Goal: Task Accomplishment & Management: Complete application form

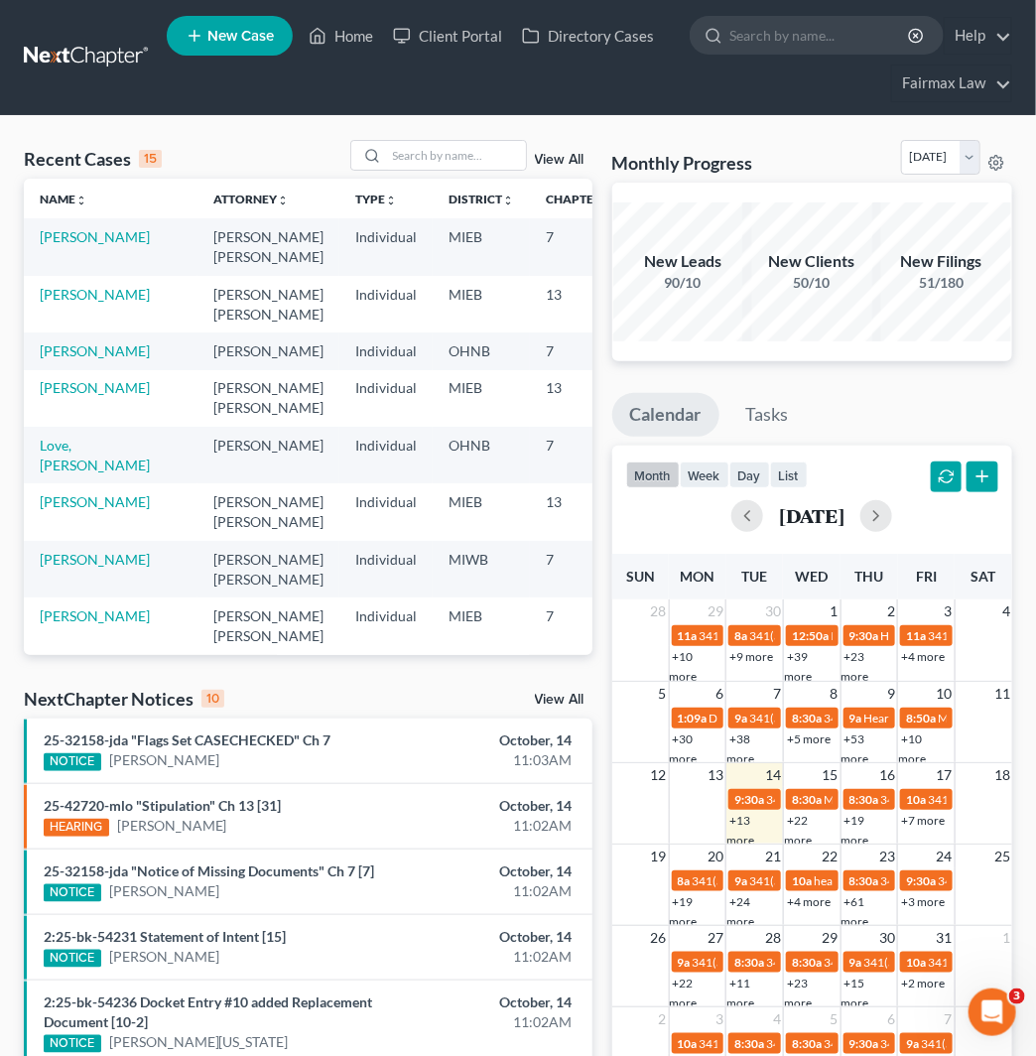
click at [253, 37] on span "New Case" at bounding box center [240, 36] width 67 height 15
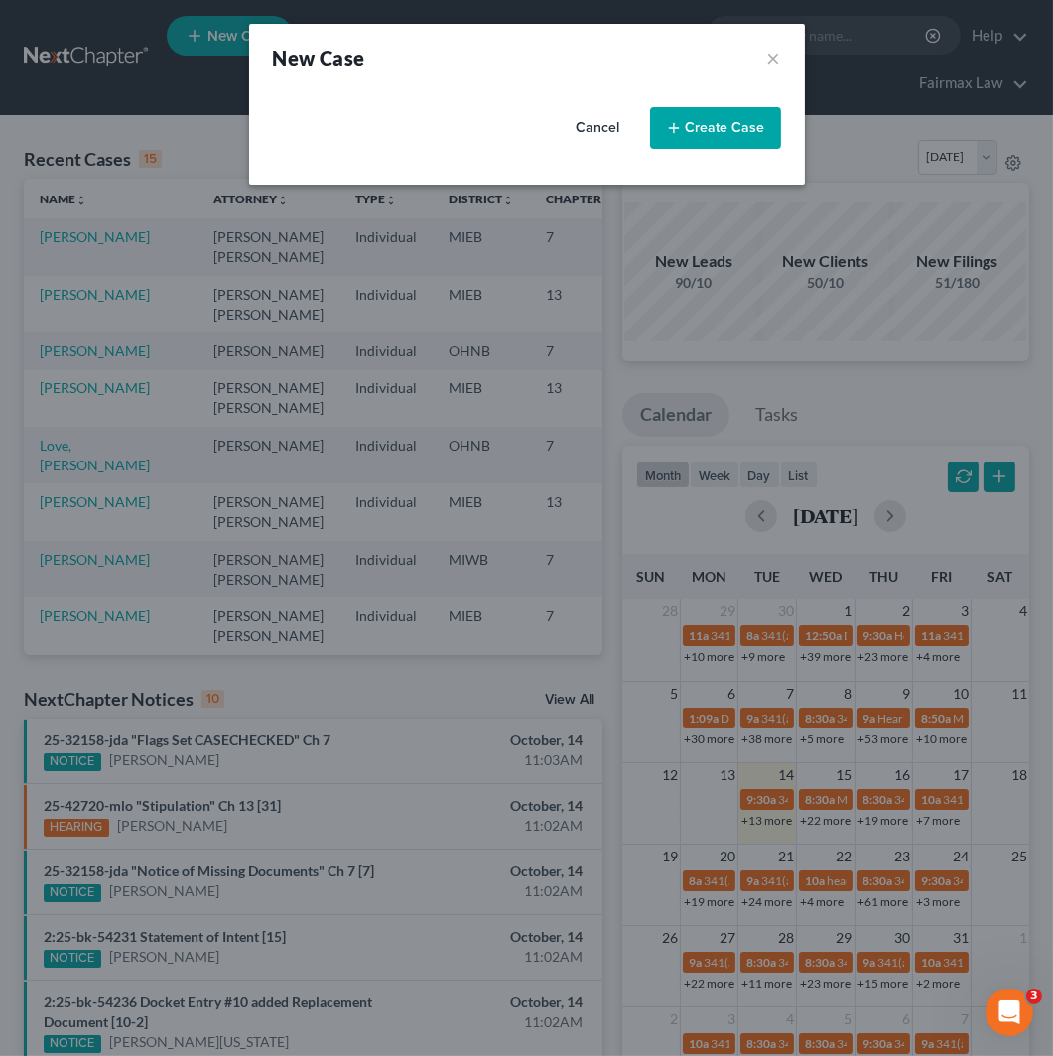
select select "40"
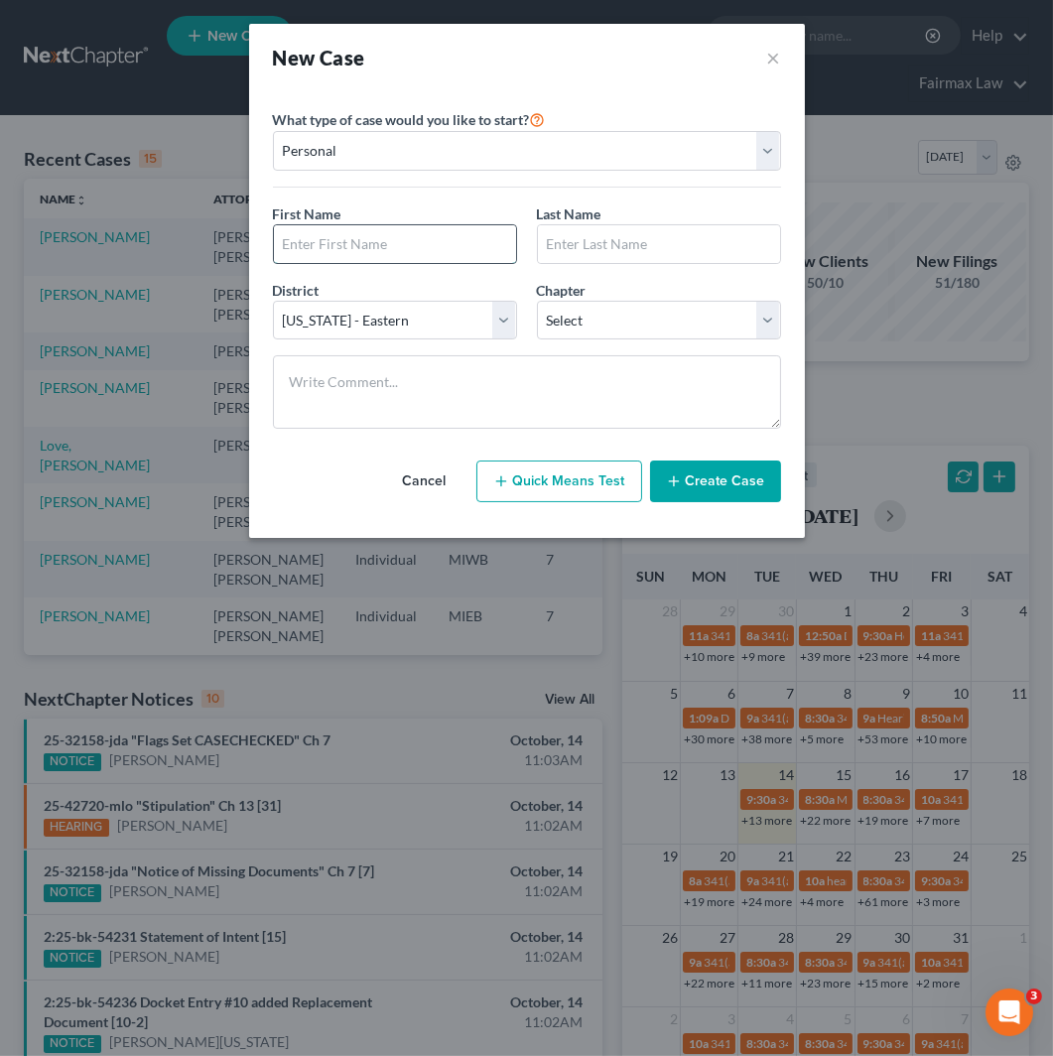
click at [382, 232] on input "text" at bounding box center [395, 244] width 242 height 38
type input "[PERSON_NAME]"
click at [623, 316] on select "Select 7 11 12 13" at bounding box center [659, 321] width 244 height 40
select select "0"
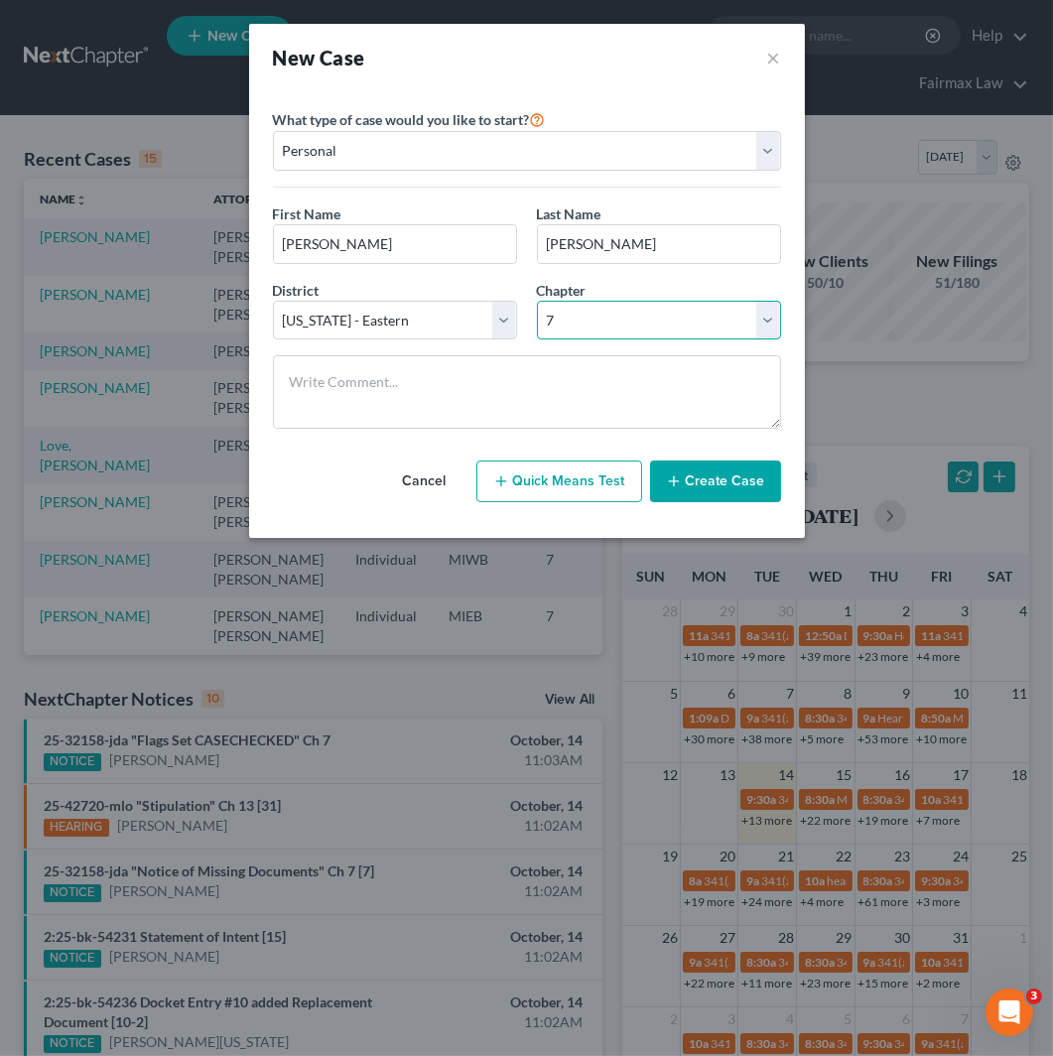
click at [537, 301] on select "Select 7 11 12 13" at bounding box center [659, 321] width 244 height 40
click at [741, 496] on button "Create Case" at bounding box center [715, 482] width 131 height 42
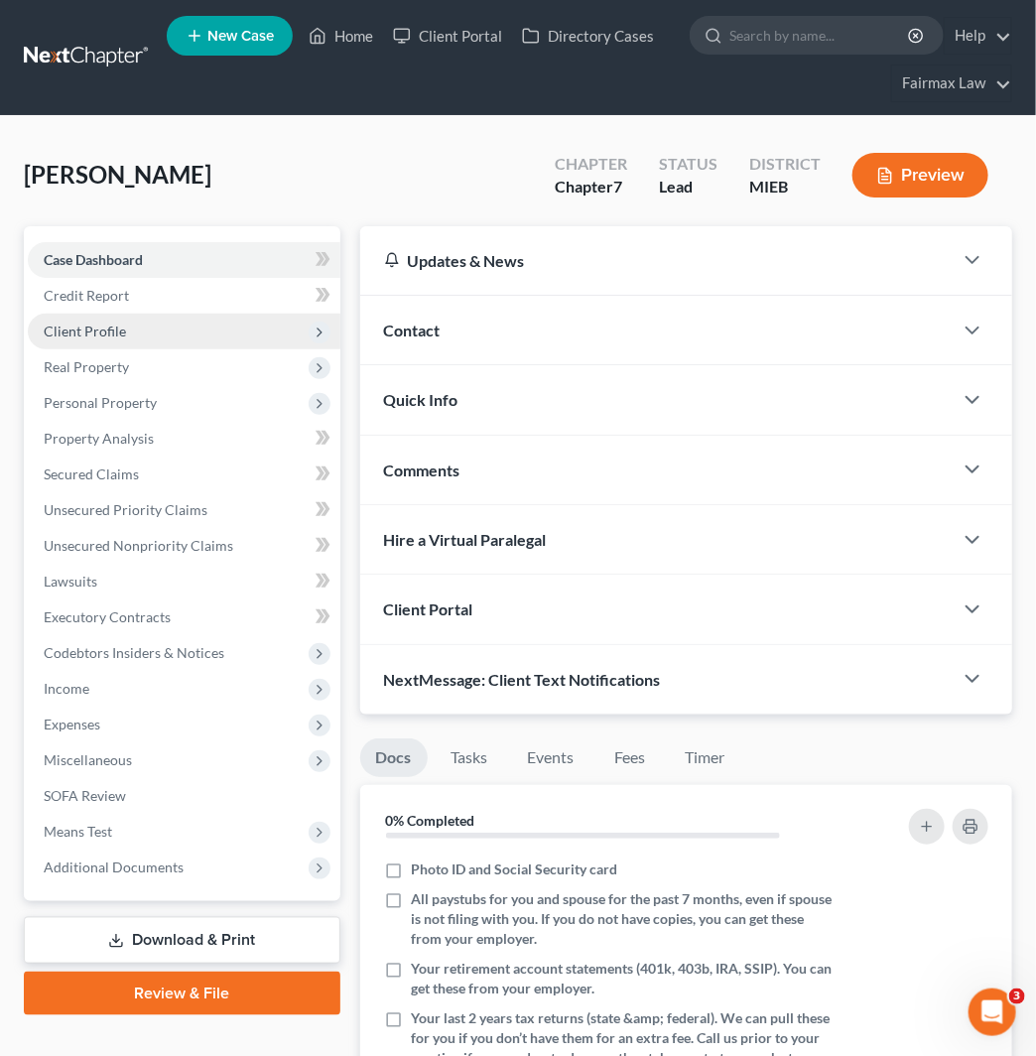
drag, startPoint x: 147, startPoint y: 323, endPoint x: 152, endPoint y: 332, distance: 10.2
click at [147, 323] on span "Client Profile" at bounding box center [184, 332] width 313 height 36
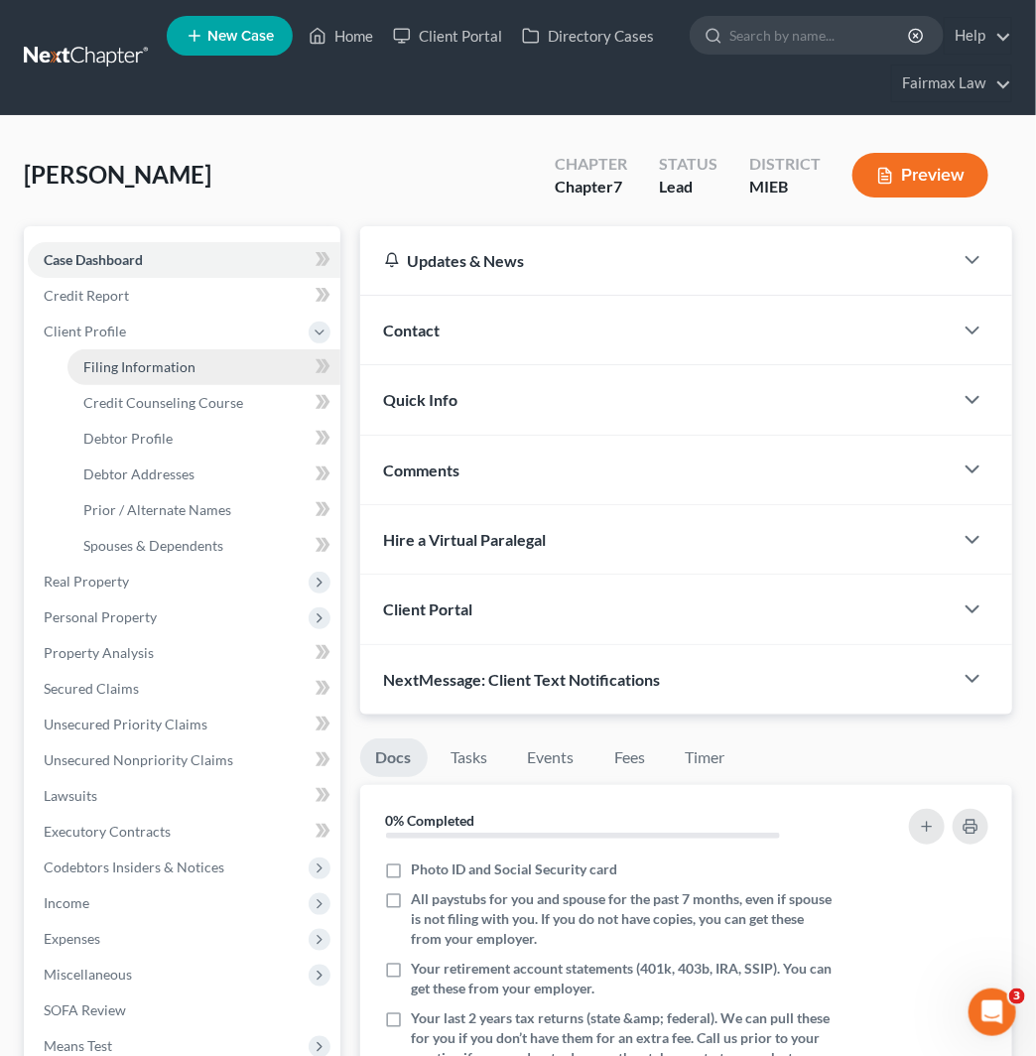
click at [219, 368] on link "Filing Information" at bounding box center [204, 367] width 273 height 36
select select "1"
select select "0"
select select "40"
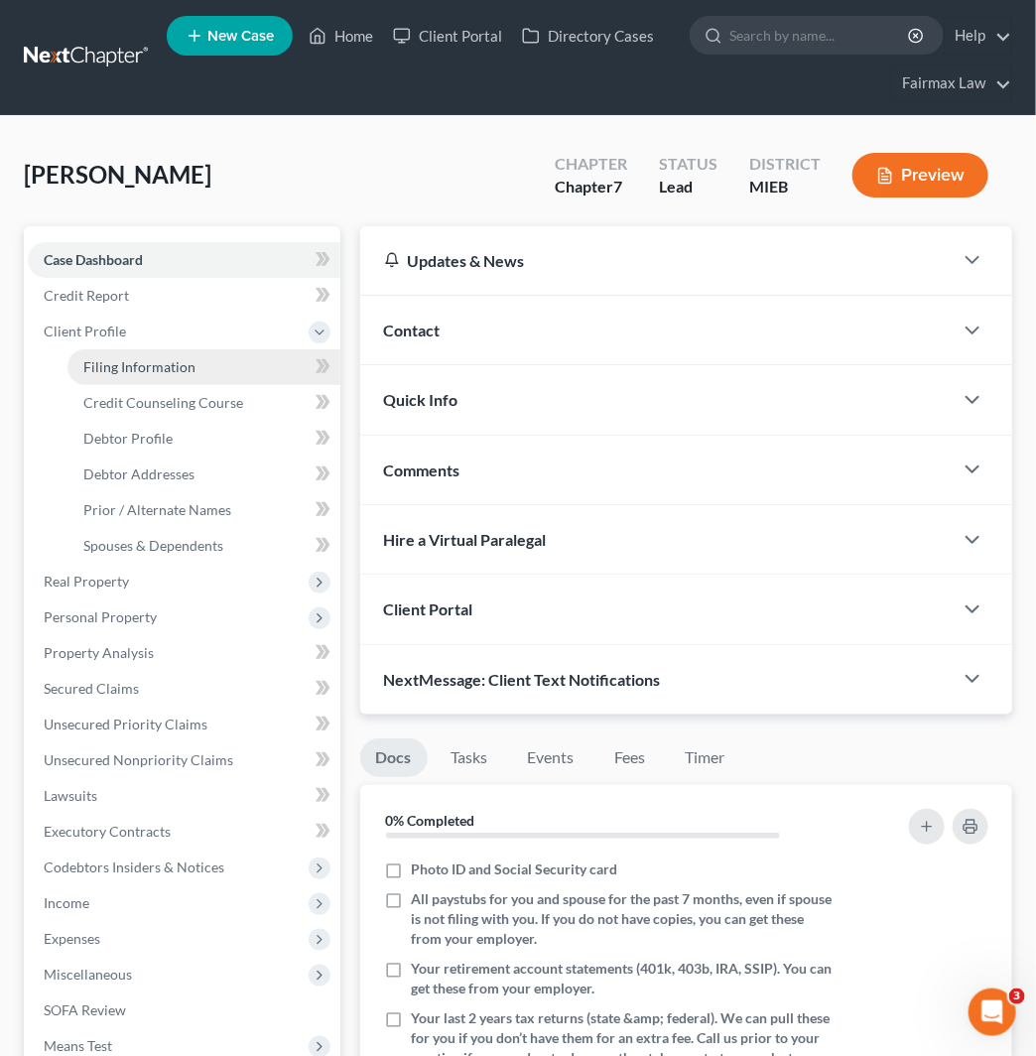
select select "23"
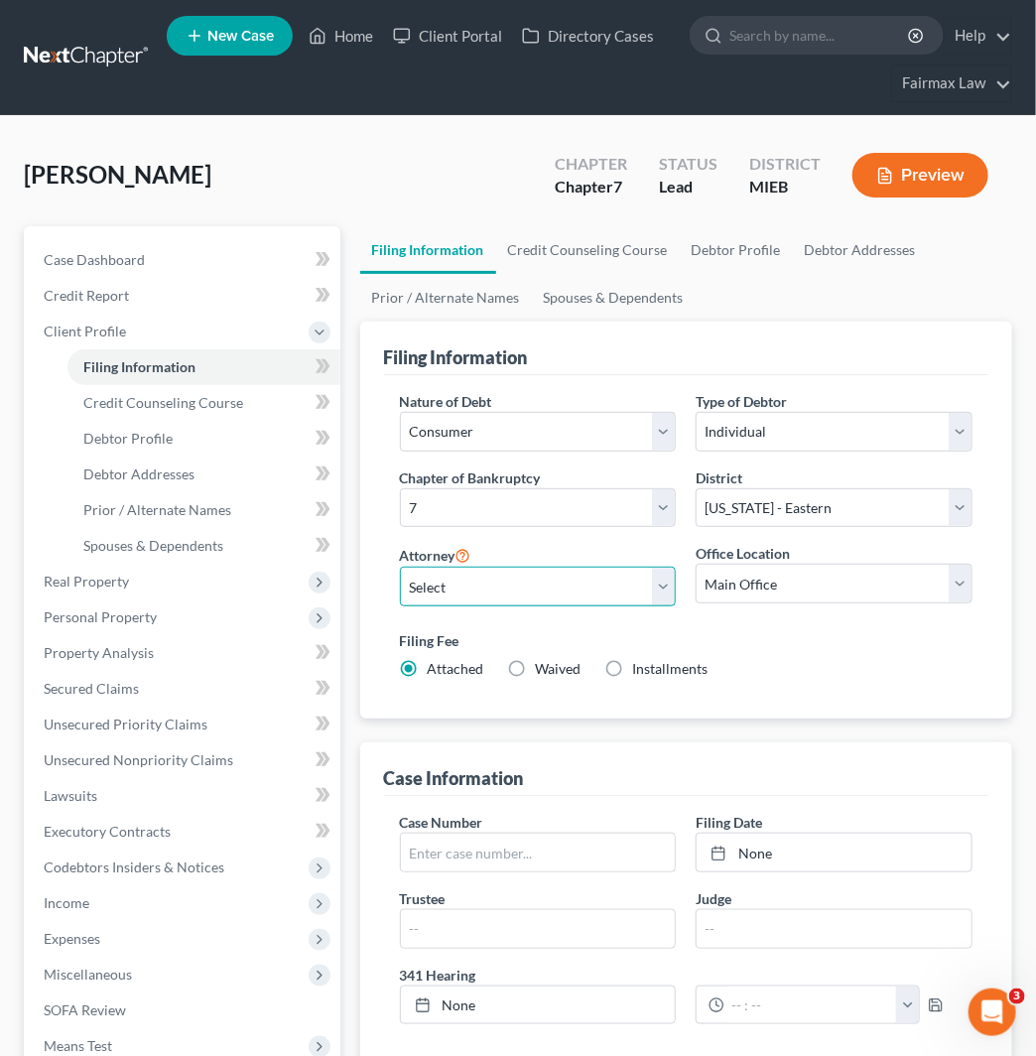
click at [573, 589] on select "Select [PERSON_NAME] [PERSON_NAME] [PERSON_NAME] [PERSON_NAME] [PERSON_NAME] [P…" at bounding box center [538, 587] width 277 height 40
select select "0"
click at [400, 567] on select "Select [PERSON_NAME] [PERSON_NAME] [PERSON_NAME] [PERSON_NAME] [PERSON_NAME] [P…" at bounding box center [538, 587] width 277 height 40
click at [630, 671] on div "Installments Installments" at bounding box center [657, 669] width 103 height 20
click at [633, 666] on label "Installments Installments" at bounding box center [670, 669] width 75 height 20
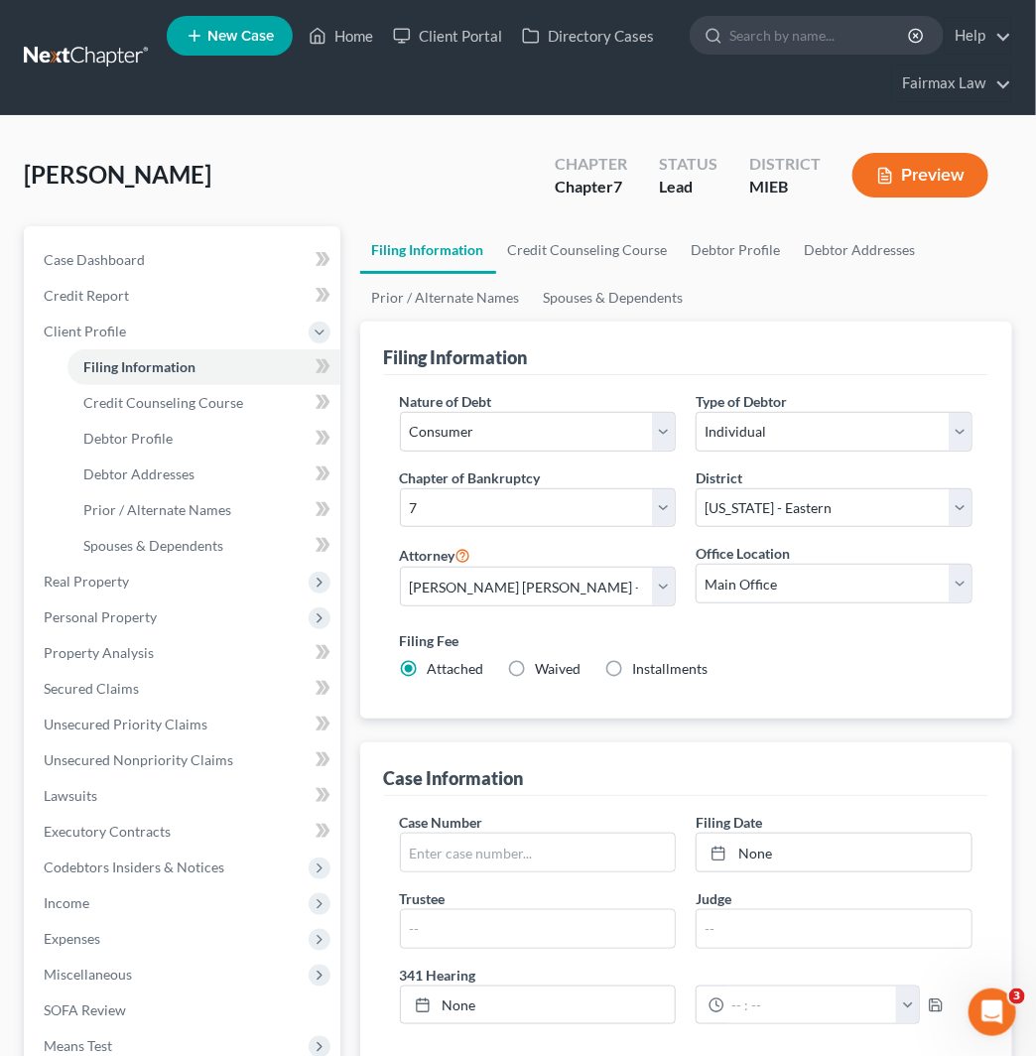
click at [641, 666] on input "Installments Installments" at bounding box center [647, 665] width 13 height 13
radio input "true"
radio input "false"
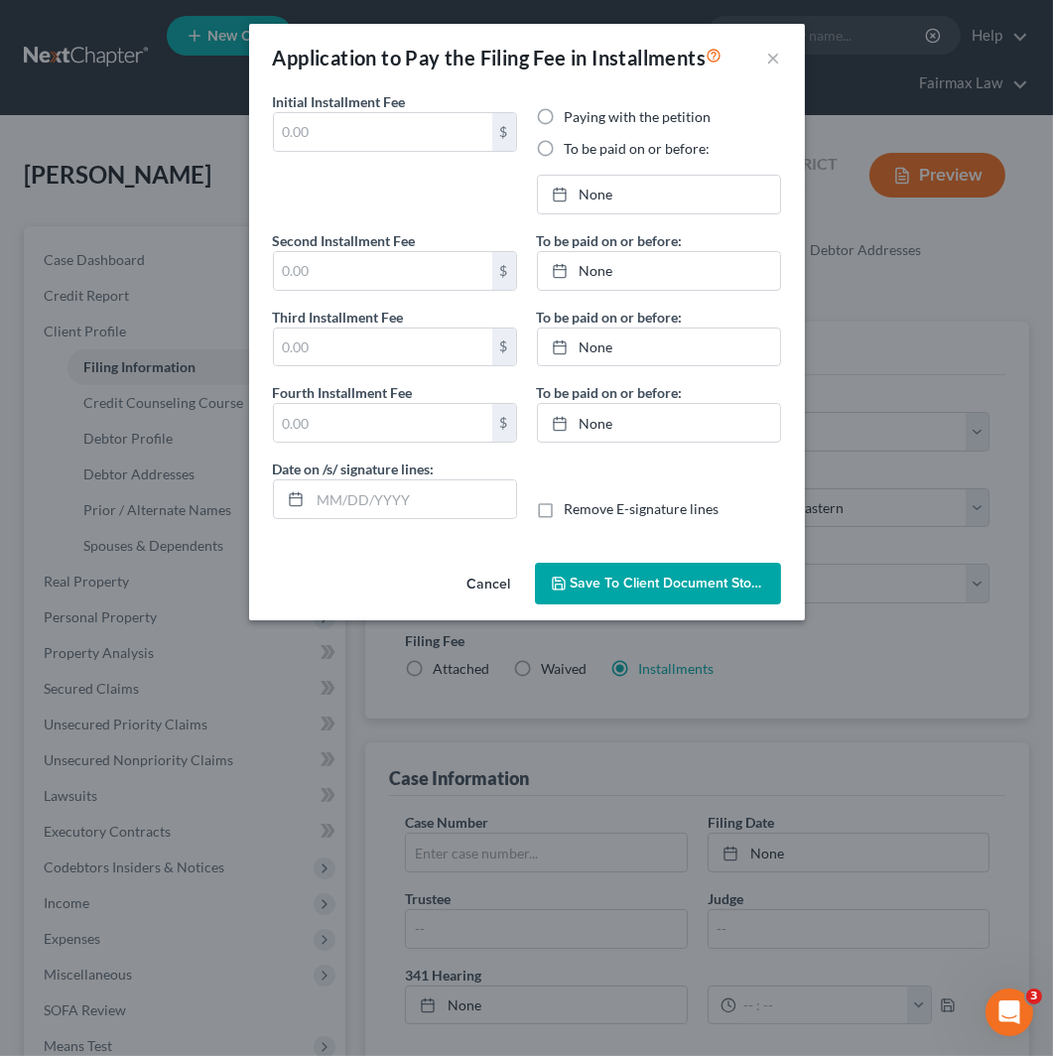
type input "0.00"
radio input "true"
type input "0.00"
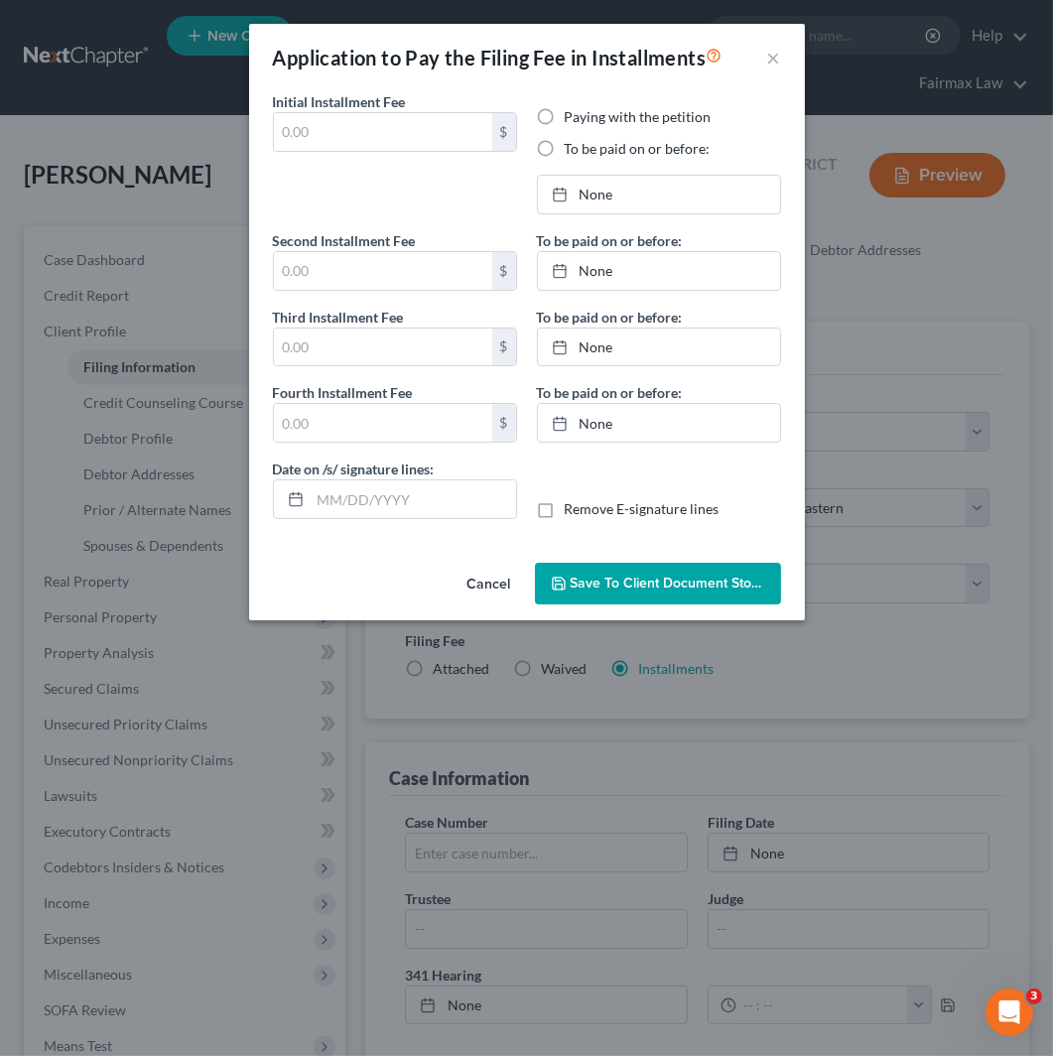
type input "[DATE]"
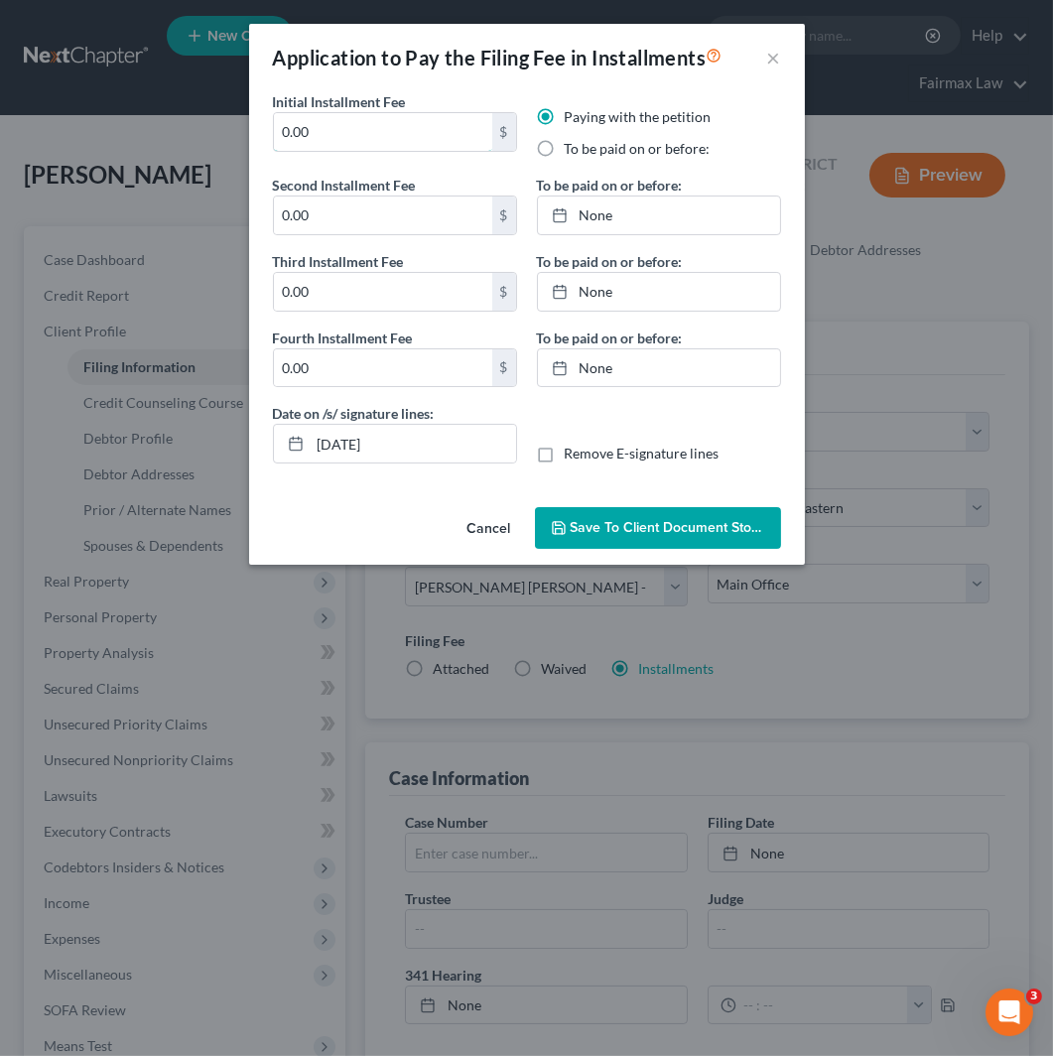
drag, startPoint x: 369, startPoint y: 130, endPoint x: 225, endPoint y: 122, distance: 144.2
click at [225, 125] on div "Application to Pay the Filing Fee in Installments × Initial Installment Fee 0.0…" at bounding box center [526, 528] width 1053 height 1056
drag, startPoint x: 377, startPoint y: 134, endPoint x: 209, endPoint y: 140, distance: 167.9
click at [209, 140] on div "Application to Pay the Filing Fee in Installments × Initial Installment Fee 84.…" at bounding box center [526, 528] width 1053 height 1056
type input "84.50"
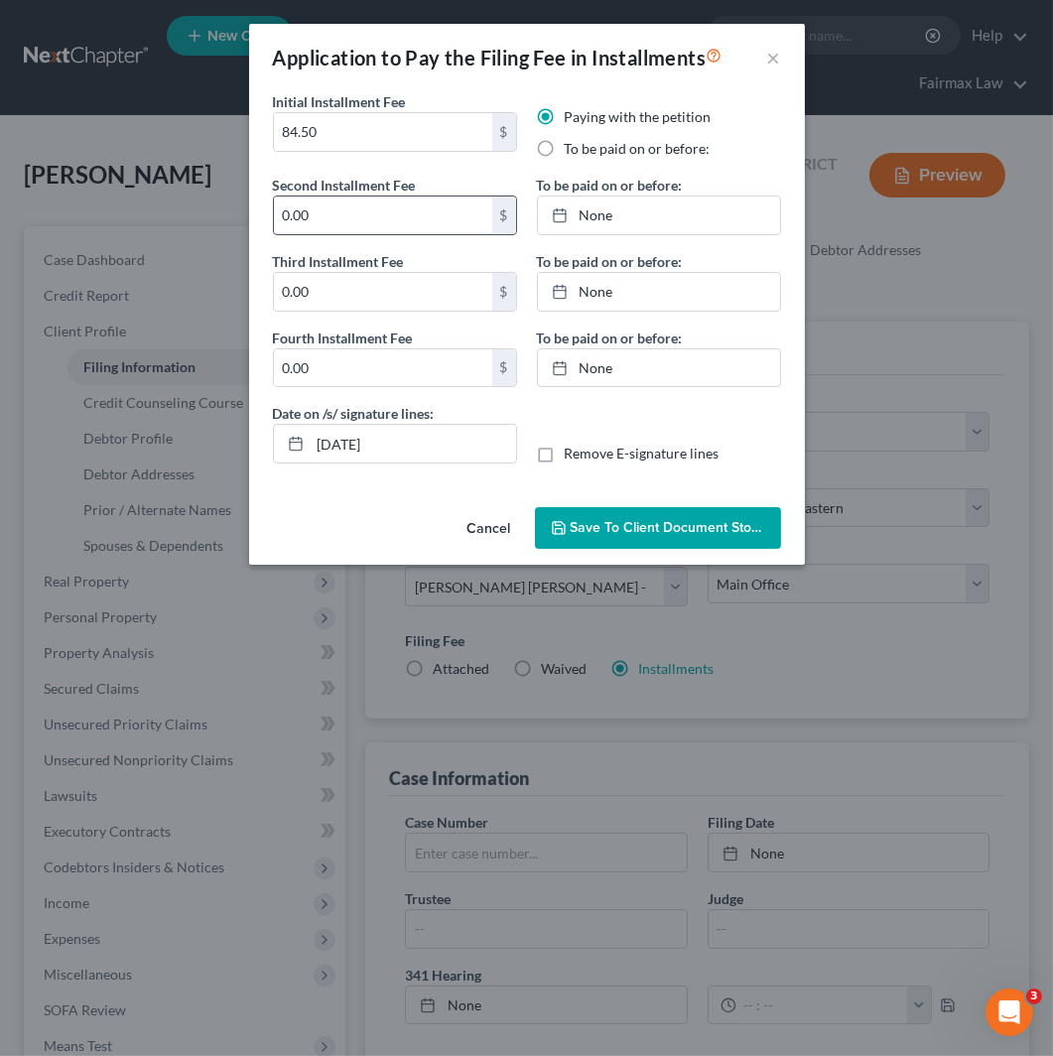
click at [383, 211] on input "0.00" at bounding box center [383, 216] width 218 height 38
paste input "84.5"
type input "84.50"
click at [381, 294] on input "0.00" at bounding box center [383, 292] width 218 height 38
paste input "84.5"
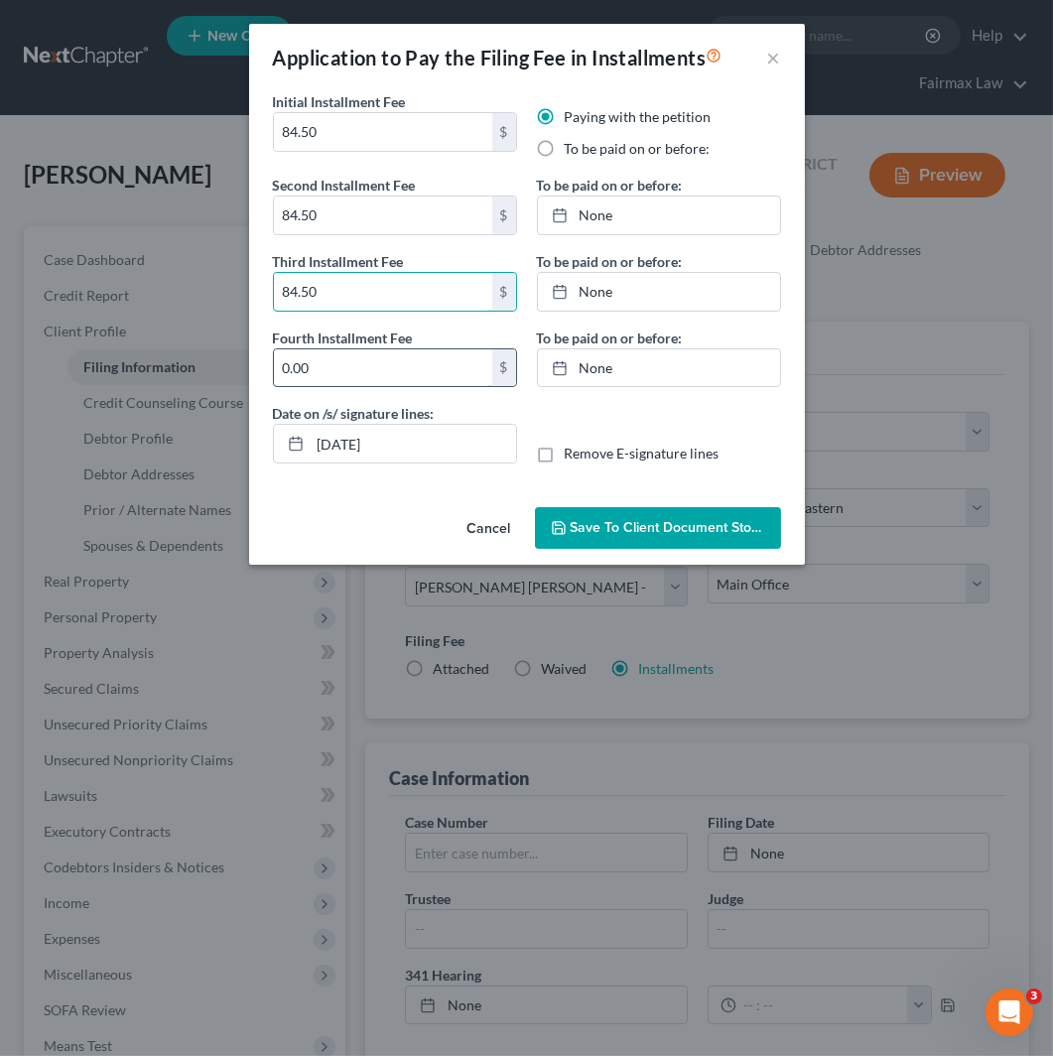
type input "84.50"
click at [382, 372] on input "0.00" at bounding box center [383, 368] width 218 height 38
paste input "84.5"
type input "84.50"
click at [659, 153] on label "To be paid on or before:" at bounding box center [638, 149] width 146 height 20
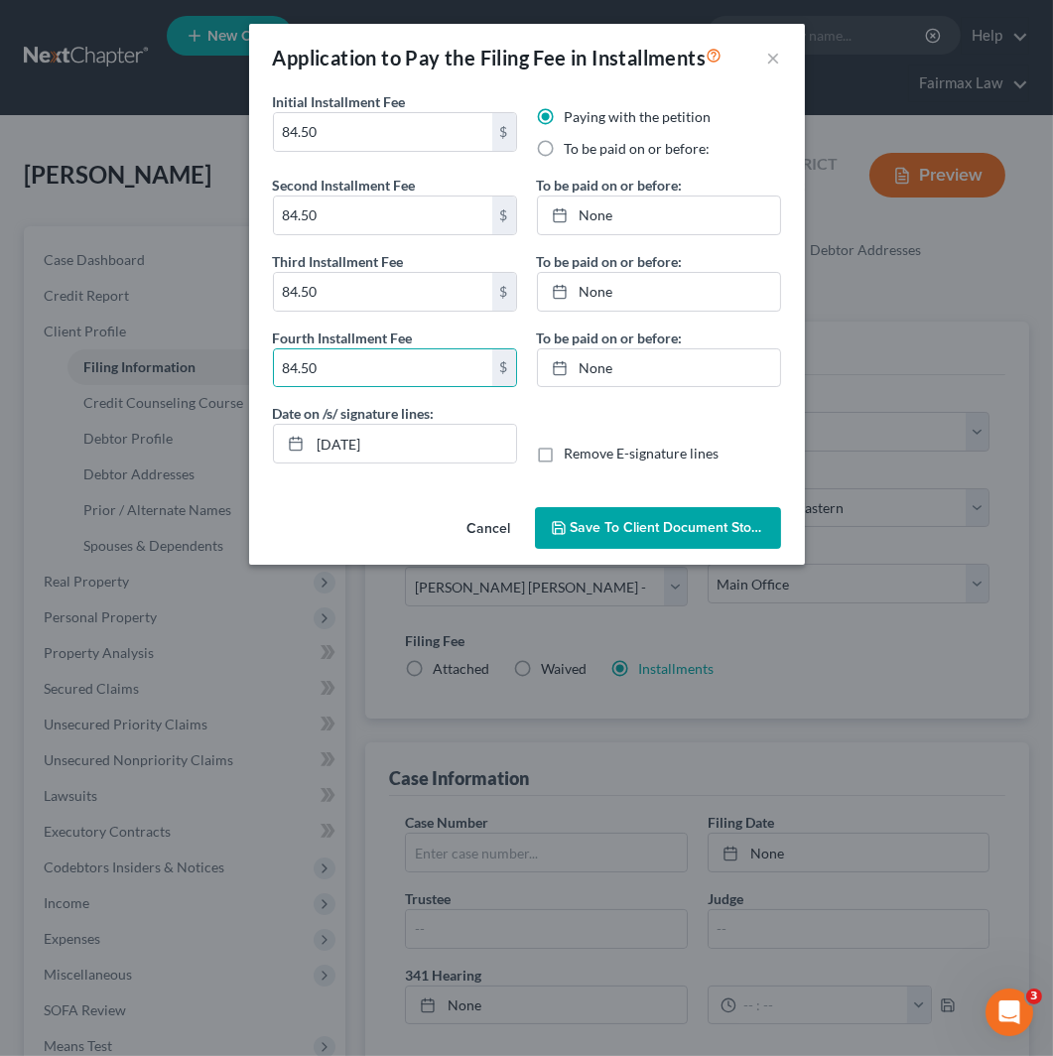
click at [586, 152] on input "To be paid on or before:" at bounding box center [579, 145] width 13 height 13
radio input "true"
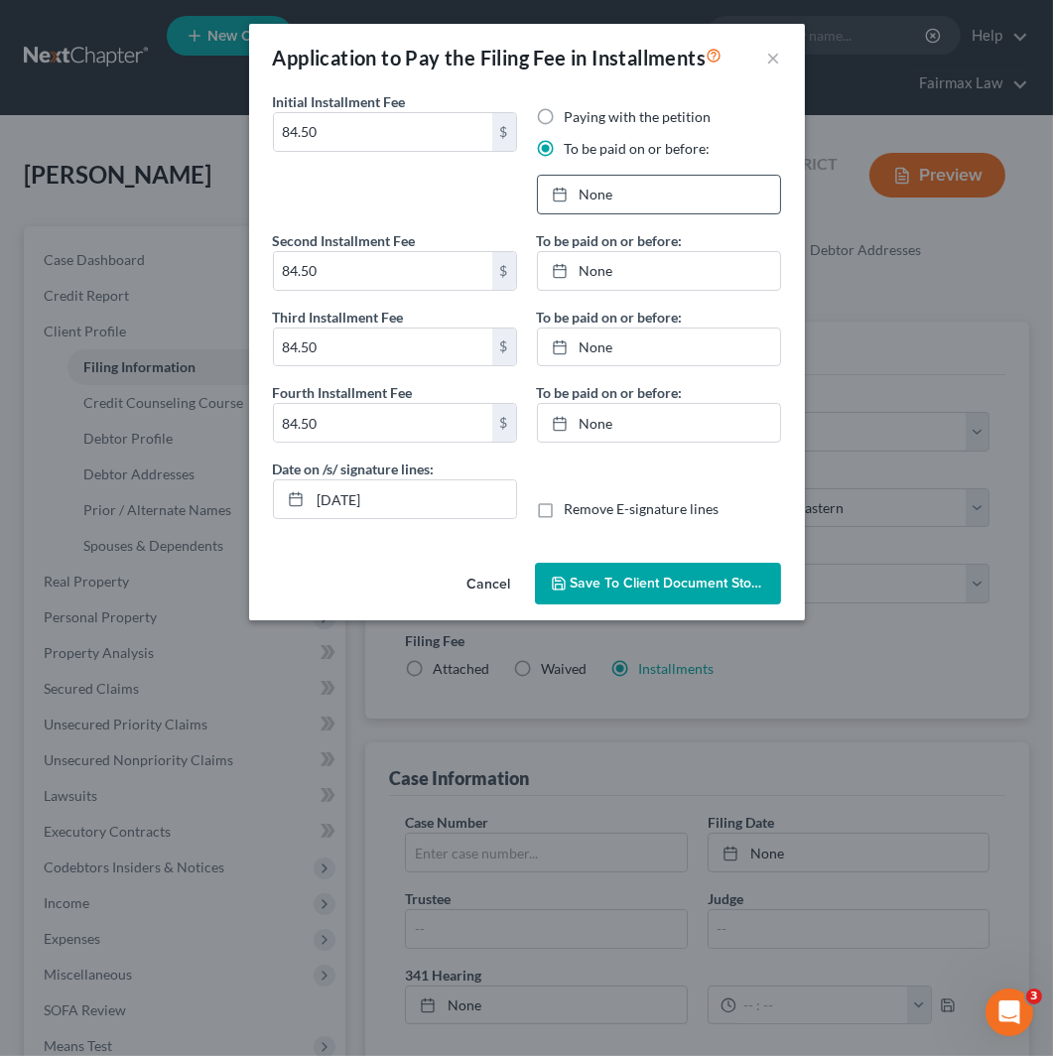
drag, startPoint x: 665, startPoint y: 200, endPoint x: 705, endPoint y: 229, distance: 49.6
click at [665, 200] on link "None" at bounding box center [659, 195] width 242 height 38
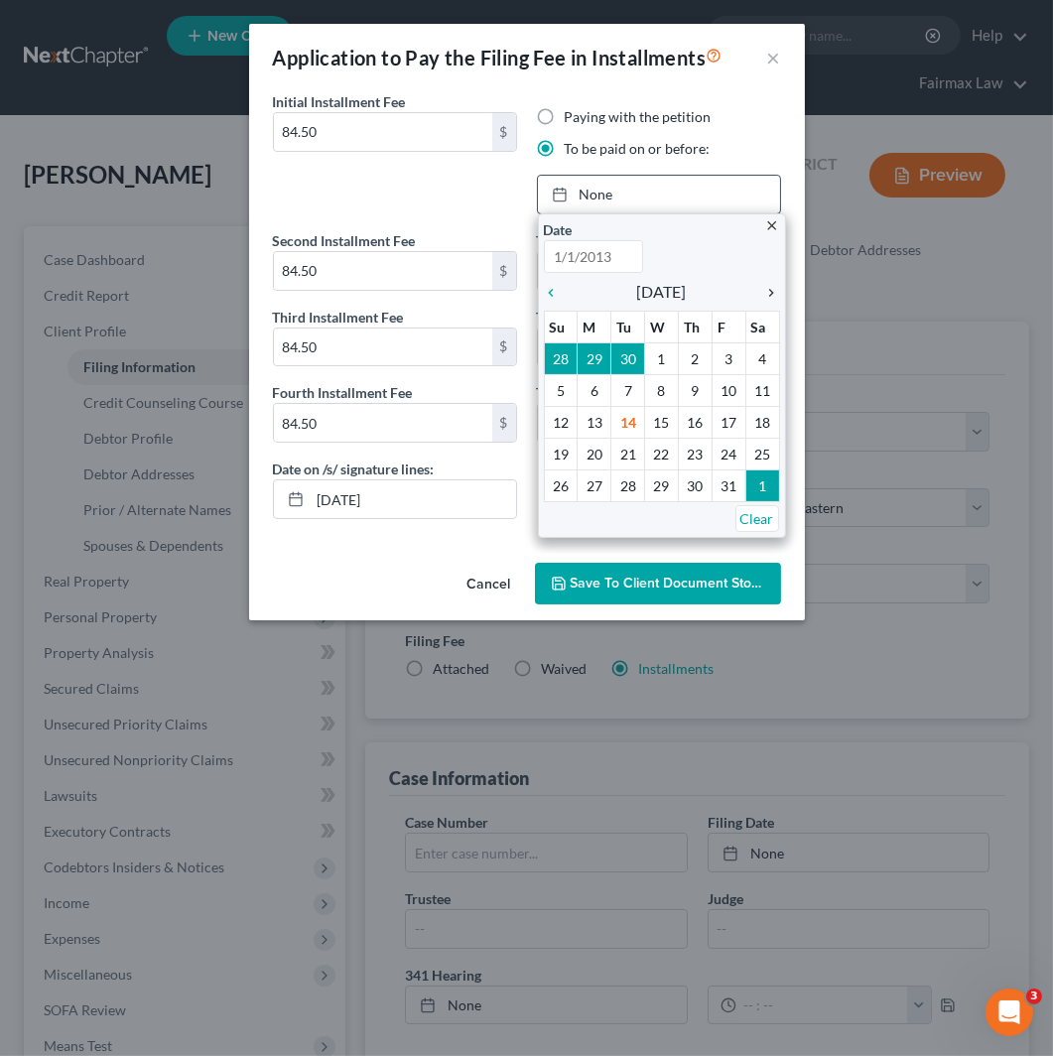
type input "[DATE]"
click at [772, 296] on icon "chevron_right" at bounding box center [768, 293] width 26 height 16
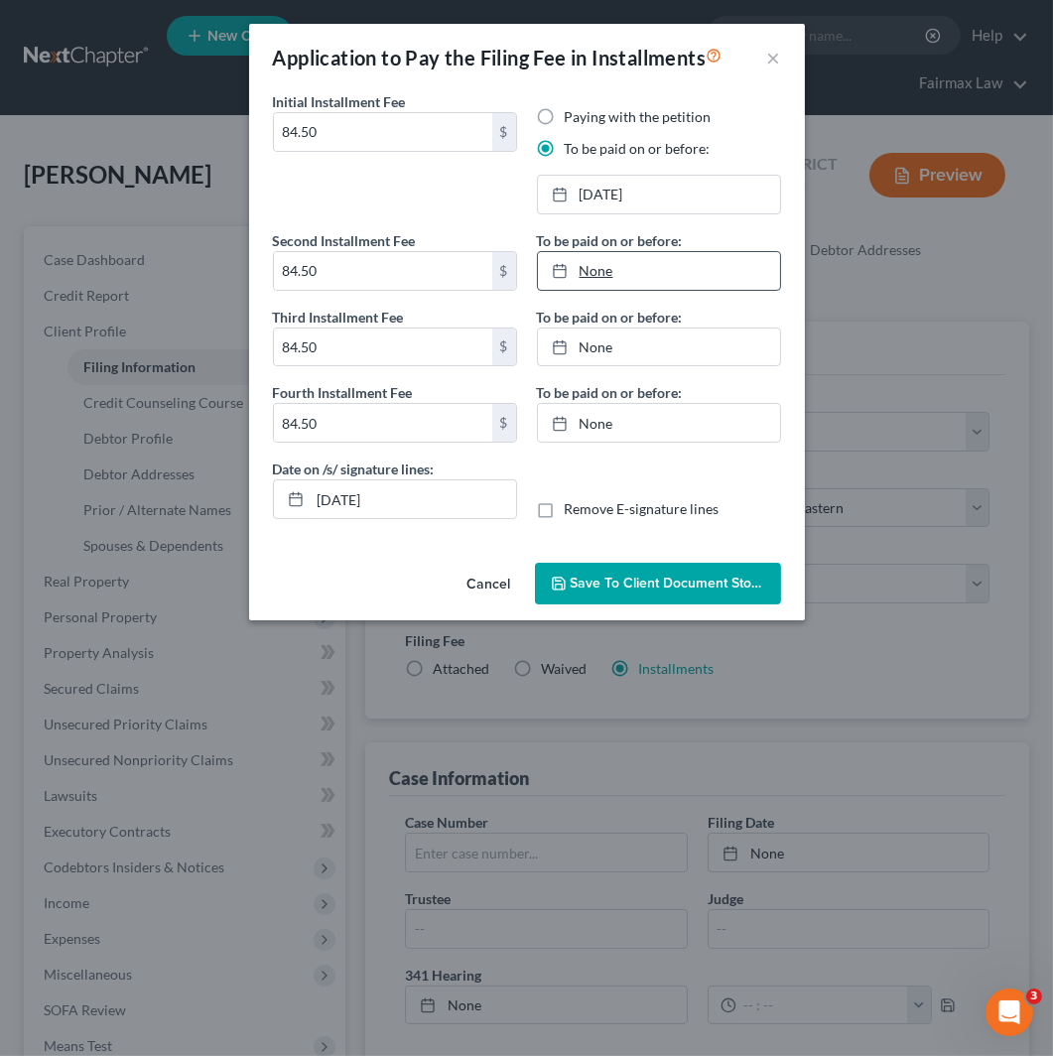
type input "[DATE]"
click at [658, 272] on link "None" at bounding box center [659, 271] width 242 height 38
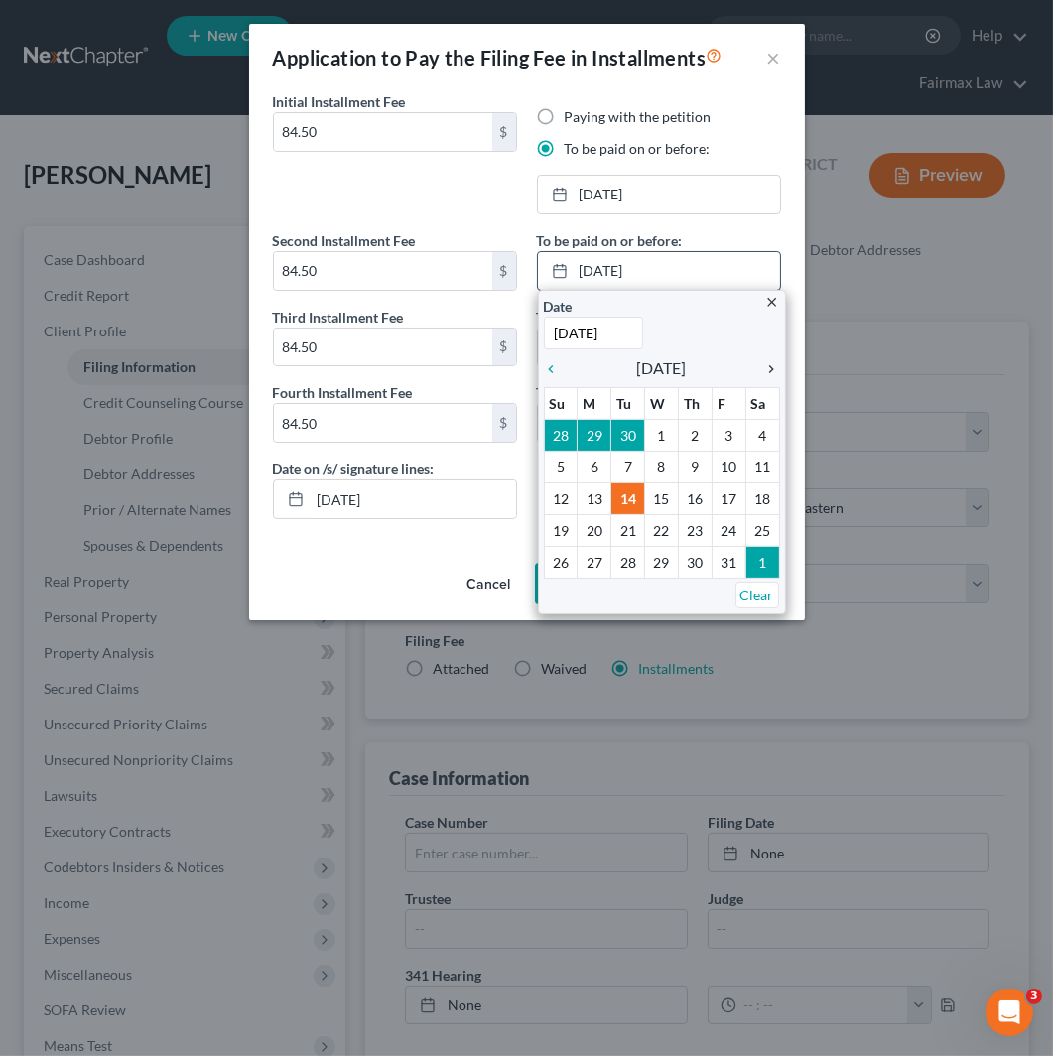
click at [772, 357] on link "chevron_right" at bounding box center [768, 368] width 26 height 24
click at [772, 362] on icon "chevron_right" at bounding box center [768, 369] width 26 height 16
click at [548, 377] on icon "chevron_left" at bounding box center [557, 369] width 26 height 16
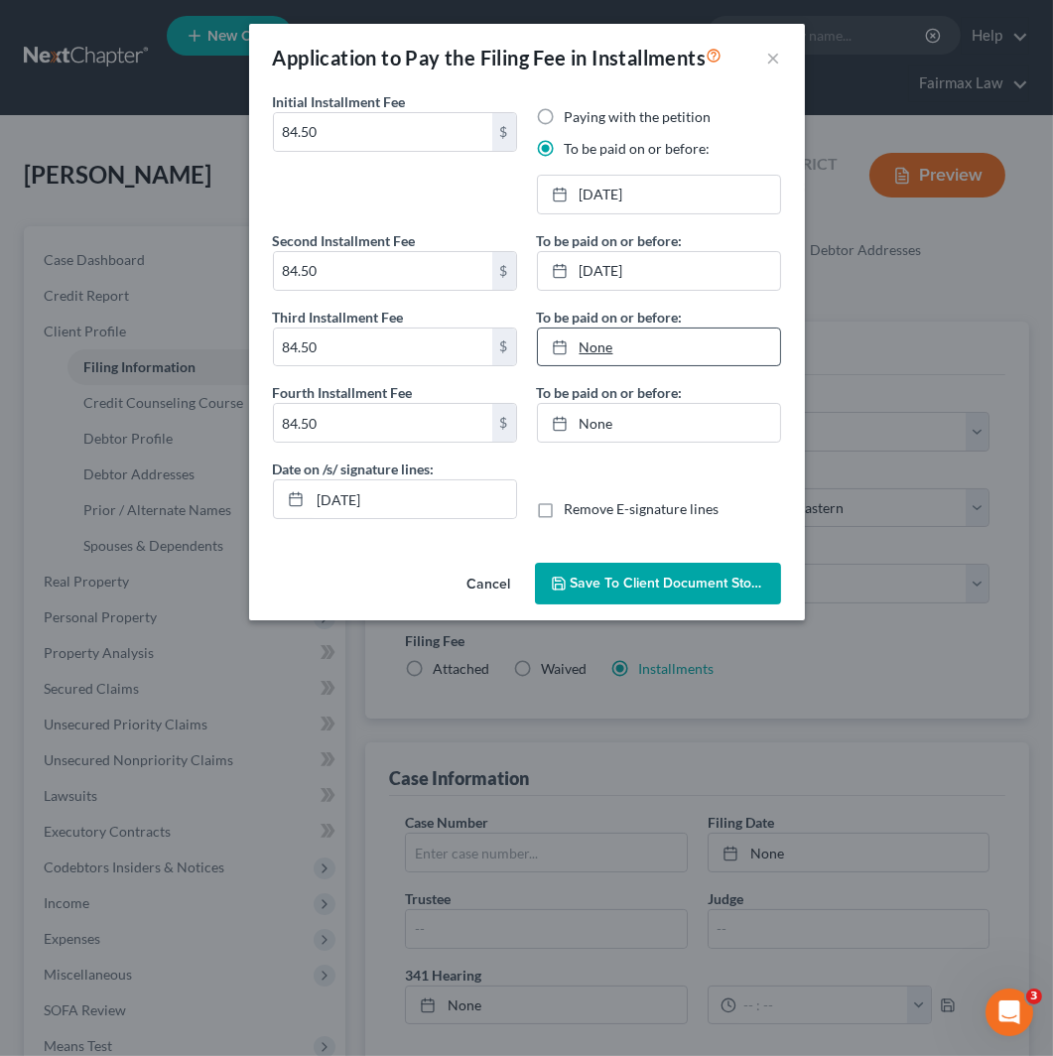
click at [656, 354] on link "None" at bounding box center [659, 348] width 242 height 38
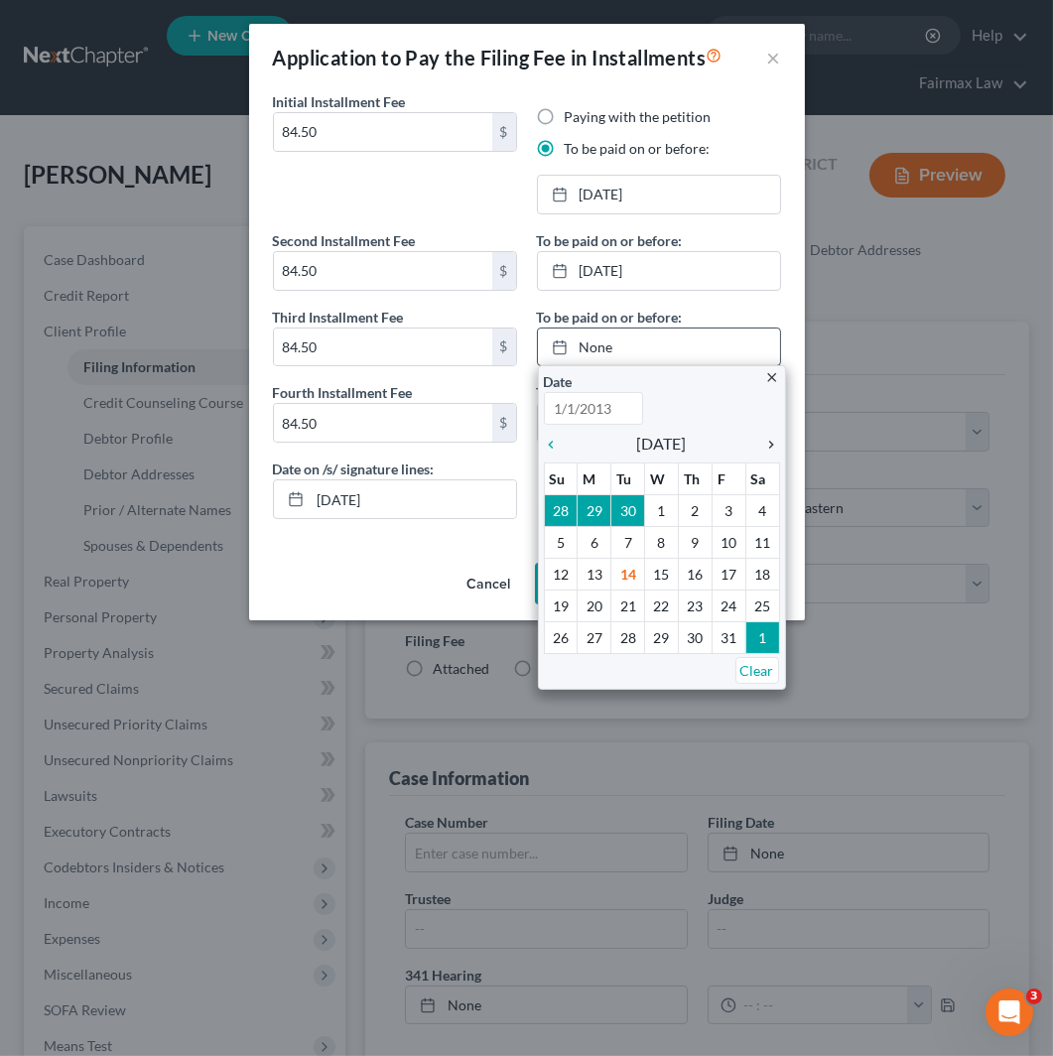
type input "[DATE]"
click at [772, 449] on icon "chevron_right" at bounding box center [768, 445] width 26 height 16
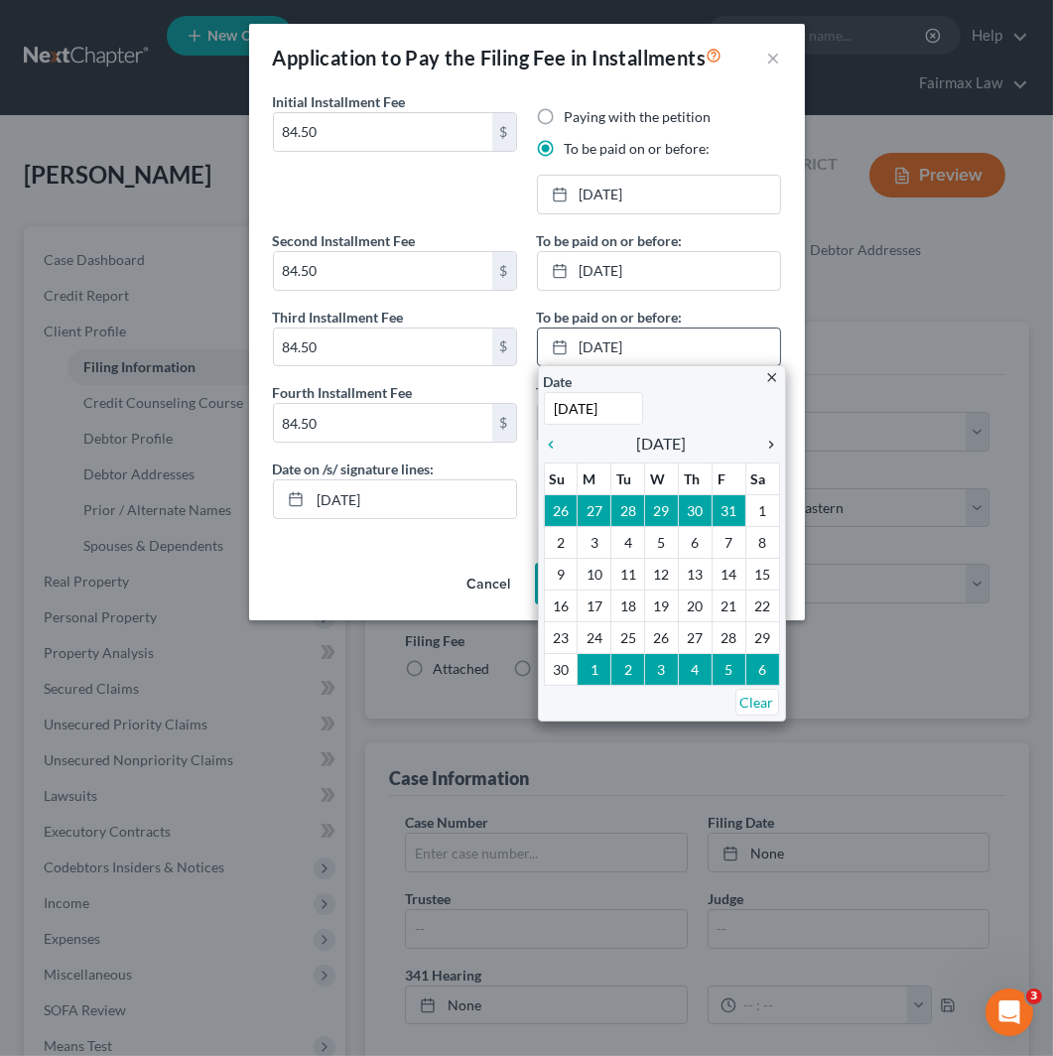
click at [772, 449] on icon "chevron_right" at bounding box center [768, 445] width 26 height 16
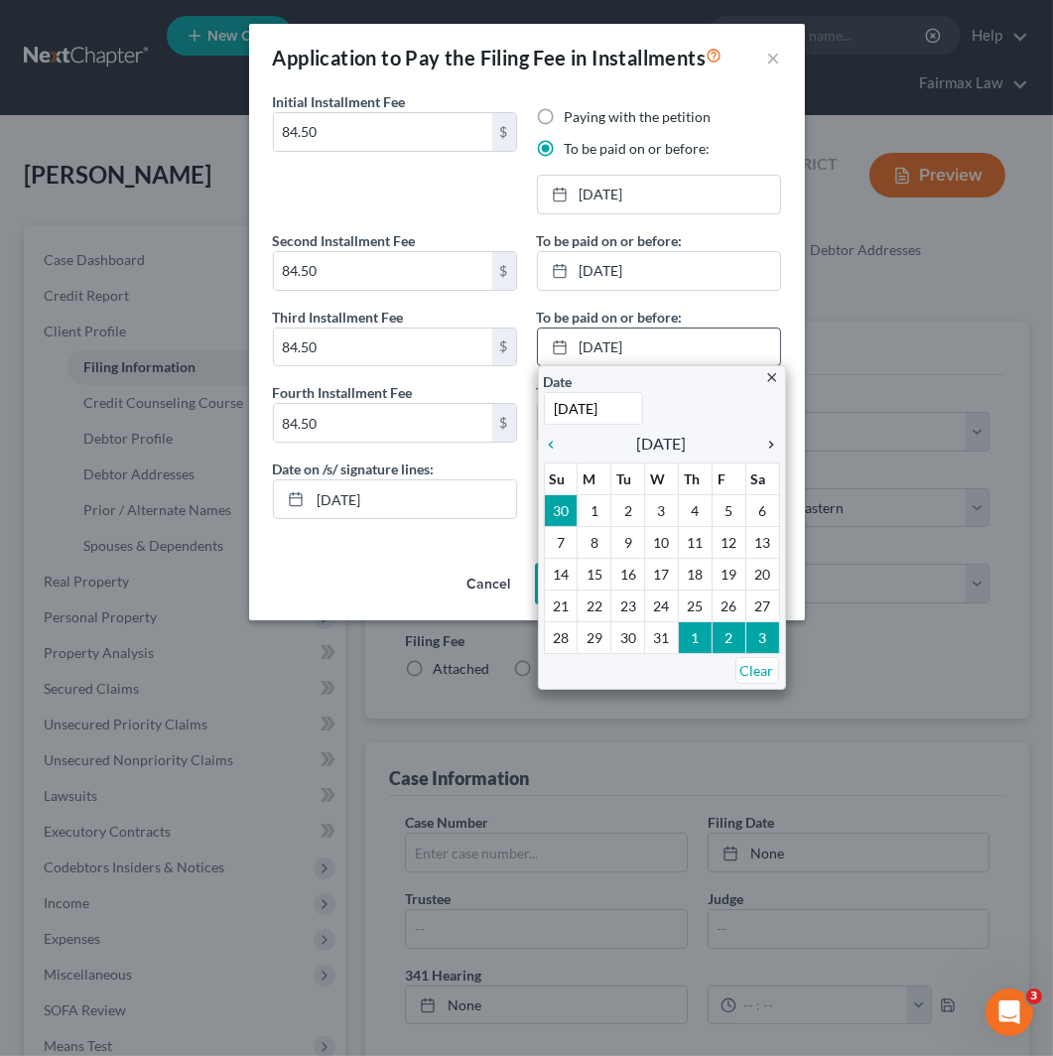
click at [772, 450] on icon "chevron_right" at bounding box center [768, 445] width 26 height 16
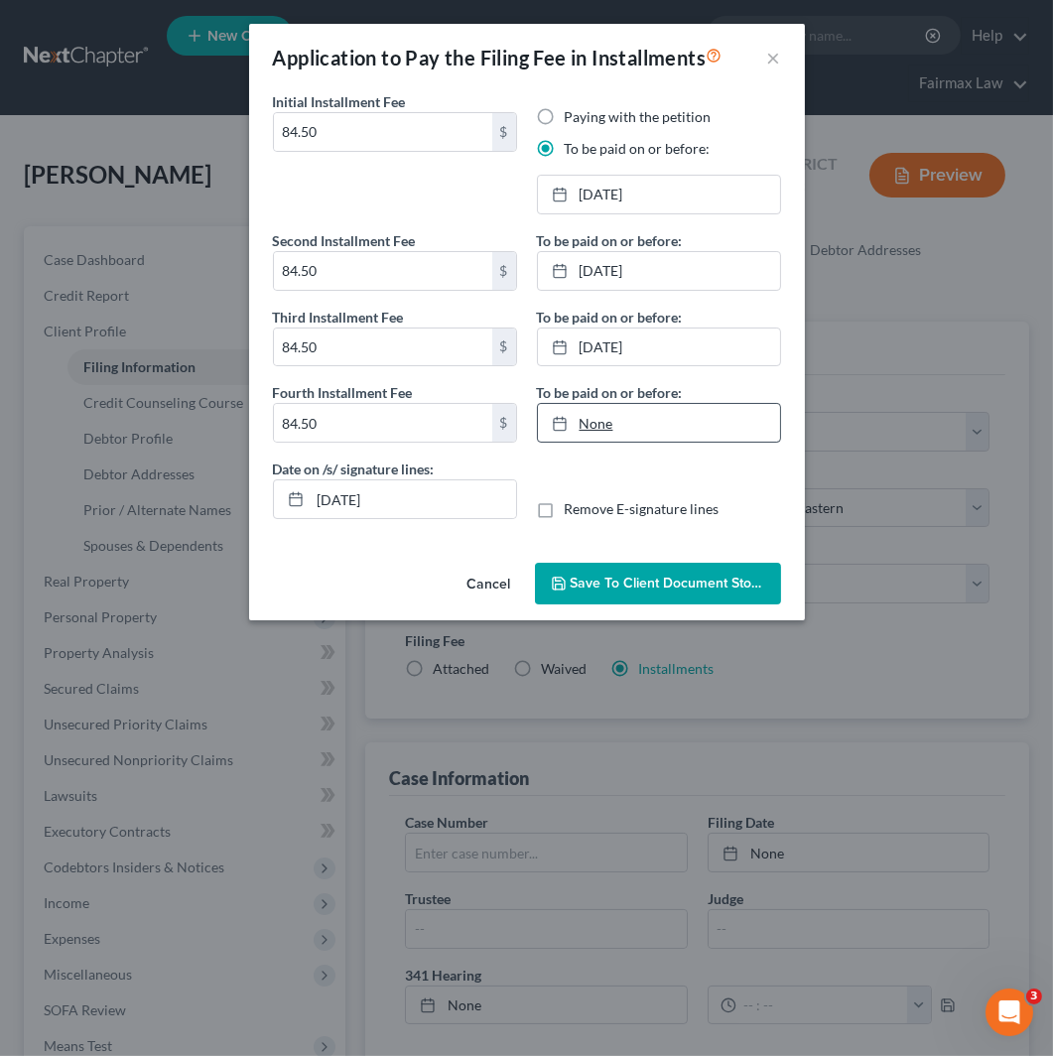
drag, startPoint x: 698, startPoint y: 433, endPoint x: 722, endPoint y: 435, distance: 23.9
click at [696, 433] on link "None" at bounding box center [659, 423] width 242 height 38
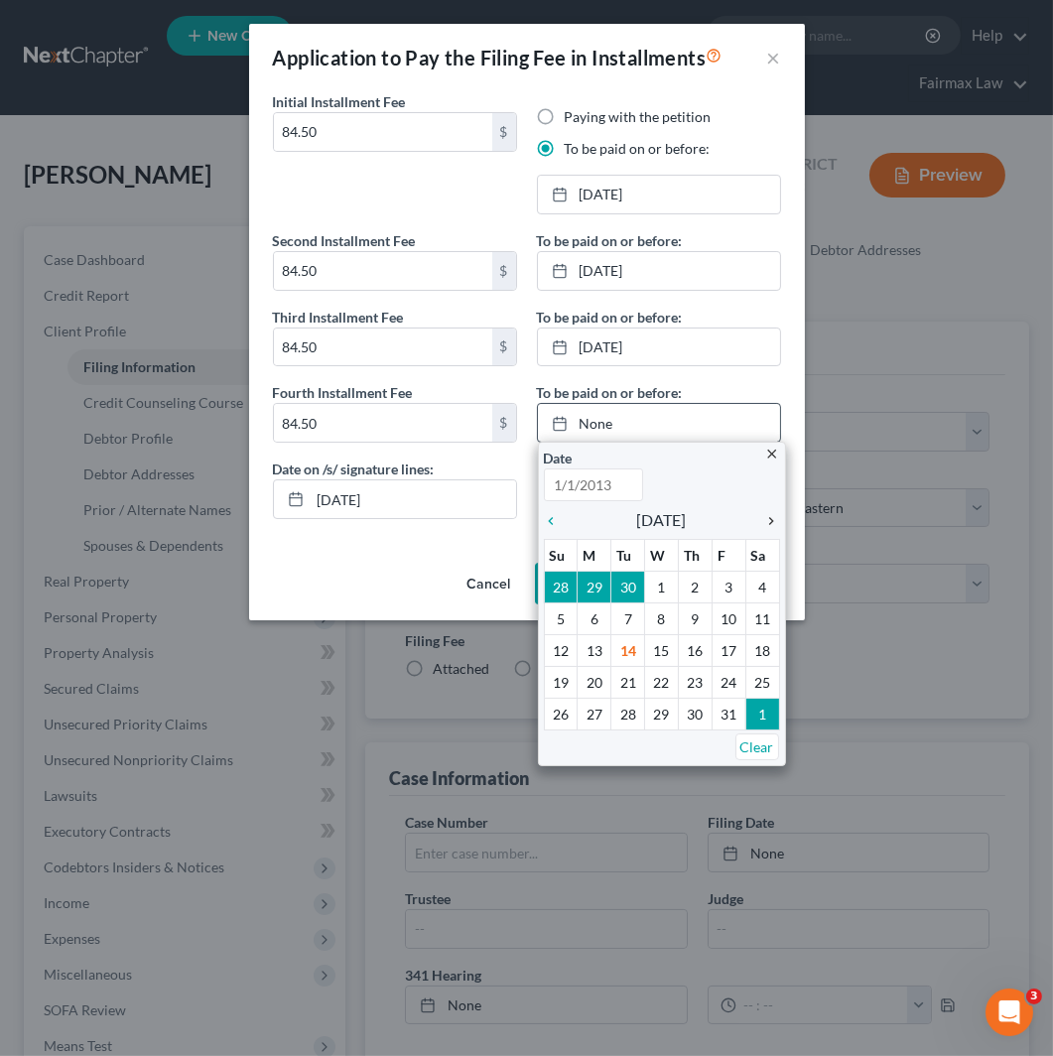
type input "[DATE]"
click at [764, 524] on icon "chevron_right" at bounding box center [768, 521] width 26 height 16
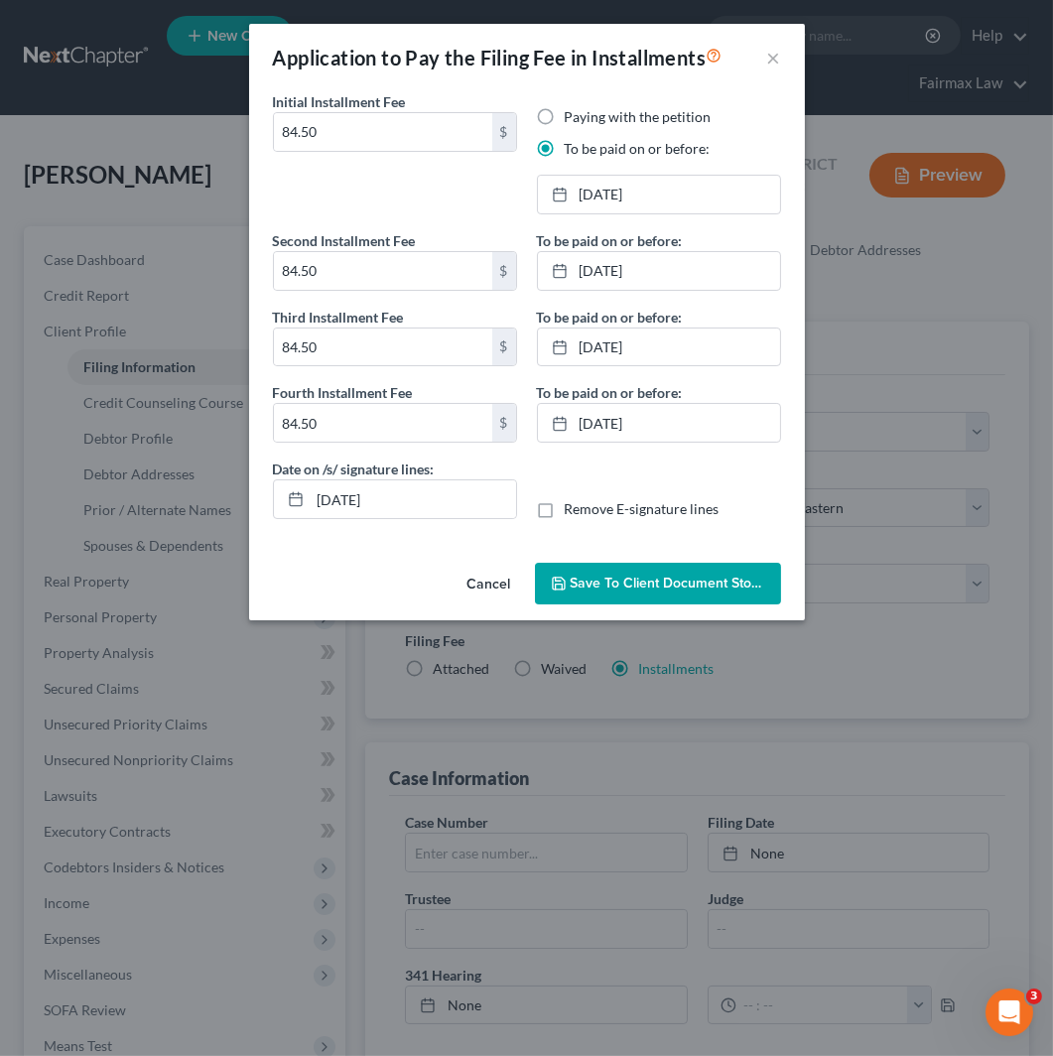
click at [718, 575] on span "Save to Client Document Storage" at bounding box center [676, 583] width 210 height 17
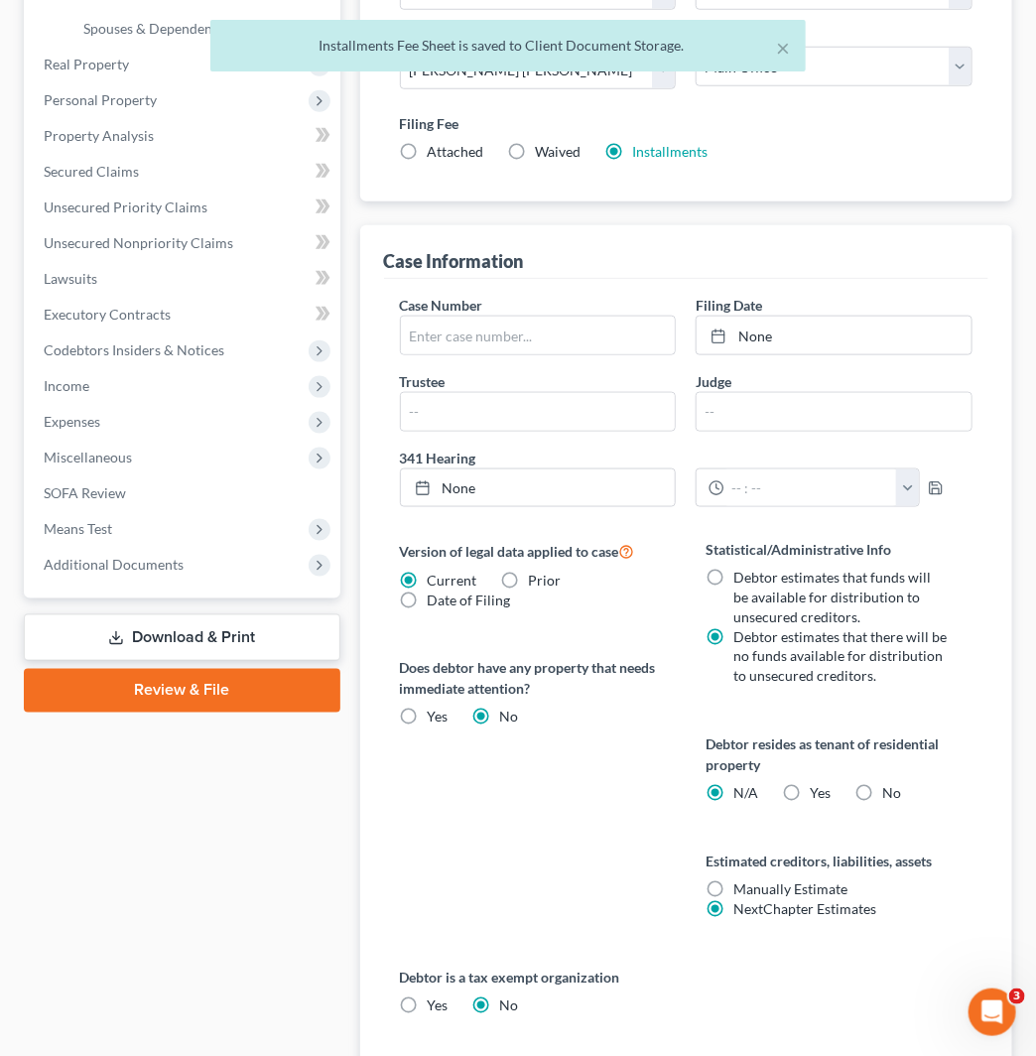
scroll to position [837, 0]
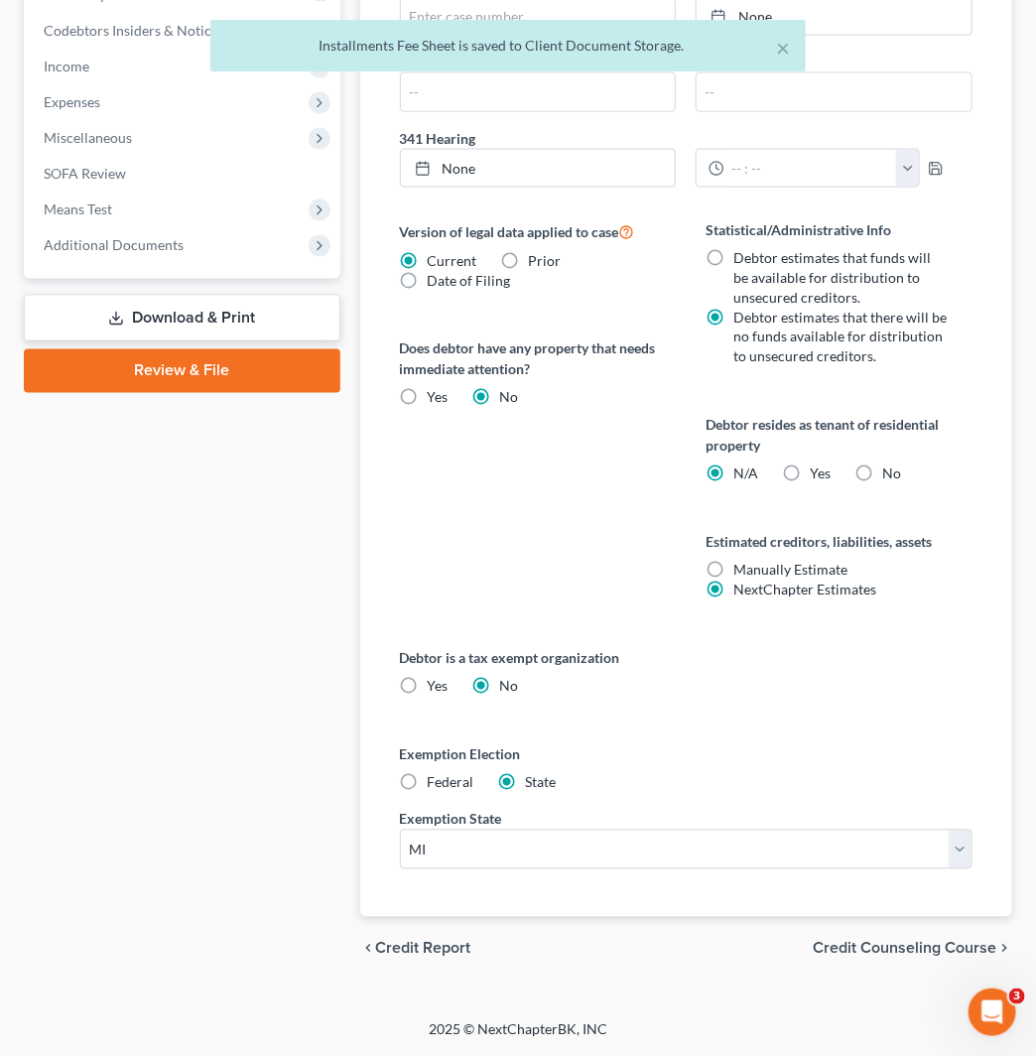
click at [810, 474] on label "Yes Yes" at bounding box center [820, 475] width 21 height 20
click at [818, 474] on input "Yes Yes" at bounding box center [824, 471] width 13 height 13
radio input "true"
radio input "false"
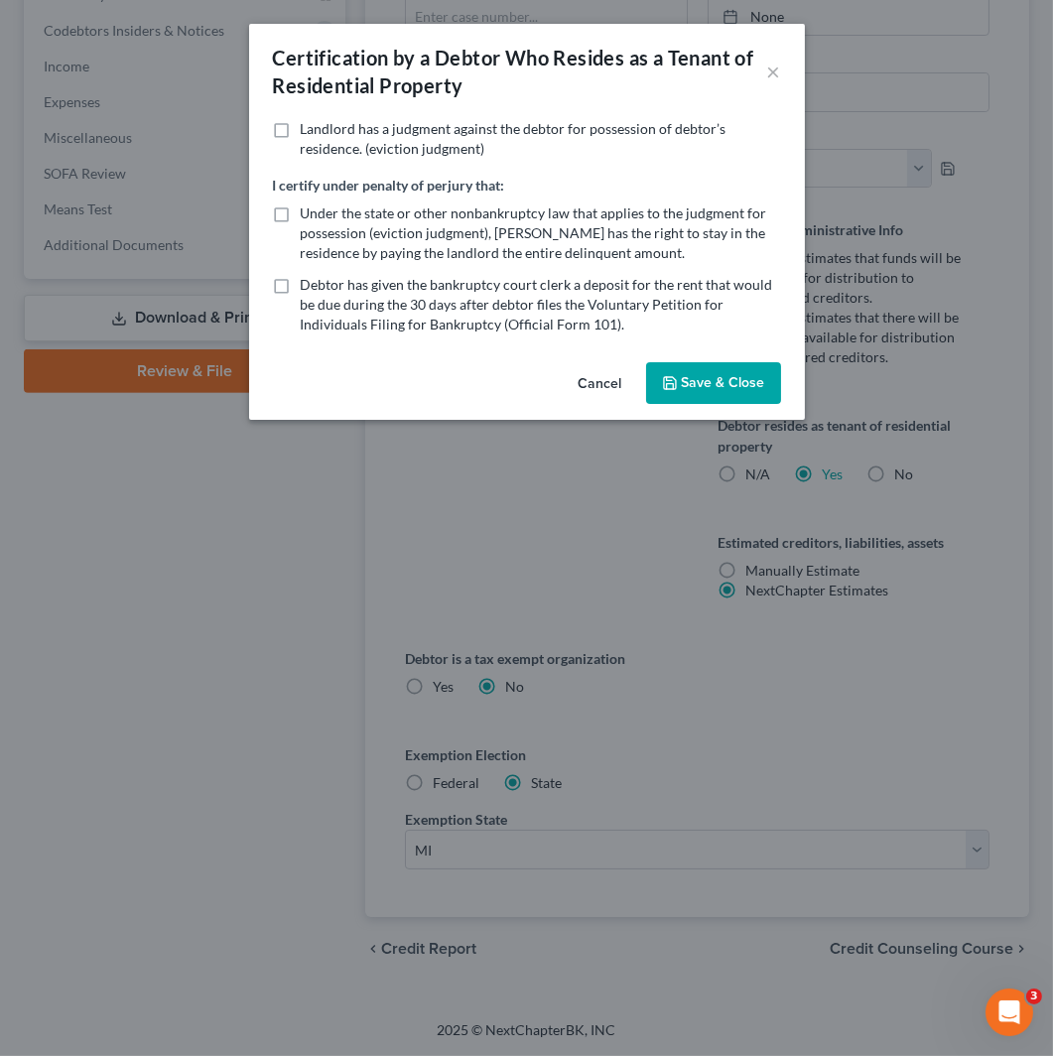
click at [703, 391] on button "Save & Close" at bounding box center [713, 383] width 135 height 42
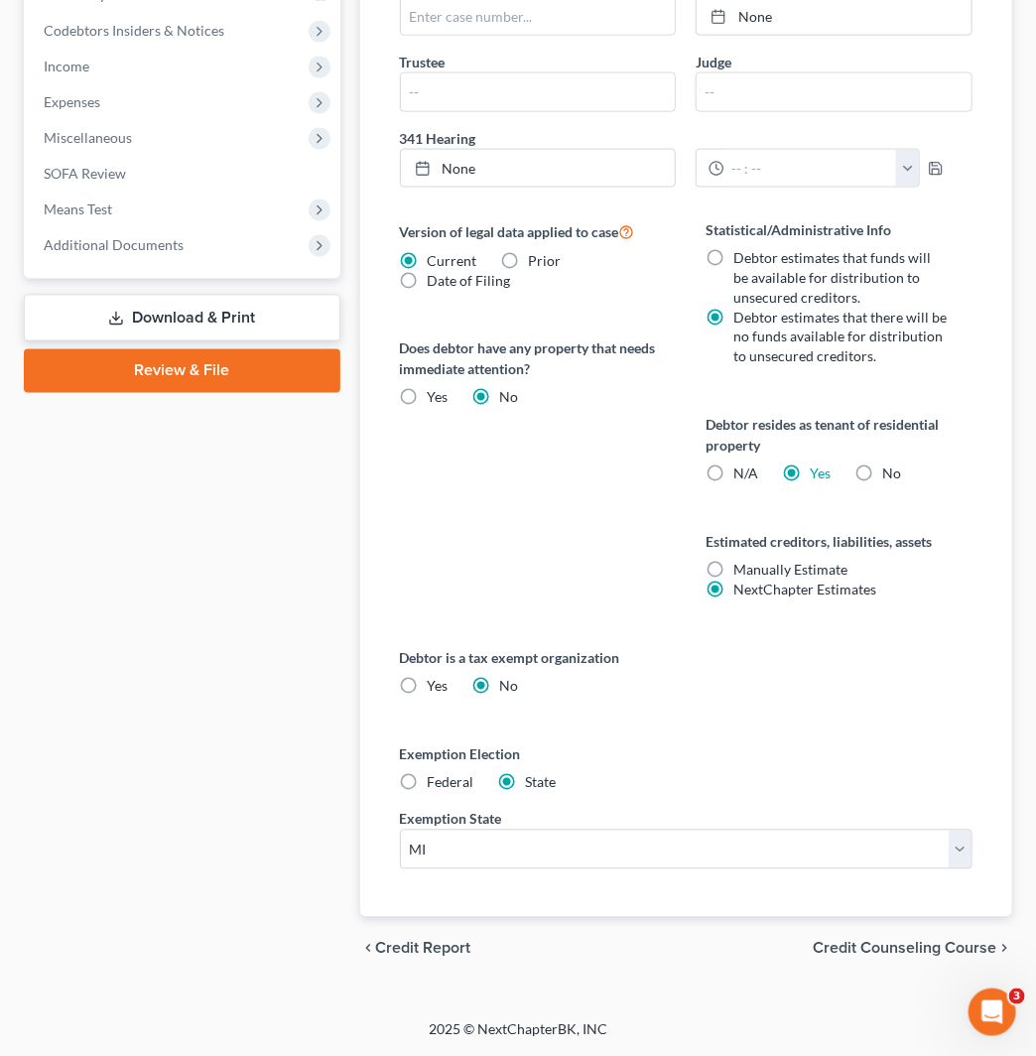
click at [434, 781] on span "Federal" at bounding box center [451, 782] width 47 height 17
click at [436, 781] on input "Federal" at bounding box center [442, 779] width 13 height 13
radio input "true"
radio input "false"
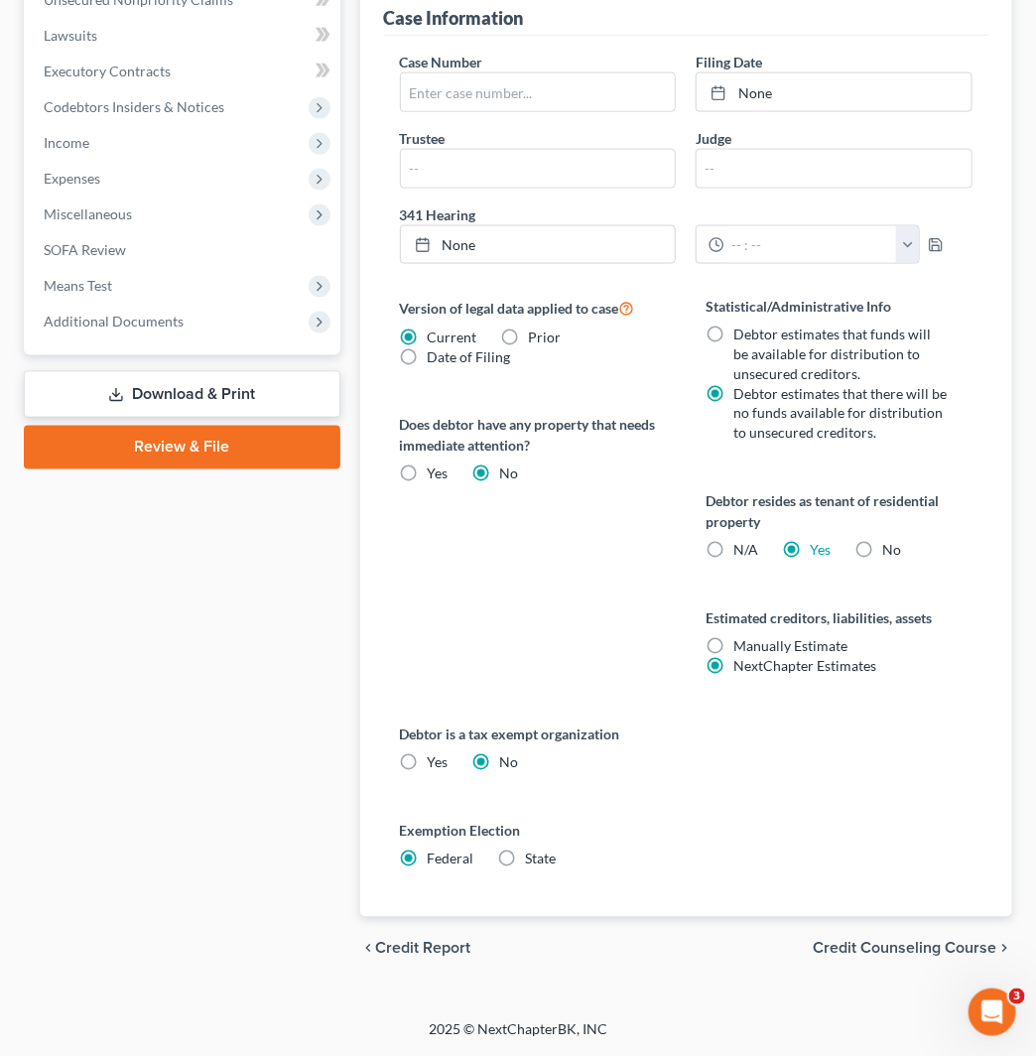
click at [947, 943] on span "Credit Counseling Course" at bounding box center [905, 949] width 184 height 16
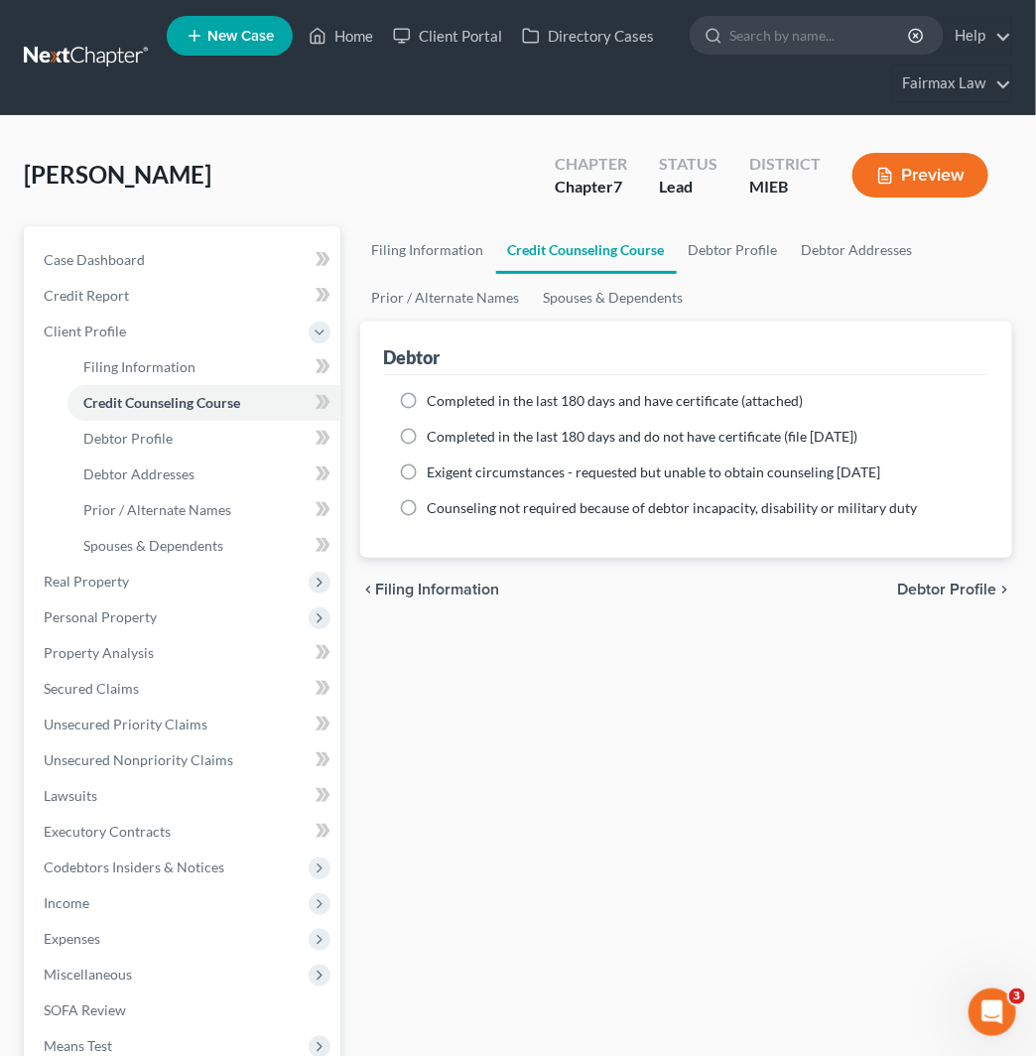
click at [639, 440] on span "Completed in the last 180 days and do not have certificate (file [DATE])" at bounding box center [643, 436] width 431 height 17
click at [449, 440] on input "Completed in the last 180 days and do not have certificate (file [DATE])" at bounding box center [442, 433] width 13 height 13
radio input "true"
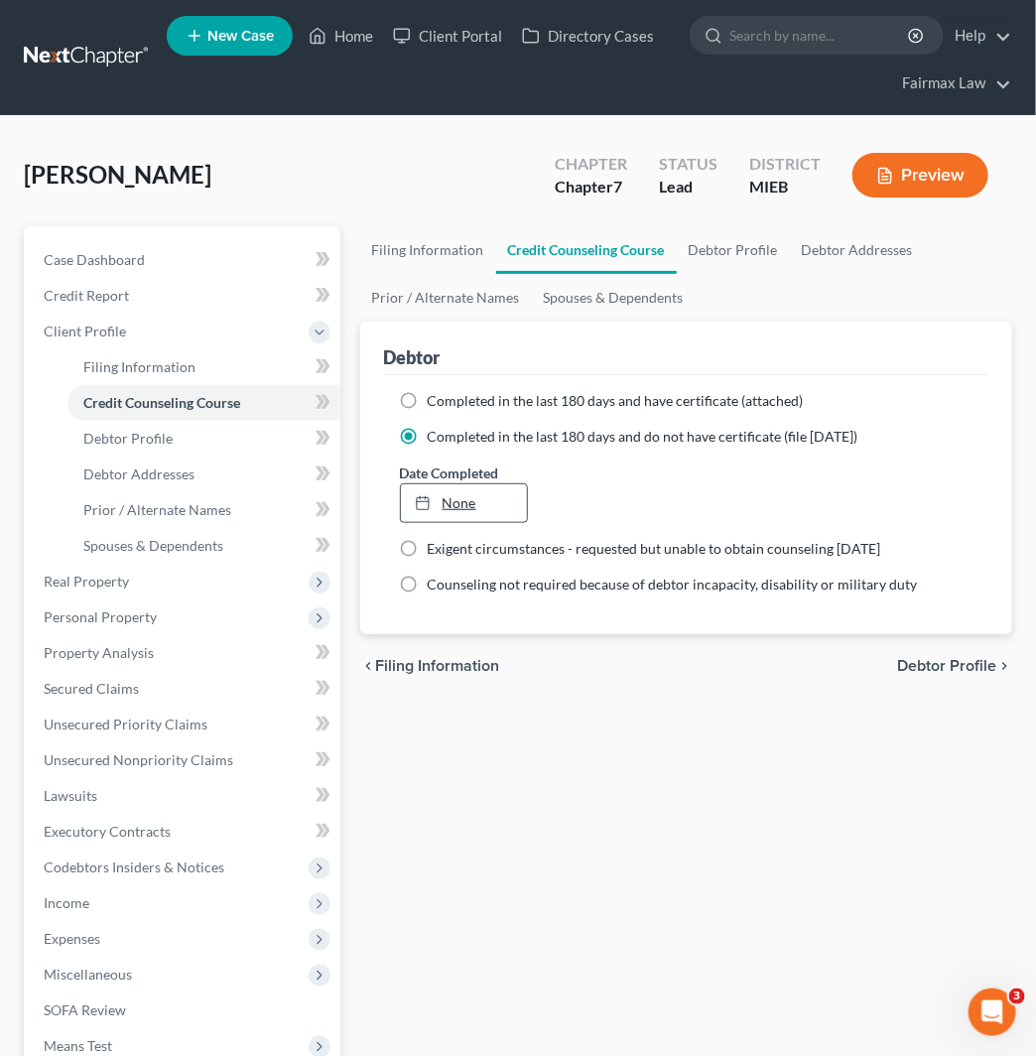
click at [496, 501] on link "None" at bounding box center [464, 503] width 126 height 38
type input "[DATE]"
click at [975, 665] on span "Debtor Profile" at bounding box center [946, 666] width 99 height 16
select select "0"
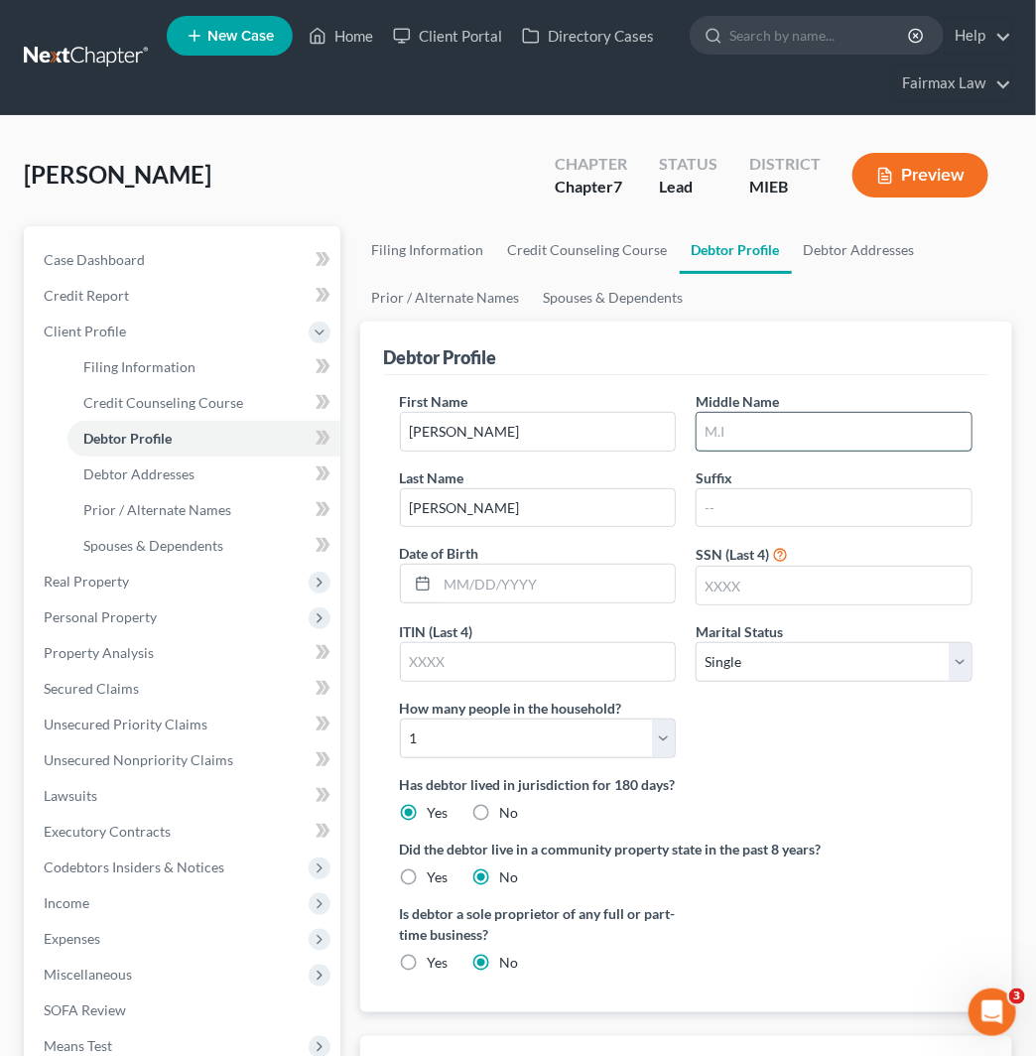
drag, startPoint x: 842, startPoint y: 422, endPoint x: 834, endPoint y: 415, distance: 10.6
click at [842, 422] on input "text" at bounding box center [834, 432] width 275 height 38
type input "L"
click at [576, 593] on input "text" at bounding box center [557, 584] width 238 height 38
type input "[DATE]"
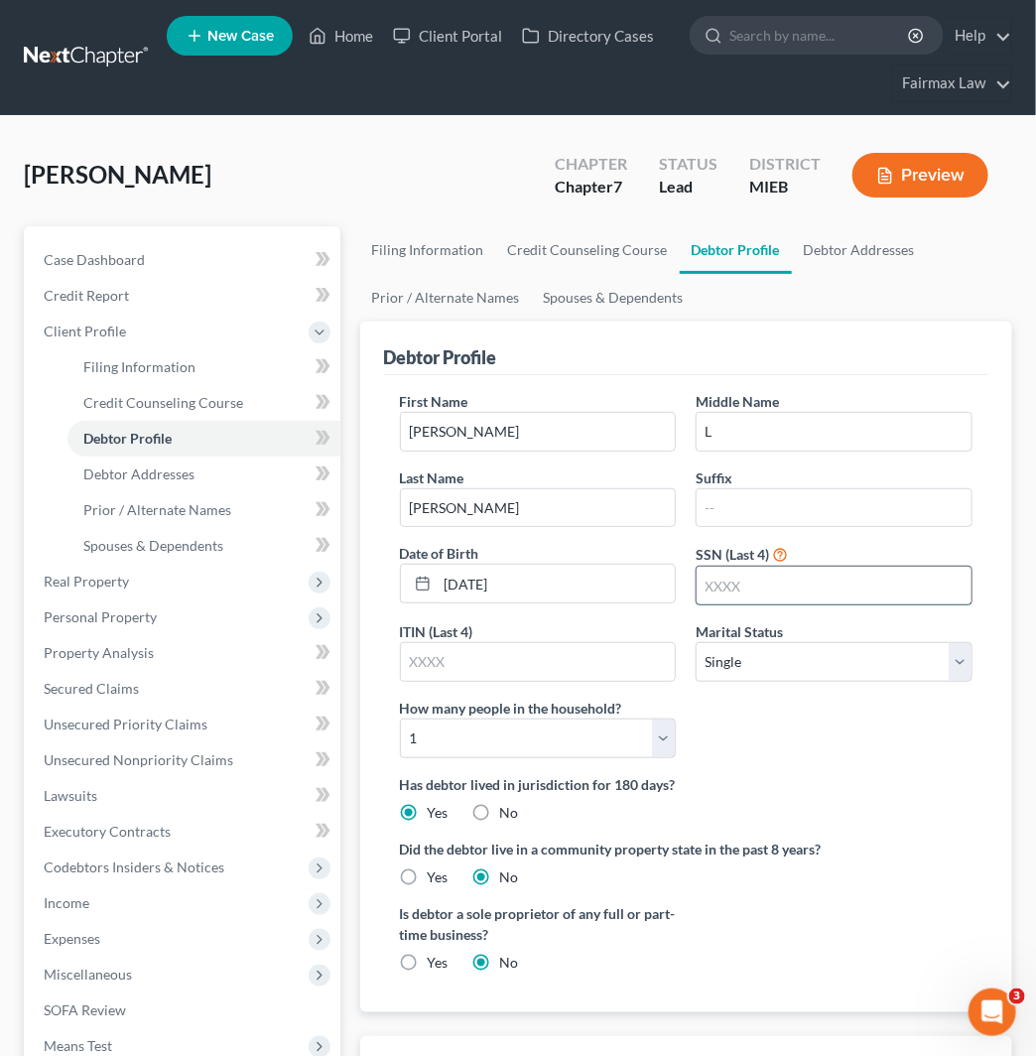
click at [840, 576] on input "text" at bounding box center [834, 586] width 275 height 38
type input "2625"
drag, startPoint x: 600, startPoint y: 737, endPoint x: 556, endPoint y: 730, distance: 44.2
click at [600, 737] on select "Select 1 2 3 4 5 6 7 8 9 10 11 12 13 14 15 16 17 18 19 20" at bounding box center [538, 739] width 277 height 40
select select "1"
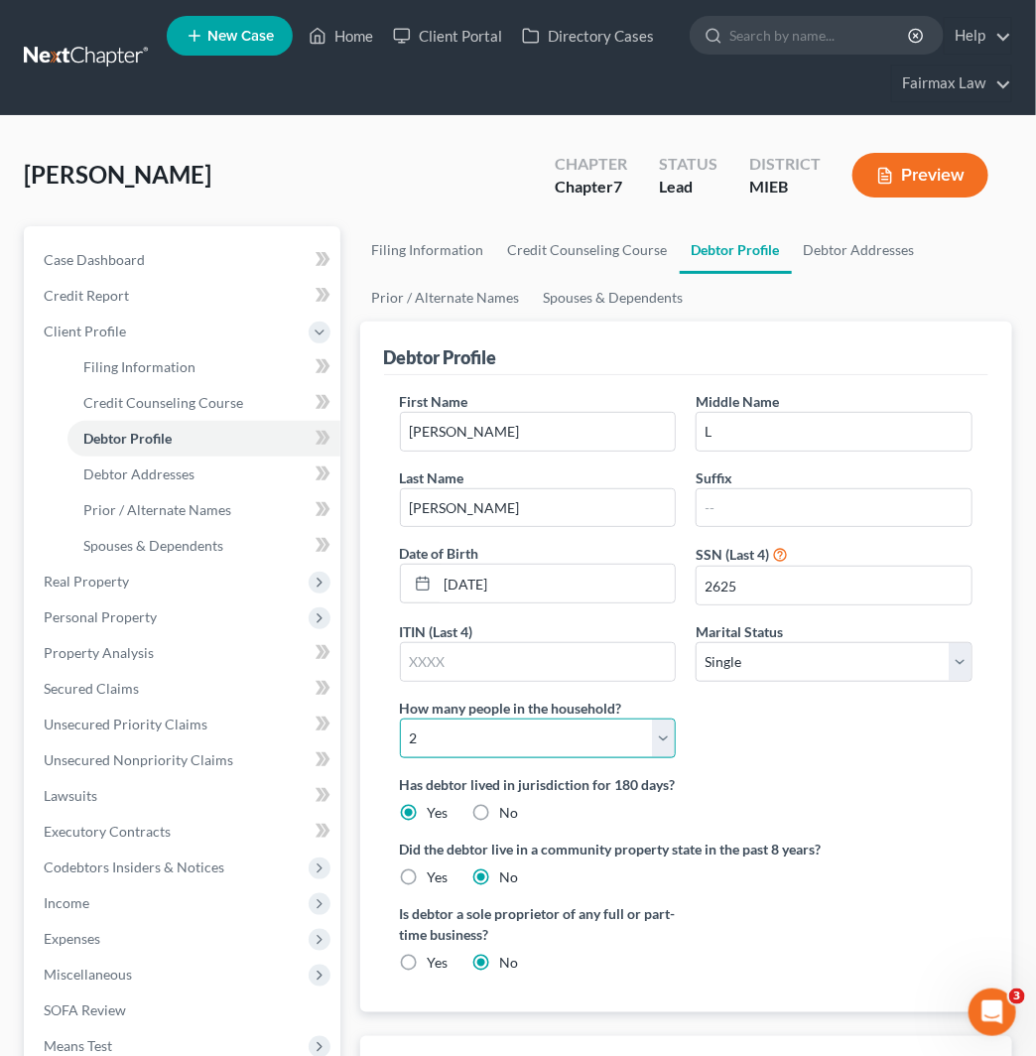
click at [400, 719] on select "Select 1 2 3 4 5 6 7 8 9 10 11 12 13 14 15 16 17 18 19 20" at bounding box center [538, 739] width 277 height 40
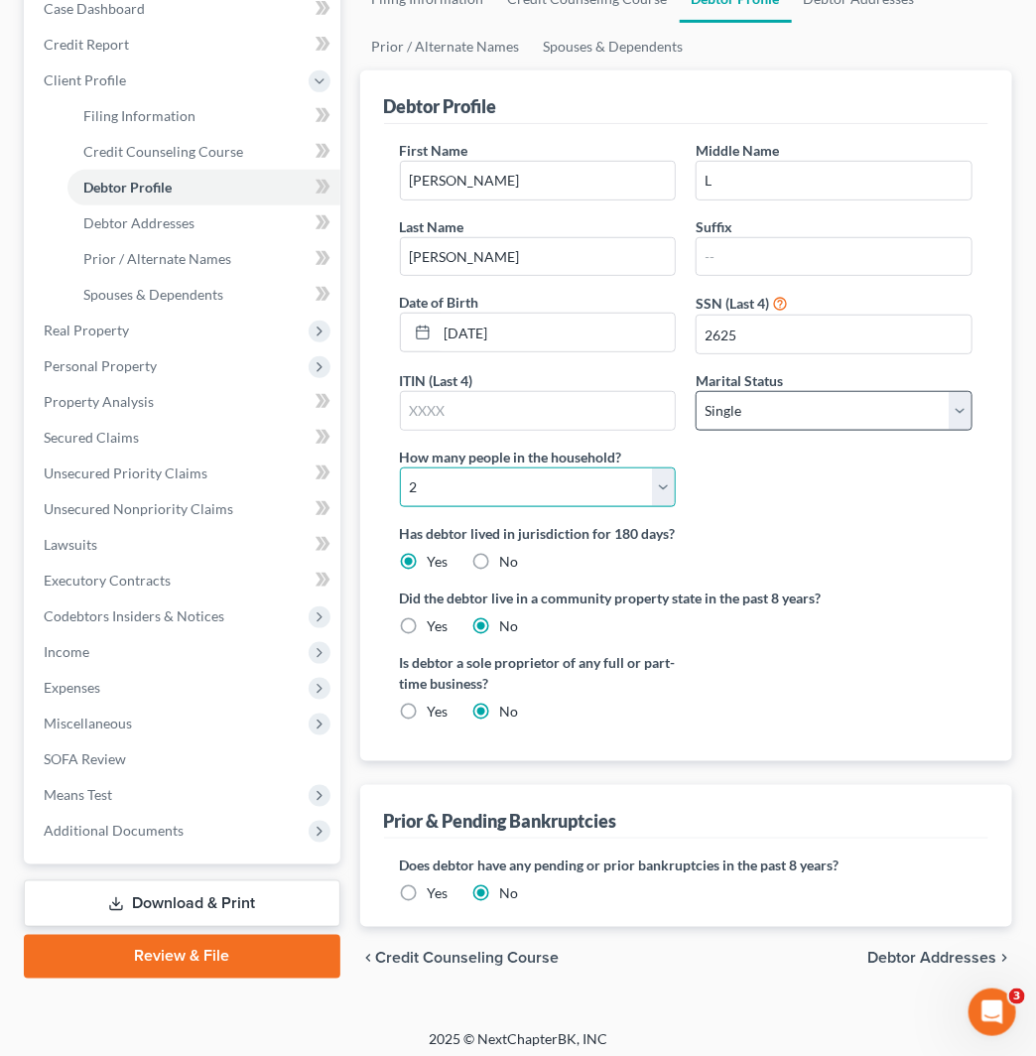
scroll to position [261, 0]
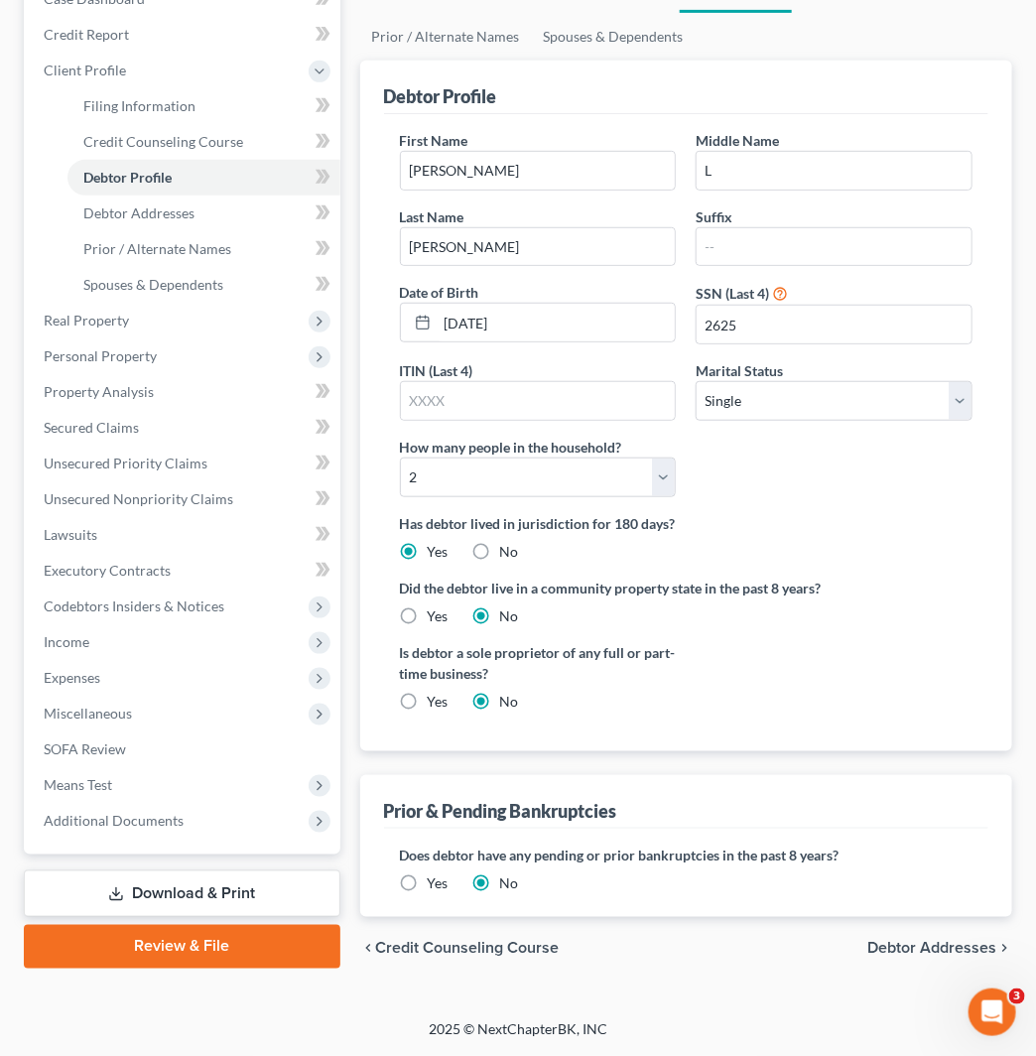
click at [948, 950] on span "Debtor Addresses" at bounding box center [932, 949] width 129 height 16
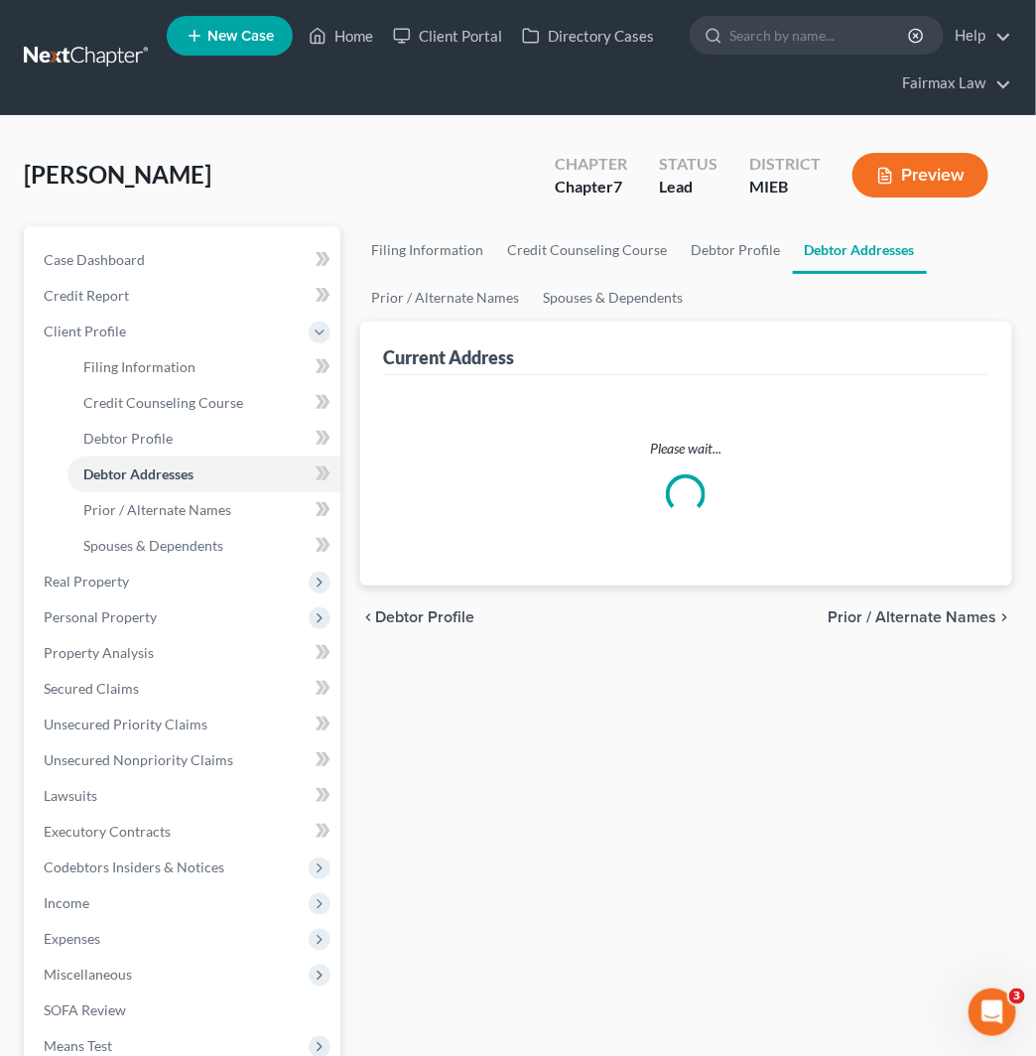
select select "0"
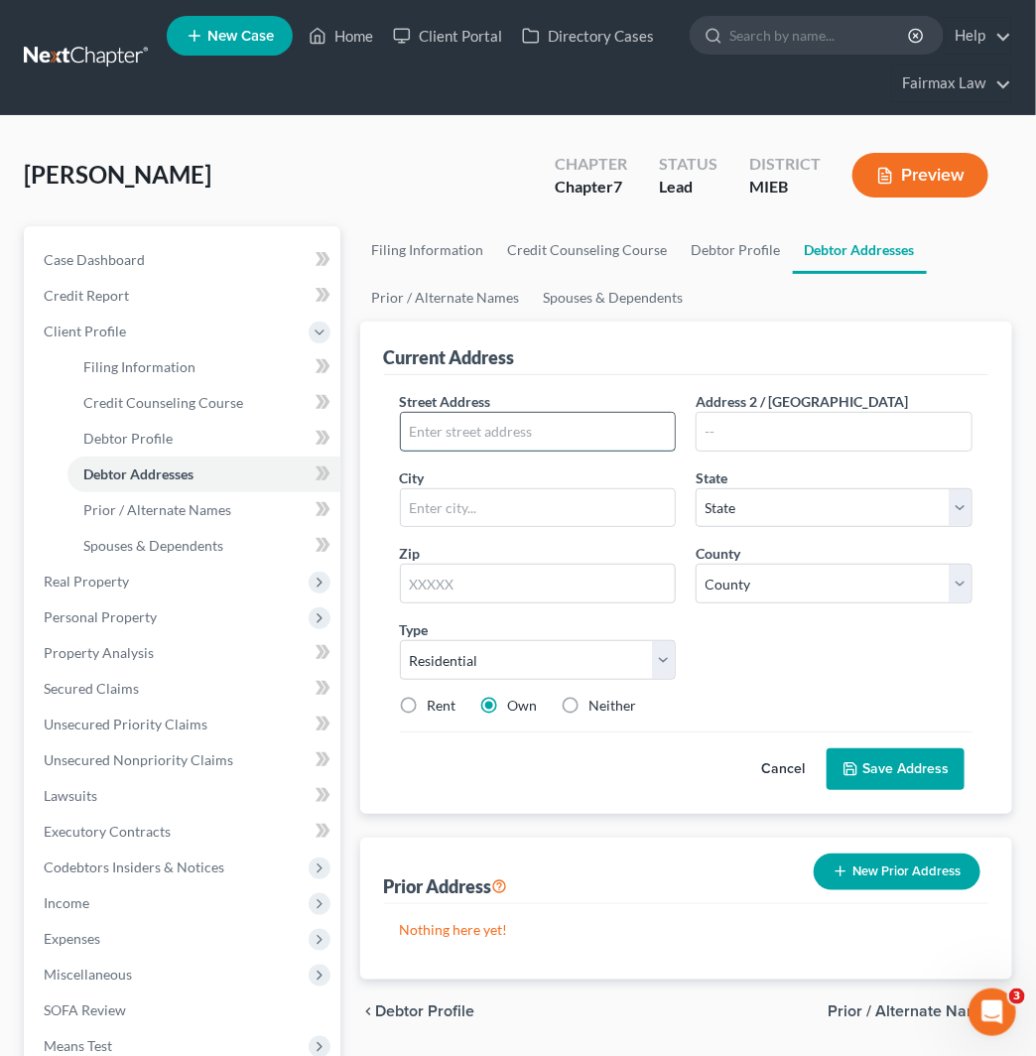
drag, startPoint x: 467, startPoint y: 439, endPoint x: 523, endPoint y: 449, distance: 57.5
click at [467, 439] on input "text" at bounding box center [538, 432] width 275 height 38
paste input "40057 Ransley Ct"
type input "40057 Ransley Ct"
click at [614, 581] on input "text" at bounding box center [538, 584] width 277 height 40
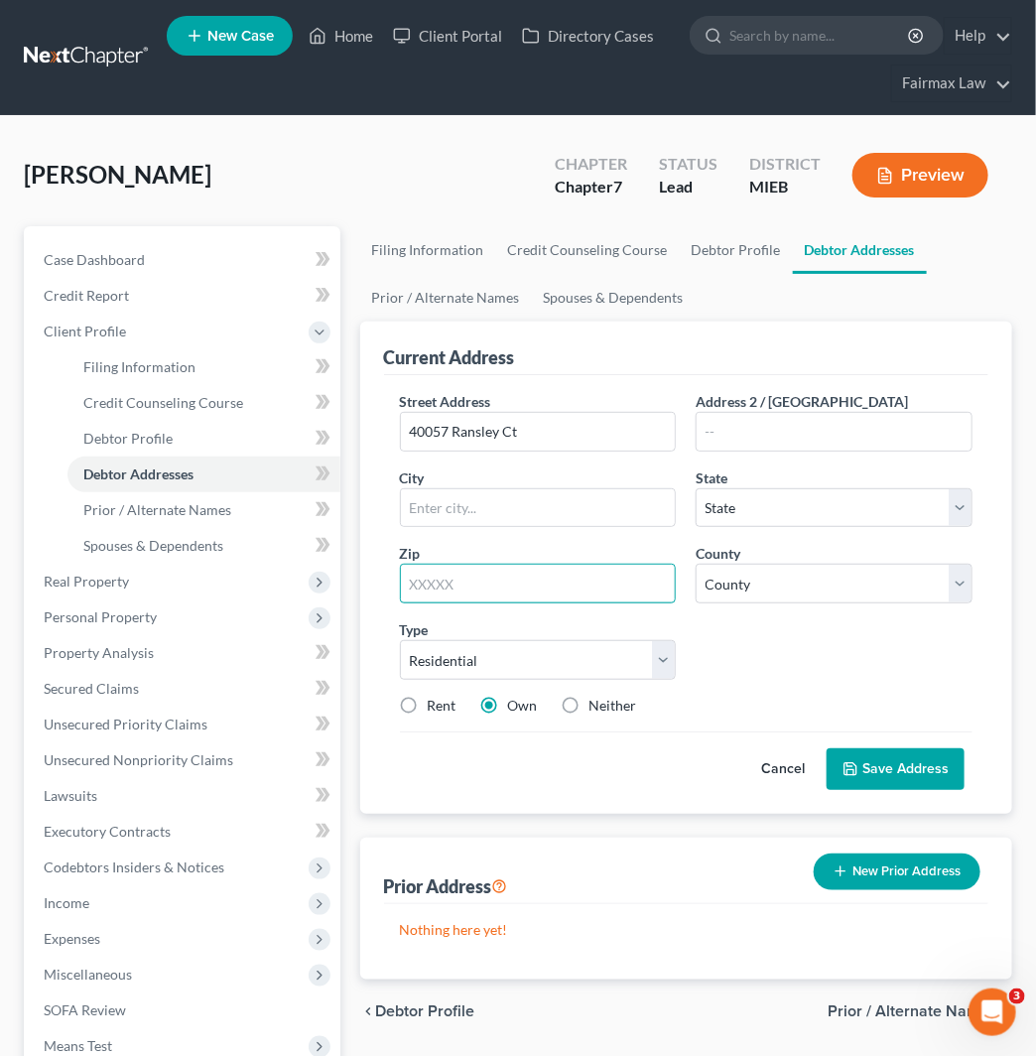
click at [604, 588] on input "text" at bounding box center [538, 584] width 277 height 40
paste input "48310"
type input "48310"
type input "[GEOGRAPHIC_DATA]"
select select "23"
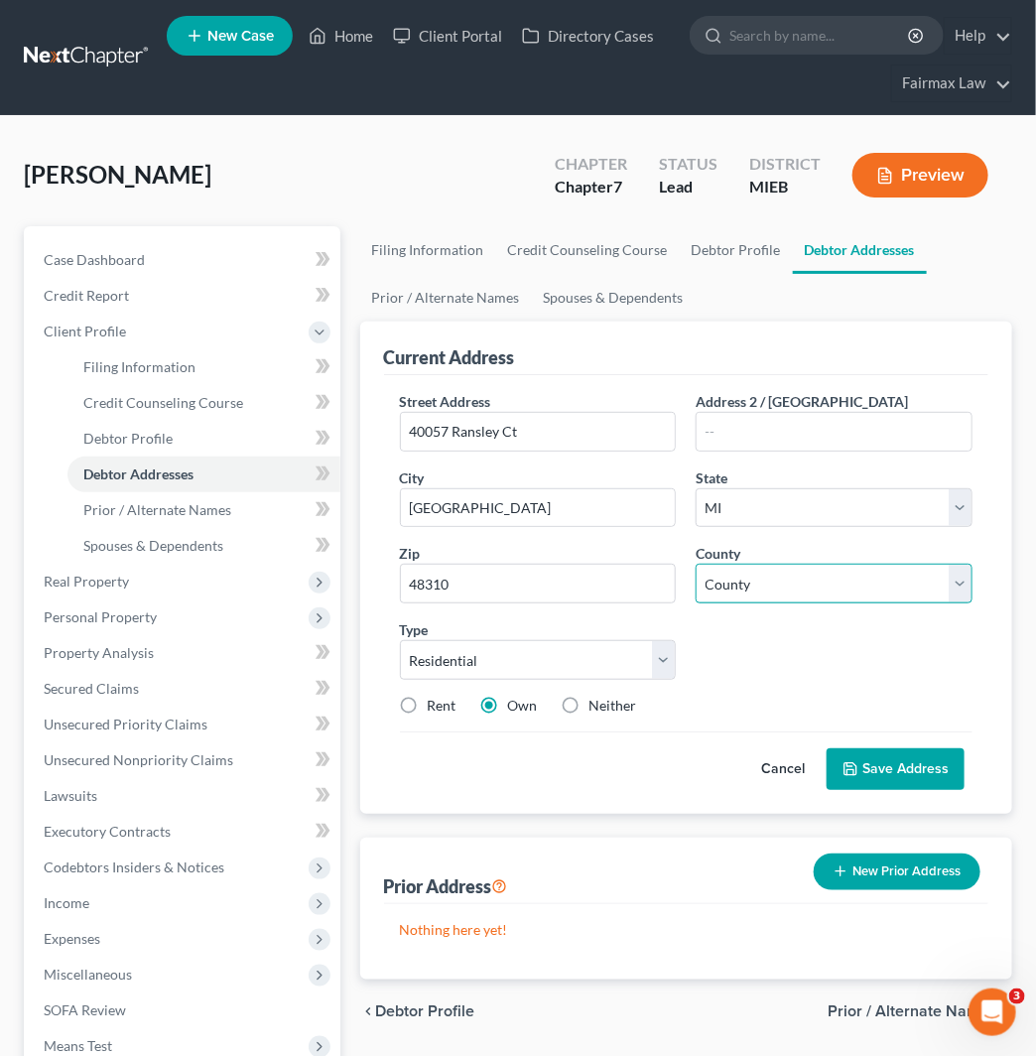
click at [800, 566] on select "[GEOGRAPHIC_DATA] [GEOGRAPHIC_DATA] [GEOGRAPHIC_DATA] [GEOGRAPHIC_DATA] [GEOGRA…" at bounding box center [834, 584] width 277 height 40
select select "49"
click at [696, 564] on select "[GEOGRAPHIC_DATA] [GEOGRAPHIC_DATA] [GEOGRAPHIC_DATA] [GEOGRAPHIC_DATA] [GEOGRA…" at bounding box center [834, 584] width 277 height 40
click at [428, 708] on label "Rent" at bounding box center [442, 706] width 29 height 20
click at [436, 708] on input "Rent" at bounding box center [442, 702] width 13 height 13
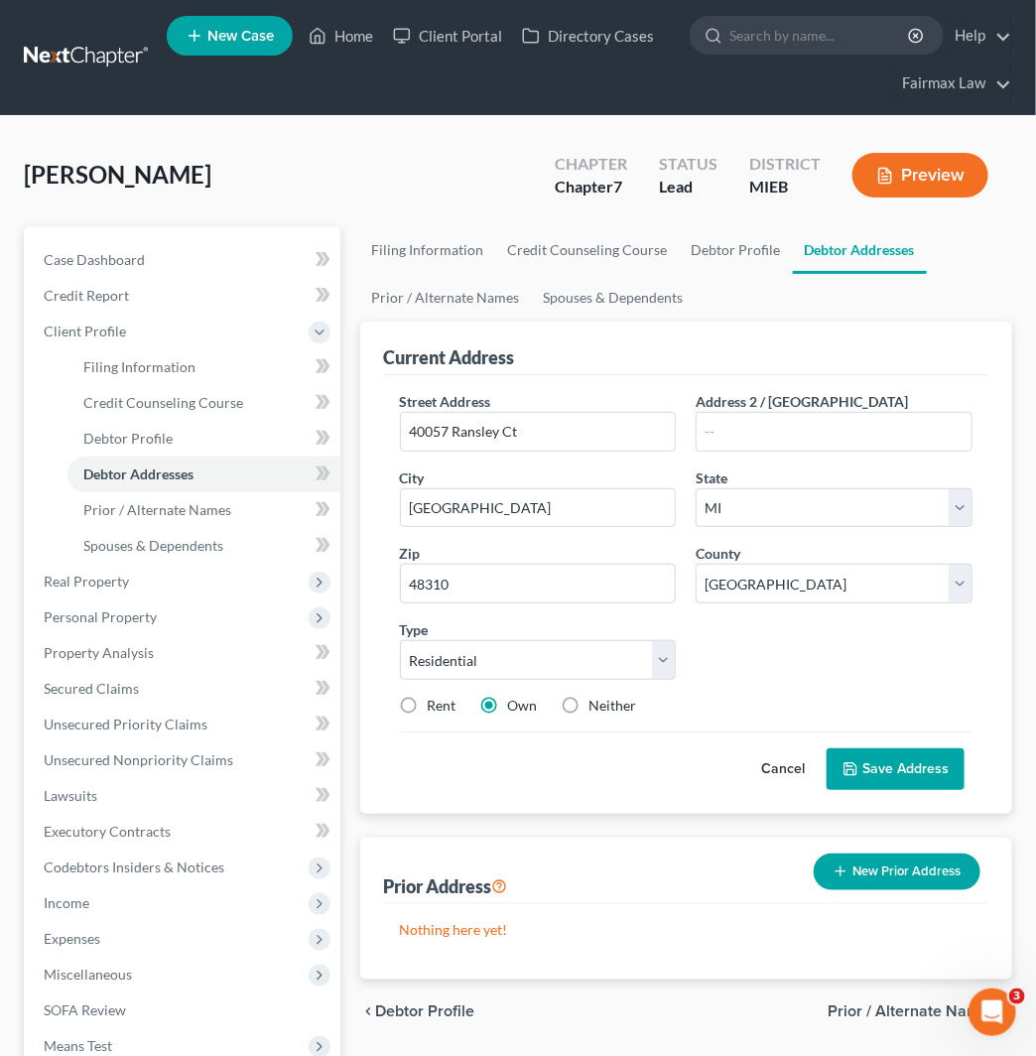
radio input "true"
click at [910, 761] on button "Save Address" at bounding box center [896, 770] width 138 height 42
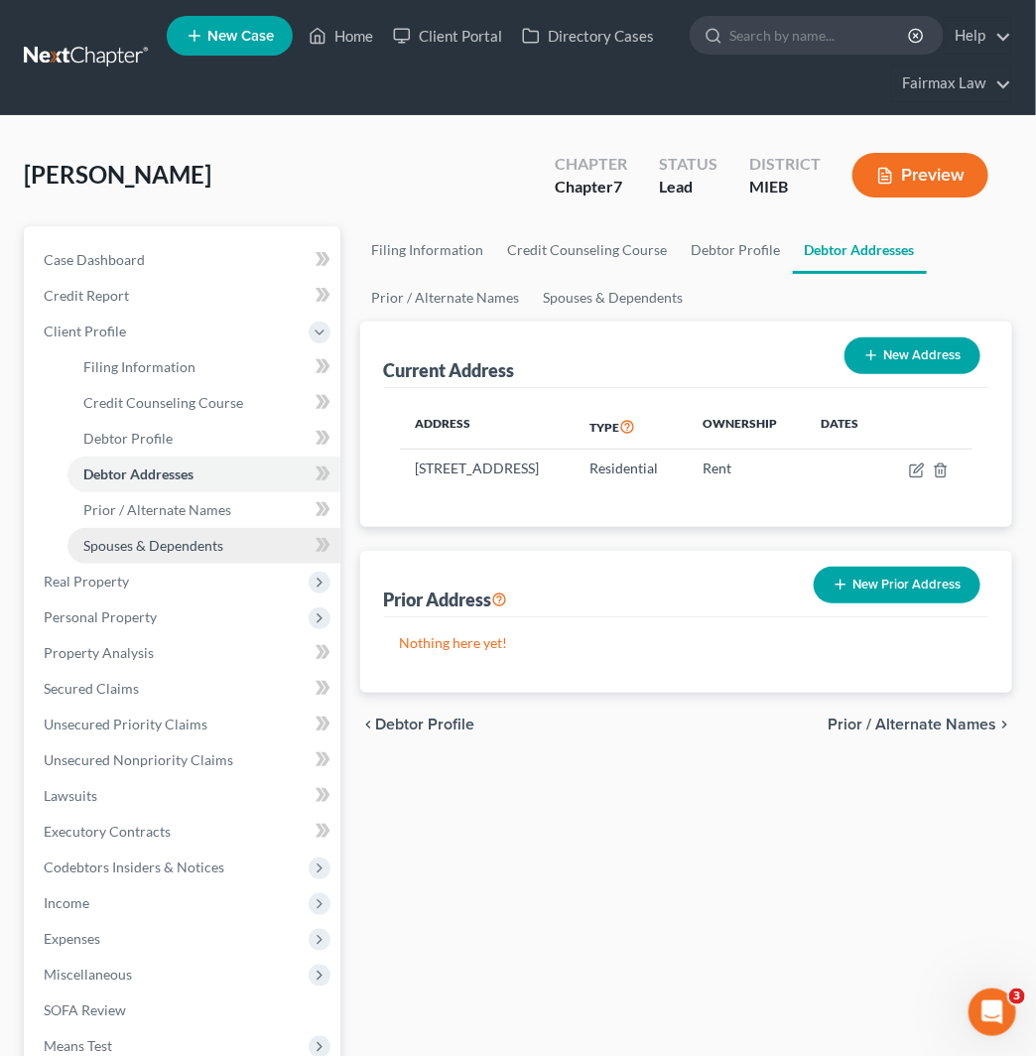
drag, startPoint x: 143, startPoint y: 546, endPoint x: 226, endPoint y: 534, distance: 84.2
click at [143, 546] on span "Spouses & Dependents" at bounding box center [153, 545] width 140 height 17
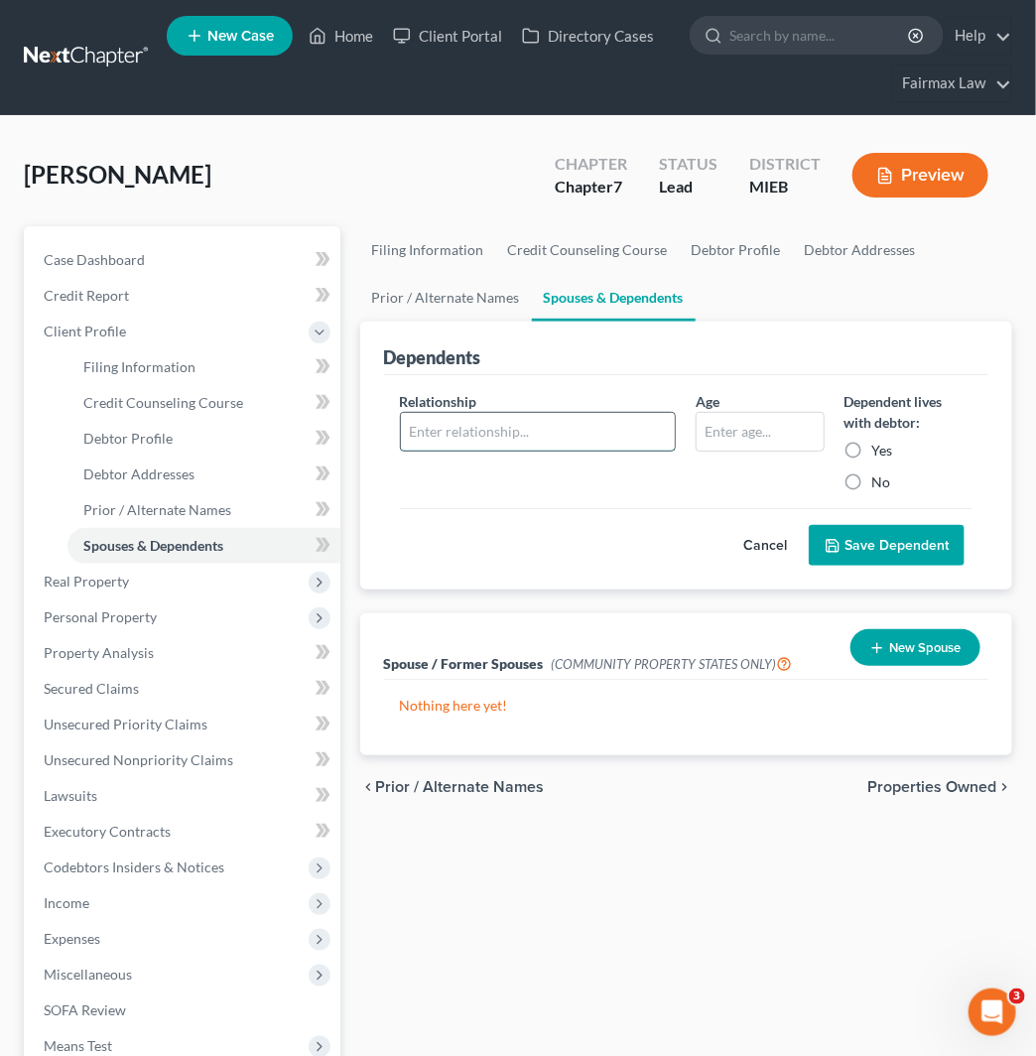
click at [558, 432] on input "text" at bounding box center [538, 432] width 275 height 38
type input "Daughter"
drag, startPoint x: 746, startPoint y: 437, endPoint x: 756, endPoint y: 427, distance: 14.8
click at [746, 433] on input "text" at bounding box center [760, 432] width 126 height 38
type input "12"
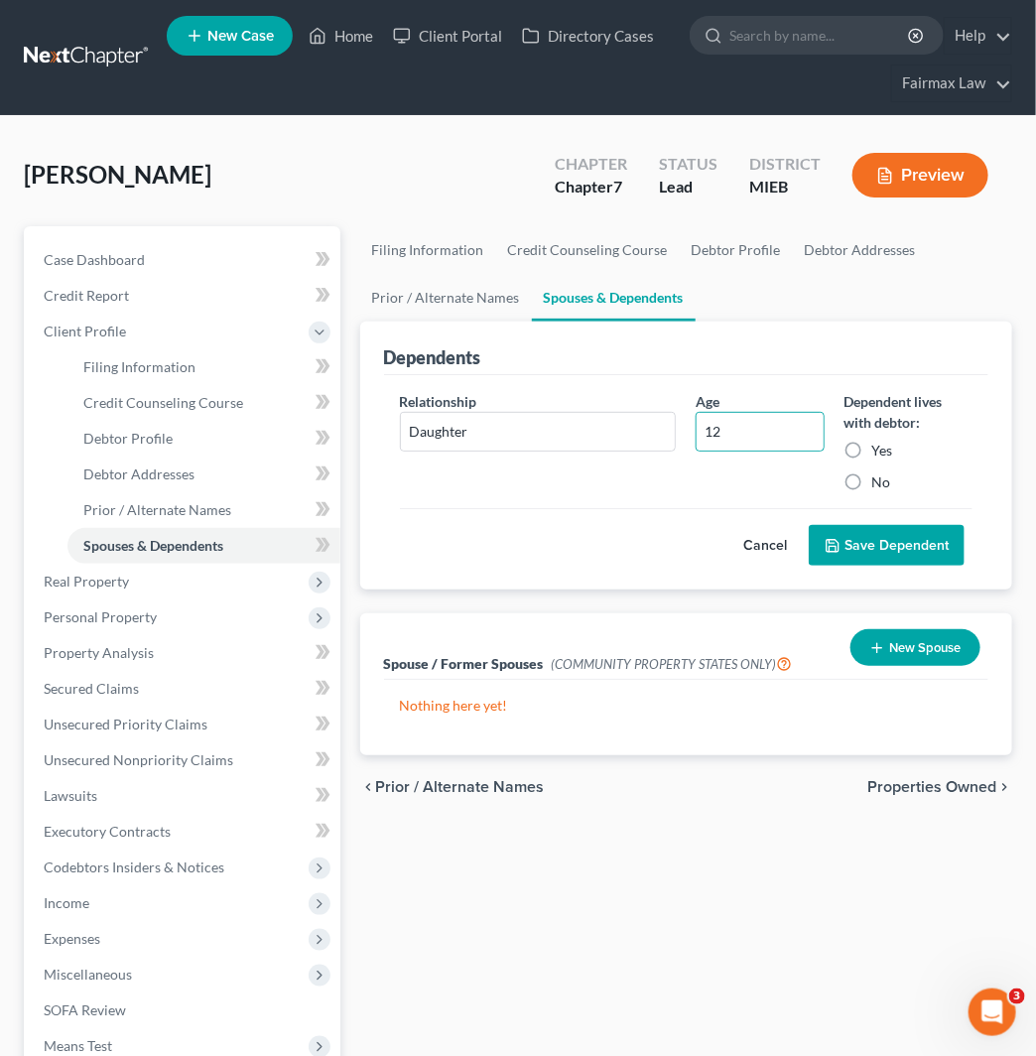
click at [880, 455] on label "Yes" at bounding box center [883, 451] width 21 height 20
click at [881, 454] on input "Yes" at bounding box center [887, 447] width 13 height 13
radio input "true"
click at [888, 542] on button "Save Dependent" at bounding box center [887, 546] width 156 height 42
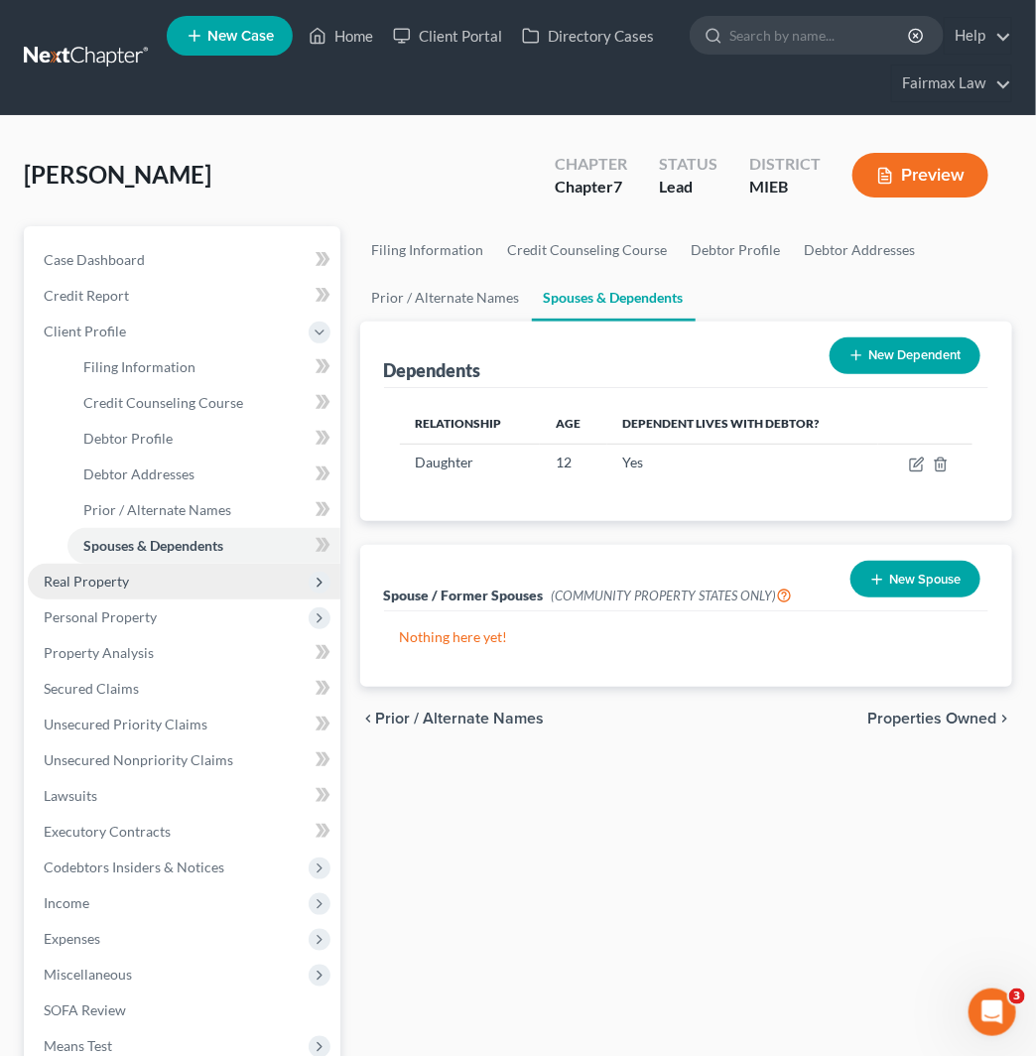
click at [196, 584] on span "Real Property" at bounding box center [184, 582] width 313 height 36
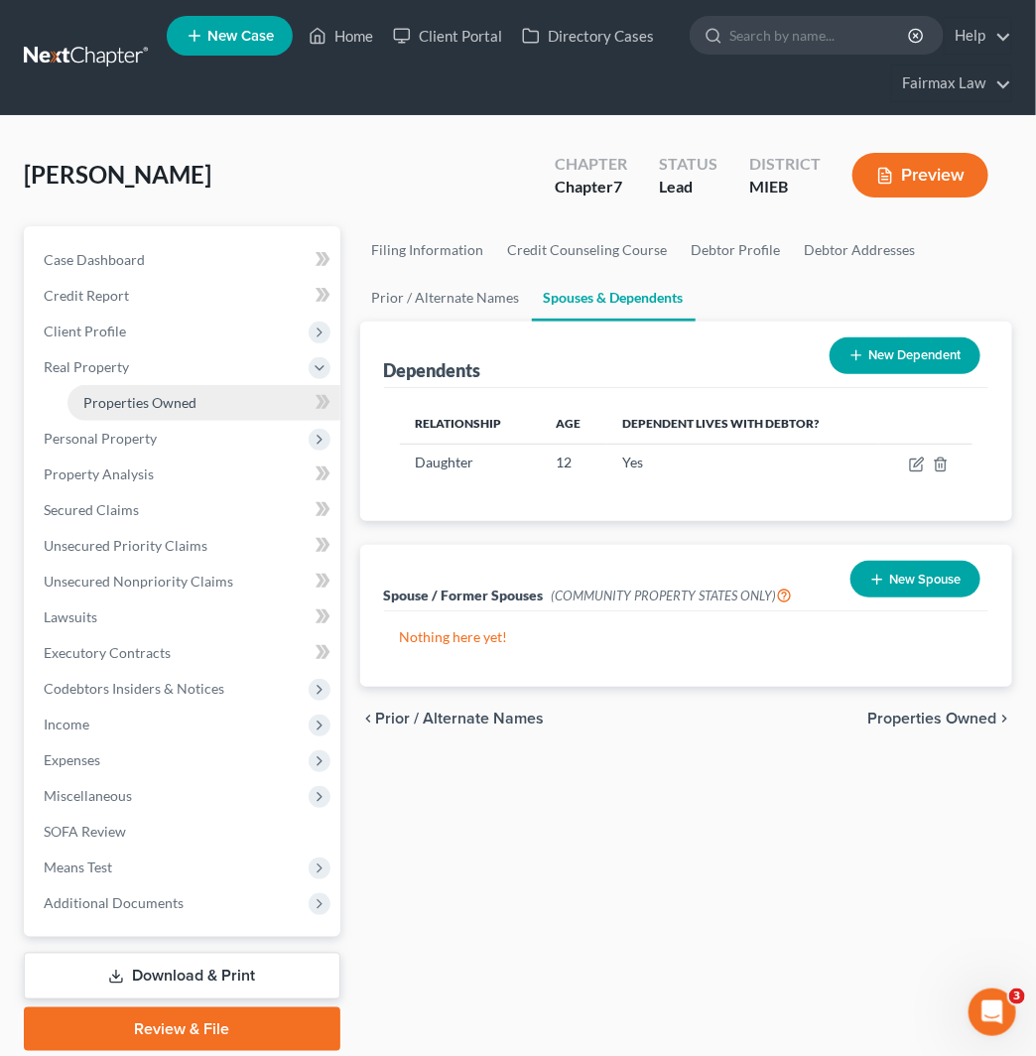
click at [201, 385] on link "Properties Owned" at bounding box center [204, 403] width 273 height 36
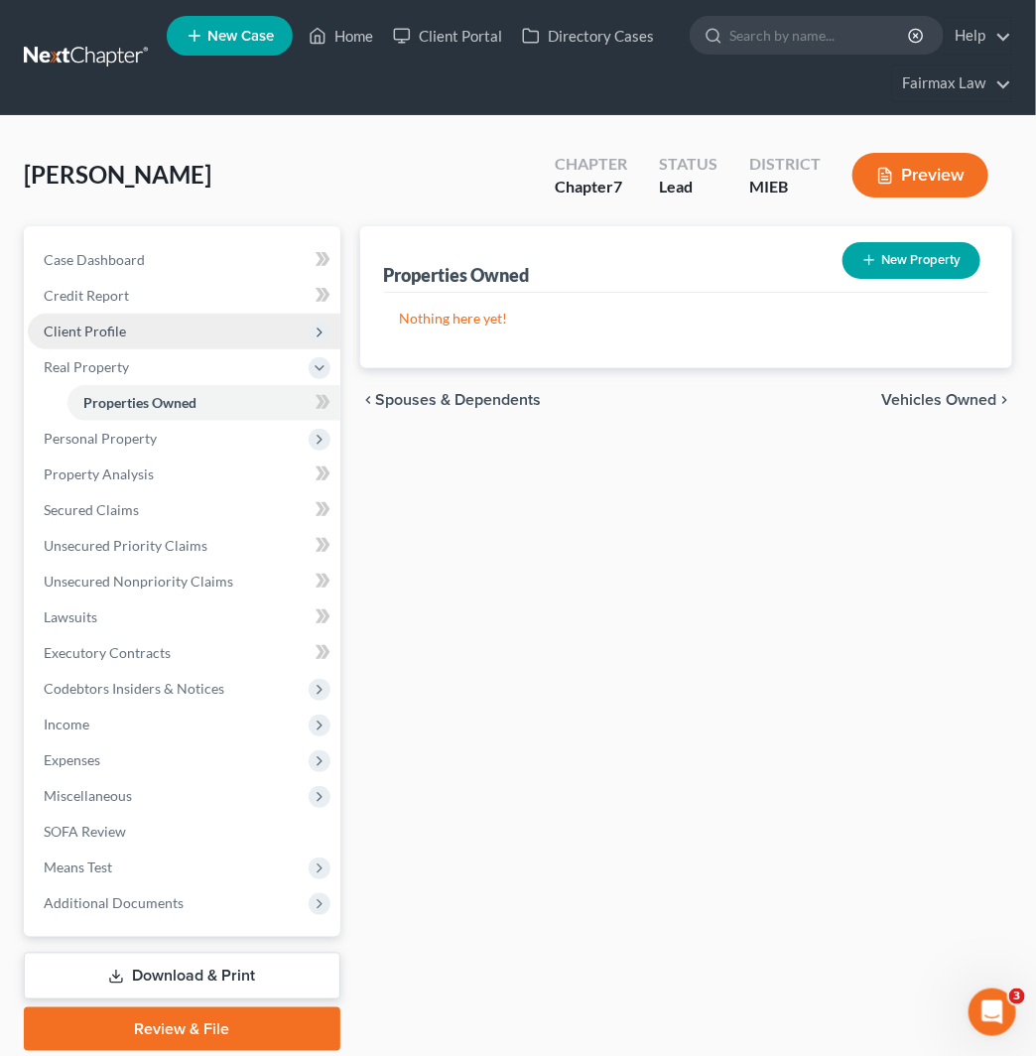
click at [180, 347] on span "Client Profile" at bounding box center [184, 332] width 313 height 36
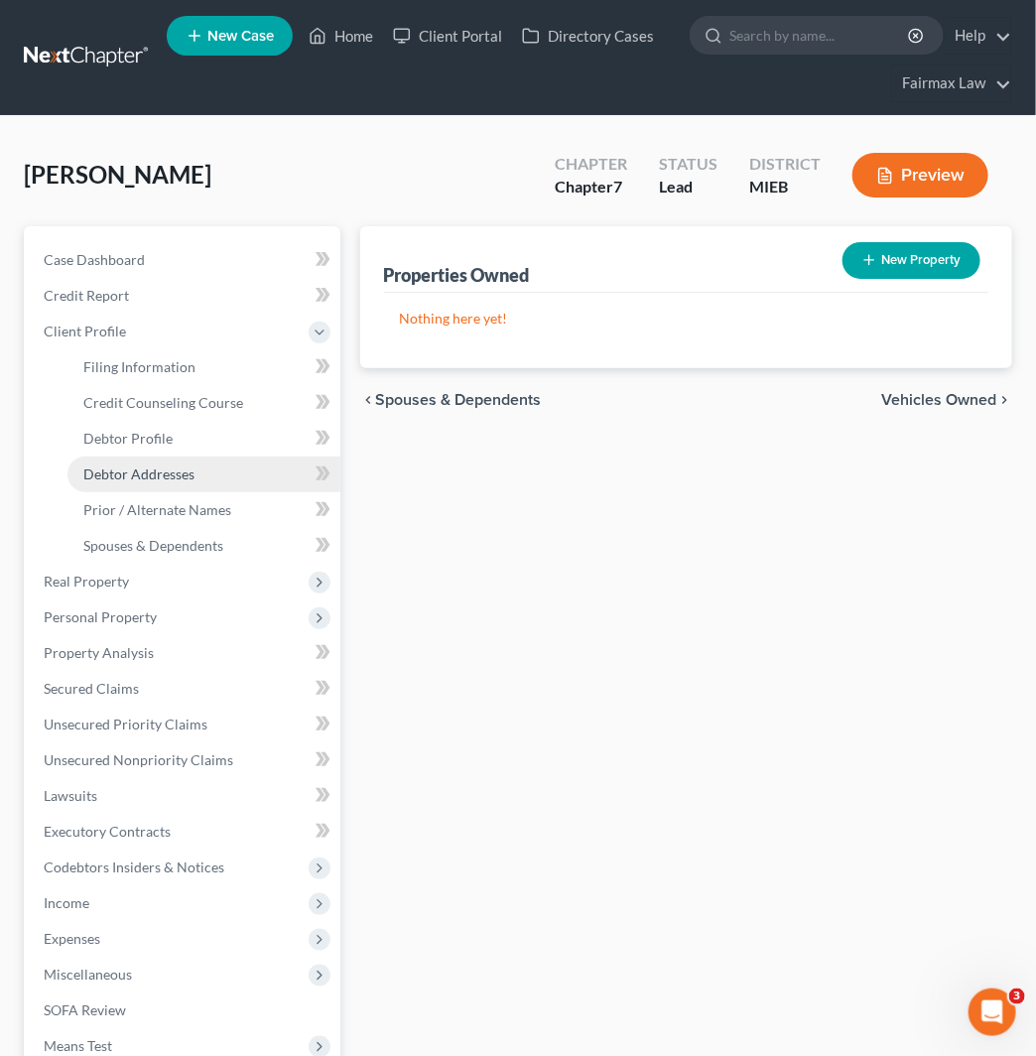
click at [205, 463] on link "Debtor Addresses" at bounding box center [204, 475] width 273 height 36
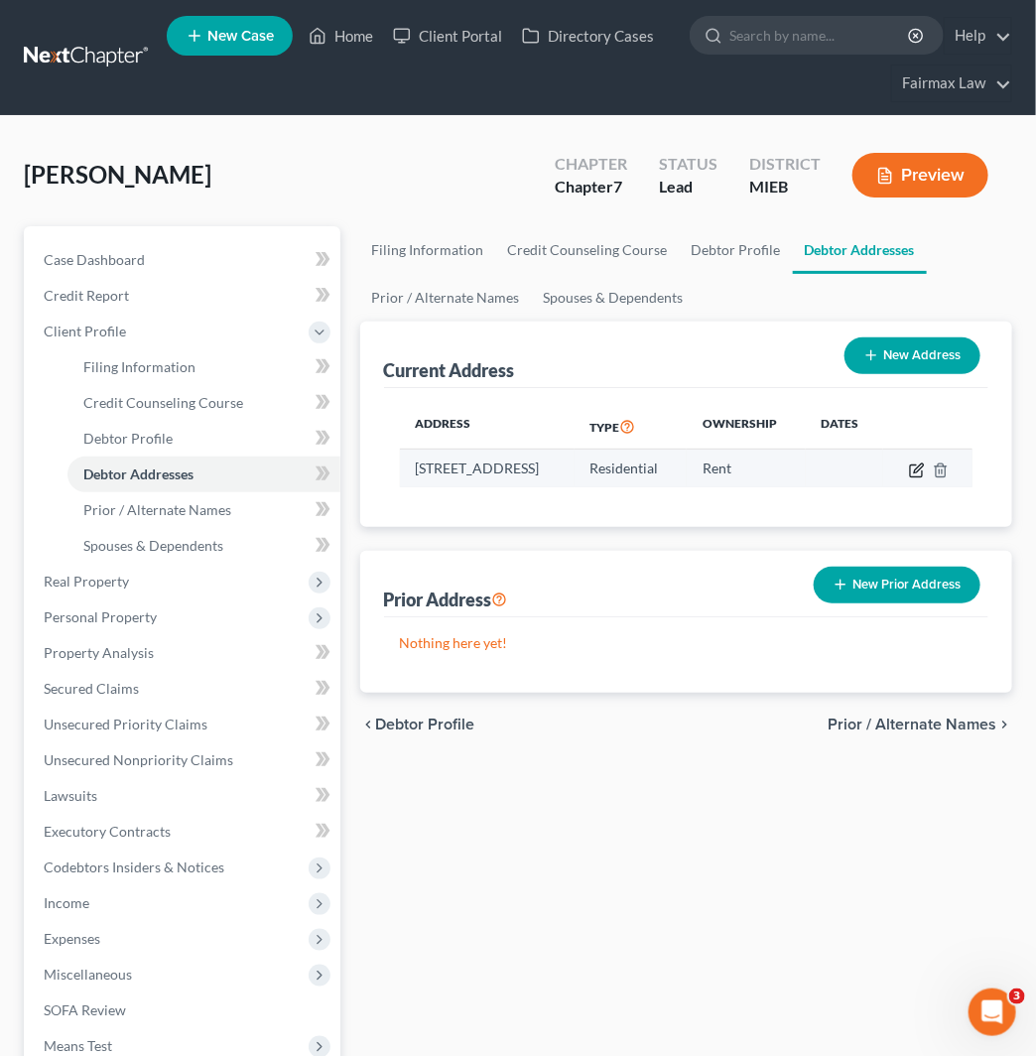
click at [925, 465] on icon "button" at bounding box center [917, 471] width 16 height 16
select select "23"
select select "49"
select select "0"
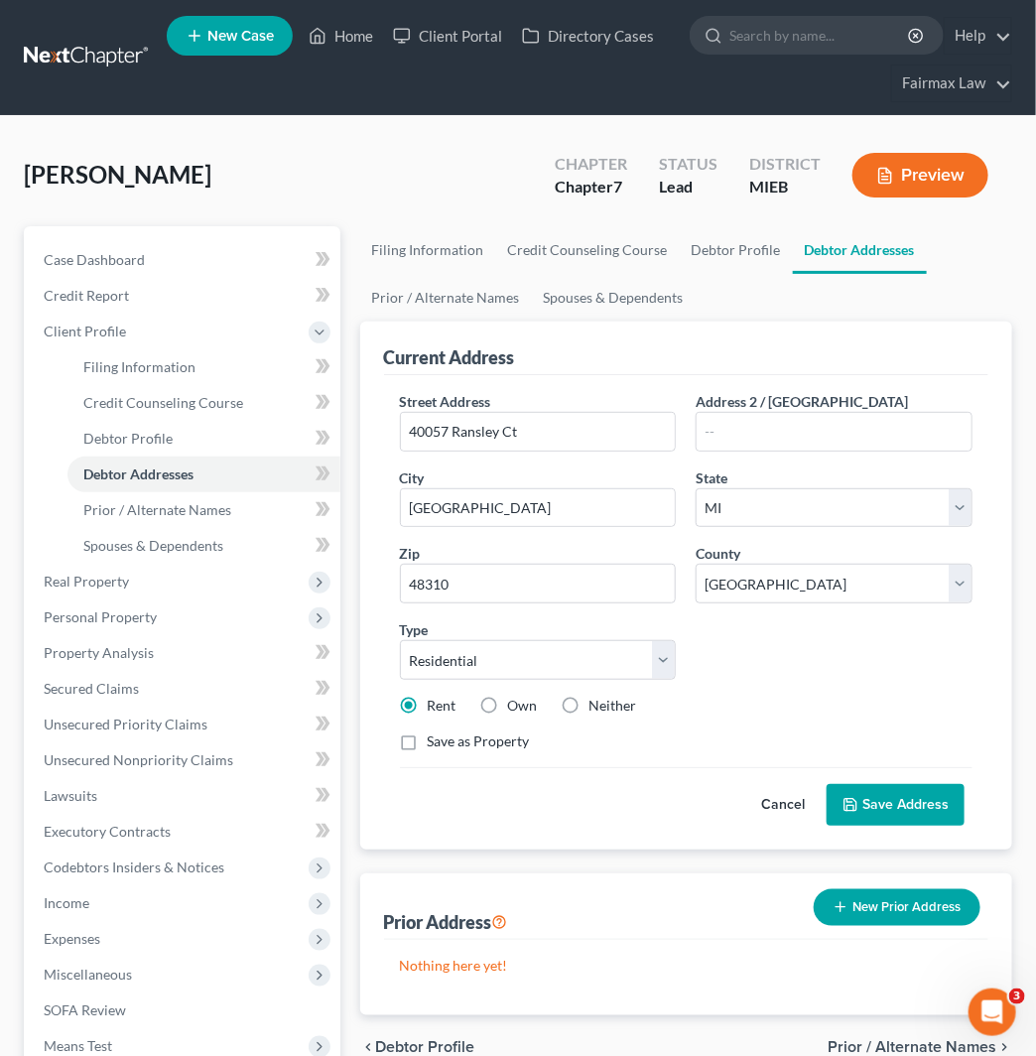
click at [508, 701] on label "Own" at bounding box center [523, 706] width 30 height 20
click at [516, 701] on input "Own" at bounding box center [522, 702] width 13 height 13
radio input "true"
click at [428, 747] on label "Save as Property" at bounding box center [479, 742] width 102 height 20
click at [436, 745] on input "Save as Property" at bounding box center [442, 738] width 13 height 13
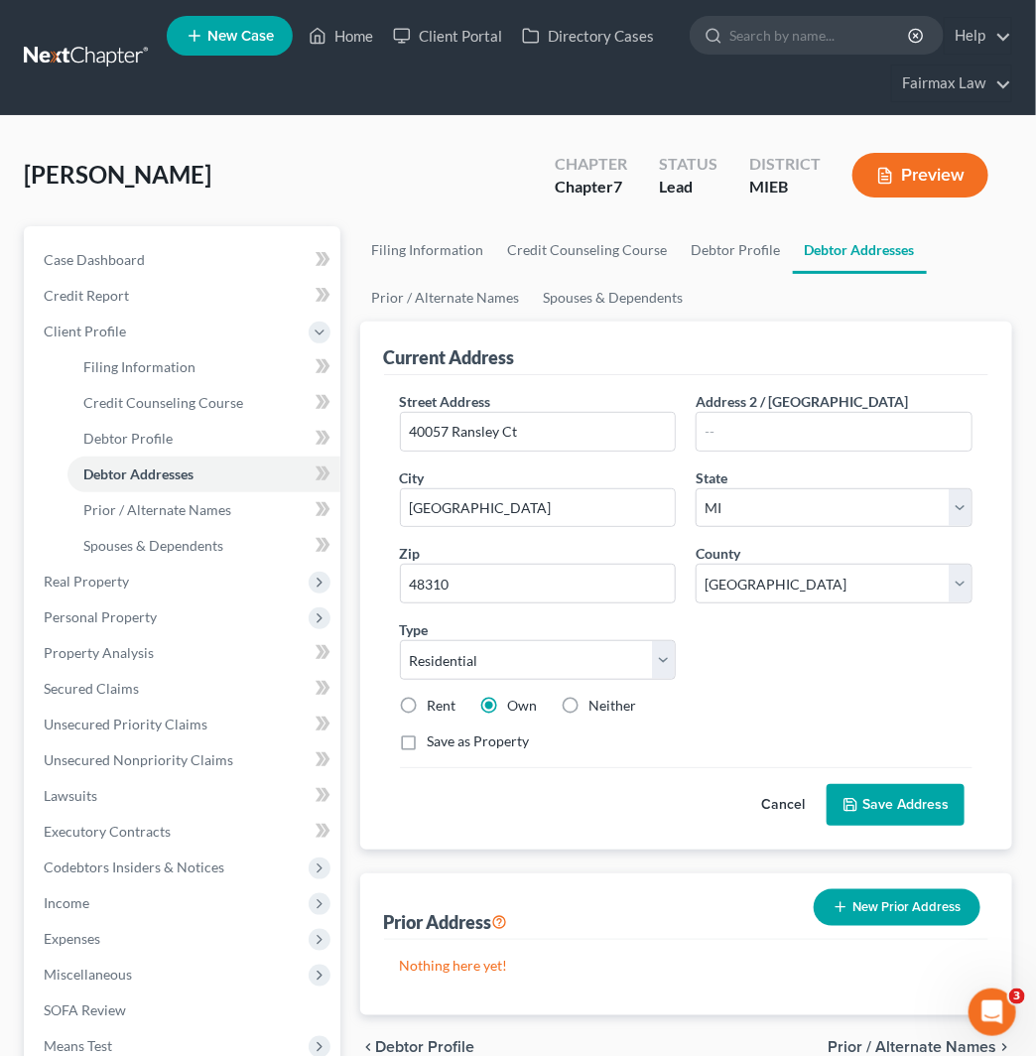
checkbox input "true"
click at [901, 794] on button "Save Address" at bounding box center [896, 805] width 138 height 42
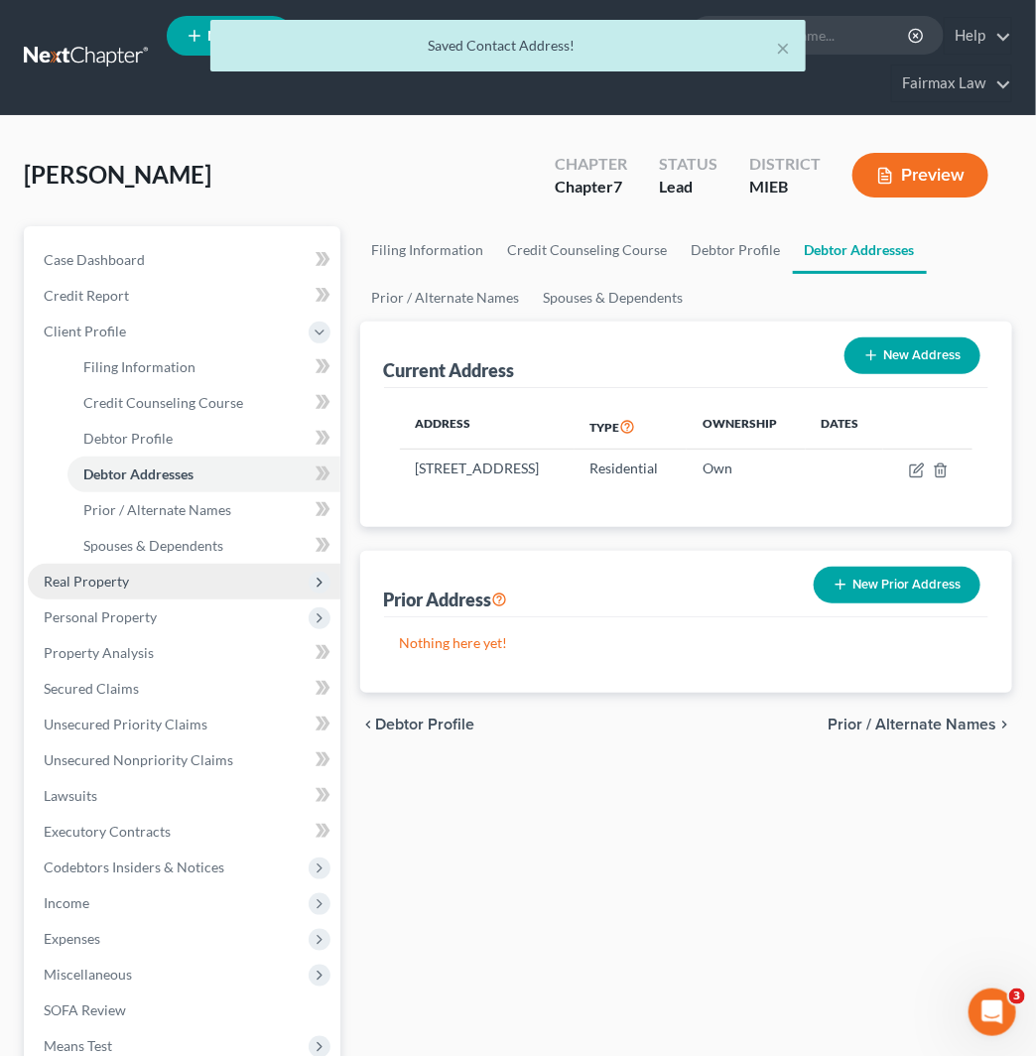
click at [136, 578] on span "Real Property" at bounding box center [184, 582] width 313 height 36
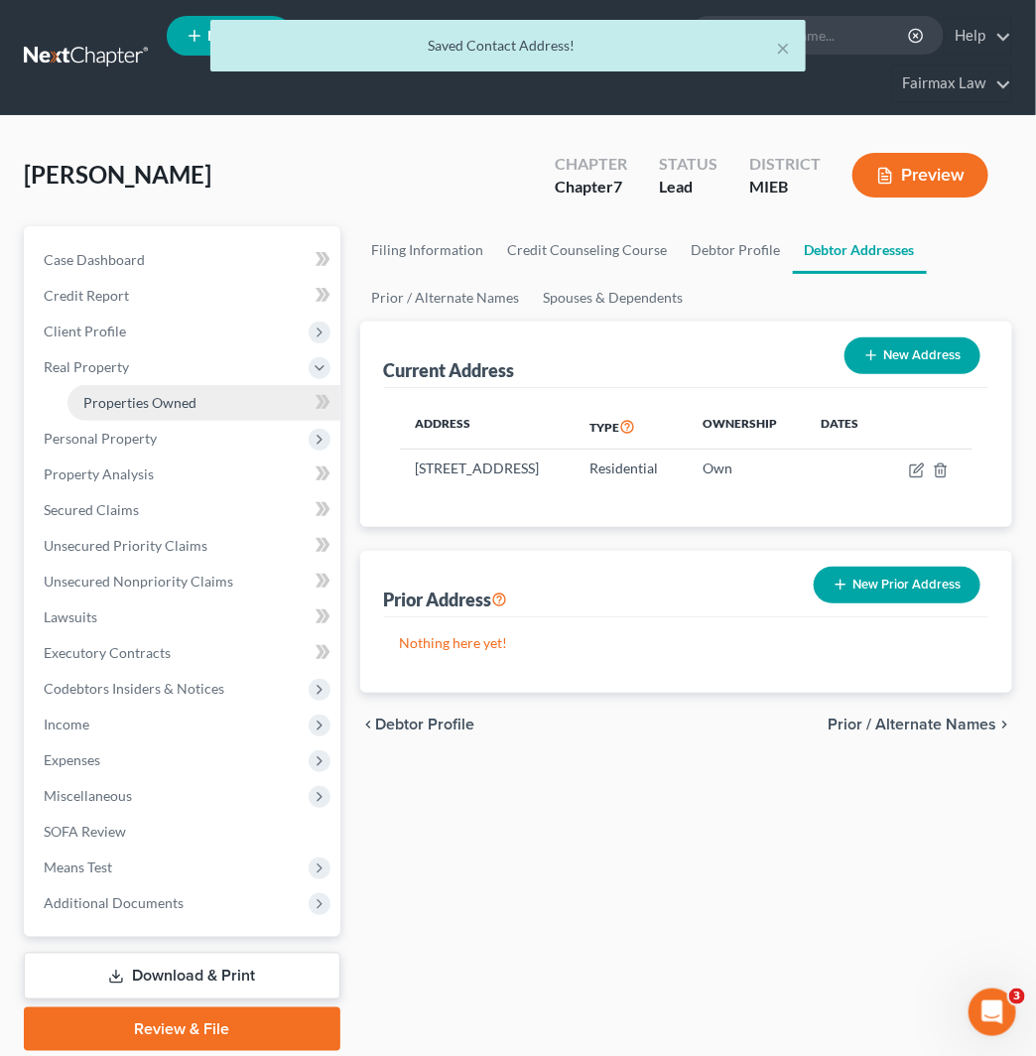
click at [229, 414] on link "Properties Owned" at bounding box center [204, 403] width 273 height 36
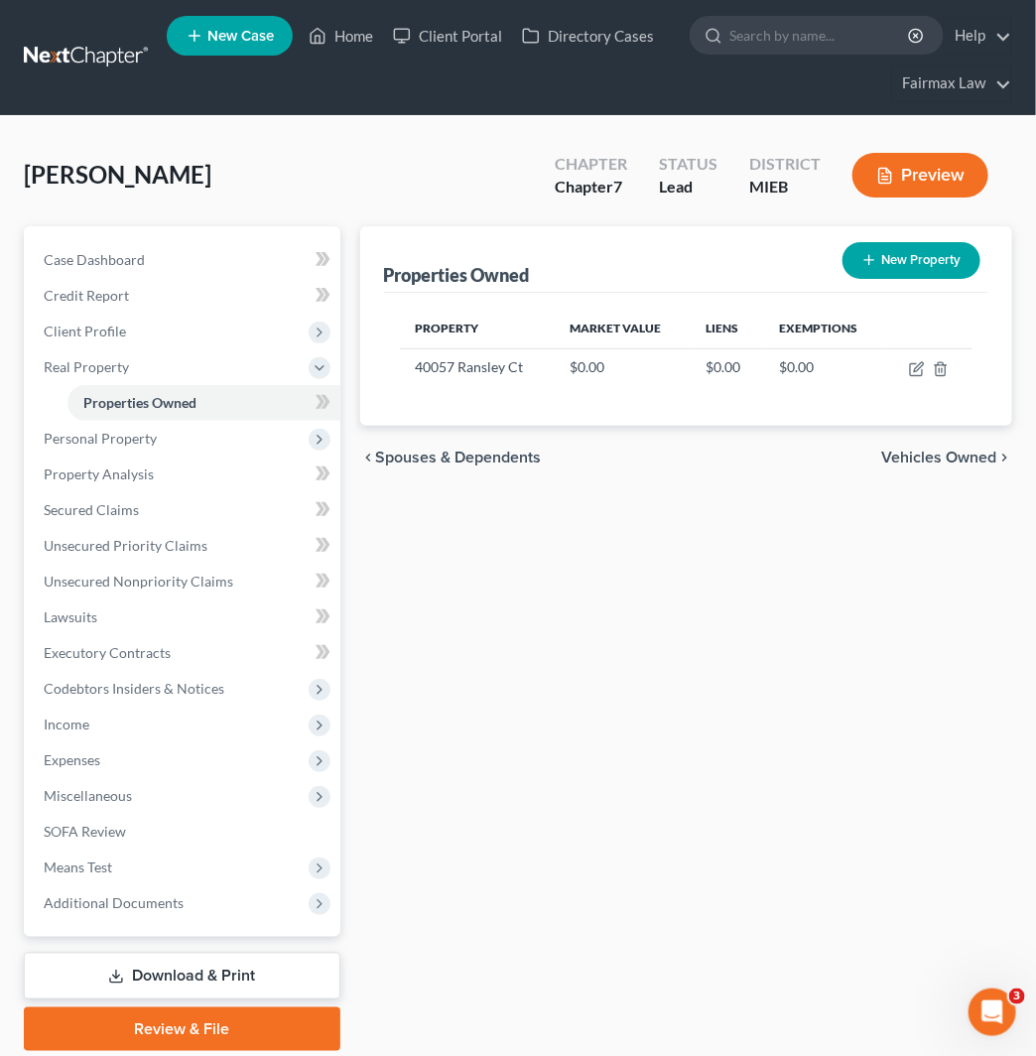
click at [840, 974] on div "Properties Owned New Property Property Market Value Liens Exemptions 40057 Rans…" at bounding box center [686, 638] width 672 height 825
click at [950, 361] on td at bounding box center [929, 367] width 87 height 38
click at [949, 364] on td at bounding box center [929, 367] width 87 height 38
click at [945, 367] on icon "button" at bounding box center [941, 369] width 16 height 16
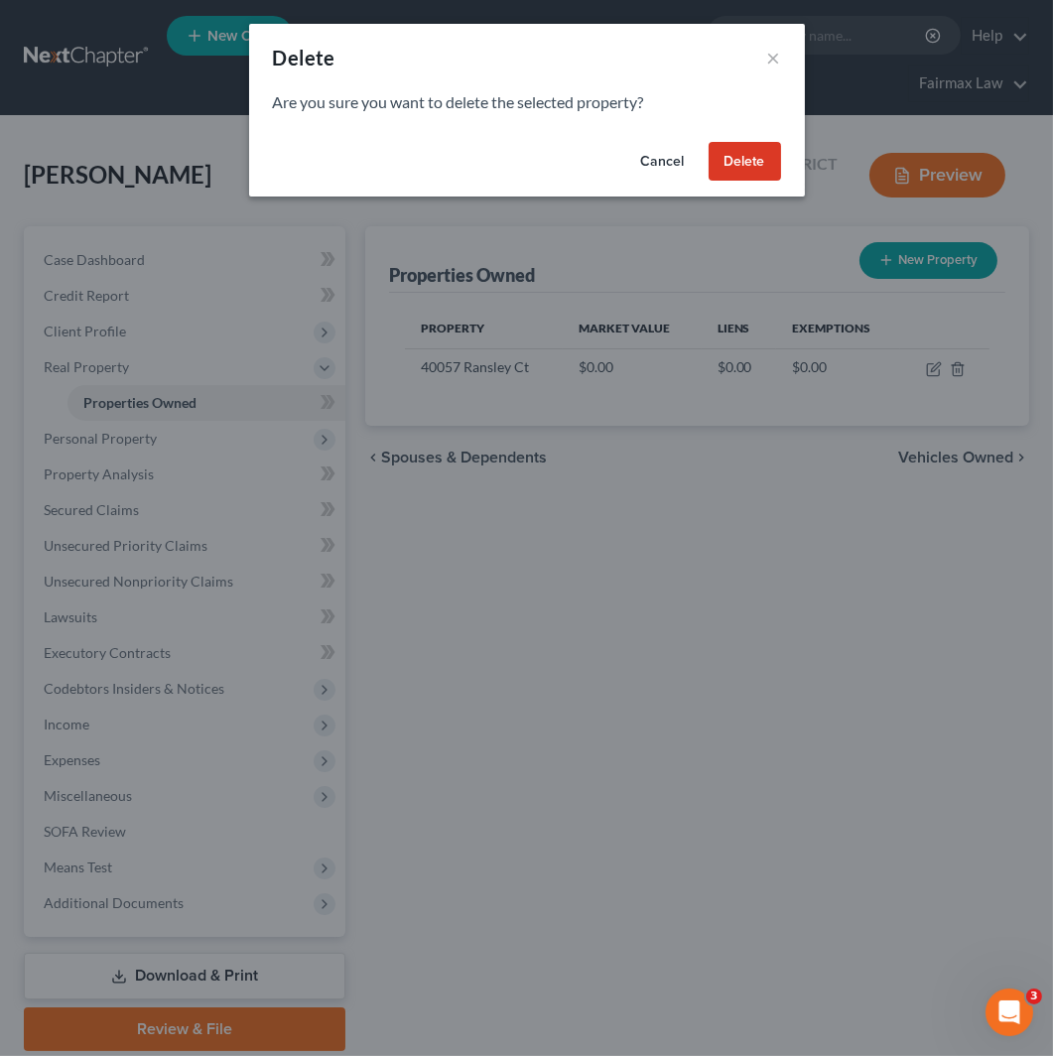
click at [731, 150] on button "Delete" at bounding box center [745, 162] width 72 height 40
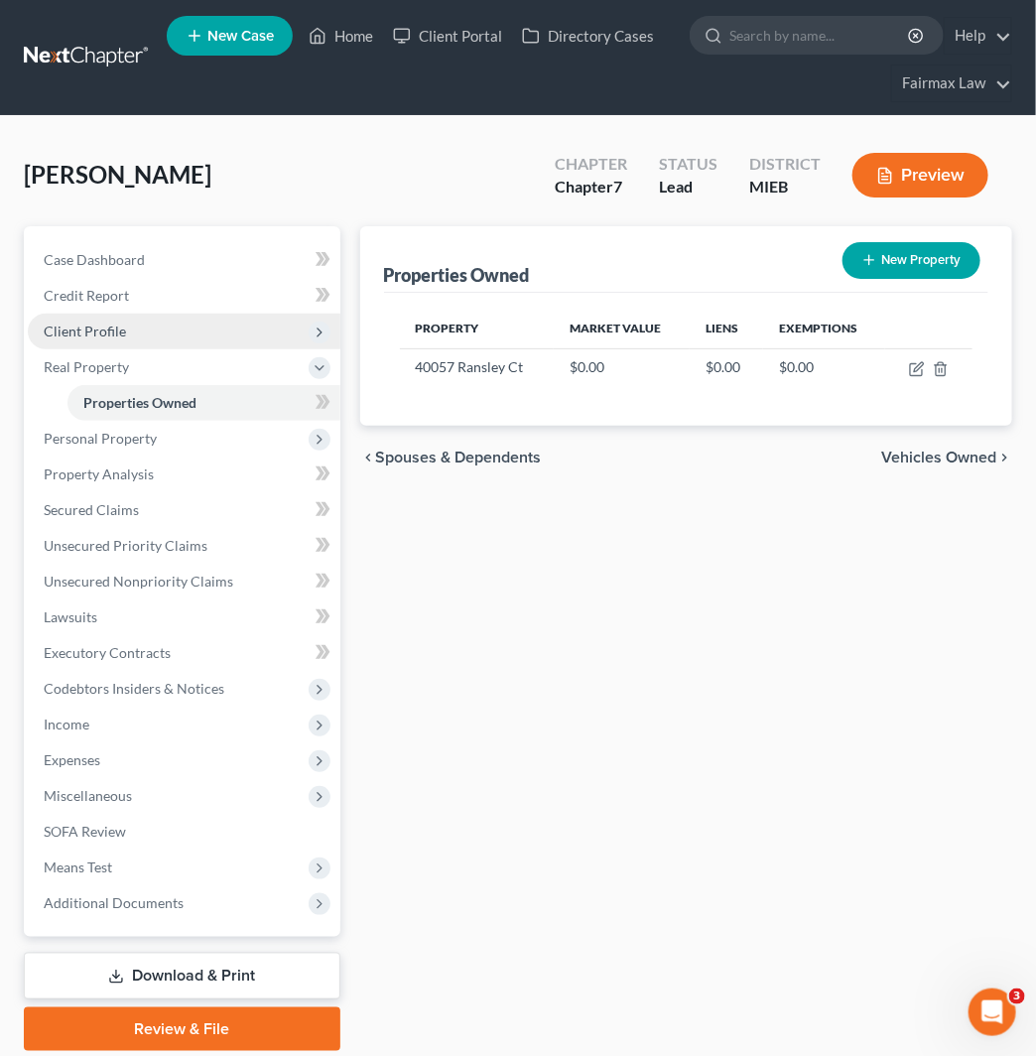
click at [205, 323] on span "Client Profile" at bounding box center [184, 332] width 313 height 36
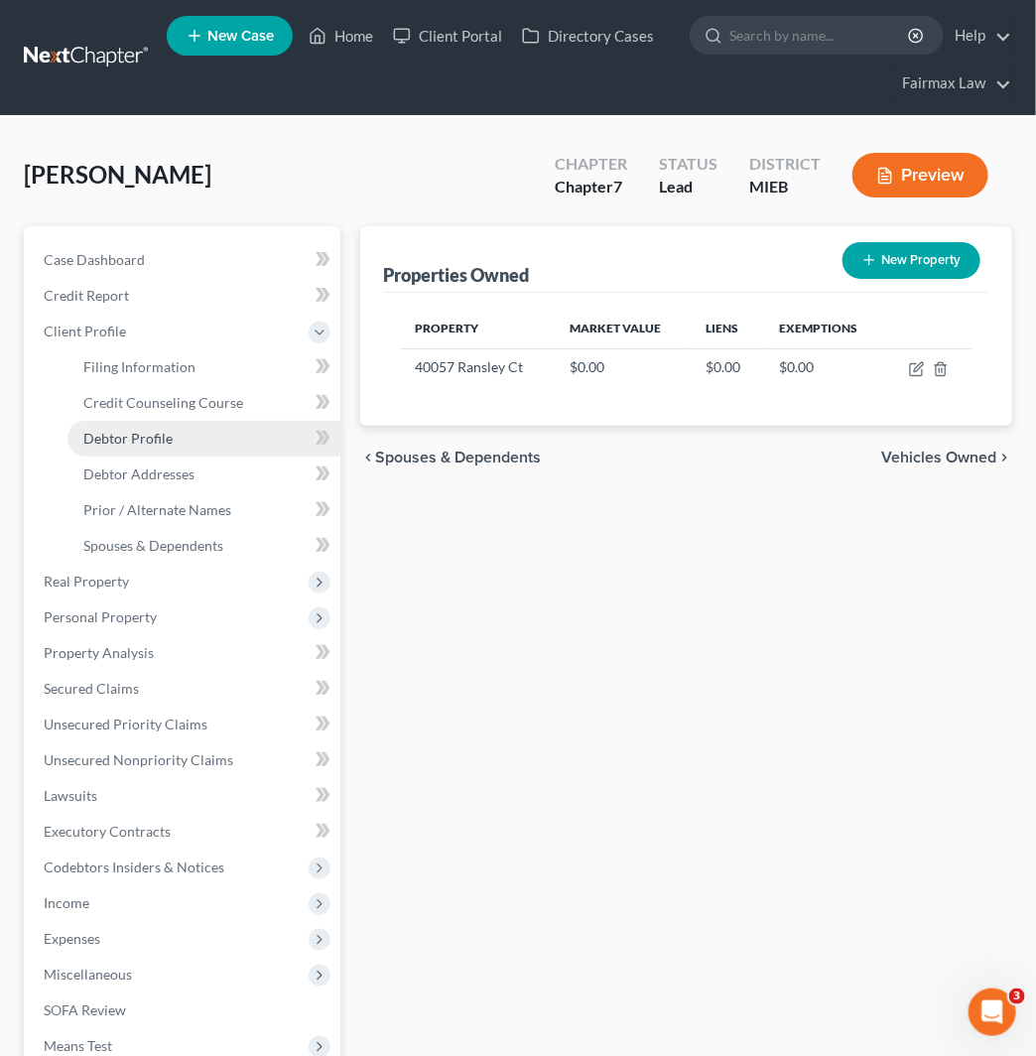
click at [192, 447] on link "Debtor Profile" at bounding box center [204, 439] width 273 height 36
select select "0"
select select "1"
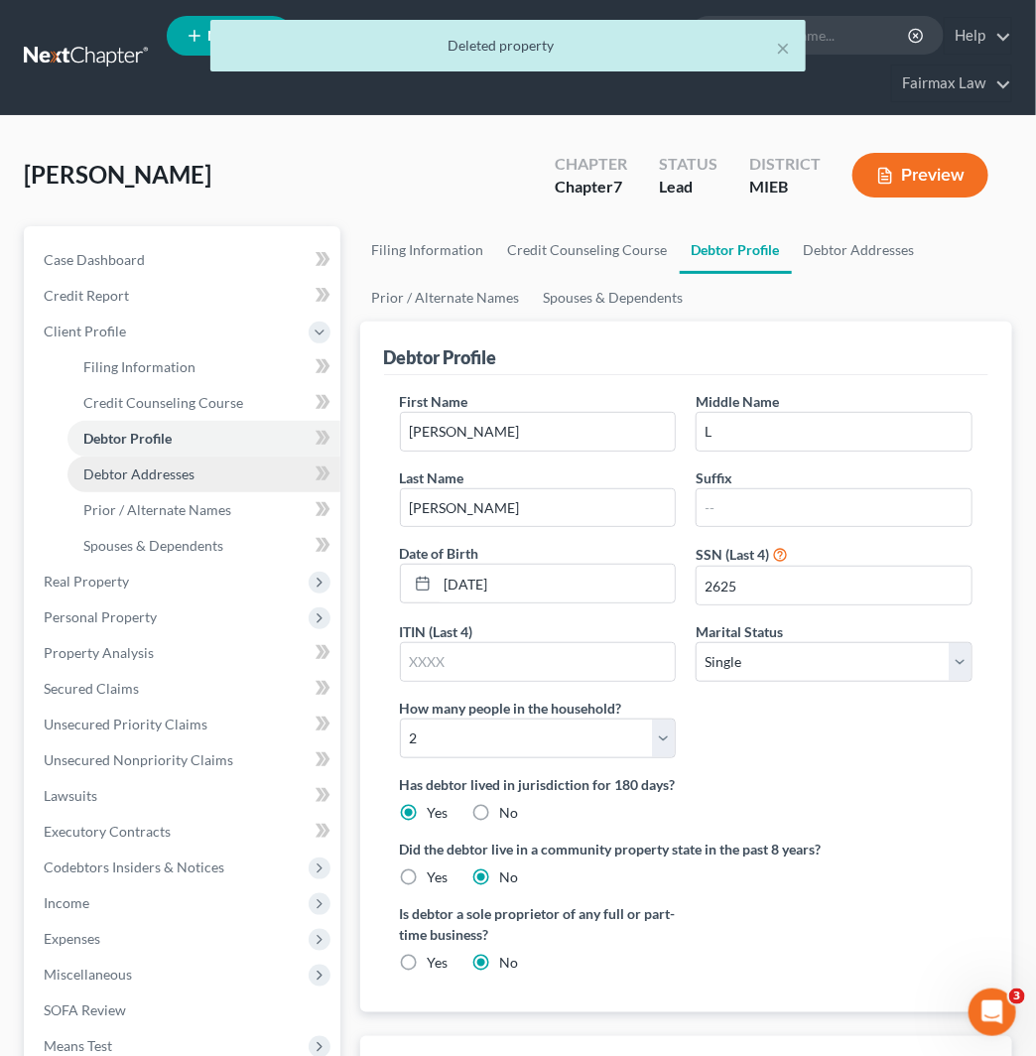
click at [189, 472] on span "Debtor Addresses" at bounding box center [138, 474] width 111 height 17
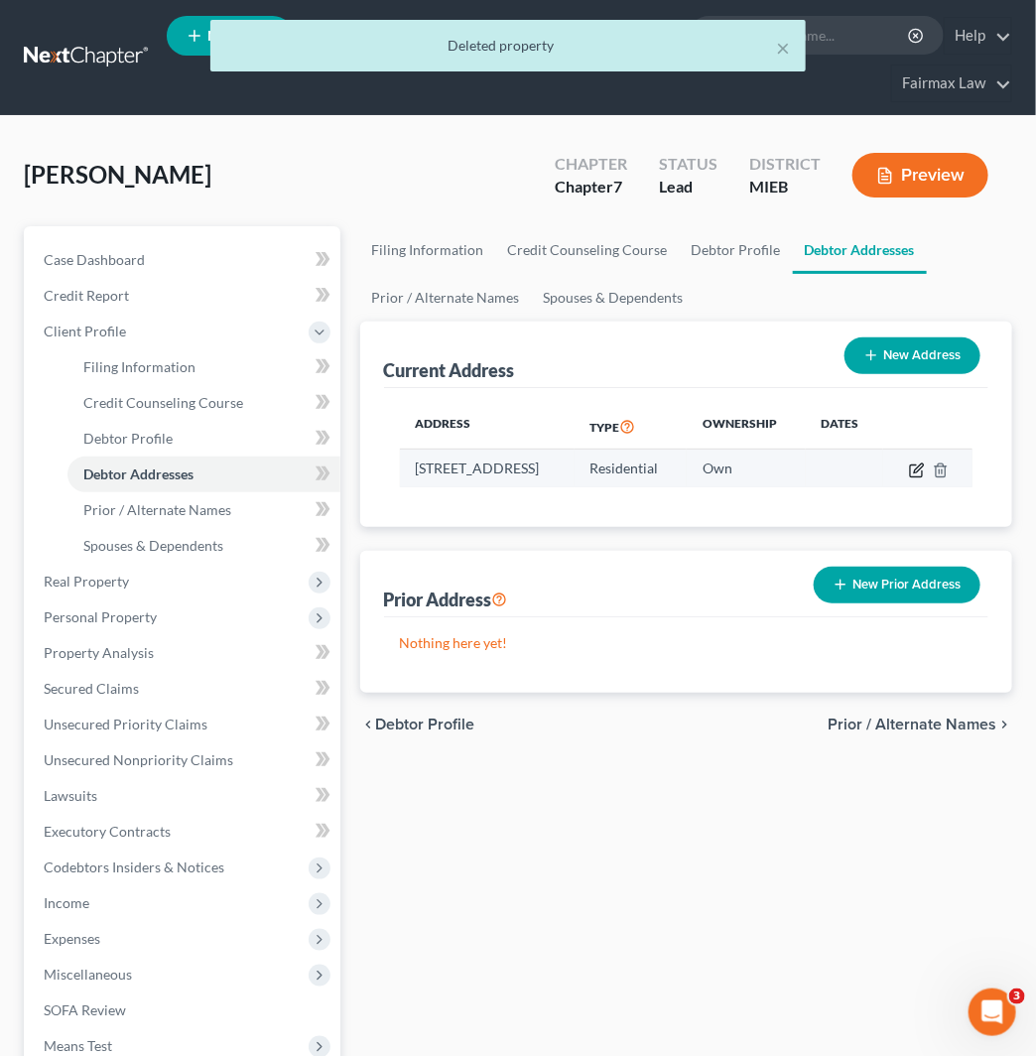
click at [925, 468] on icon "button" at bounding box center [917, 471] width 16 height 16
select select "23"
select select "49"
select select "0"
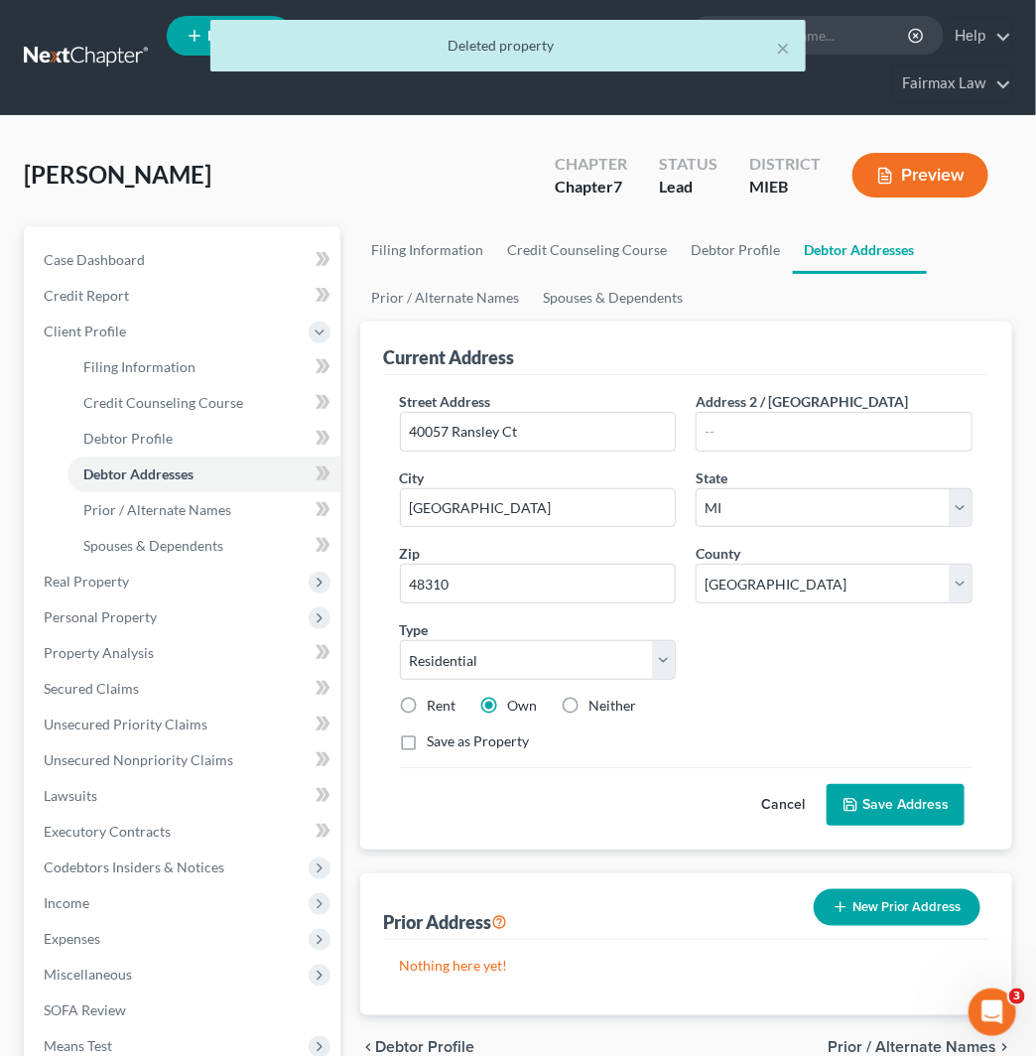
click at [438, 707] on label "Rent" at bounding box center [442, 706] width 29 height 20
click at [438, 707] on input "Rent" at bounding box center [442, 702] width 13 height 13
radio input "true"
click at [918, 801] on button "Save Address" at bounding box center [896, 805] width 138 height 42
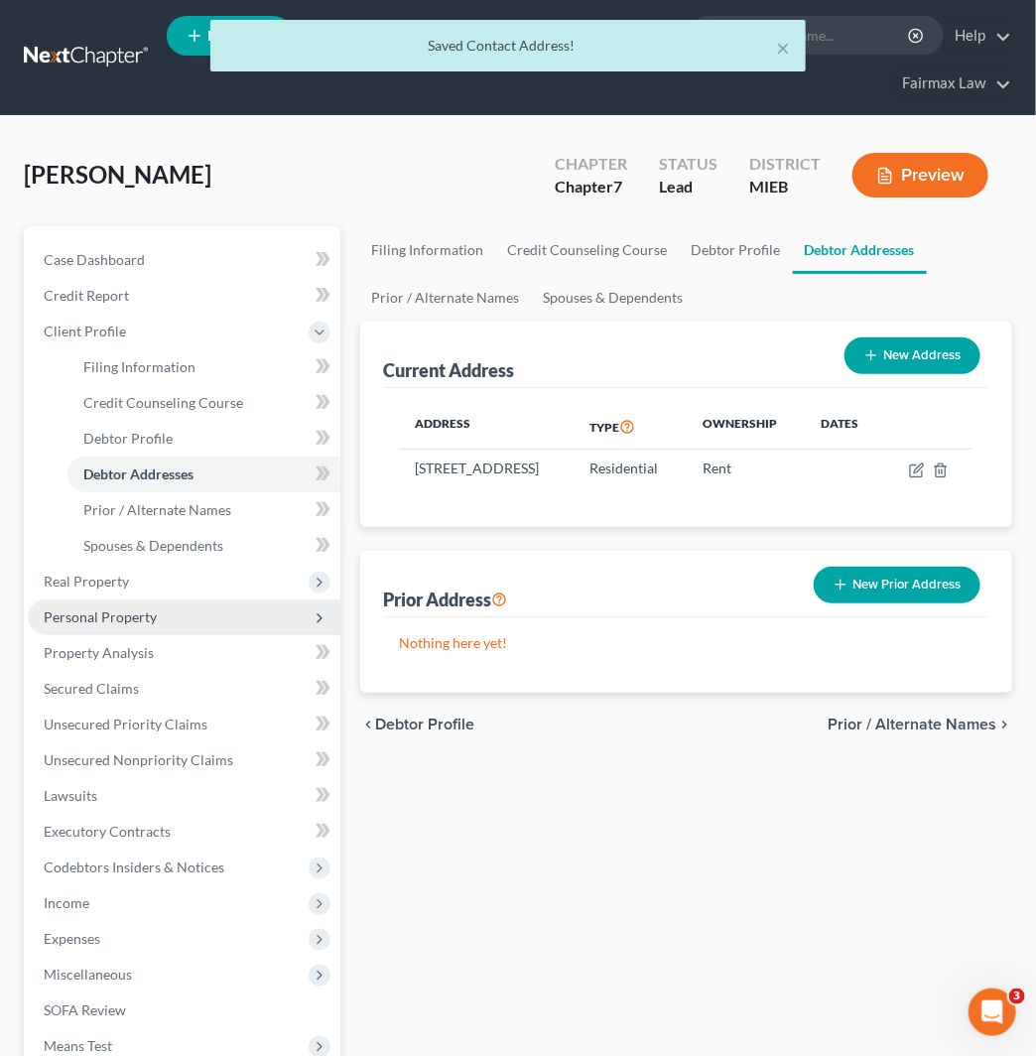
click at [186, 608] on span "Personal Property" at bounding box center [184, 618] width 313 height 36
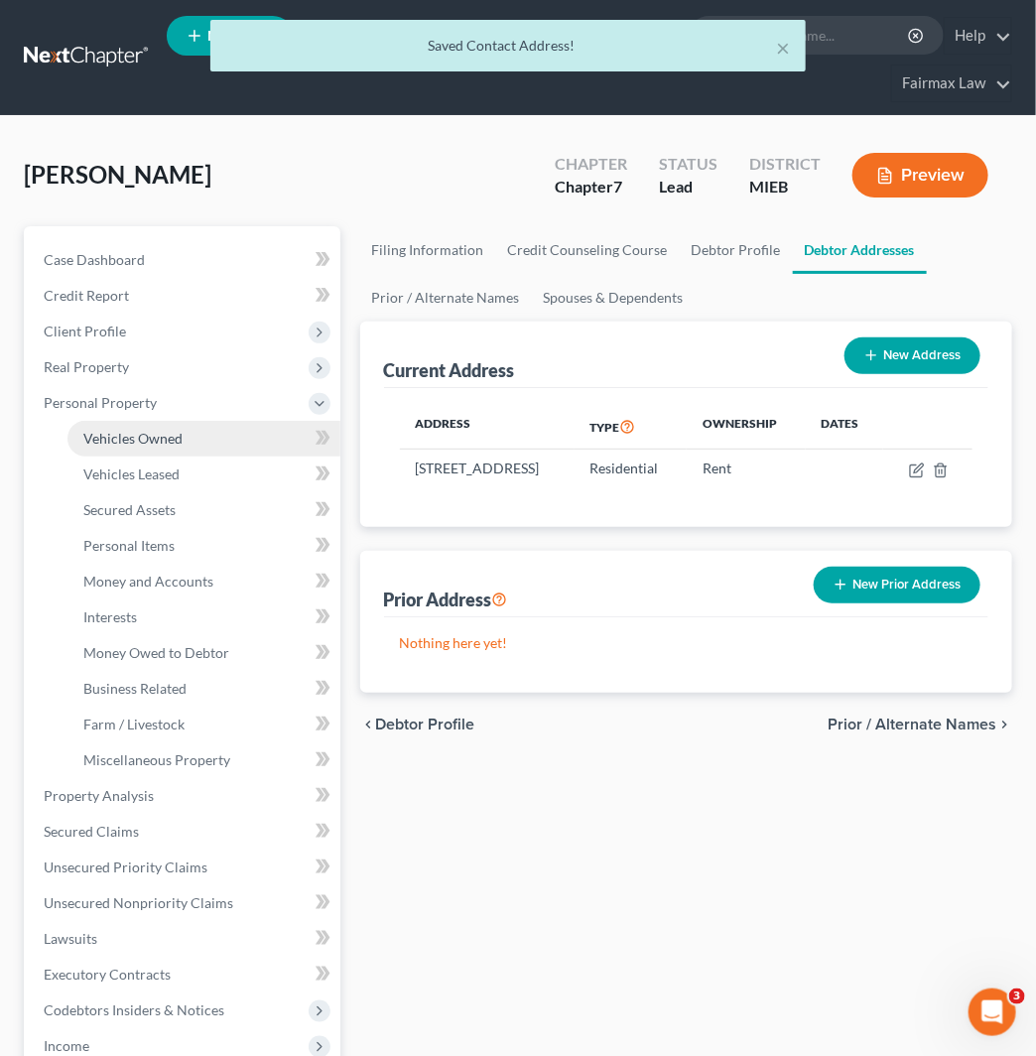
click at [228, 441] on link "Vehicles Owned" at bounding box center [204, 439] width 273 height 36
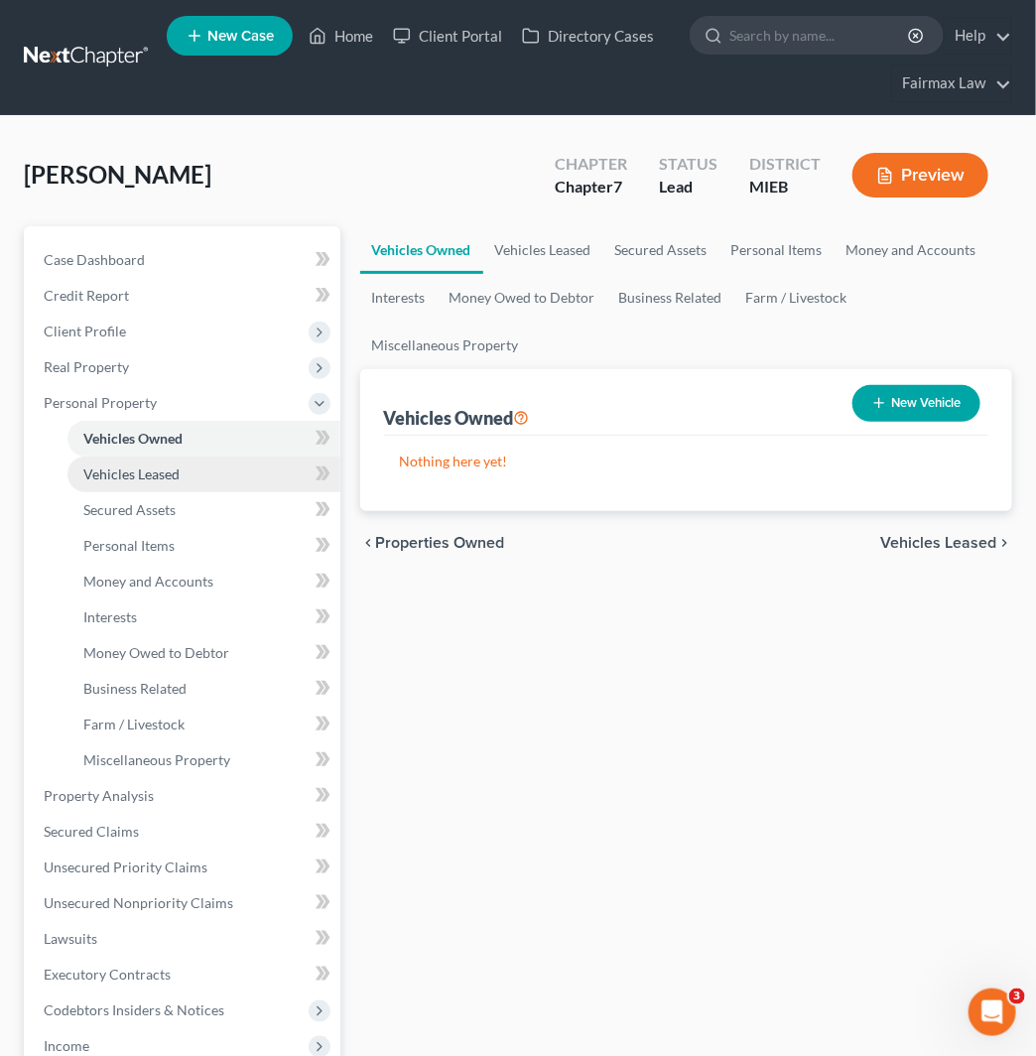
click at [210, 481] on link "Vehicles Leased" at bounding box center [204, 475] width 273 height 36
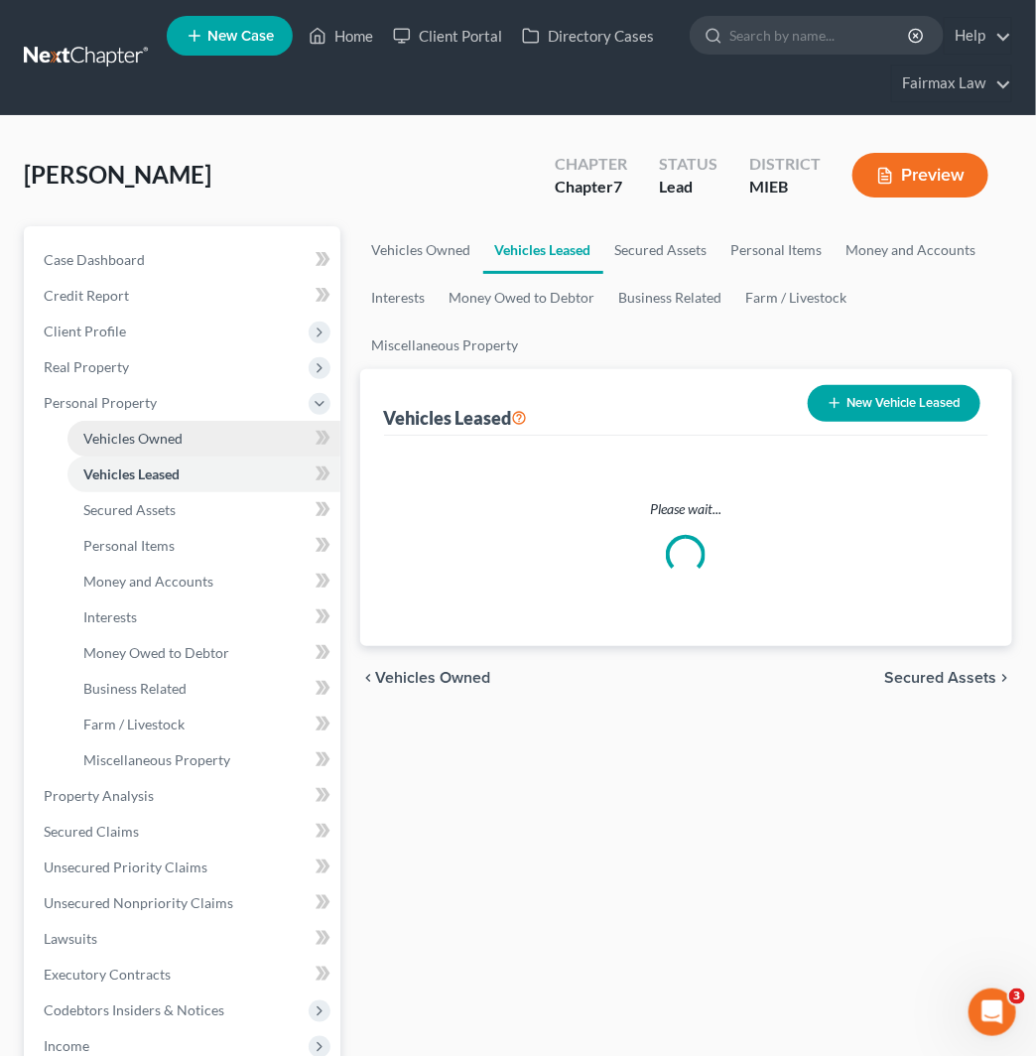
click at [226, 443] on link "Vehicles Owned" at bounding box center [204, 439] width 273 height 36
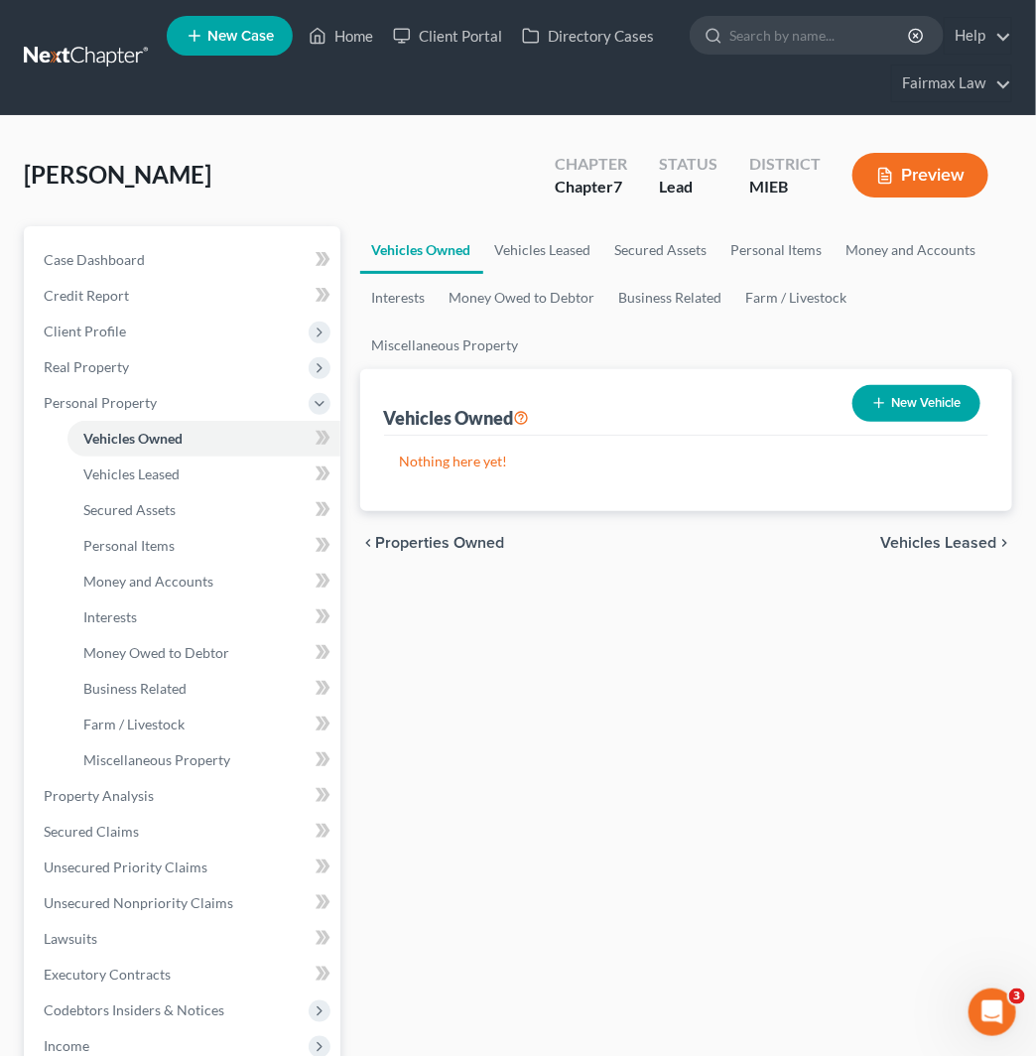
click at [944, 390] on button "New Vehicle" at bounding box center [917, 403] width 128 height 37
select select "0"
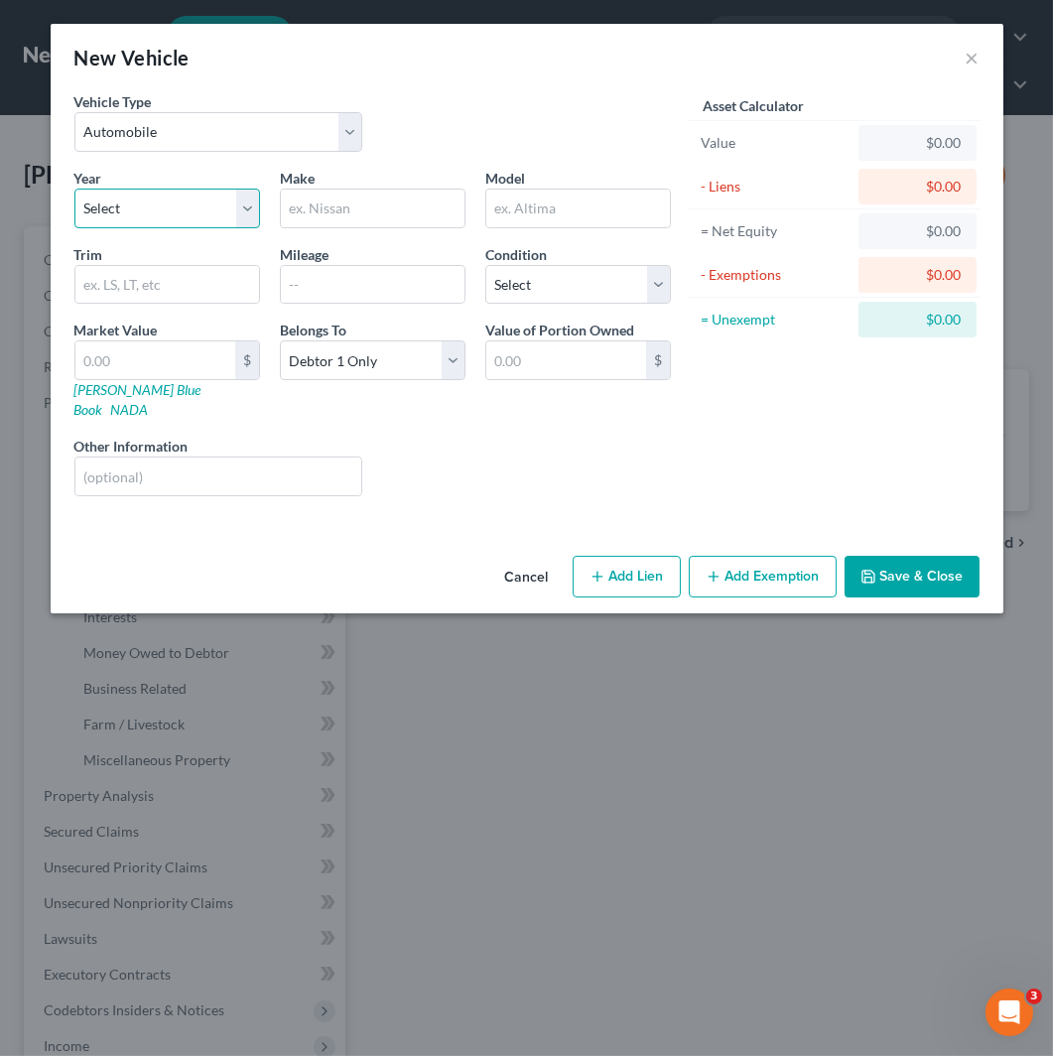
click at [142, 225] on select "Select 2026 2025 2024 2023 2022 2021 2020 2019 2018 2017 2016 2015 2014 2013 20…" at bounding box center [167, 209] width 186 height 40
select select "6"
click at [74, 189] on select "Select 2026 2025 2024 2023 2022 2021 2020 2019 2018 2017 2016 2015 2014 2013 20…" at bounding box center [167, 209] width 186 height 40
click at [368, 202] on input "text" at bounding box center [373, 209] width 184 height 38
type input "Hyundai"
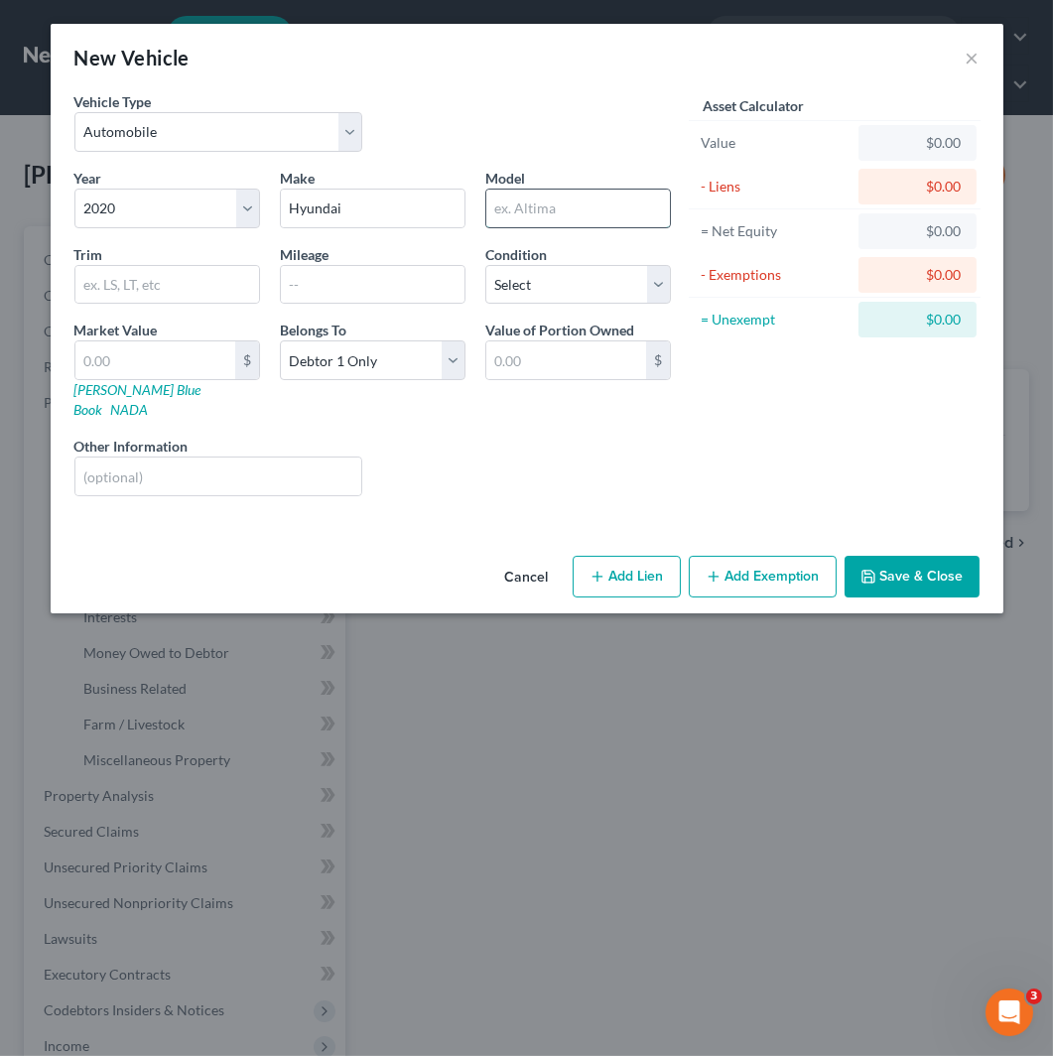
click at [532, 213] on input "text" at bounding box center [578, 209] width 184 height 38
type input "Elantra"
drag, startPoint x: 527, startPoint y: 279, endPoint x: 540, endPoint y: 294, distance: 19.7
click at [530, 279] on select "Select Excellent Very Good Good Fair Poor" at bounding box center [578, 285] width 186 height 40
select select "3"
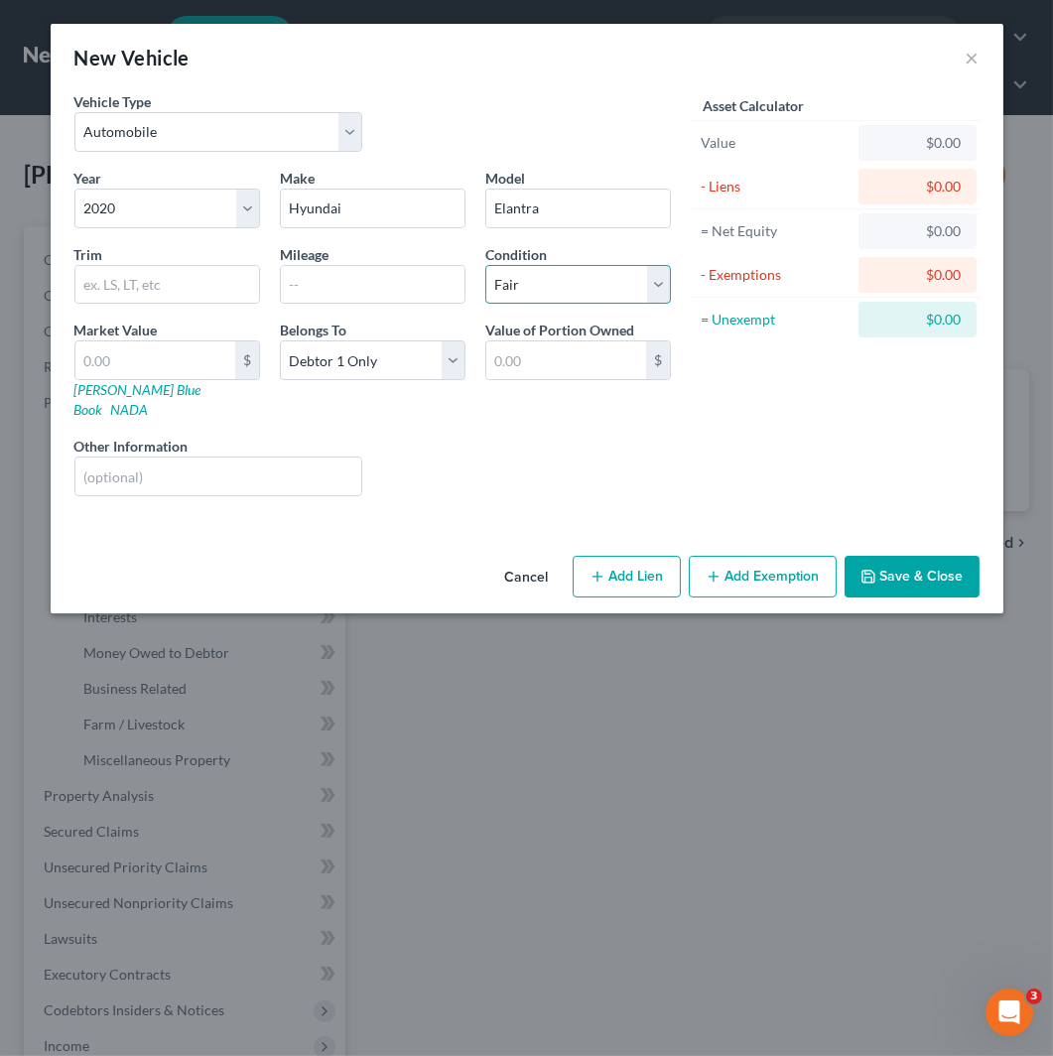
click at [485, 265] on select "Select Excellent Very Good Good Fair Poor" at bounding box center [578, 285] width 186 height 40
click at [901, 559] on button "Save & Close" at bounding box center [912, 577] width 135 height 42
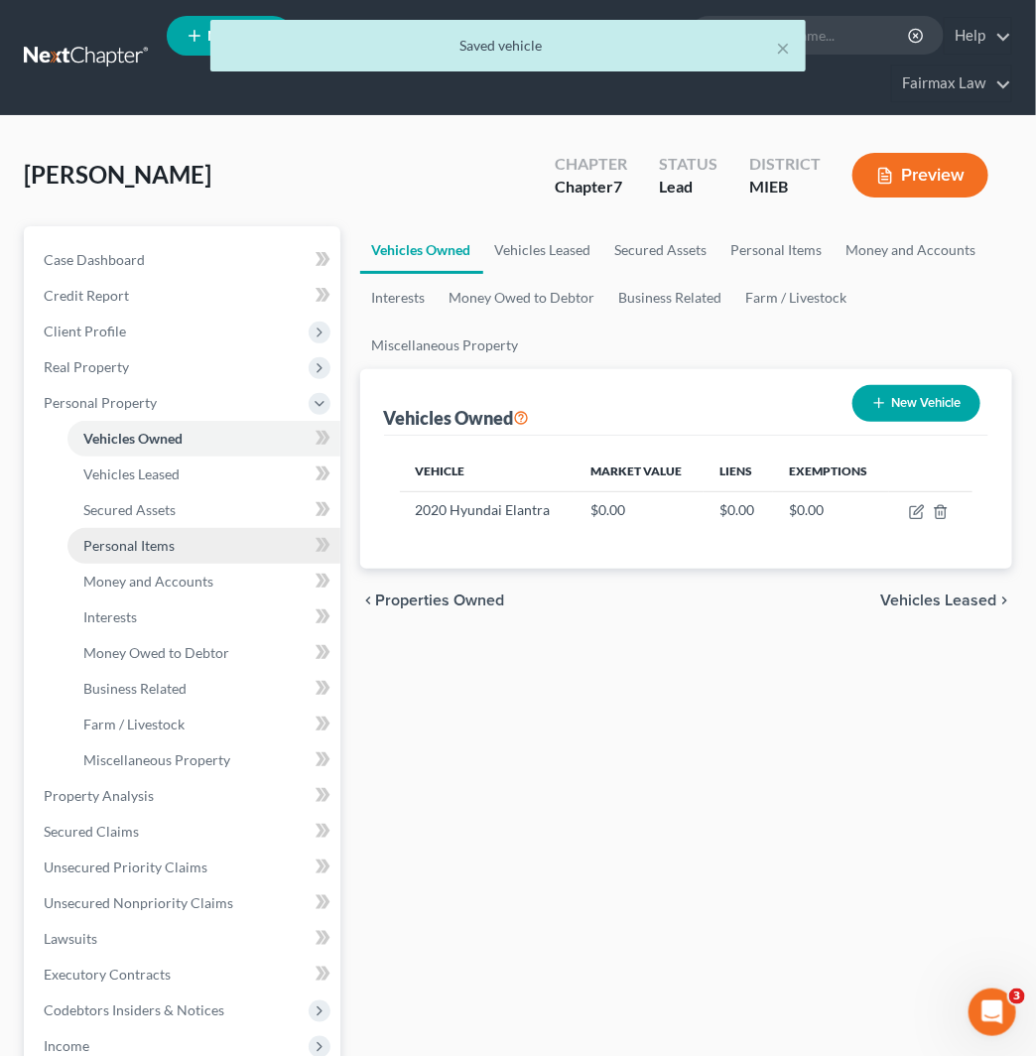
click at [222, 552] on link "Personal Items" at bounding box center [204, 546] width 273 height 36
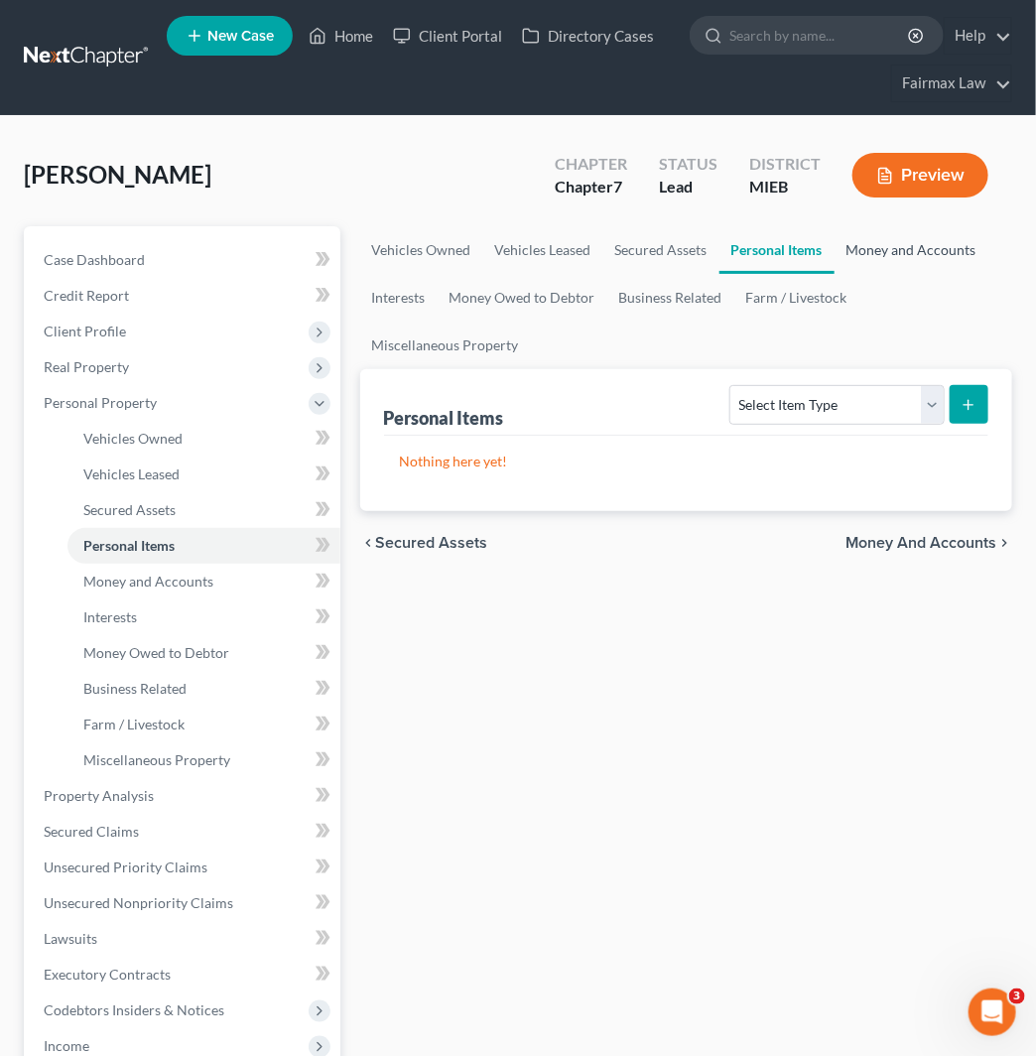
drag, startPoint x: 899, startPoint y: 253, endPoint x: 885, endPoint y: 262, distance: 17.4
click at [899, 253] on link "Money and Accounts" at bounding box center [912, 250] width 154 height 48
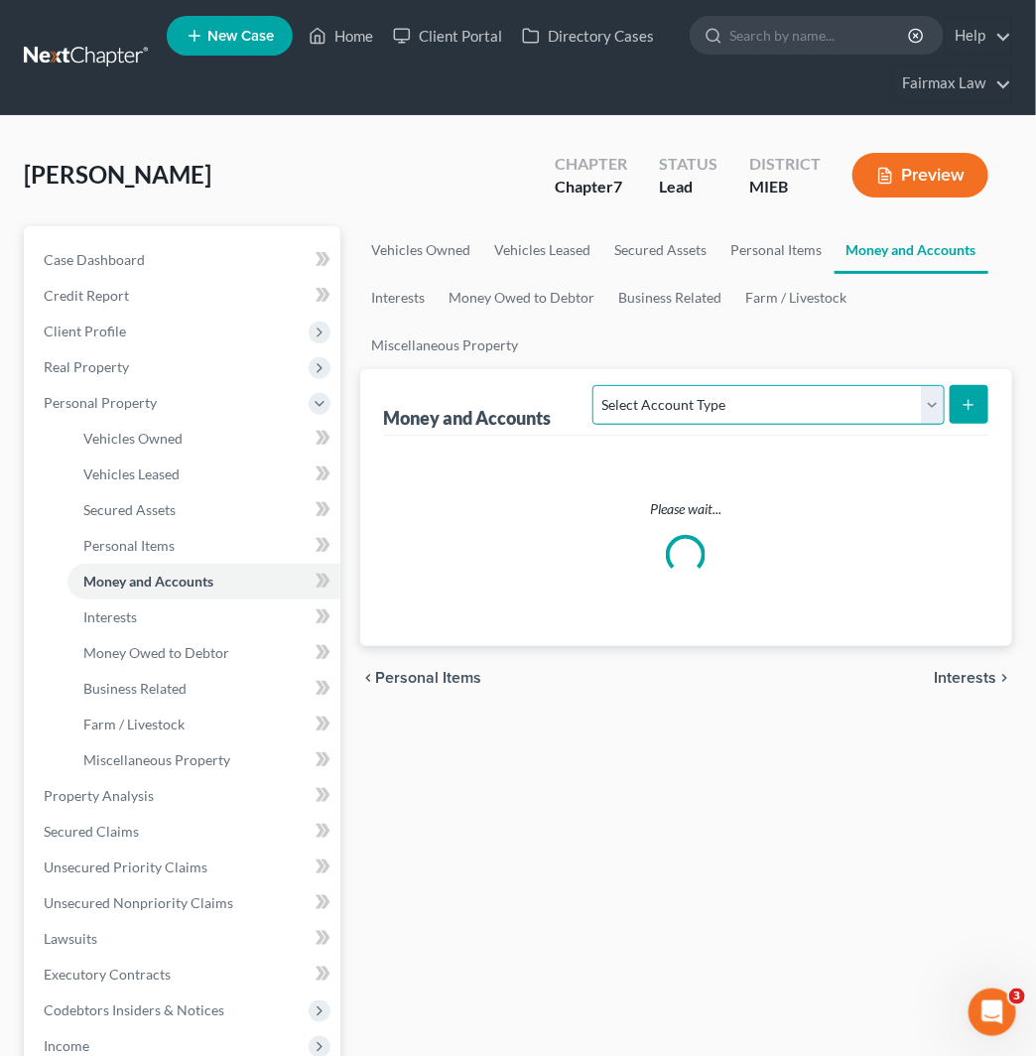
click at [808, 421] on select "Select Account Type Brokerage Cash on Hand Certificates of Deposit Checking Acc…" at bounding box center [768, 405] width 351 height 40
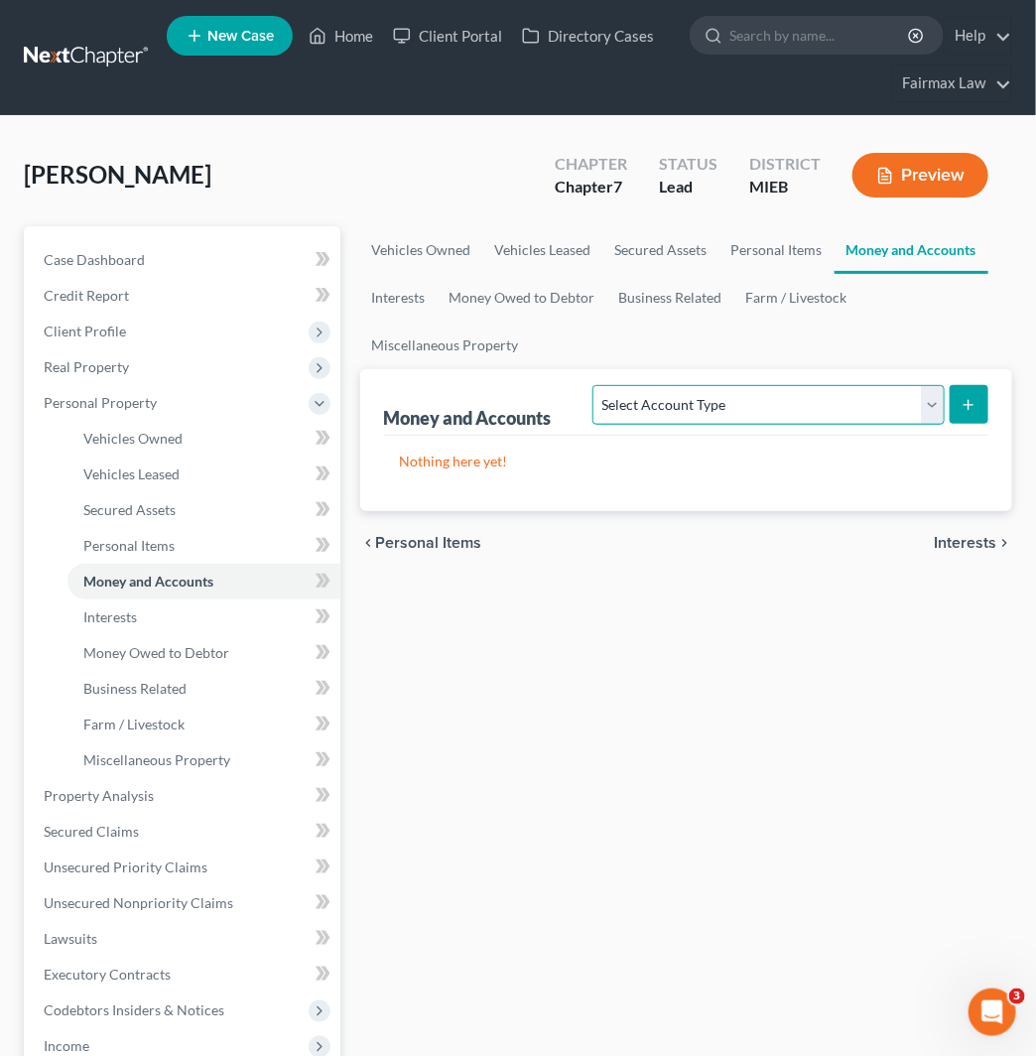
select select "cash_on_hand"
click at [598, 385] on select "Select Account Type Brokerage Cash on Hand Certificates of Deposit Checking Acc…" at bounding box center [768, 405] width 351 height 40
click at [980, 404] on button "submit" at bounding box center [969, 404] width 39 height 39
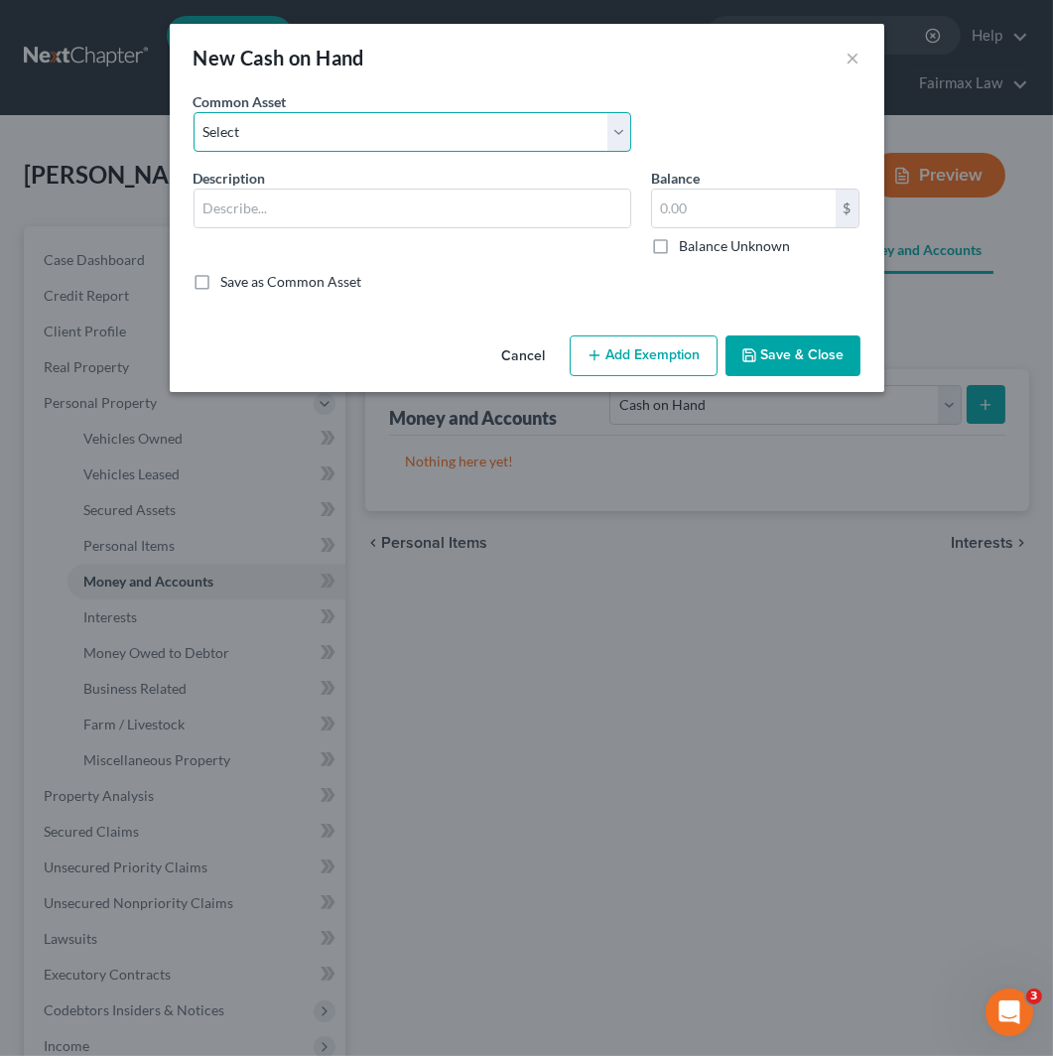
click at [381, 144] on select "Select Cash on Hand Cash on Hand Cash Cash on hand on date of filing Cash on Ha…" at bounding box center [413, 132] width 438 height 40
select select "4"
click at [194, 112] on select "Select Cash on Hand Cash on Hand Cash Cash on hand on date of filing Cash on Ha…" at bounding box center [413, 132] width 438 height 40
type input "Cash on Hand"
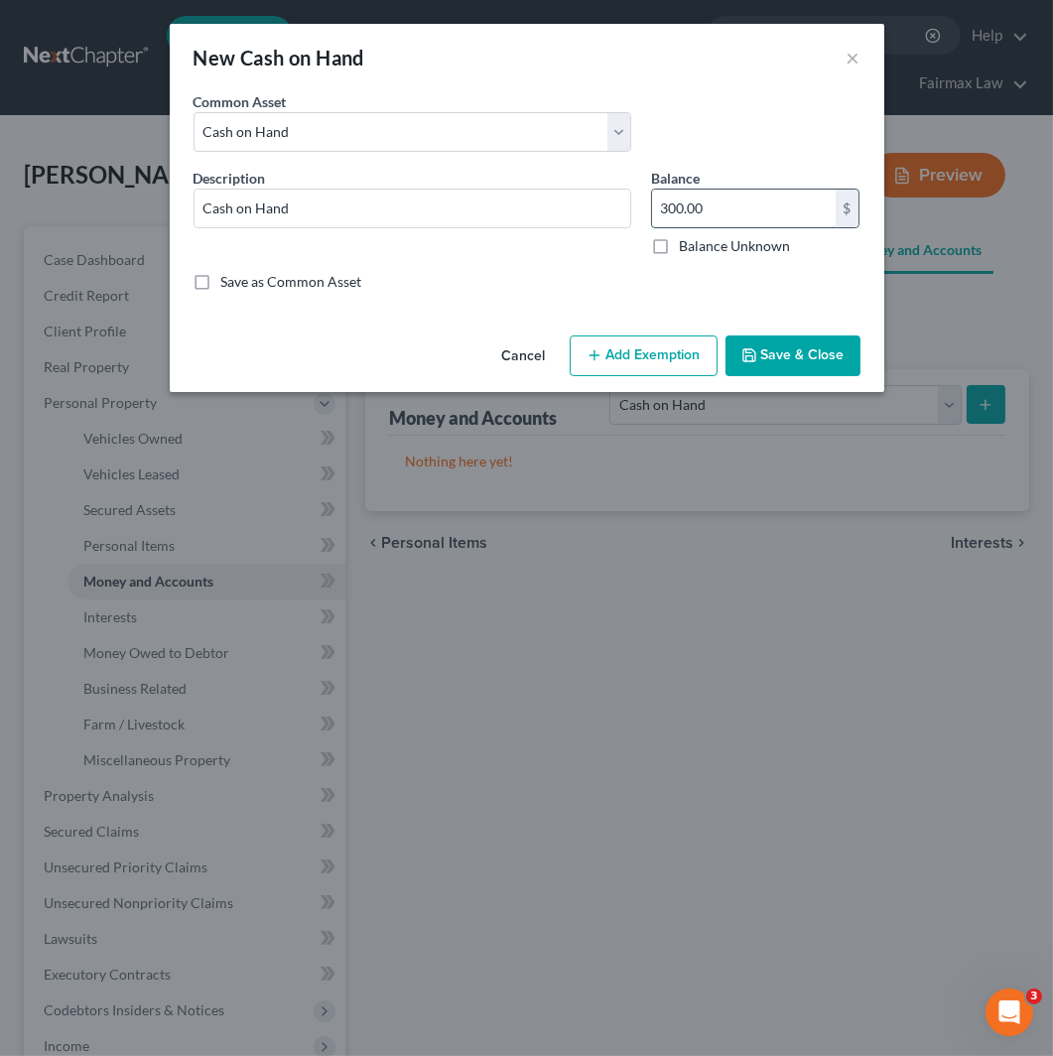
click at [740, 208] on input "300.00" at bounding box center [744, 209] width 184 height 38
type input "5"
click at [656, 345] on button "Add Exemption" at bounding box center [644, 357] width 148 height 42
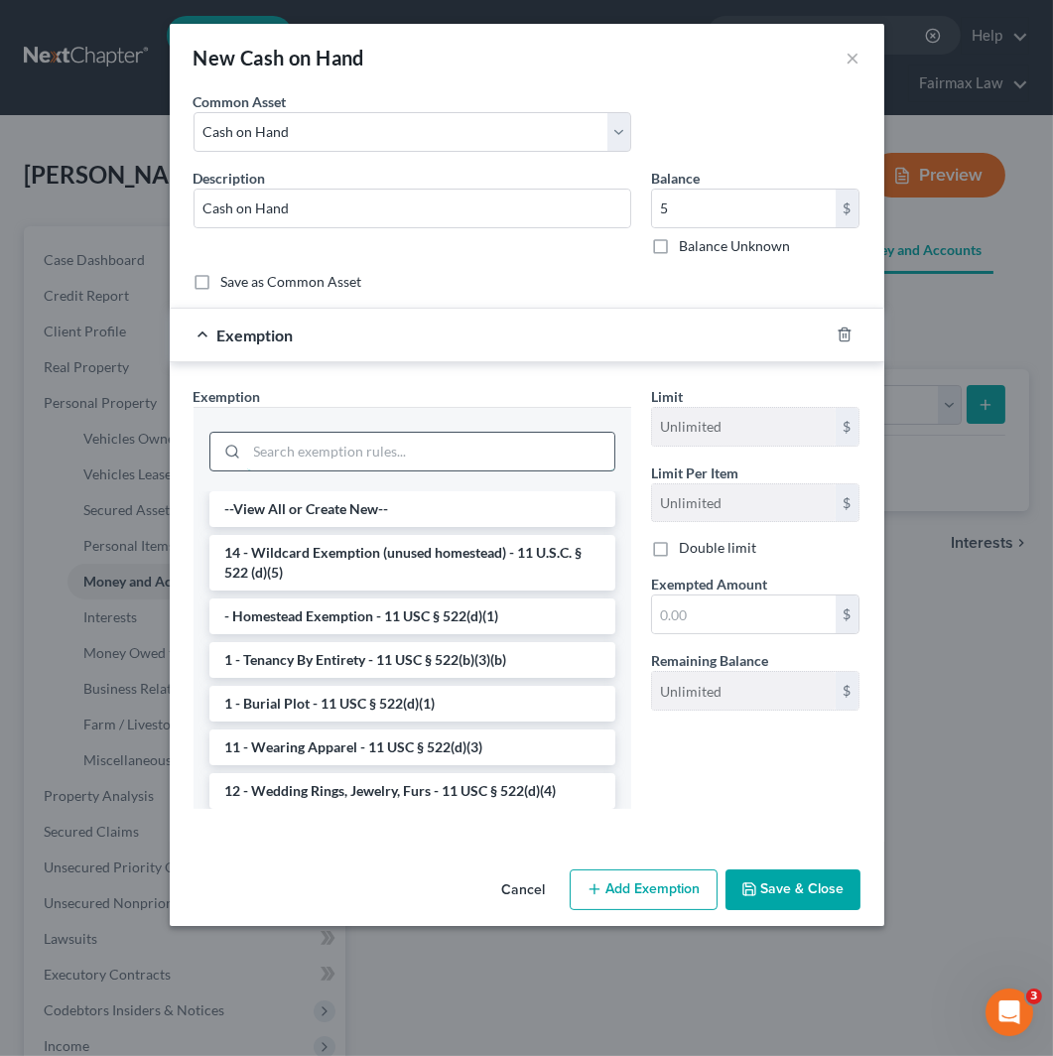
click at [334, 463] on input "search" at bounding box center [430, 452] width 367 height 38
click at [388, 563] on li "14 - Wildcard Exemption (unused homestead) - 11 U.S.C. § 522 (d)(5)" at bounding box center [412, 563] width 406 height 56
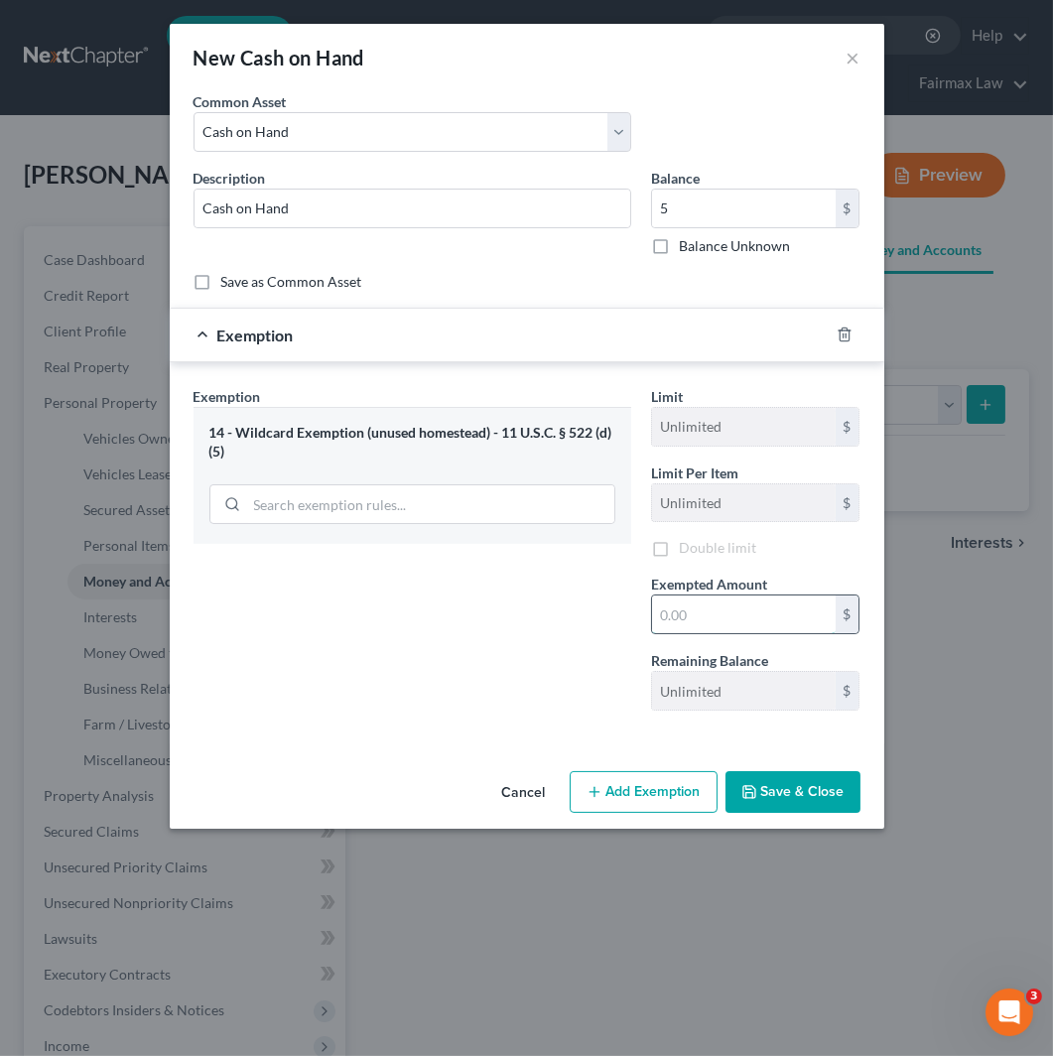
click at [716, 602] on input "text" at bounding box center [744, 615] width 184 height 38
type input "5"
click at [571, 691] on div "Exemption Set must be selected for CA. Exemption * 14 - Wildcard Exemption (unu…" at bounding box center [413, 556] width 458 height 341
click at [844, 804] on button "Save & Close" at bounding box center [793, 792] width 135 height 42
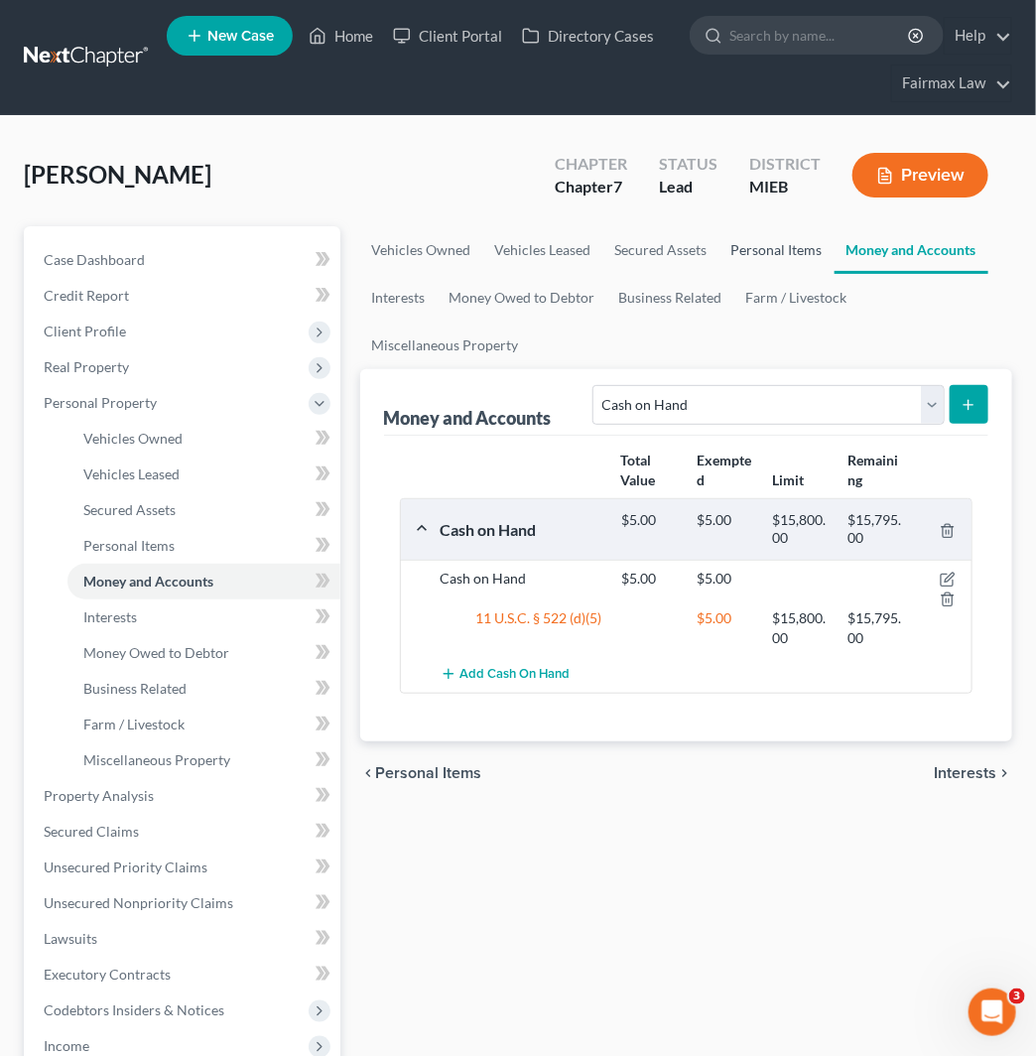
click at [764, 240] on link "Personal Items" at bounding box center [777, 250] width 115 height 48
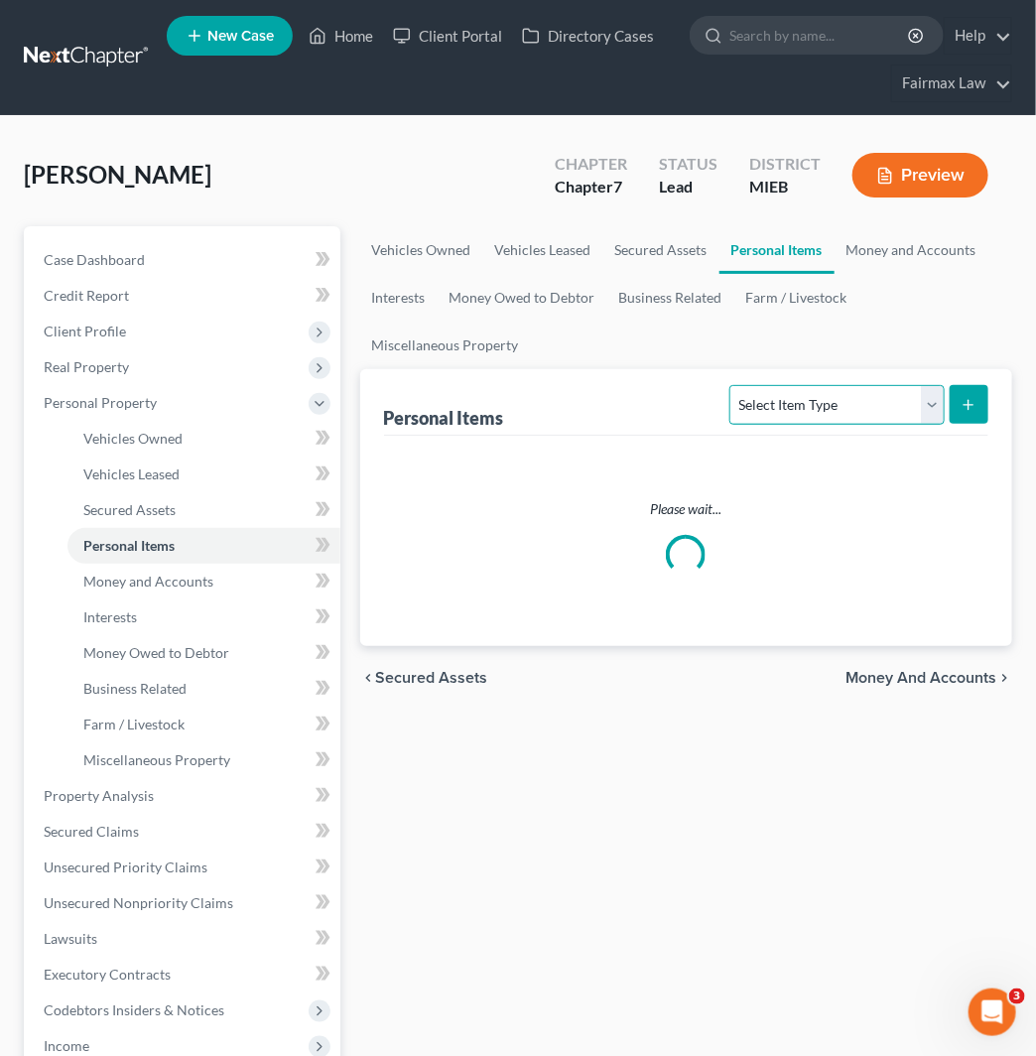
drag, startPoint x: 796, startPoint y: 402, endPoint x: 810, endPoint y: 421, distance: 23.4
click at [796, 402] on select "Select Item Type Clothing Collectibles Of Value Electronics Firearms Household …" at bounding box center [837, 405] width 214 height 40
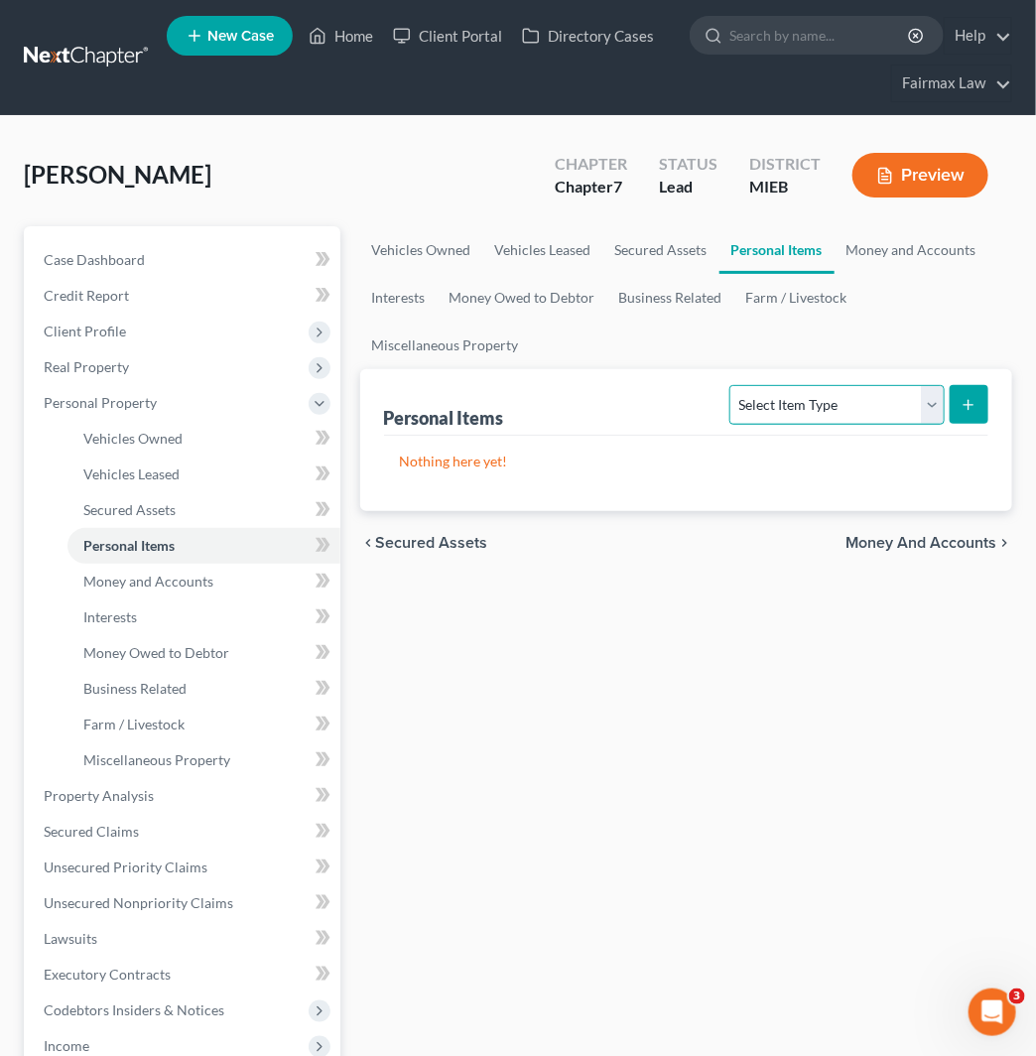
select select "electronics"
click at [732, 385] on select "Select Item Type Clothing Collectibles Of Value Electronics Firearms Household …" at bounding box center [837, 405] width 214 height 40
click at [951, 403] on button "submit" at bounding box center [969, 404] width 39 height 39
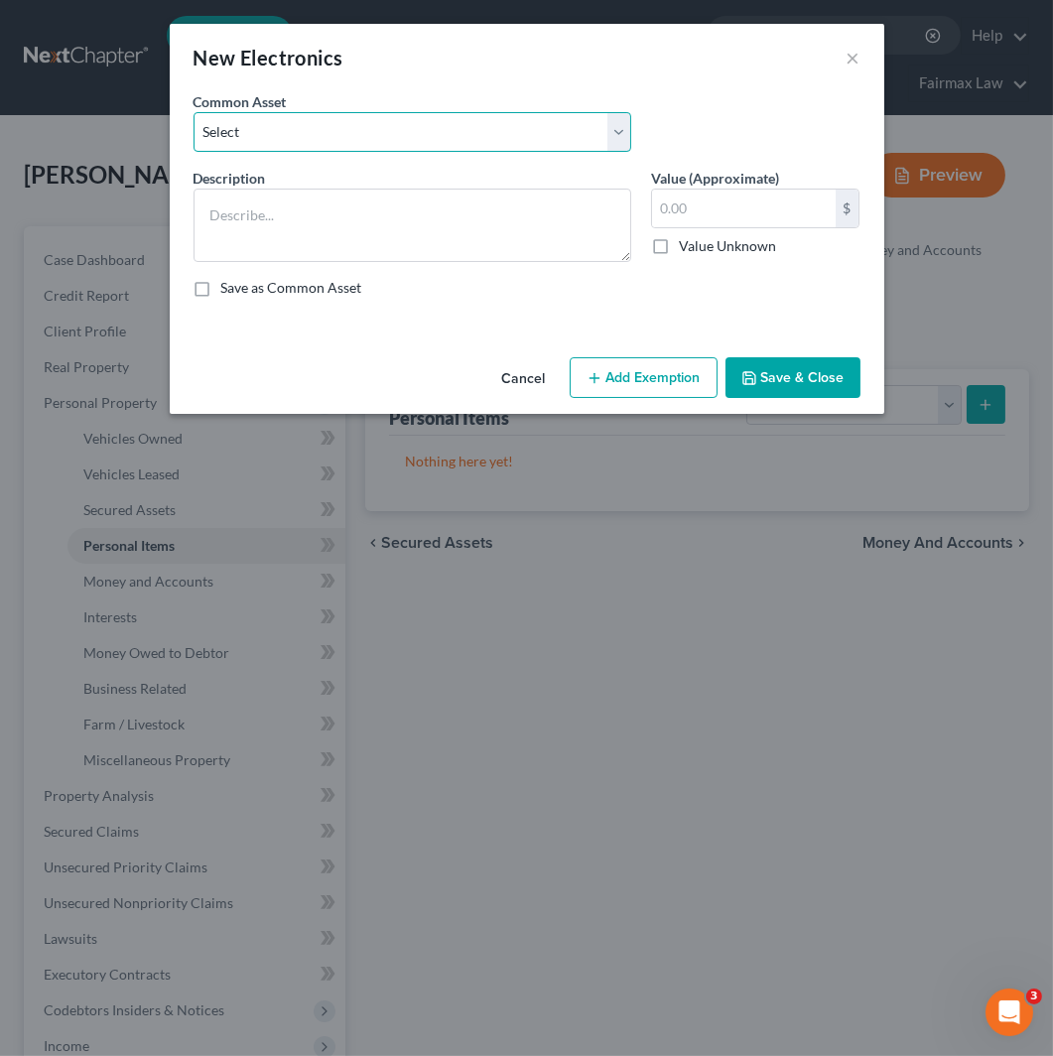
click at [452, 142] on select "Select Household Electronics, including cell phones, PC or tablet device, telev…" at bounding box center [413, 132] width 438 height 40
select select "10"
click at [194, 112] on select "Select Household Electronics, including cell phones, PC or tablet device, telev…" at bounding box center [413, 132] width 438 height 40
type textarea "Household Electronics"
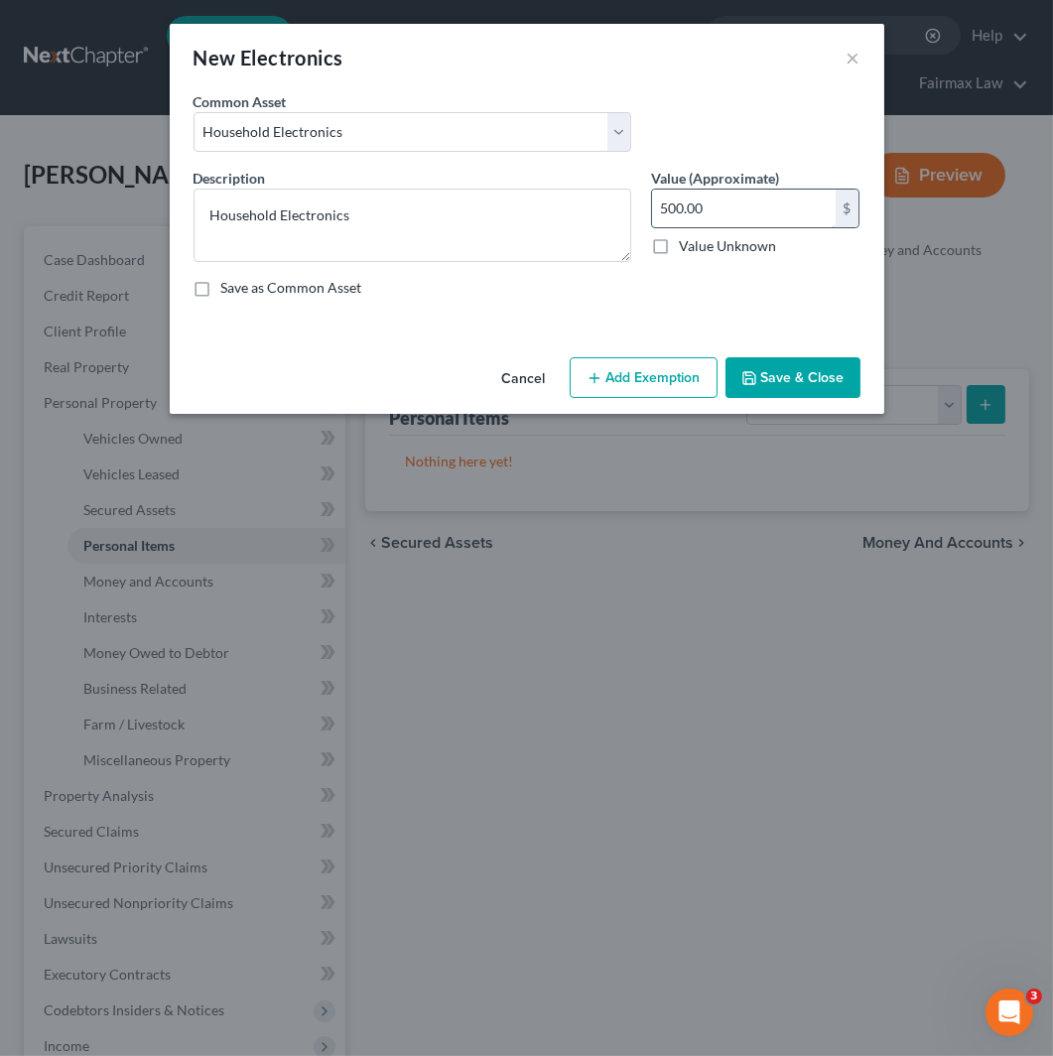
click at [713, 206] on input "500.00" at bounding box center [744, 209] width 184 height 38
type input "200"
click at [678, 382] on button "Add Exemption" at bounding box center [644, 378] width 148 height 42
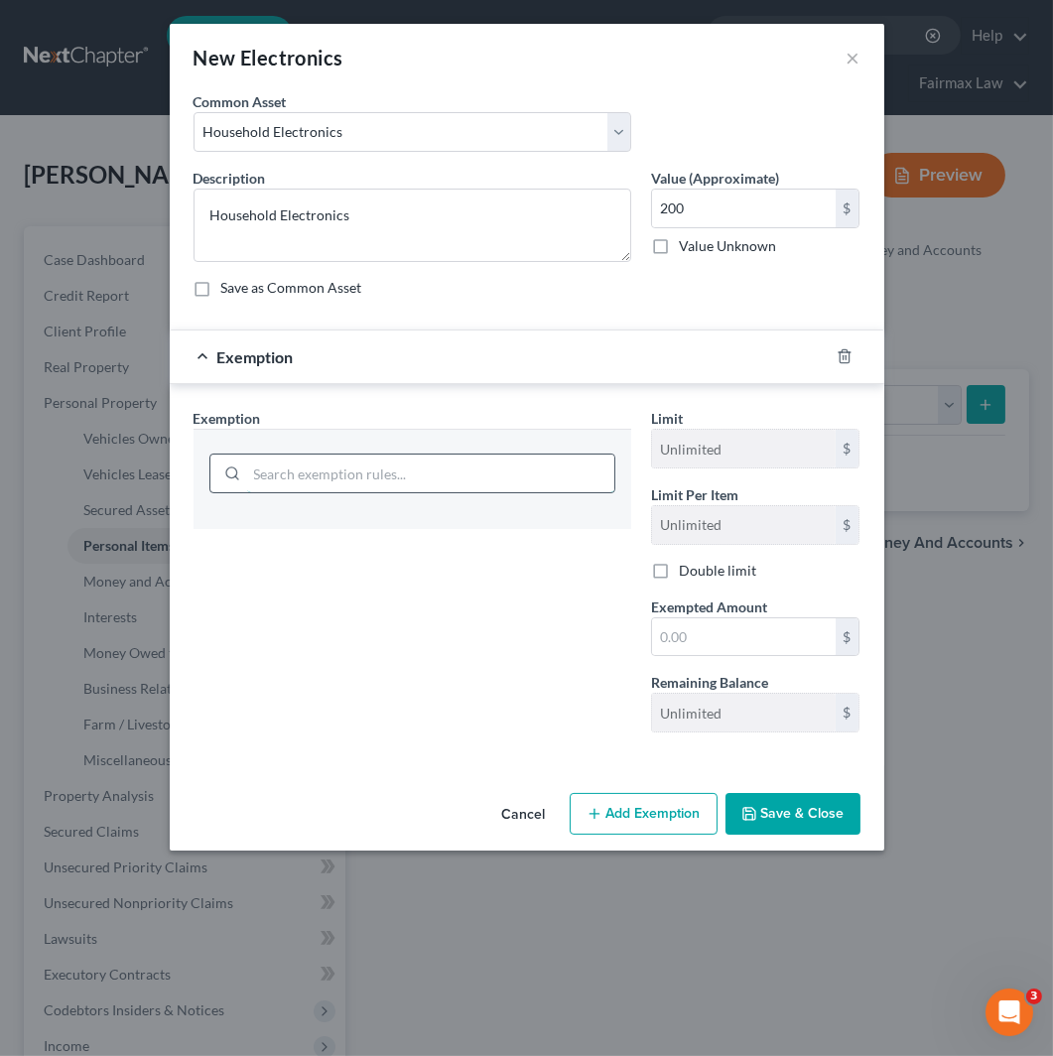
click at [458, 470] on input "search" at bounding box center [430, 474] width 367 height 38
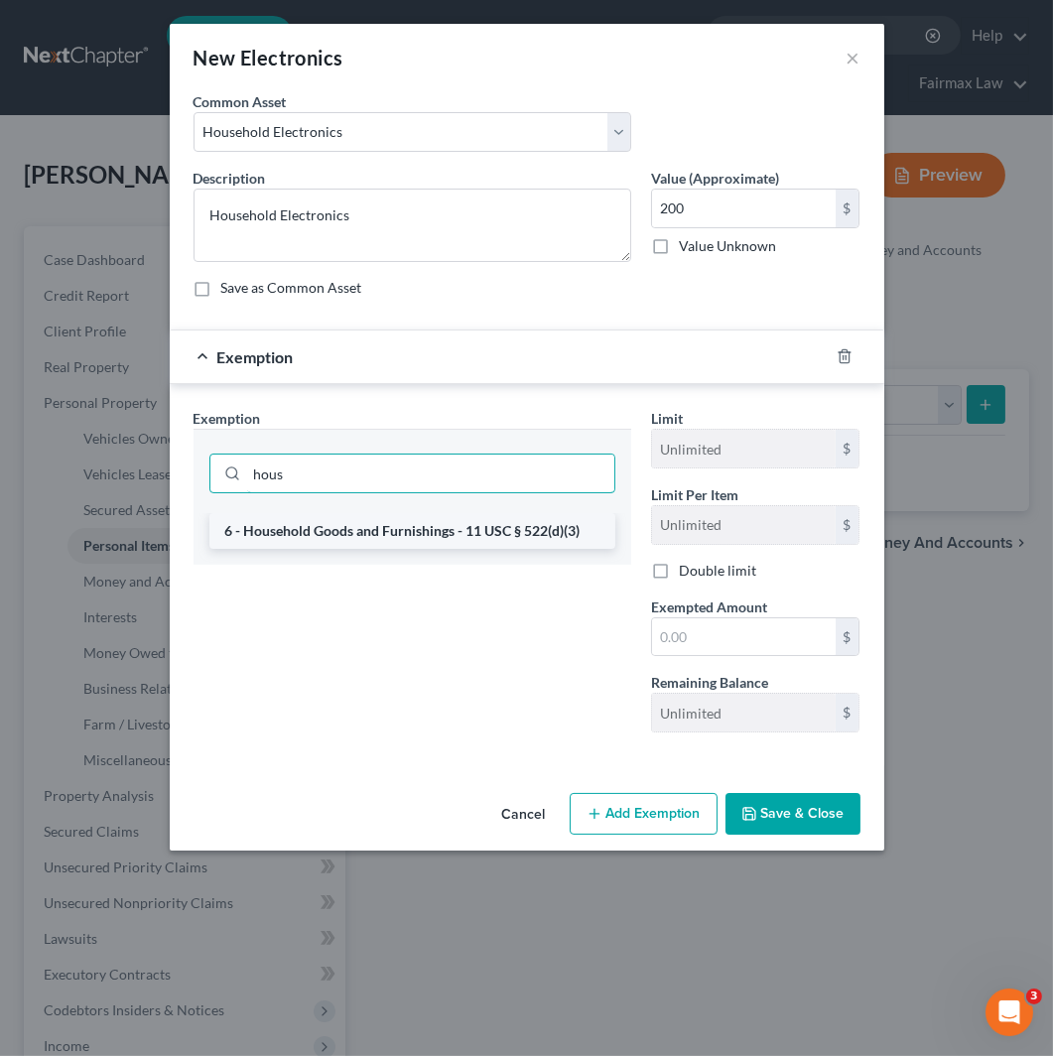
type input "hous"
click at [539, 526] on li "6 - Household Goods and Furnishings - 11 USC § 522(d)(3)" at bounding box center [412, 531] width 406 height 36
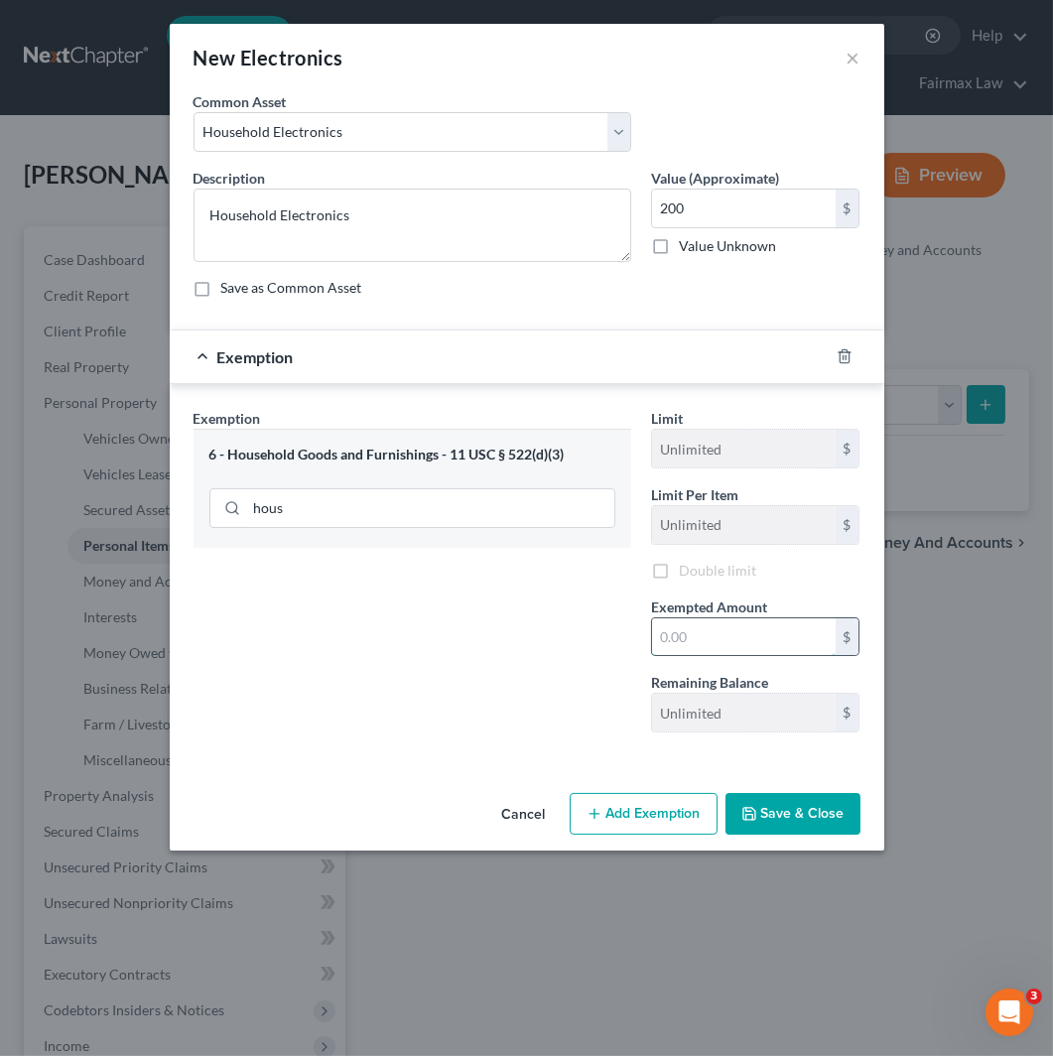
click at [711, 633] on input "text" at bounding box center [744, 638] width 184 height 38
type input "200"
click at [481, 639] on div "Exemption Set must be selected for CA. Exemption * 6 - Household Goods and Furn…" at bounding box center [413, 578] width 458 height 341
click at [818, 821] on button "Save & Close" at bounding box center [793, 814] width 135 height 42
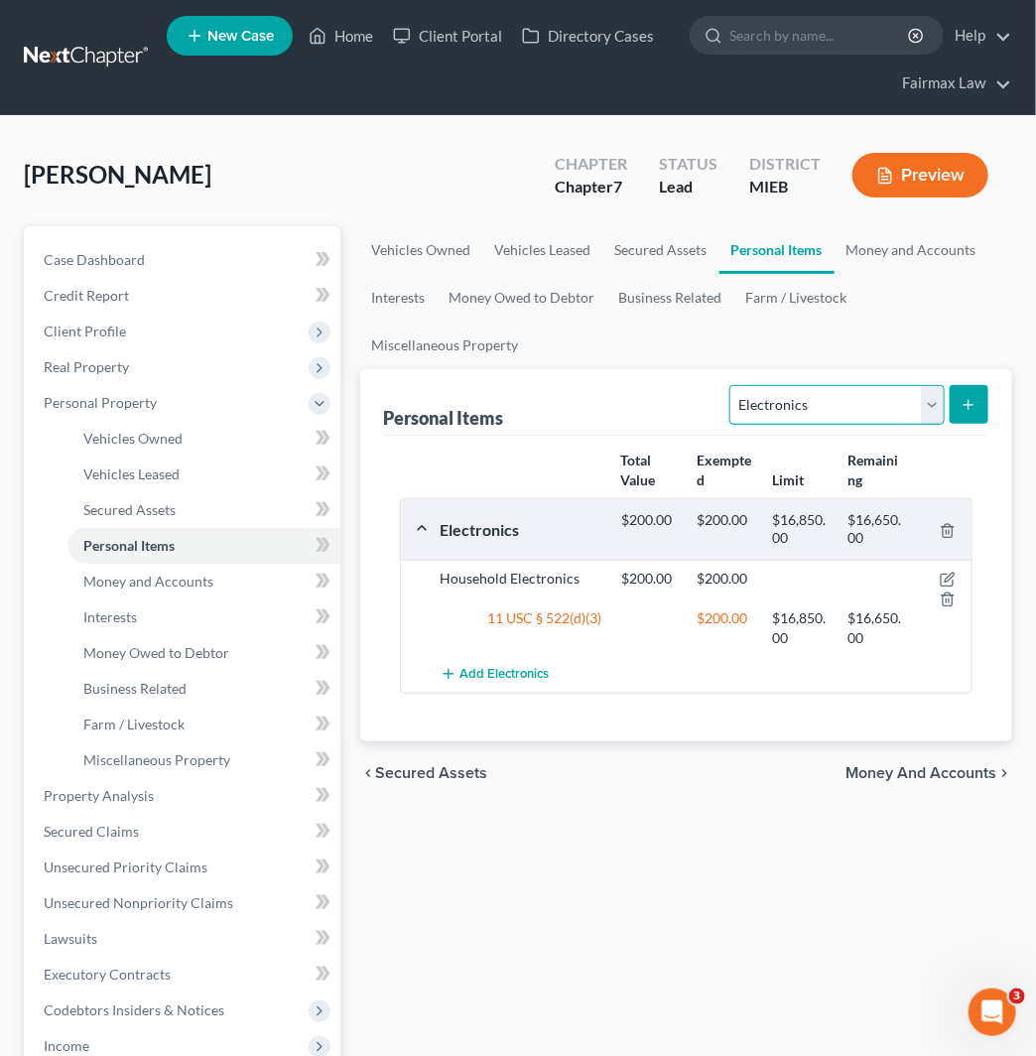
click at [862, 404] on select "Select Item Type Clothing Collectibles Of Value Electronics Firearms Household …" at bounding box center [837, 405] width 214 height 40
select select "collectibles_of_value"
click at [732, 385] on select "Select Item Type Clothing Collectibles Of Value Electronics Firearms Household …" at bounding box center [837, 405] width 214 height 40
click at [967, 411] on icon "submit" at bounding box center [969, 405] width 16 height 16
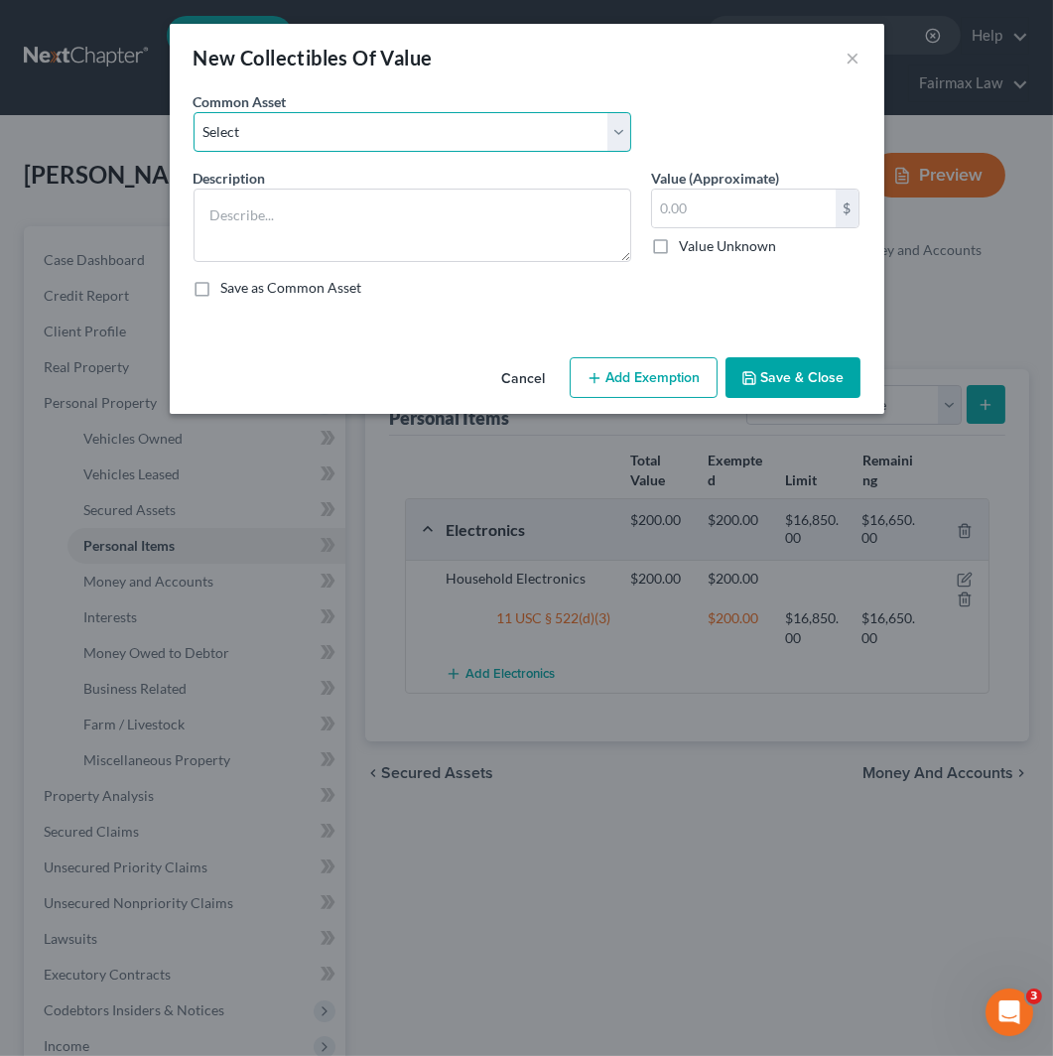
click at [526, 136] on select "Select Collectibles" at bounding box center [413, 132] width 438 height 40
select select "0"
click at [194, 112] on select "Select Collectibles" at bounding box center [413, 132] width 438 height 40
type textarea "Collectibles"
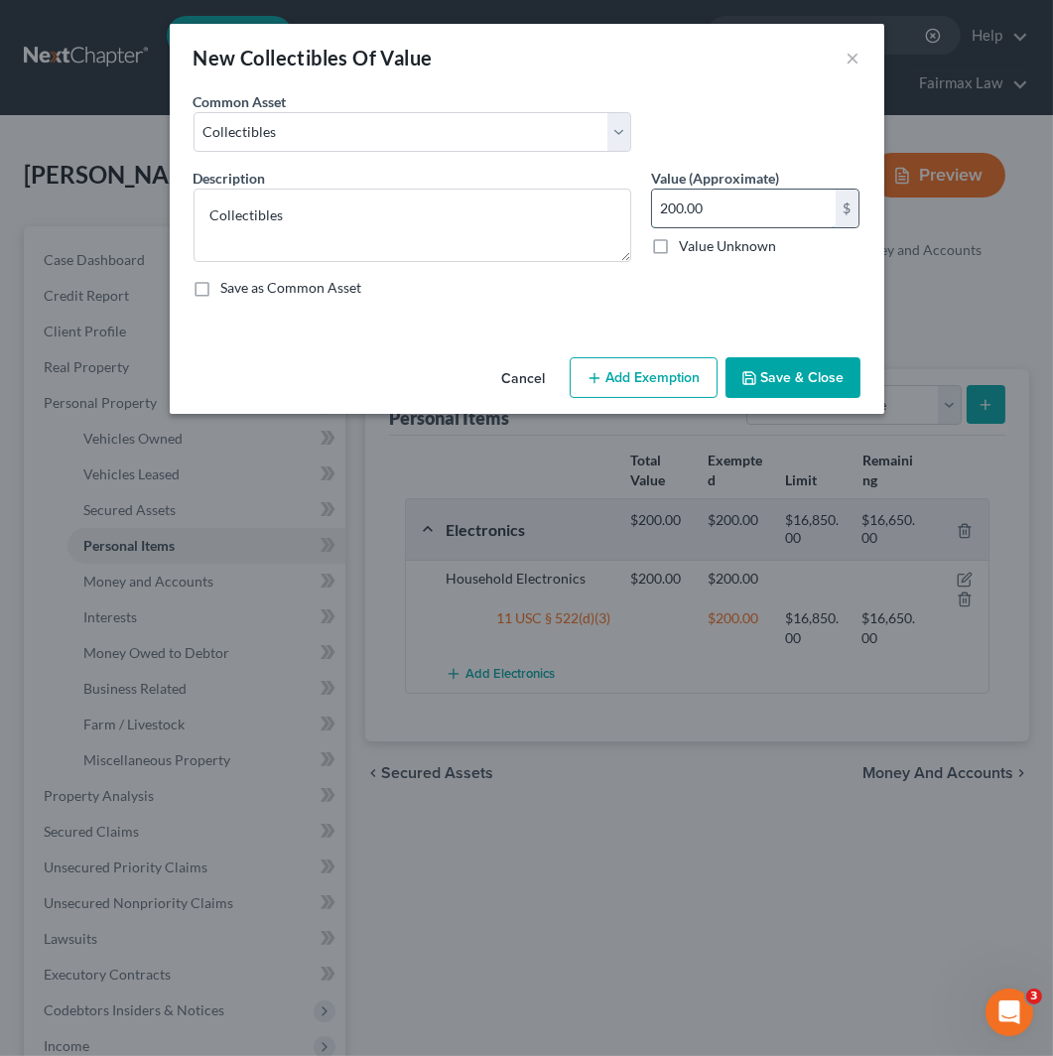
click at [730, 214] on input "200.00" at bounding box center [744, 209] width 184 height 38
type input "150"
click at [662, 390] on button "Add Exemption" at bounding box center [644, 378] width 148 height 42
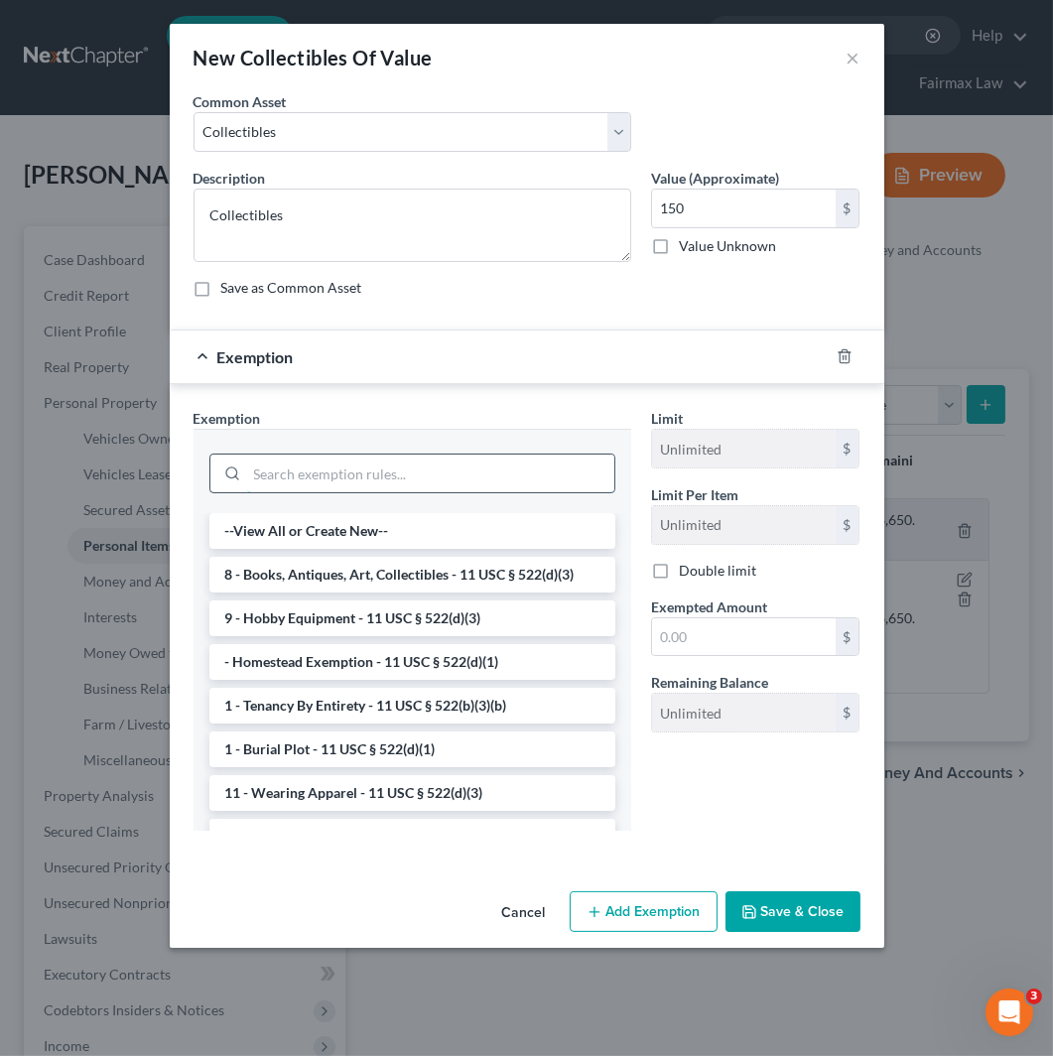
click at [425, 489] on input "search" at bounding box center [430, 474] width 367 height 38
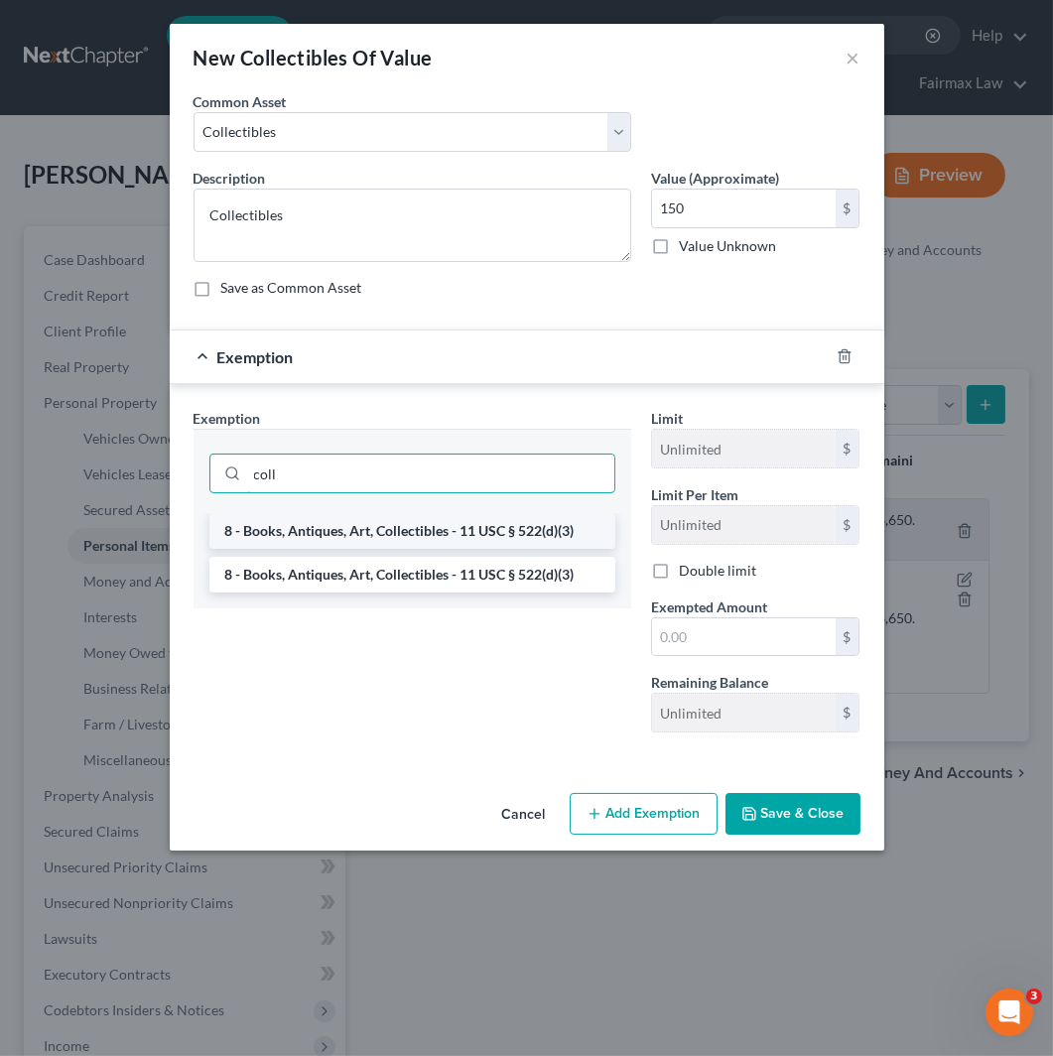
type input "coll"
click at [411, 546] on li "8 - Books, Antiques, Art, Collectibles - 11 USC § 522(d)(3)" at bounding box center [412, 531] width 406 height 36
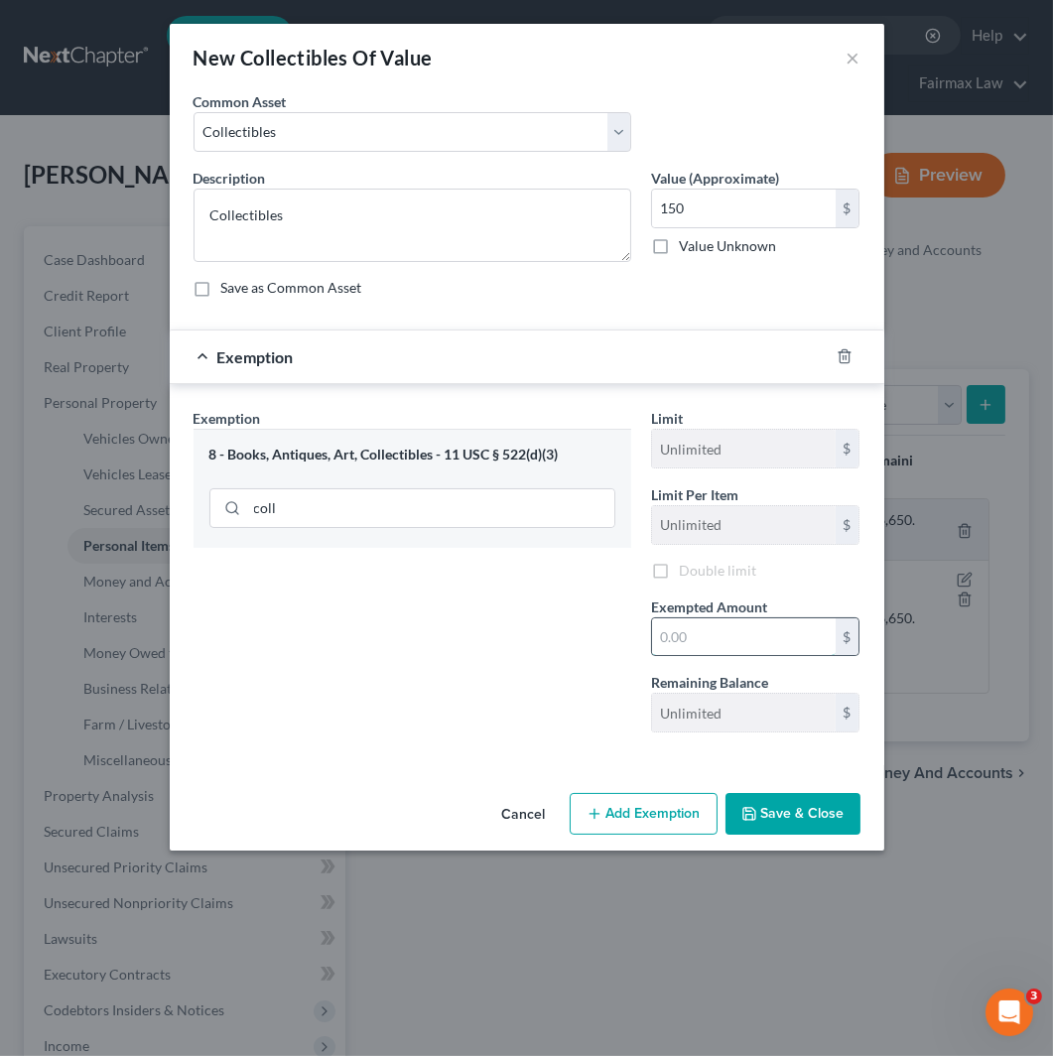
click at [779, 636] on input "text" at bounding box center [744, 638] width 184 height 38
type input "150"
click at [415, 750] on div at bounding box center [527, 749] width 687 height 1
click at [850, 812] on button "Save & Close" at bounding box center [793, 814] width 135 height 42
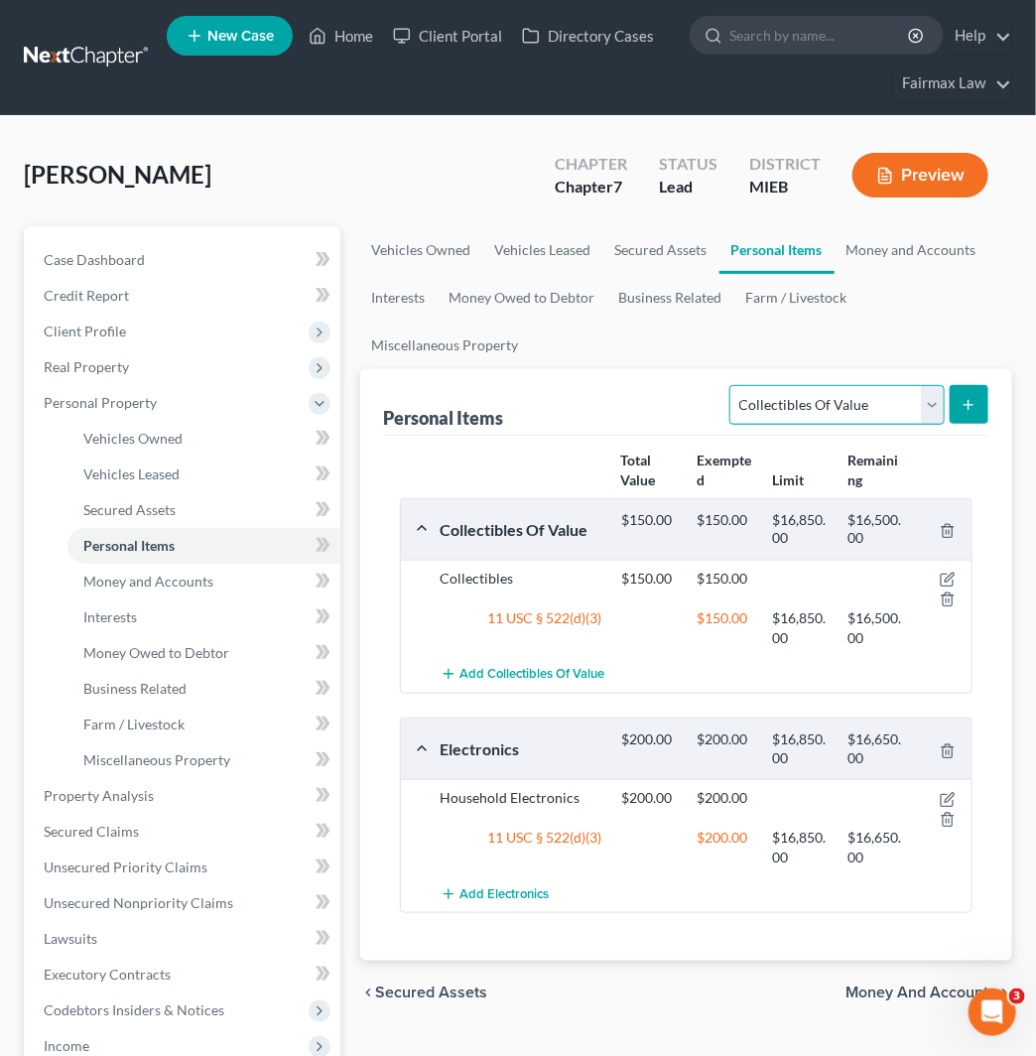
click at [851, 412] on select "Select Item Type Clothing Collectibles Of Value Electronics Firearms Household …" at bounding box center [837, 405] width 214 height 40
select select "clothing"
click at [732, 385] on select "Select Item Type Clothing Collectibles Of Value Electronics Firearms Household …" at bounding box center [837, 405] width 214 height 40
click at [987, 407] on button "submit" at bounding box center [969, 404] width 39 height 39
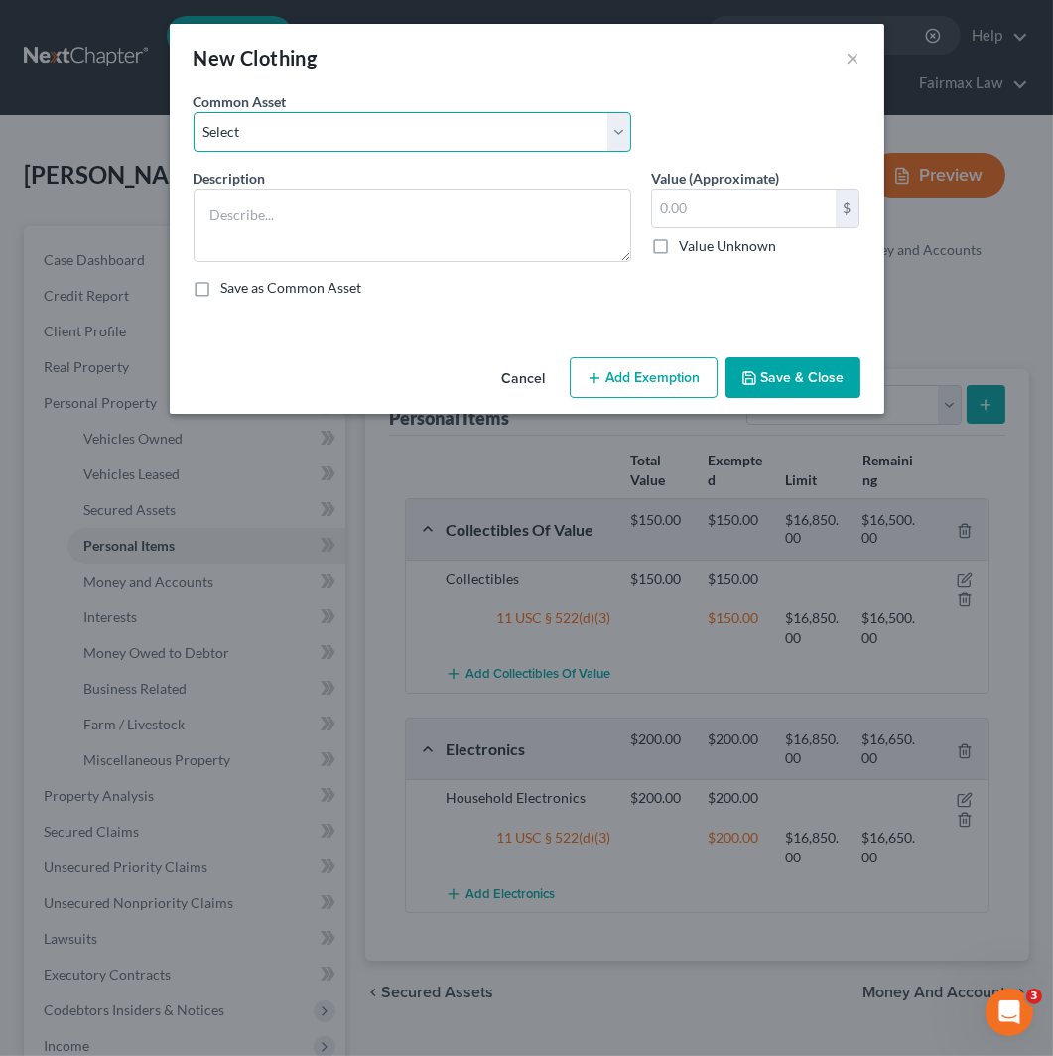
click at [512, 119] on select "Select Common clothing Common clothing Common clothing Everyday clothing Profes…" at bounding box center [413, 132] width 438 height 40
select select "6"
click at [194, 112] on select "Select Common clothing Common clothing Common clothing Everyday clothing Profes…" at bounding box center [413, 132] width 438 height 40
type textarea "Common clothing"
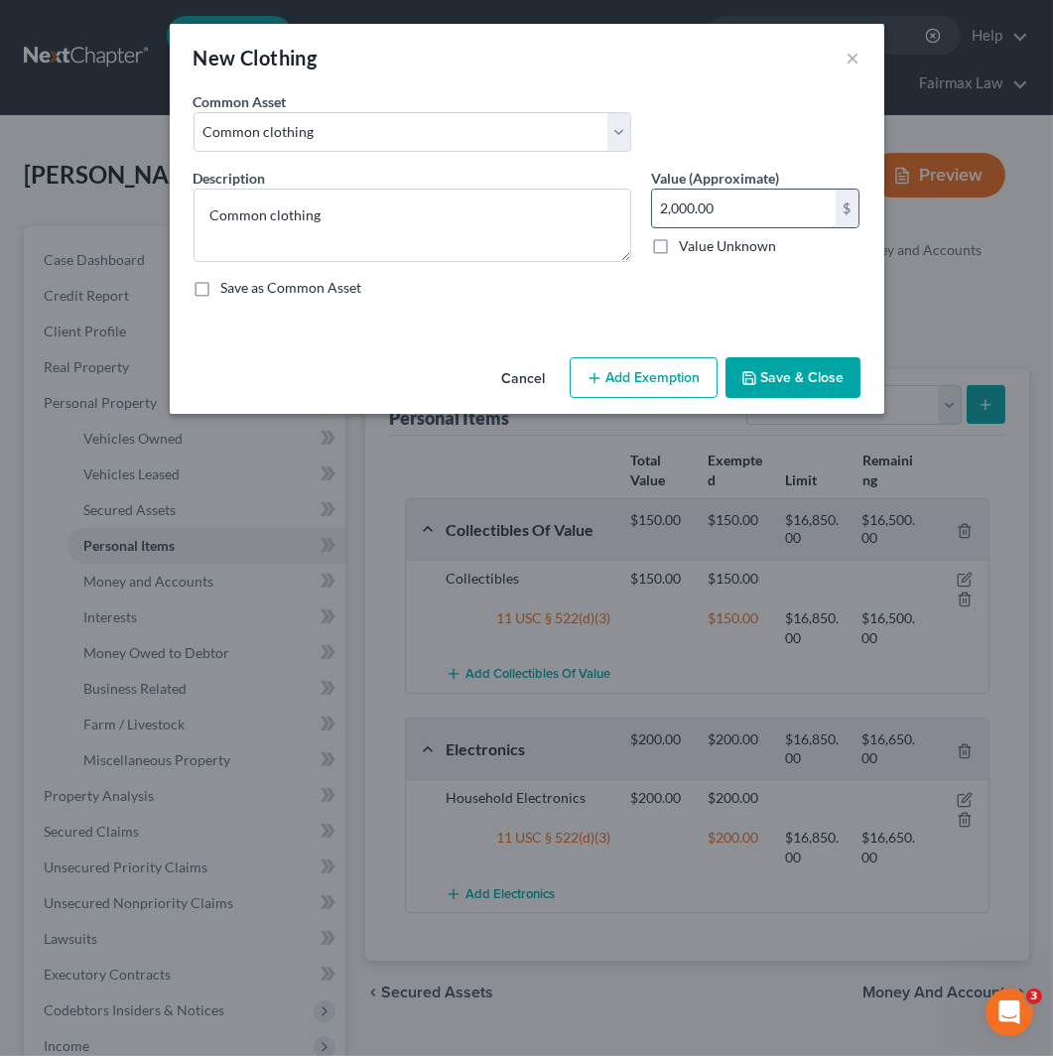
click at [735, 214] on input "2,000.00" at bounding box center [744, 209] width 184 height 38
type input "120"
click at [647, 395] on button "Add Exemption" at bounding box center [644, 378] width 148 height 42
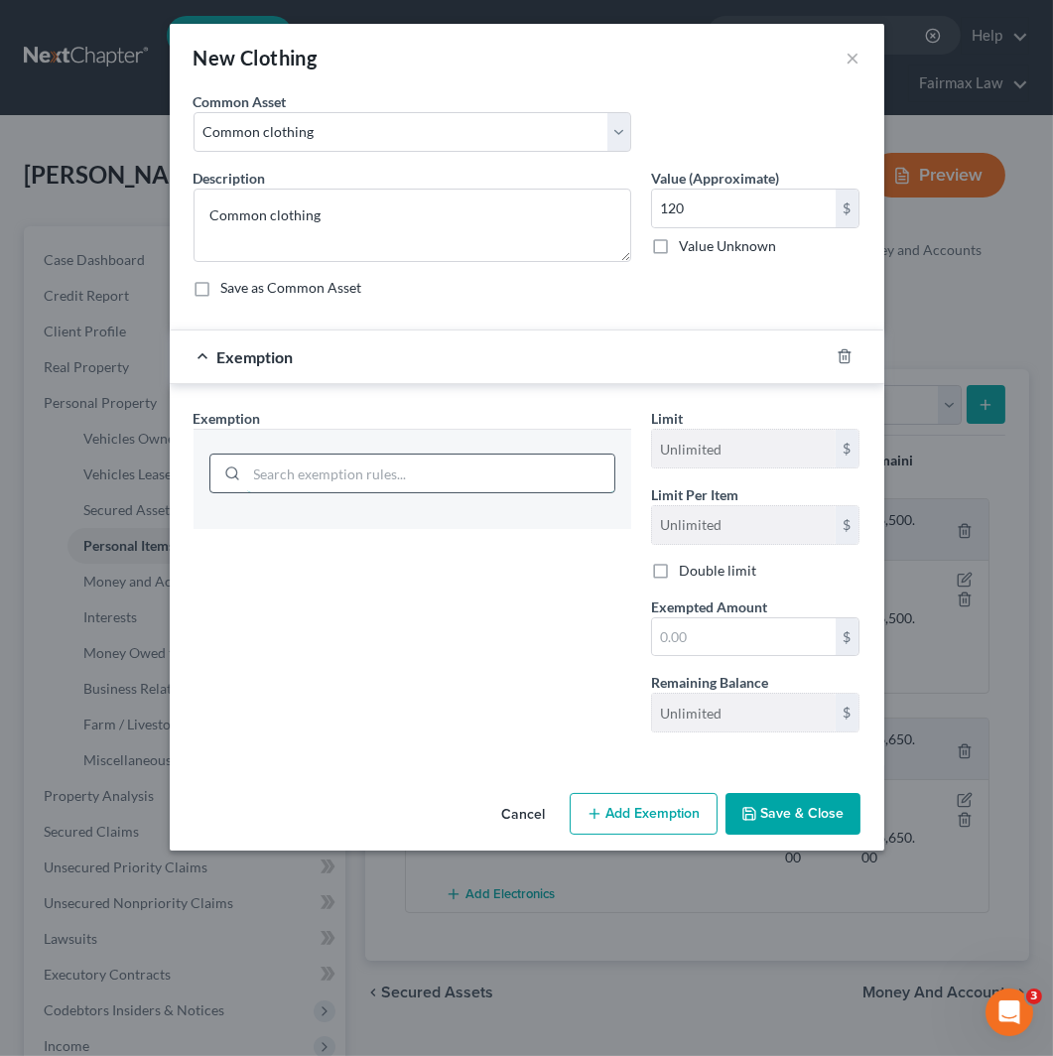
click at [433, 463] on input "search" at bounding box center [430, 474] width 367 height 38
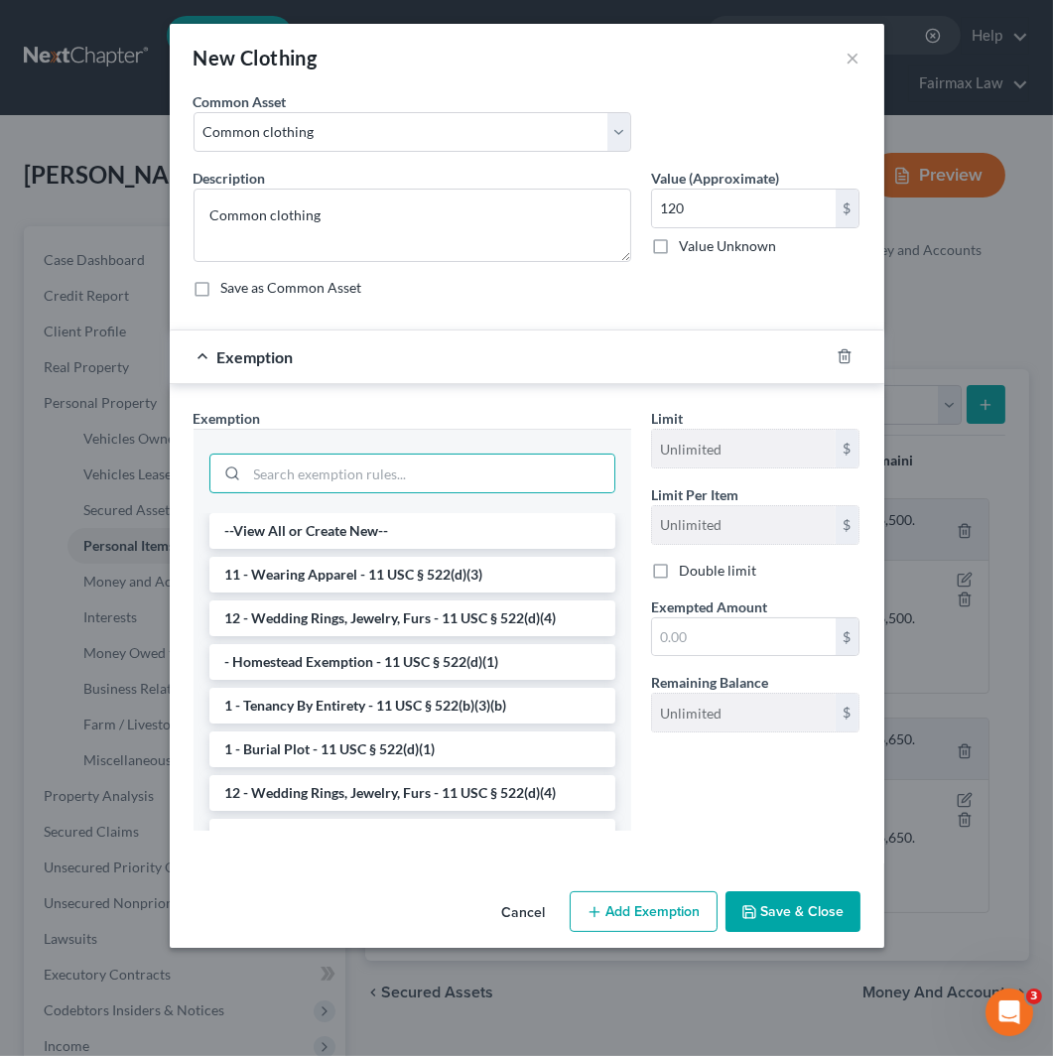
drag, startPoint x: 384, startPoint y: 571, endPoint x: 618, endPoint y: 638, distance: 242.9
click at [387, 571] on li "11 - Wearing Apparel - 11 USC § 522(d)(3)" at bounding box center [412, 575] width 406 height 36
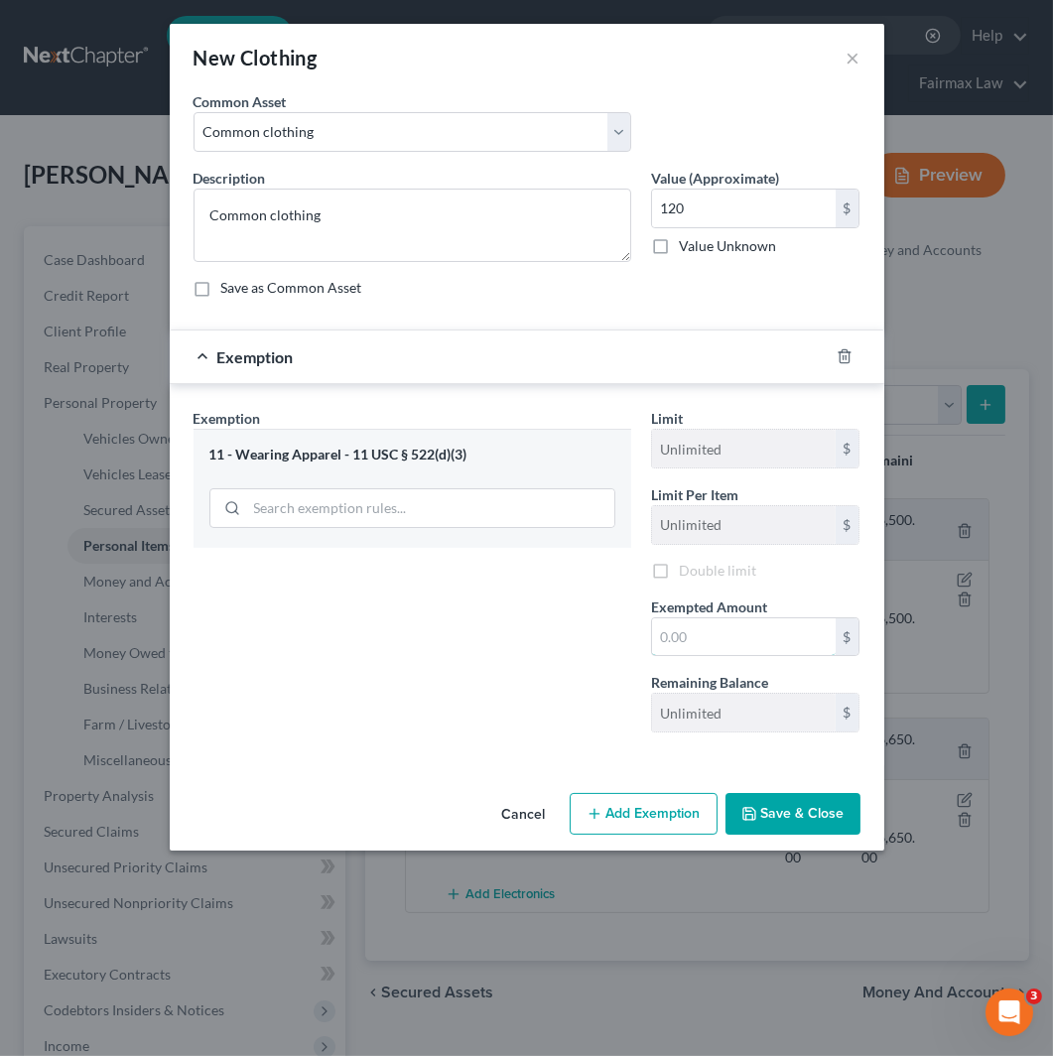
drag, startPoint x: 749, startPoint y: 633, endPoint x: 762, endPoint y: 612, distance: 25.9
click at [749, 630] on input "text" at bounding box center [744, 638] width 184 height 38
type input "2"
type input "120"
click at [472, 638] on div "Exemption Set must be selected for CA. Exemption * 11 - Wearing Apparel - 11 US…" at bounding box center [413, 578] width 458 height 341
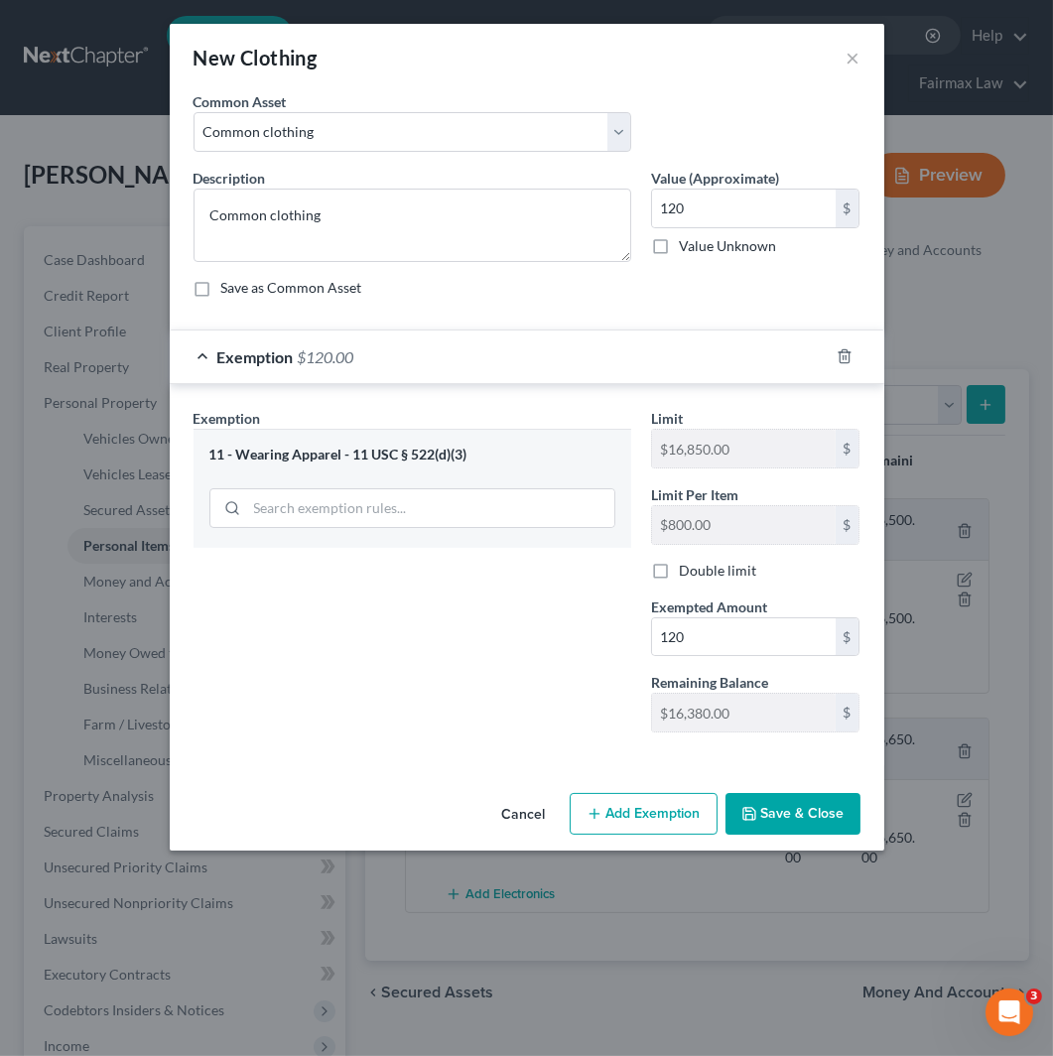
click at [781, 814] on button "Save & Close" at bounding box center [793, 814] width 135 height 42
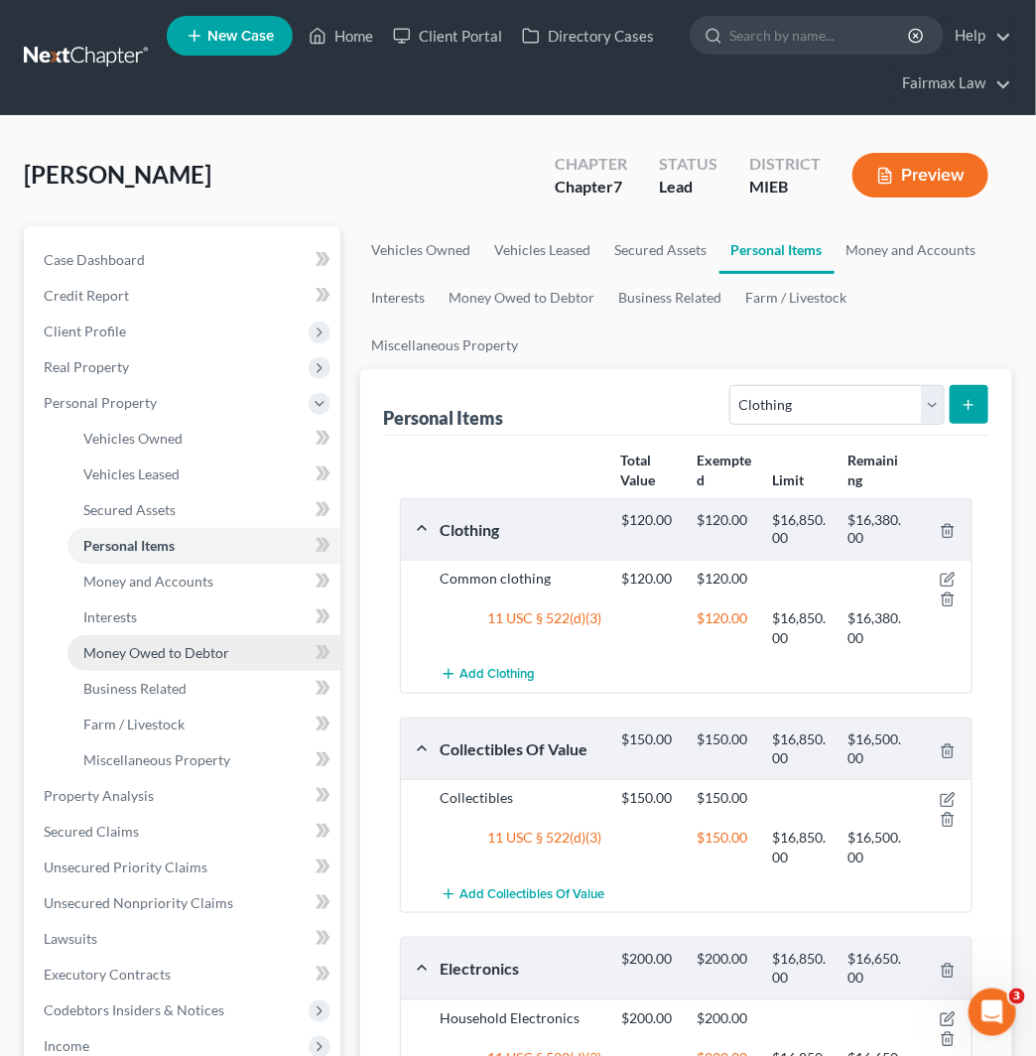
click at [214, 650] on span "Money Owed to Debtor" at bounding box center [156, 652] width 146 height 17
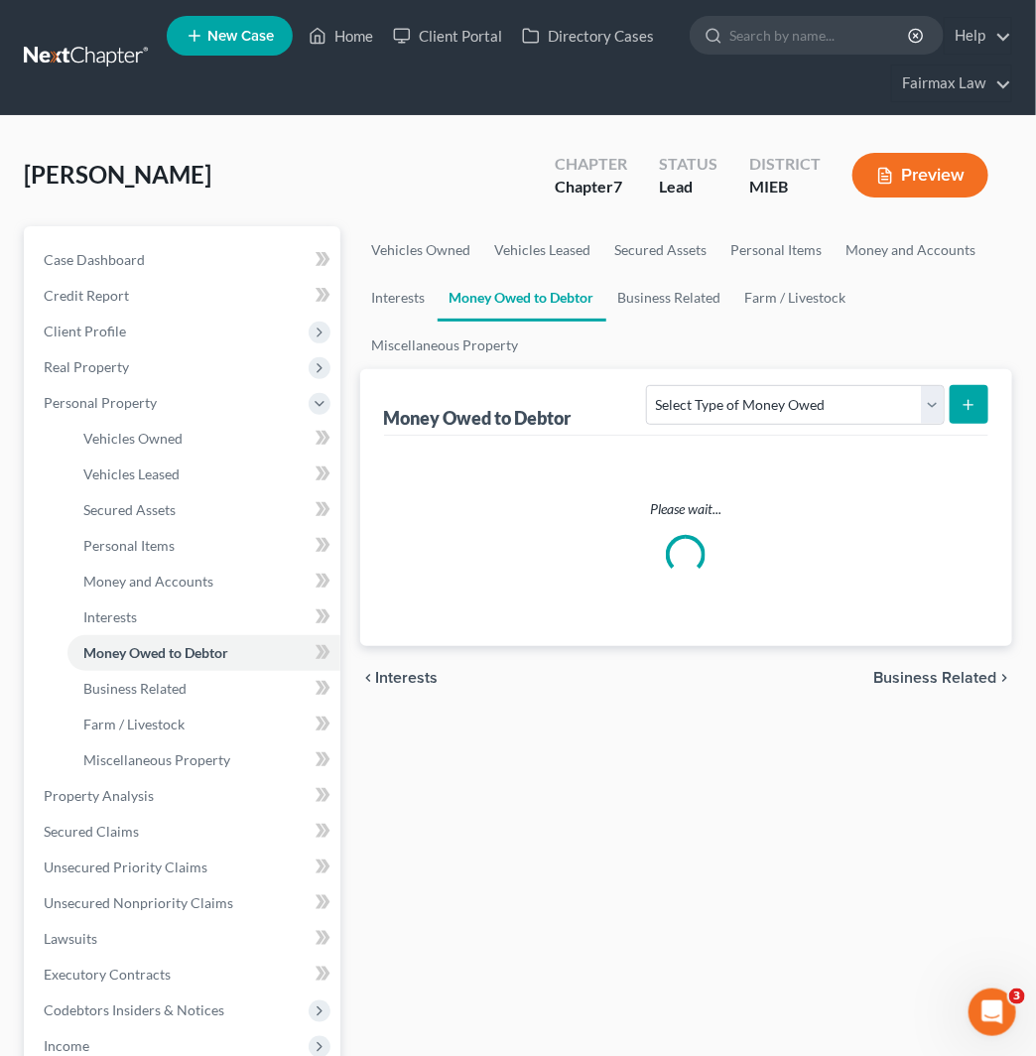
click at [872, 425] on div "Select Type of Money Owed Accounts Receivable Alimony Child Support Claims Agai…" at bounding box center [813, 403] width 350 height 53
click at [864, 400] on select "Select Type of Money Owed Accounts Receivable Alimony Child Support Claims Agai…" at bounding box center [795, 405] width 298 height 40
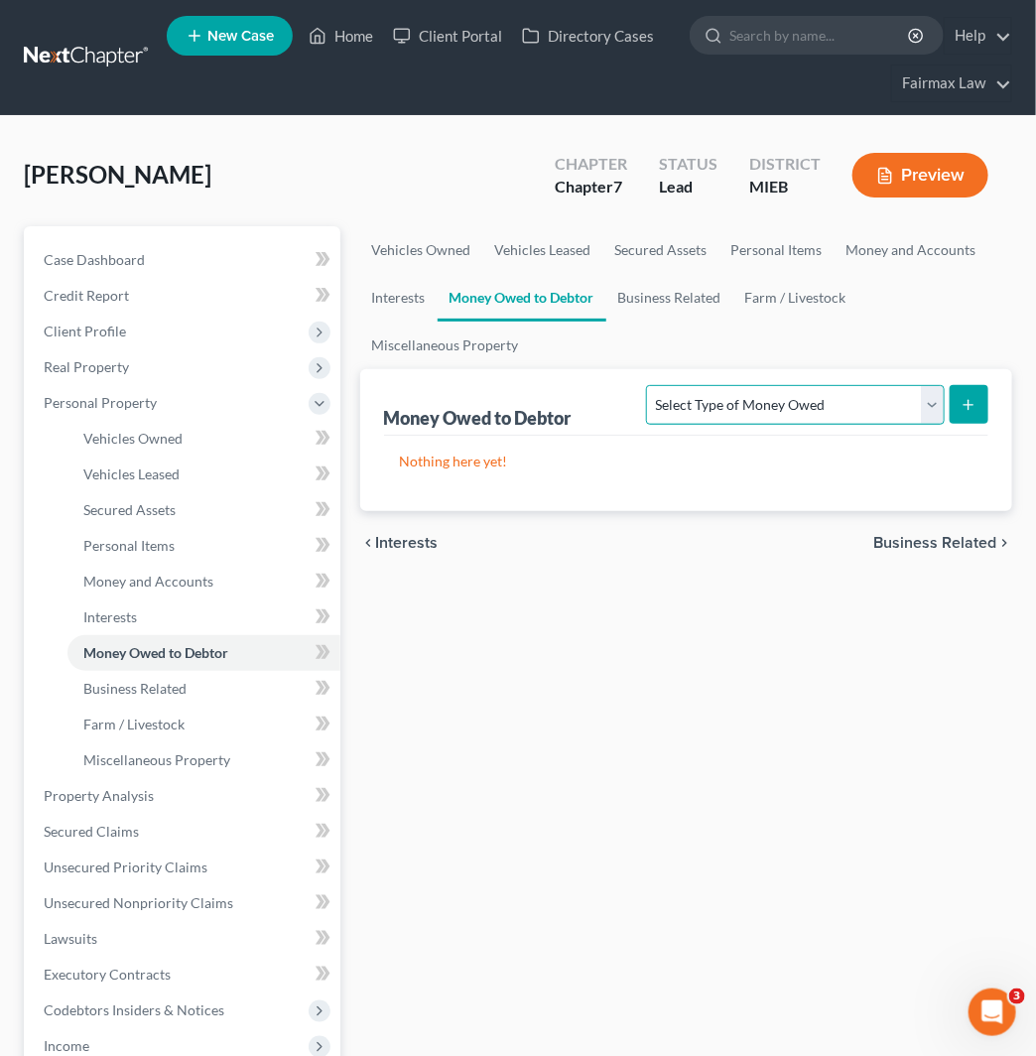
select select "child_support"
click at [650, 385] on select "Select Type of Money Owed Accounts Receivable Alimony Child Support Claims Agai…" at bounding box center [795, 405] width 298 height 40
click at [979, 389] on button "submit" at bounding box center [969, 404] width 39 height 39
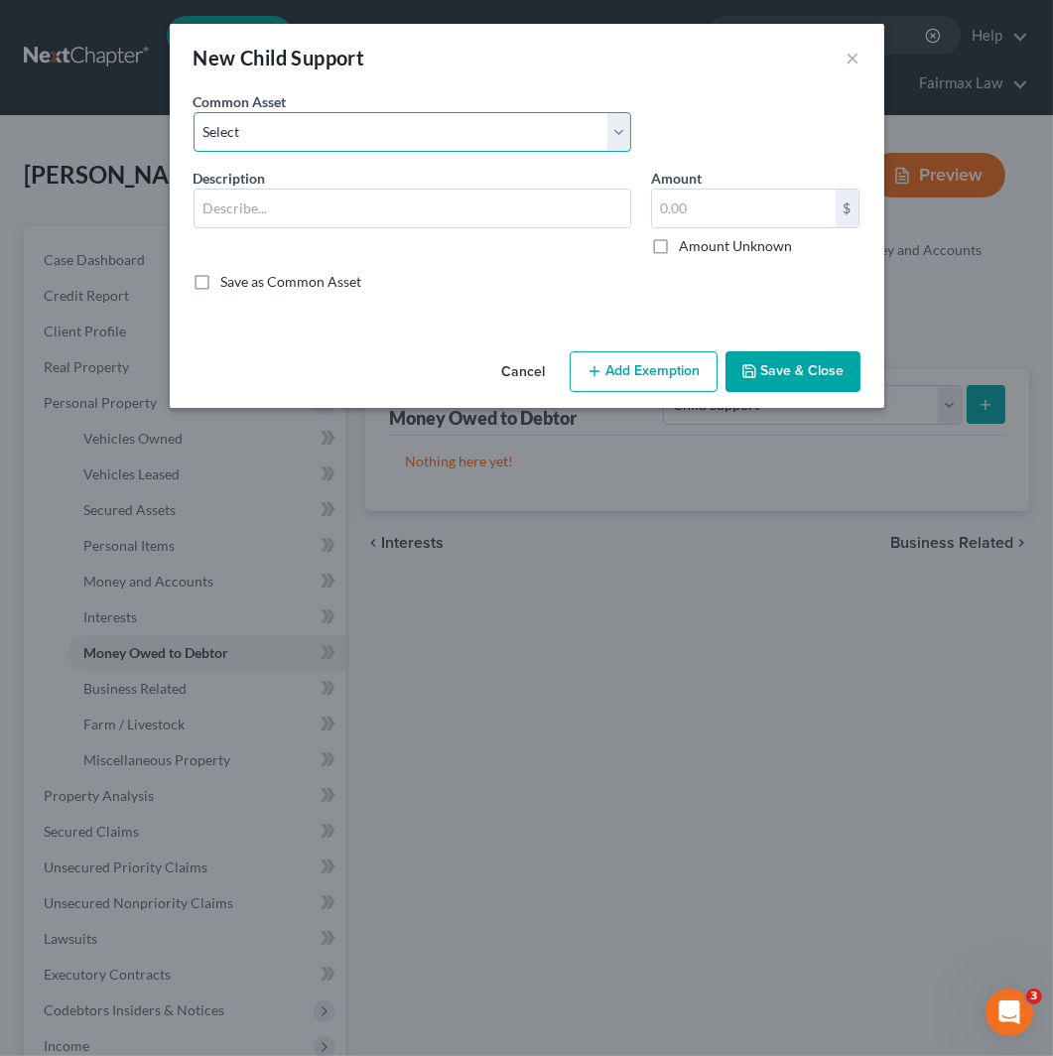
click at [410, 150] on select "Select Child Support" at bounding box center [413, 132] width 438 height 40
select select "0"
click at [194, 112] on select "Select Child Support" at bounding box center [413, 132] width 438 height 40
type input "Child Support"
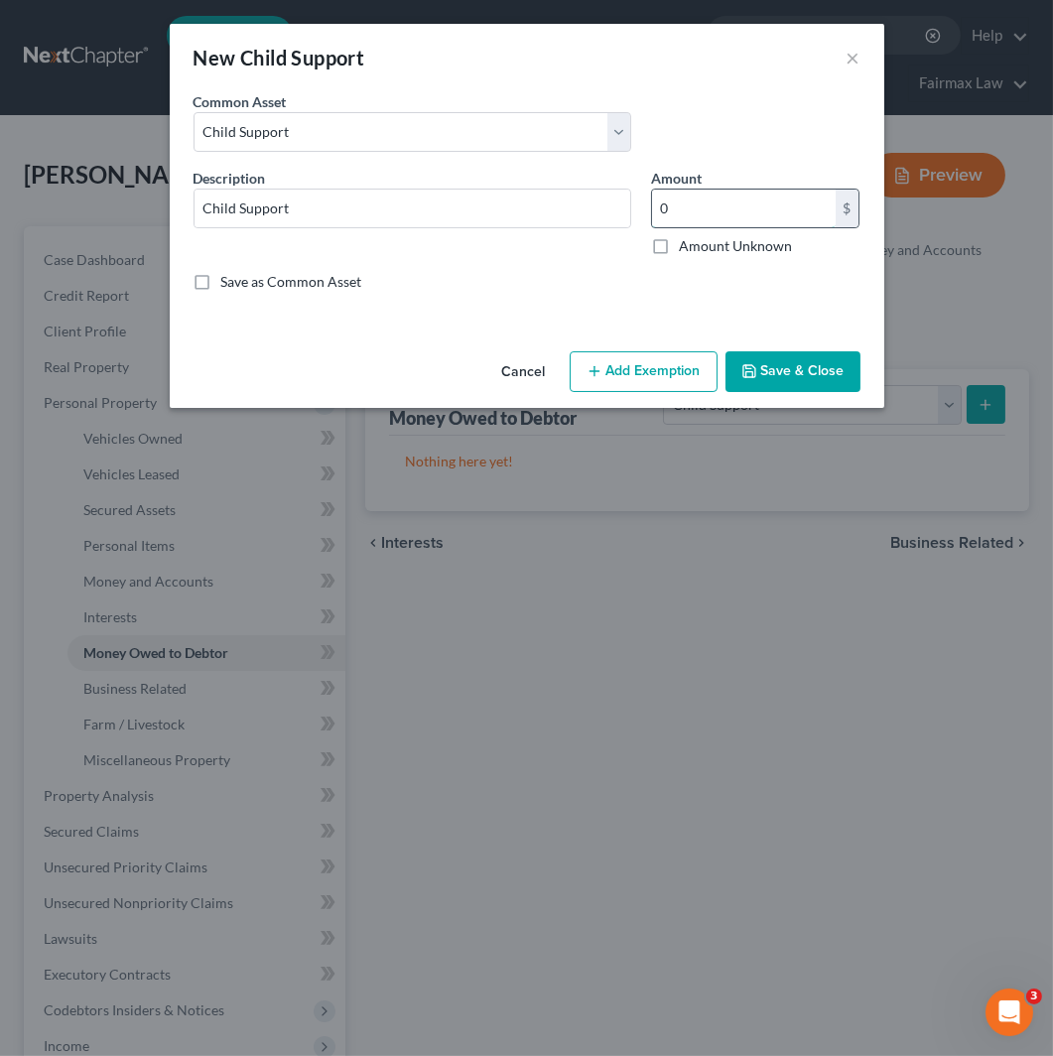
click at [685, 204] on input "0" at bounding box center [744, 209] width 184 height 38
type input "5,961.32"
click at [638, 359] on button "Add Exemption" at bounding box center [644, 372] width 148 height 42
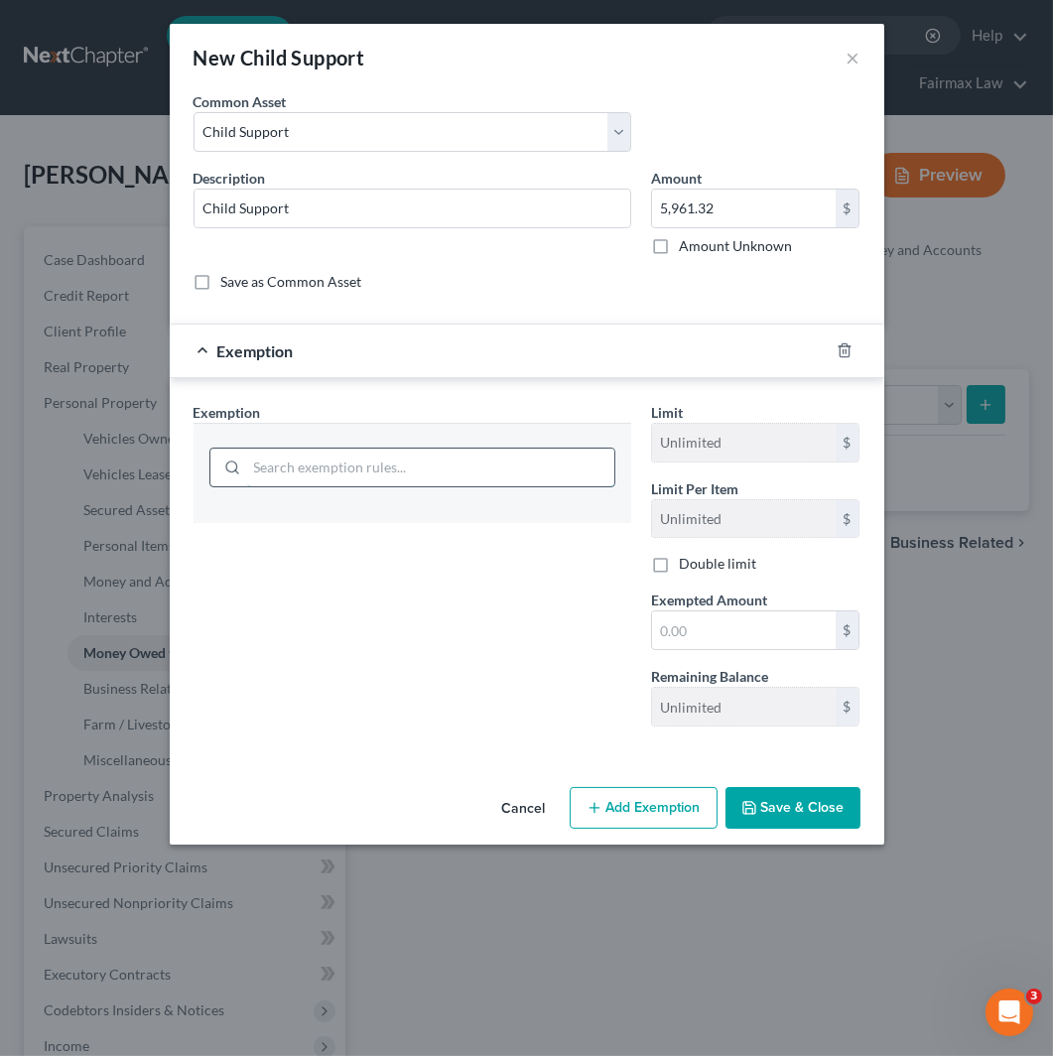
click at [488, 484] on input "search" at bounding box center [430, 468] width 367 height 38
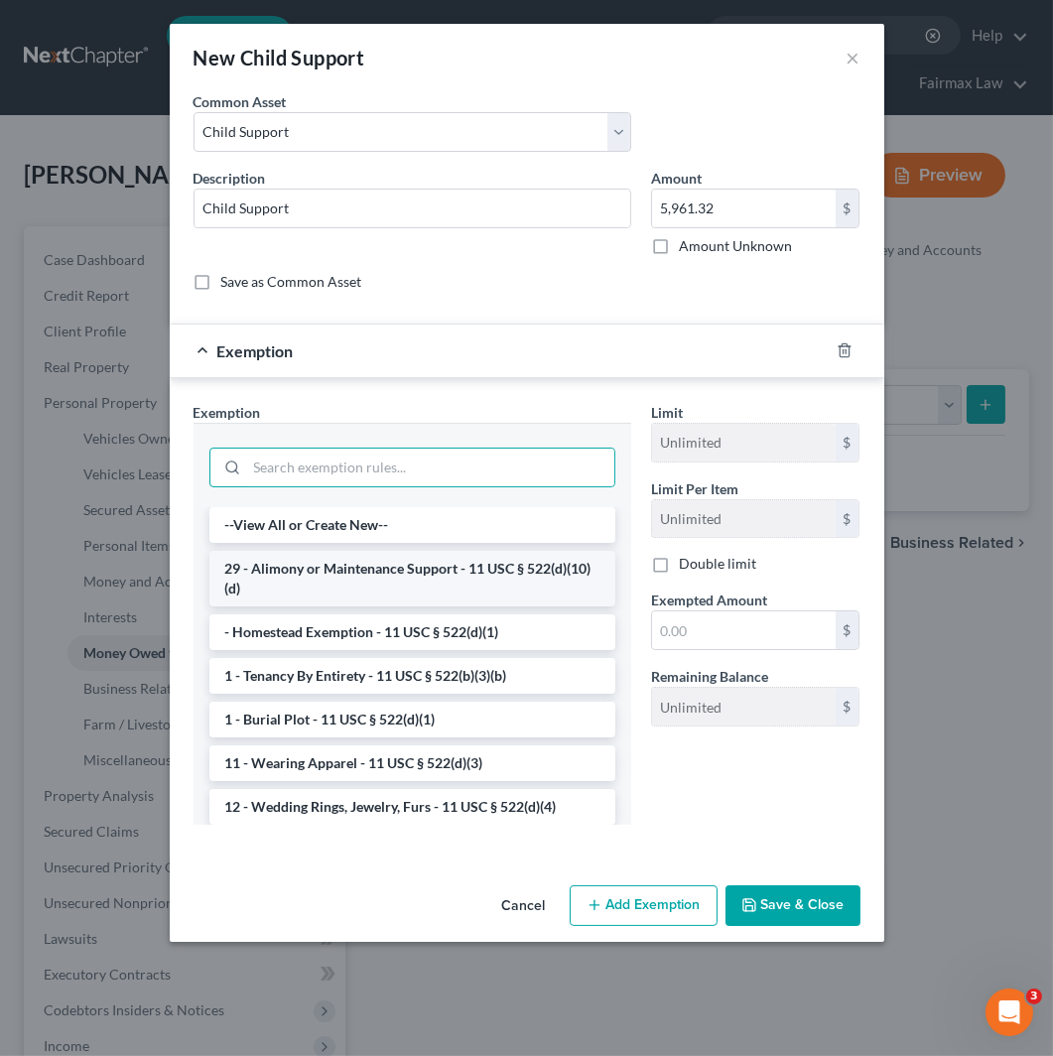
click at [576, 582] on li "29 - Alimony or Maintenance Support - 11 USC § 522(d)(10)(d)" at bounding box center [412, 579] width 406 height 56
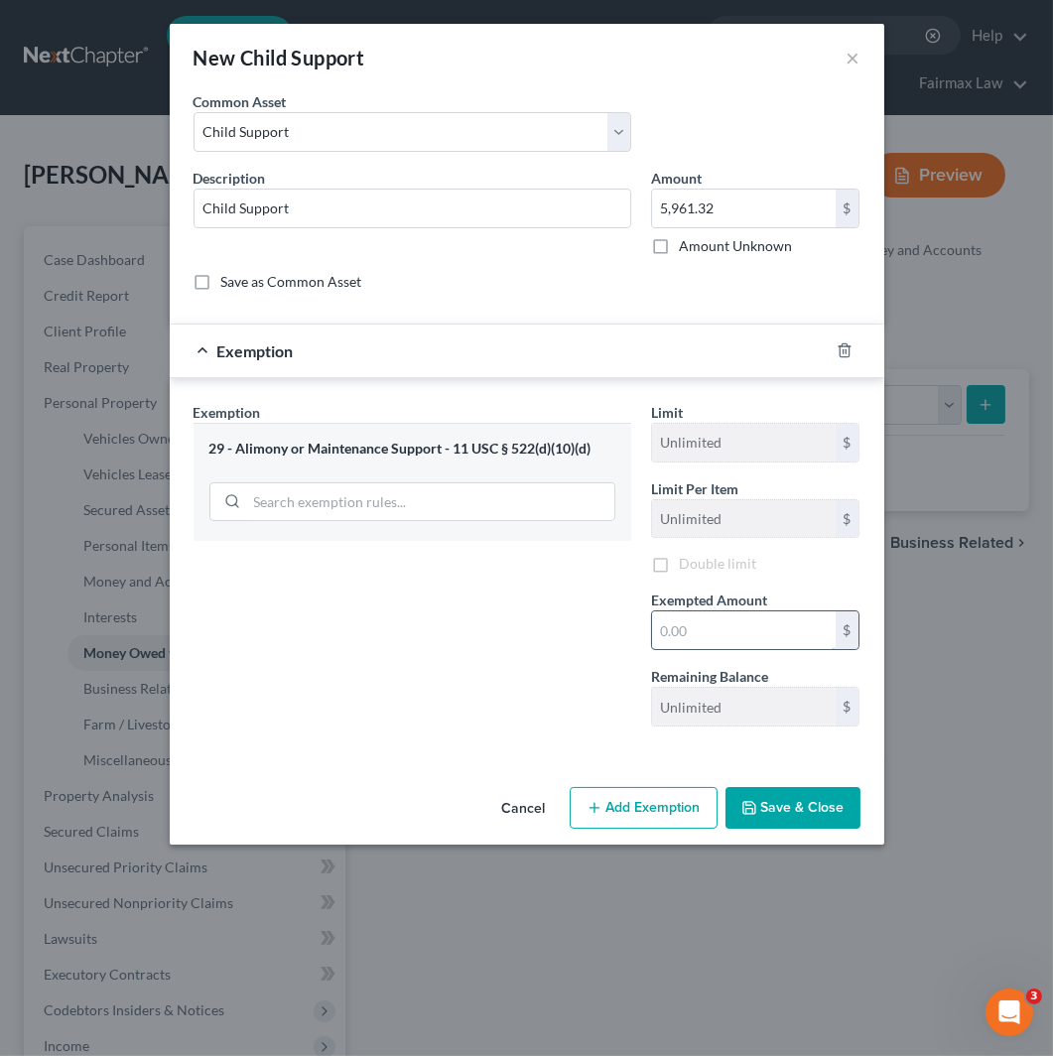
click at [756, 630] on input "text" at bounding box center [744, 631] width 184 height 38
type input "5,961.32"
click at [802, 828] on button "Save & Close" at bounding box center [793, 808] width 135 height 42
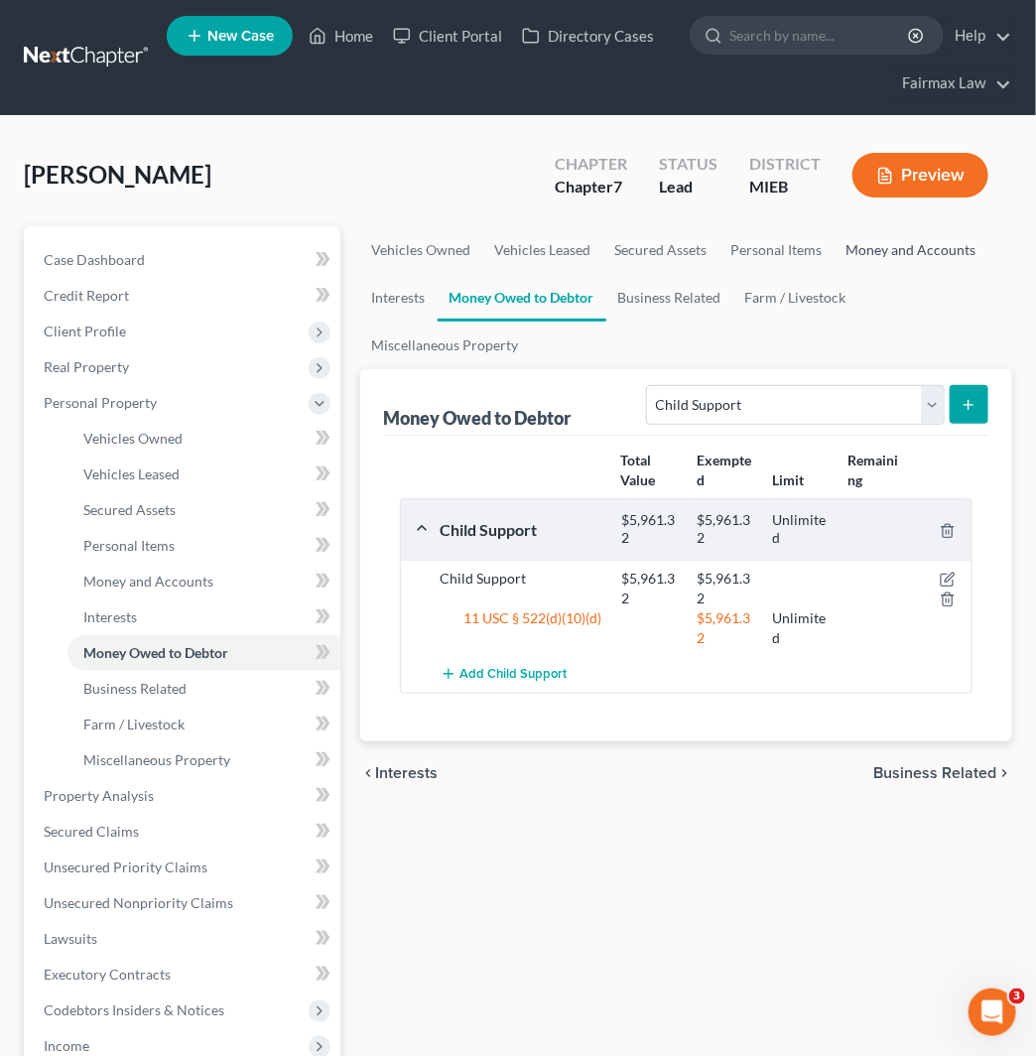
click at [895, 241] on link "Money and Accounts" at bounding box center [912, 250] width 154 height 48
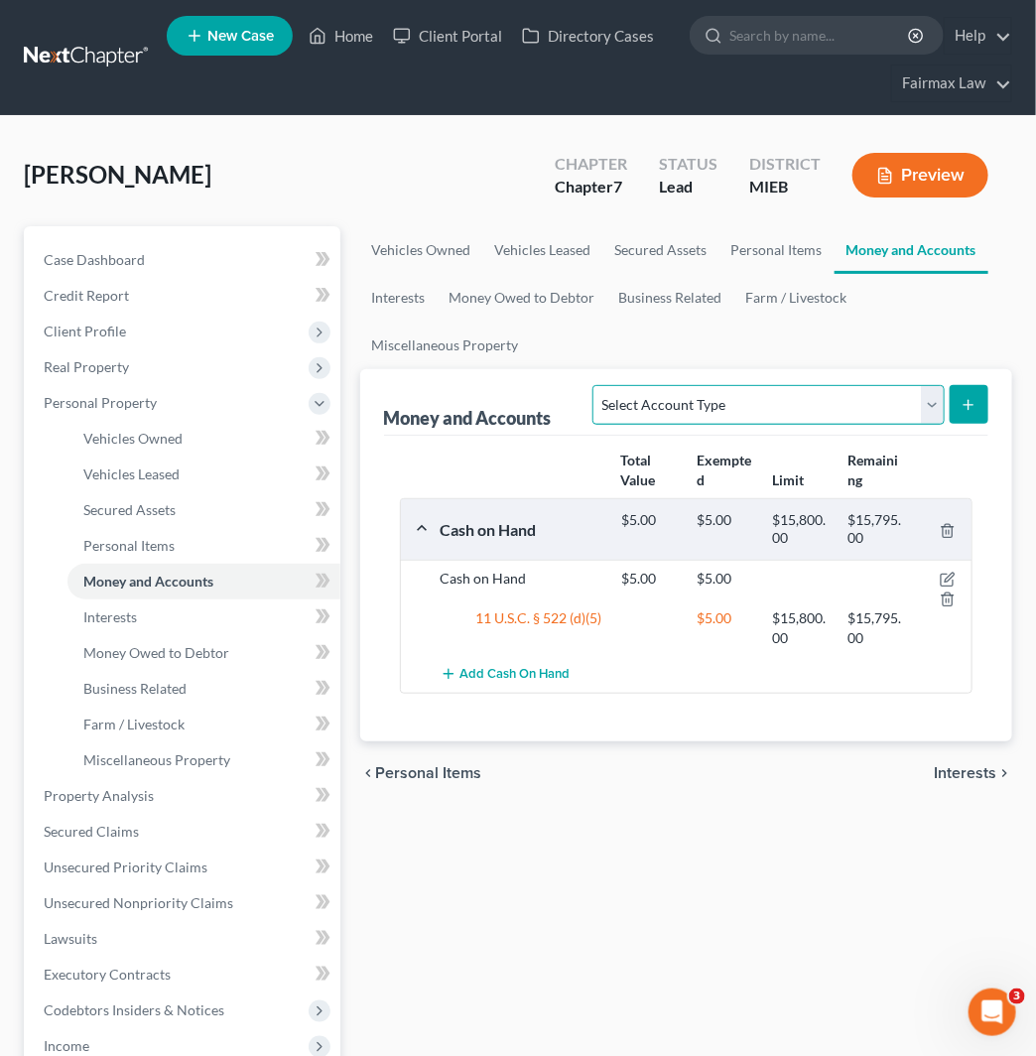
click at [806, 407] on select "Select Account Type Brokerage Cash on Hand Certificates of Deposit Checking Acc…" at bounding box center [768, 405] width 351 height 40
select select "checking"
click at [598, 385] on select "Select Account Type Brokerage Cash on Hand Certificates of Deposit Checking Acc…" at bounding box center [768, 405] width 351 height 40
click at [961, 407] on icon "submit" at bounding box center [969, 405] width 16 height 16
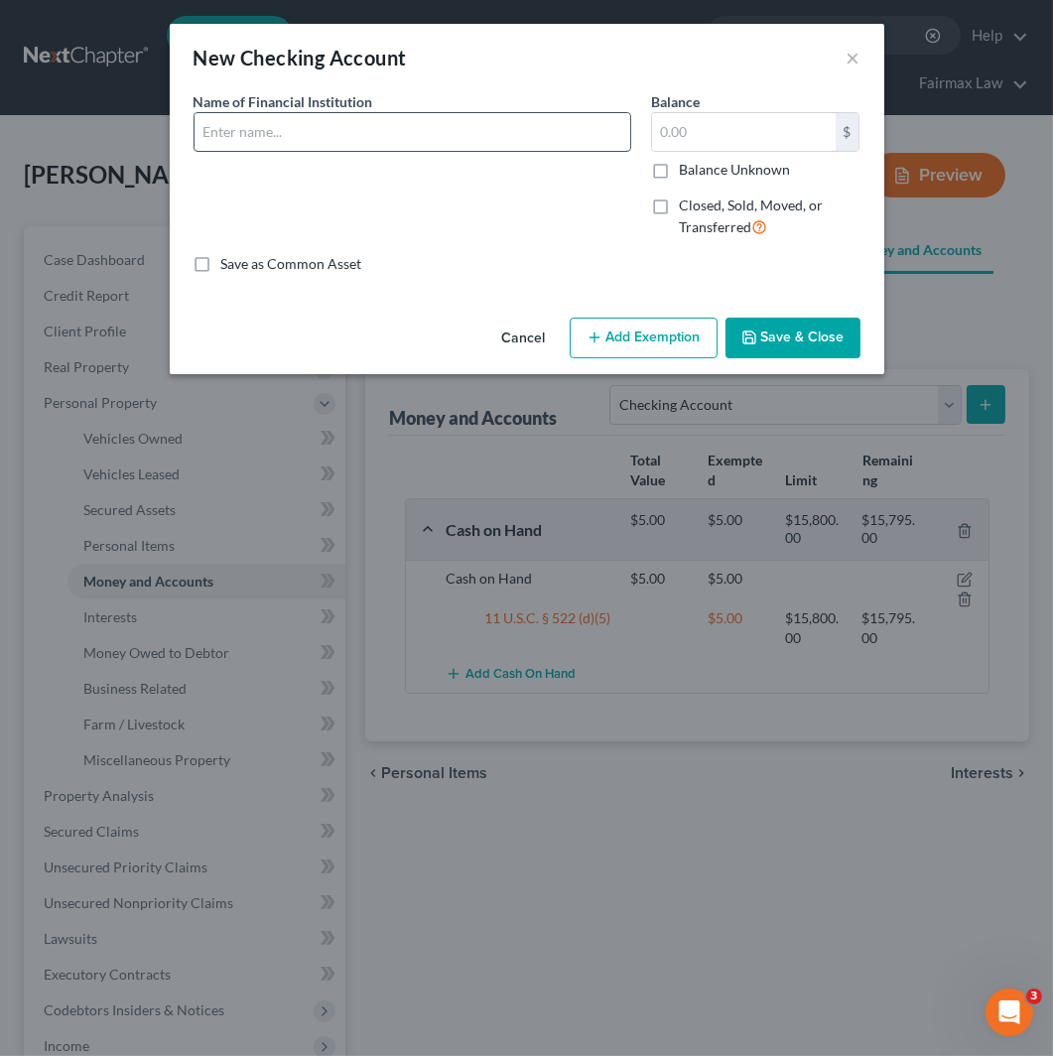
click at [424, 133] on input "text" at bounding box center [413, 132] width 436 height 38
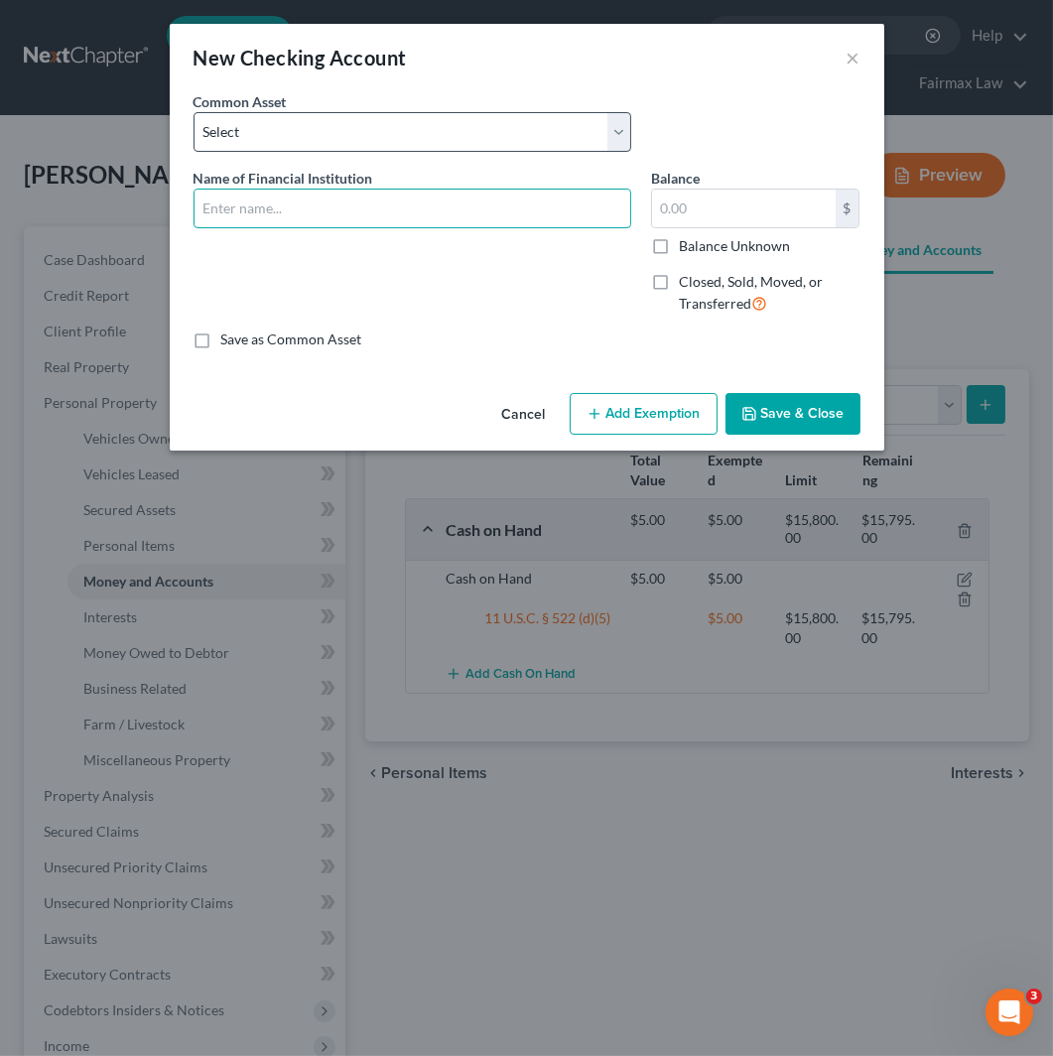
type input "Fifth Third Bank"
click at [431, 134] on select "Select Day Air FCU Daily Pay So-Fi Adventure Credit Union So-Fi Mountain Credit…" at bounding box center [413, 132] width 438 height 40
select select "35"
click at [194, 112] on select "Select Day Air FCU Daily Pay So-Fi Adventure Credit Union So-Fi Mountain Credit…" at bounding box center [413, 132] width 438 height 40
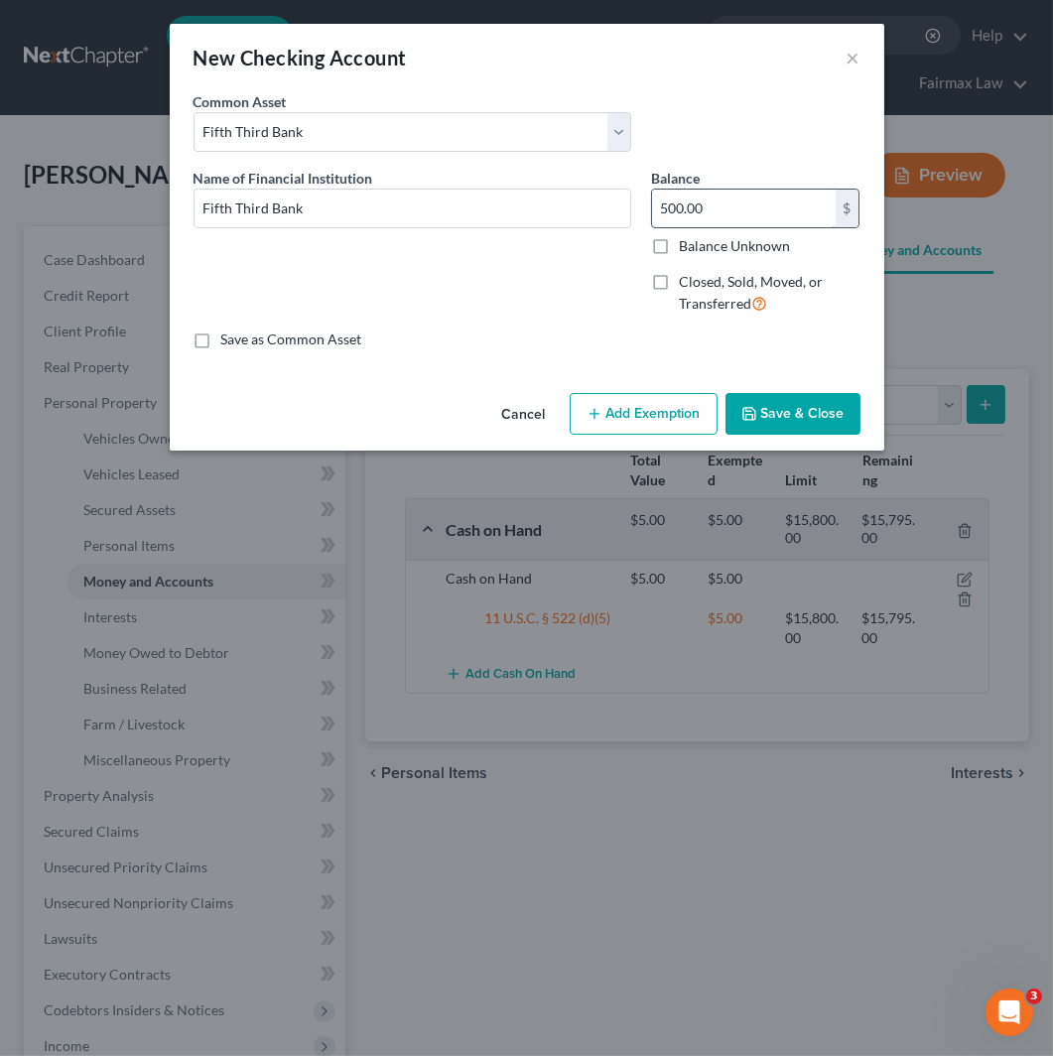
click at [660, 212] on input "500.00" at bounding box center [744, 209] width 184 height 38
type input "27"
click at [692, 407] on button "Add Exemption" at bounding box center [644, 414] width 148 height 42
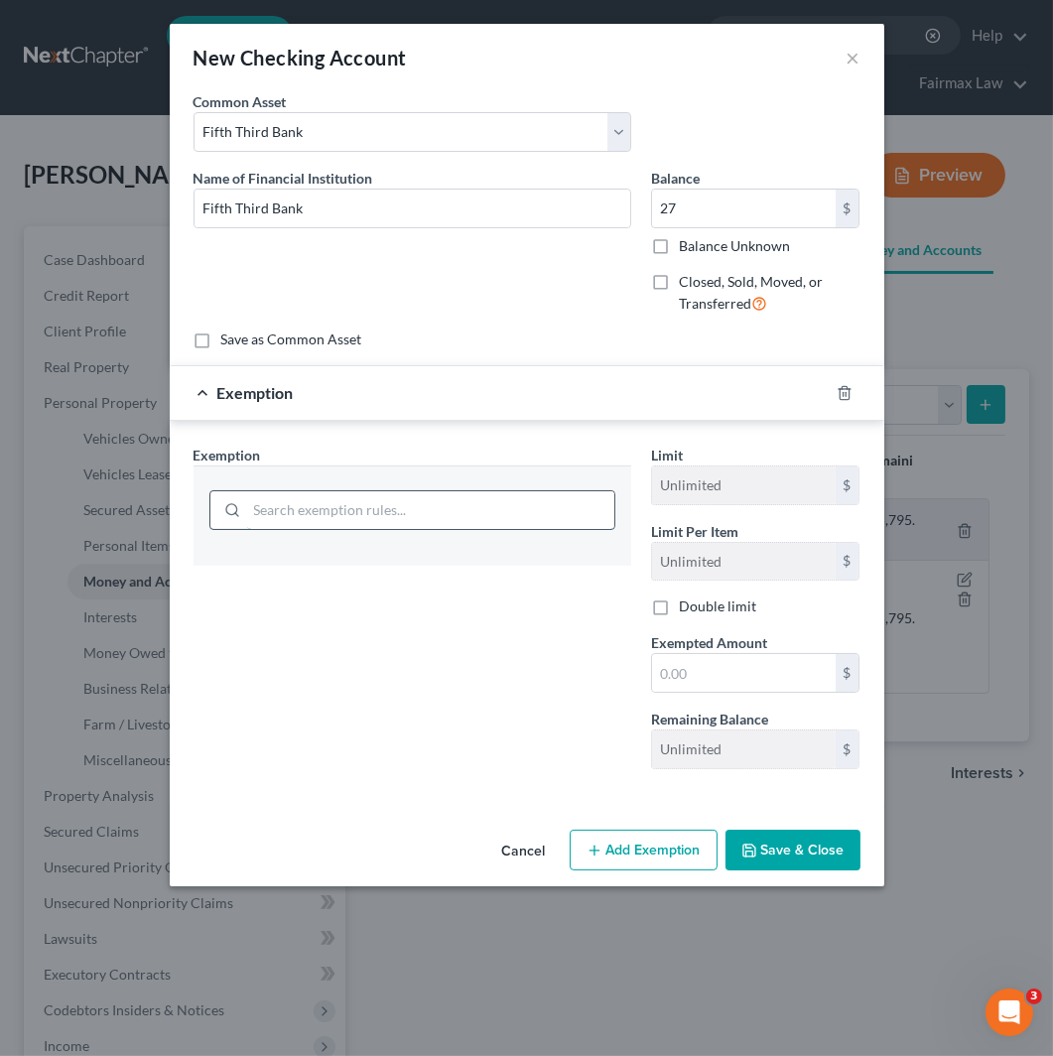
click at [392, 503] on input "search" at bounding box center [430, 510] width 367 height 38
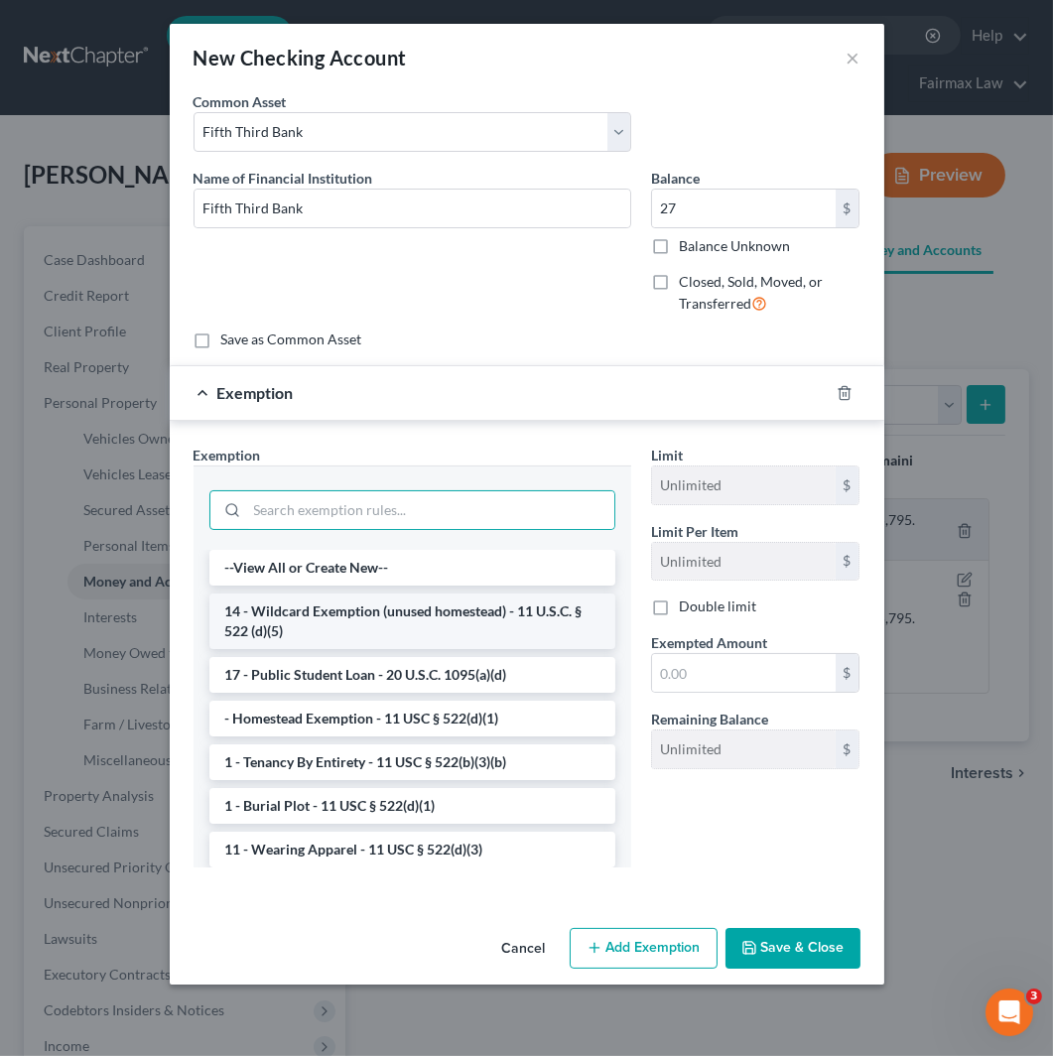
click at [425, 629] on li "14 - Wildcard Exemption (unused homestead) - 11 U.S.C. § 522 (d)(5)" at bounding box center [412, 622] width 406 height 56
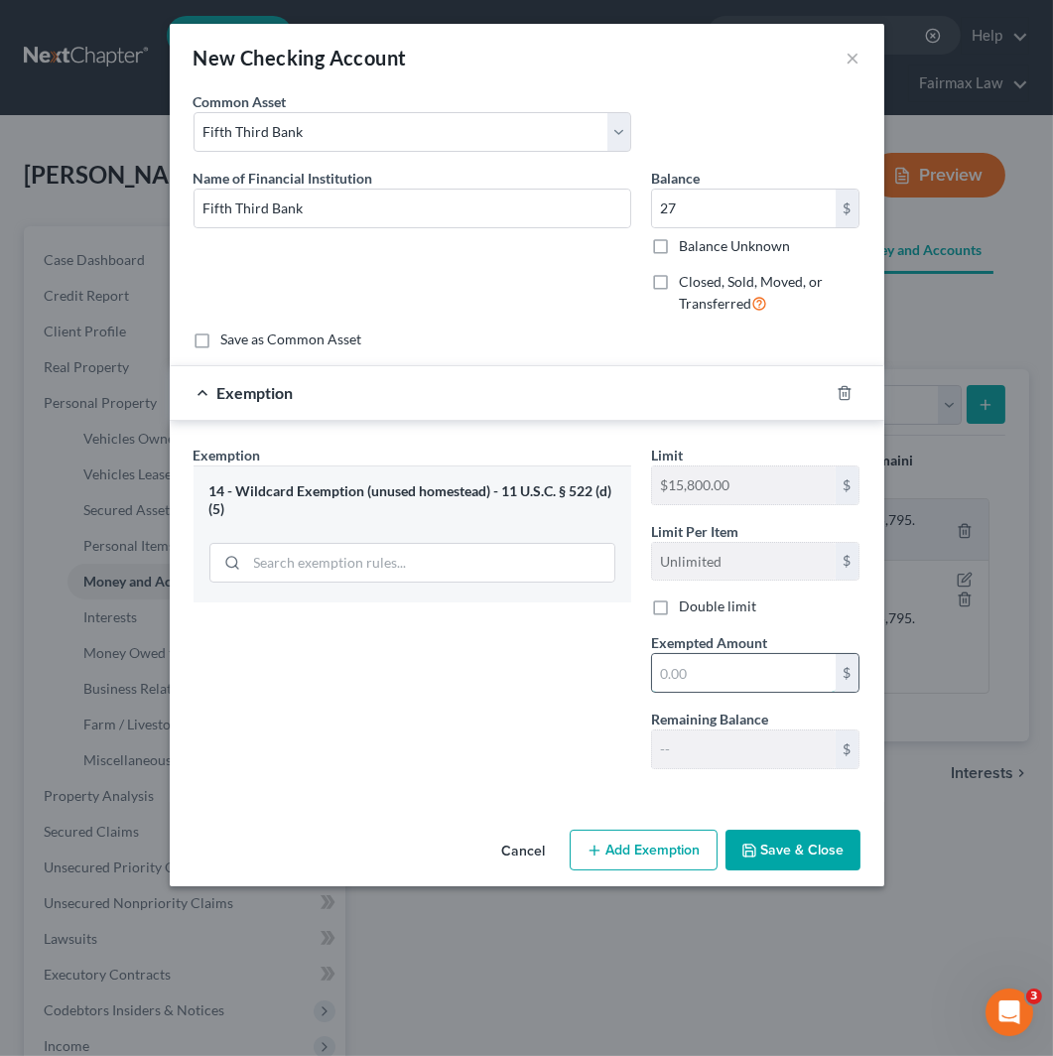
drag, startPoint x: 701, startPoint y: 678, endPoint x: 733, endPoint y: 678, distance: 31.8
click at [713, 678] on input "text" at bounding box center [744, 673] width 184 height 38
type input "27"
click at [814, 848] on button "Save & Close" at bounding box center [793, 851] width 135 height 42
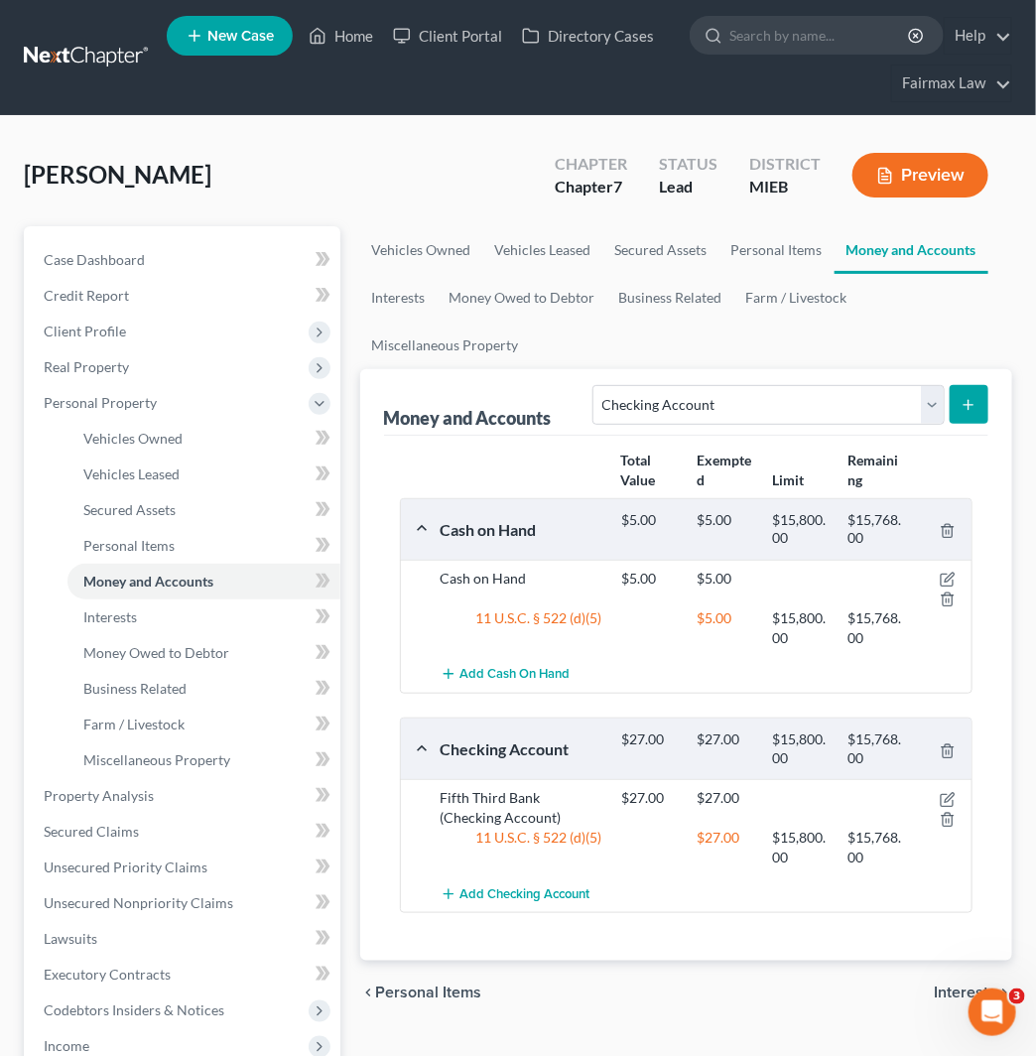
click at [964, 400] on icon "submit" at bounding box center [969, 405] width 16 height 16
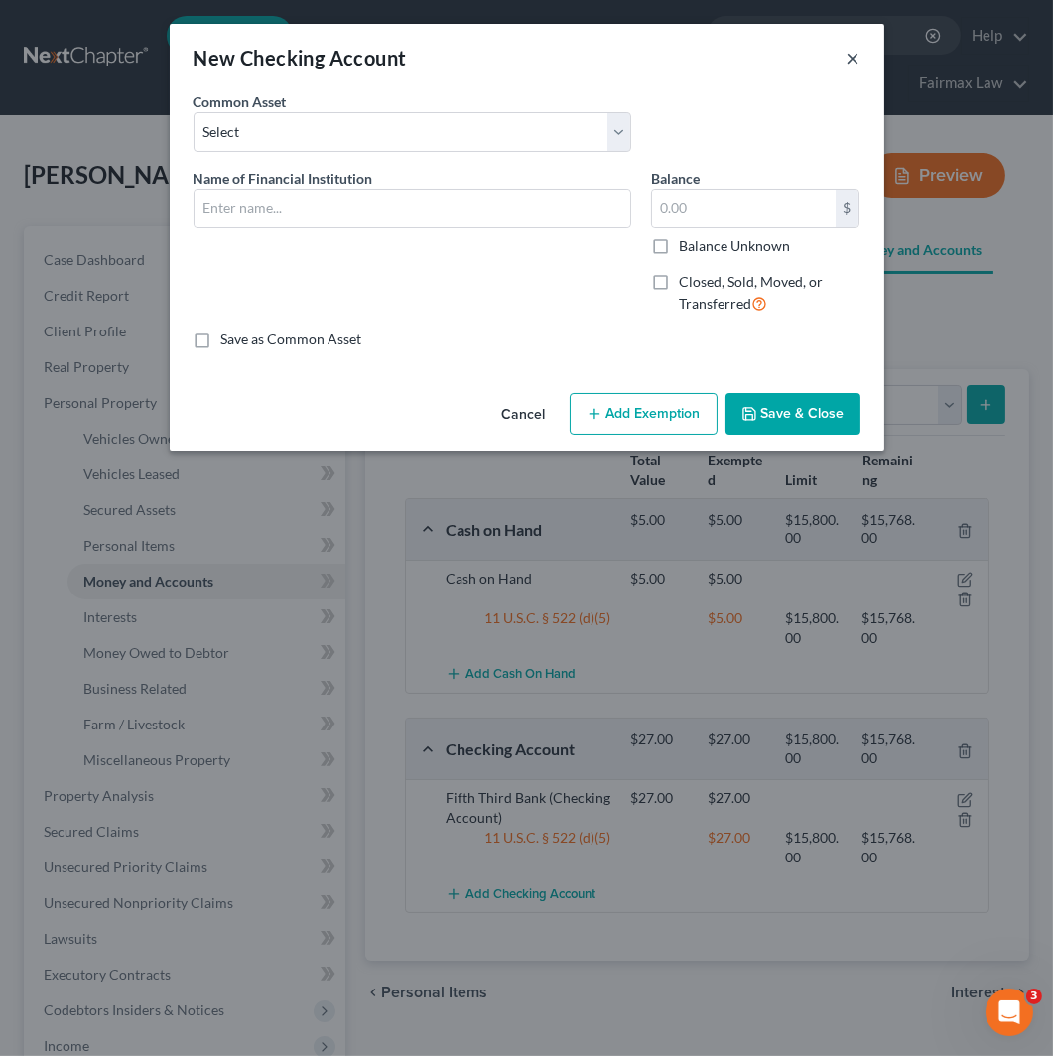
click at [857, 54] on button "×" at bounding box center [854, 58] width 14 height 24
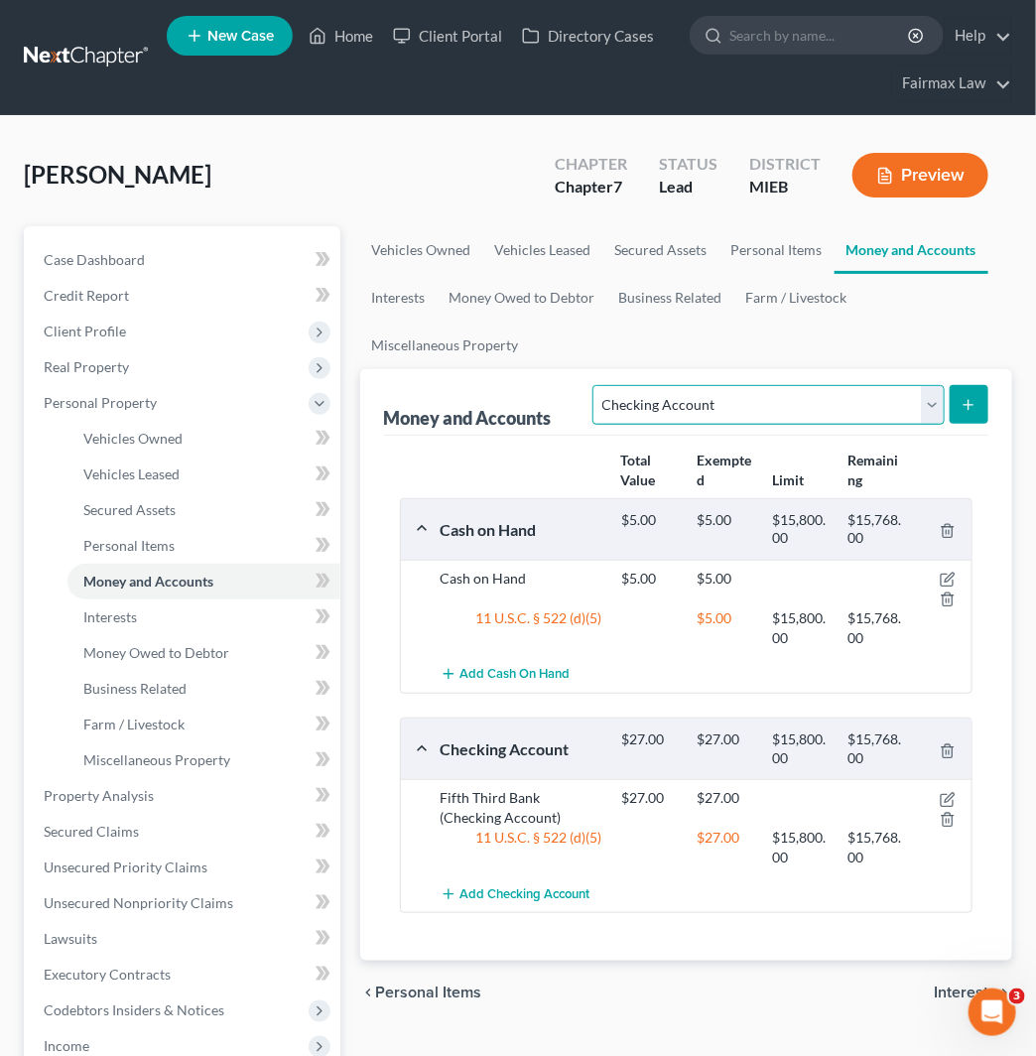
click at [906, 409] on select "Select Account Type Brokerage Cash on Hand Certificates of Deposit Checking Acc…" at bounding box center [768, 405] width 351 height 40
select select "other"
click at [598, 385] on select "Select Account Type Brokerage Cash on Hand Certificates of Deposit Checking Acc…" at bounding box center [768, 405] width 351 height 40
click at [965, 413] on button "submit" at bounding box center [969, 404] width 39 height 39
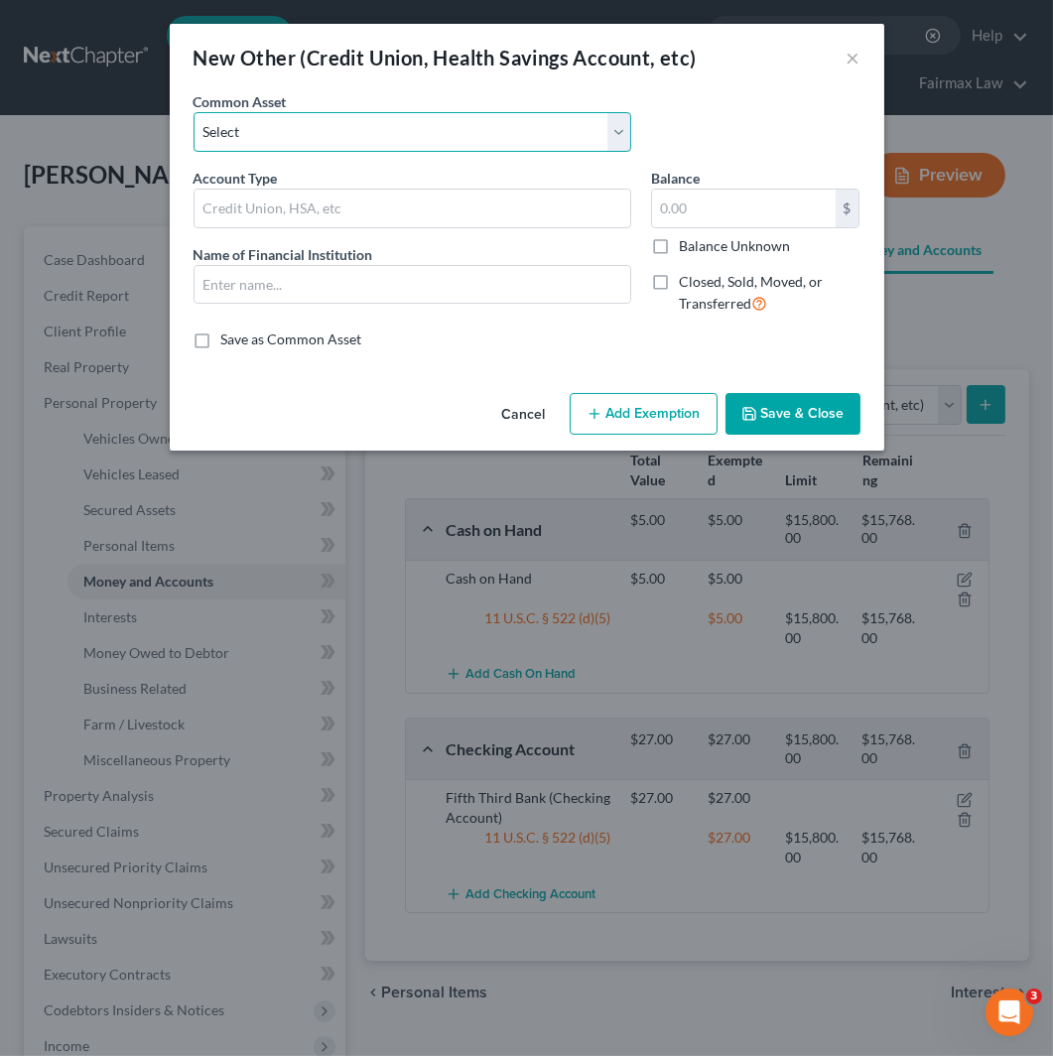
click at [498, 142] on select "Select Prepaid Debit Card - Chime Credit Builder Way2Go Prepaid Debit Card - Ne…" at bounding box center [413, 132] width 438 height 40
select select "8"
click at [194, 112] on select "Select Prepaid Debit Card - Chime Credit Builder Way2Go Prepaid Debit Card - Ne…" at bounding box center [413, 132] width 438 height 40
type input "Prepaid Debit Card - CashApp"
type input "Cashapp"
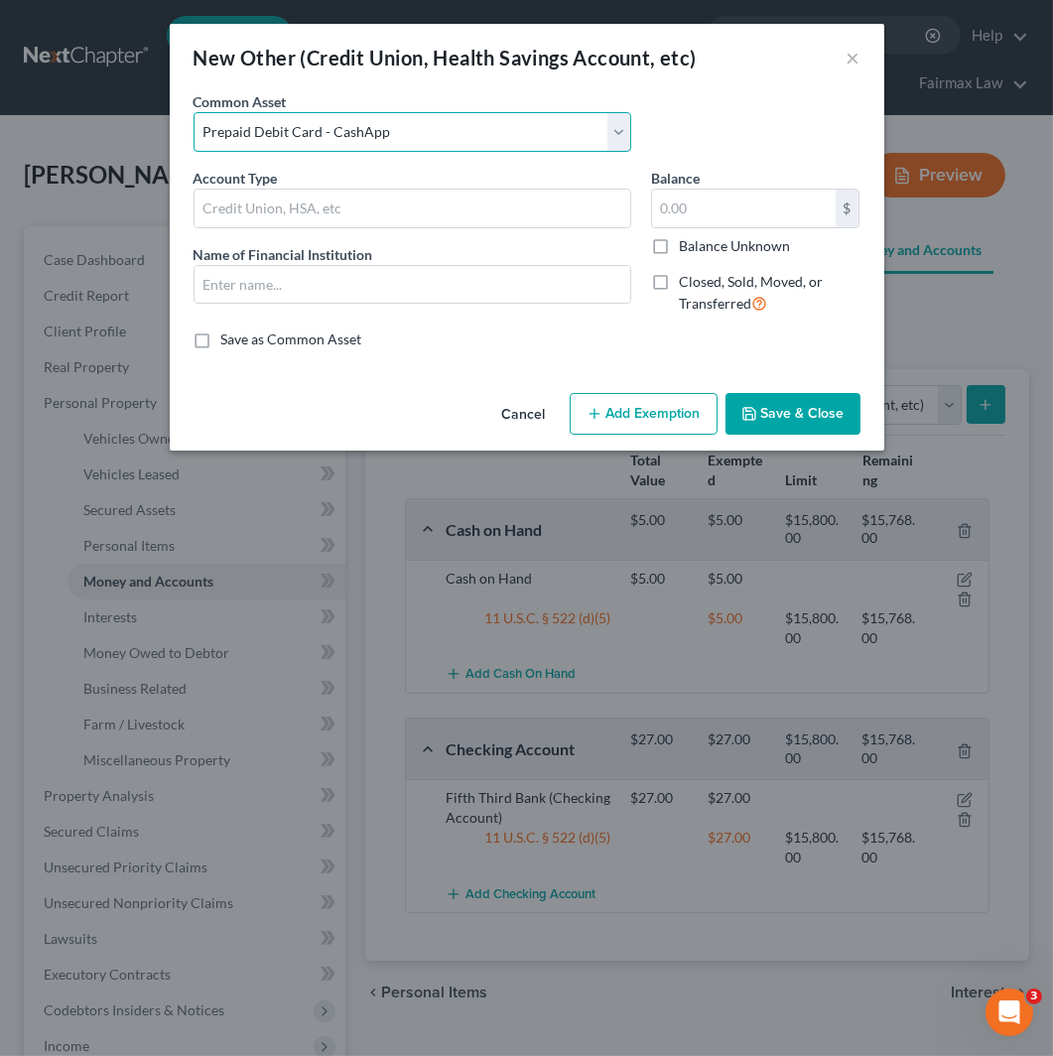
type input "1,200.00"
click at [778, 244] on label "Balance Unknown" at bounding box center [734, 246] width 111 height 20
click at [700, 244] on input "Balance Unknown" at bounding box center [693, 242] width 13 height 13
checkbox input "true"
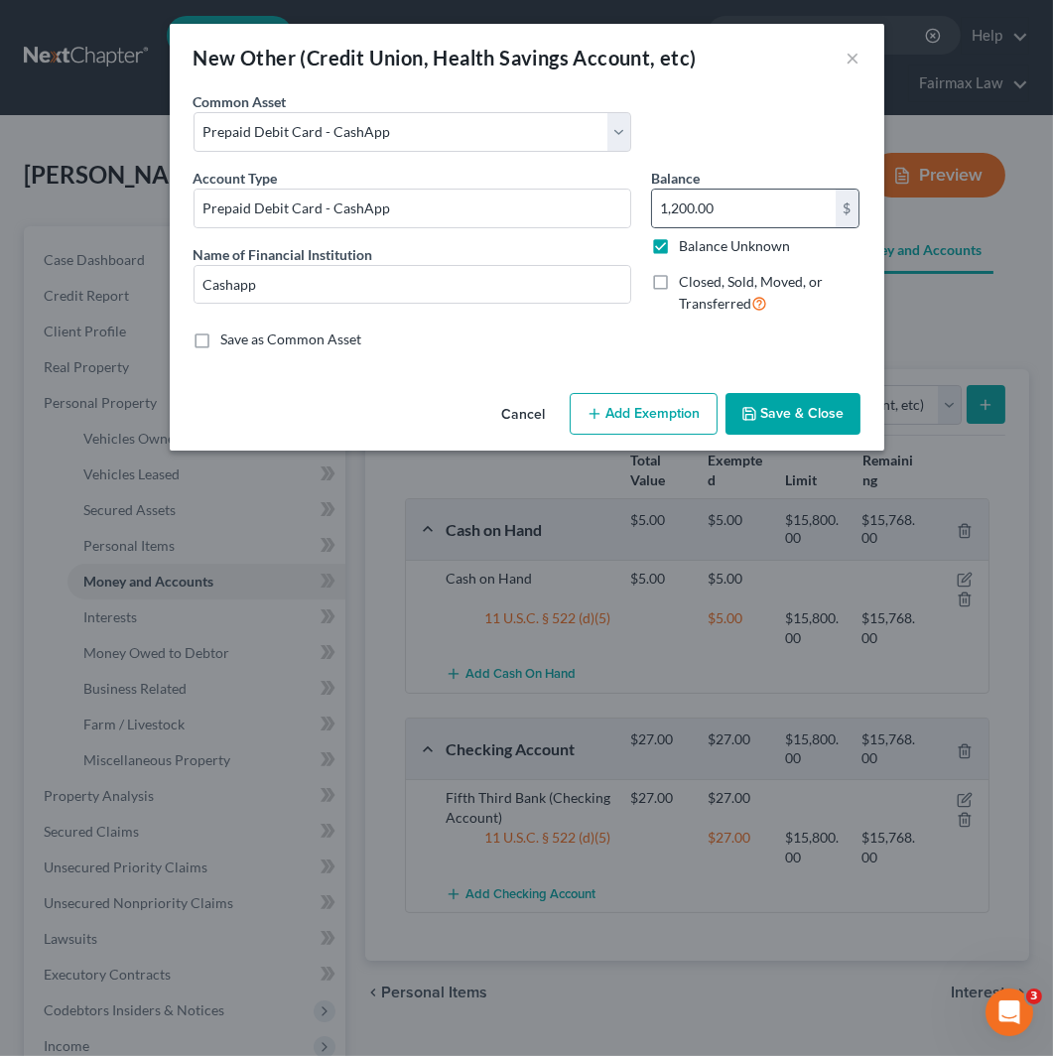
type input "0.00"
click at [752, 238] on label "Balance Unknown" at bounding box center [734, 246] width 111 height 20
click at [700, 238] on input "Balance Unknown" at bounding box center [693, 242] width 13 height 13
checkbox input "false"
click at [811, 410] on button "Save & Close" at bounding box center [793, 414] width 135 height 42
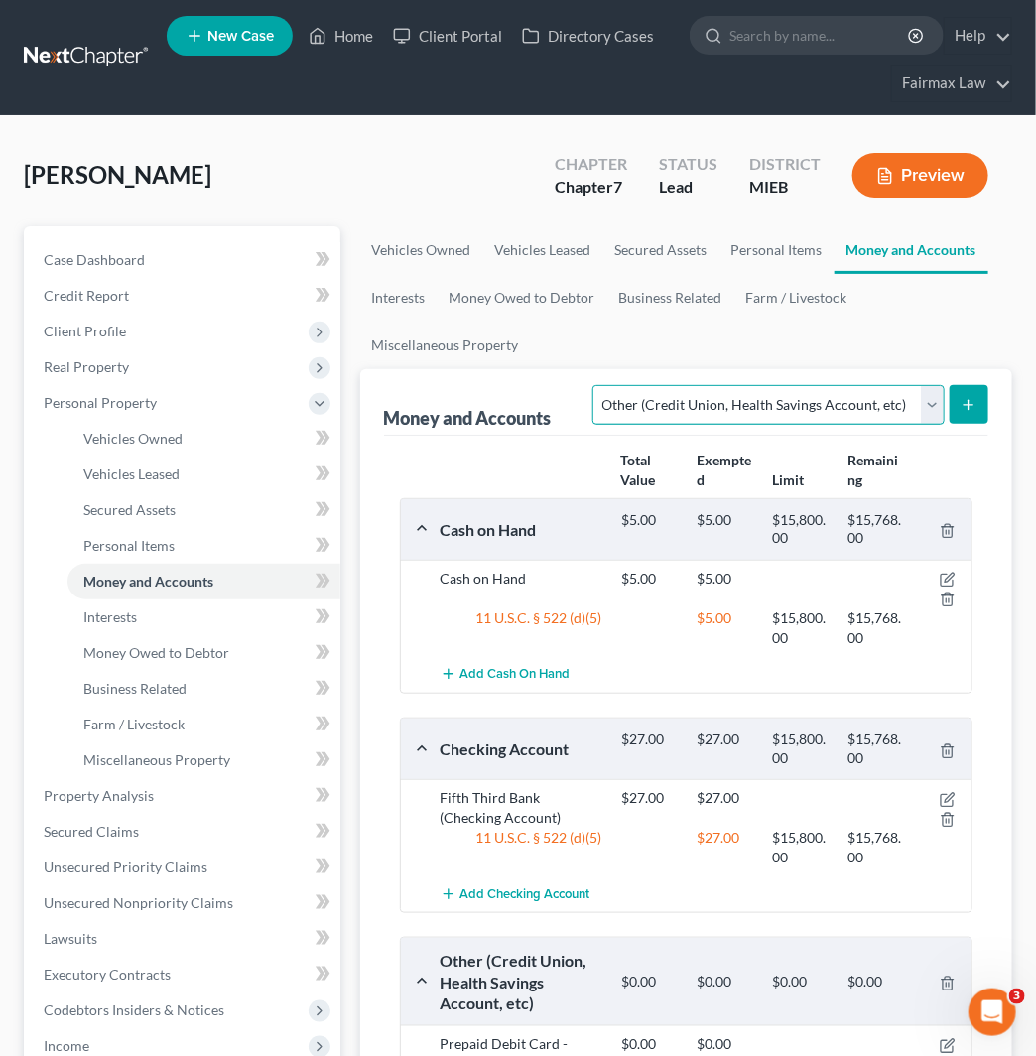
click at [771, 405] on select "Select Account Type Brokerage Cash on Hand Certificates of Deposit Checking Acc…" at bounding box center [768, 405] width 351 height 40
click at [598, 385] on select "Select Account Type Brokerage Cash on Hand Certificates of Deposit Checking Acc…" at bounding box center [768, 405] width 351 height 40
click at [961, 398] on icon "submit" at bounding box center [969, 405] width 16 height 16
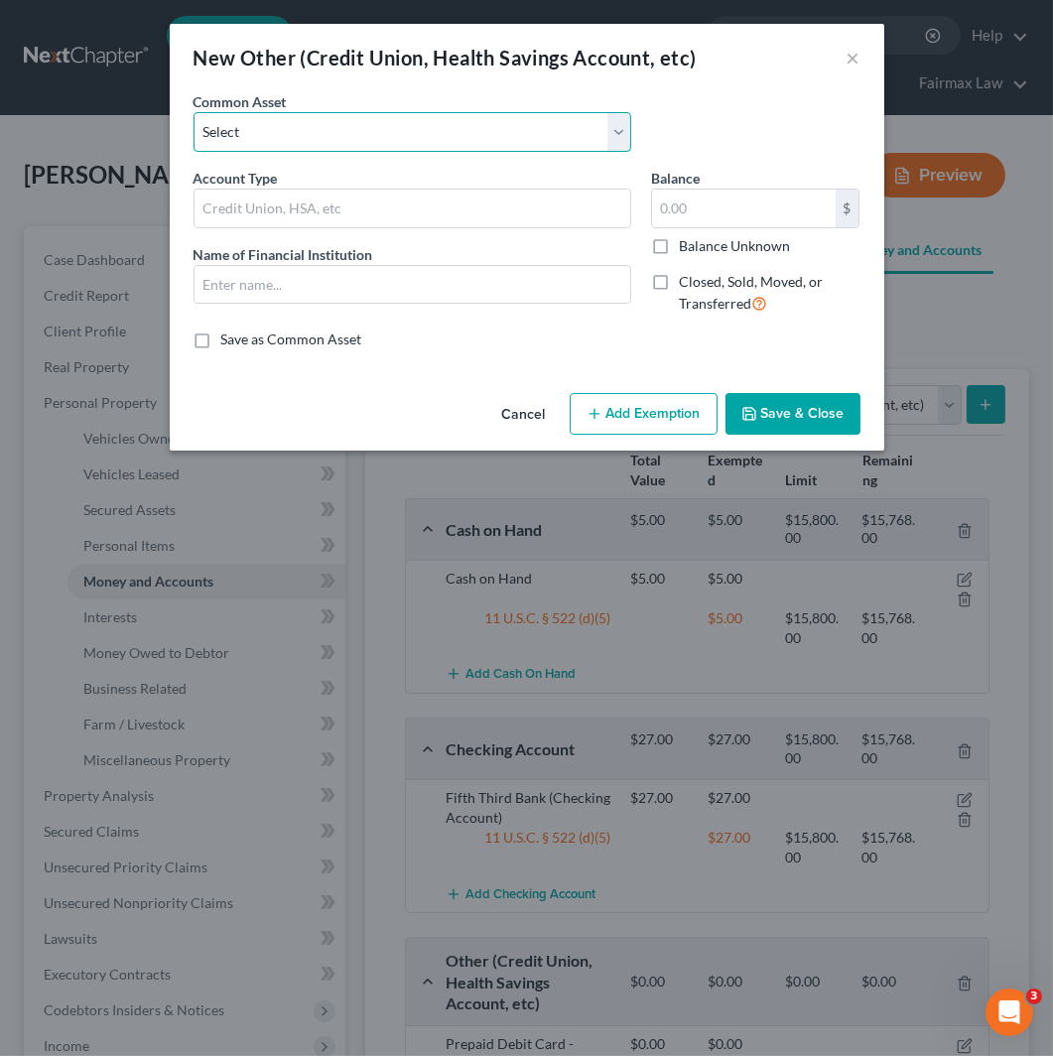
click at [293, 133] on select "Select Prepaid Debit Card - Chime Credit Builder Way2Go Prepaid Debit Card - Ne…" at bounding box center [413, 132] width 438 height 40
select select "4"
click at [194, 112] on select "Select Prepaid Debit Card - Chime Credit Builder Way2Go Prepaid Debit Card - Ne…" at bounding box center [413, 132] width 438 height 40
type input "Venmo"
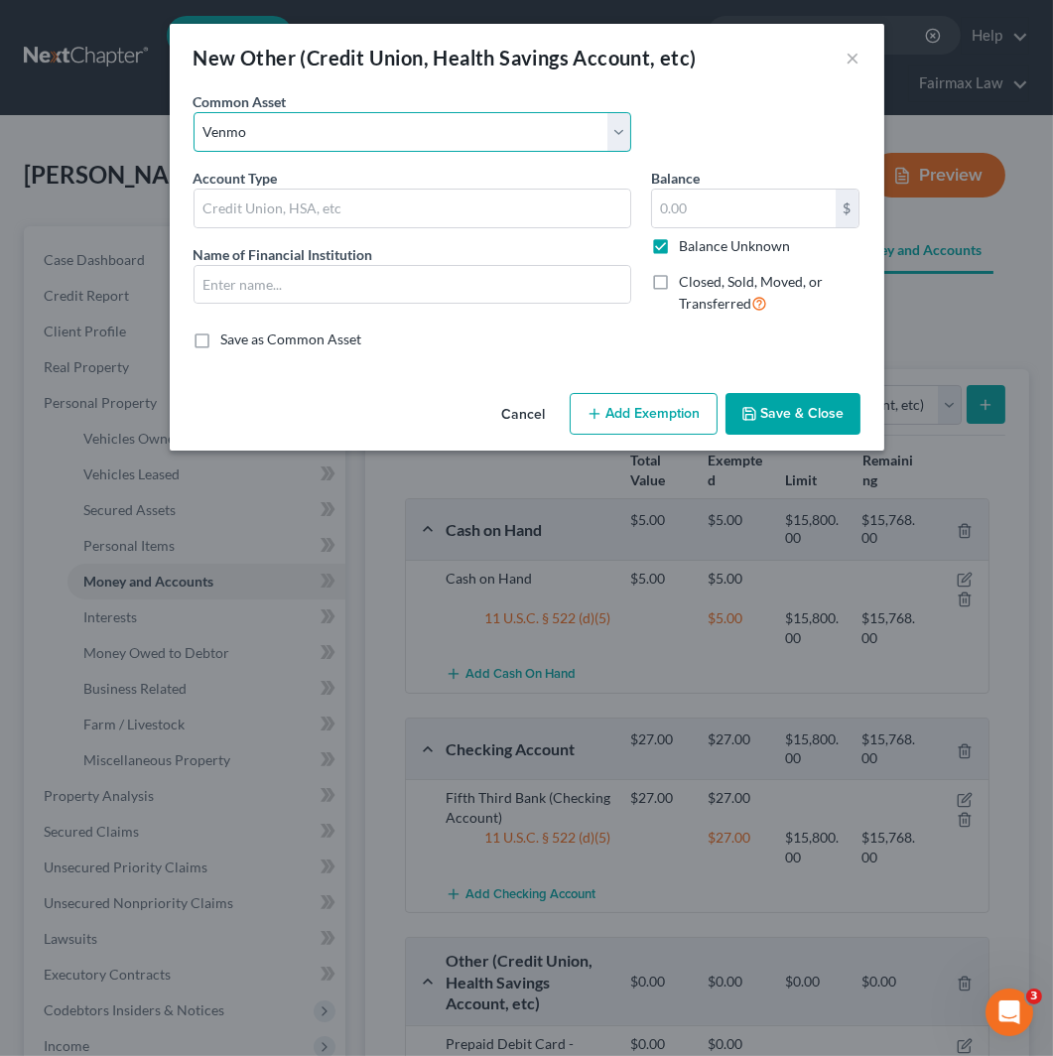
type input "0.00"
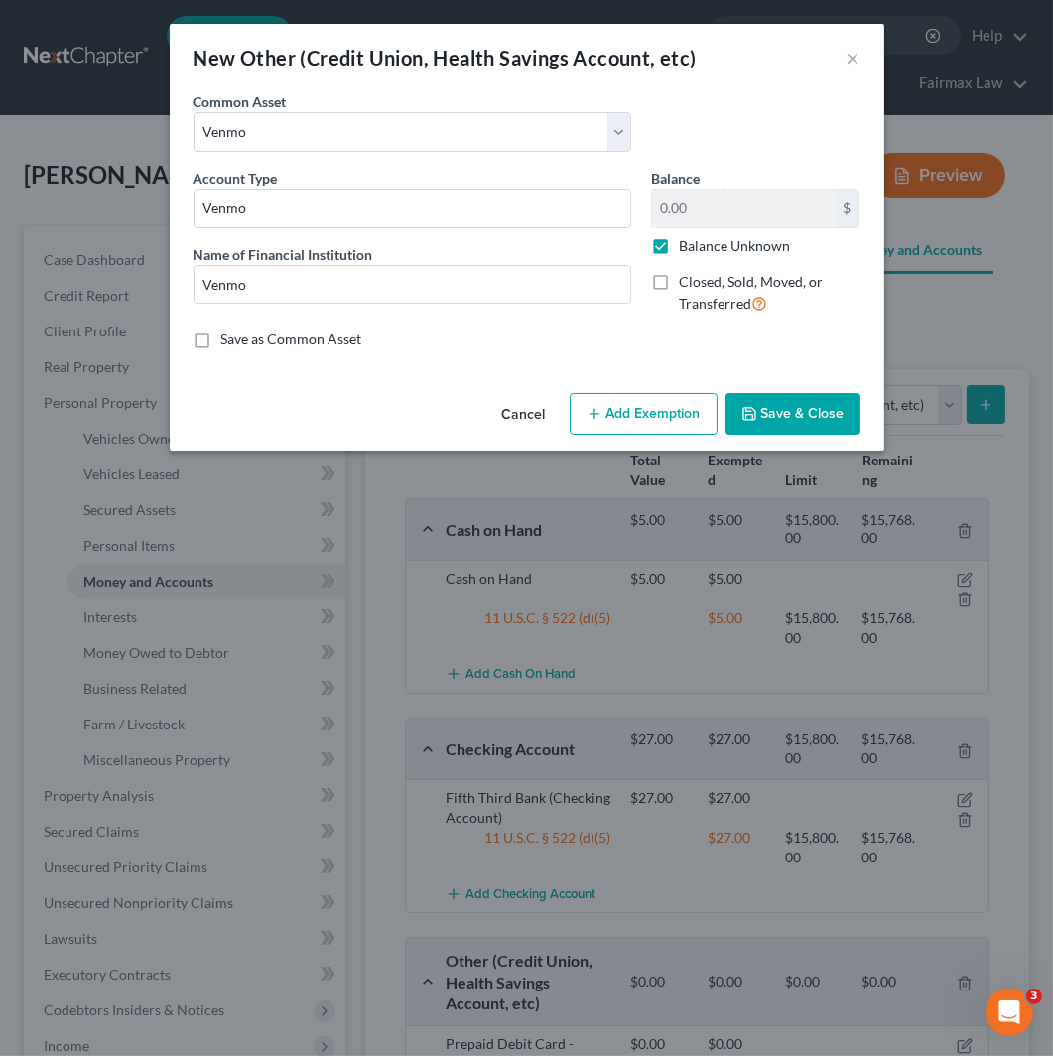
click at [679, 254] on label "Balance Unknown" at bounding box center [734, 246] width 111 height 20
click at [687, 249] on input "Balance Unknown" at bounding box center [693, 242] width 13 height 13
checkbox input "false"
click at [782, 413] on button "Save & Close" at bounding box center [793, 414] width 135 height 42
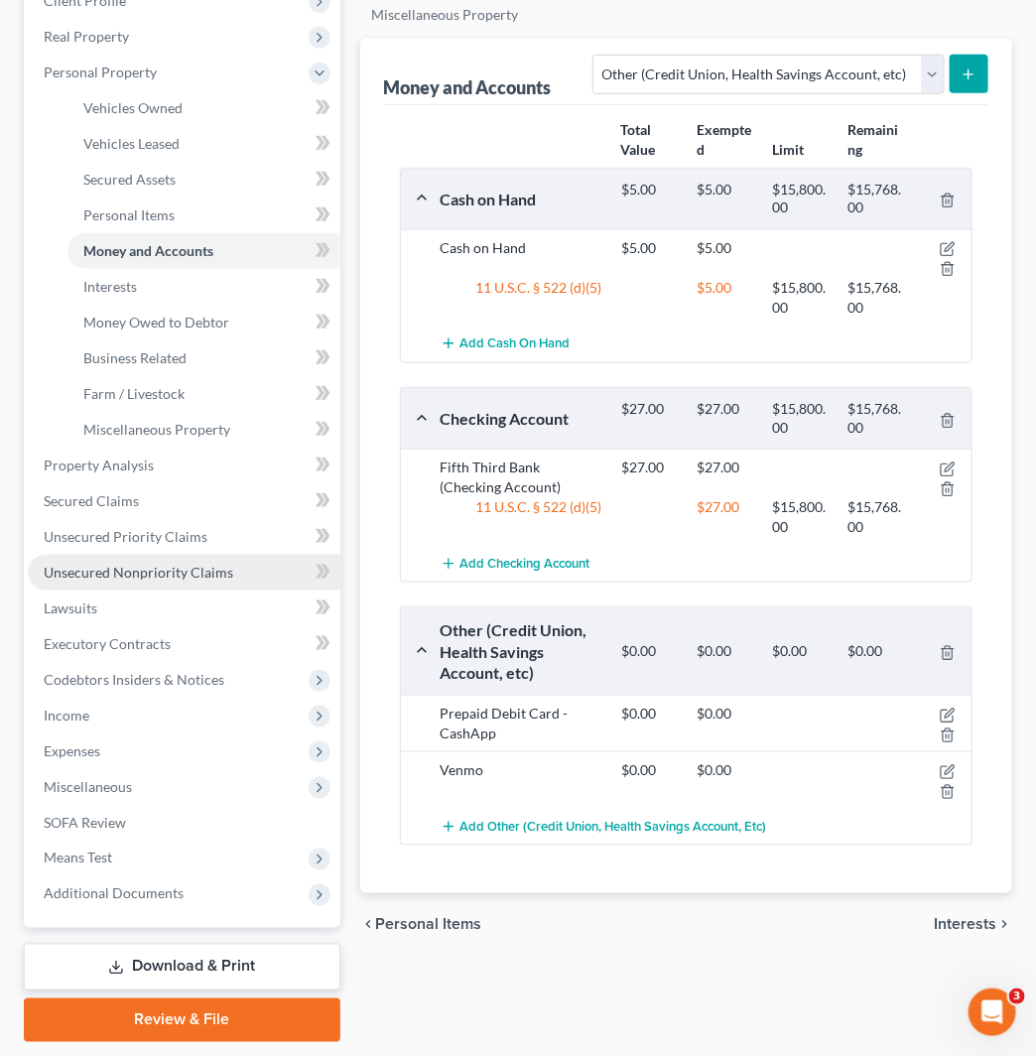
click at [220, 572] on span "Unsecured Nonpriority Claims" at bounding box center [139, 572] width 190 height 17
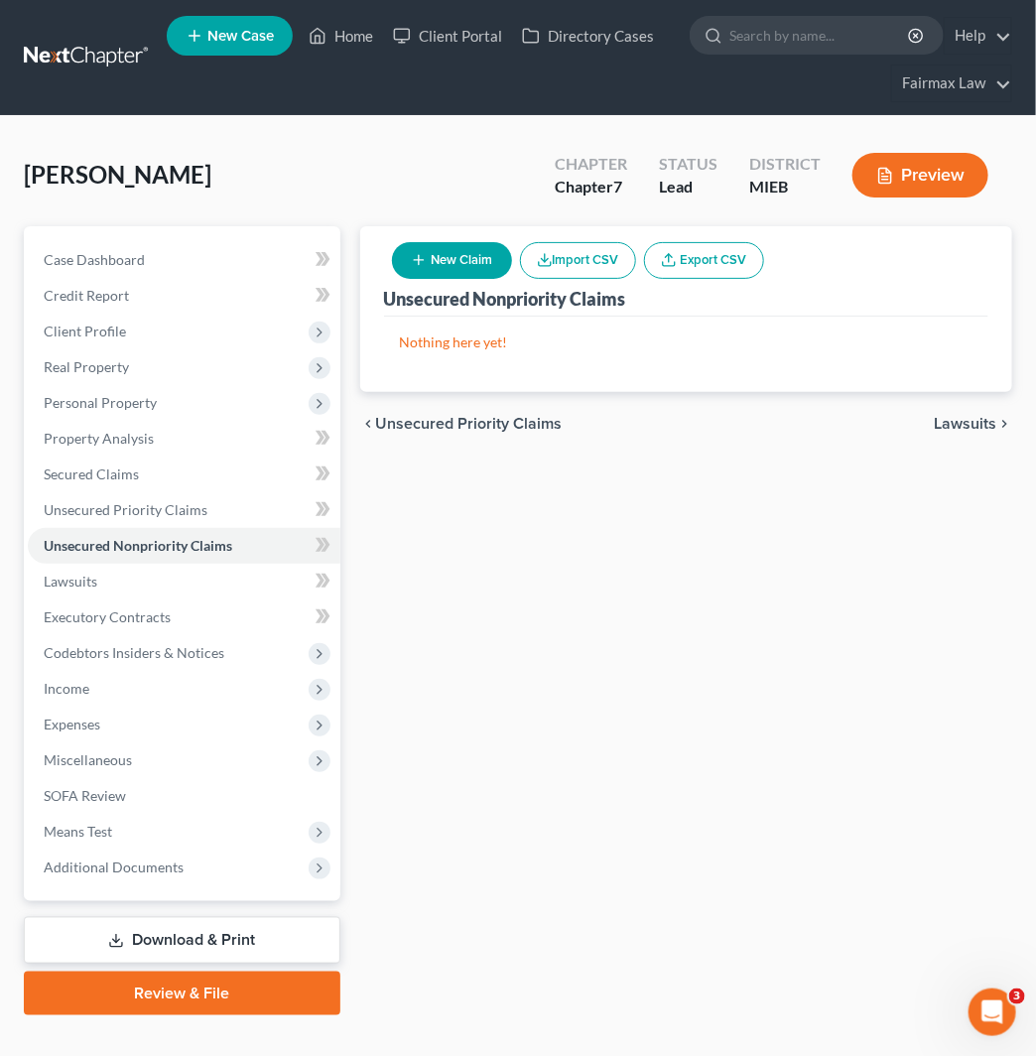
click at [589, 266] on button "Import CSV" at bounding box center [578, 260] width 116 height 37
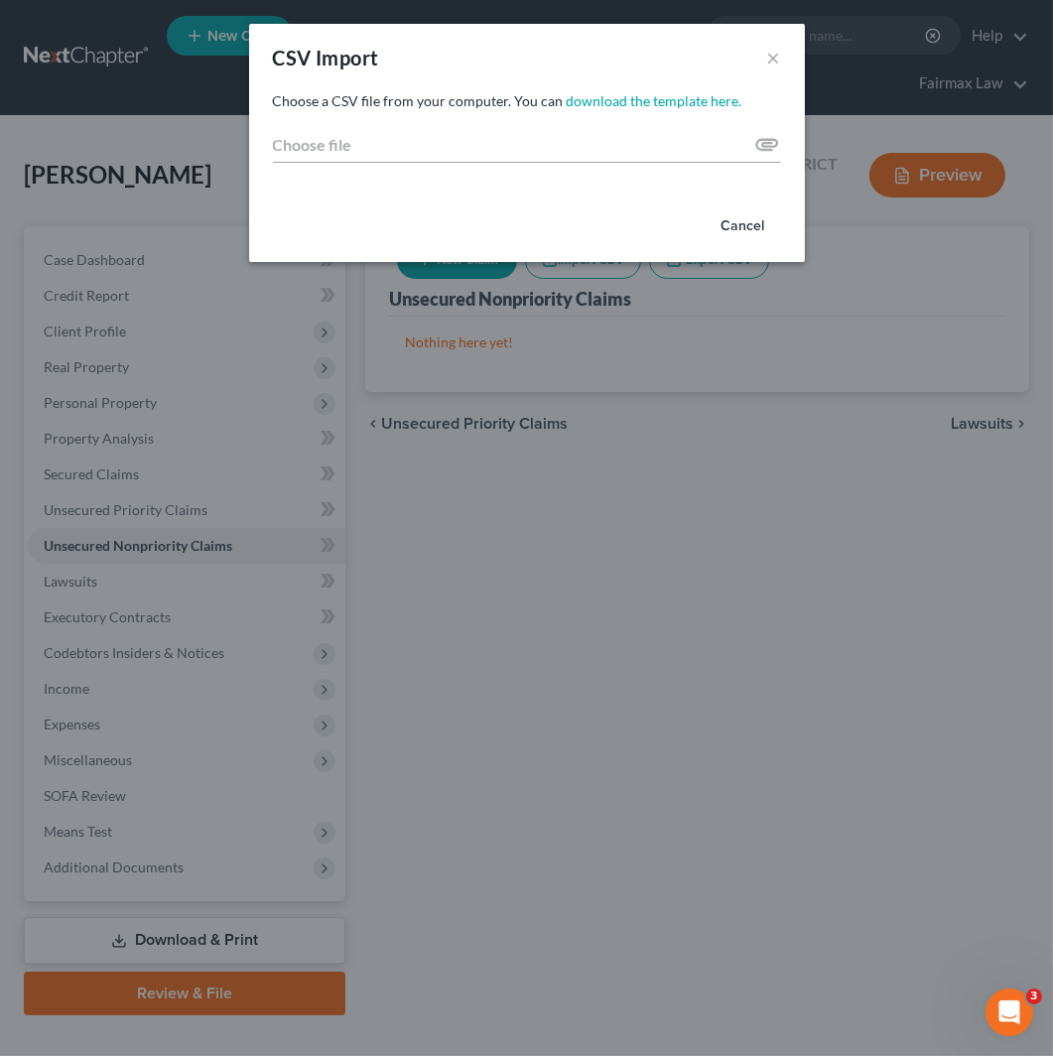
type input "C:\fakepath\2025.csv"
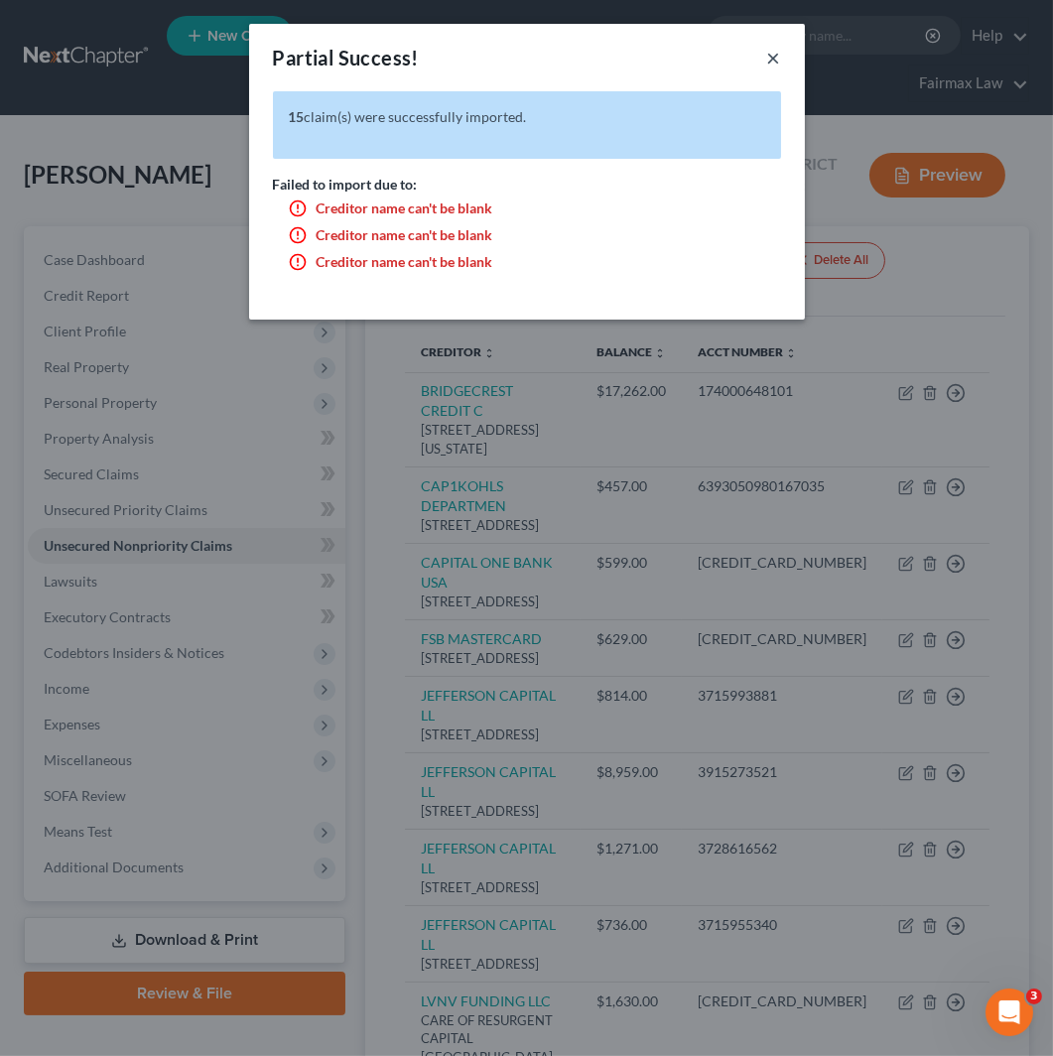
click at [768, 52] on button "×" at bounding box center [774, 58] width 14 height 24
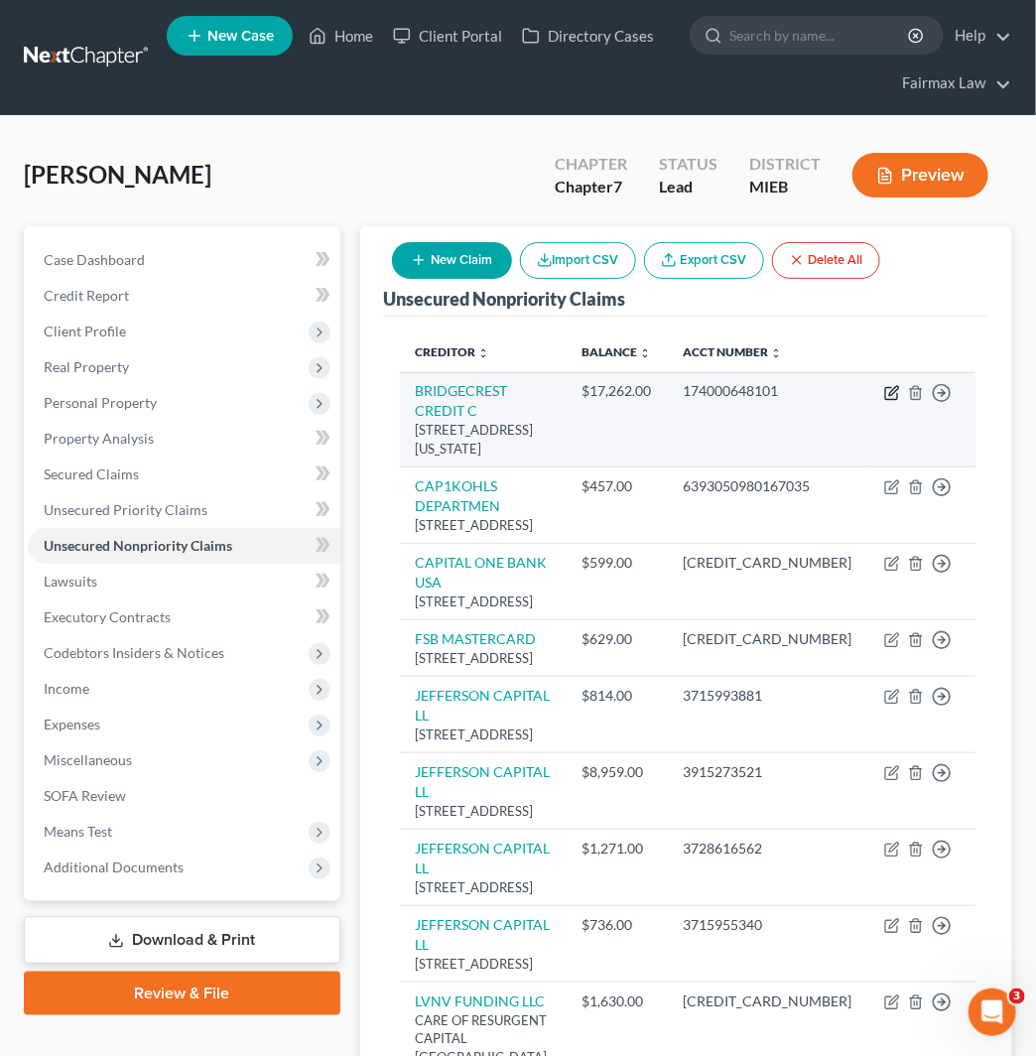
click at [890, 389] on icon "button" at bounding box center [893, 393] width 16 height 16
select select "3"
select select "14"
select select "0"
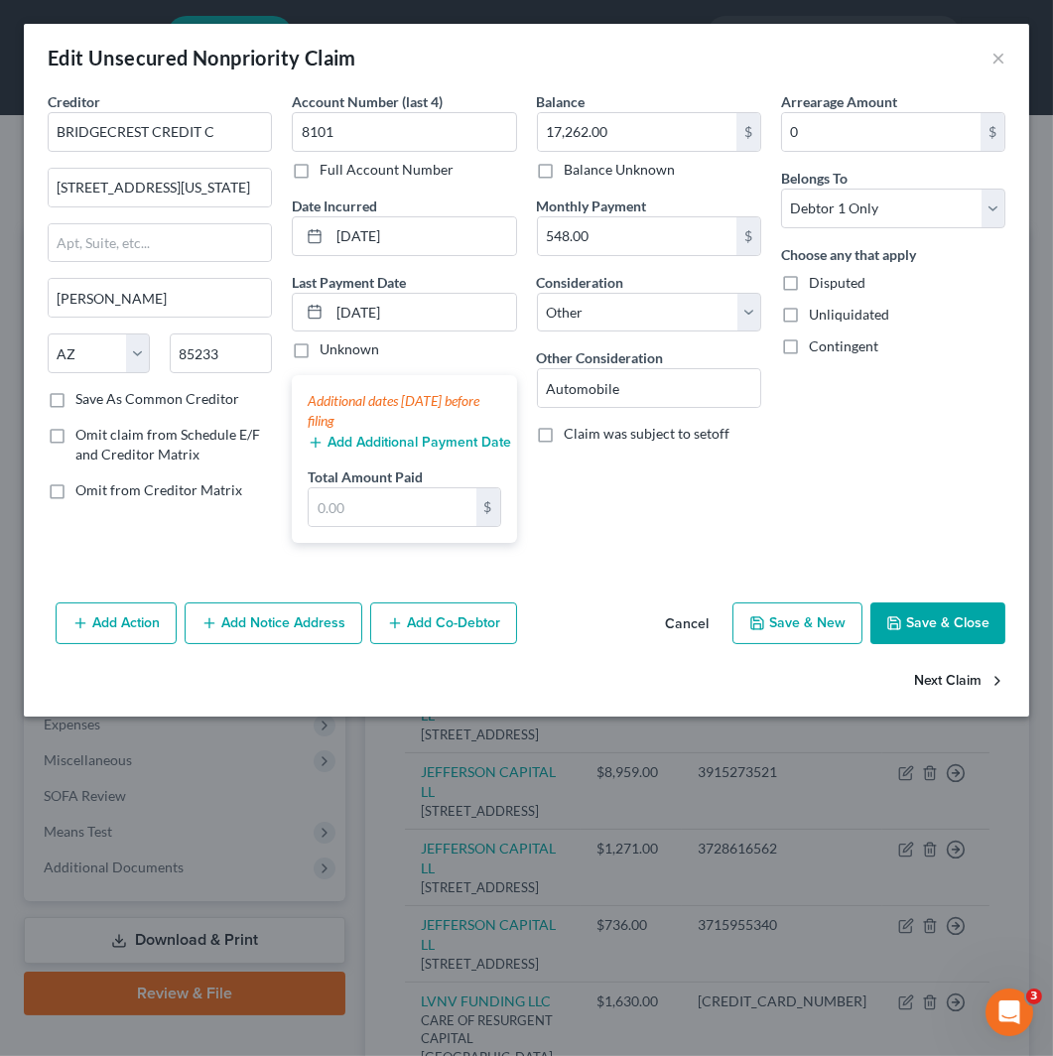
click at [957, 676] on button "Next Claim" at bounding box center [959, 681] width 91 height 42
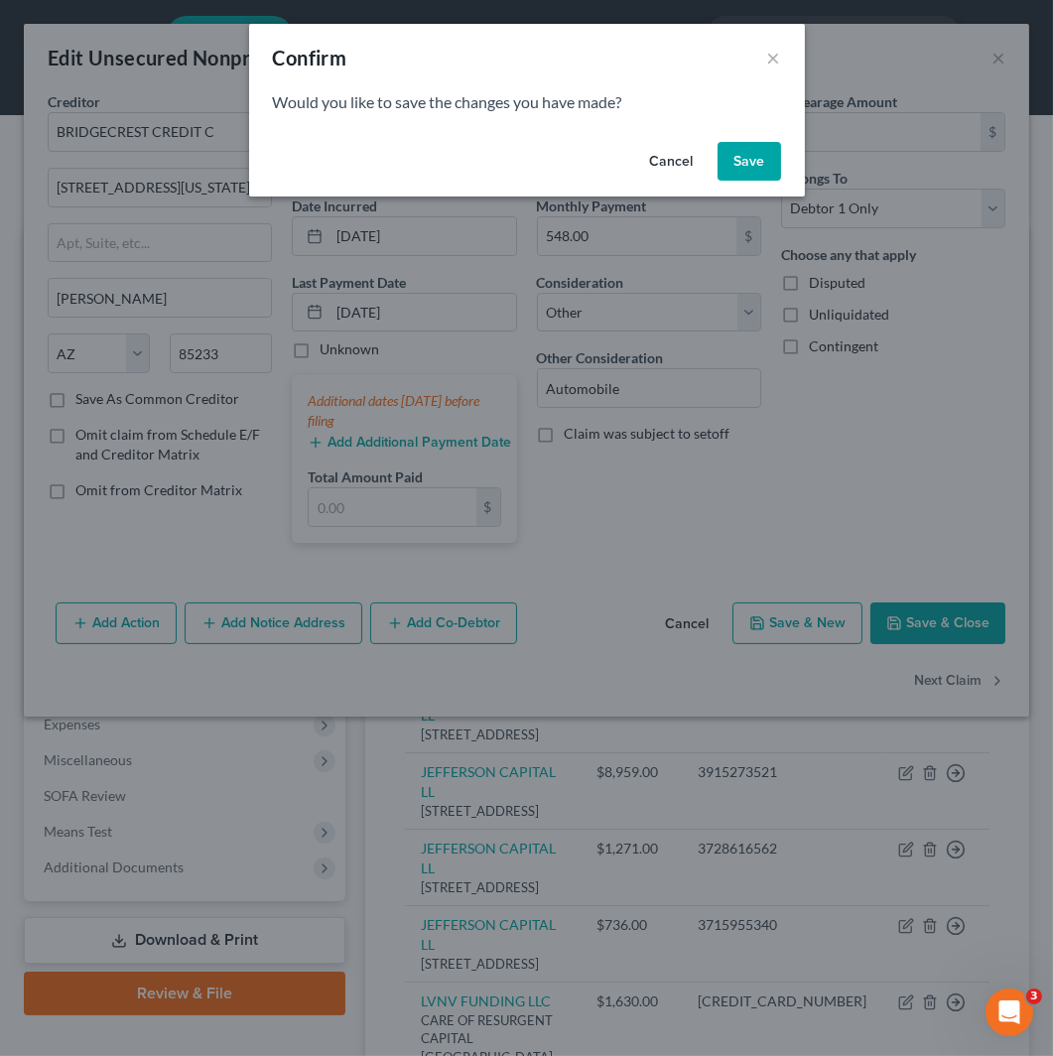
click at [758, 173] on button "Save" at bounding box center [750, 162] width 64 height 40
select select "46"
select select "14"
select select "0"
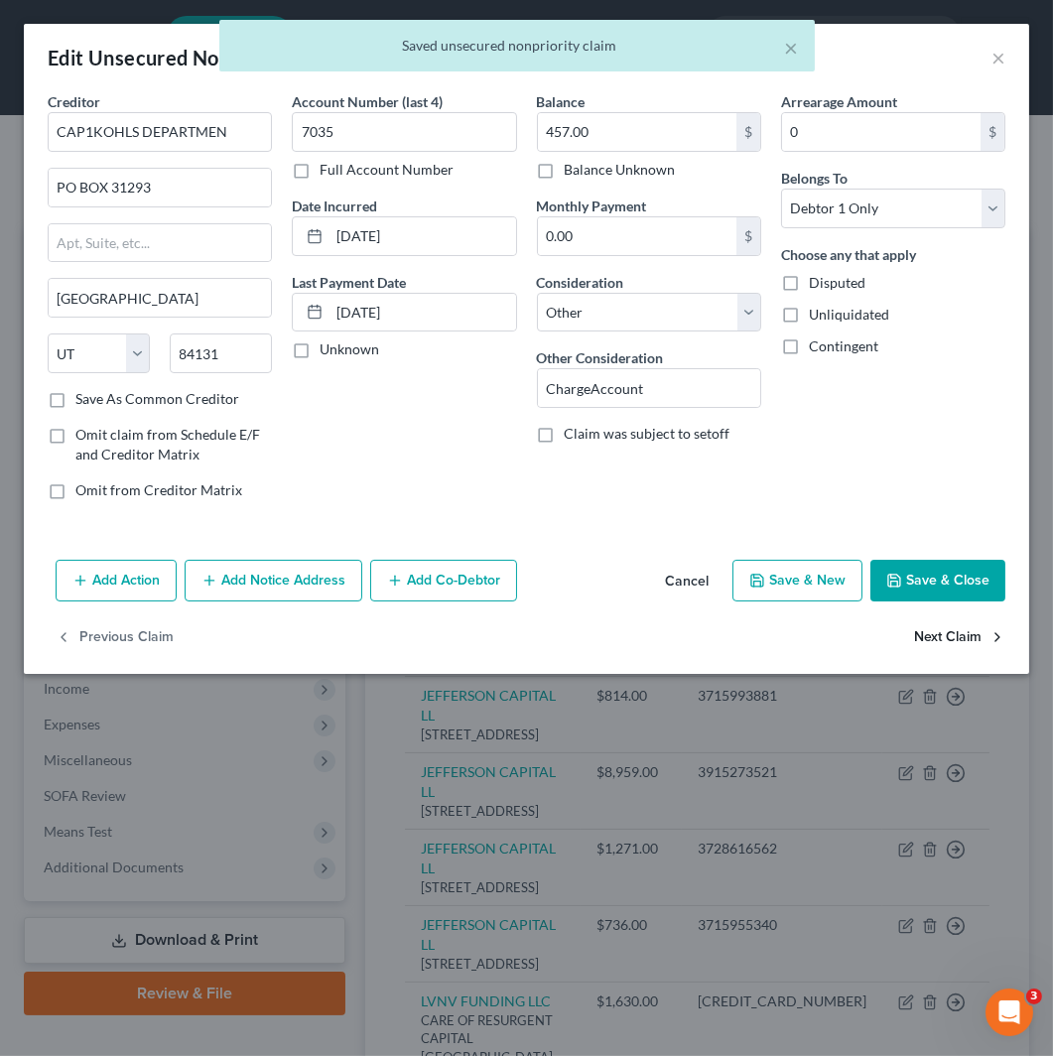
click at [943, 650] on button "Next Claim" at bounding box center [959, 639] width 91 height 42
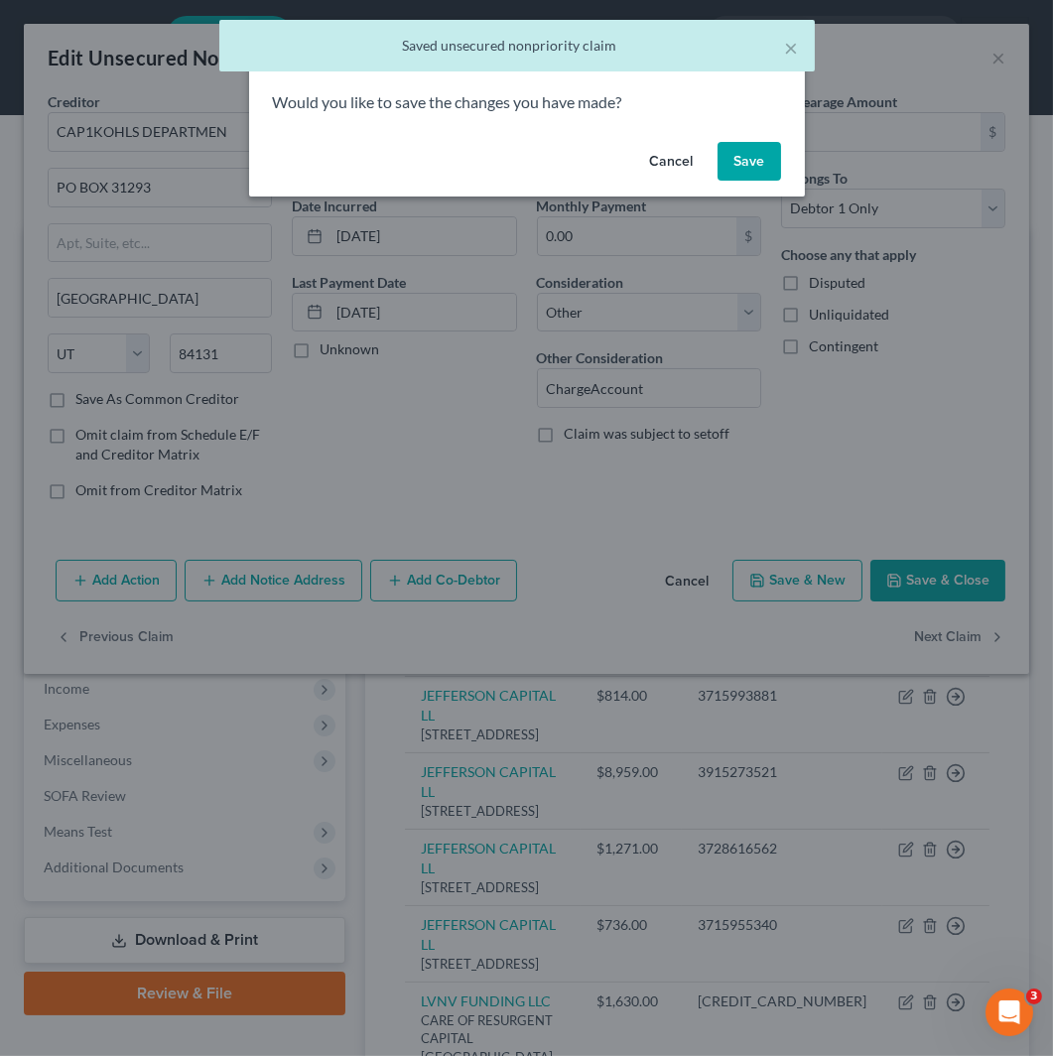
click at [766, 164] on button "Save" at bounding box center [750, 162] width 64 height 40
select select "46"
select select "14"
select select "0"
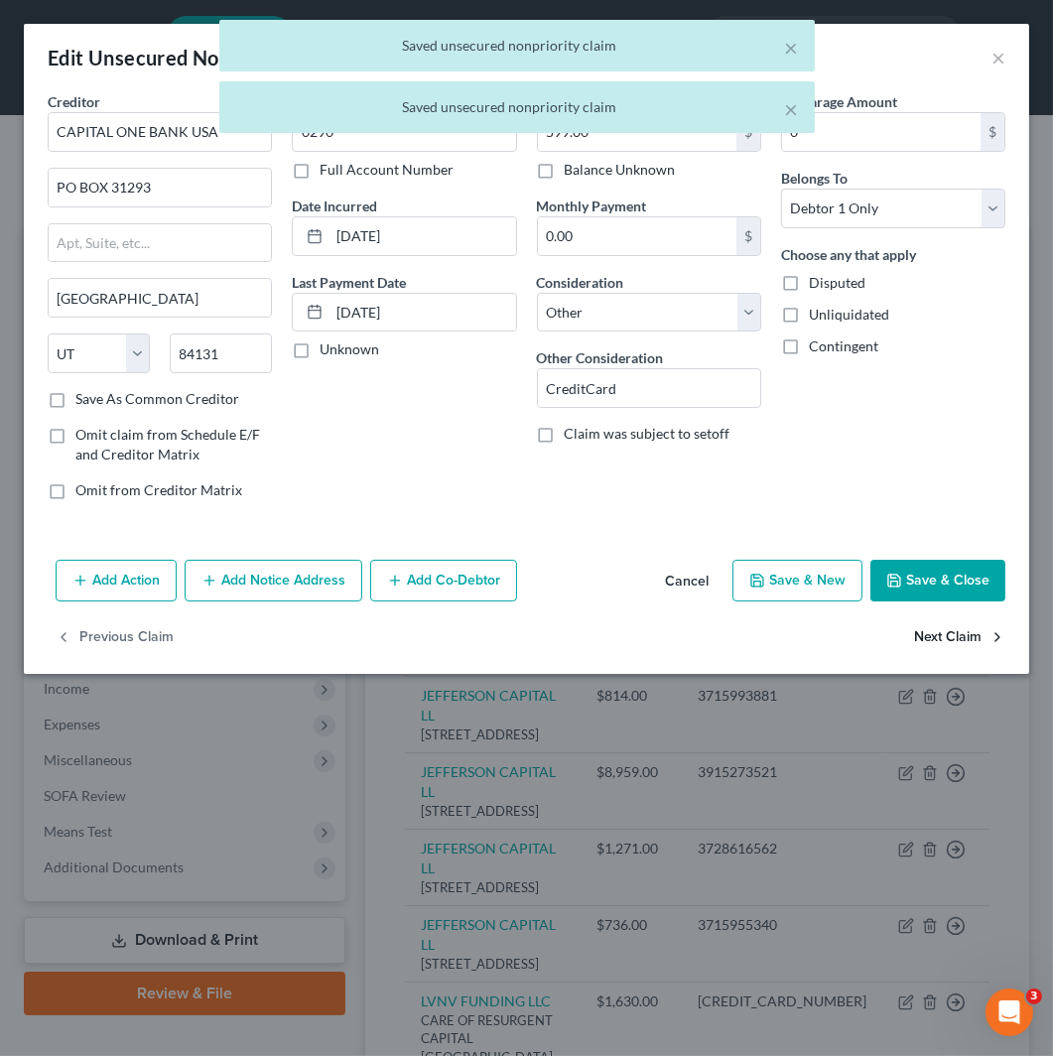
click at [928, 626] on button "Next Claim" at bounding box center [959, 639] width 91 height 42
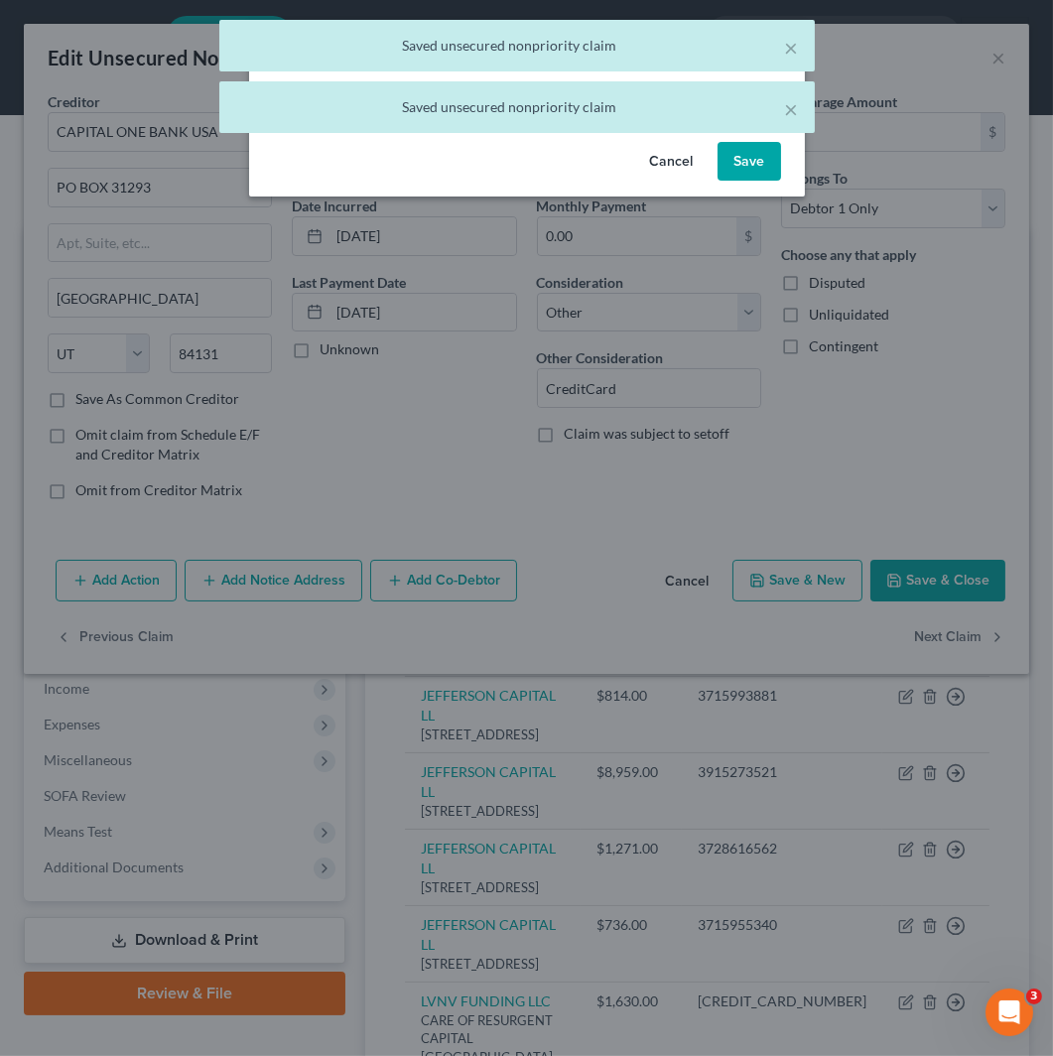
click at [752, 169] on button "Save" at bounding box center [750, 162] width 64 height 40
select select "43"
select select "14"
select select "0"
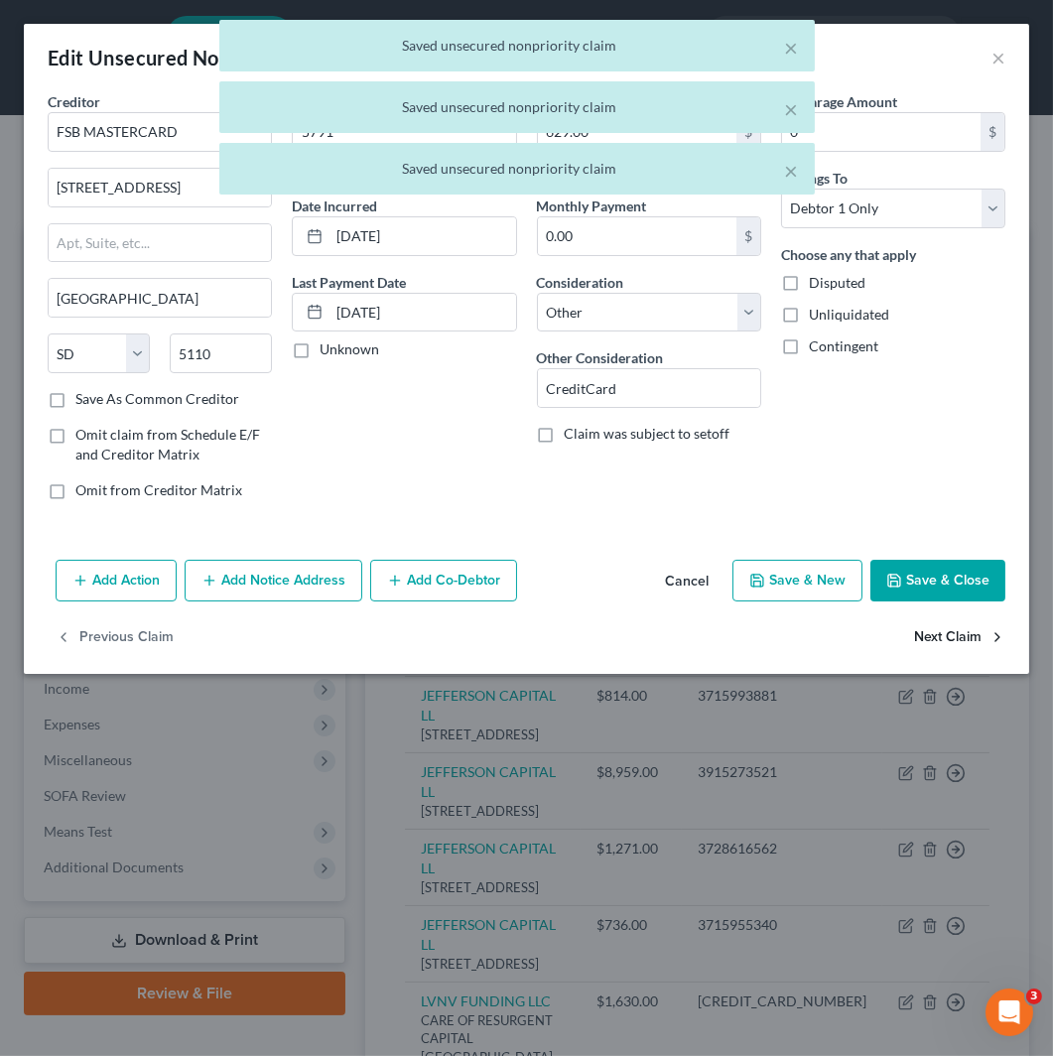
click at [944, 627] on button "Next Claim" at bounding box center [959, 639] width 91 height 42
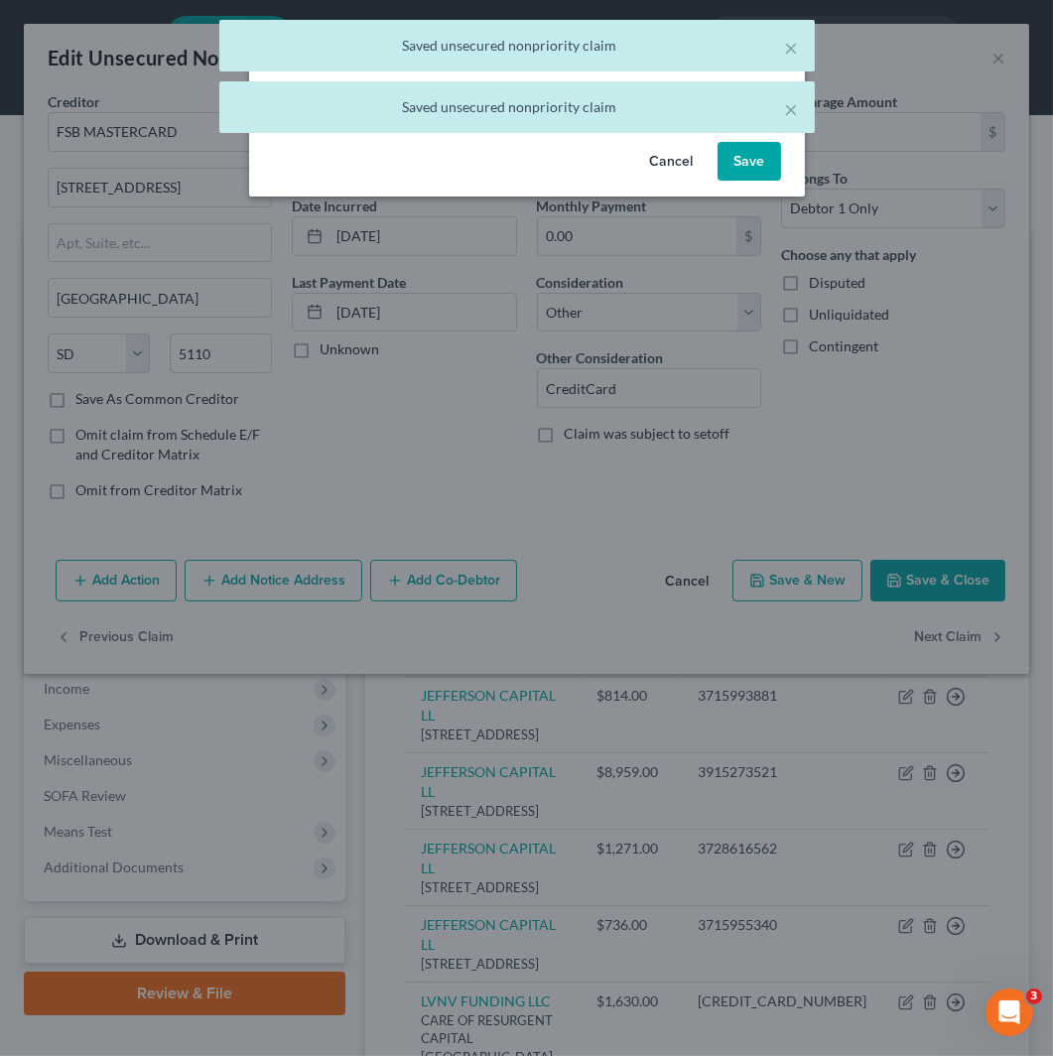
click at [748, 159] on button "Save" at bounding box center [750, 162] width 64 height 40
select select "24"
select select "14"
select select "0"
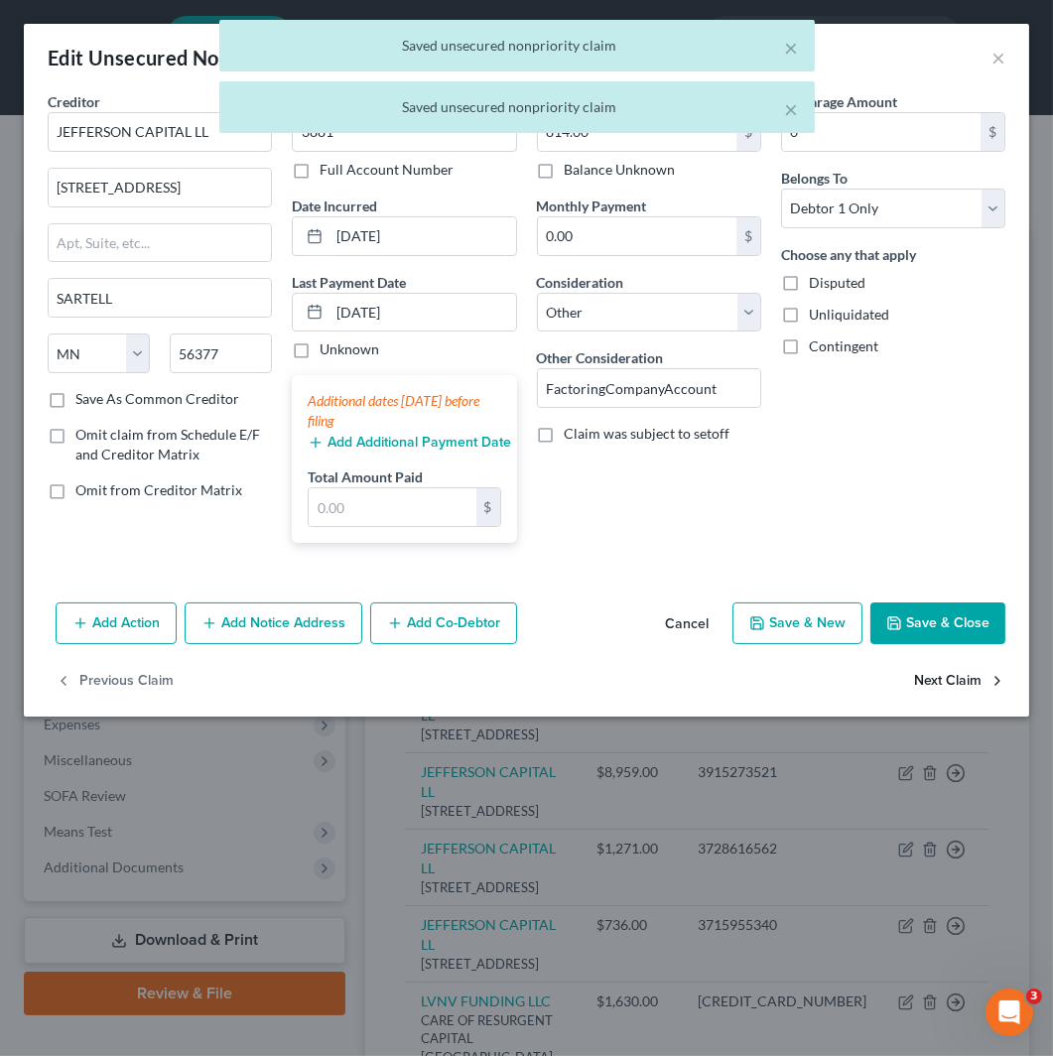
click at [954, 673] on button "Next Claim" at bounding box center [959, 681] width 91 height 42
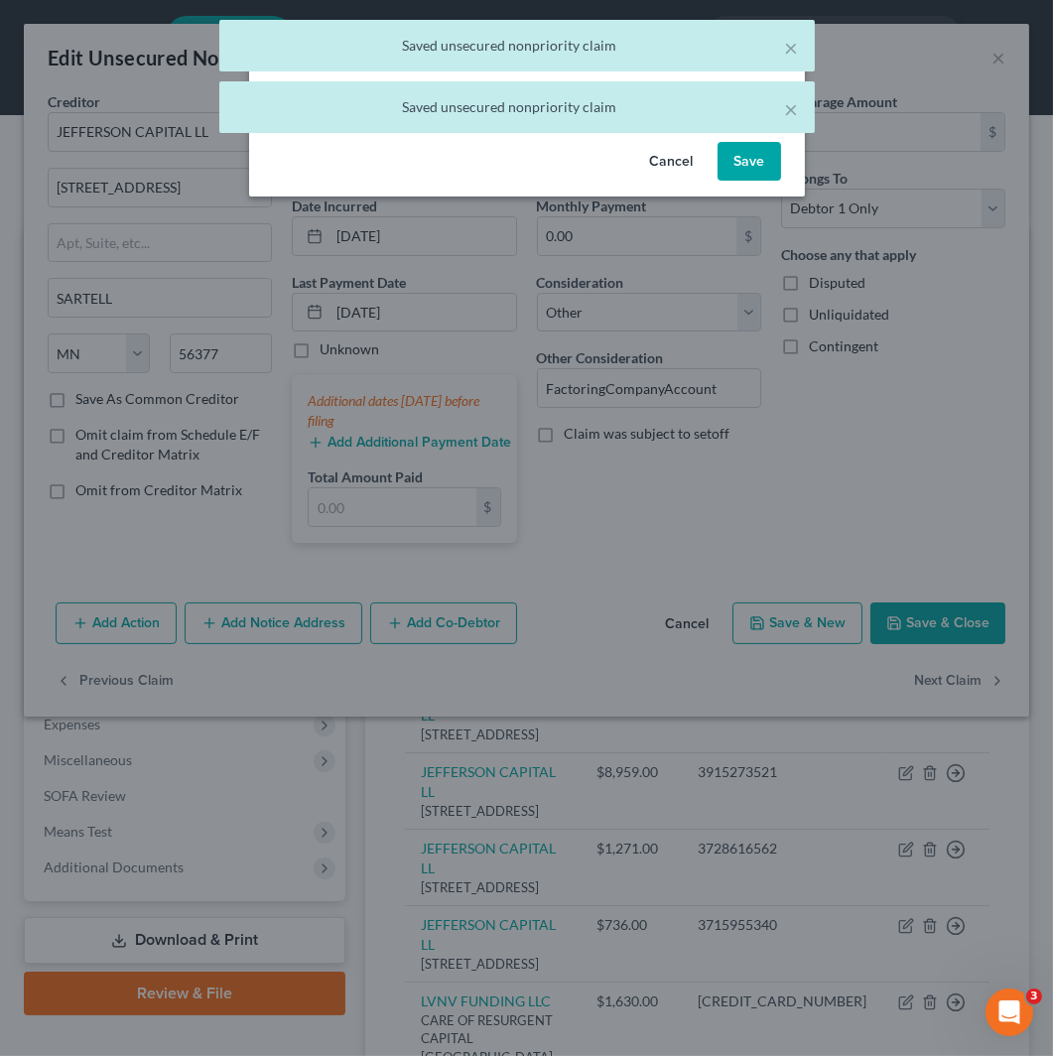
click at [733, 166] on button "Save" at bounding box center [750, 162] width 64 height 40
select select "24"
select select "14"
select select "0"
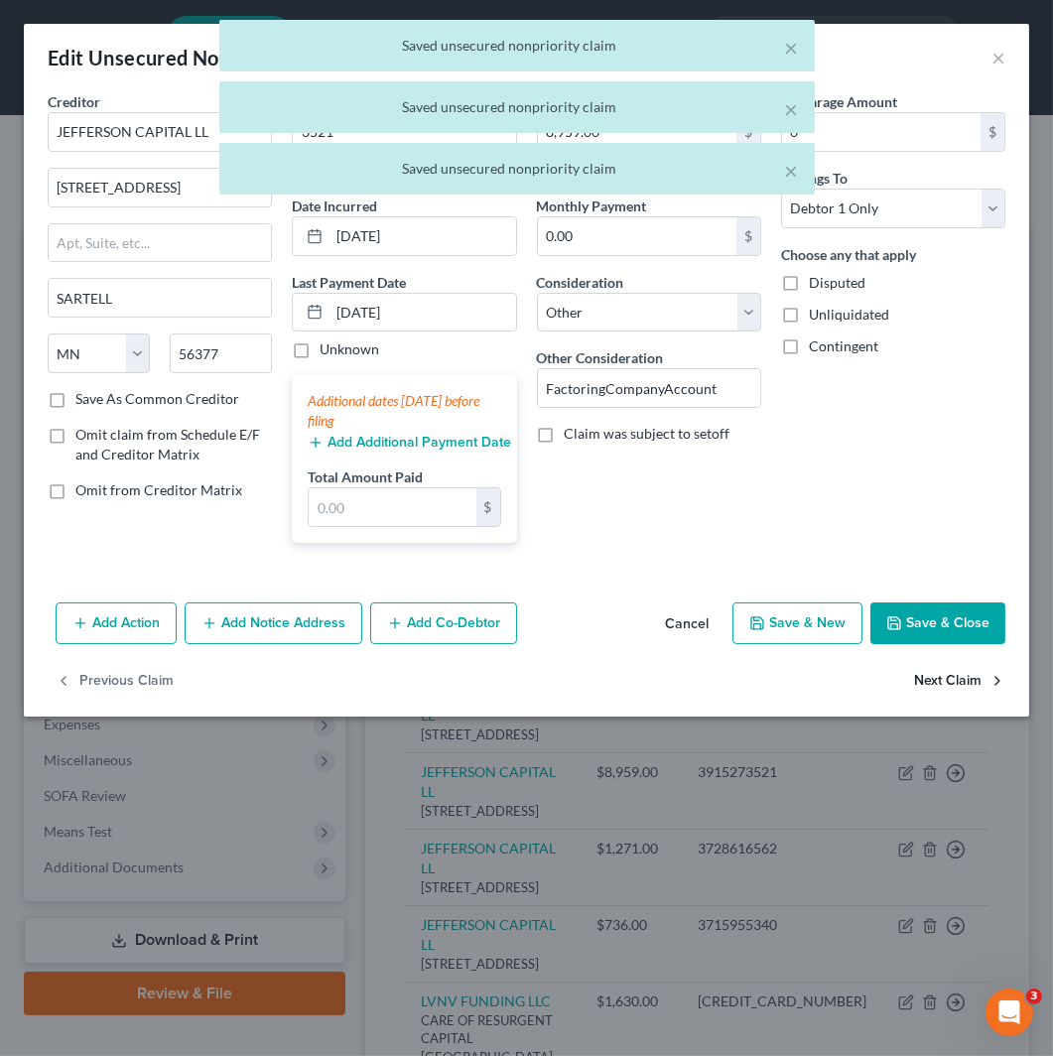
click at [948, 675] on button "Next Claim" at bounding box center [959, 681] width 91 height 42
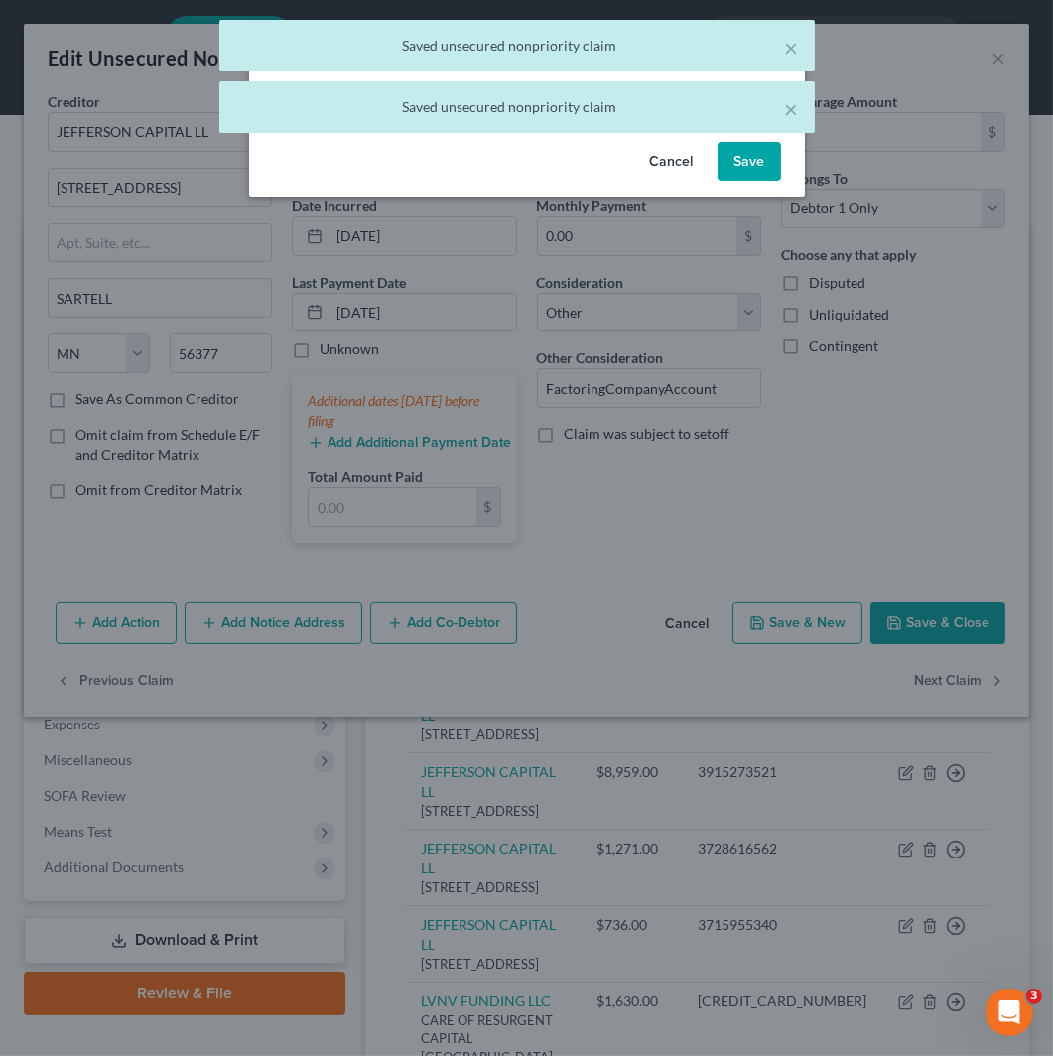
click at [731, 150] on button "Save" at bounding box center [750, 162] width 64 height 40
select select "24"
select select "14"
select select "0"
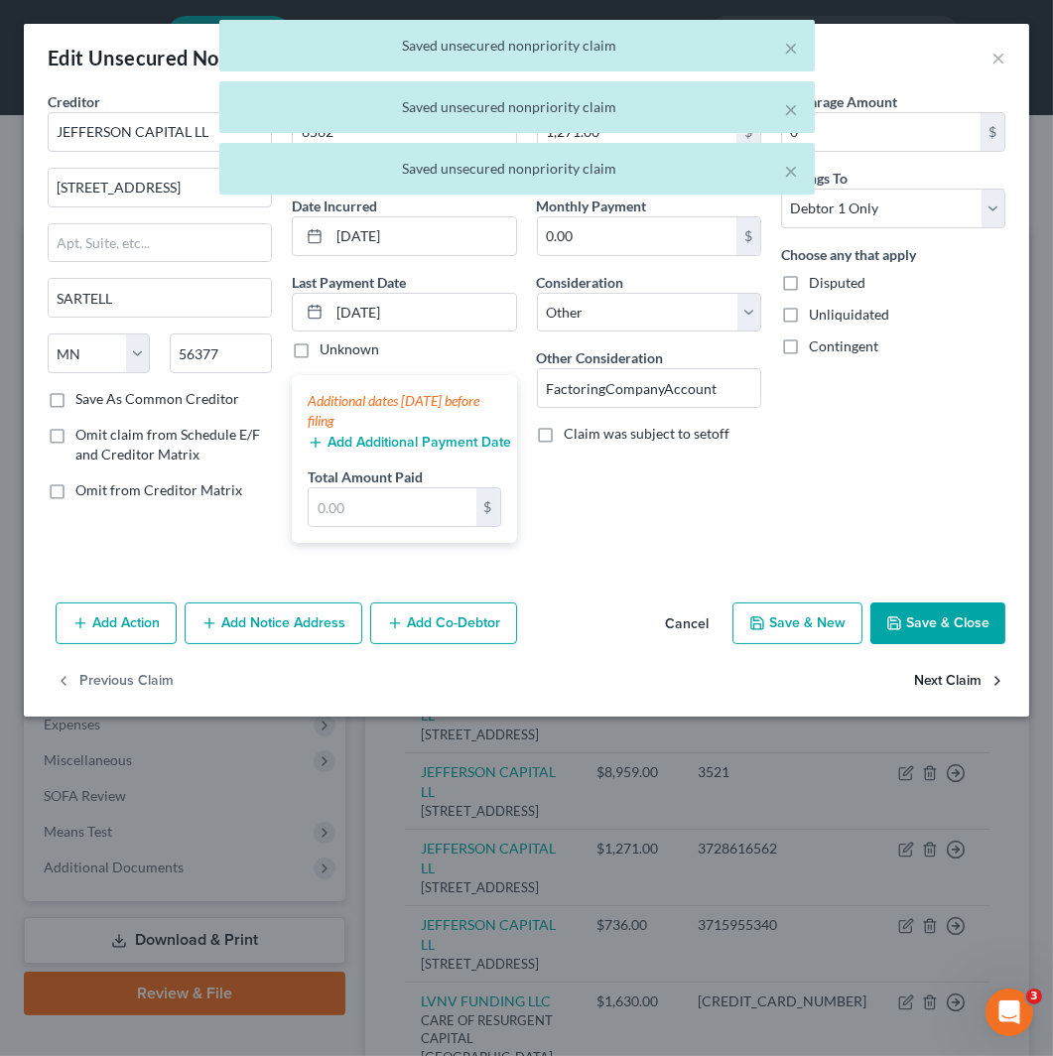
click at [953, 679] on button "Next Claim" at bounding box center [959, 681] width 91 height 42
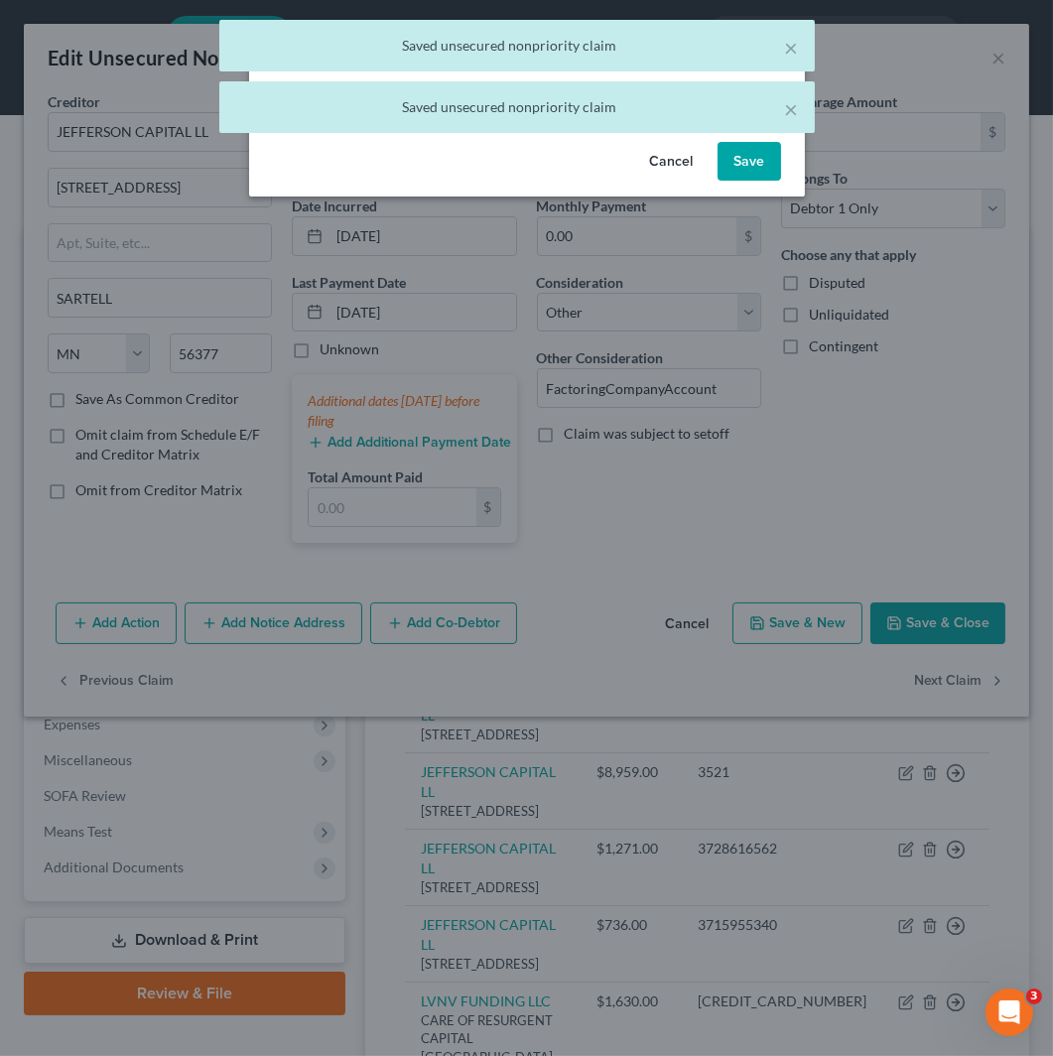
click at [759, 157] on button "Save" at bounding box center [750, 162] width 64 height 40
select select "24"
select select "14"
select select "0"
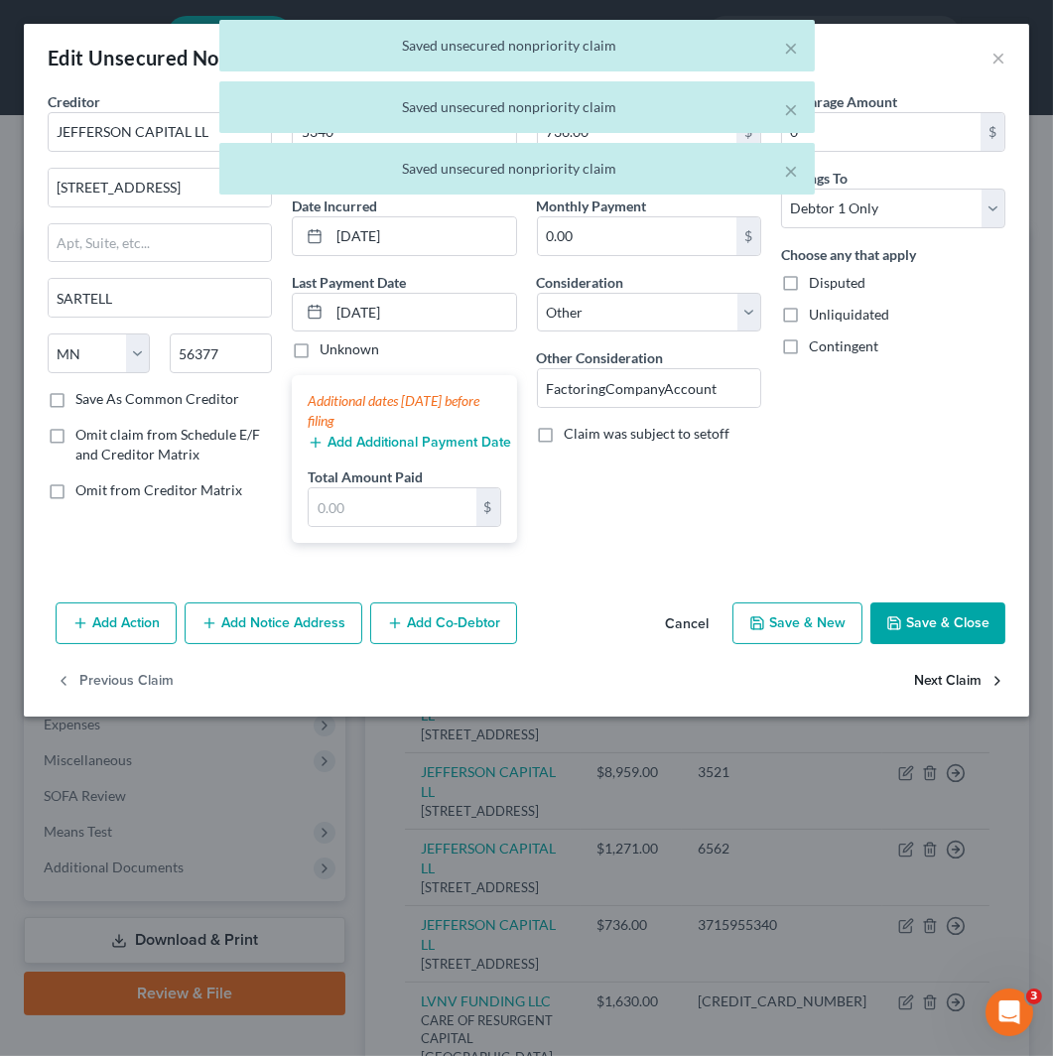
click at [938, 690] on button "Next Claim" at bounding box center [959, 681] width 91 height 42
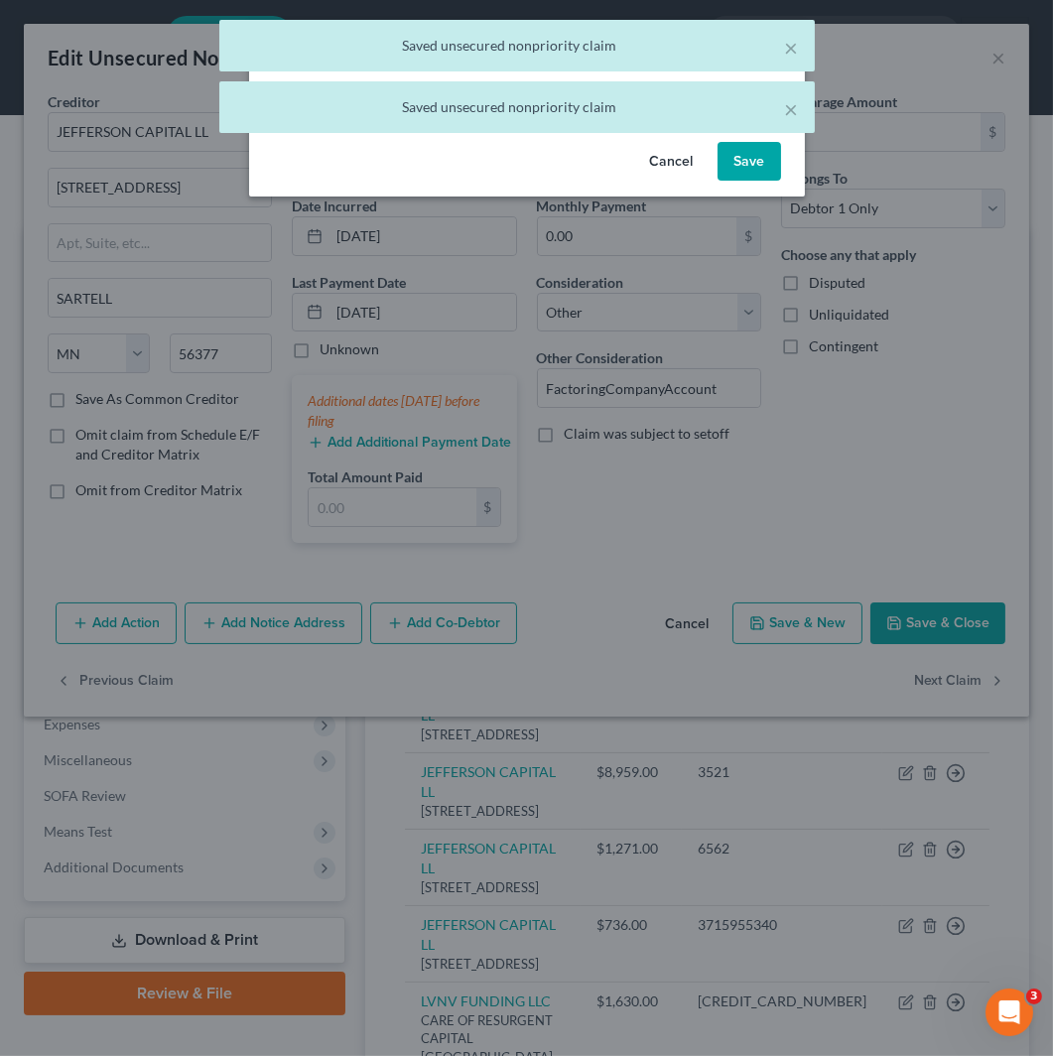
click at [745, 153] on button "Save" at bounding box center [750, 162] width 64 height 40
select select "42"
select select "14"
select select "0"
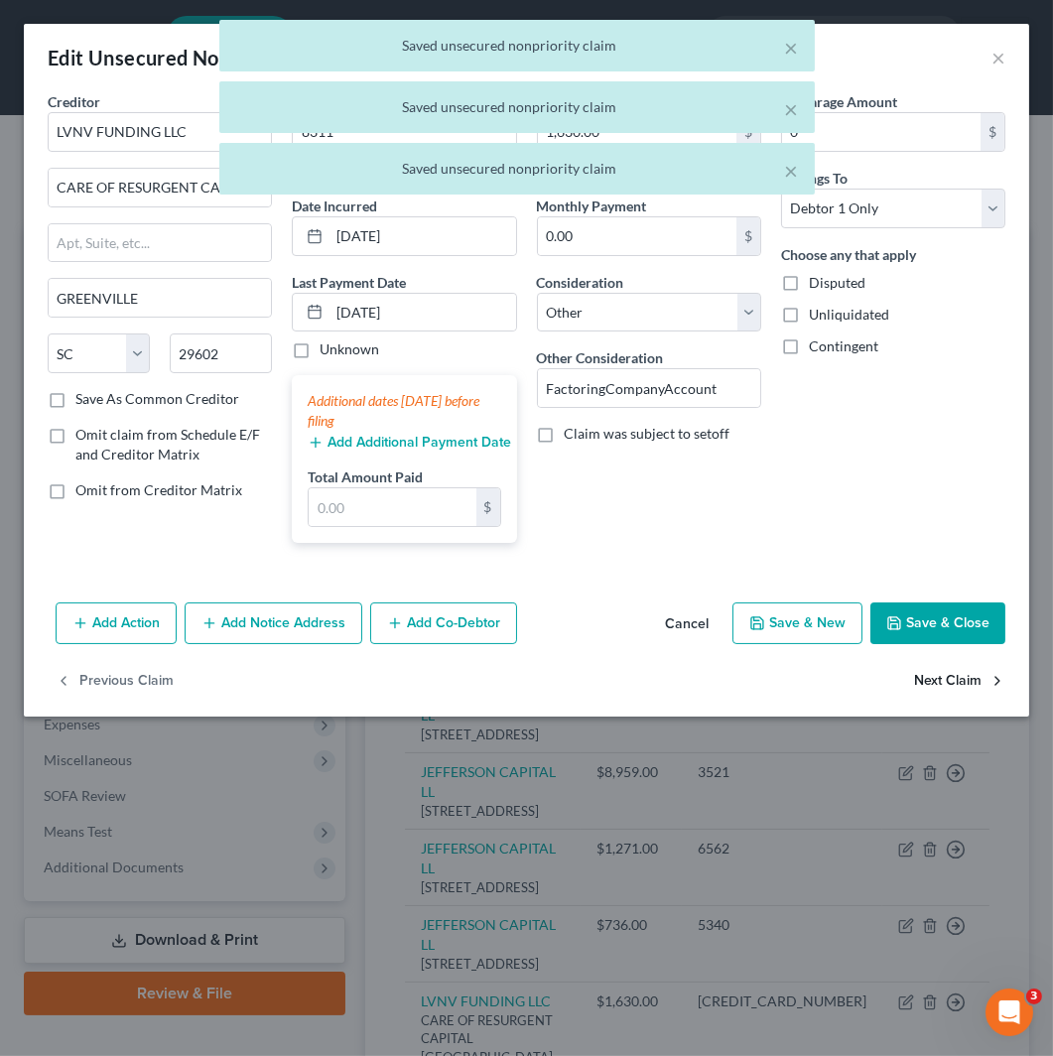
click at [915, 686] on button "Next Claim" at bounding box center [959, 681] width 91 height 42
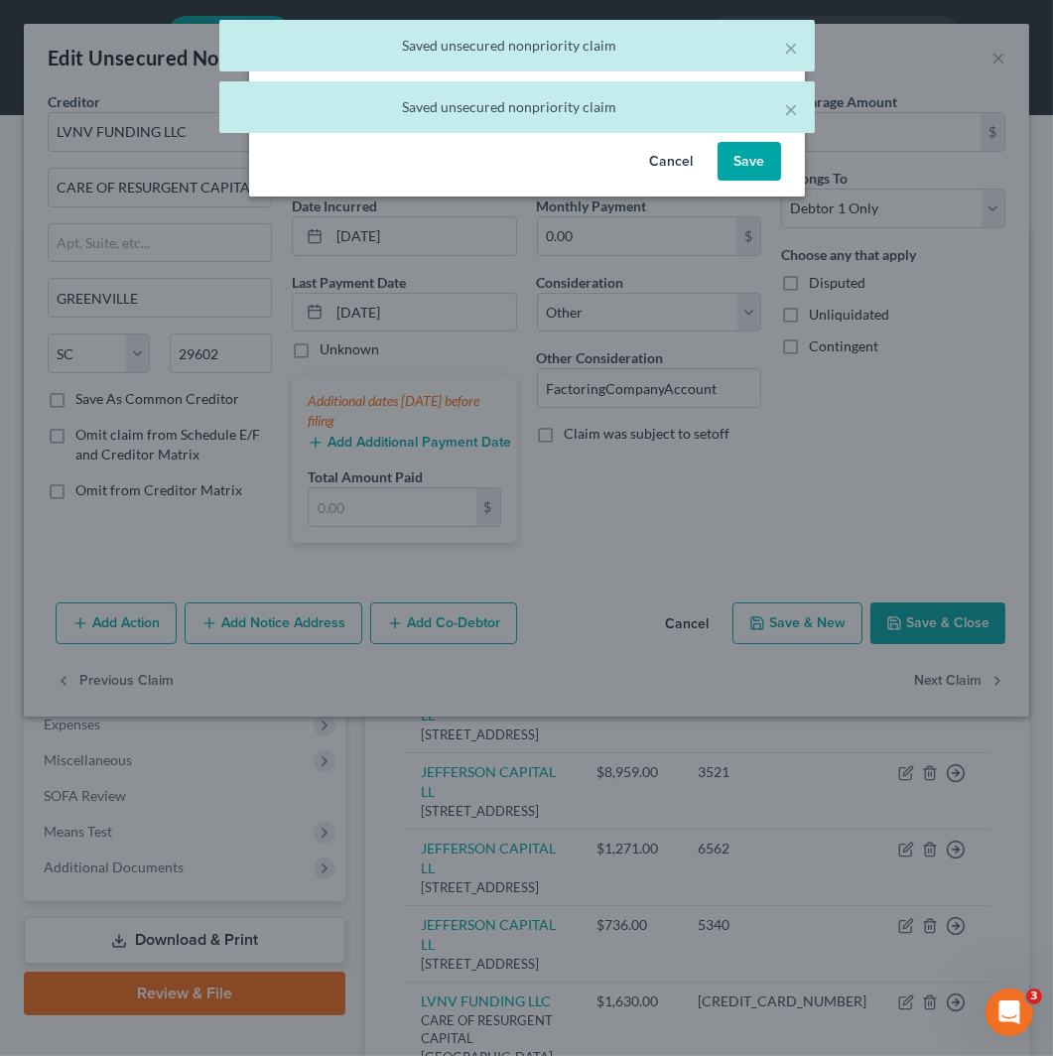
click at [745, 164] on button "Save" at bounding box center [750, 162] width 64 height 40
select select "42"
select select "14"
select select "0"
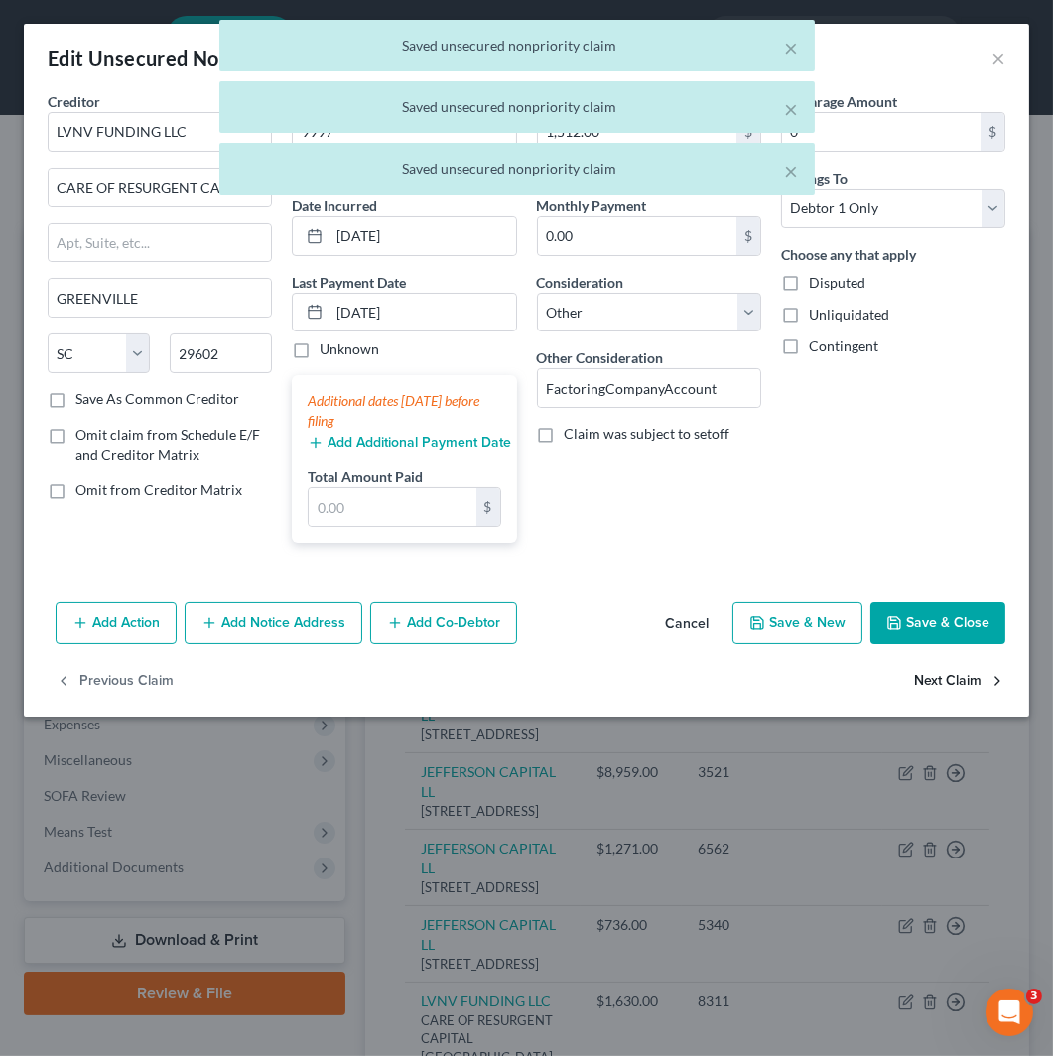
click at [960, 671] on button "Next Claim" at bounding box center [959, 681] width 91 height 42
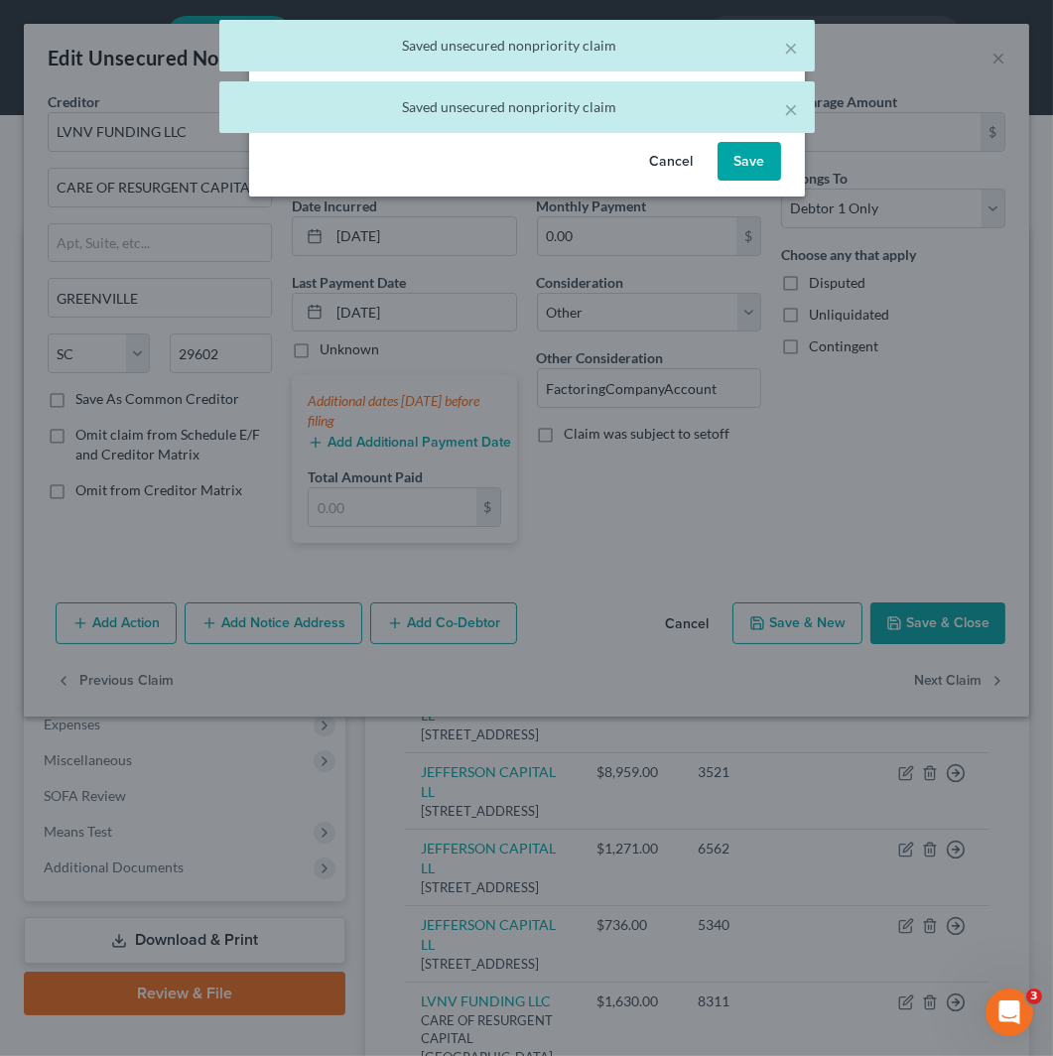
click at [751, 171] on button "Save" at bounding box center [750, 162] width 64 height 40
select select "23"
select select "14"
select select "0"
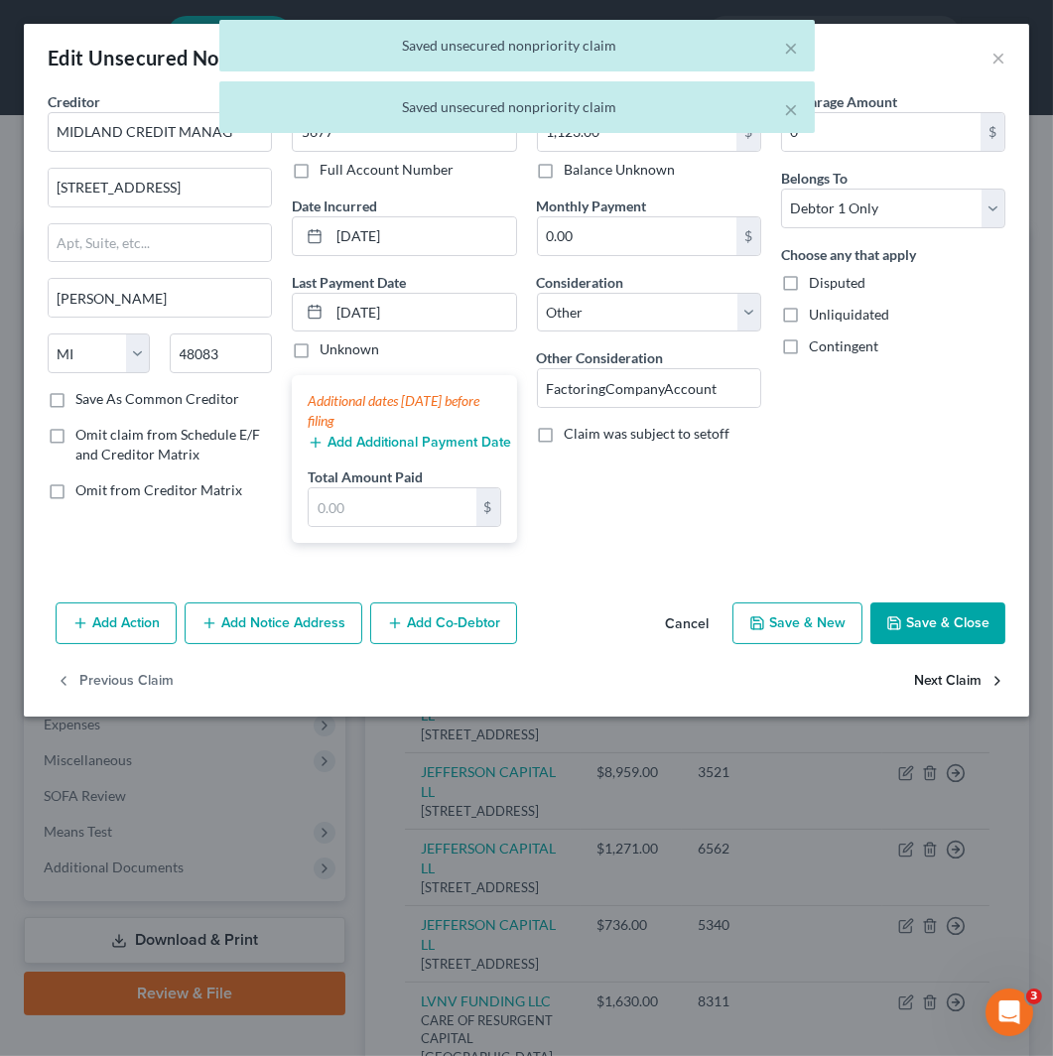
click at [934, 667] on button "Next Claim" at bounding box center [959, 681] width 91 height 42
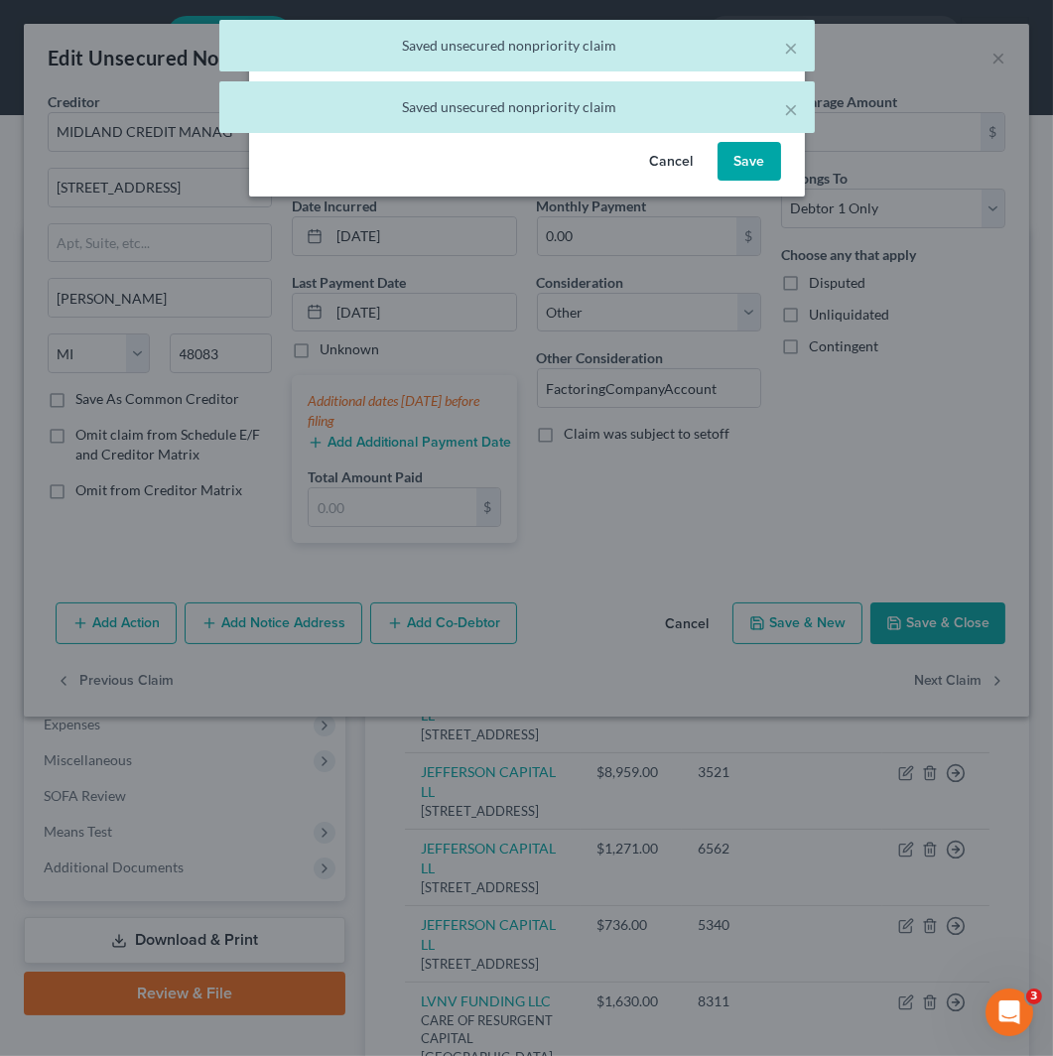
click at [738, 166] on button "Save" at bounding box center [750, 162] width 64 height 40
select select "23"
select select "14"
select select "0"
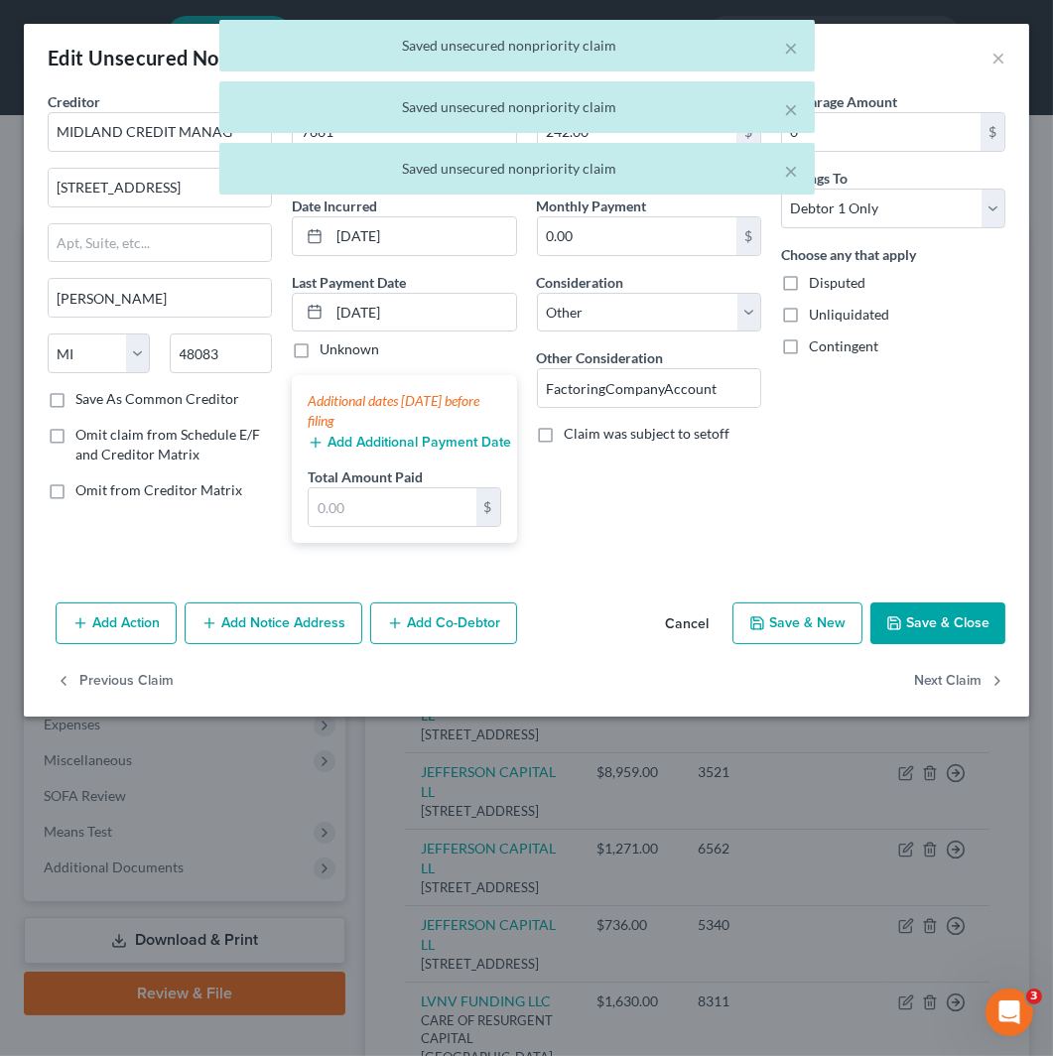
click at [907, 663] on div "Previous Claim Next Claim" at bounding box center [527, 689] width 1006 height 58
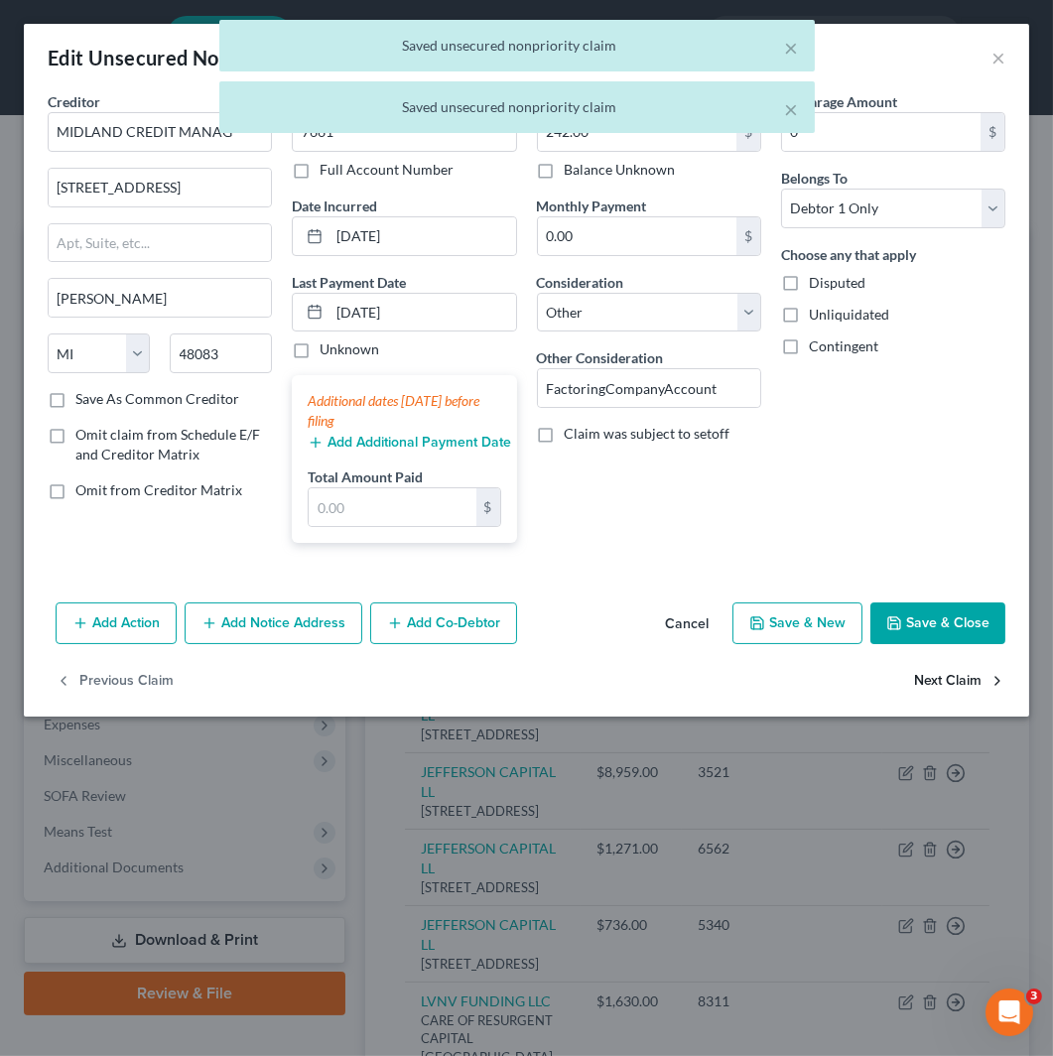
click at [955, 671] on button "Next Claim" at bounding box center [959, 681] width 91 height 42
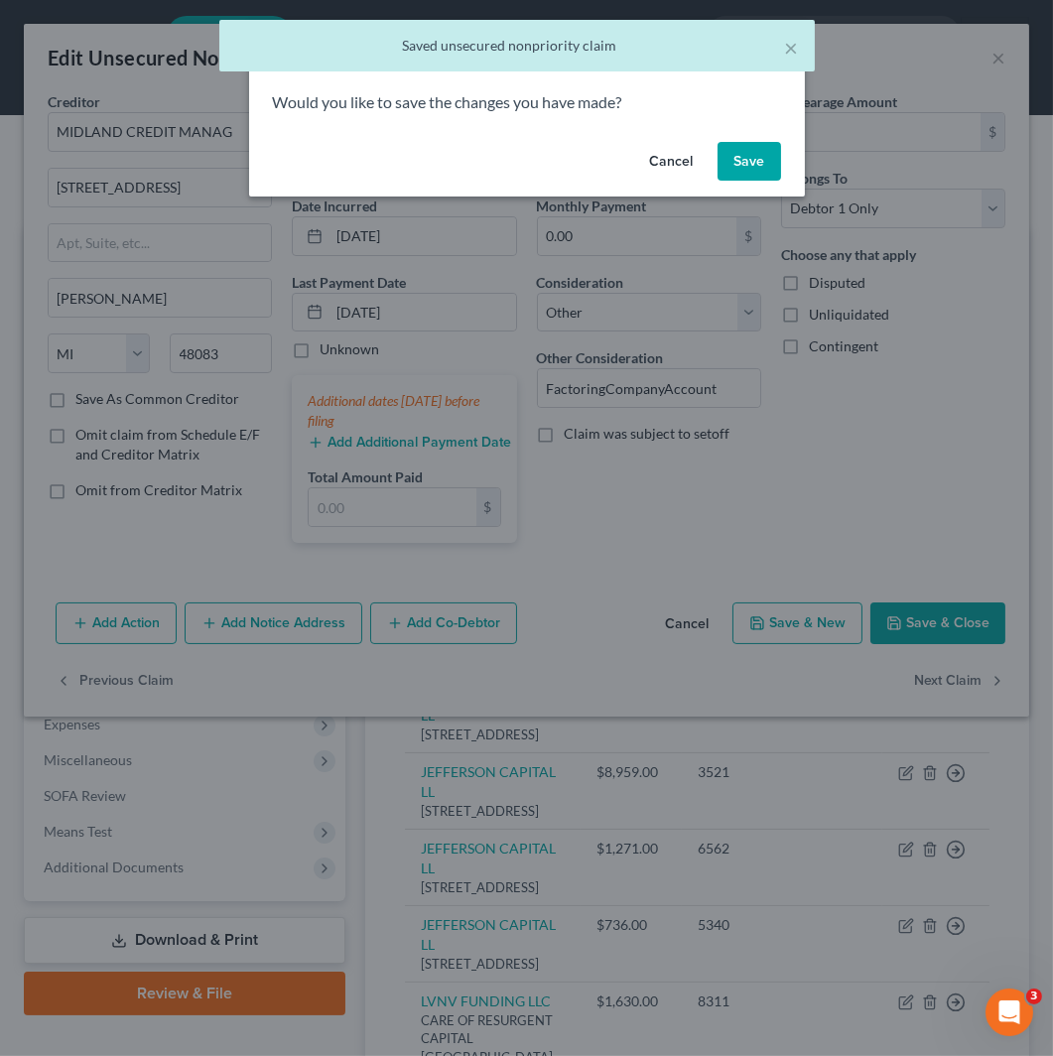
click at [751, 164] on button "Save" at bounding box center [750, 162] width 64 height 40
select select "23"
select select "14"
select select "0"
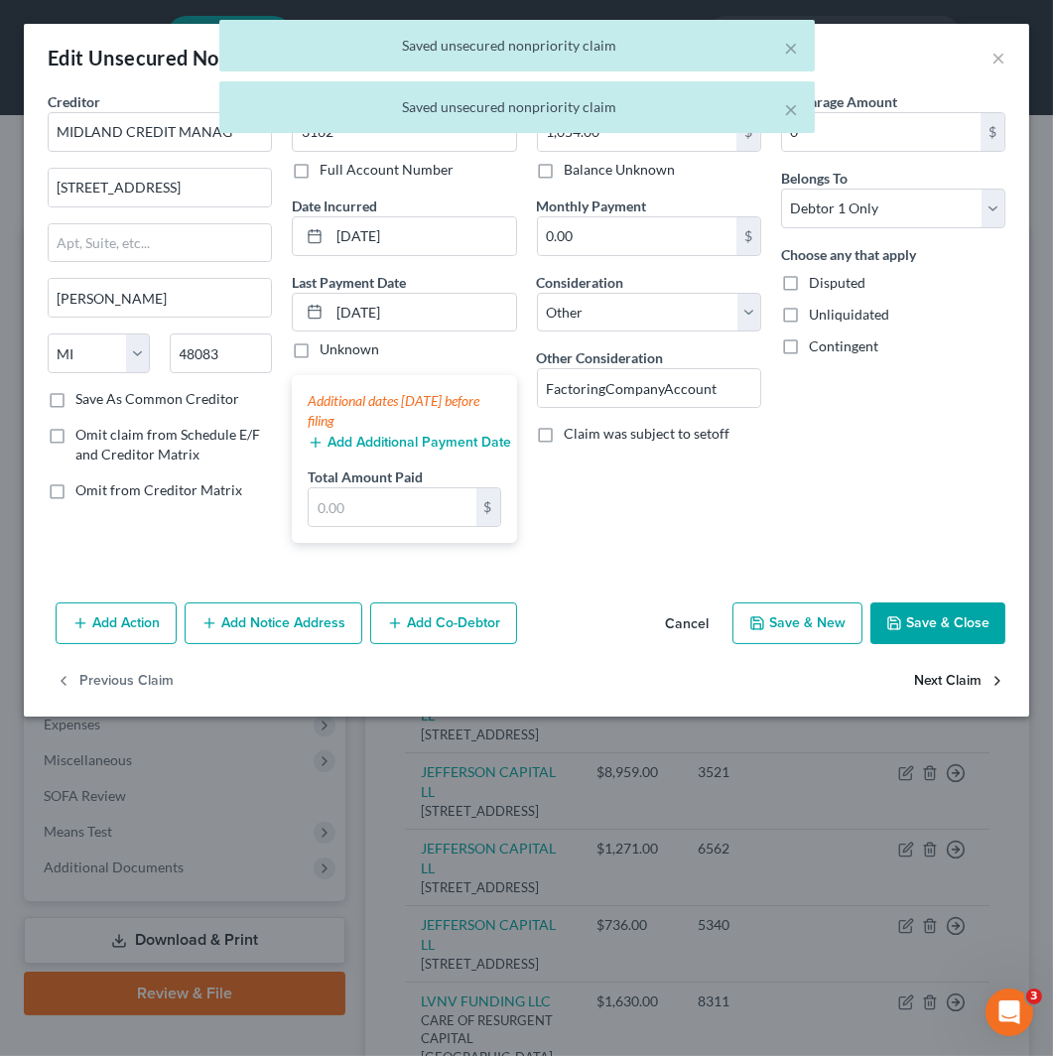
click at [970, 677] on button "Next Claim" at bounding box center [959, 681] width 91 height 42
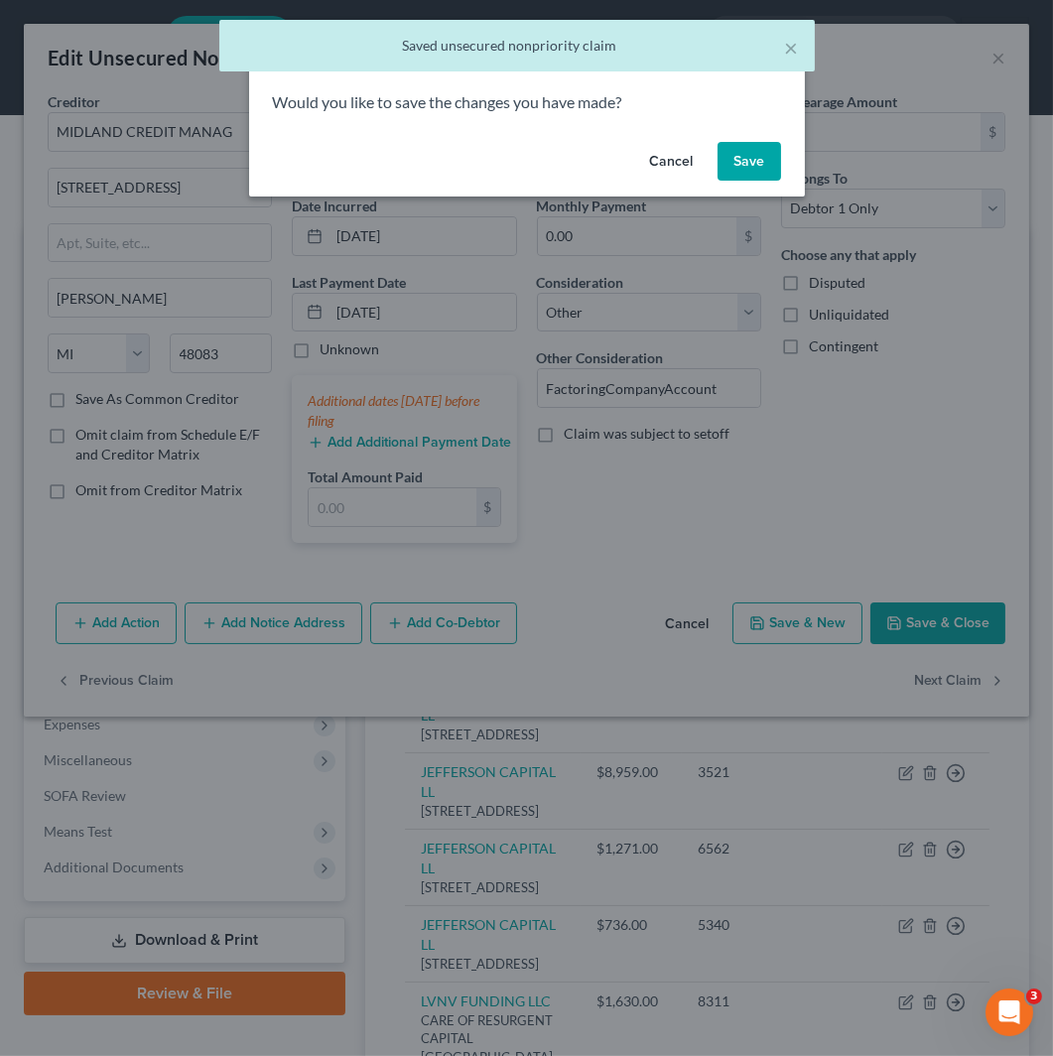
click at [751, 164] on button "Save" at bounding box center [750, 162] width 64 height 40
select select "10"
select select "14"
select select "0"
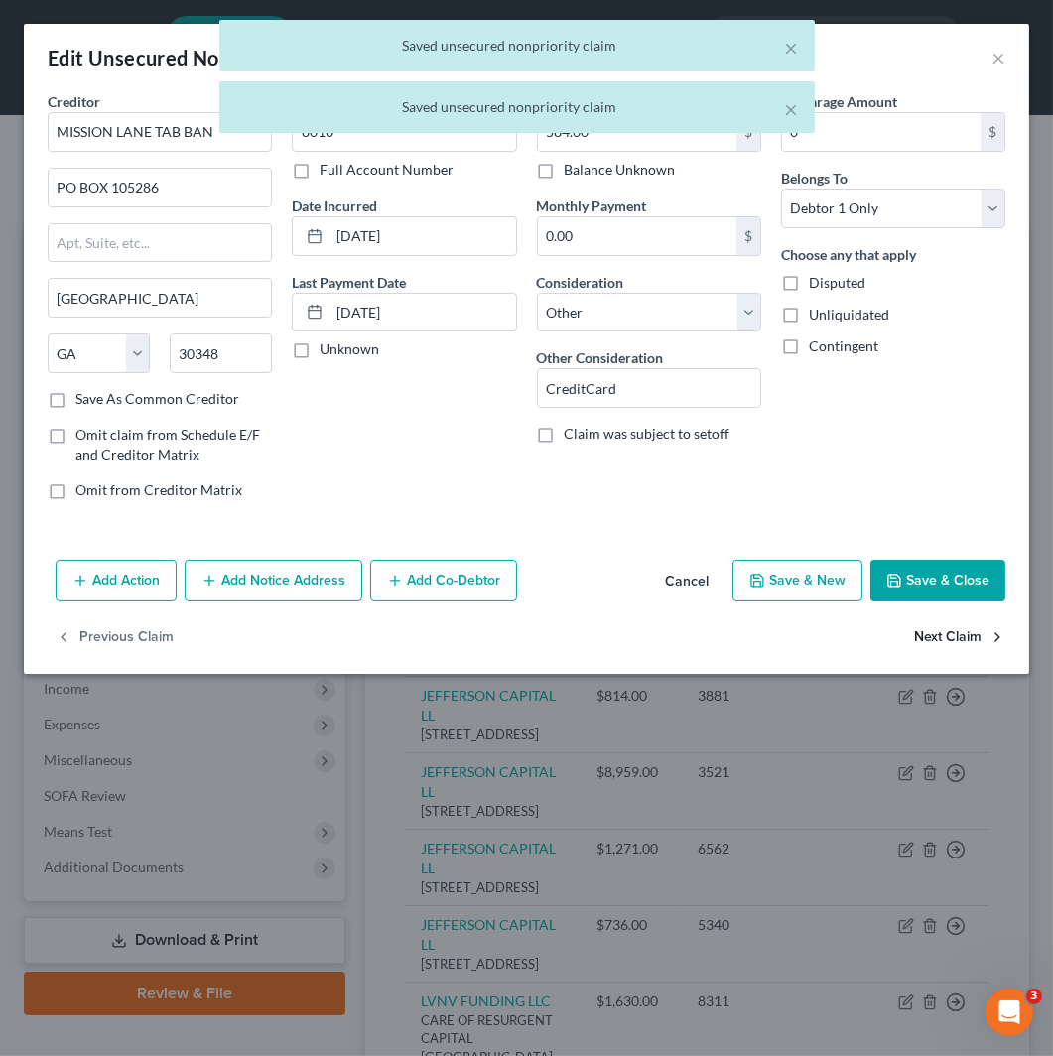
click at [956, 636] on button "Next Claim" at bounding box center [959, 639] width 91 height 42
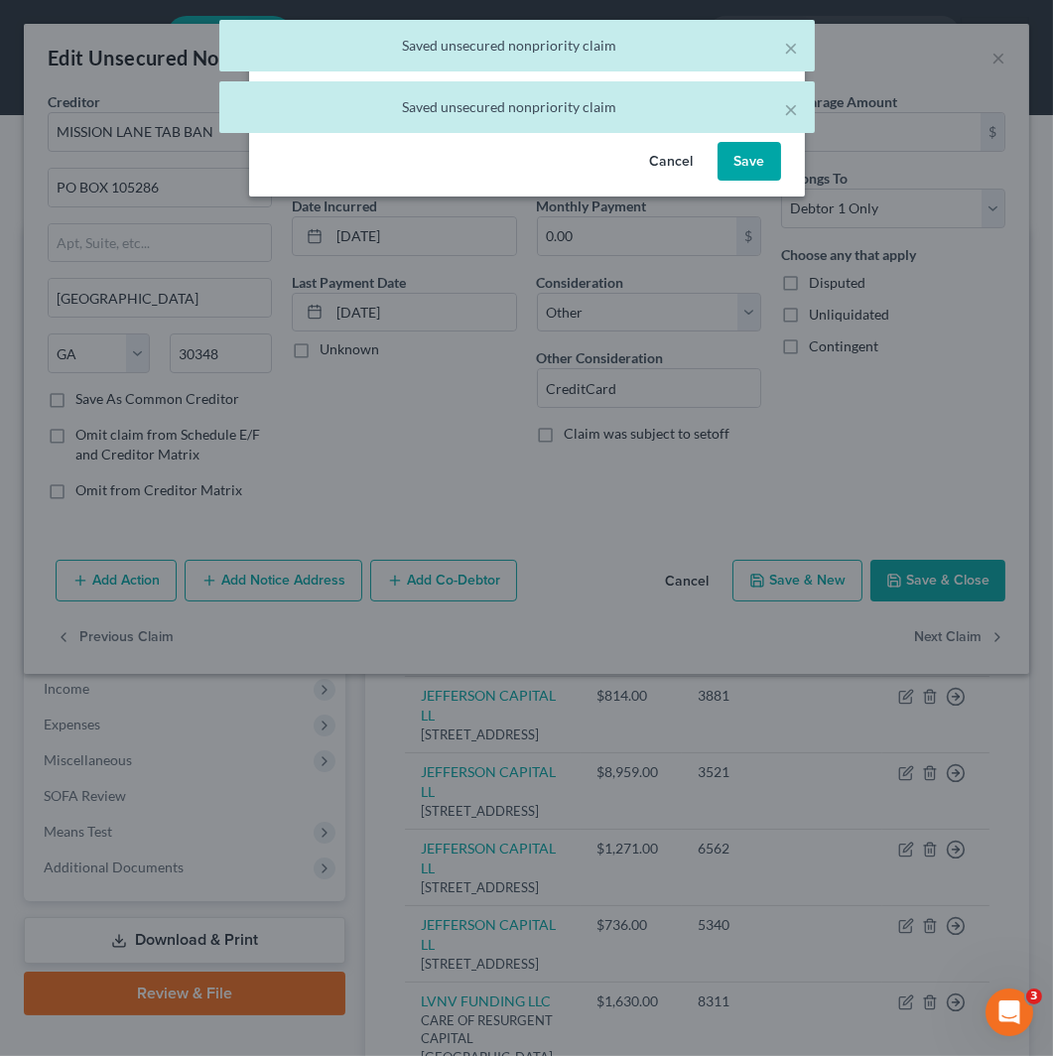
click at [764, 164] on button "Save" at bounding box center [750, 162] width 64 height 40
select select "13"
select select "14"
select select "0"
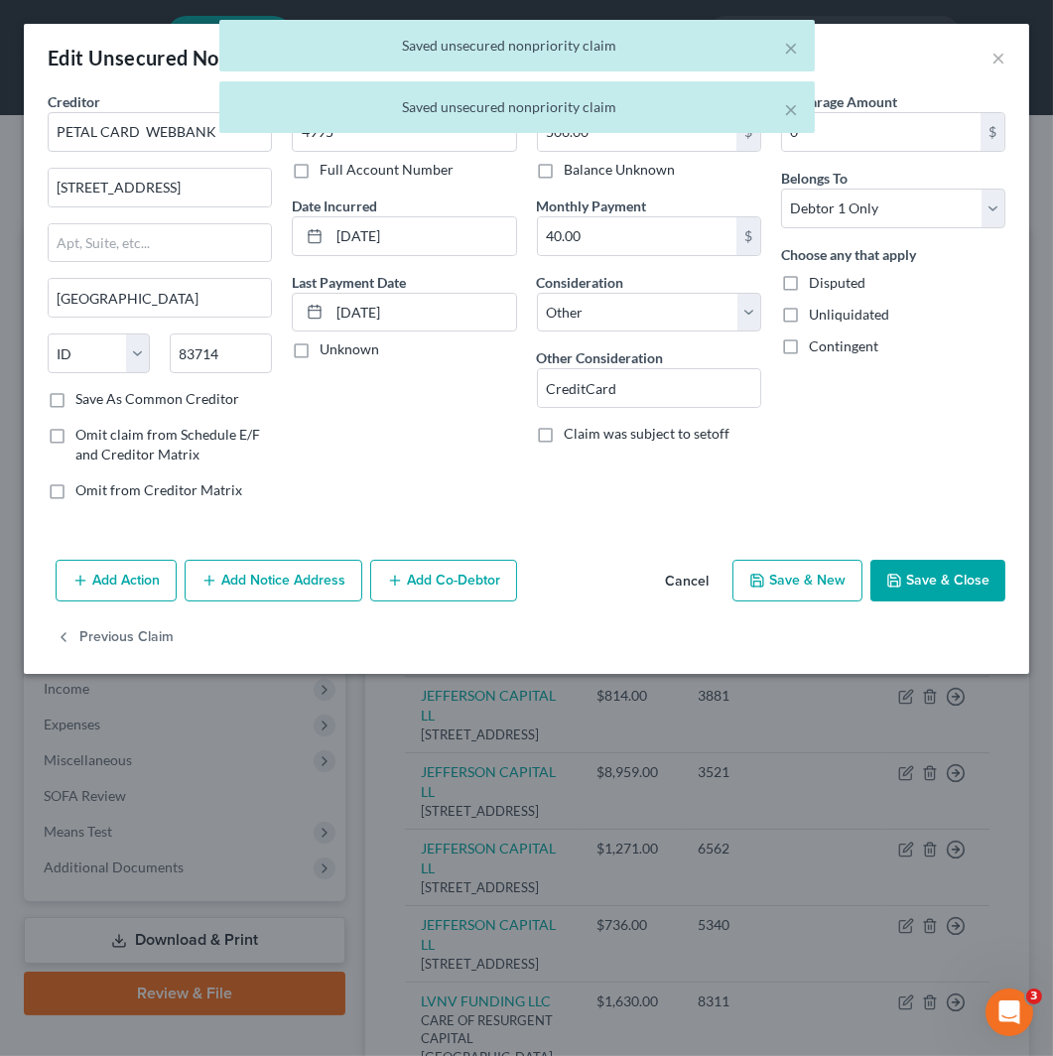
click at [937, 590] on button "Save & Close" at bounding box center [938, 581] width 135 height 42
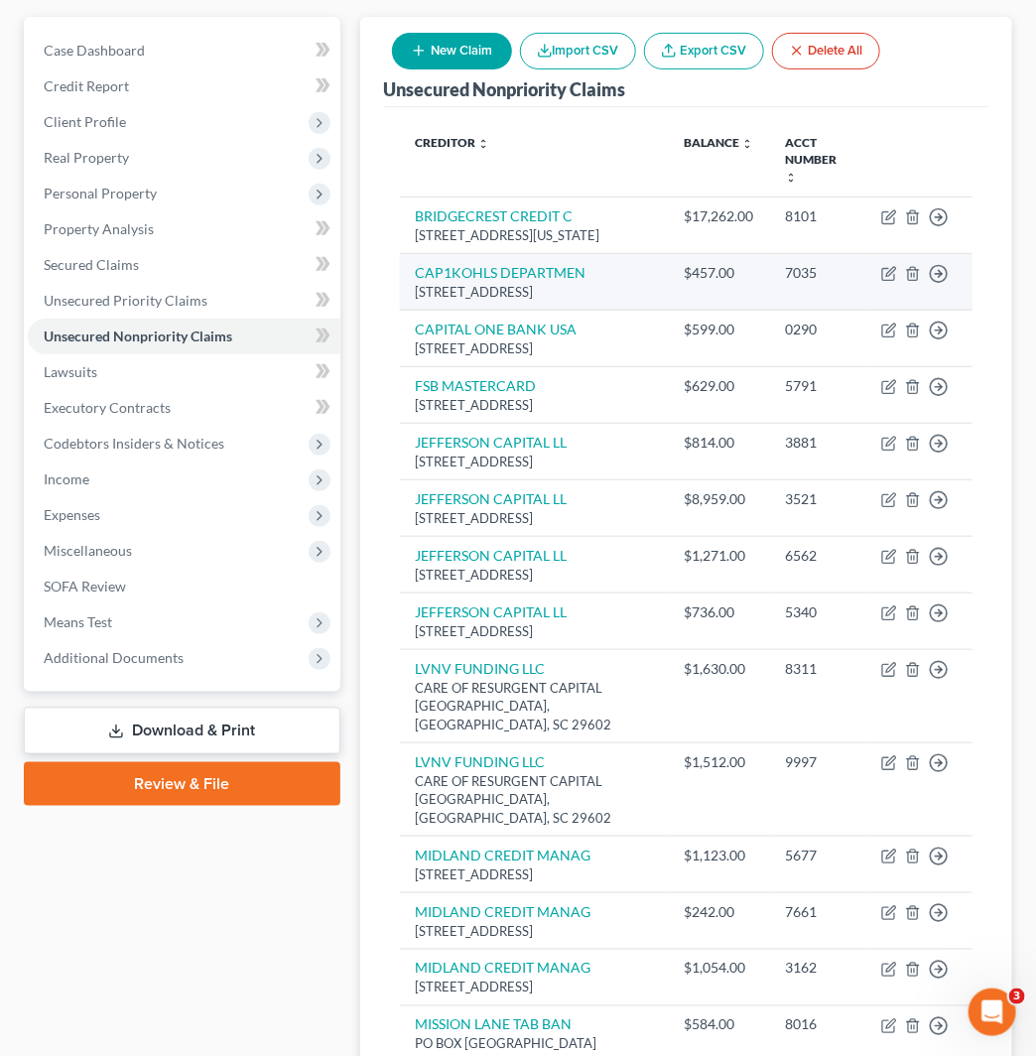
scroll to position [110, 0]
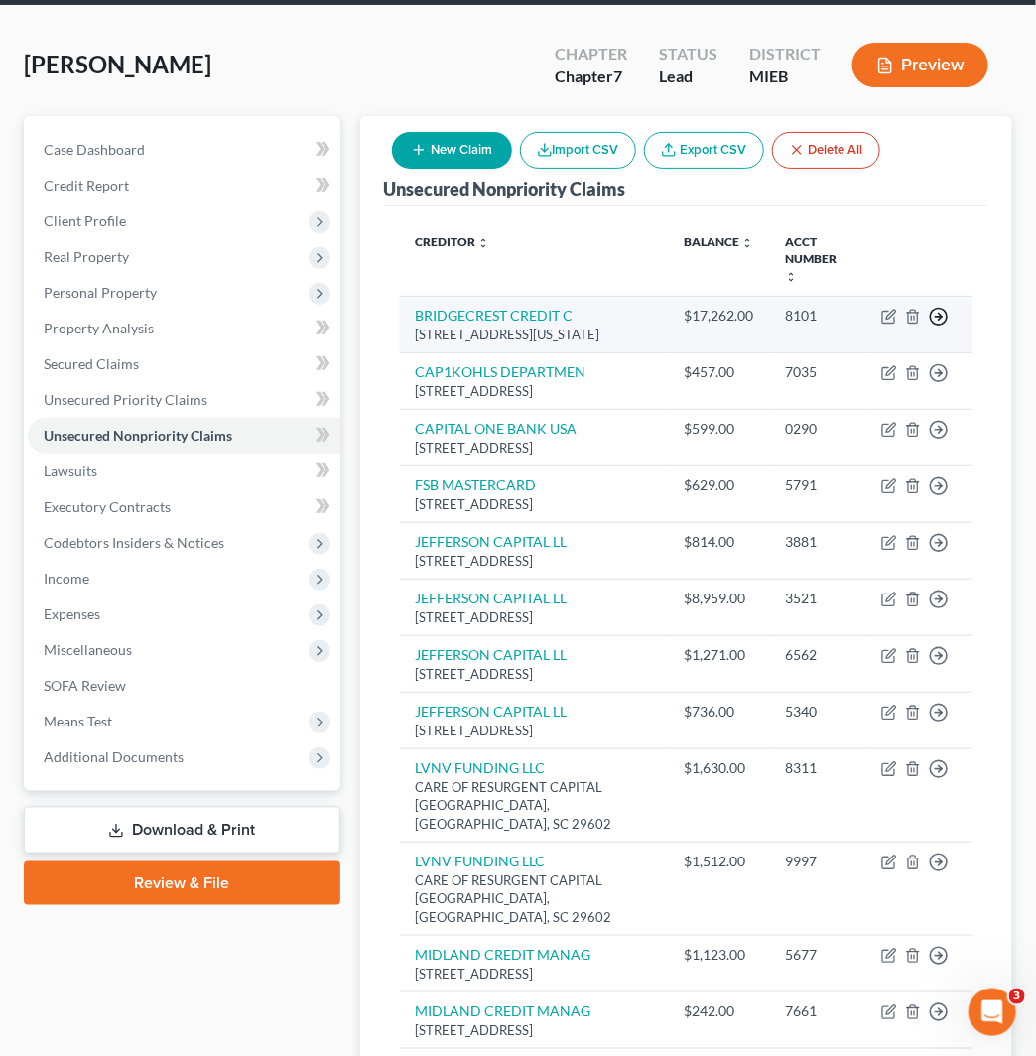
click at [944, 307] on icon "button" at bounding box center [939, 317] width 20 height 20
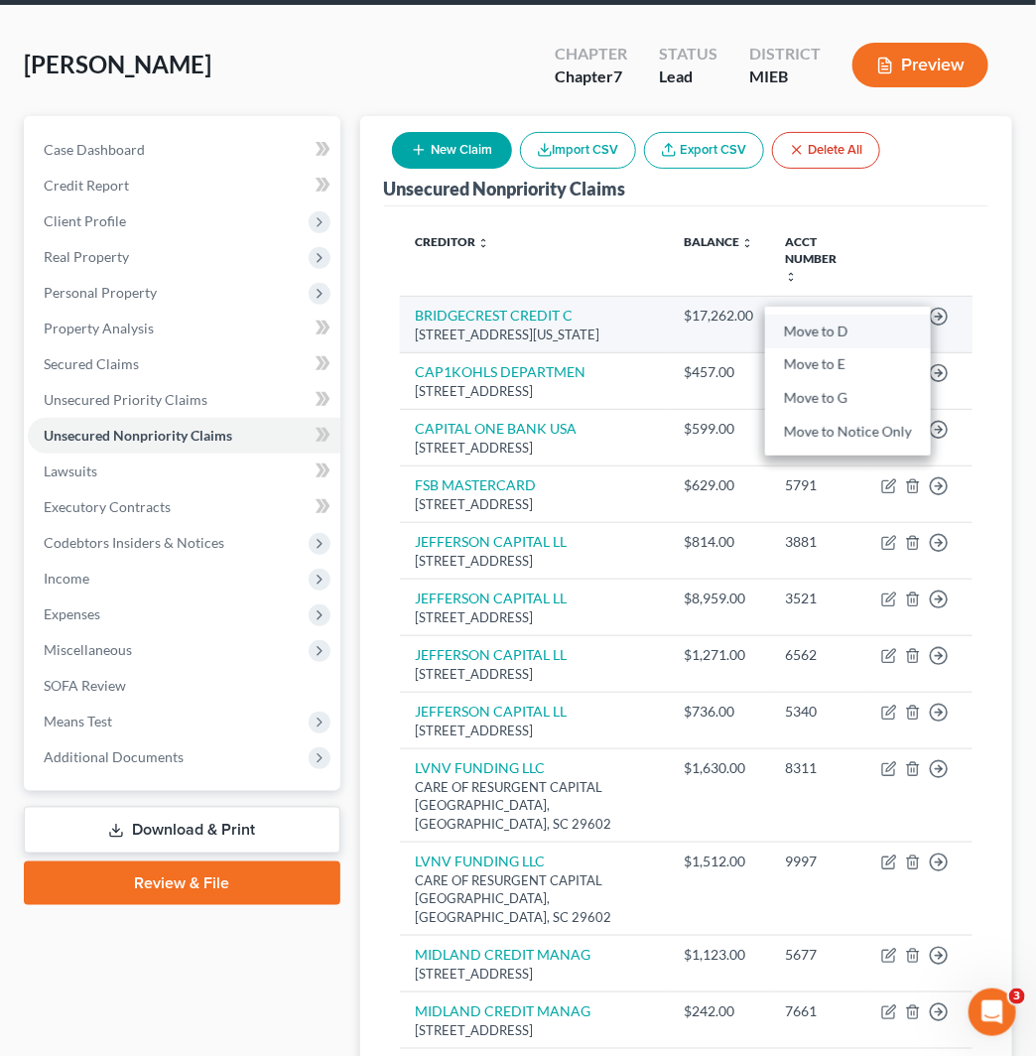
click at [884, 315] on link "Move to D" at bounding box center [848, 332] width 166 height 34
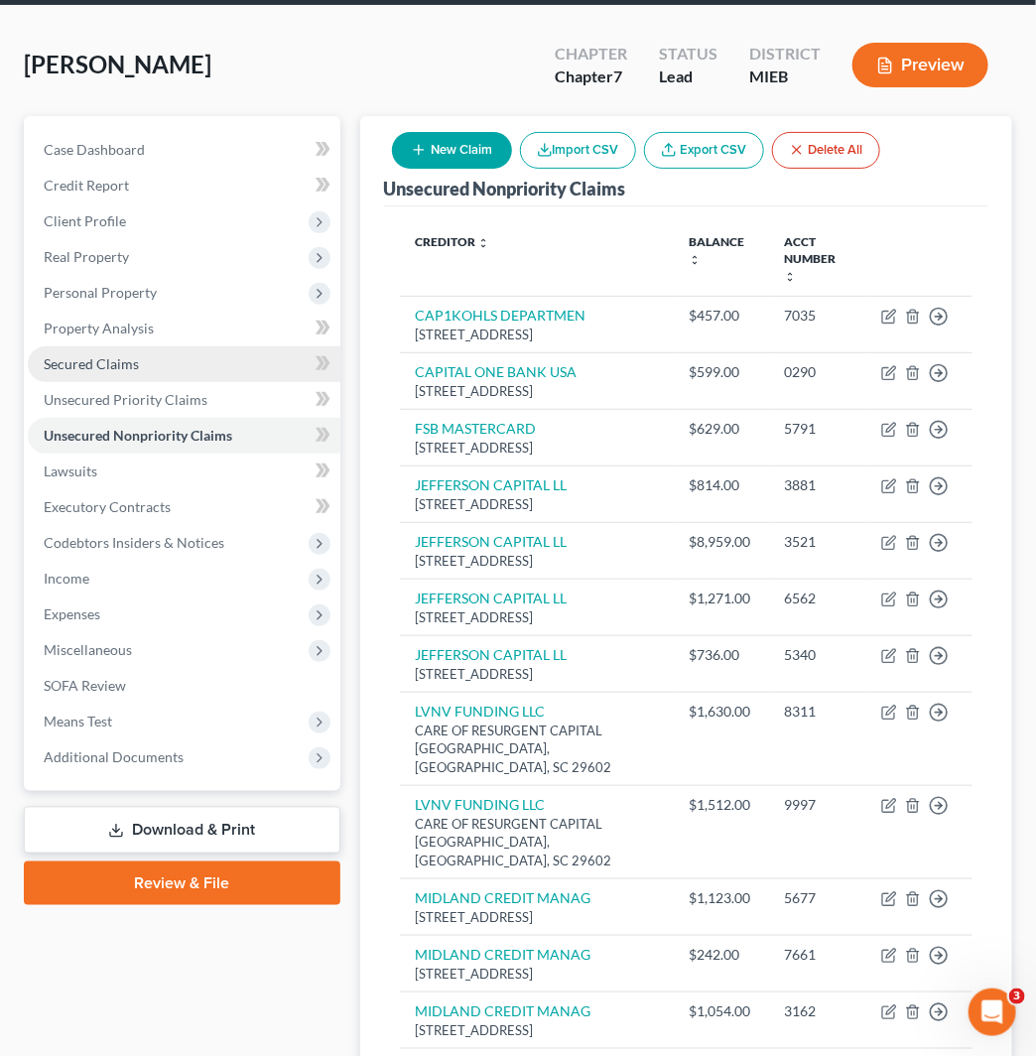
click at [201, 378] on link "Secured Claims" at bounding box center [184, 364] width 313 height 36
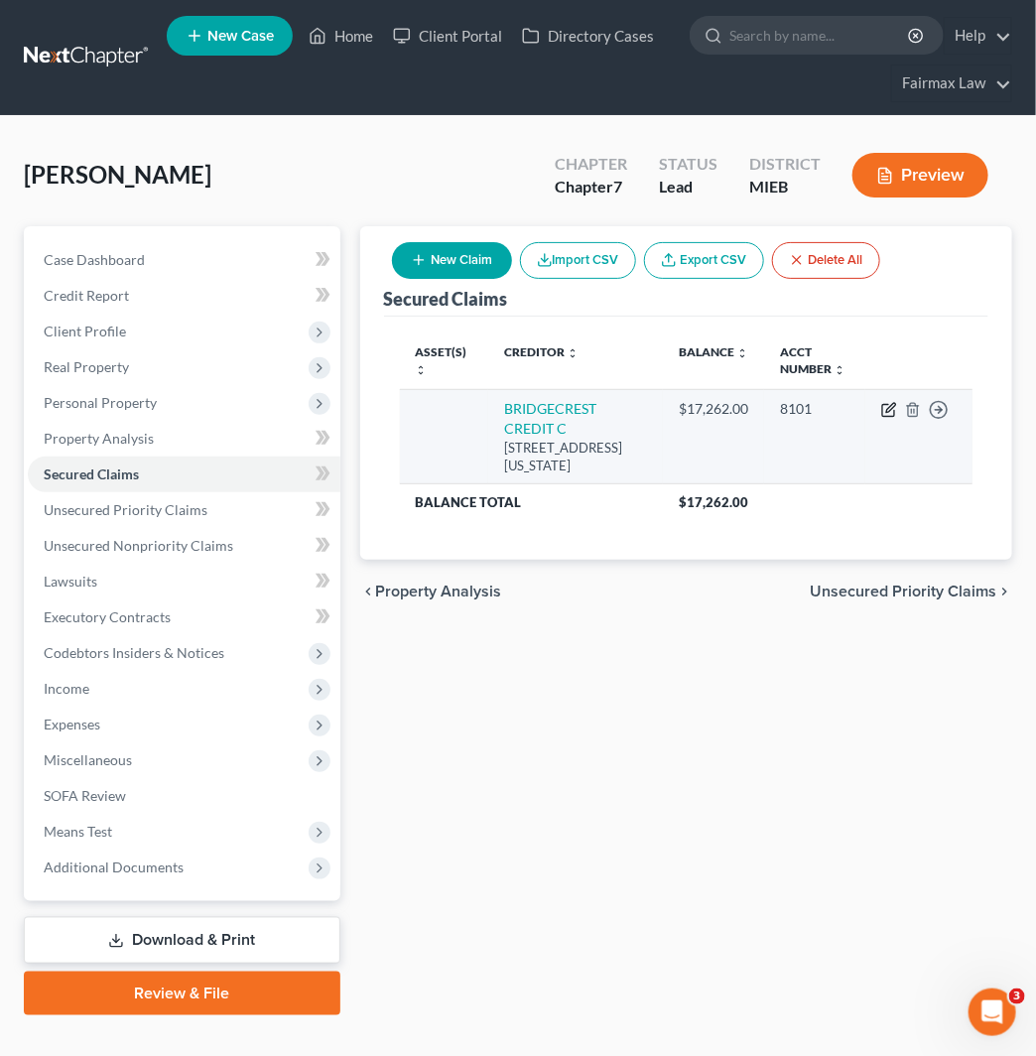
click at [887, 405] on icon "button" at bounding box center [890, 410] width 16 height 16
select select "3"
select select "4"
select select "0"
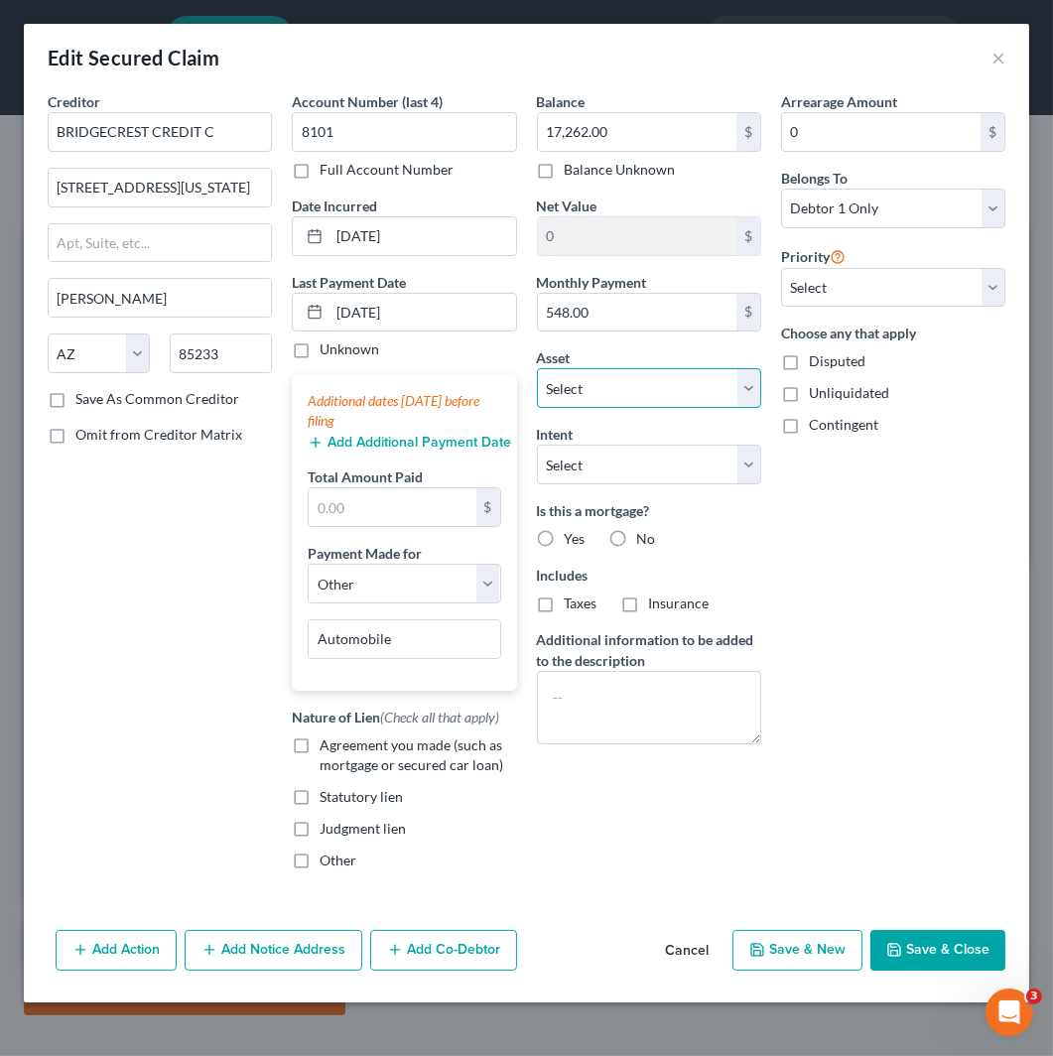
click at [675, 398] on select "Select" at bounding box center [649, 388] width 224 height 40
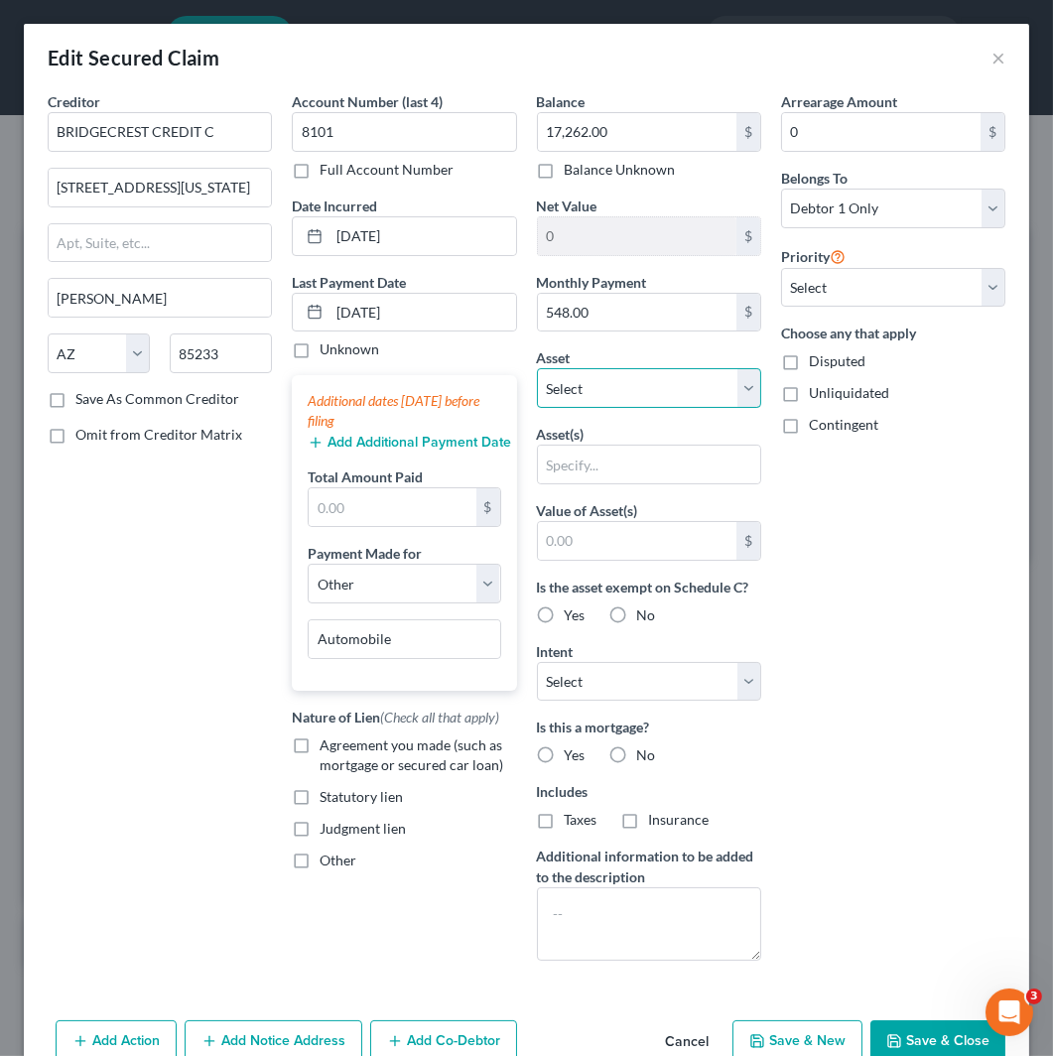
select select "4"
click at [537, 368] on select "Select Other Multiple Assets Child Support (owed to debtor) - $5961.32 Fifth Th…" at bounding box center [649, 388] width 224 height 40
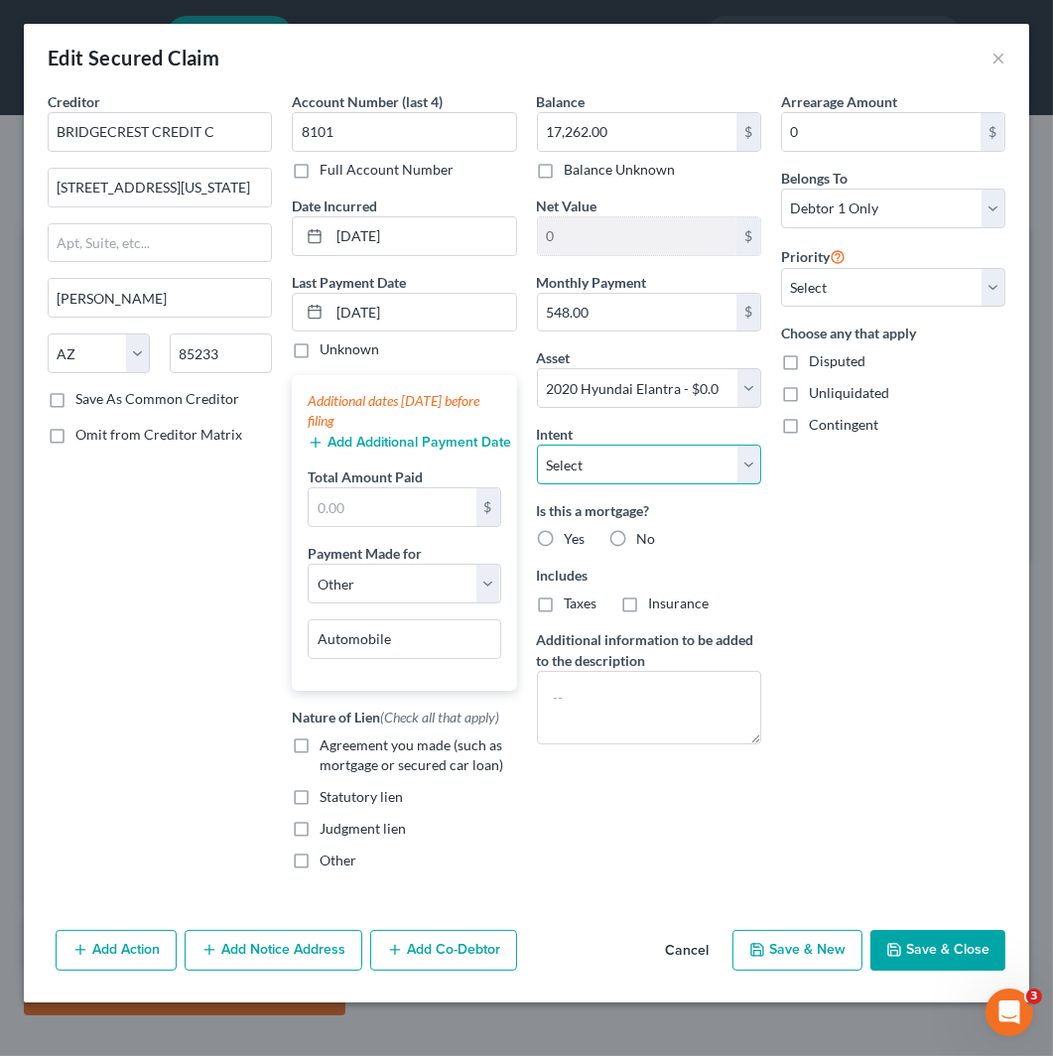
drag, startPoint x: 631, startPoint y: 474, endPoint x: 637, endPoint y: 483, distance: 11.6
click at [631, 474] on select "Select Surrender Redeem Reaffirm Avoid Other" at bounding box center [649, 465] width 224 height 40
select select "2"
click at [537, 445] on select "Select Surrender Redeem Reaffirm Avoid Other" at bounding box center [649, 465] width 224 height 40
click at [945, 941] on button "Save & Close" at bounding box center [938, 951] width 135 height 42
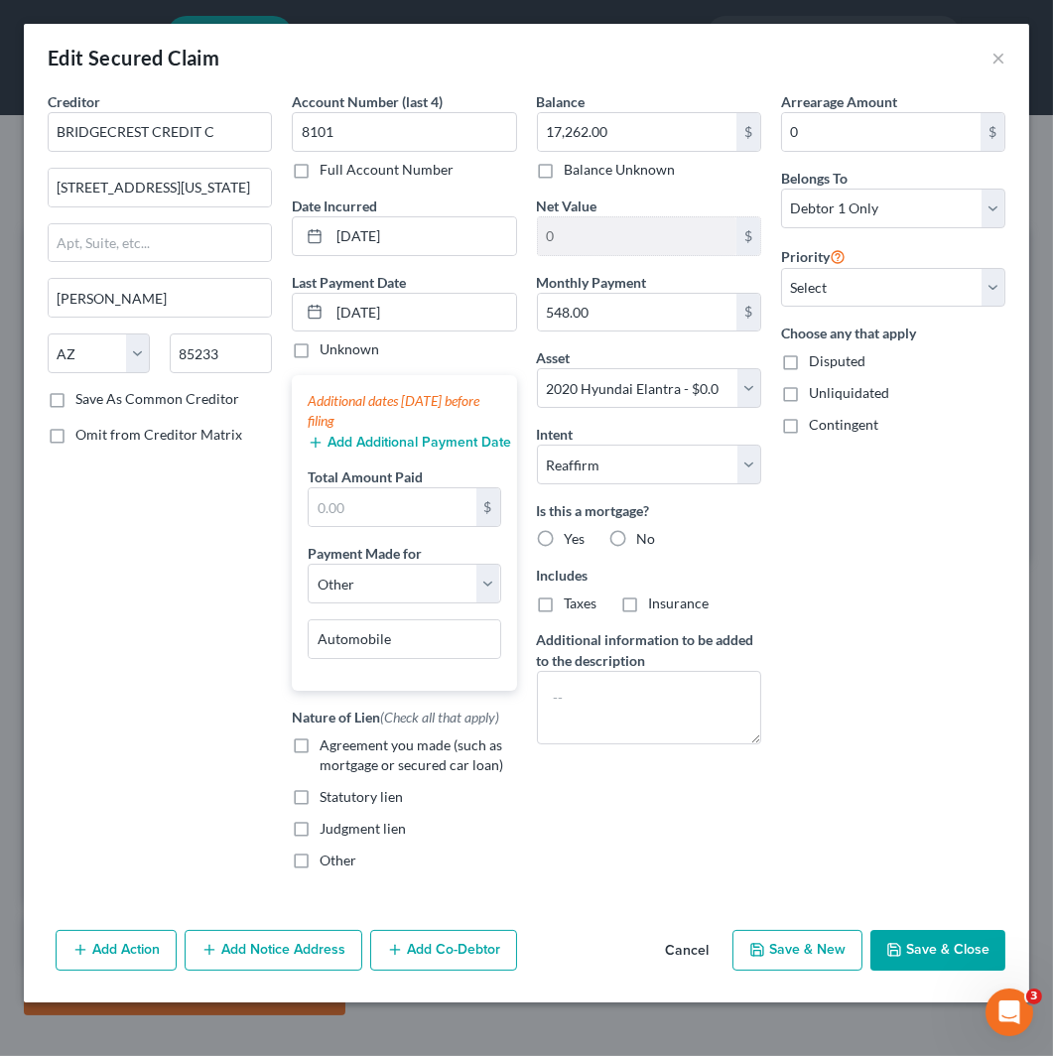
select select
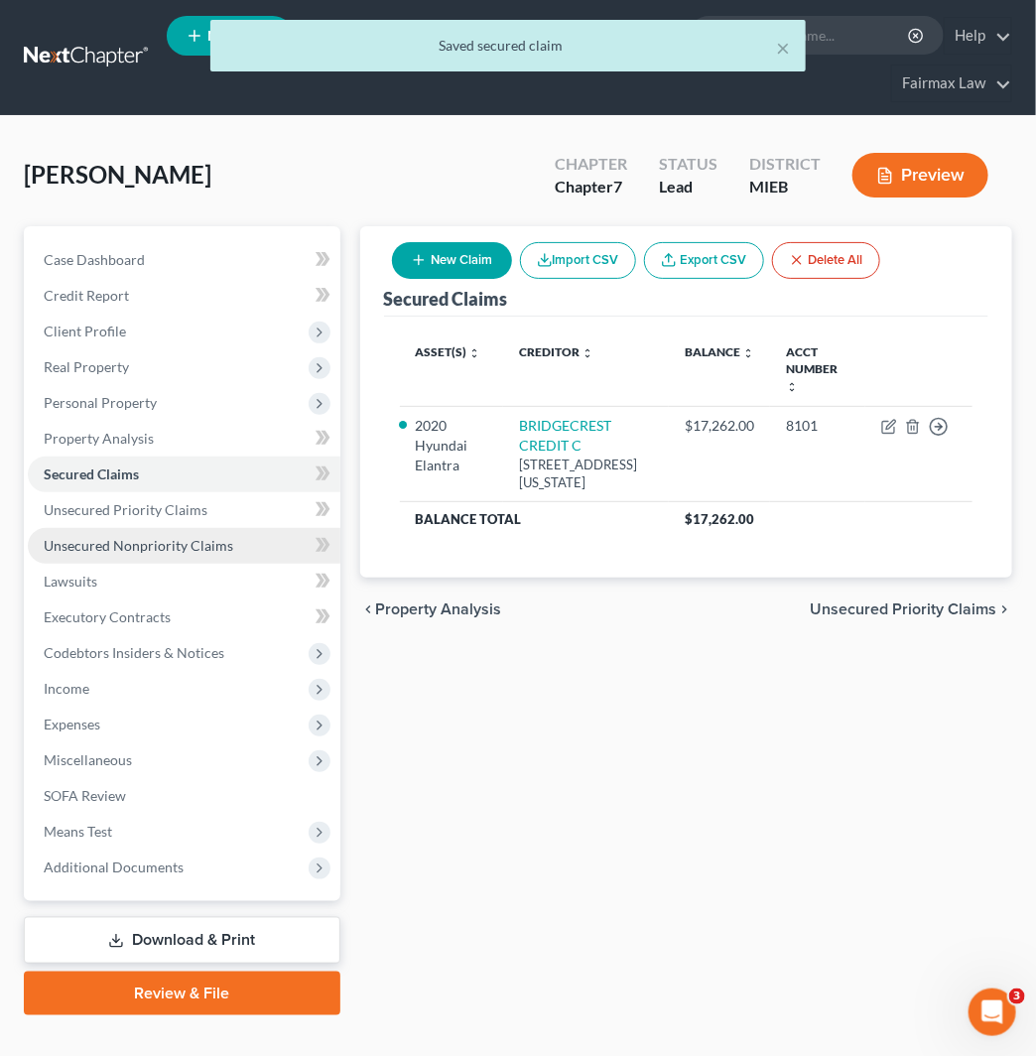
click at [191, 534] on link "Unsecured Nonpriority Claims" at bounding box center [184, 546] width 313 height 36
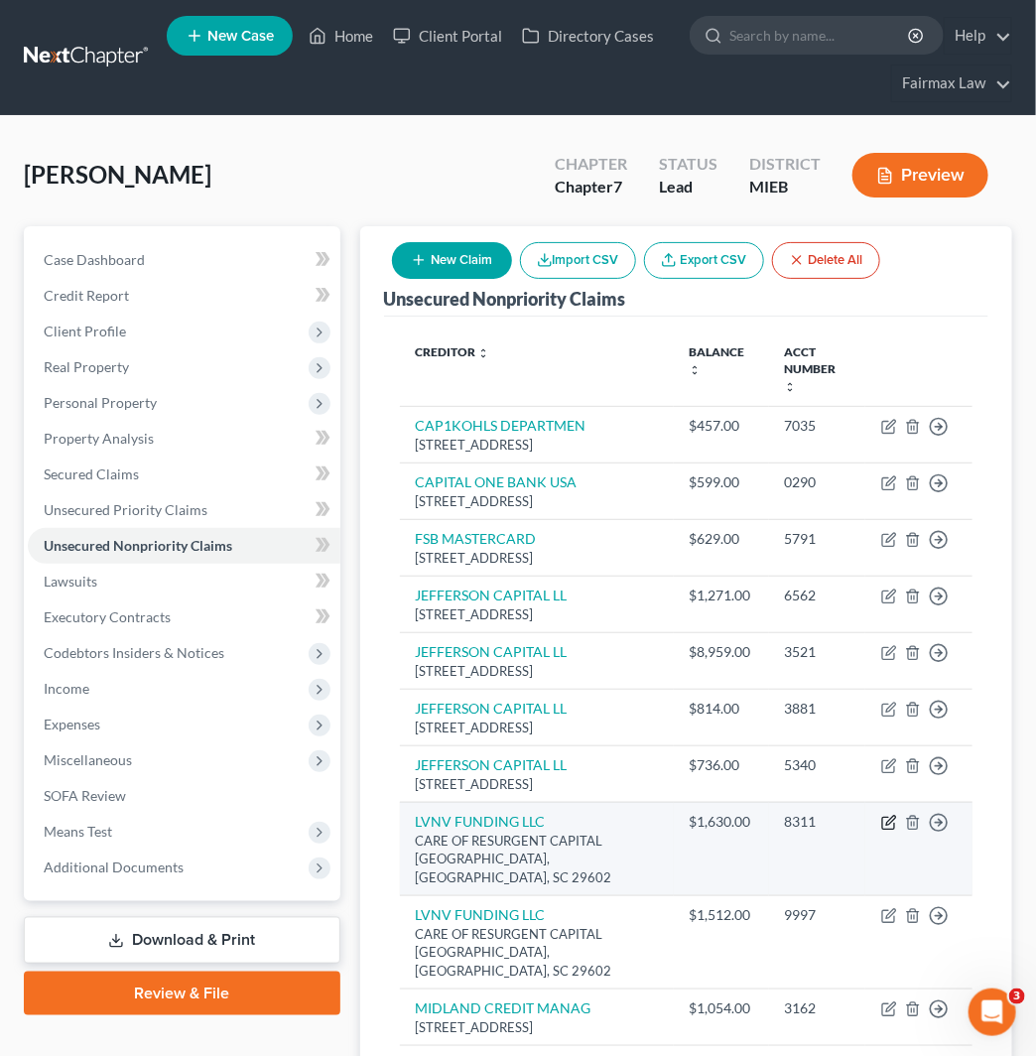
click at [892, 831] on icon "button" at bounding box center [890, 823] width 16 height 16
select select "42"
select select "14"
select select "0"
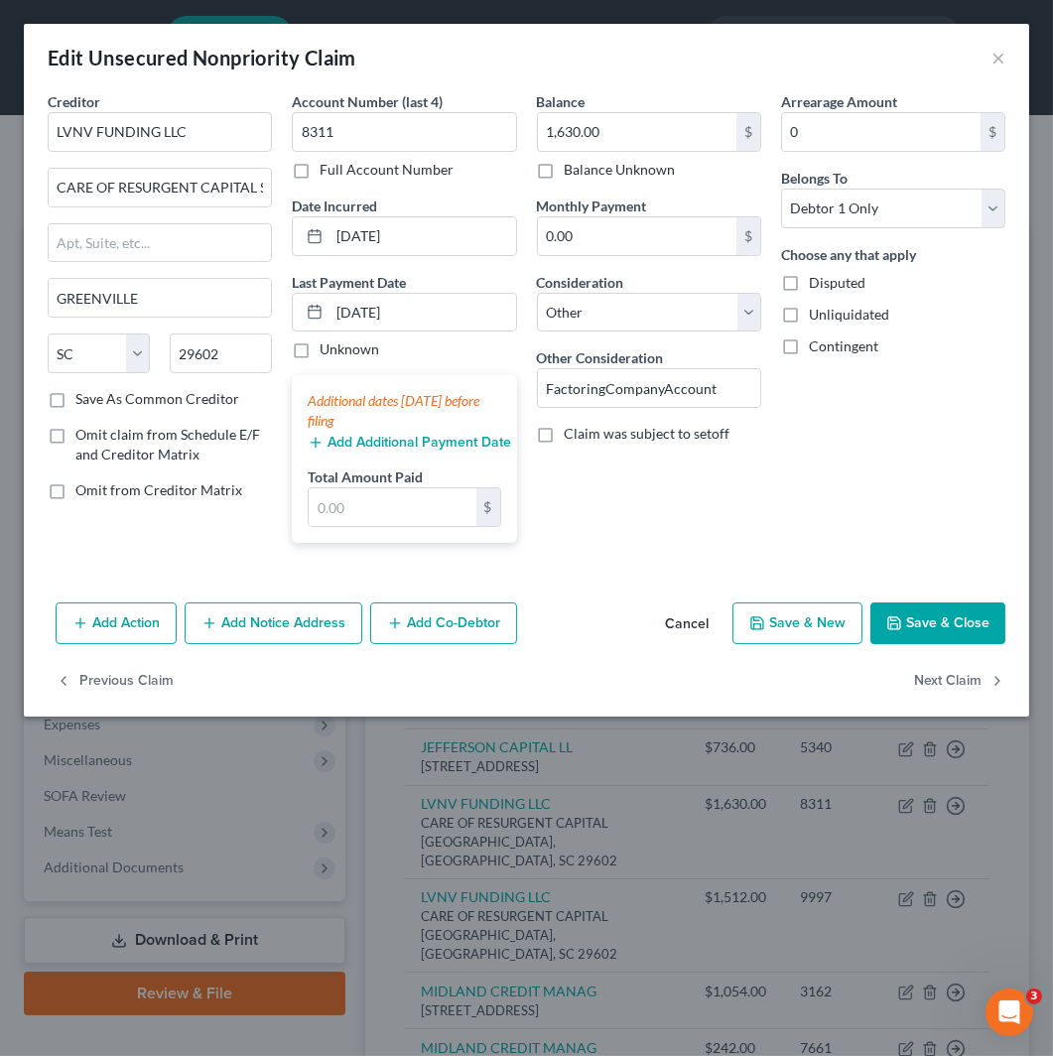
click at [130, 616] on button "Add Action" at bounding box center [116, 624] width 121 height 42
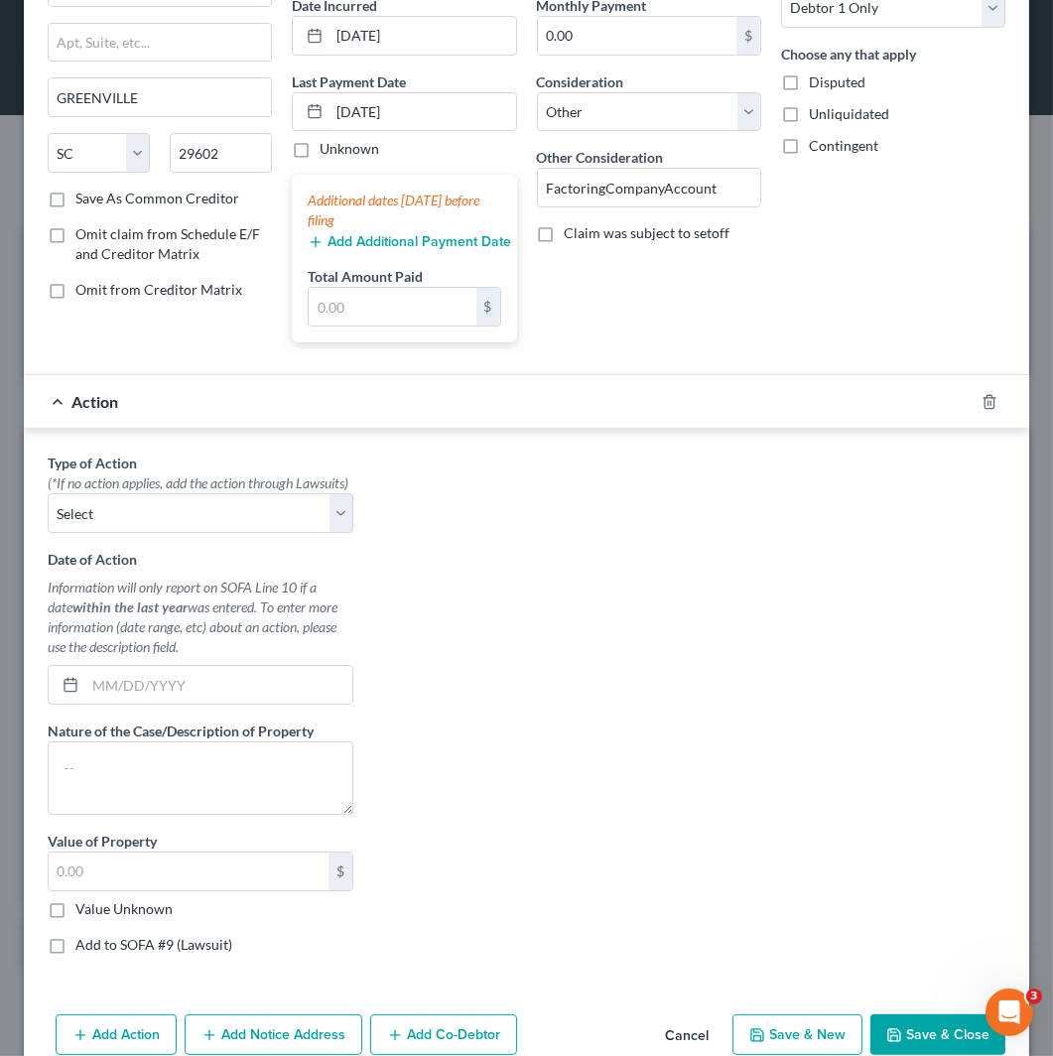
scroll to position [318, 0]
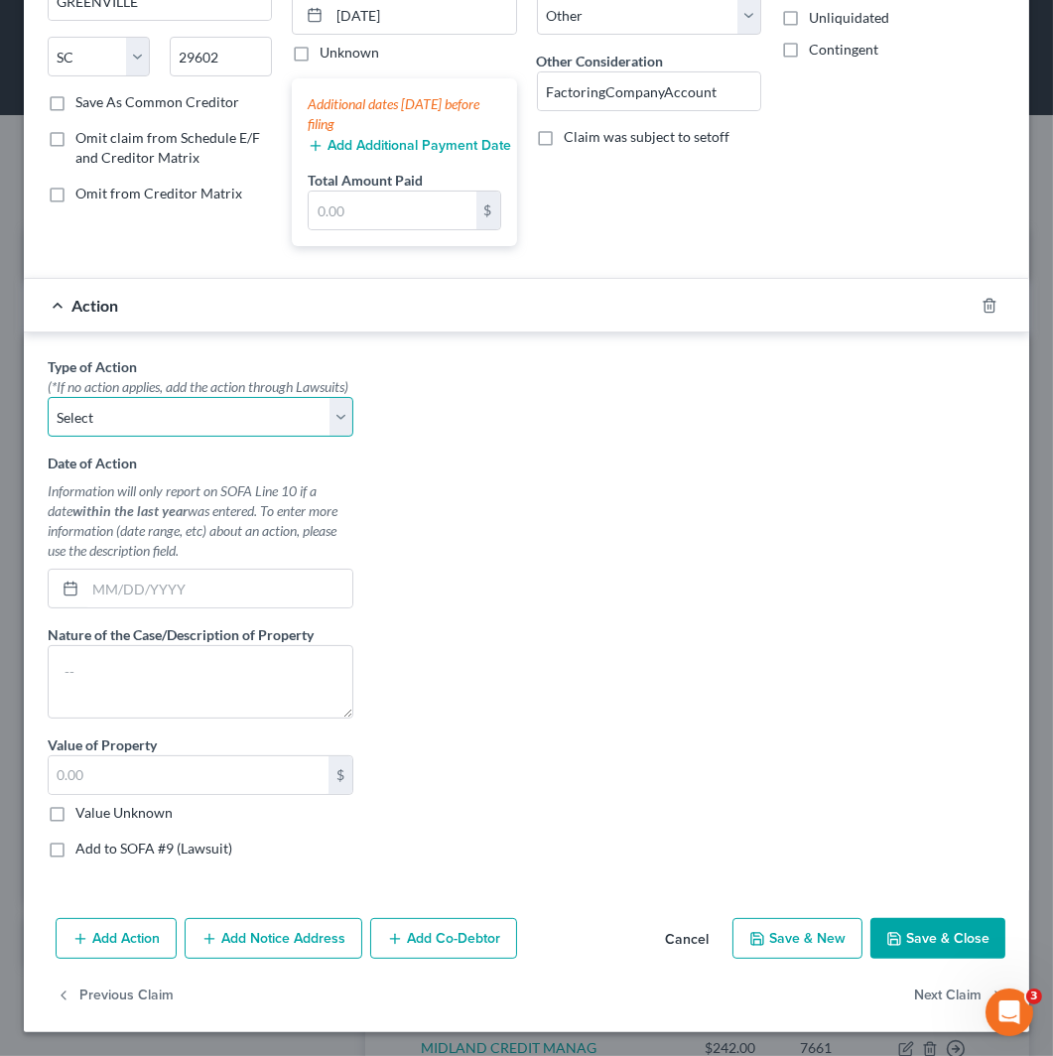
click at [184, 400] on select "Select Repossession Garnishment Foreclosure Personal Injury Attached, Seized, O…" at bounding box center [201, 417] width 306 height 40
select select "1"
click at [48, 397] on select "Select Repossession Garnishment Foreclosure Personal Injury Attached, Seized, O…" at bounding box center [201, 417] width 306 height 40
click at [99, 816] on label "Value Unknown" at bounding box center [123, 813] width 97 height 20
click at [96, 816] on input "Value Unknown" at bounding box center [89, 809] width 13 height 13
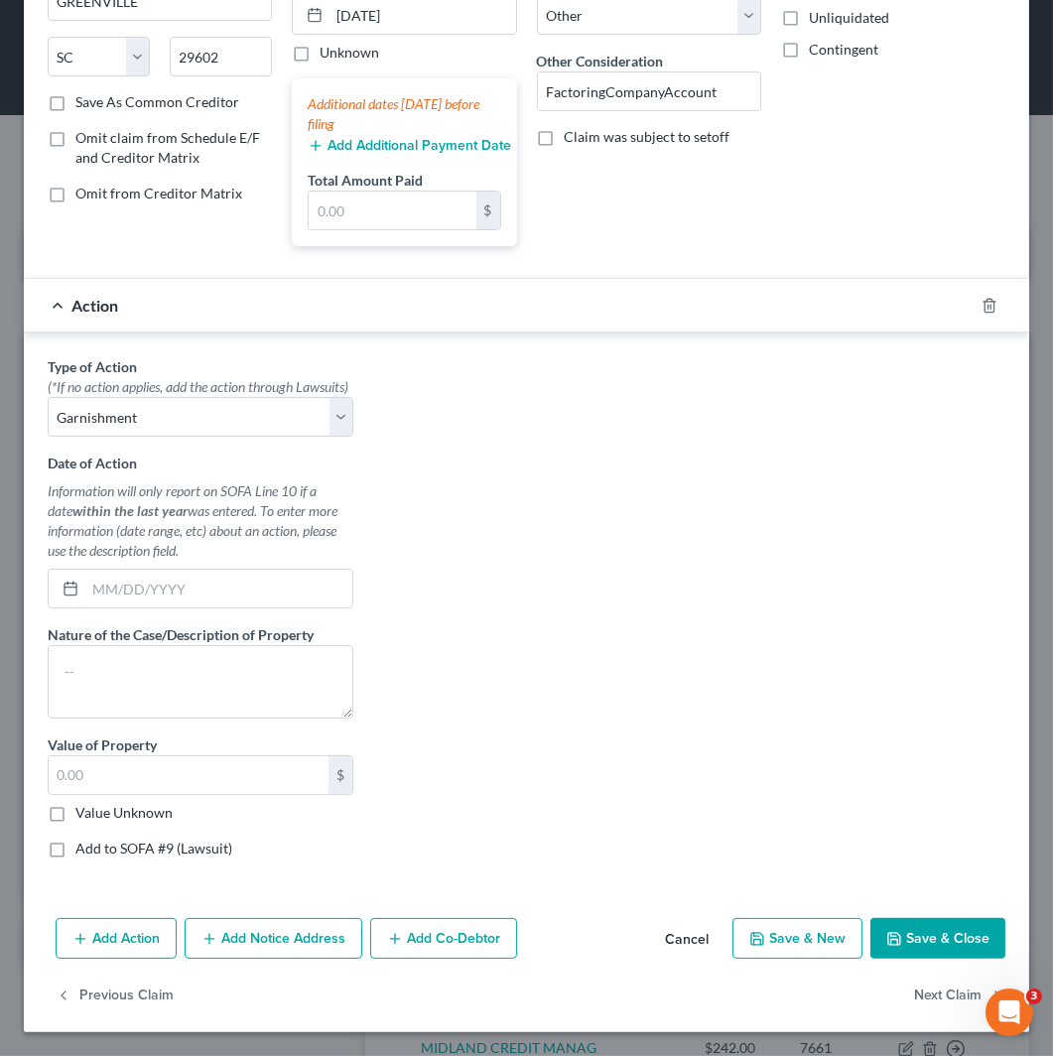
checkbox input "true"
type input "0.00"
click at [99, 851] on label "Add to SOFA #9 (Lawsuit)" at bounding box center [153, 849] width 157 height 20
click at [96, 851] on input "Add to SOFA #9 (Lawsuit)" at bounding box center [89, 845] width 13 height 13
checkbox input "true"
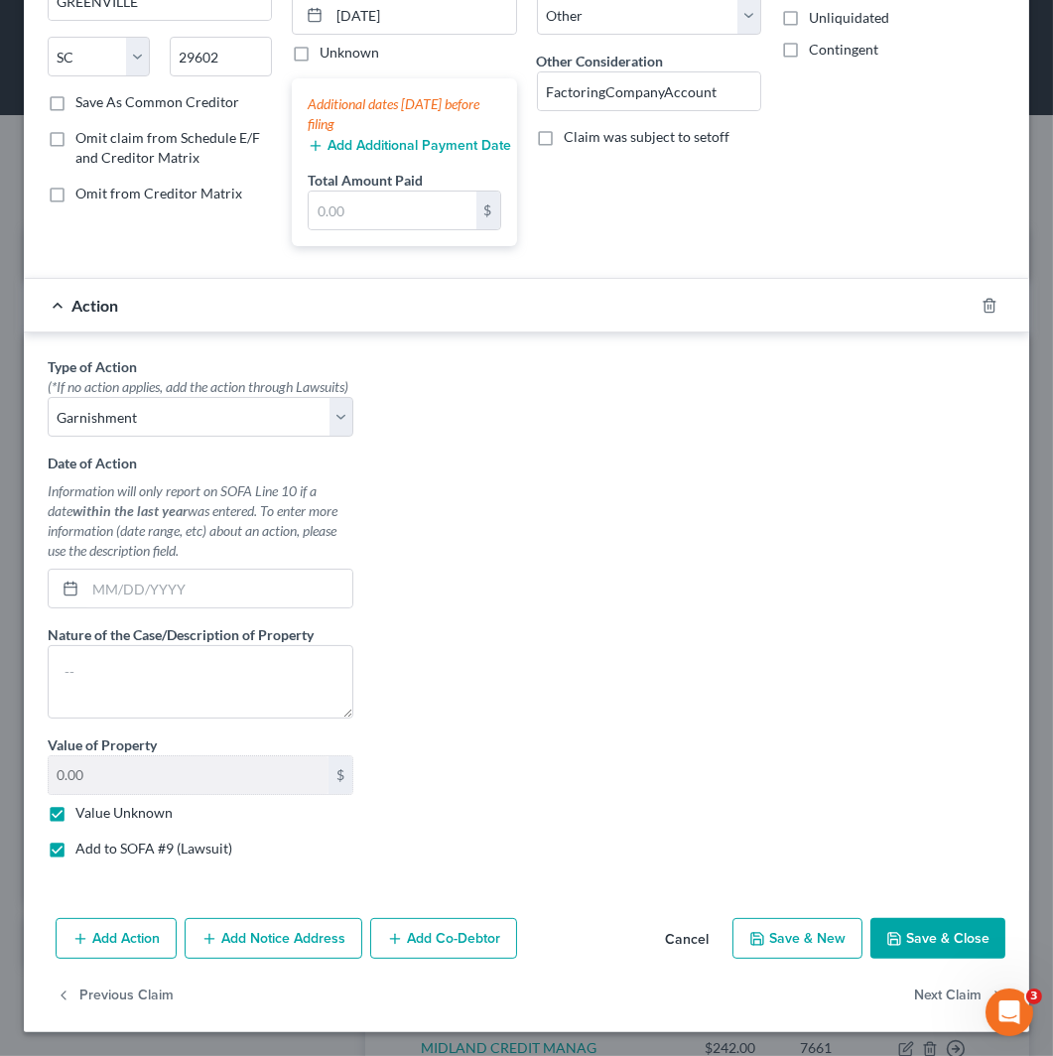
select select "0"
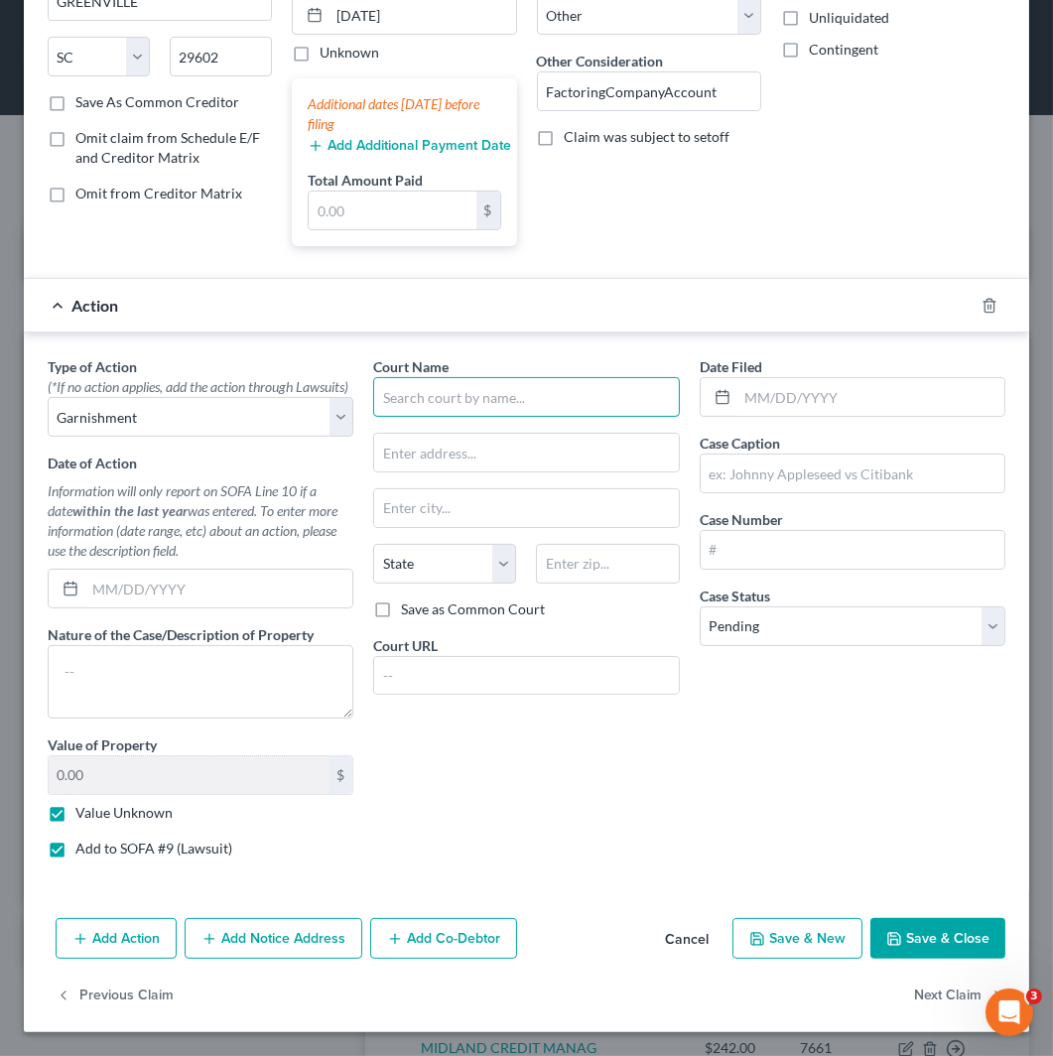
click at [516, 392] on input "text" at bounding box center [526, 397] width 306 height 40
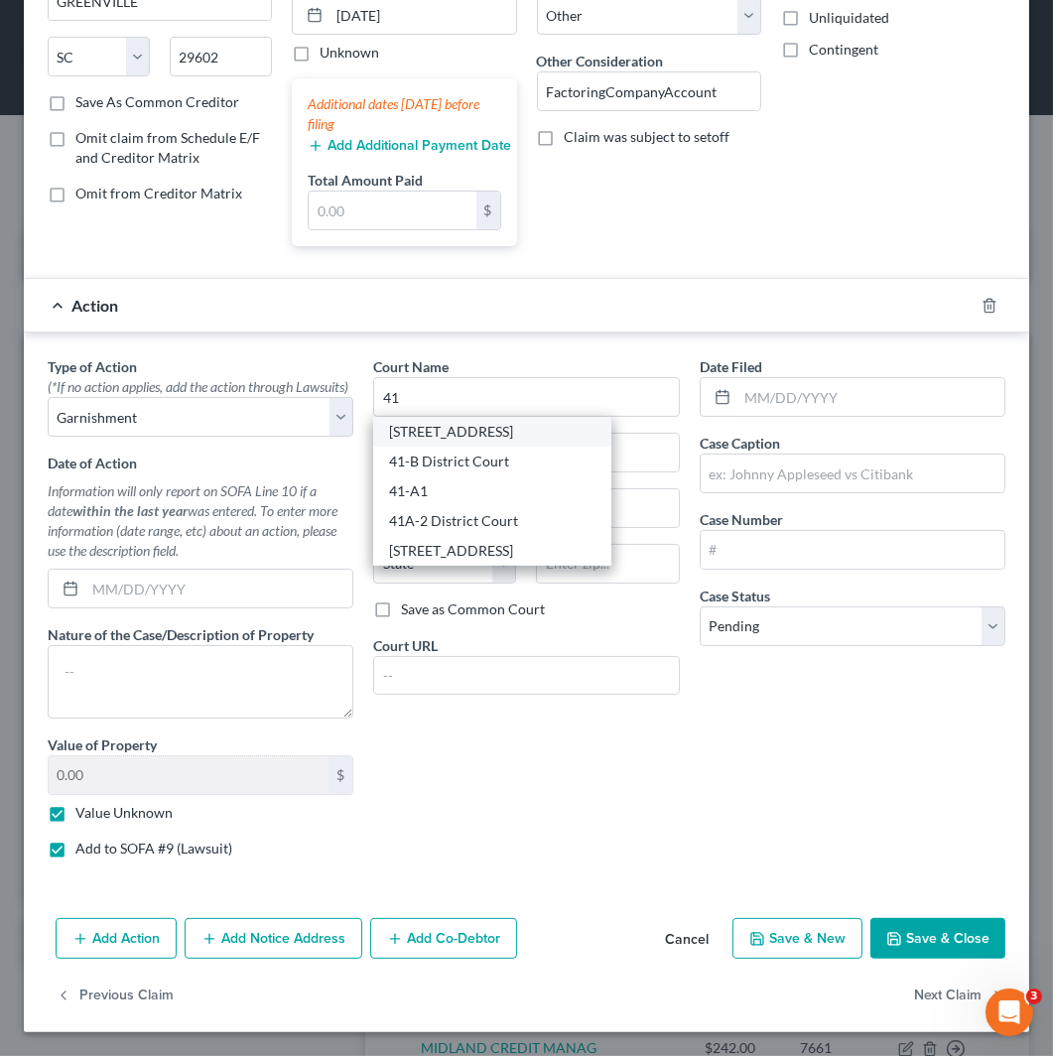
click at [484, 422] on div "[STREET_ADDRESS]" at bounding box center [492, 432] width 206 height 20
type input "[STREET_ADDRESS]"
type input "[STREET_ADDRESS][PERSON_NAME]"
type input "[PERSON_NAME]"
select select "23"
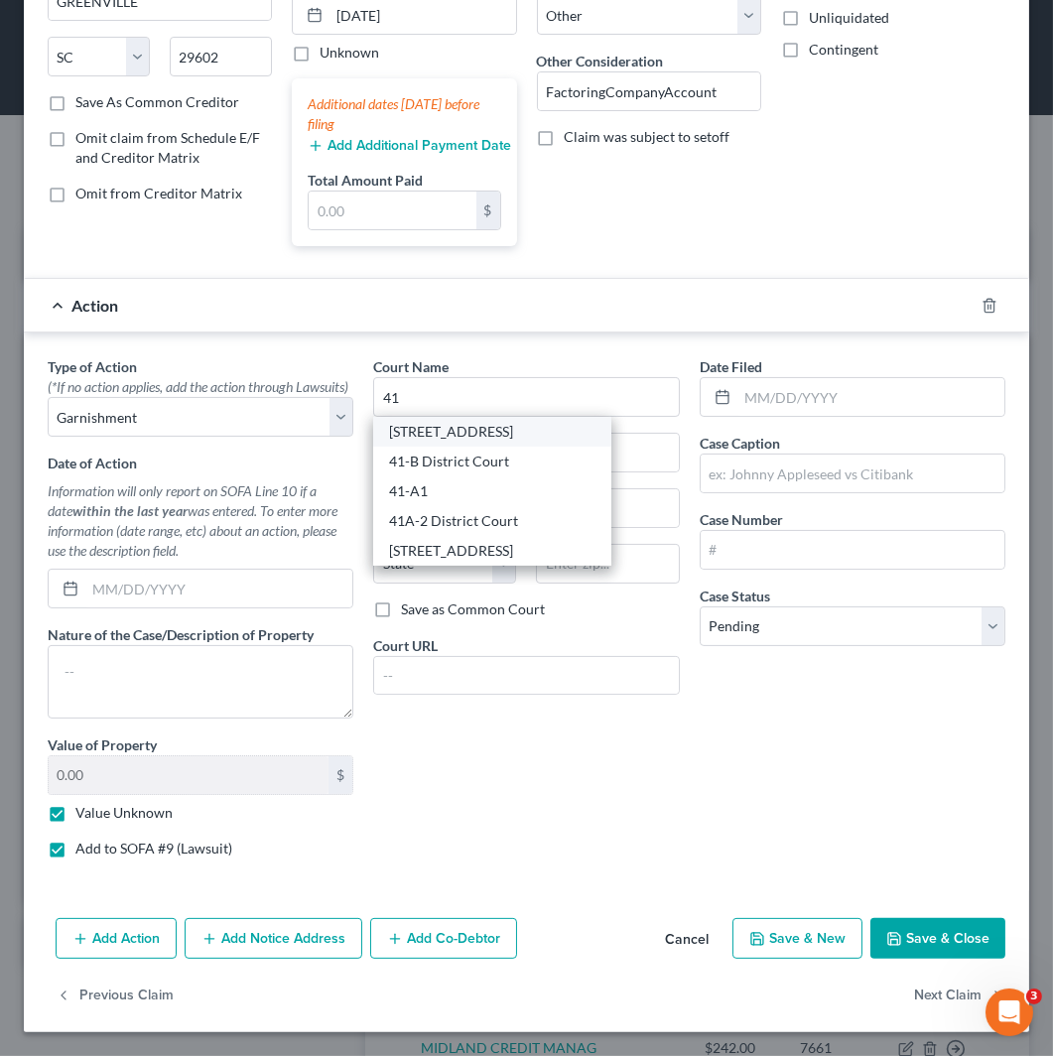
type input "48316"
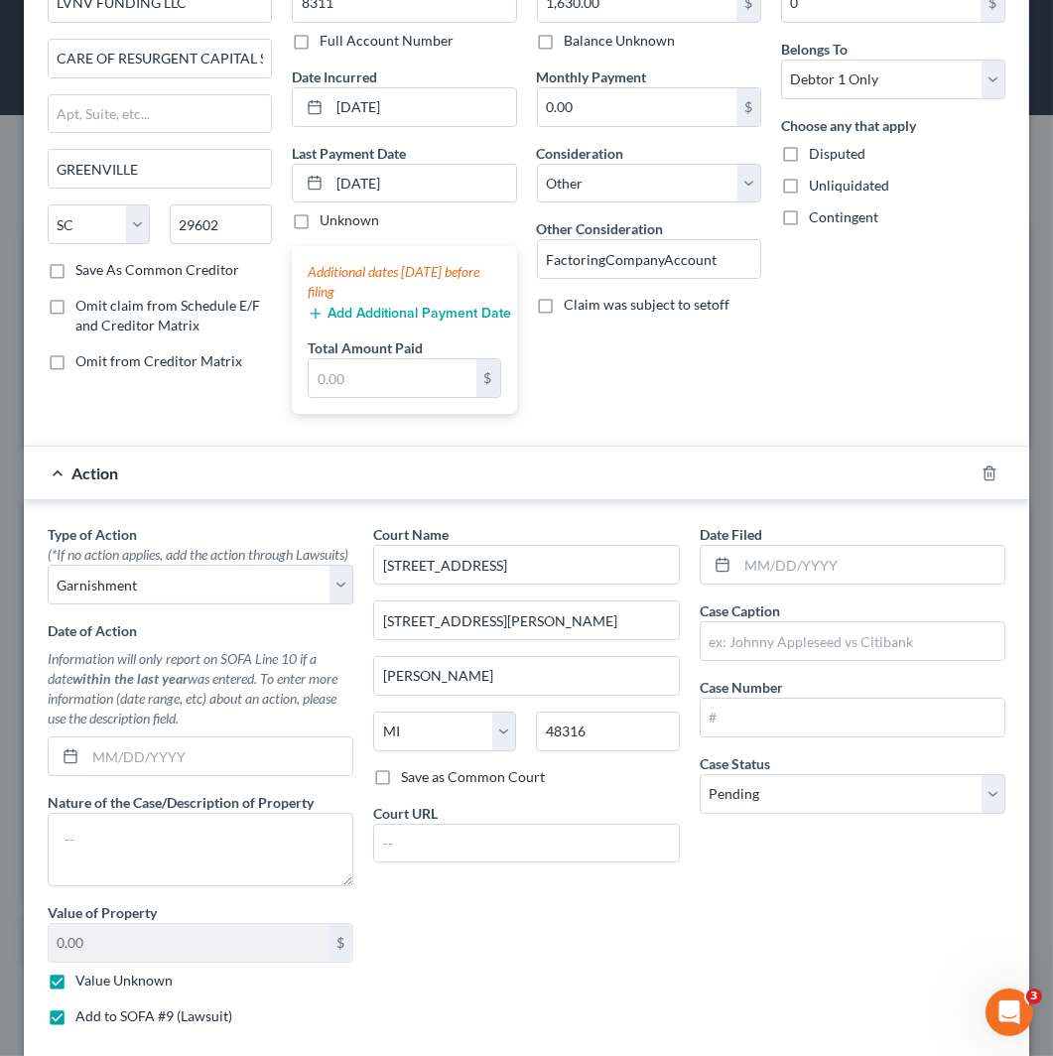
scroll to position [0, 0]
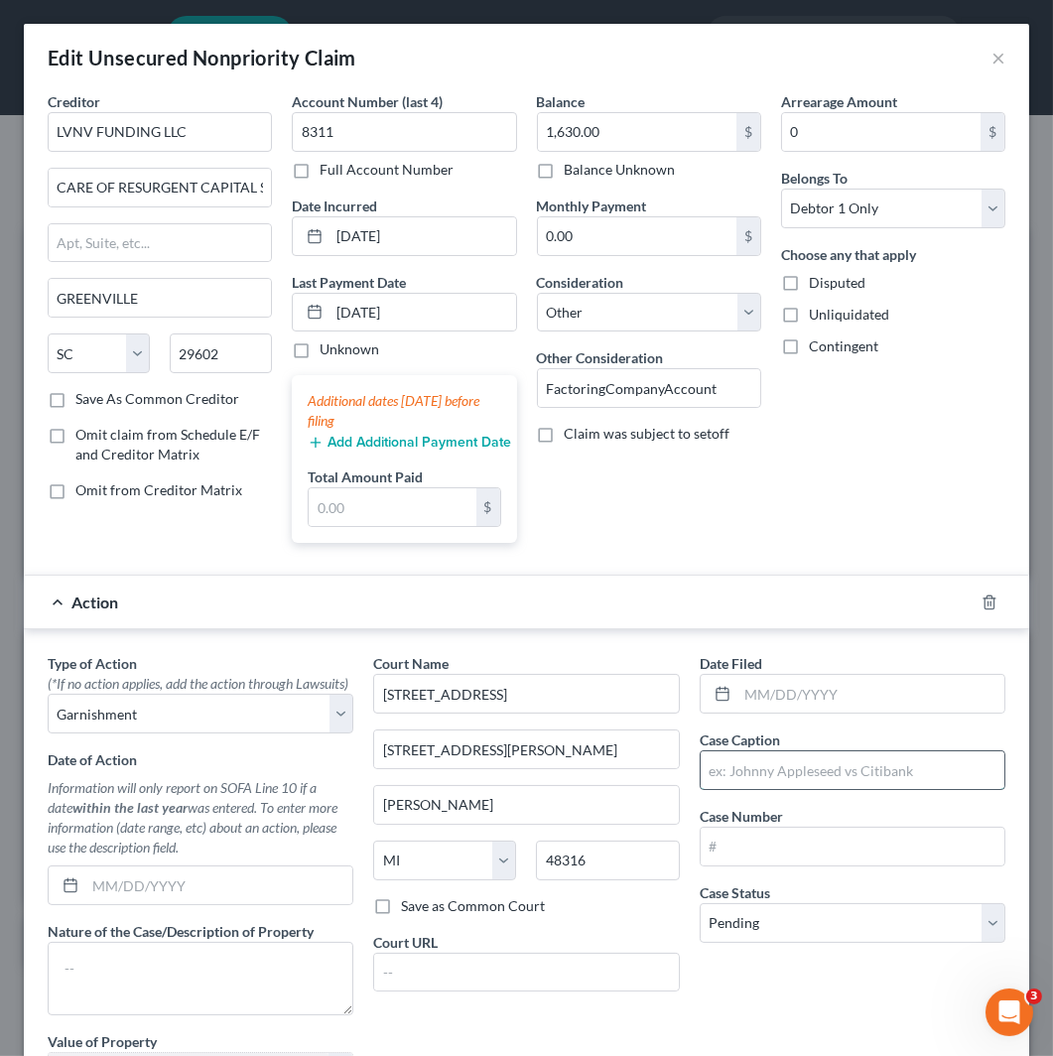
click at [867, 768] on input "text" at bounding box center [853, 771] width 304 height 38
paste input "LVNV FUNDING LLC V [PERSON_NAME]"
click at [838, 777] on input "LVNV FUNDING LLC V [PERSON_NAME]" at bounding box center [853, 771] width 304 height 38
type input "LVNV FUNDING LLC V [PERSON_NAME]"
drag, startPoint x: 830, startPoint y: 854, endPoint x: 830, endPoint y: 885, distance: 30.8
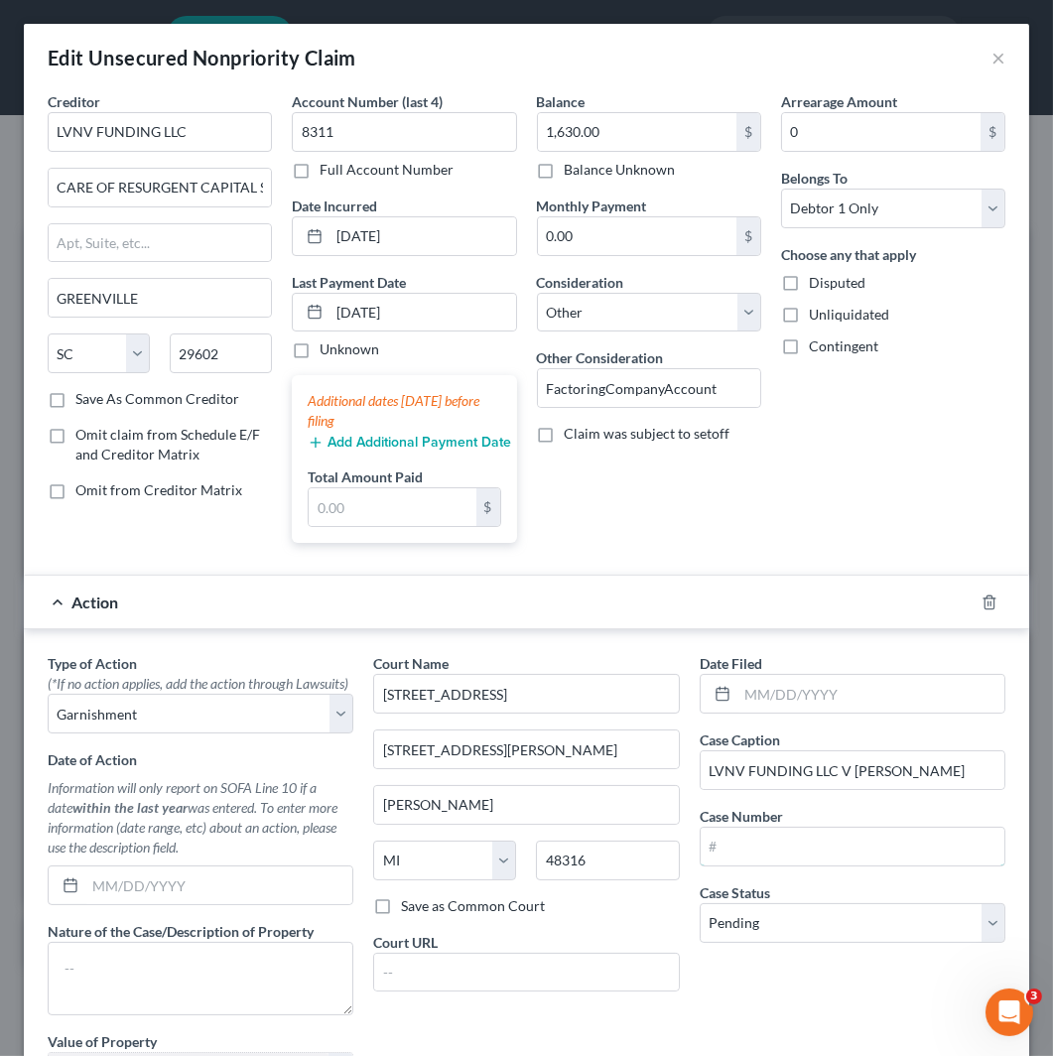
click at [830, 854] on input "text" at bounding box center [853, 847] width 304 height 38
paste input "2025-25-03449-GC"
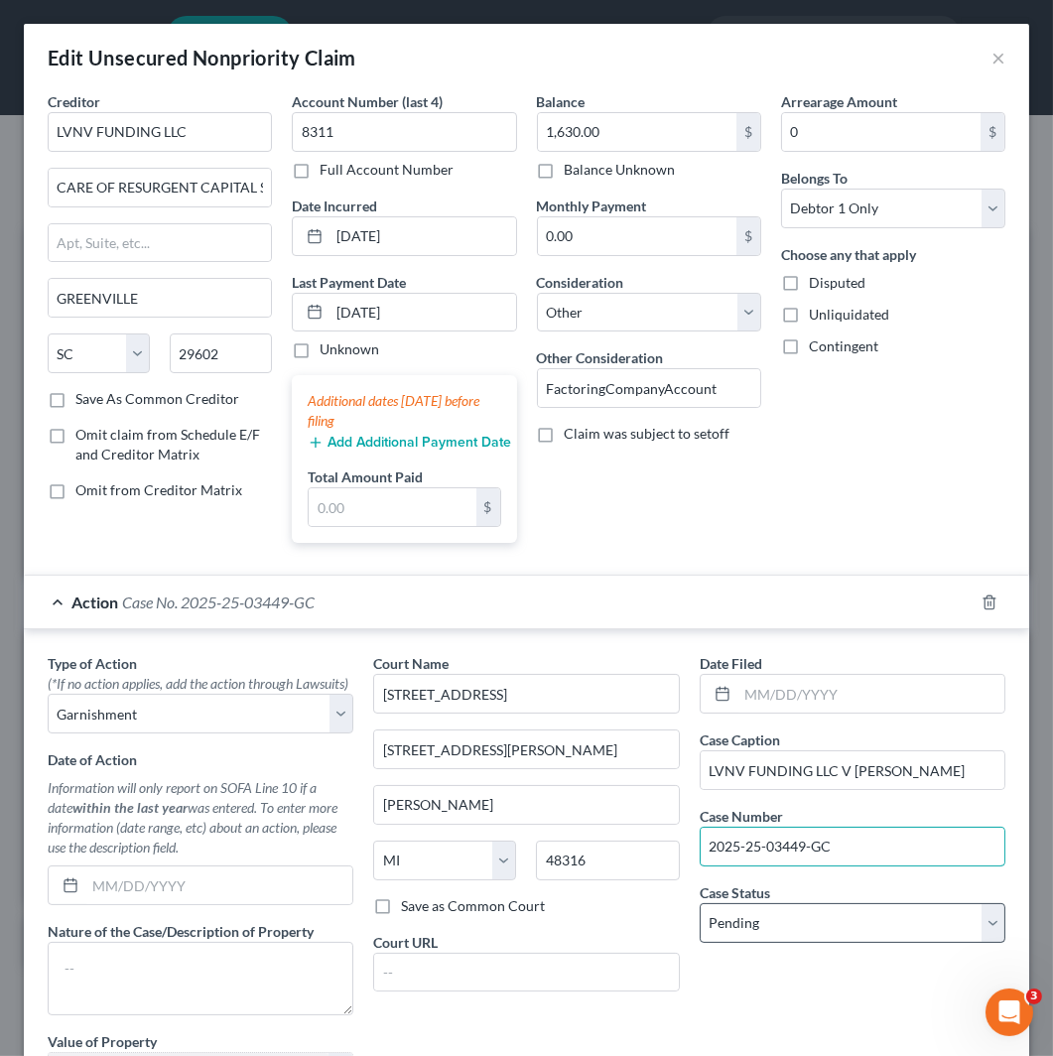
type input "2025-25-03449-GC"
click at [830, 934] on select "Select Pending On Appeal Concluded" at bounding box center [853, 923] width 306 height 40
select select "2"
click at [700, 904] on select "Select Pending On Appeal Concluded" at bounding box center [853, 923] width 306 height 40
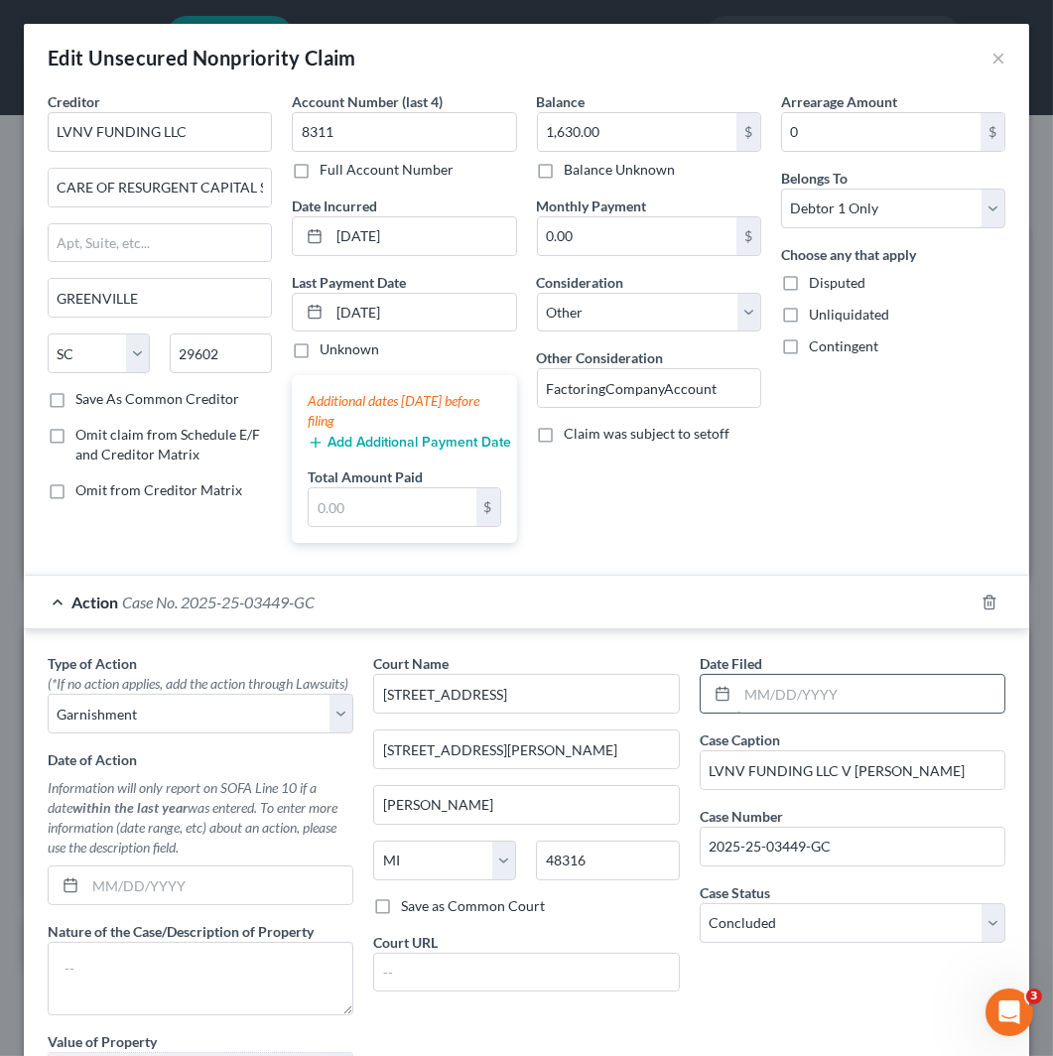
click at [845, 690] on input "text" at bounding box center [871, 694] width 267 height 38
paste input "[DATE]"
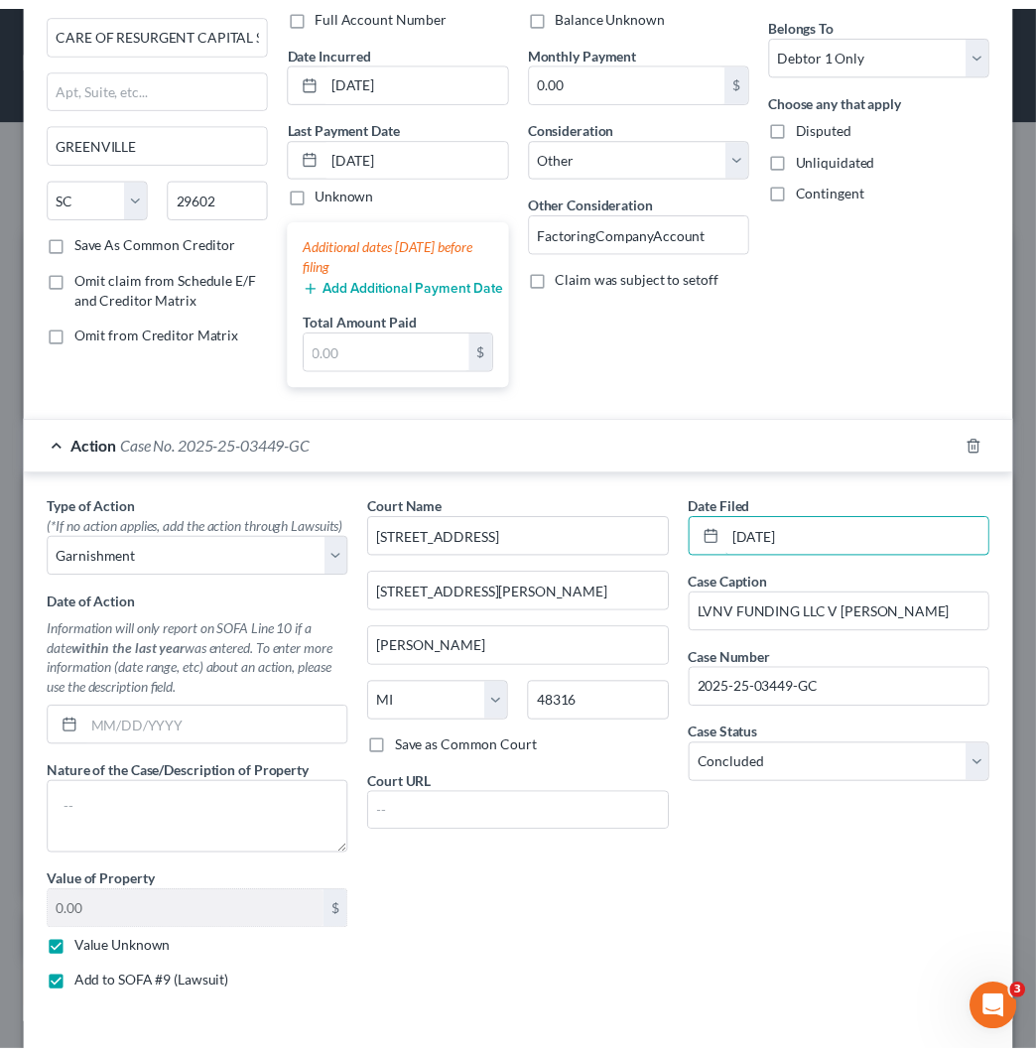
scroll to position [318, 0]
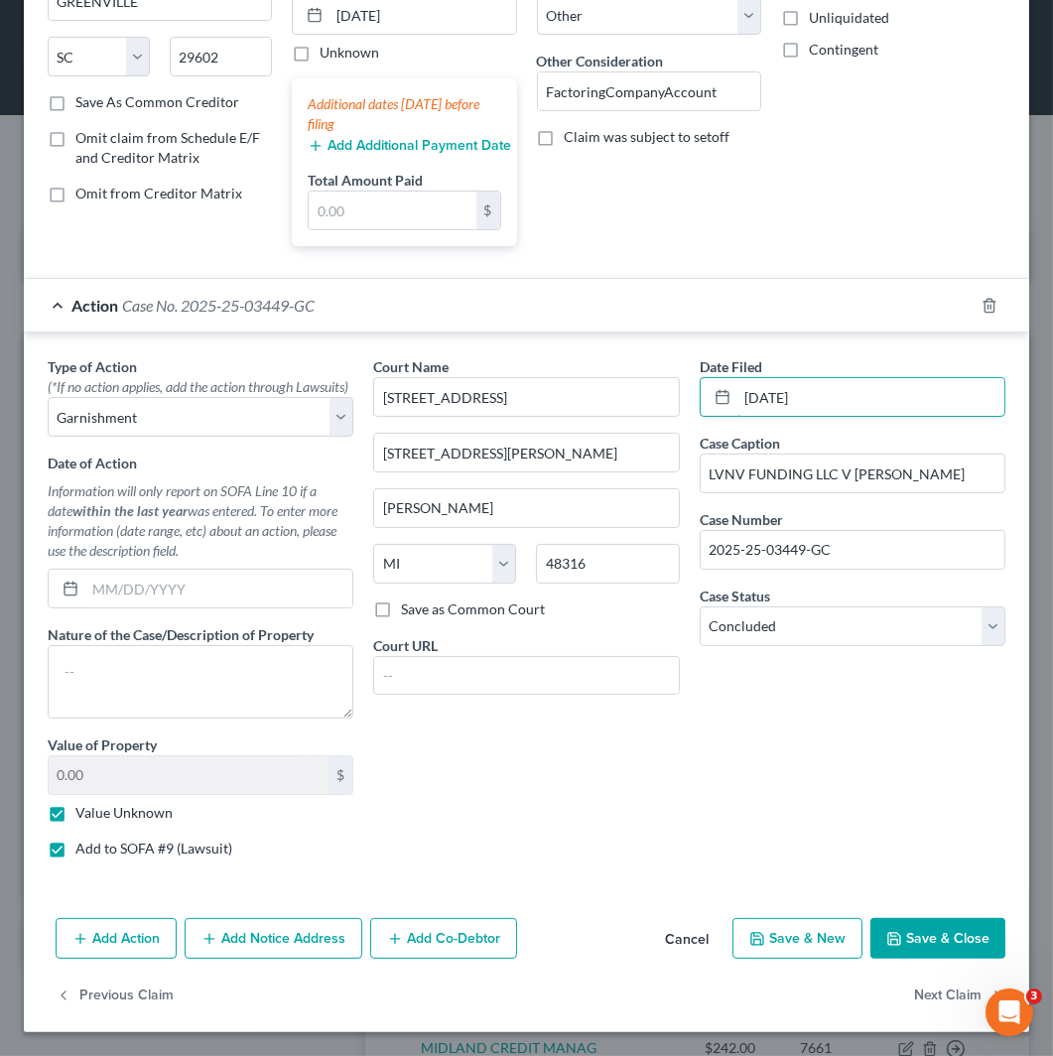
type input "[DATE]"
click at [929, 926] on button "Save & Close" at bounding box center [938, 939] width 135 height 42
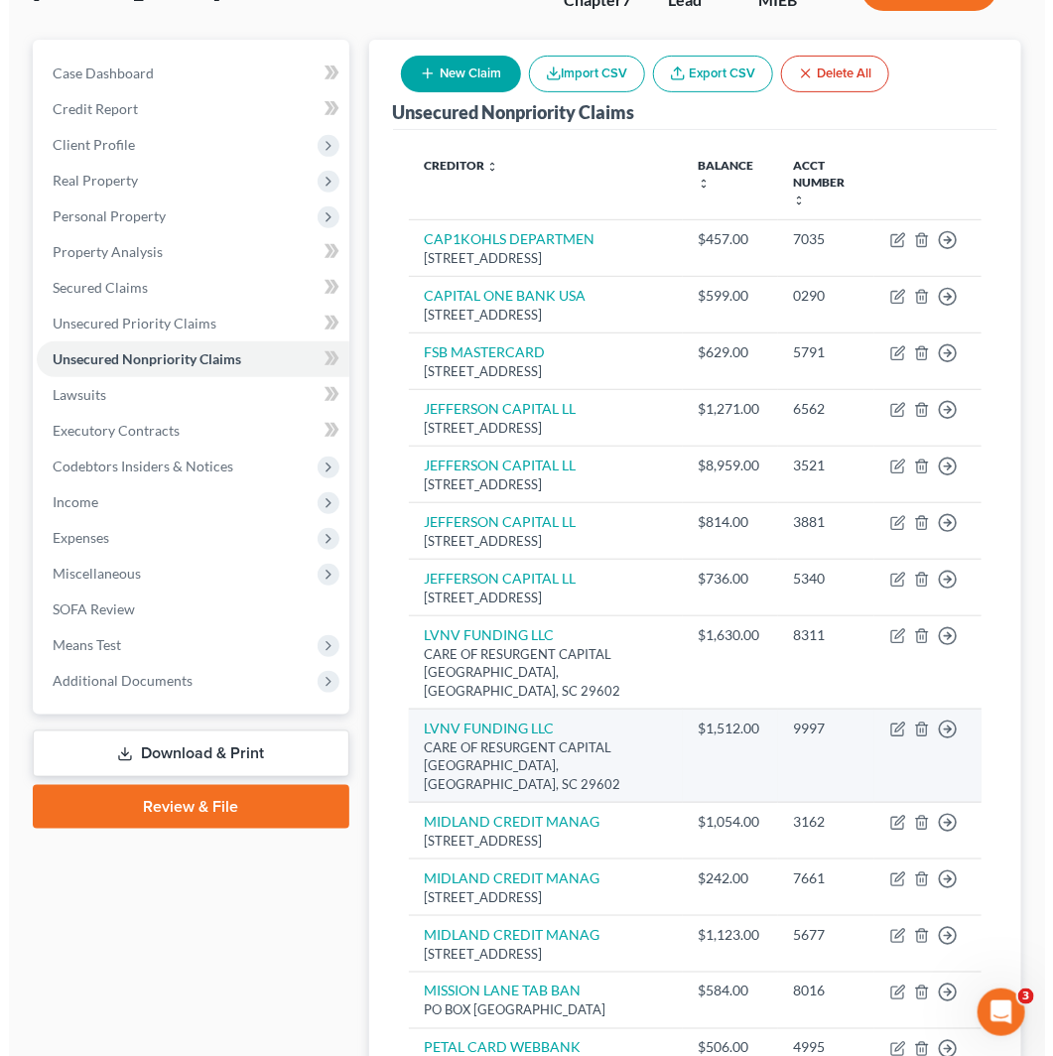
scroll to position [331, 0]
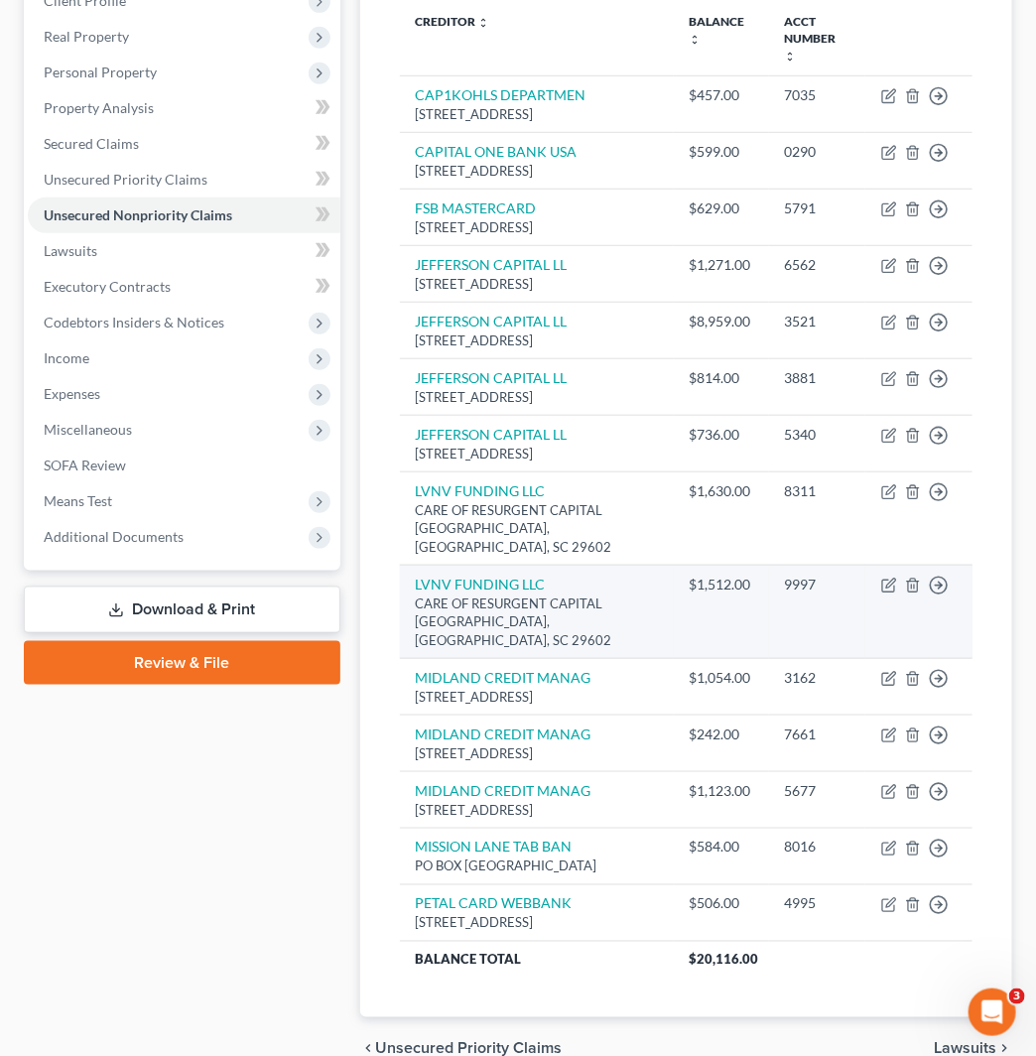
click at [886, 590] on td "Move to D Move to E Move to G Move to Notice Only" at bounding box center [919, 611] width 107 height 93
click at [895, 594] on icon "button" at bounding box center [890, 586] width 16 height 16
select select "42"
select select "14"
select select "0"
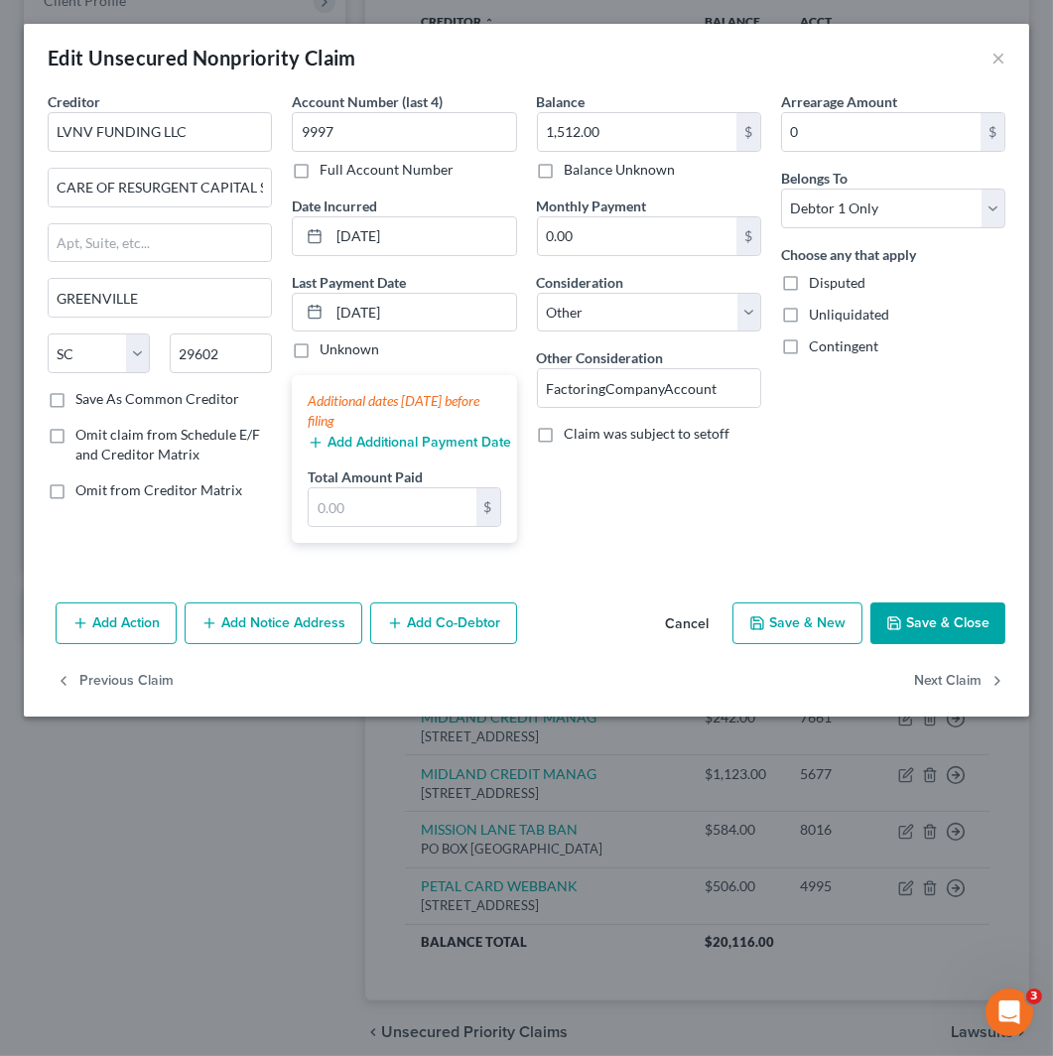
click at [152, 623] on button "Add Action" at bounding box center [116, 624] width 121 height 42
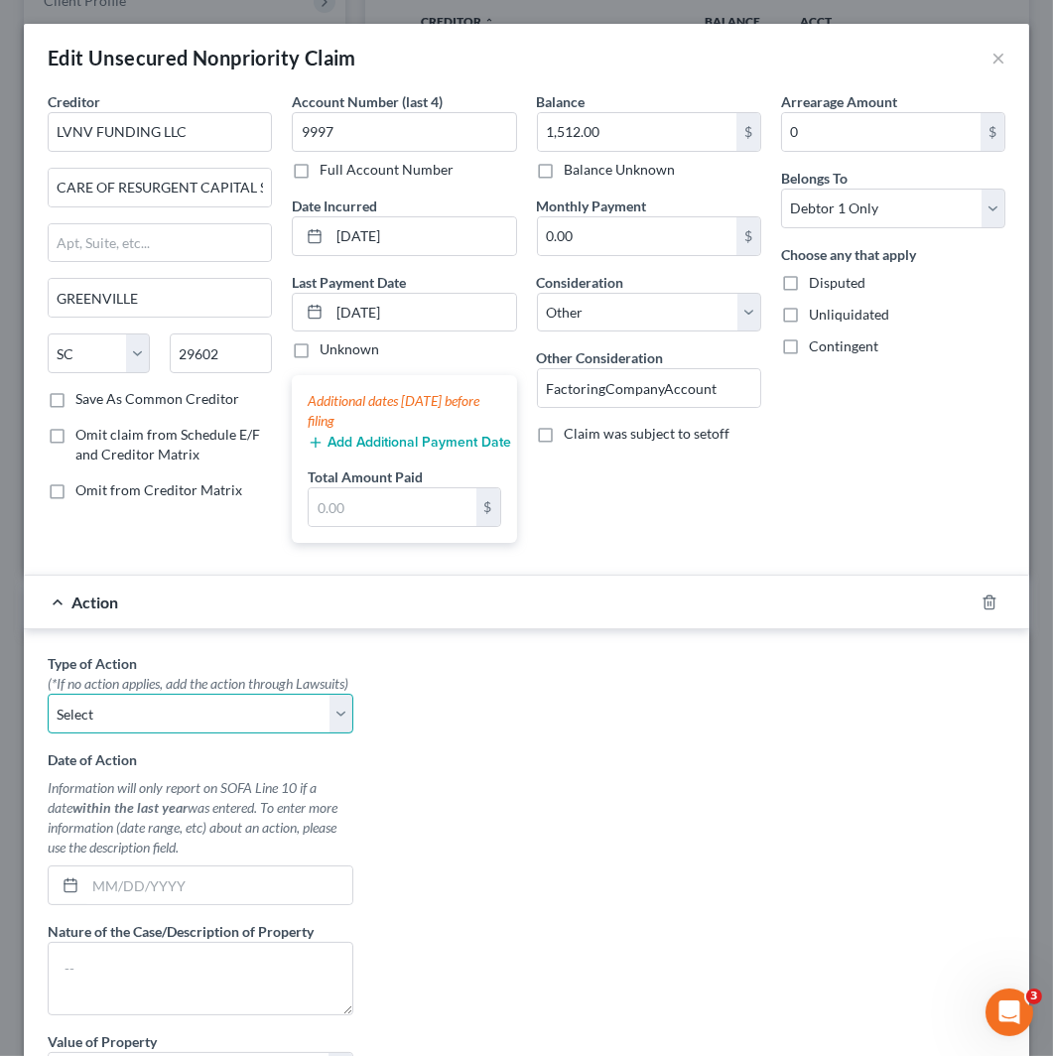
click at [261, 734] on select "Select Repossession Garnishment Foreclosure Personal Injury Attached, Seized, O…" at bounding box center [201, 714] width 306 height 40
select select "1"
click at [48, 715] on select "Select Repossession Garnishment Foreclosure Personal Injury Attached, Seized, O…" at bounding box center [201, 714] width 306 height 40
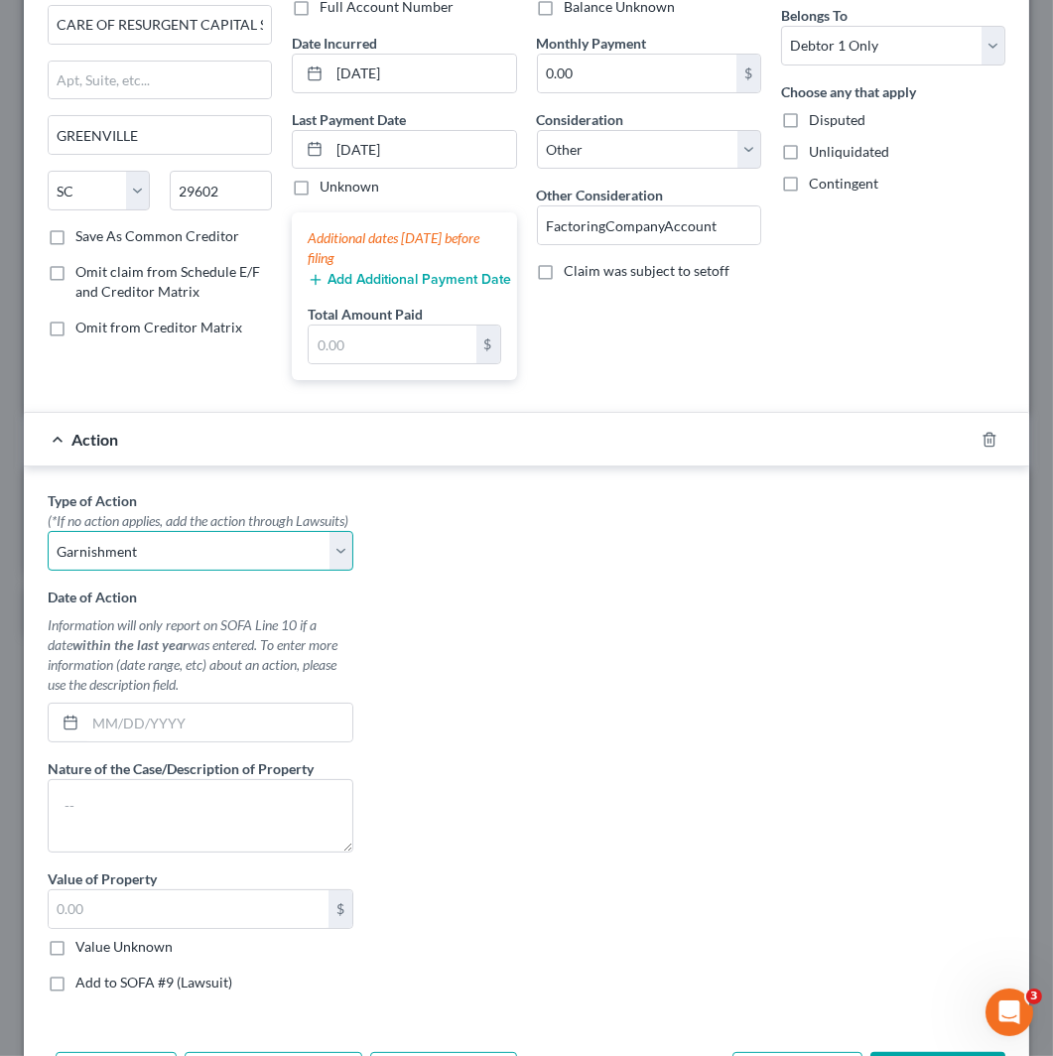
scroll to position [318, 0]
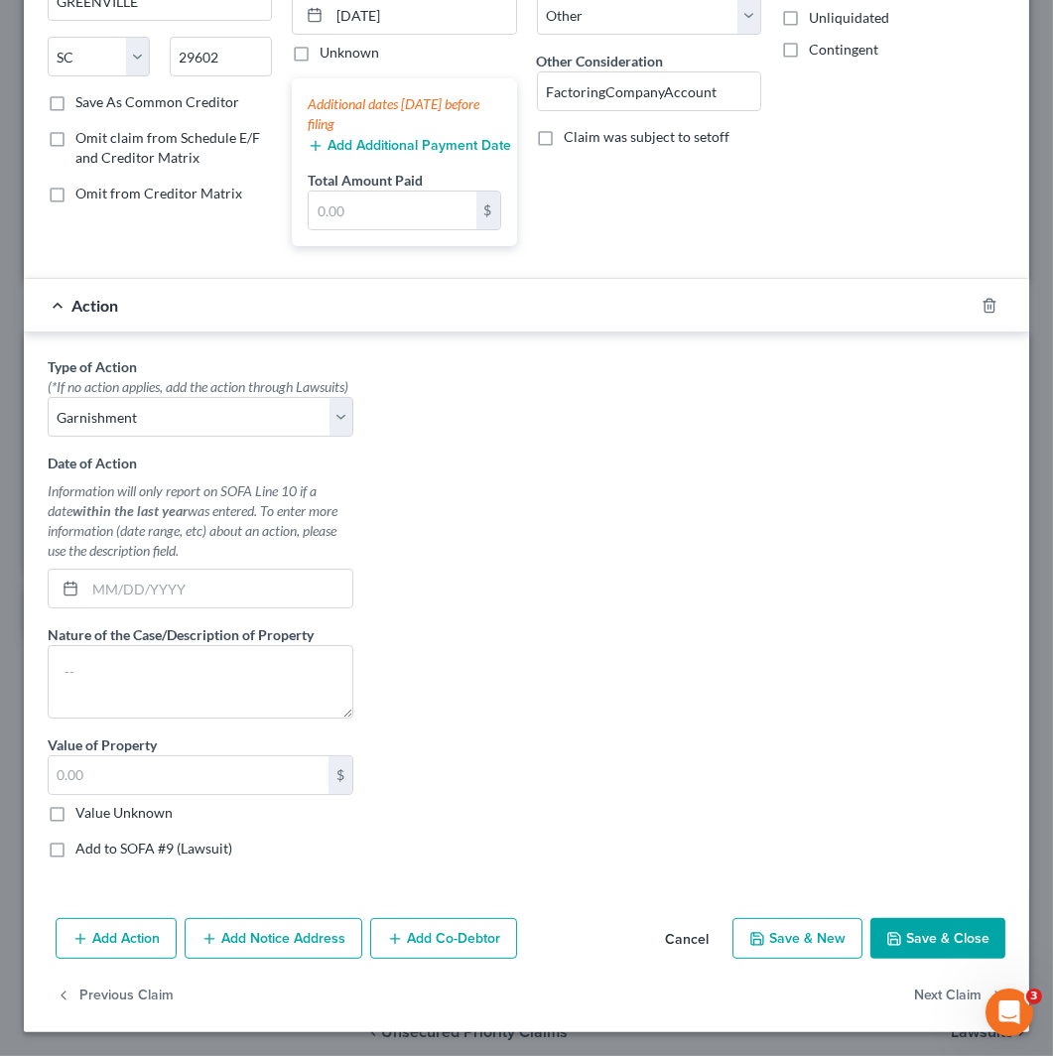
click at [106, 814] on label "Value Unknown" at bounding box center [123, 813] width 97 height 20
click at [96, 814] on input "Value Unknown" at bounding box center [89, 809] width 13 height 13
checkbox input "true"
type input "0.00"
click at [125, 846] on label "Add to SOFA #9 (Lawsuit)" at bounding box center [153, 849] width 157 height 20
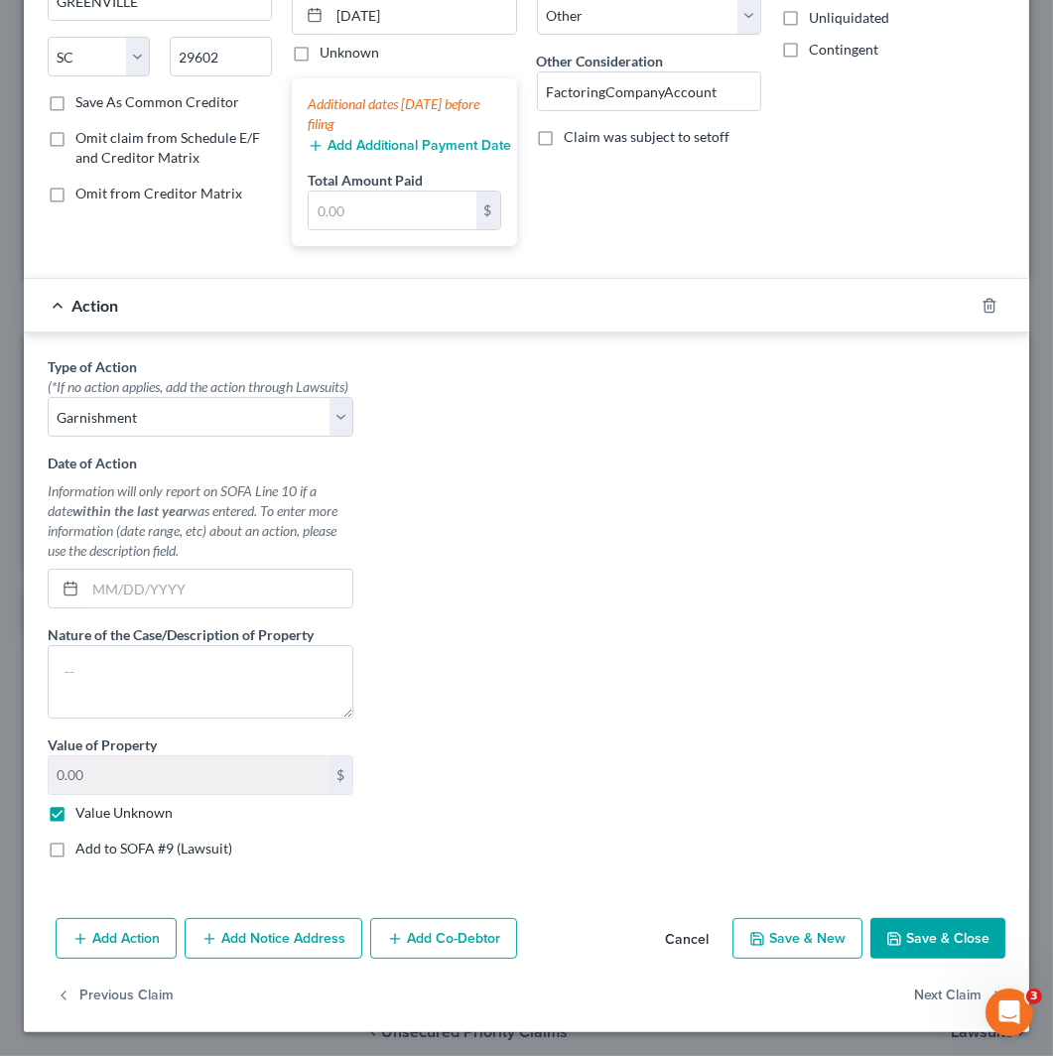
click at [96, 846] on input "Add to SOFA #9 (Lawsuit)" at bounding box center [89, 845] width 13 height 13
checkbox input "true"
select select "0"
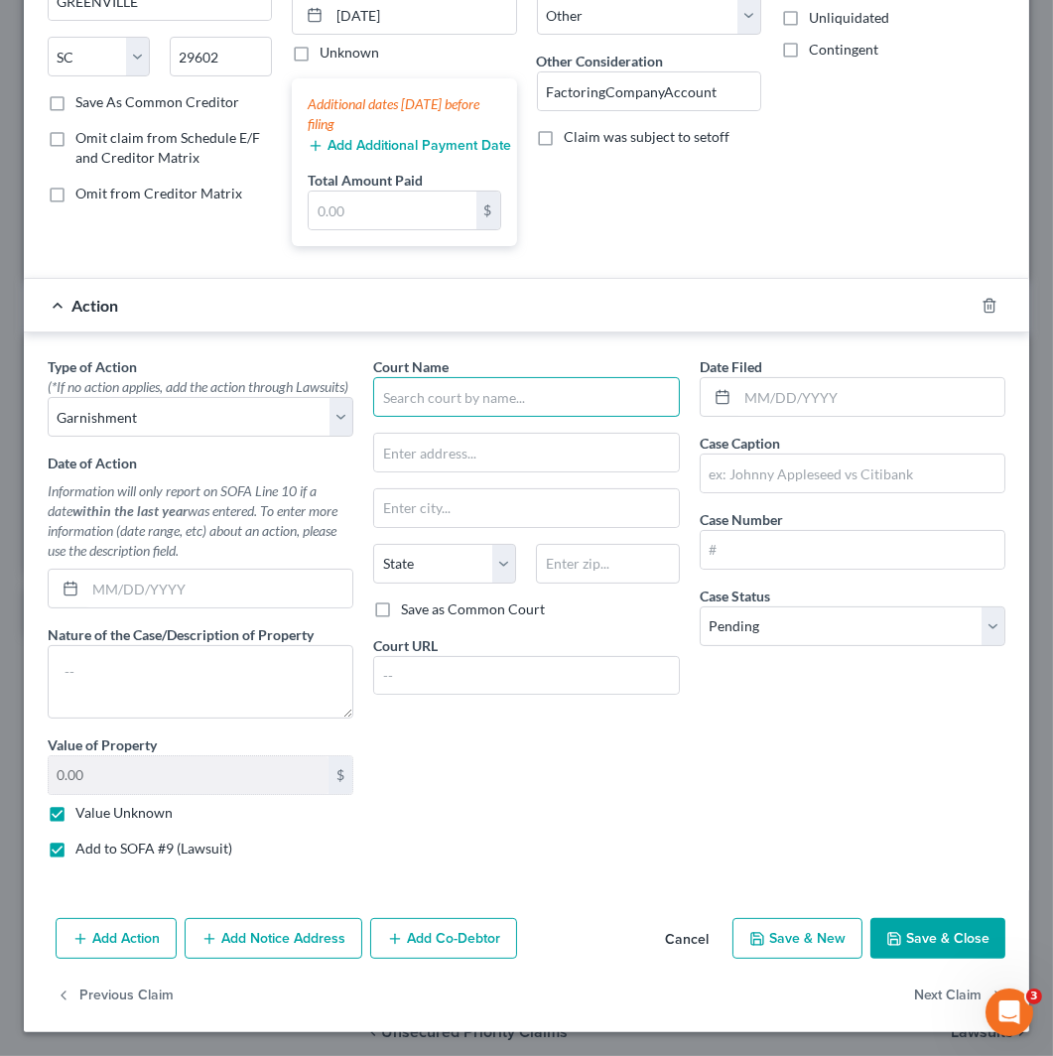
click at [491, 380] on input "text" at bounding box center [526, 397] width 306 height 40
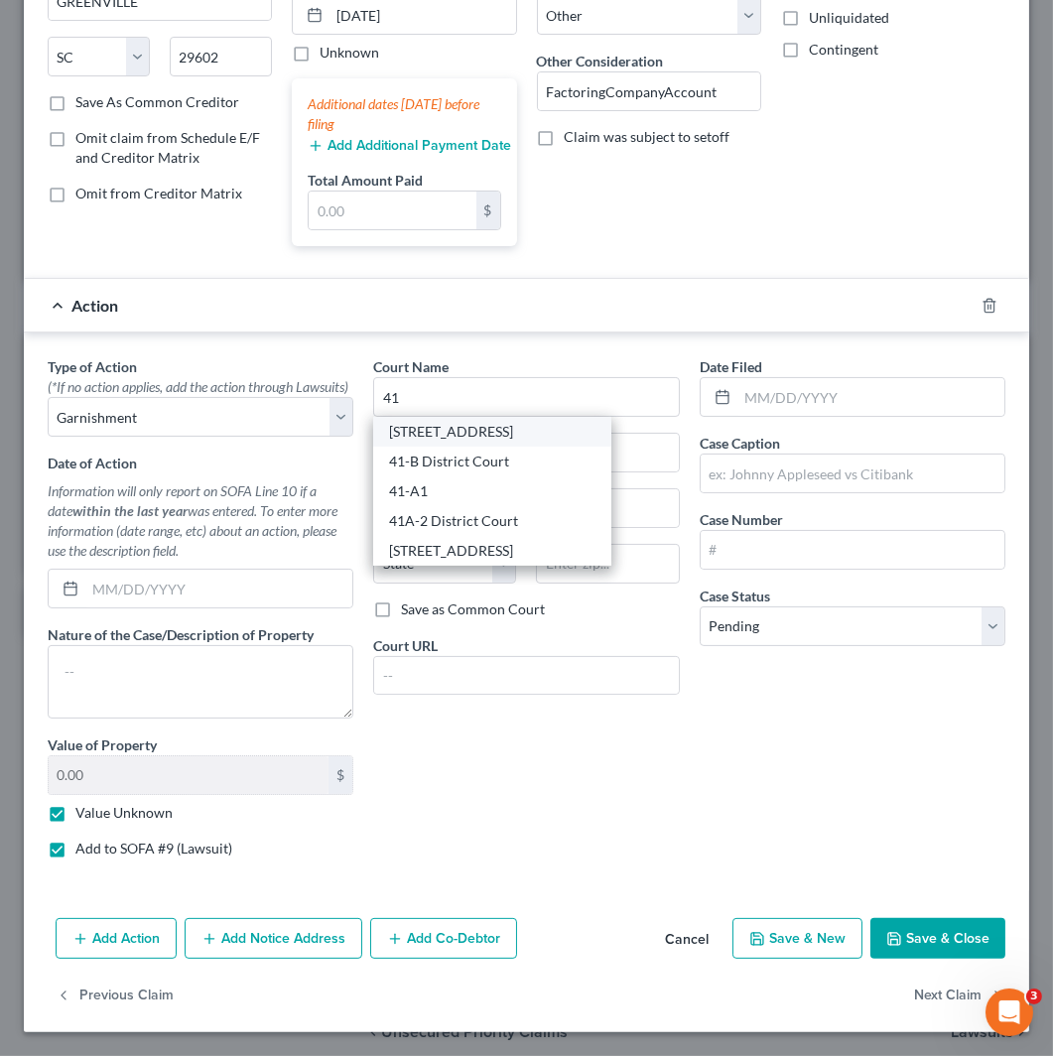
click at [490, 422] on div "[STREET_ADDRESS]" at bounding box center [492, 432] width 206 height 20
type input "[STREET_ADDRESS]"
type input "[STREET_ADDRESS][PERSON_NAME]"
type input "[PERSON_NAME]"
select select "23"
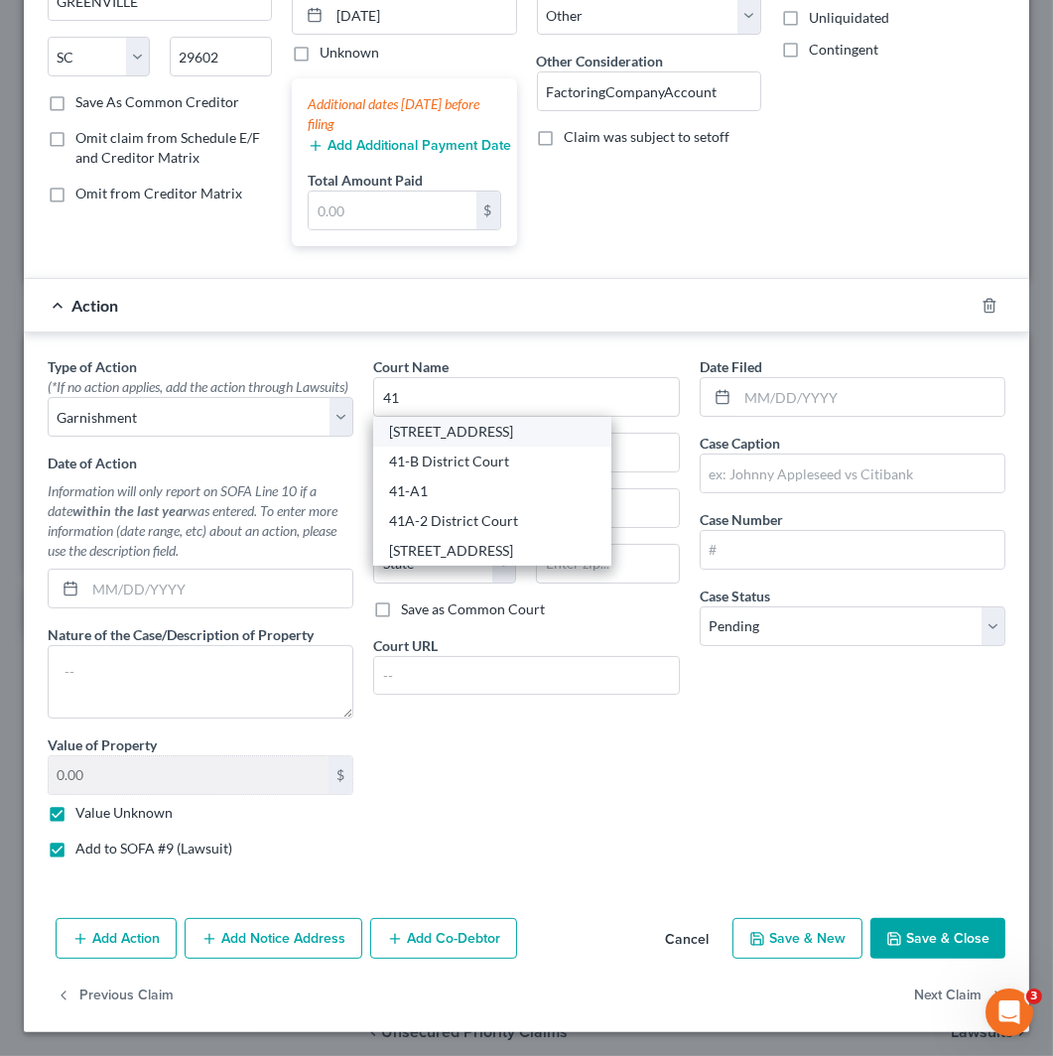
type input "48316"
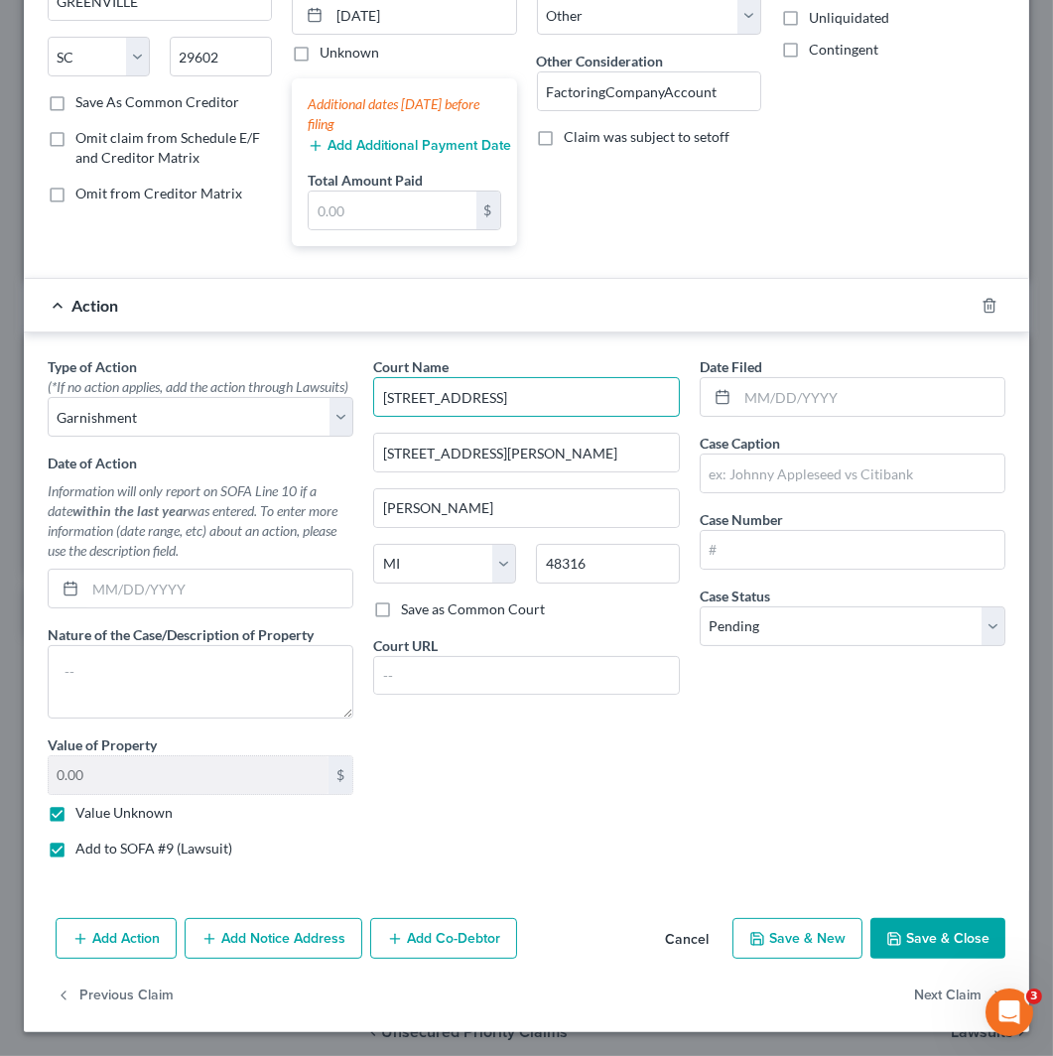
drag, startPoint x: 507, startPoint y: 377, endPoint x: 303, endPoint y: 362, distance: 205.1
click at [318, 371] on div "Type of Action * (*If no action applies, add the action through Lawsuits) Selec…" at bounding box center [527, 614] width 978 height 517
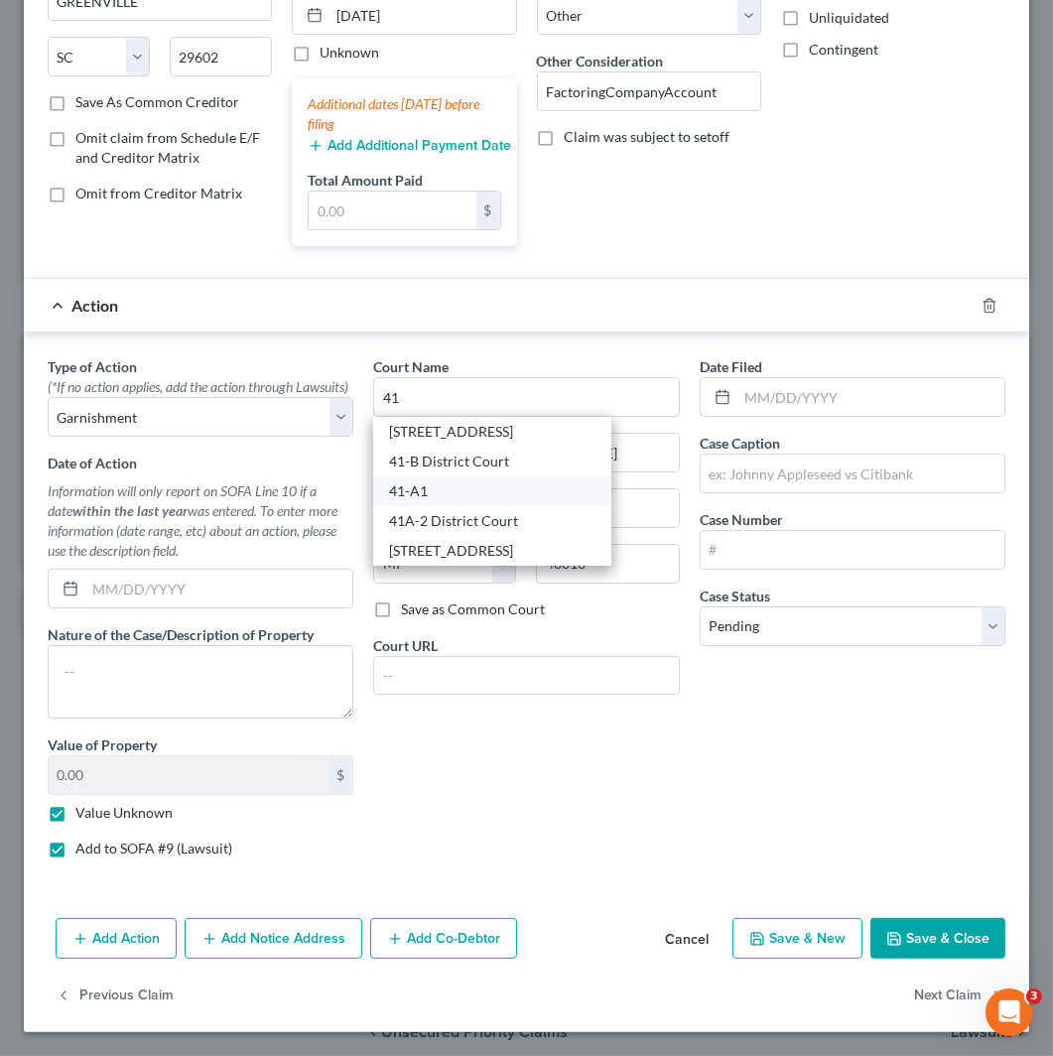
click at [483, 481] on div "41-A1" at bounding box center [492, 491] width 206 height 20
type input "41-A1"
type input "[STREET_ADDRESS]"
type input "[GEOGRAPHIC_DATA]"
type input "48313"
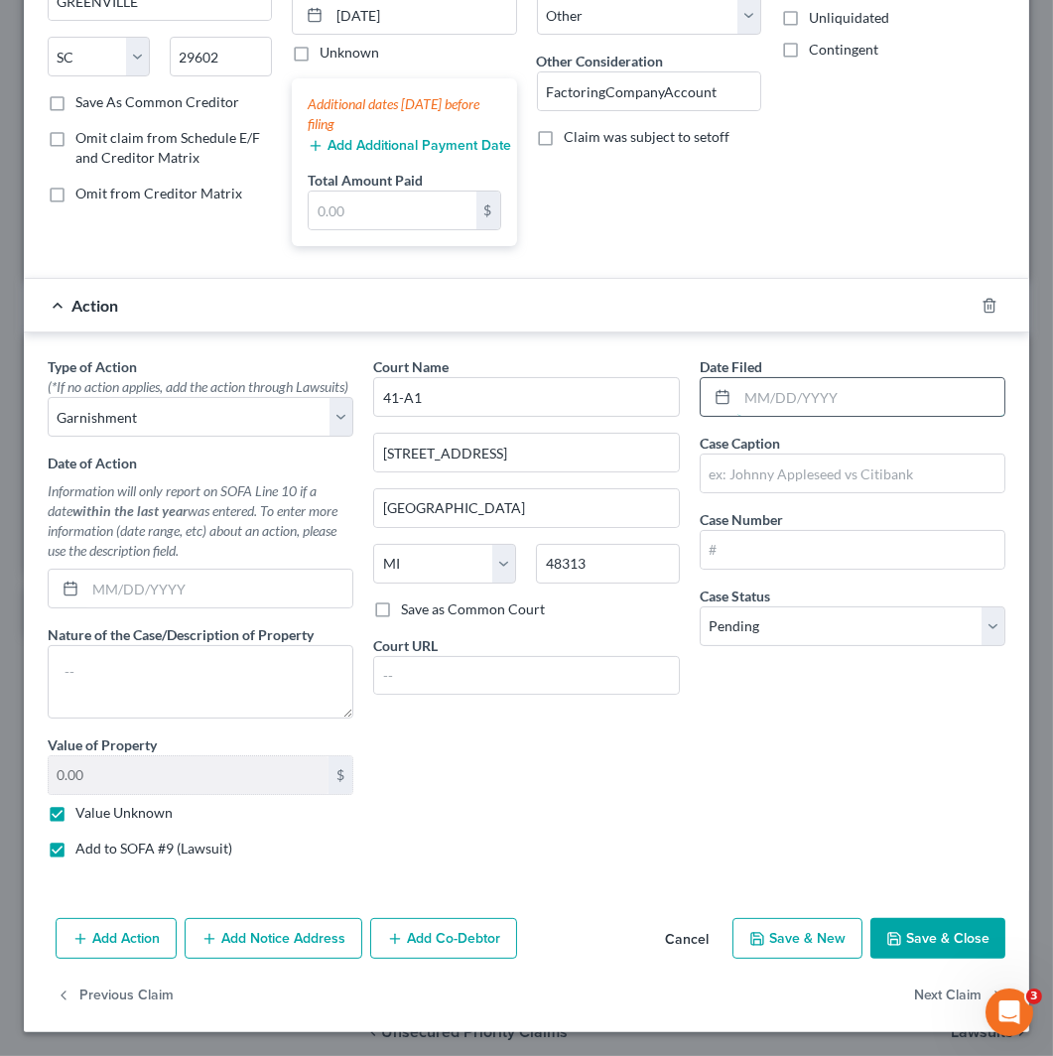
drag, startPoint x: 896, startPoint y: 382, endPoint x: 933, endPoint y: 382, distance: 36.7
click at [896, 382] on input "text" at bounding box center [871, 397] width 267 height 38
paste input "[DATE]"
type input "[DATE]"
click at [870, 455] on input "text" at bounding box center [853, 474] width 304 height 38
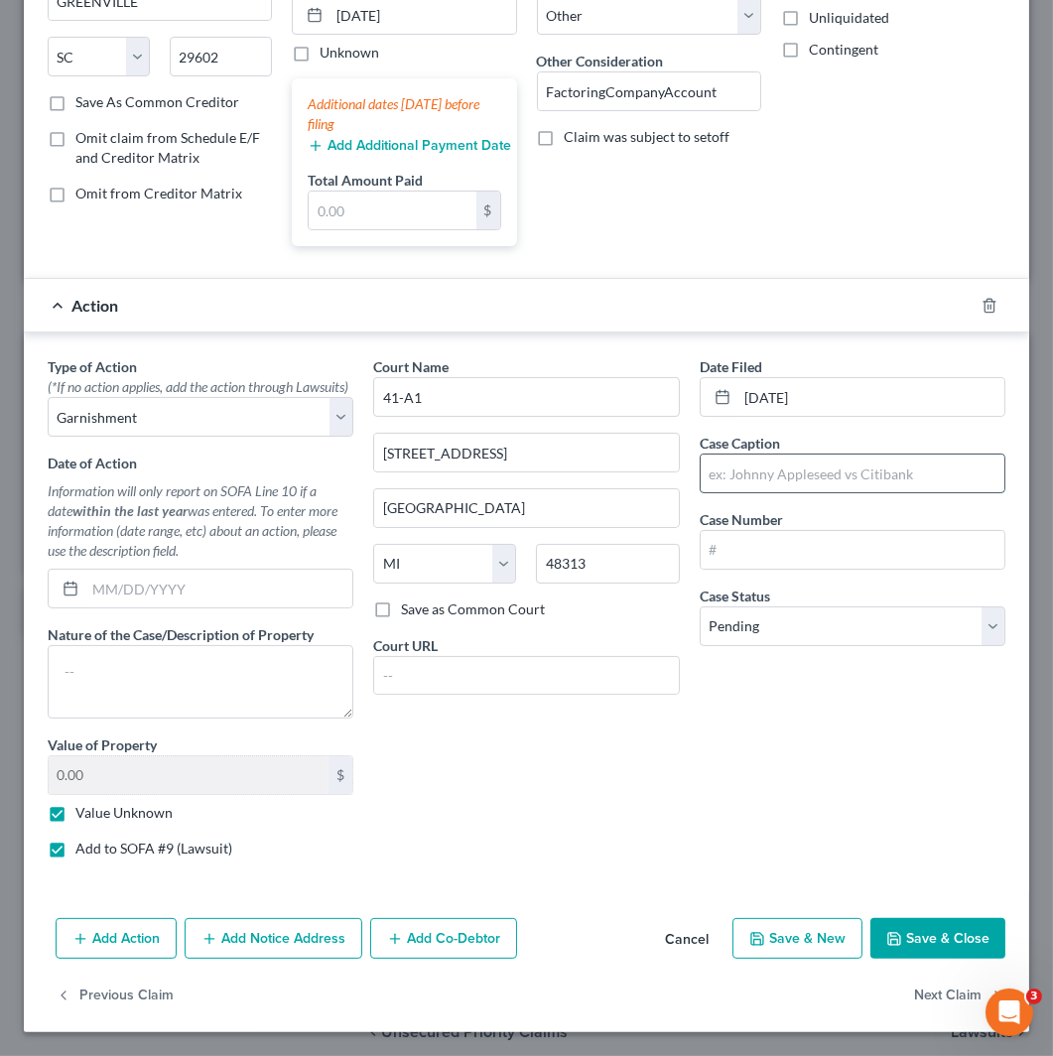
paste input "LVNV FUNDING LLC V [PERSON_NAME]"
click at [840, 457] on input "LVNV FUNDING LLC V [PERSON_NAME]" at bounding box center [853, 474] width 304 height 38
type input "LVNV FUNDING LLC V [PERSON_NAME]"
drag, startPoint x: 834, startPoint y: 521, endPoint x: 842, endPoint y: 550, distance: 29.9
click at [834, 531] on input "text" at bounding box center [853, 550] width 304 height 38
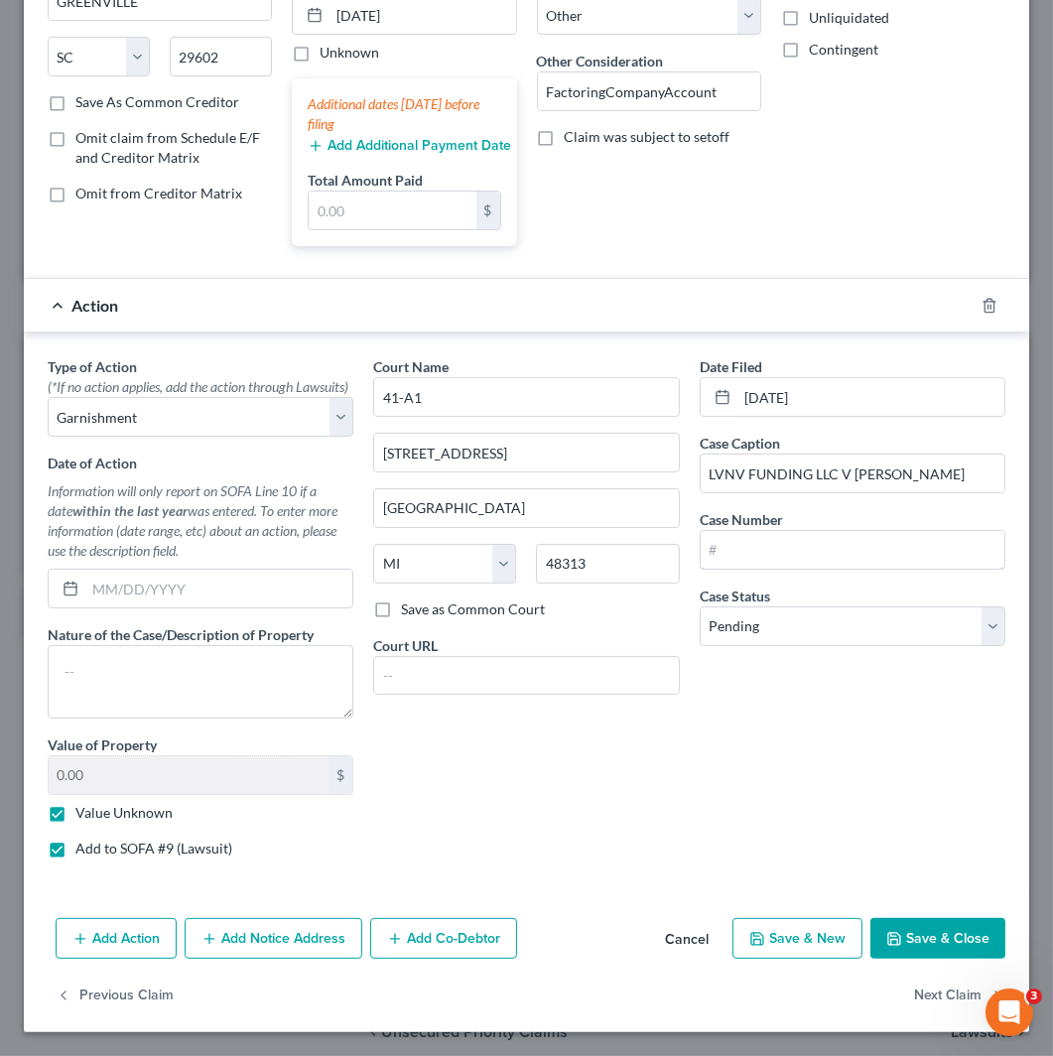
paste input "2024-24-06330-GC"
drag, startPoint x: 849, startPoint y: 608, endPoint x: 849, endPoint y: 621, distance: 13.9
click at [849, 608] on select "Select Pending On Appeal Concluded" at bounding box center [853, 627] width 306 height 40
click at [700, 607] on select "Select Pending On Appeal Concluded" at bounding box center [853, 627] width 306 height 40
click at [938, 918] on button "Save & Close" at bounding box center [938, 939] width 135 height 42
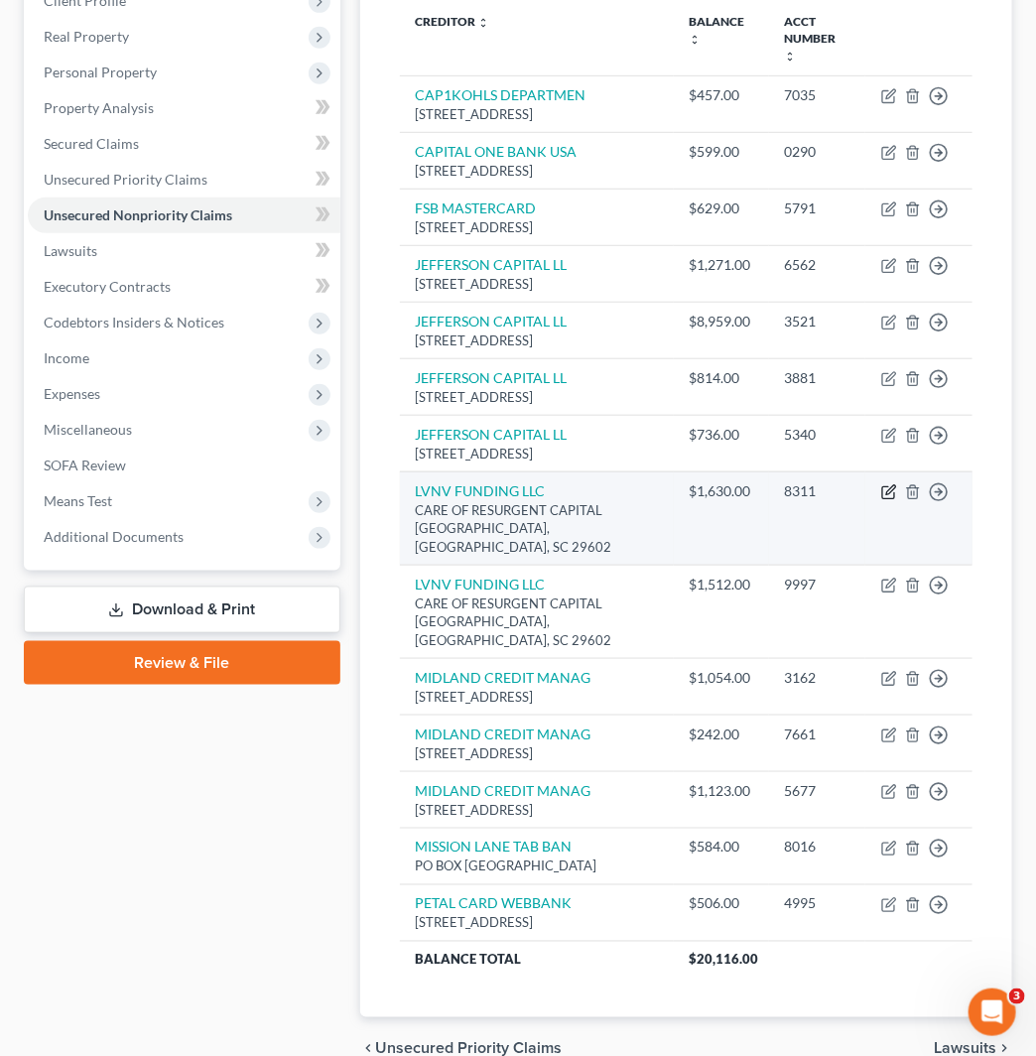
click at [891, 494] on icon "button" at bounding box center [891, 489] width 9 height 9
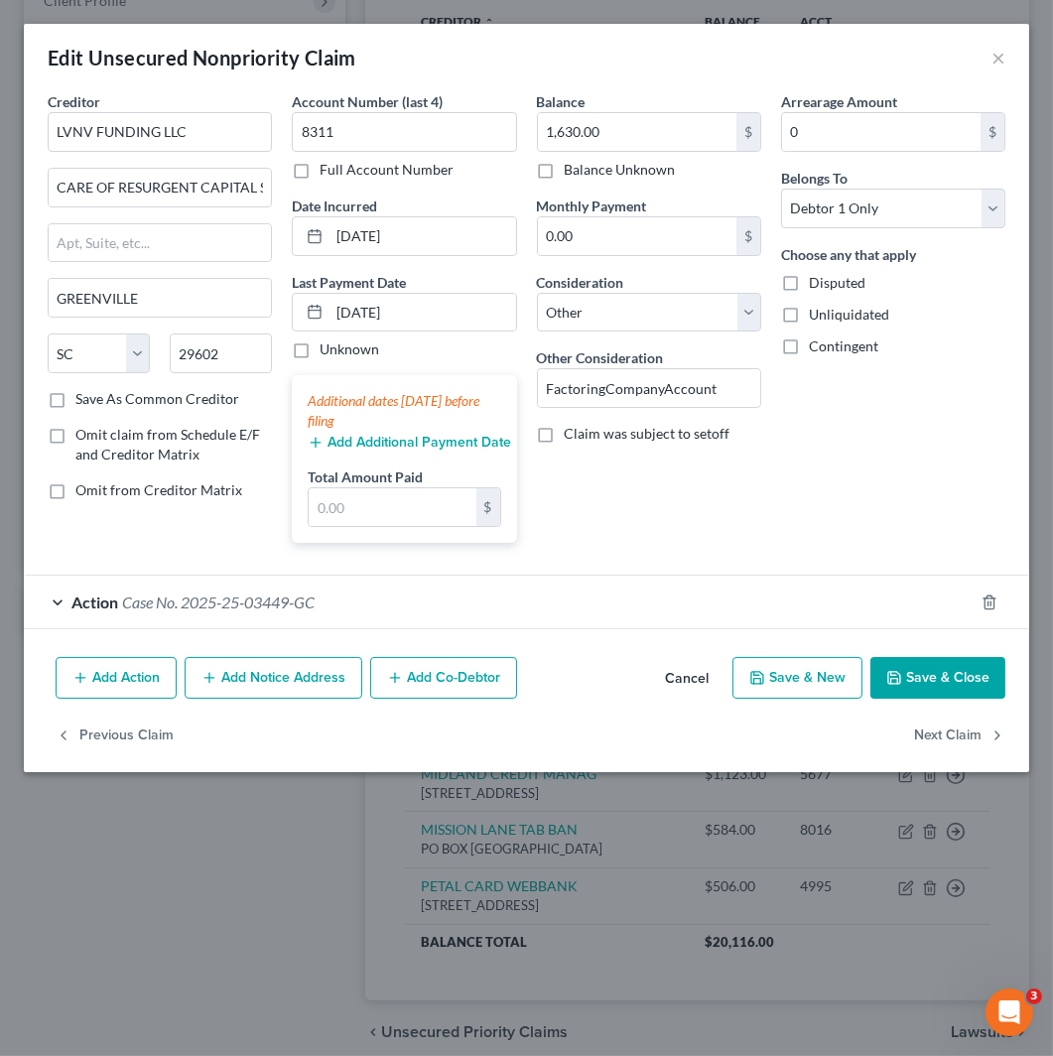
click at [180, 616] on div "Action Case No. 2025-25-03449-GC" at bounding box center [499, 602] width 950 height 53
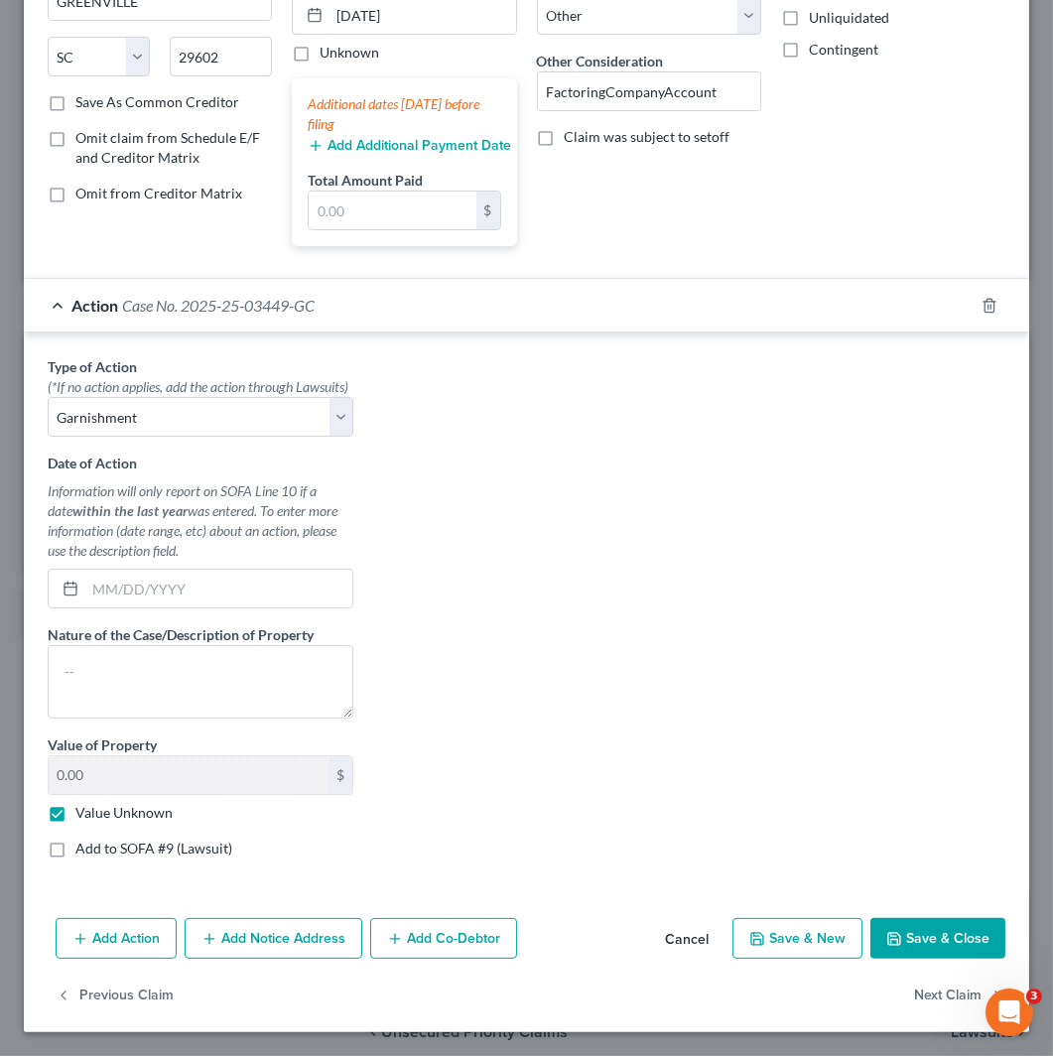
click at [157, 847] on label "Add to SOFA #9 (Lawsuit)" at bounding box center [153, 849] width 157 height 20
click at [96, 847] on input "Add to SOFA #9 (Lawsuit)" at bounding box center [89, 845] width 13 height 13
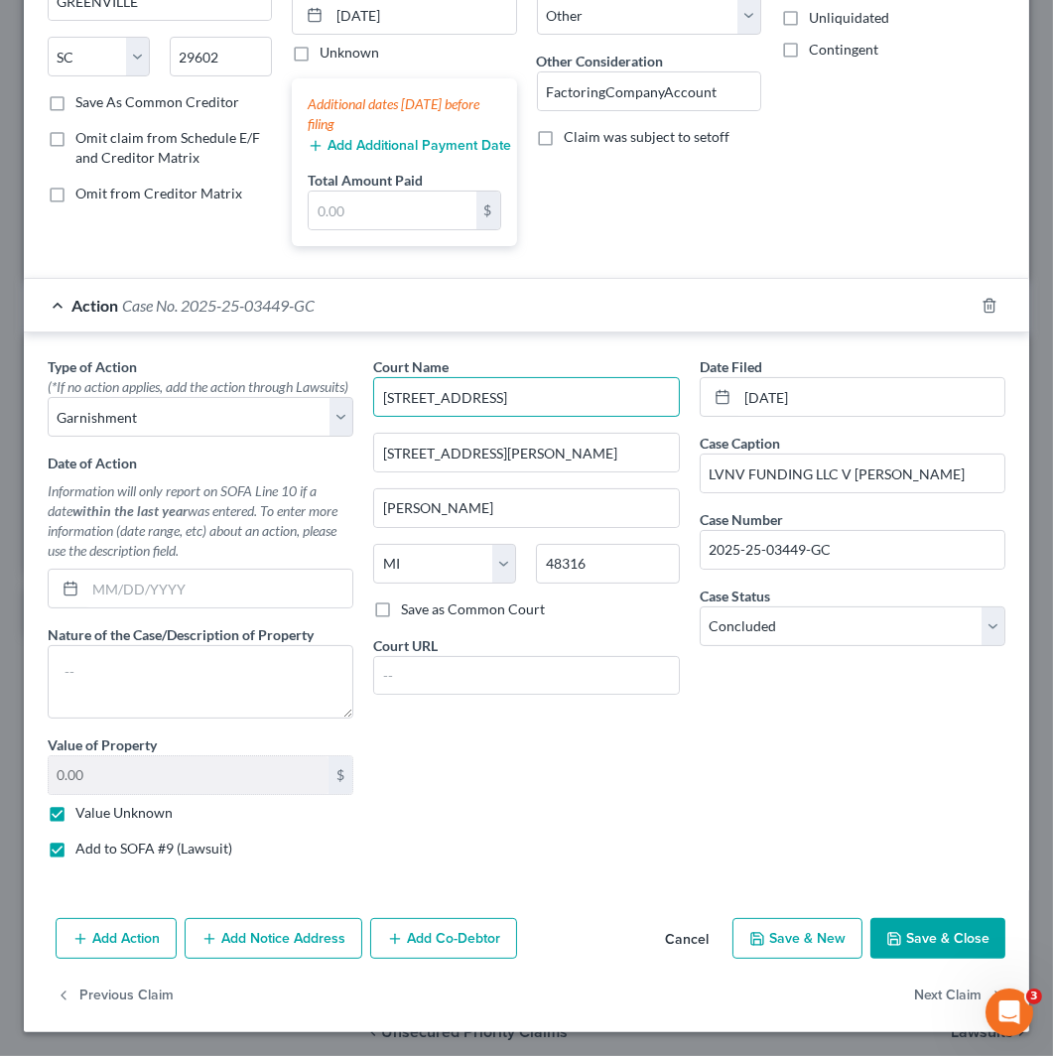
drag, startPoint x: 622, startPoint y: 382, endPoint x: 315, endPoint y: 378, distance: 307.8
click at [315, 378] on div "Type of Action * (*If no action applies, add the action through Lawsuits) Selec…" at bounding box center [527, 614] width 978 height 517
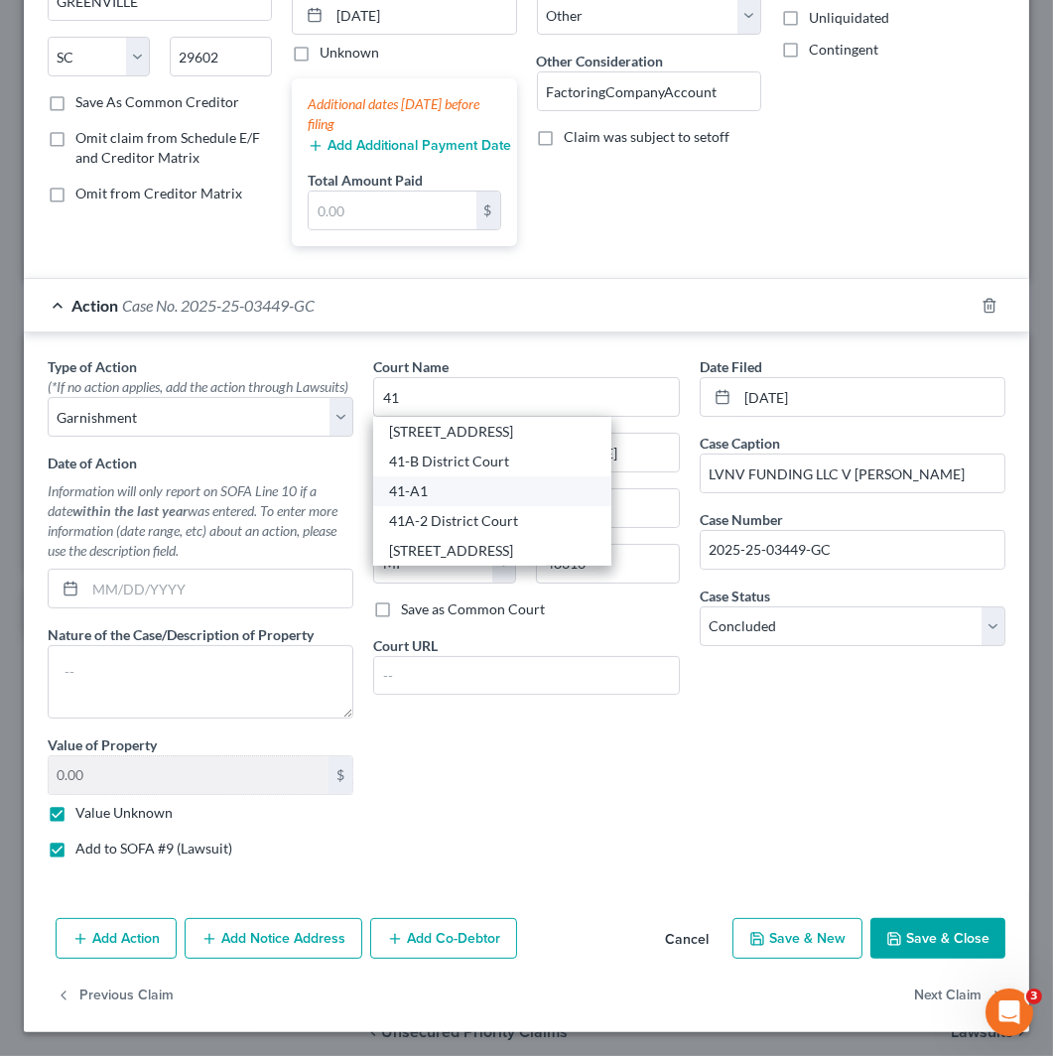
click at [461, 481] on div "41-A1" at bounding box center [492, 491] width 206 height 20
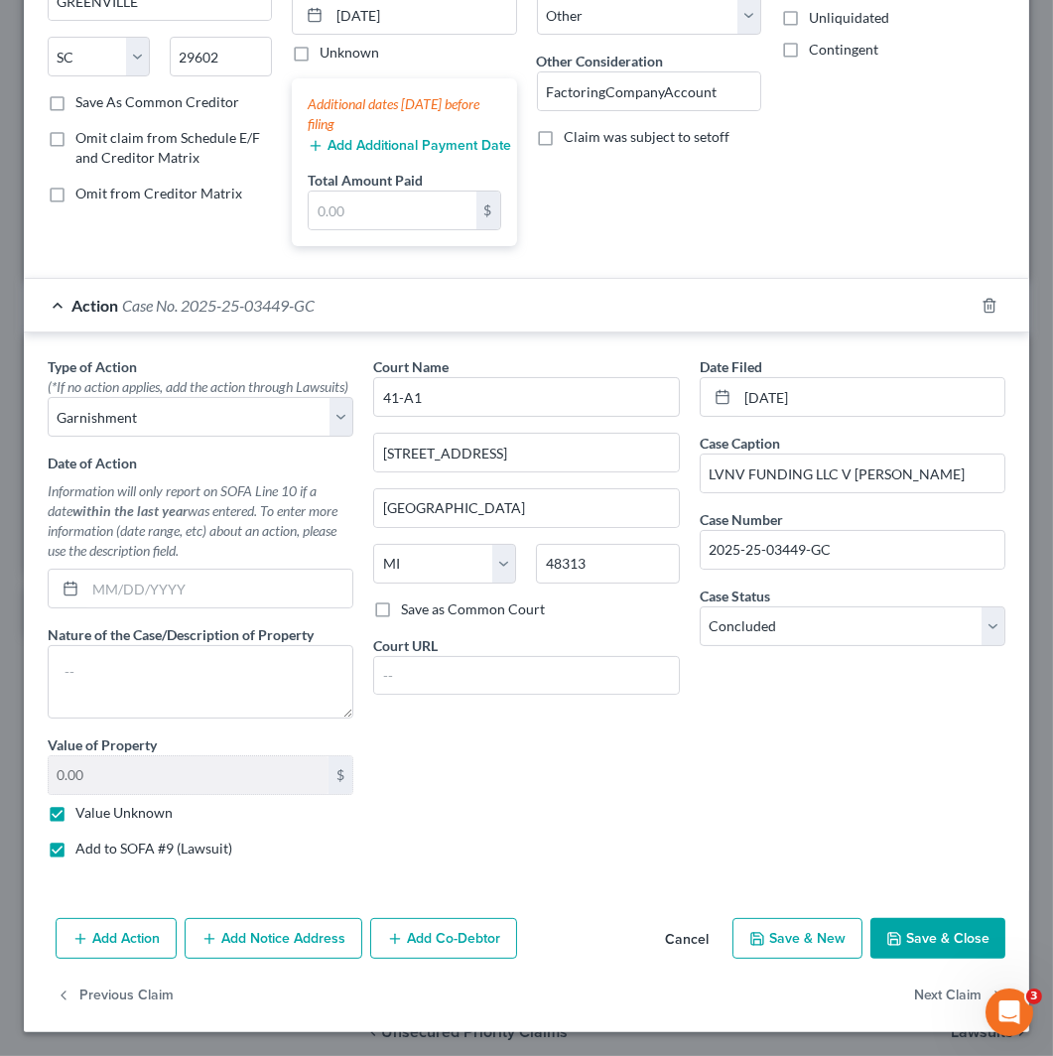
click at [919, 939] on button "Save & Close" at bounding box center [938, 939] width 135 height 42
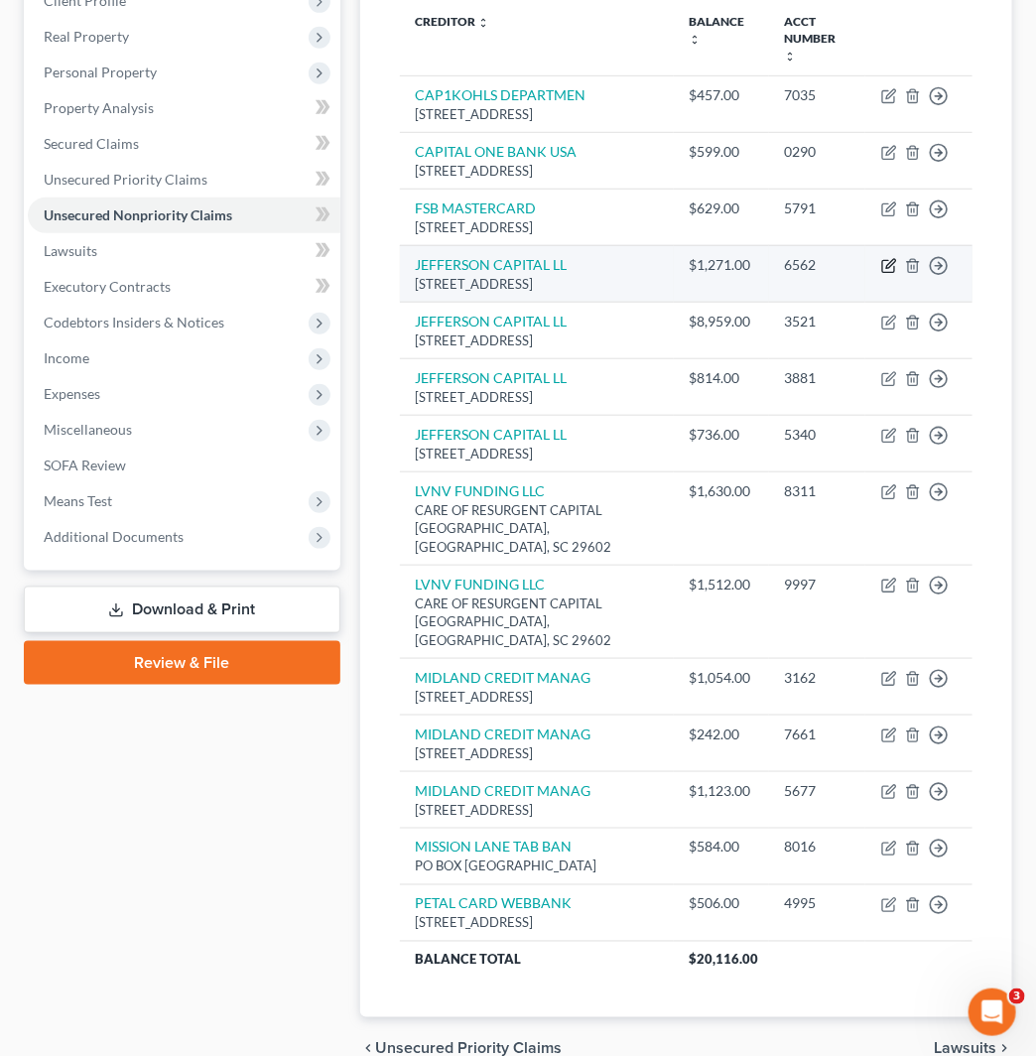
click at [890, 274] on icon "button" at bounding box center [890, 266] width 16 height 16
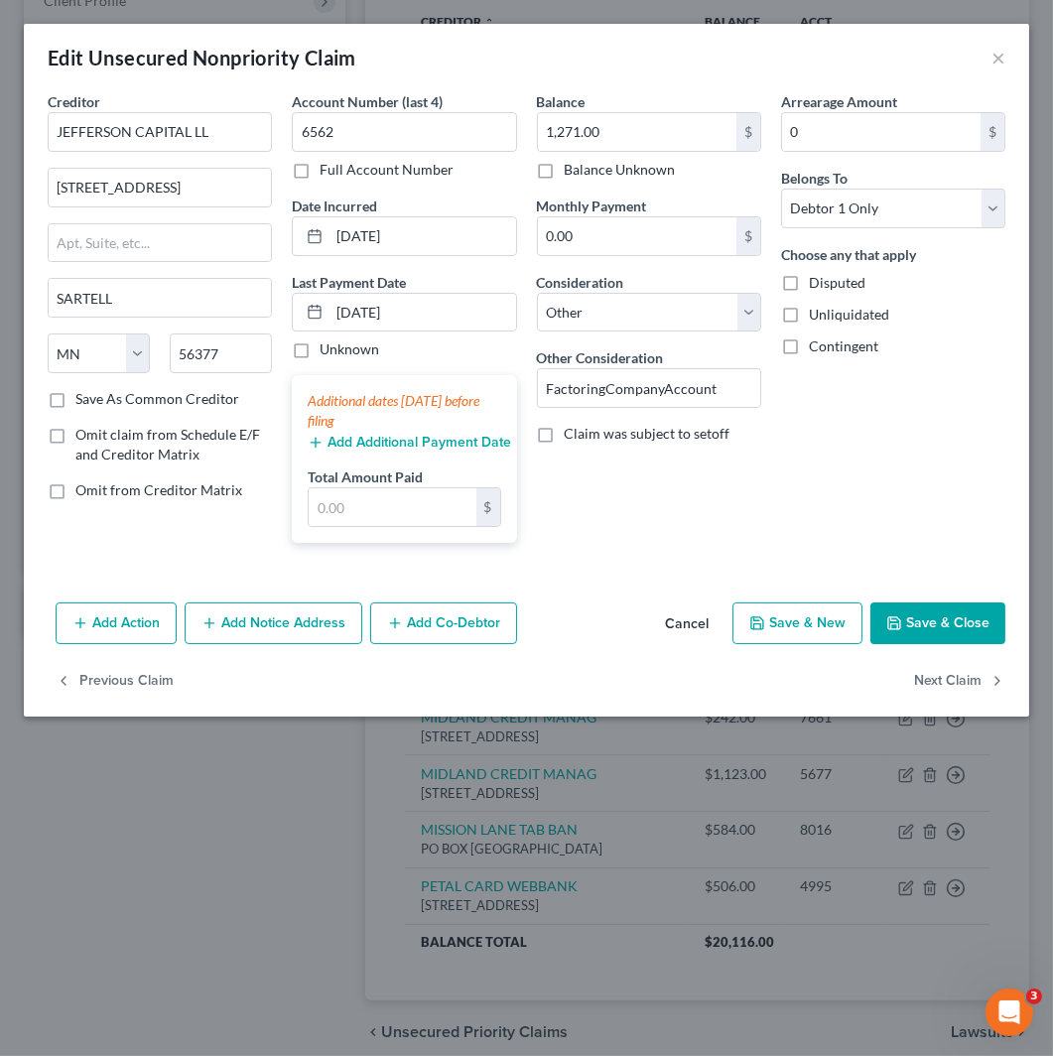
click at [106, 636] on button "Add Action" at bounding box center [116, 624] width 121 height 42
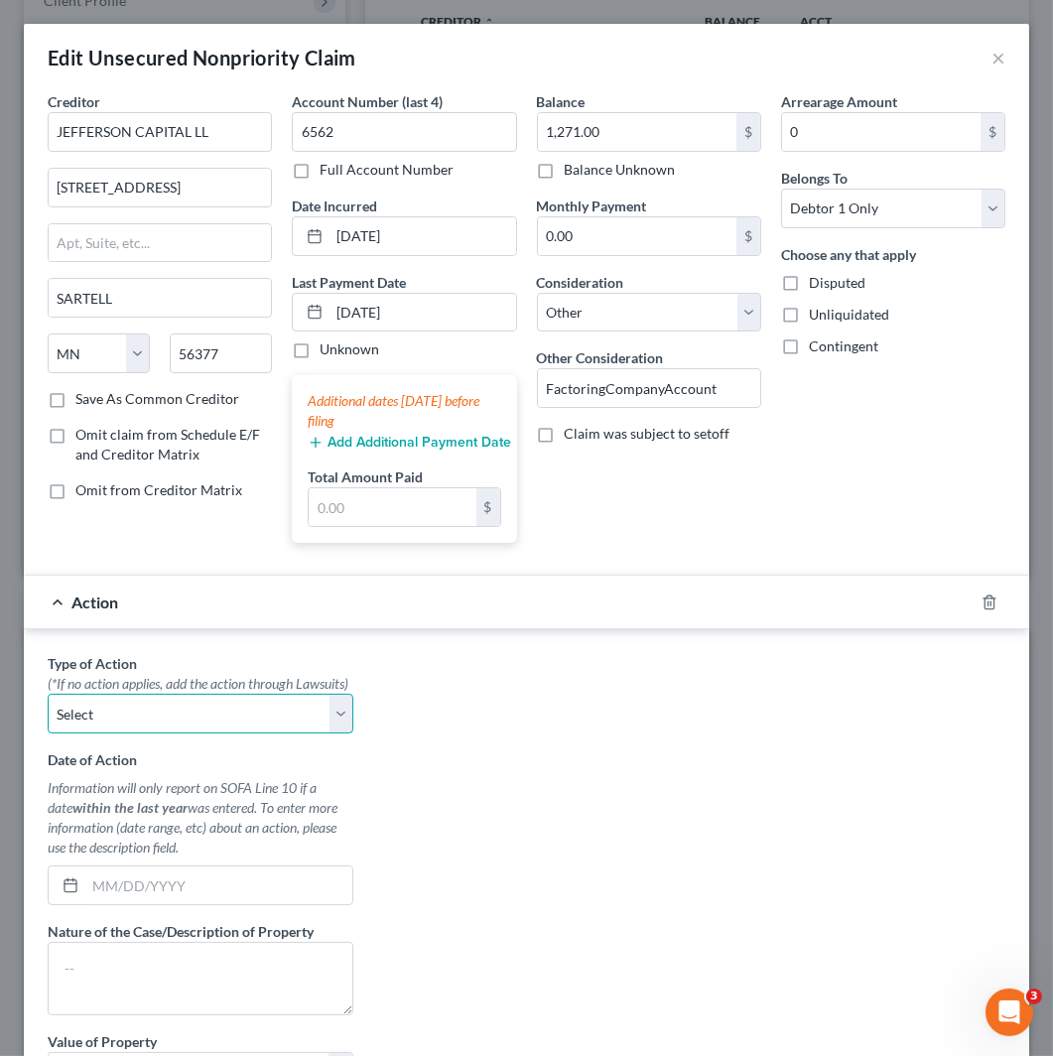
click at [165, 734] on select "Select Repossession Garnishment Foreclosure Personal Injury Attached, Seized, O…" at bounding box center [201, 714] width 306 height 40
click at [48, 715] on select "Select Repossession Garnishment Foreclosure Personal Injury Attached, Seized, O…" at bounding box center [201, 714] width 306 height 40
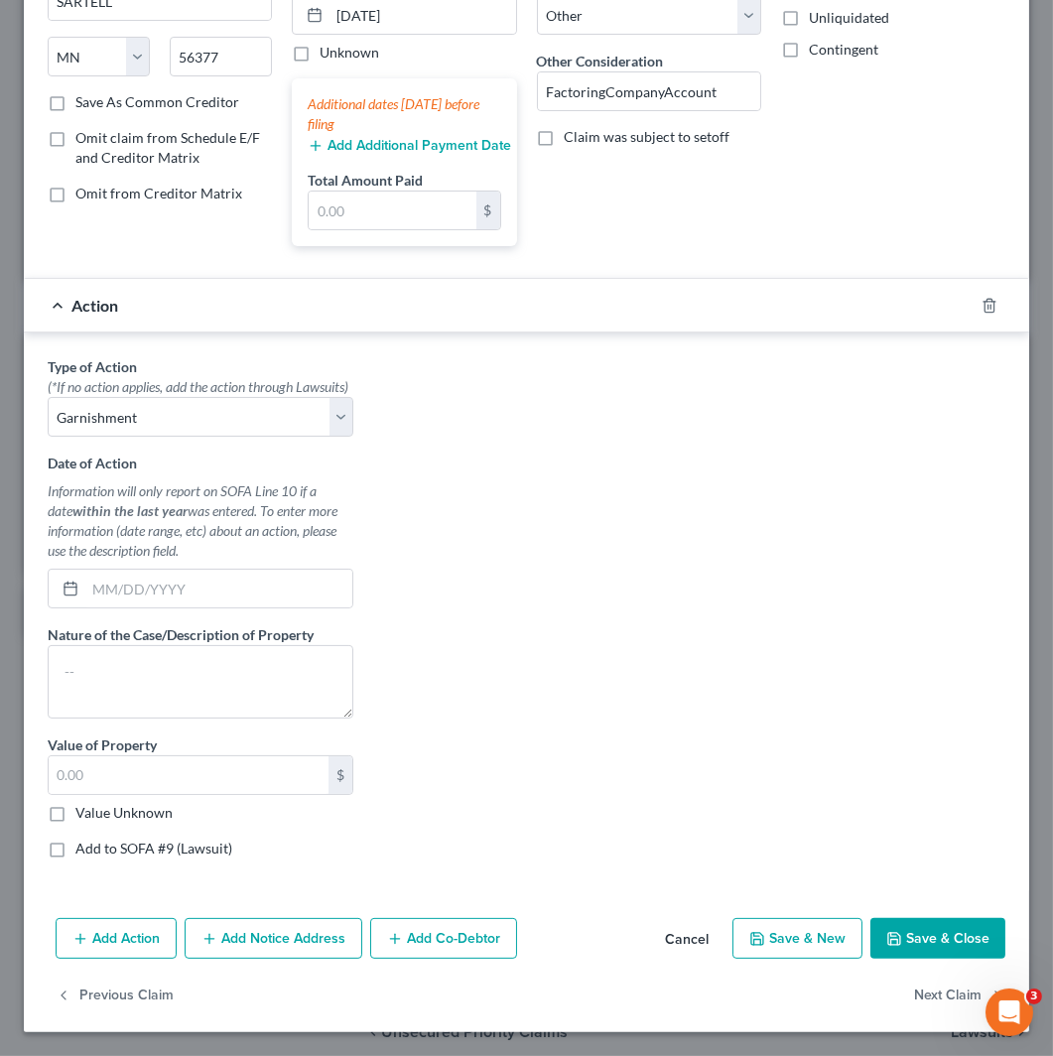
click at [147, 803] on label "Value Unknown" at bounding box center [123, 813] width 97 height 20
click at [96, 803] on input "Value Unknown" at bounding box center [89, 809] width 13 height 13
click at [147, 848] on label "Add to SOFA #9 (Lawsuit)" at bounding box center [153, 849] width 157 height 20
click at [96, 848] on input "Add to SOFA #9 (Lawsuit)" at bounding box center [89, 845] width 13 height 13
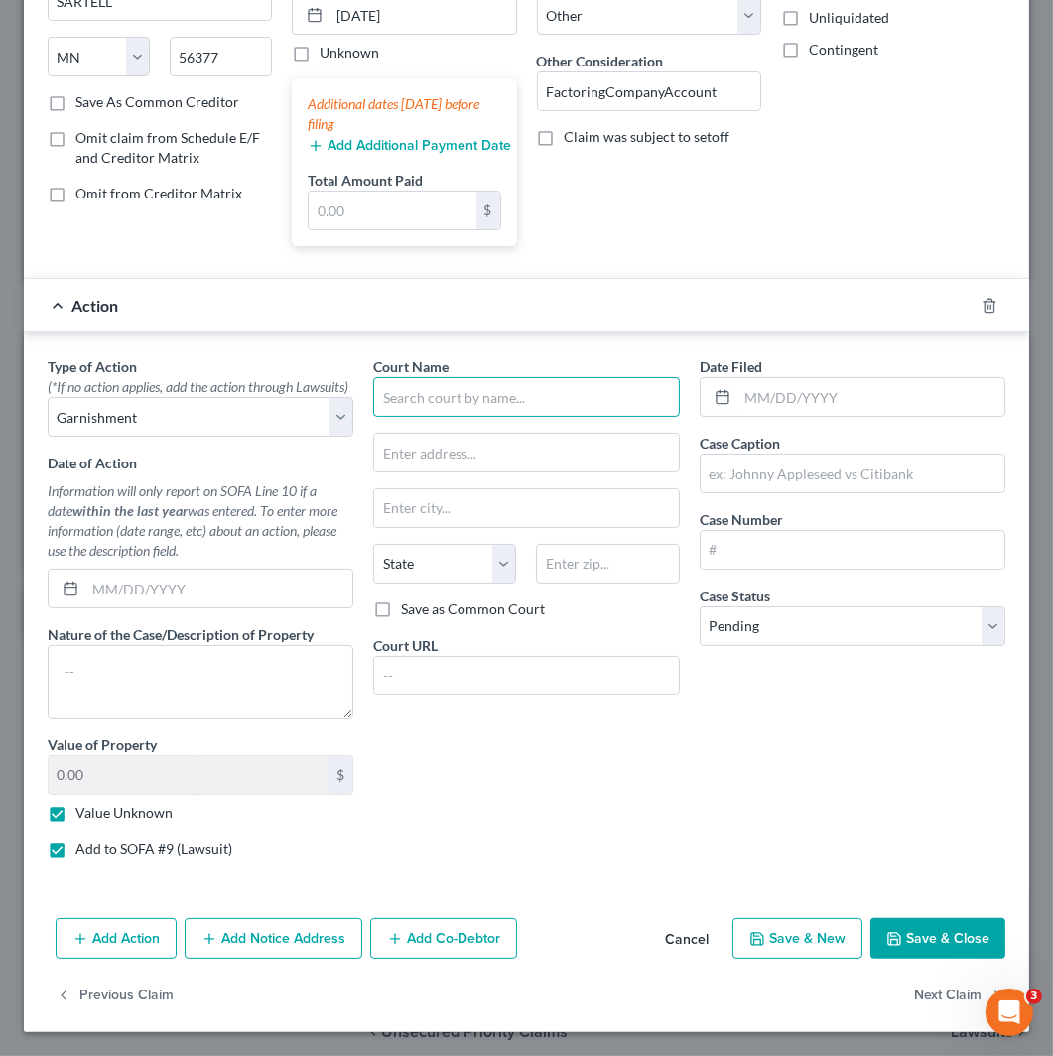
click at [524, 390] on input "text" at bounding box center [526, 397] width 306 height 40
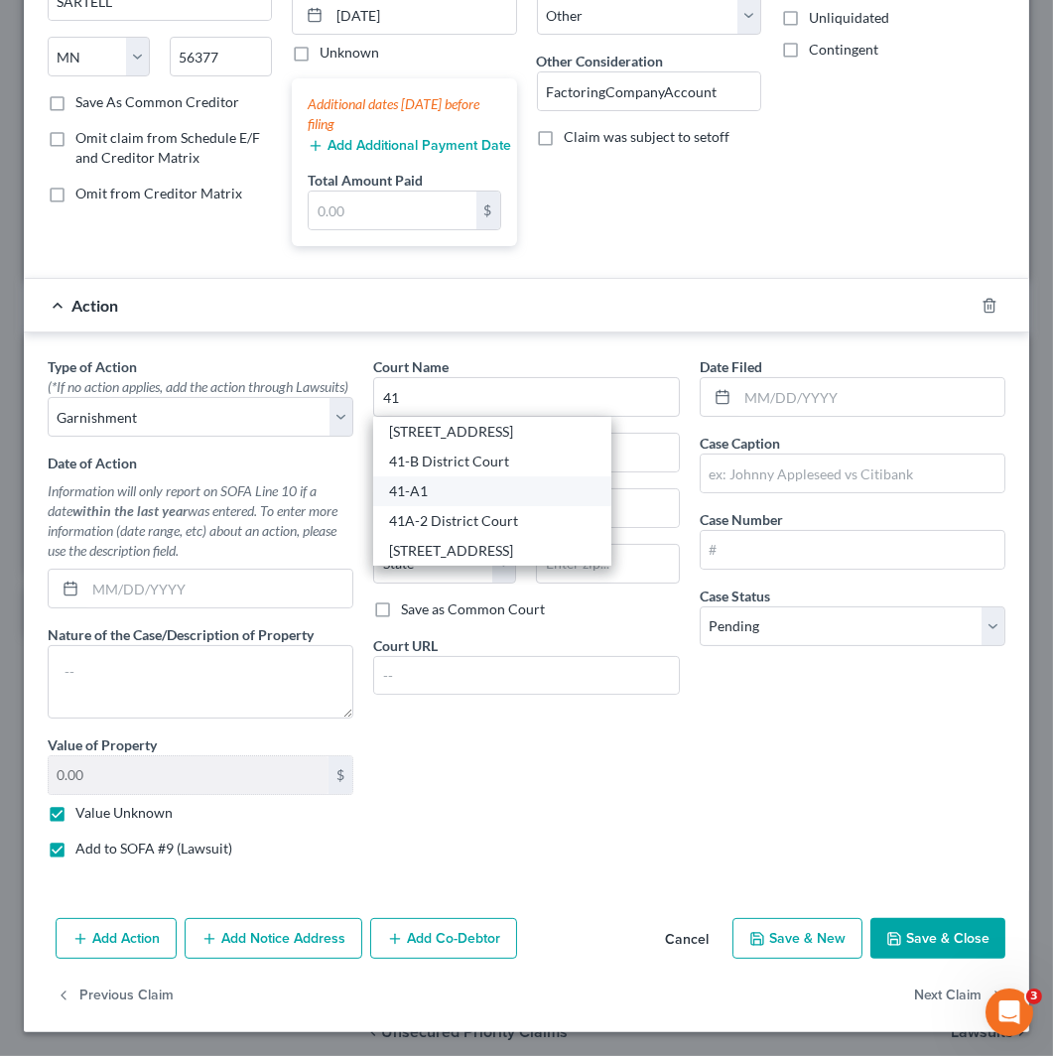
click at [484, 481] on div "41-A1" at bounding box center [492, 491] width 206 height 20
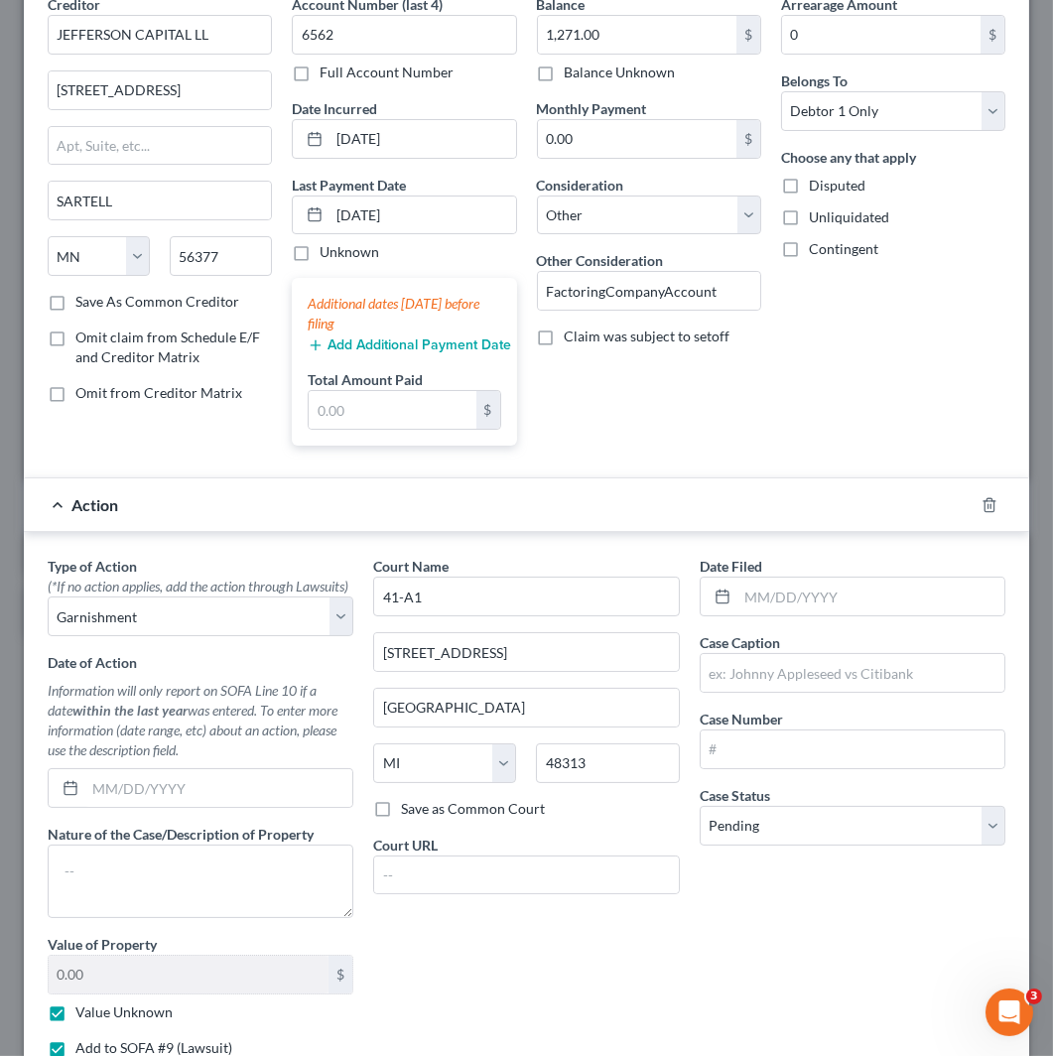
scroll to position [220, 0]
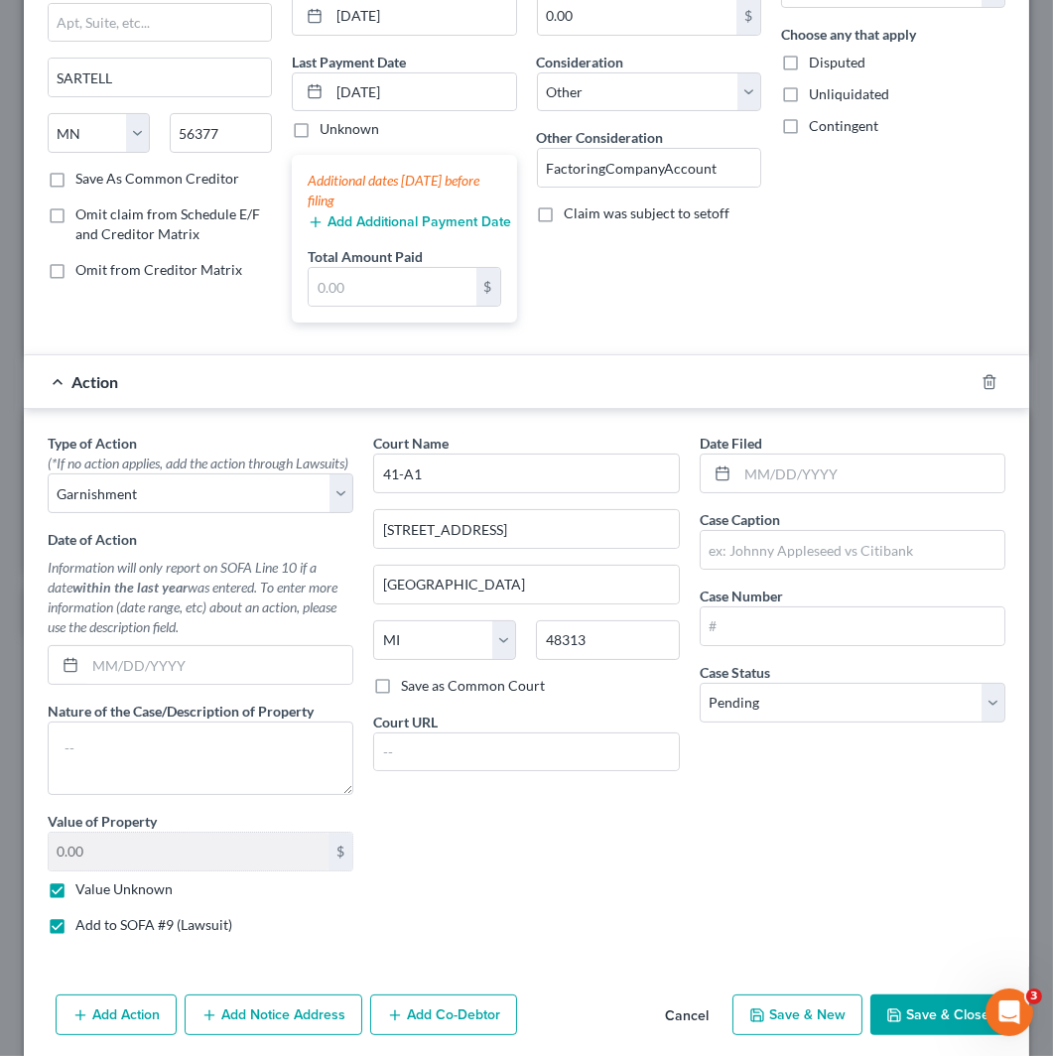
click at [977, 390] on div at bounding box center [1002, 382] width 56 height 32
click at [982, 382] on icon "button" at bounding box center [990, 382] width 16 height 16
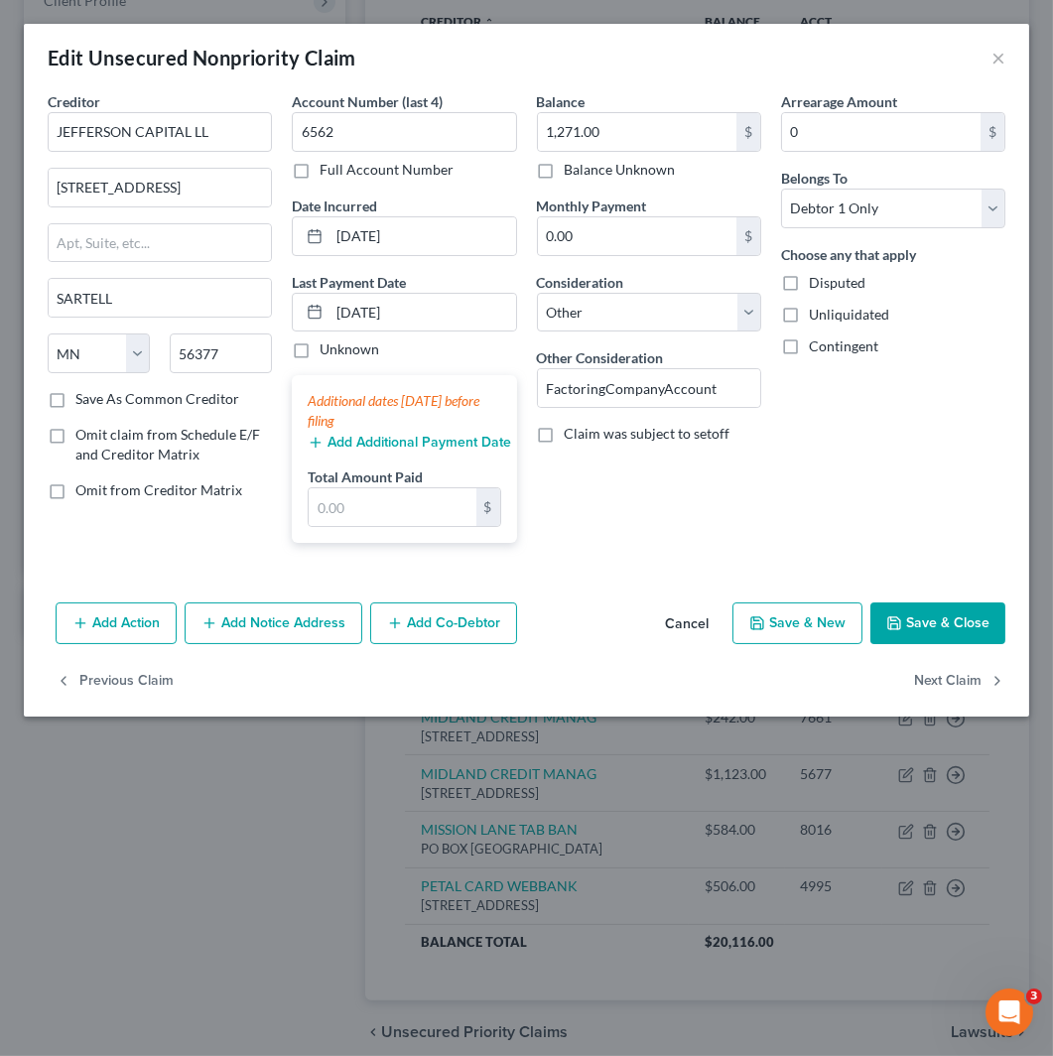
scroll to position [0, 0]
click at [1006, 56] on div "Edit Unsecured Nonpriority Claim ×" at bounding box center [527, 58] width 1006 height 68
click at [993, 62] on button "×" at bounding box center [999, 58] width 14 height 24
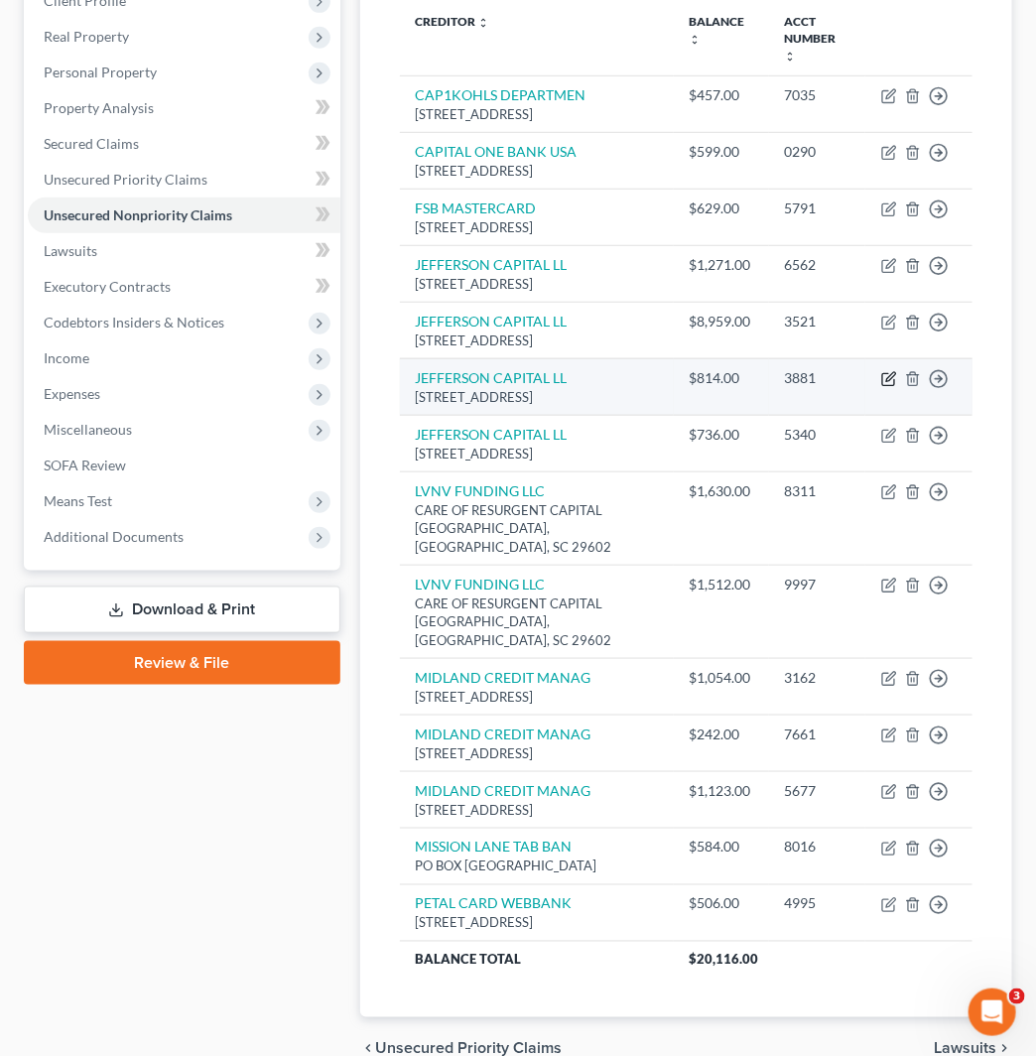
click at [894, 387] on icon "button" at bounding box center [890, 379] width 16 height 16
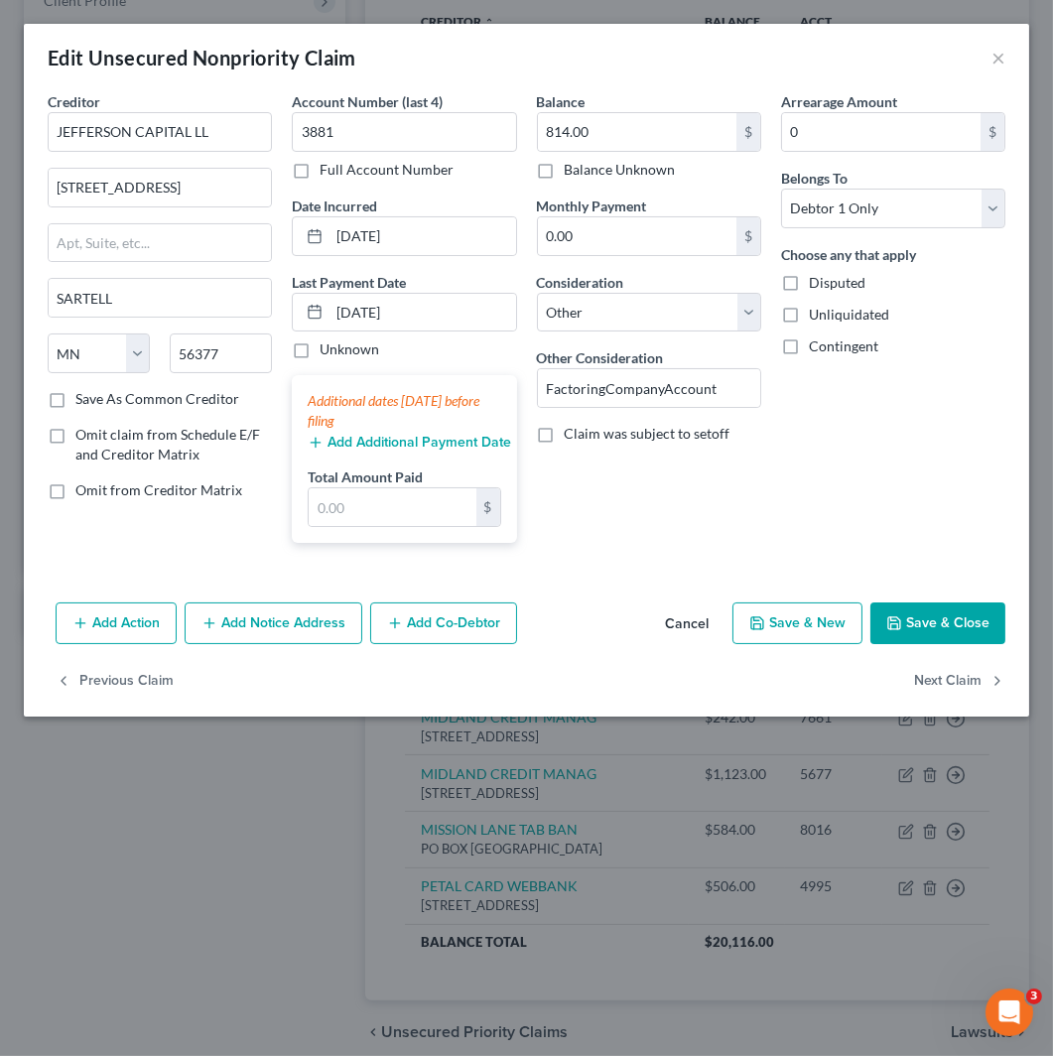
drag, startPoint x: 156, startPoint y: 628, endPoint x: 146, endPoint y: 648, distance: 22.2
click at [156, 631] on button "Add Action" at bounding box center [116, 624] width 121 height 42
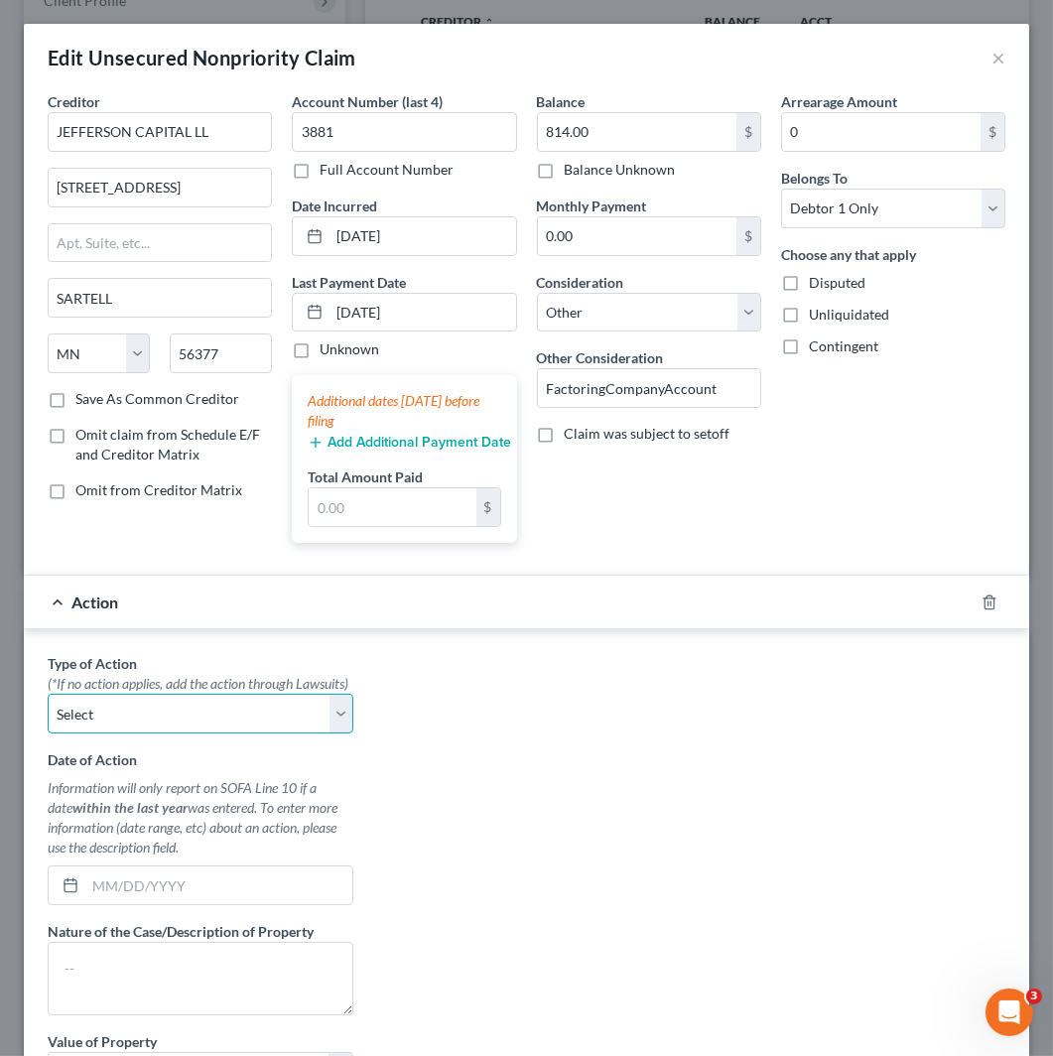
drag, startPoint x: 132, startPoint y: 722, endPoint x: 174, endPoint y: 748, distance: 49.0
click at [132, 722] on select "Select Repossession Garnishment Foreclosure Personal Injury Attached, Seized, O…" at bounding box center [201, 714] width 306 height 40
click at [48, 715] on select "Select Repossession Garnishment Foreclosure Personal Injury Attached, Seized, O…" at bounding box center [201, 714] width 306 height 40
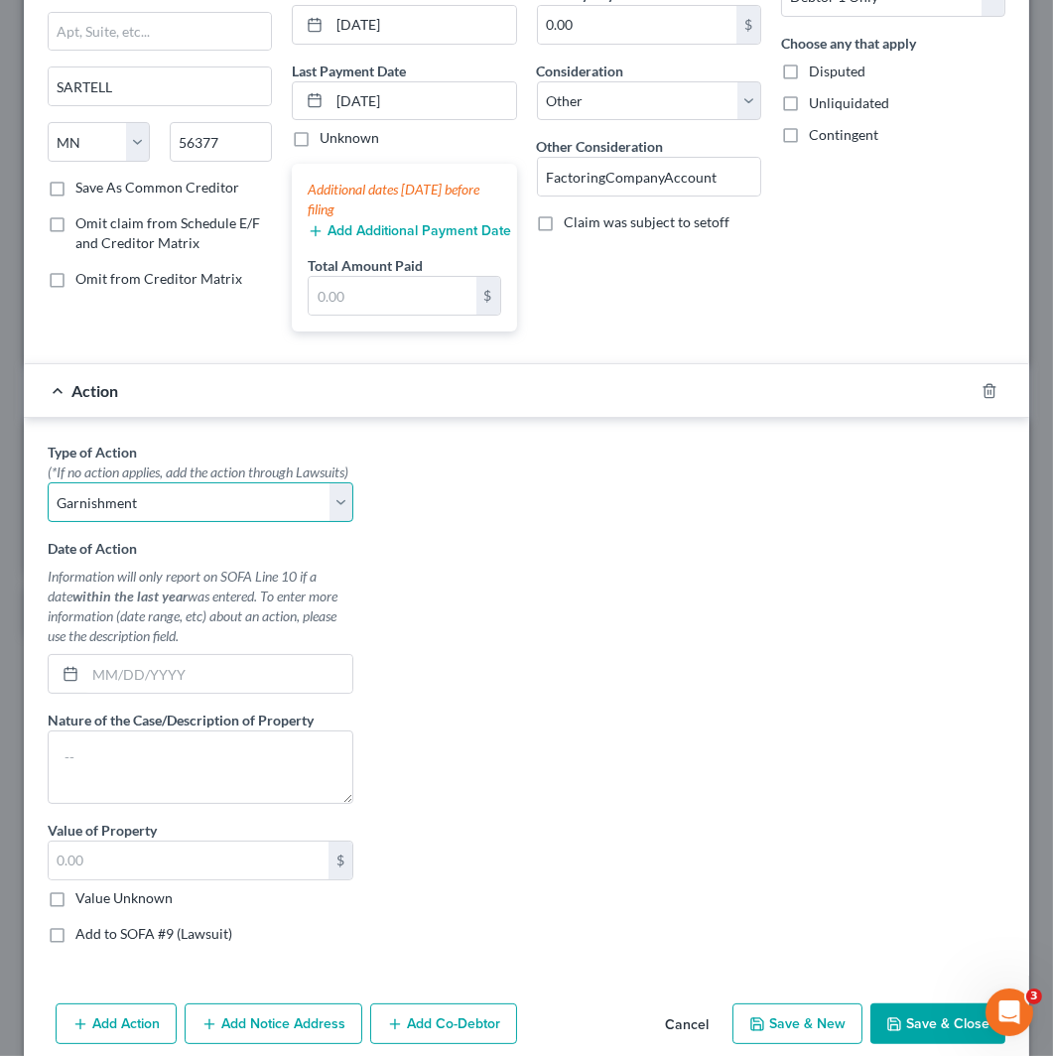
scroll to position [318, 0]
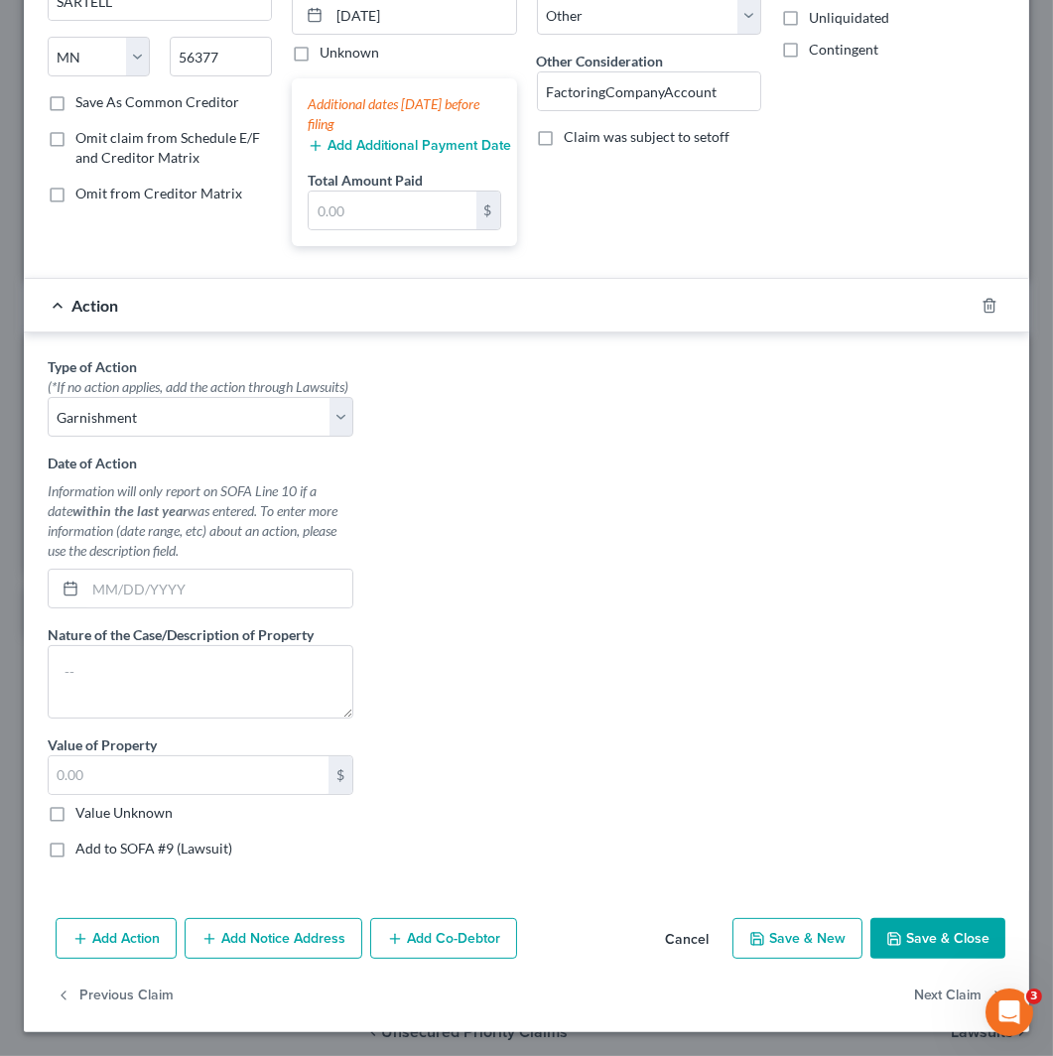
click at [133, 814] on label "Value Unknown" at bounding box center [123, 813] width 97 height 20
click at [96, 814] on input "Value Unknown" at bounding box center [89, 809] width 13 height 13
click at [75, 855] on label "Add to SOFA #9 (Lawsuit)" at bounding box center [153, 849] width 157 height 20
click at [83, 852] on input "Add to SOFA #9 (Lawsuit)" at bounding box center [89, 845] width 13 height 13
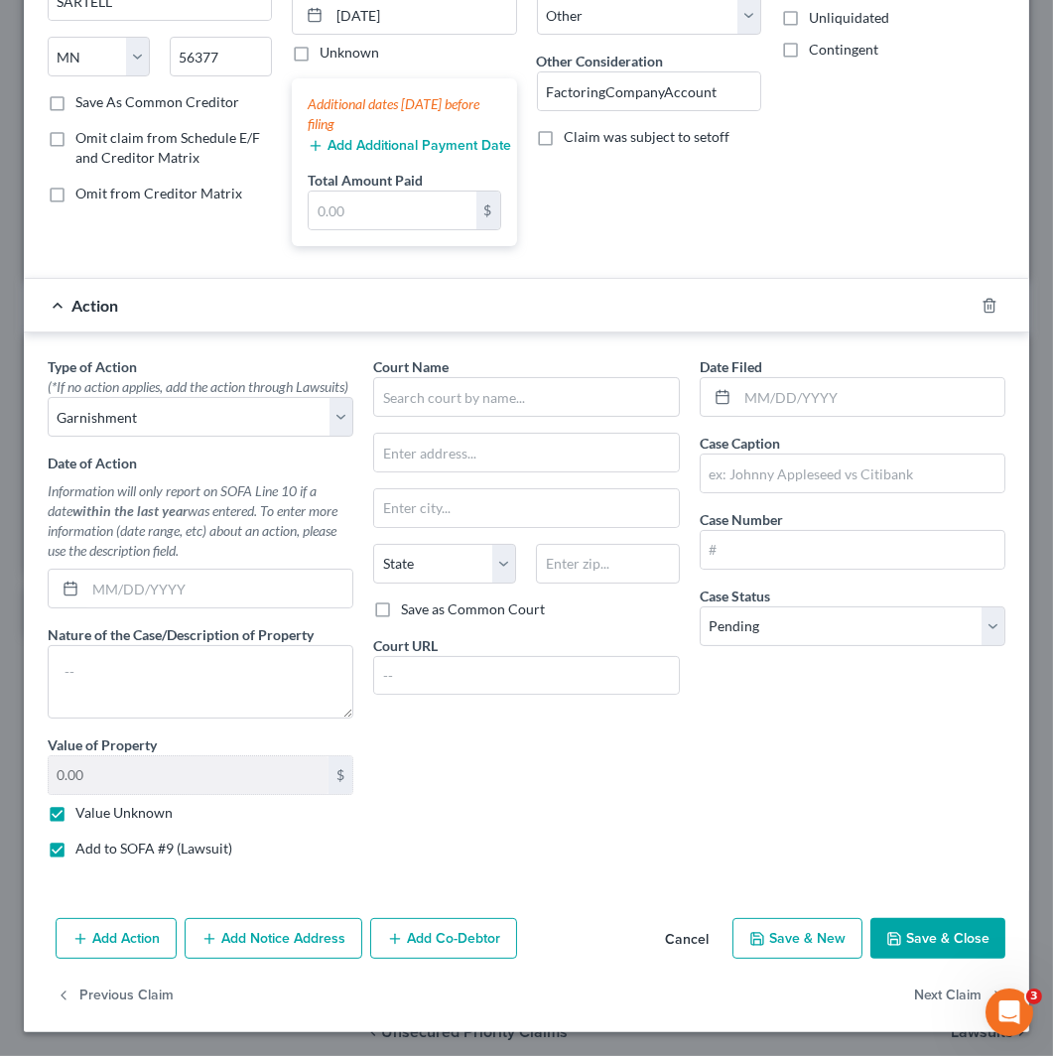
click at [472, 399] on div "Court Name * State [US_STATE] AK AR AZ CA CO CT DE DC [GEOGRAPHIC_DATA] GA GU H…" at bounding box center [526, 614] width 326 height 517
click at [475, 395] on input "text" at bounding box center [526, 397] width 306 height 40
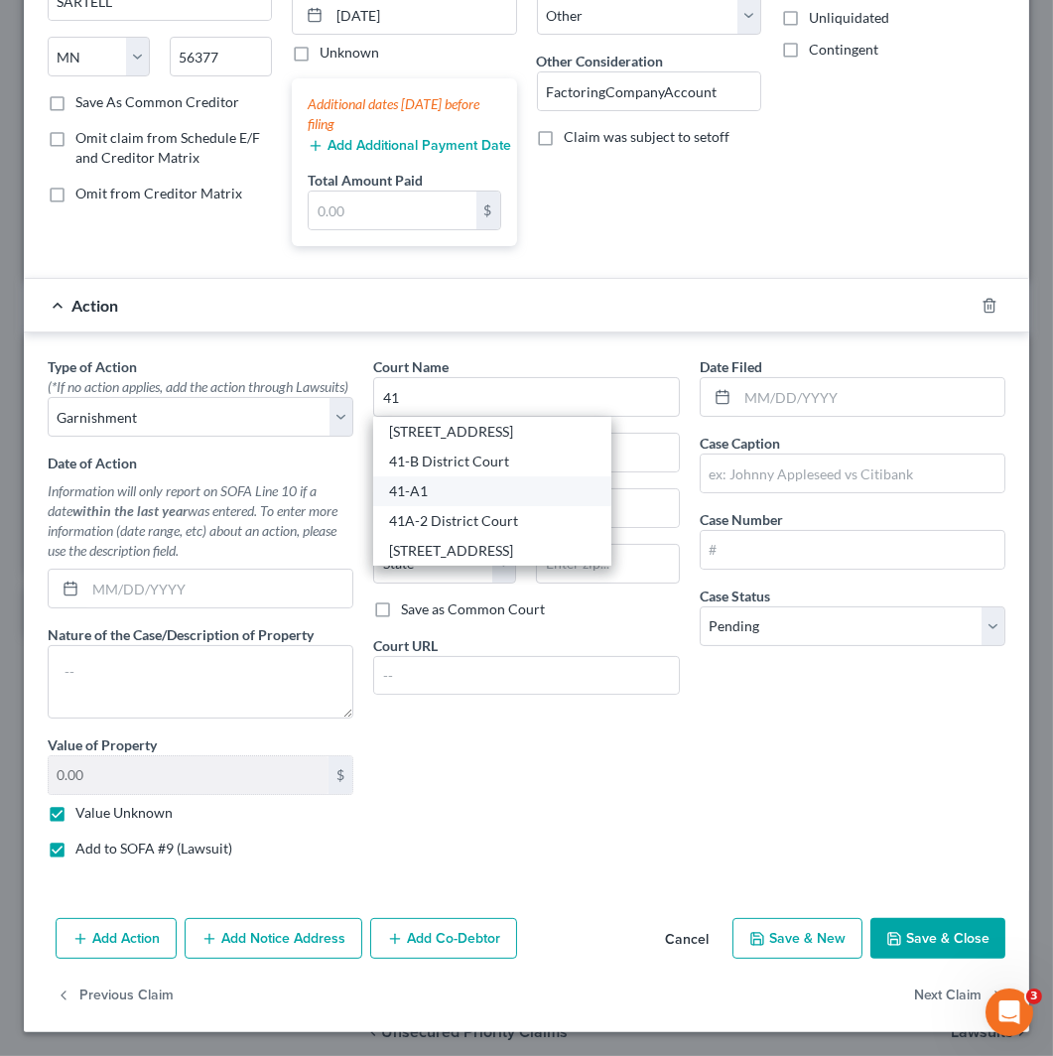
click at [455, 481] on div "41-A1" at bounding box center [492, 491] width 206 height 20
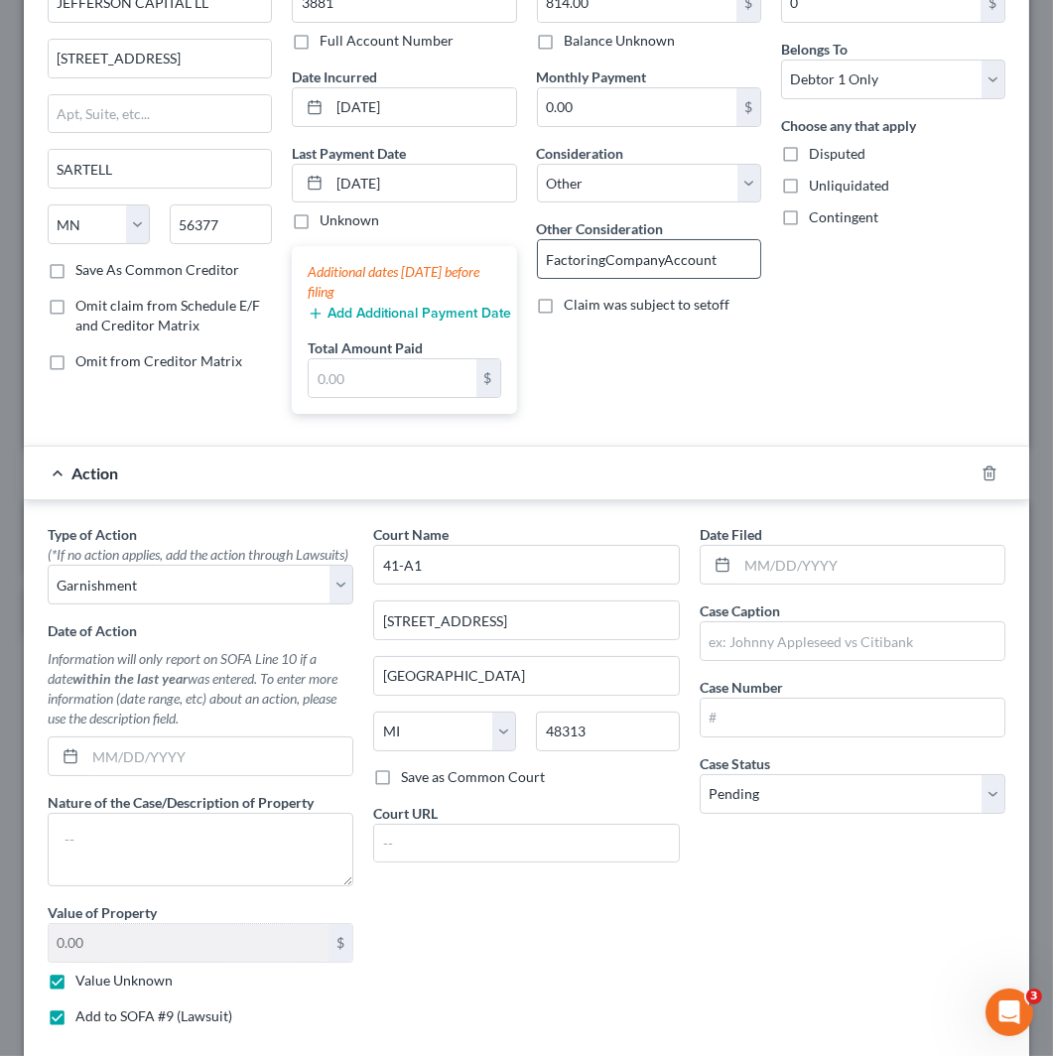
scroll to position [0, 0]
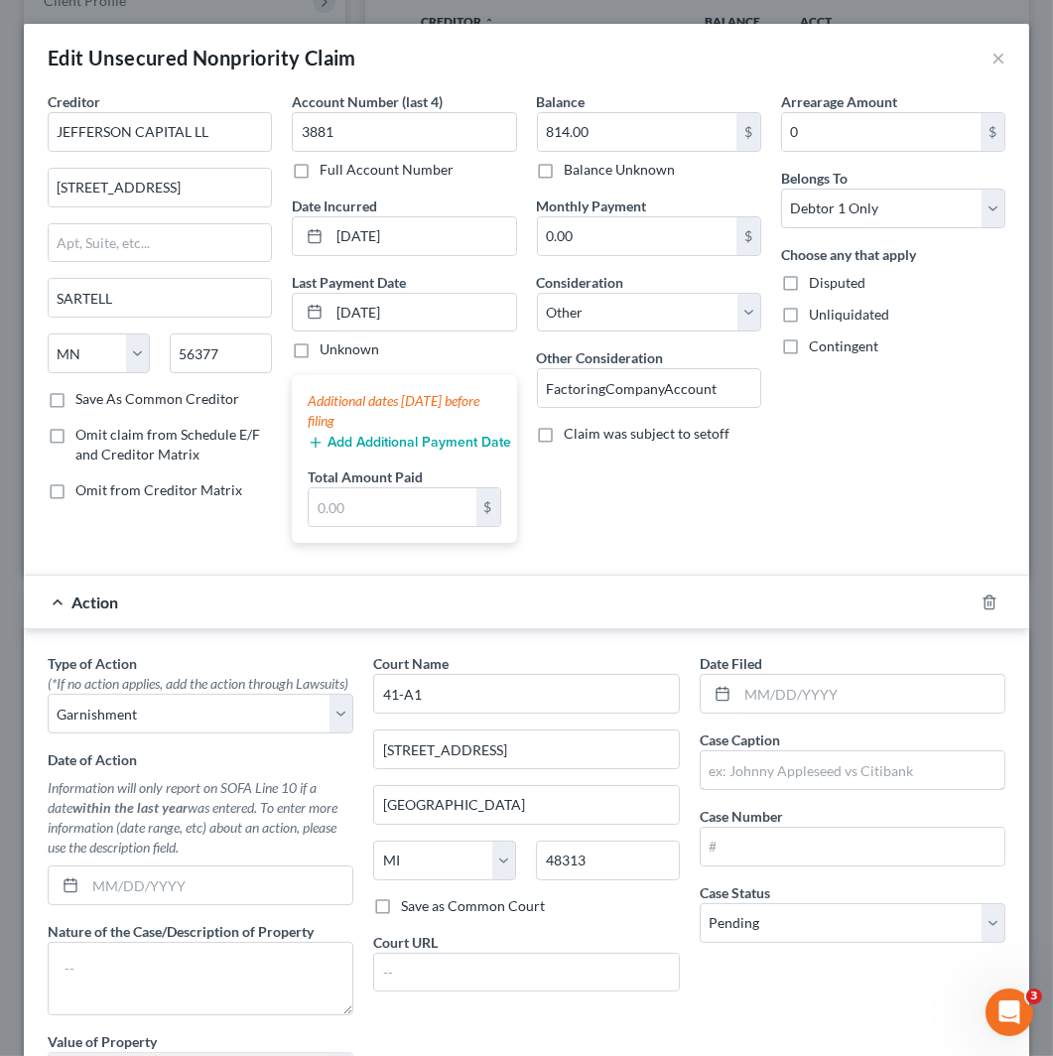
drag, startPoint x: 880, startPoint y: 774, endPoint x: 808, endPoint y: 806, distance: 78.2
click at [880, 774] on input "text" at bounding box center [853, 771] width 304 height 38
paste input "JEFFERSON CAPITAL SYSTEMS LLC V [PERSON_NAME]"
click at [907, 769] on input "JEFFERSON CAPITAL SYSTEMS LLC V [PERSON_NAME]" at bounding box center [853, 771] width 304 height 38
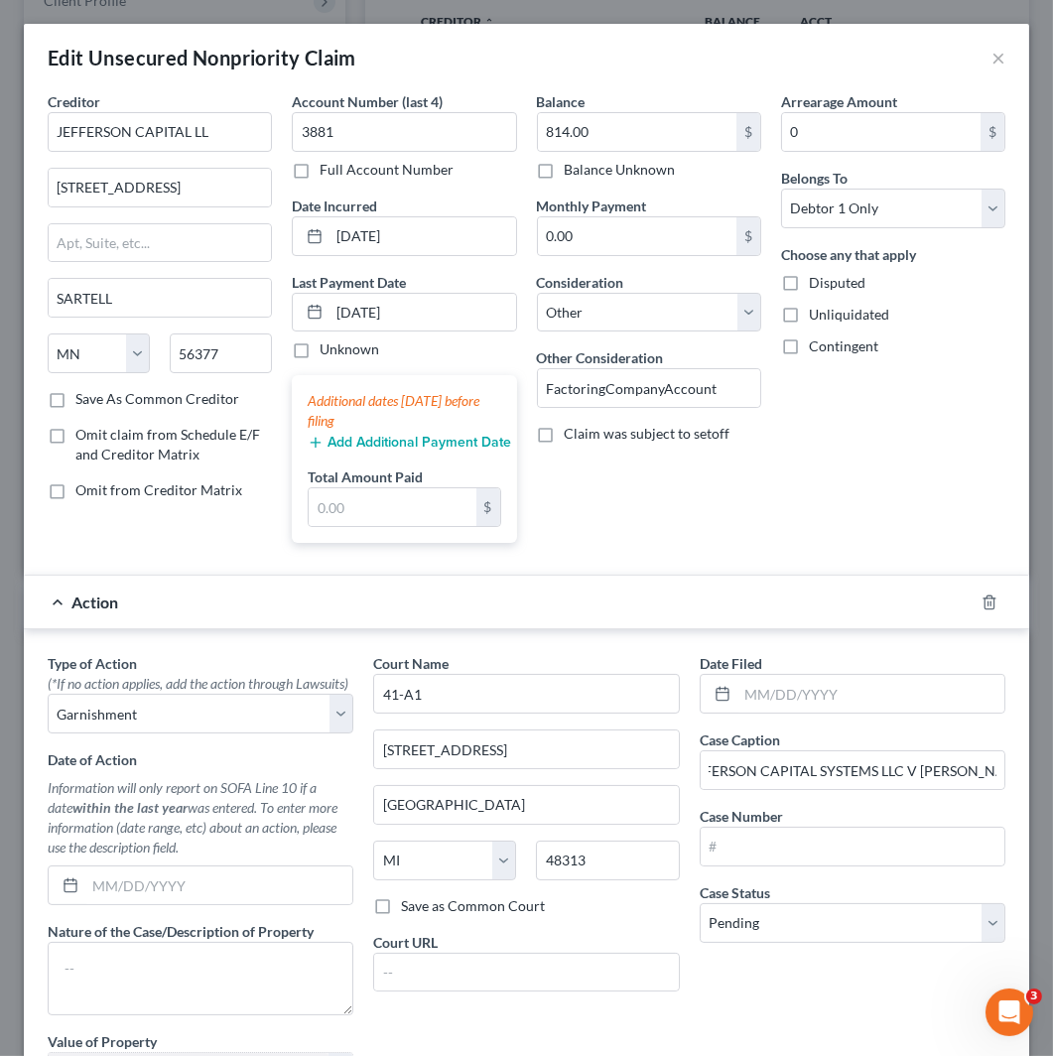
scroll to position [0, 0]
click at [860, 713] on input "text" at bounding box center [871, 694] width 267 height 38
paste input "[DATE]"
click at [858, 847] on input "text" at bounding box center [853, 847] width 304 height 38
paste input "2024-S240553-GC"
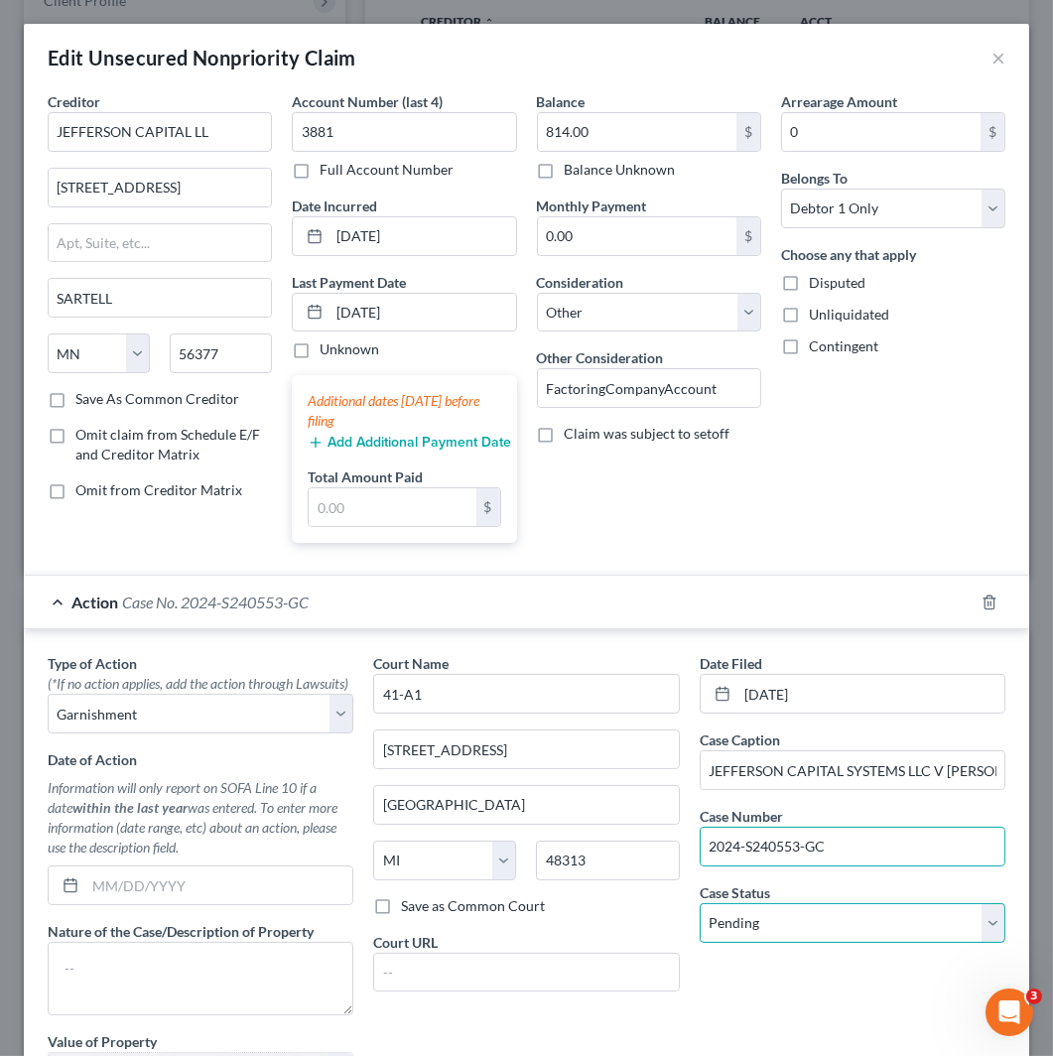
drag, startPoint x: 870, startPoint y: 933, endPoint x: 871, endPoint y: 943, distance: 10.0
click at [870, 933] on select "Select Pending On Appeal Concluded" at bounding box center [853, 923] width 306 height 40
click at [700, 904] on select "Select Pending On Appeal Concluded" at bounding box center [853, 923] width 306 height 40
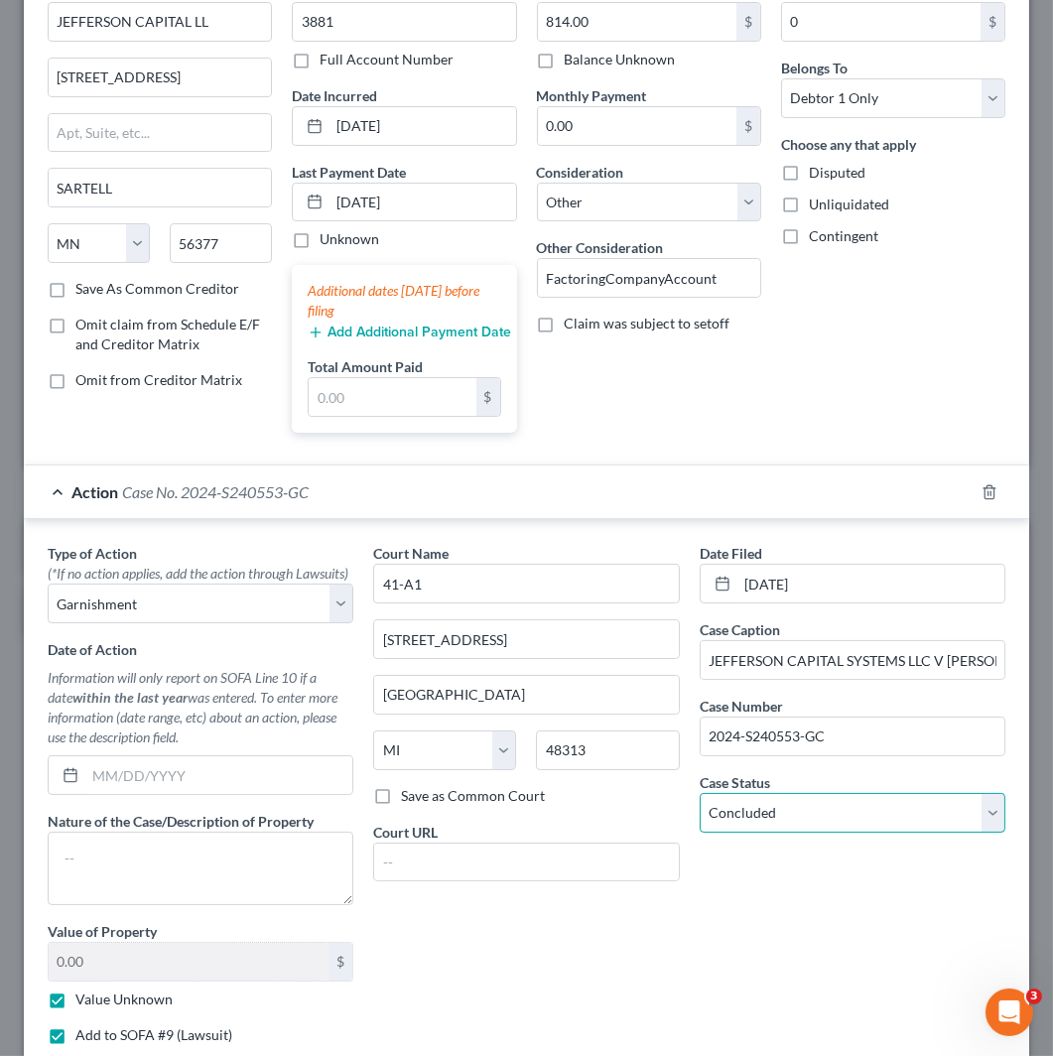
scroll to position [318, 0]
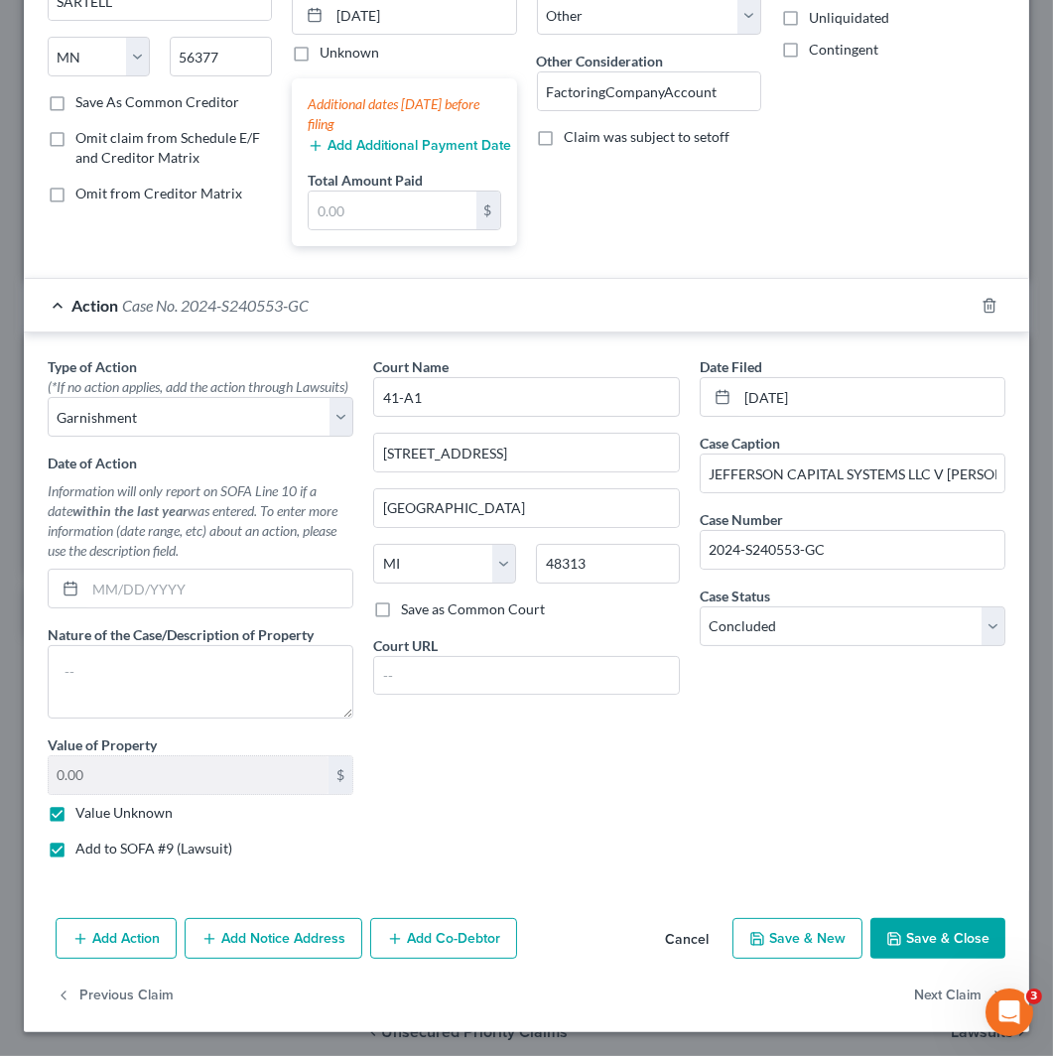
click at [891, 927] on button "Save & Close" at bounding box center [938, 939] width 135 height 42
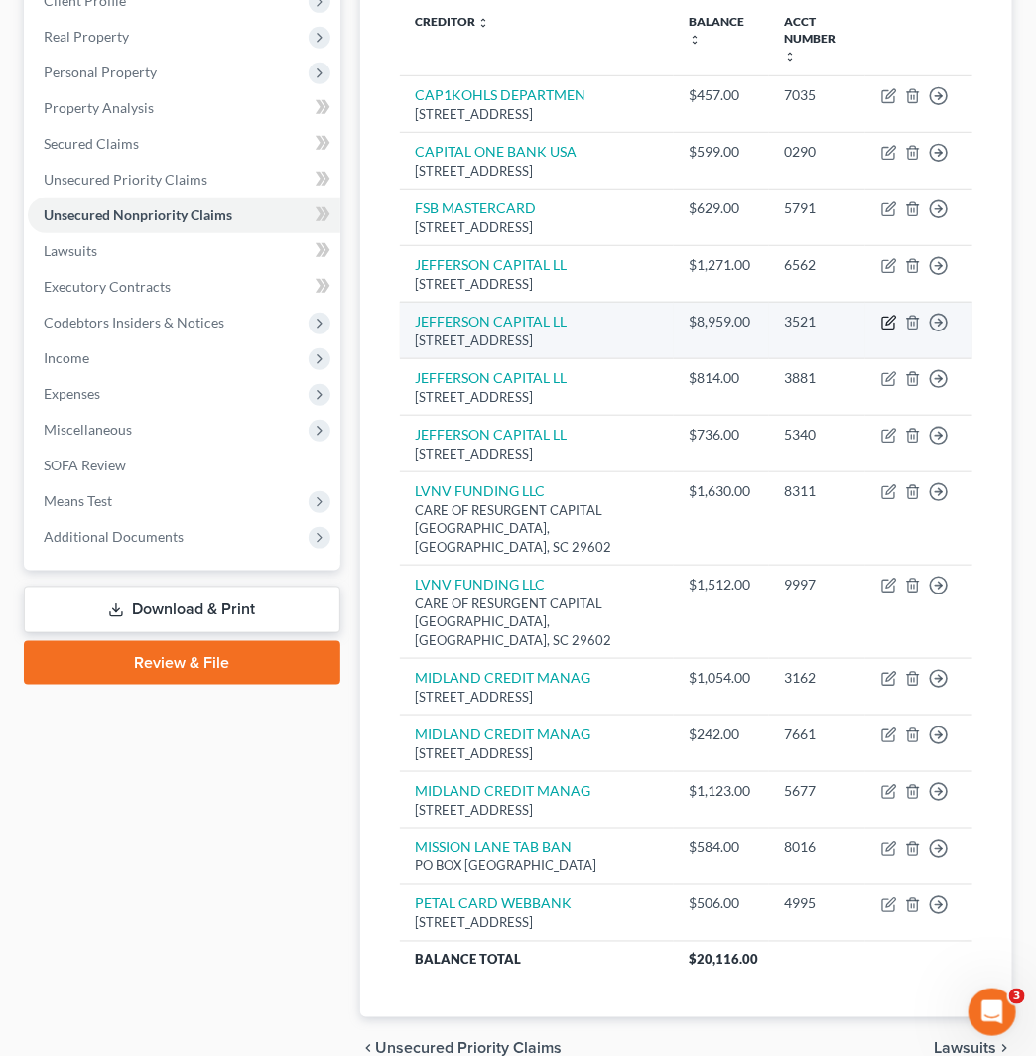
click at [890, 325] on icon "button" at bounding box center [891, 320] width 9 height 9
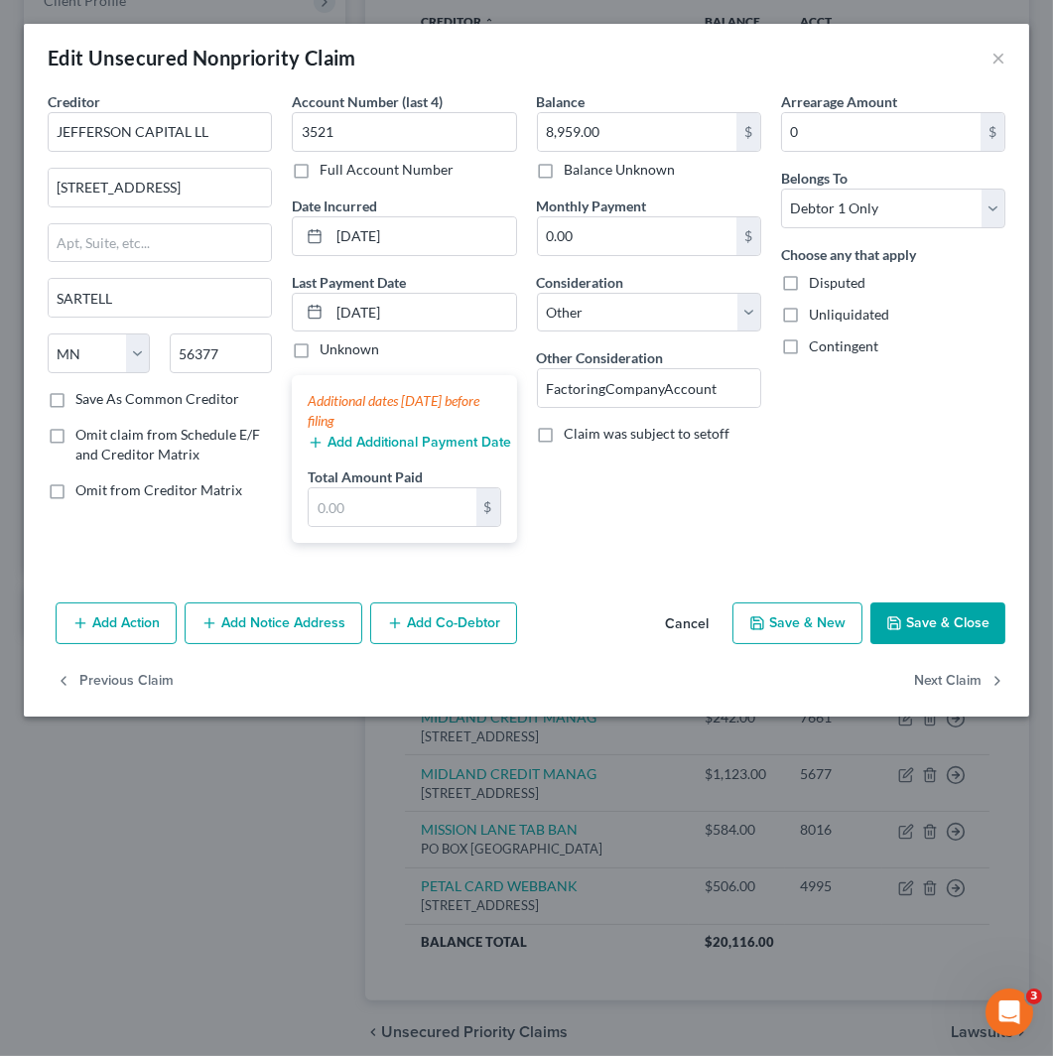
click at [132, 633] on button "Add Action" at bounding box center [116, 624] width 121 height 42
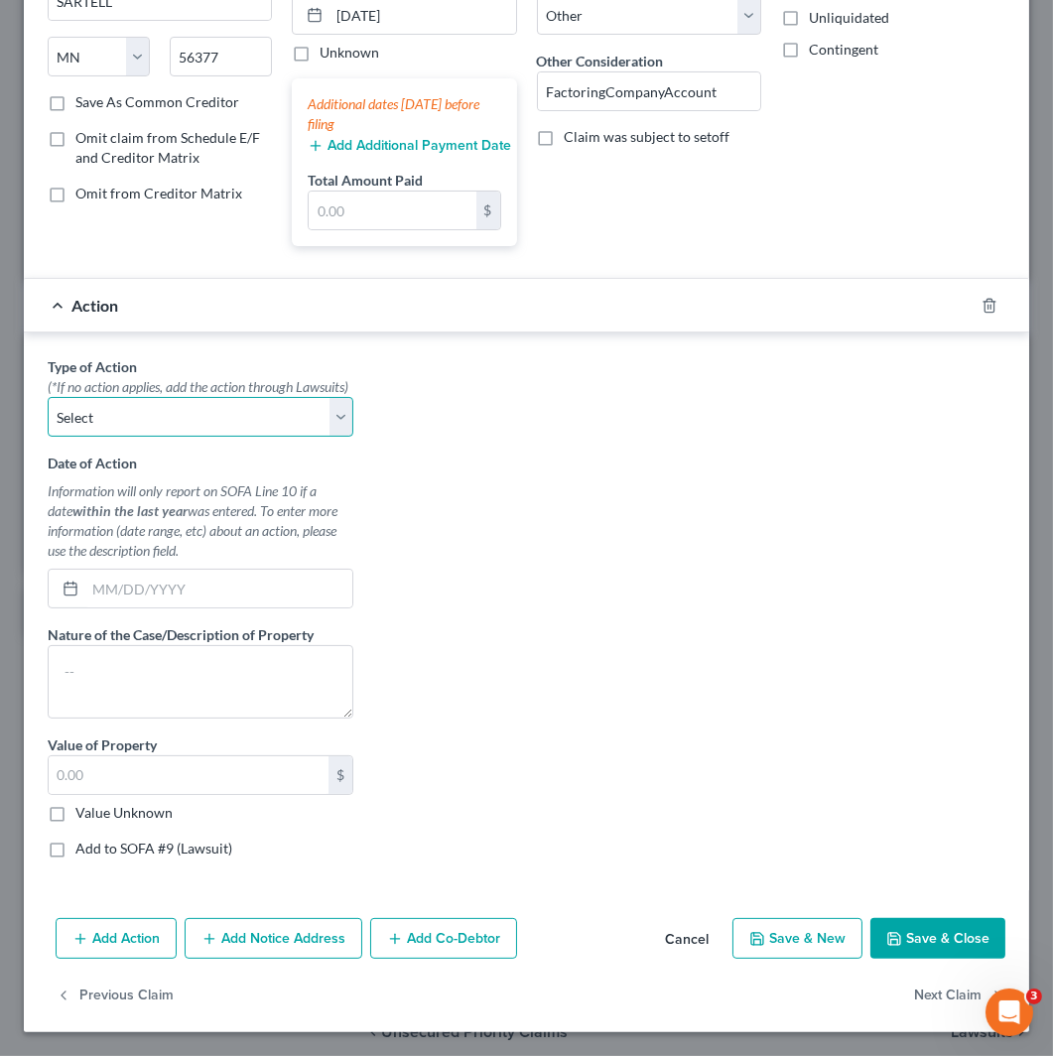
drag, startPoint x: 225, startPoint y: 404, endPoint x: 244, endPoint y: 431, distance: 32.8
click at [225, 404] on select "Select Repossession Garnishment Foreclosure Personal Injury Attached, Seized, O…" at bounding box center [201, 417] width 306 height 40
click at [48, 397] on select "Select Repossession Garnishment Foreclosure Personal Injury Attached, Seized, O…" at bounding box center [201, 417] width 306 height 40
click at [150, 817] on label "Value Unknown" at bounding box center [123, 813] width 97 height 20
click at [96, 816] on input "Value Unknown" at bounding box center [89, 809] width 13 height 13
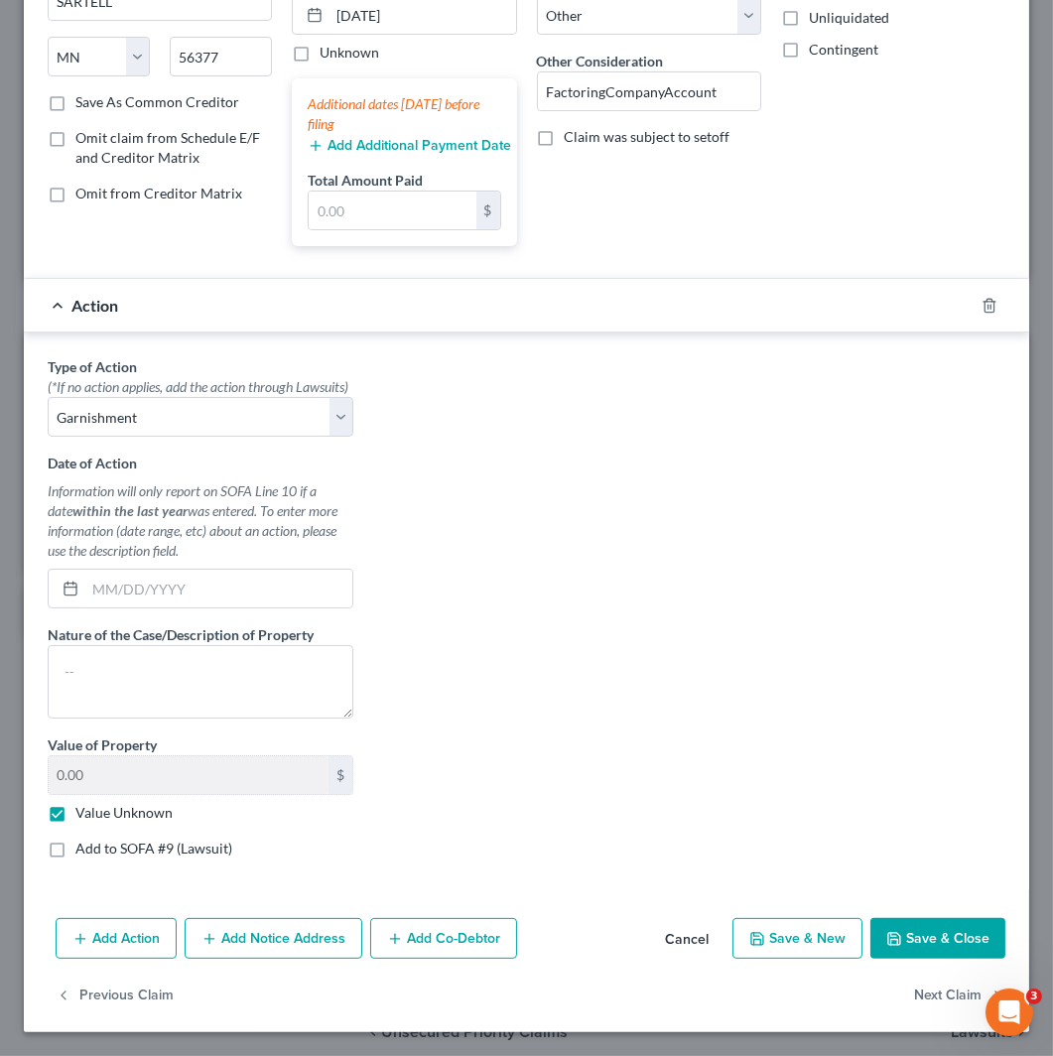
click at [164, 857] on label "Add to SOFA #9 (Lawsuit)" at bounding box center [153, 849] width 157 height 20
click at [96, 852] on input "Add to SOFA #9 (Lawsuit)" at bounding box center [89, 845] width 13 height 13
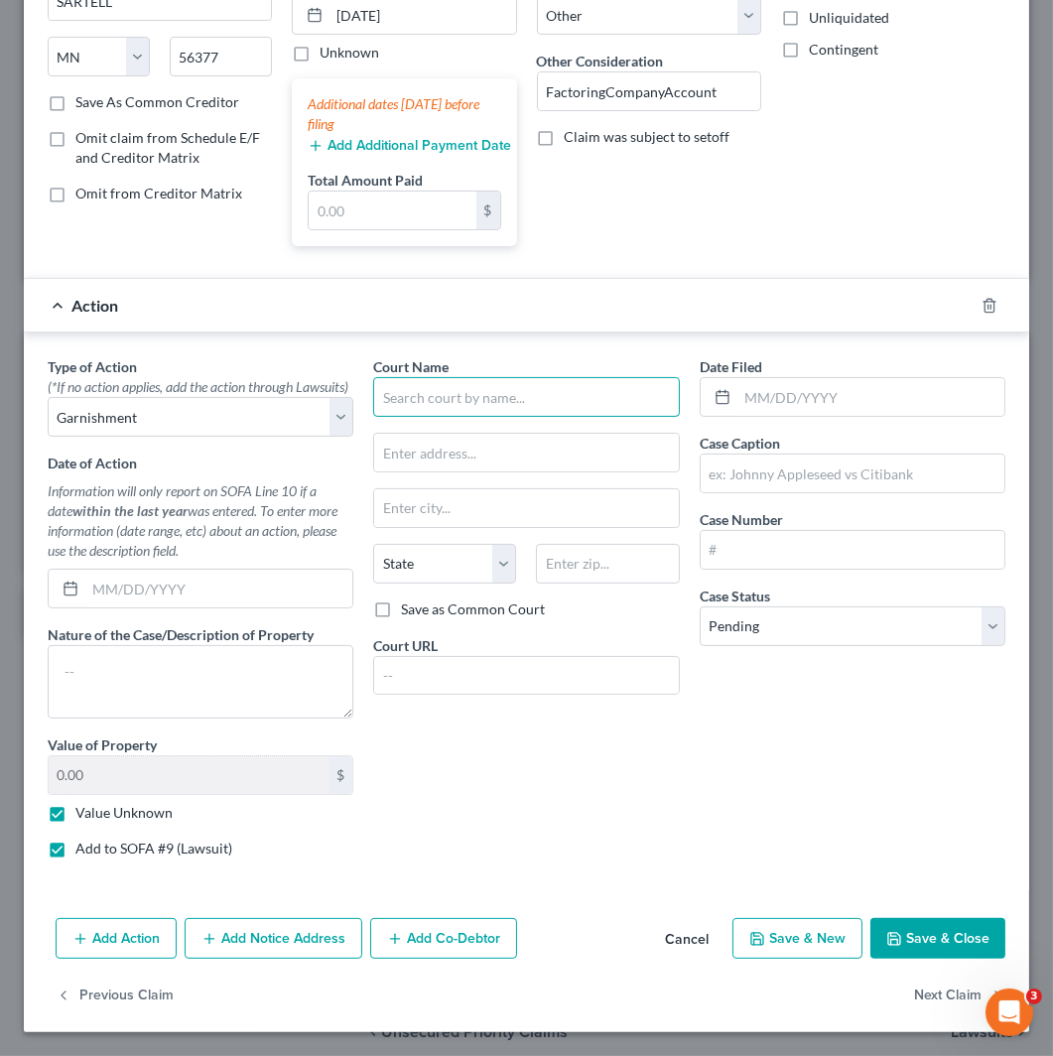
click at [592, 377] on input "text" at bounding box center [526, 397] width 306 height 40
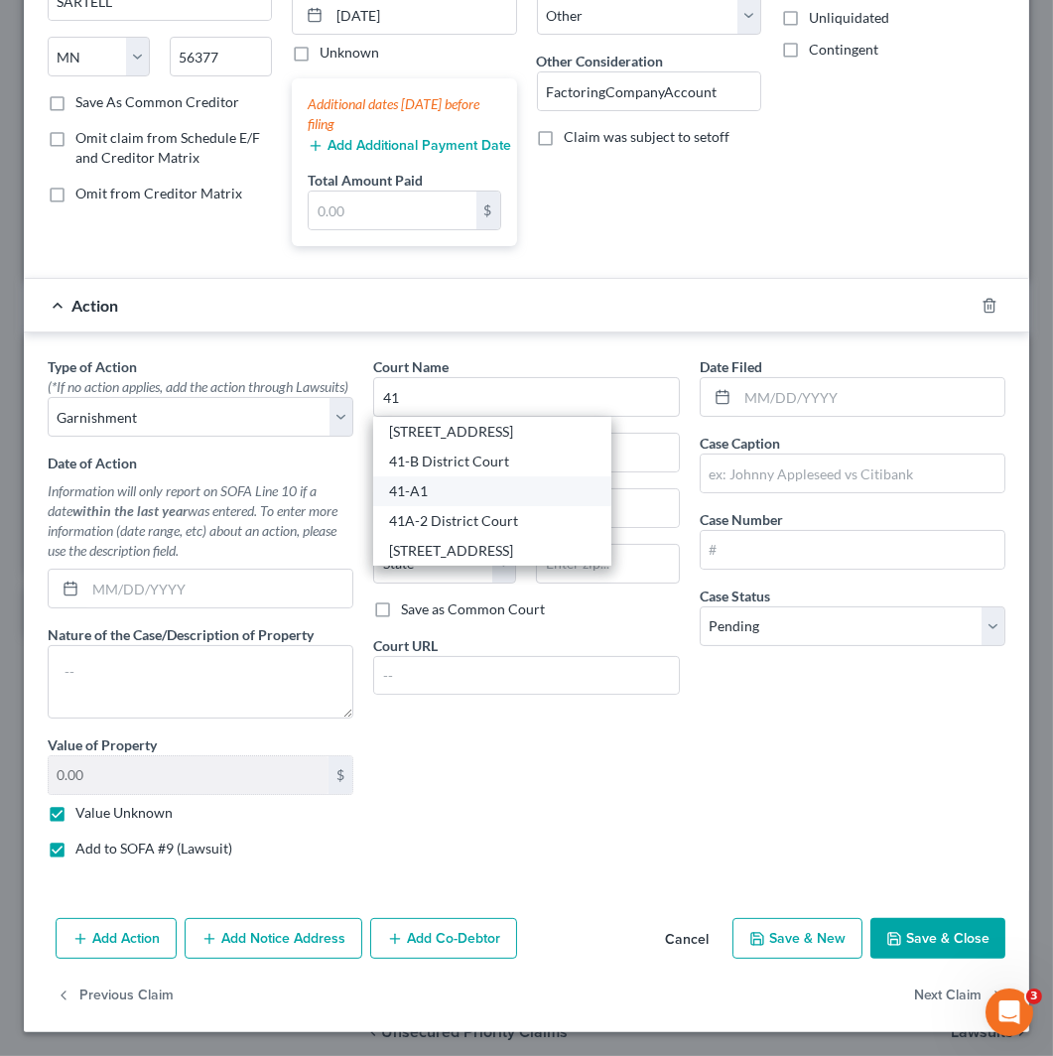
click at [469, 481] on div "41-A1" at bounding box center [492, 491] width 206 height 20
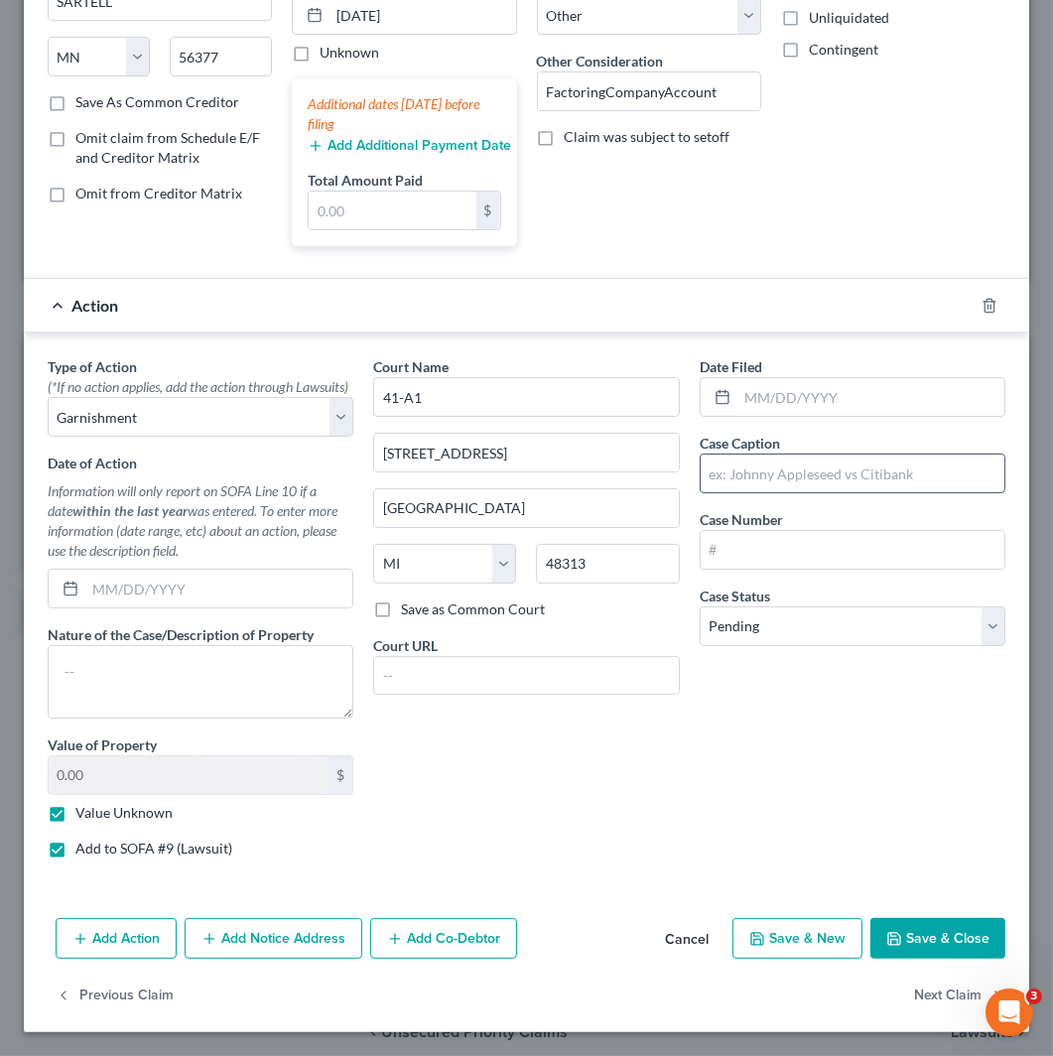
click at [875, 455] on input "text" at bounding box center [853, 474] width 304 height 38
paste input "JEFFERSON CAPITAL SYSTEMS LLC V [PERSON_NAME]"
click at [908, 455] on input "JEFFERSON CAPITAL SYSTEMS LLC V [PERSON_NAME]" at bounding box center [853, 474] width 304 height 38
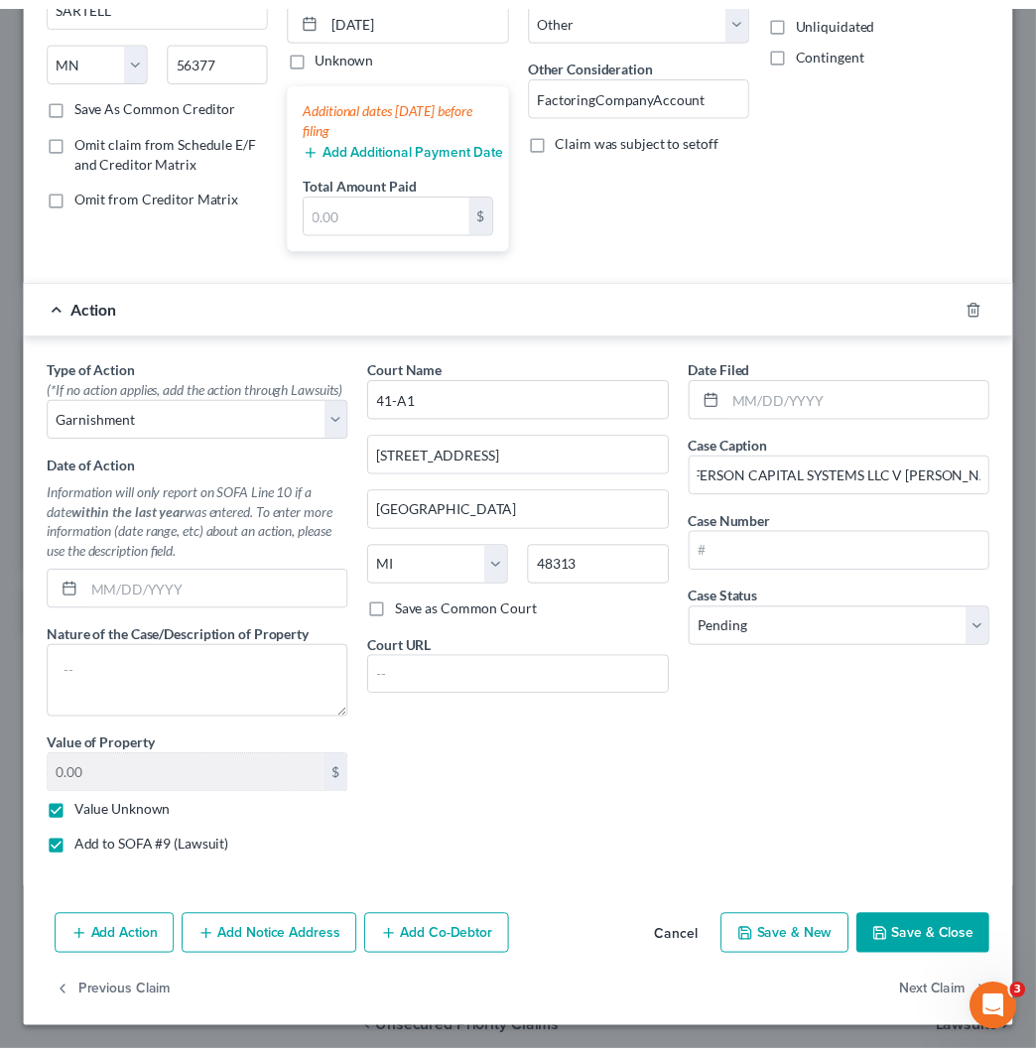
scroll to position [0, 0]
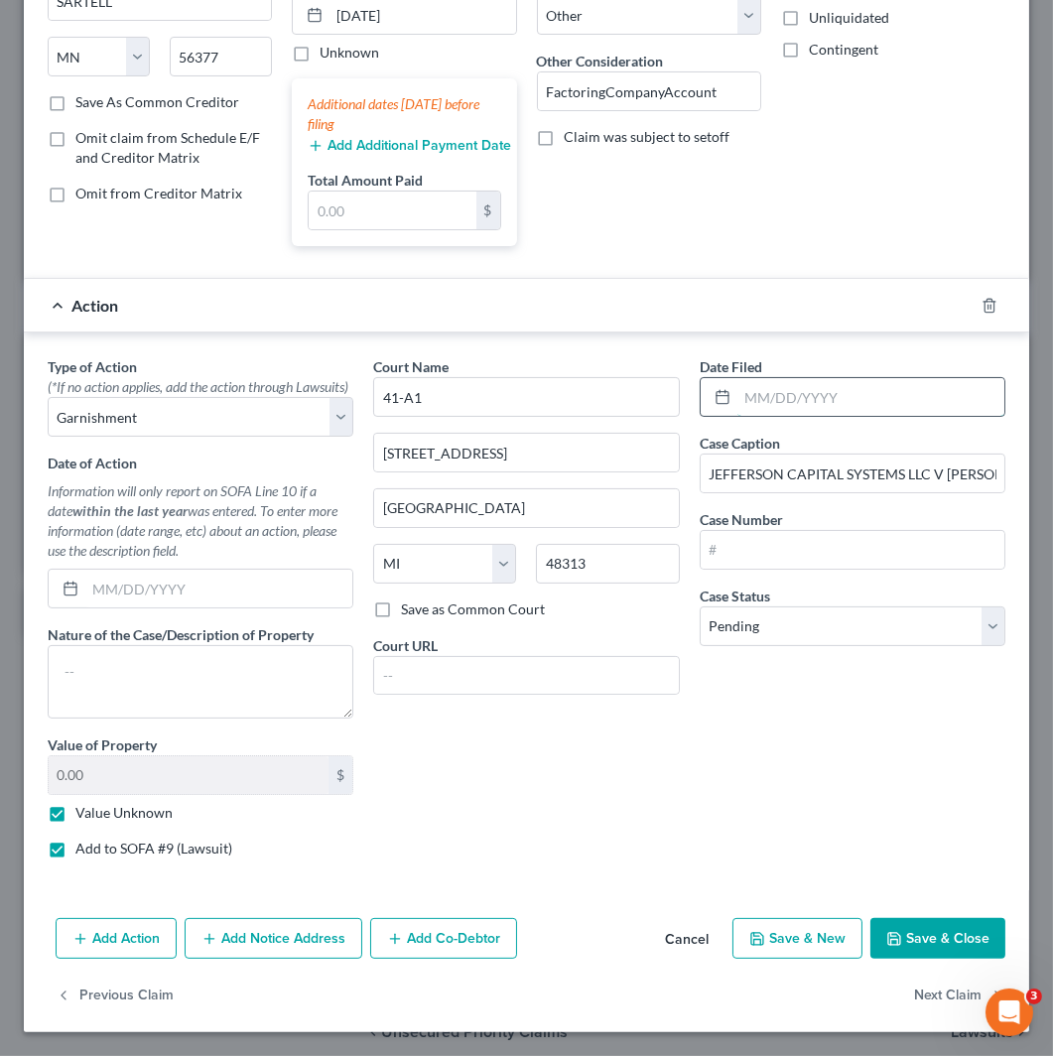
click at [758, 378] on input "text" at bounding box center [871, 397] width 267 height 38
paste input "[DATE]"
drag, startPoint x: 920, startPoint y: 520, endPoint x: 884, endPoint y: 551, distance: 47.9
click at [920, 531] on input "text" at bounding box center [853, 550] width 304 height 38
paste input "2024-S244878-GC"
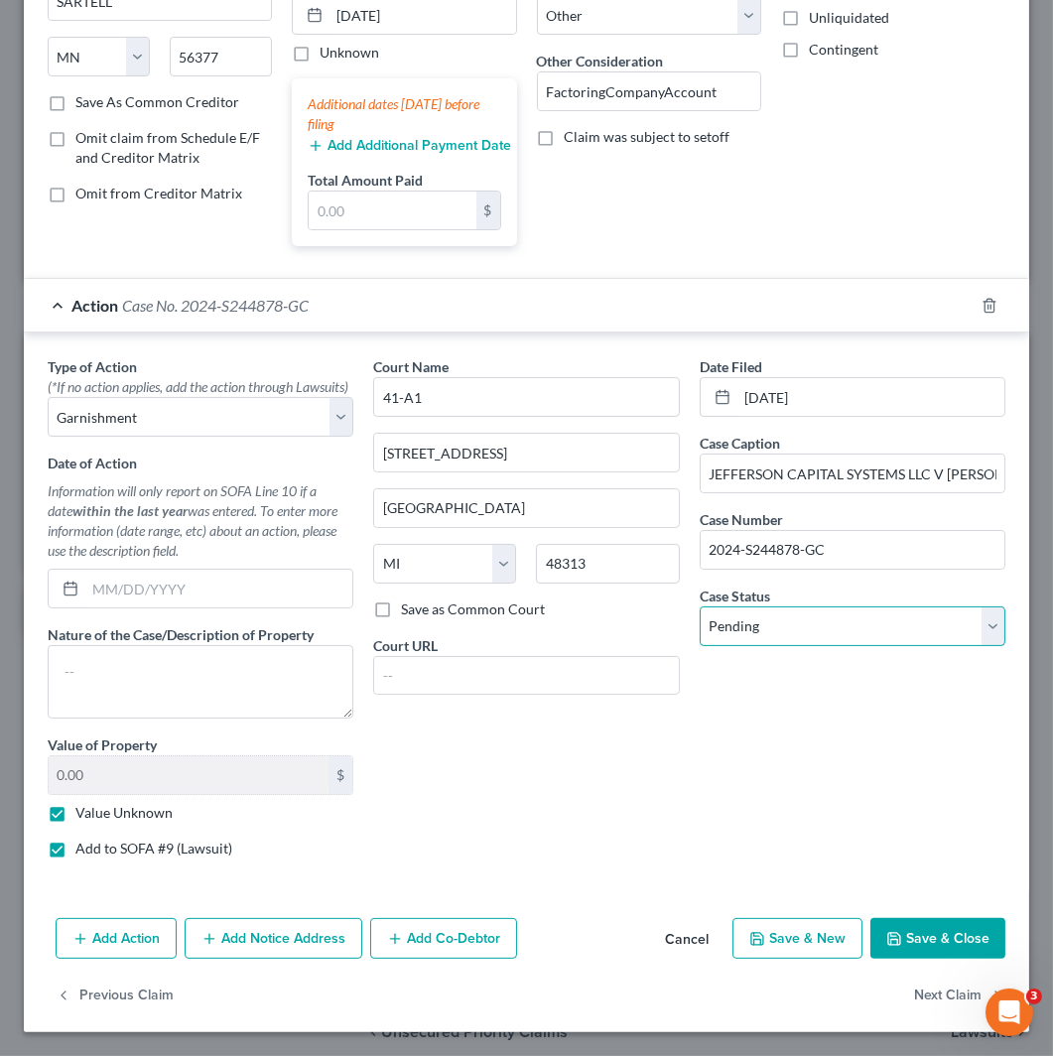
click at [835, 613] on select "Select Pending On Appeal Concluded" at bounding box center [853, 627] width 306 height 40
click at [700, 607] on select "Select Pending On Appeal Concluded" at bounding box center [853, 627] width 306 height 40
click at [928, 936] on button "Save & Close" at bounding box center [938, 939] width 135 height 42
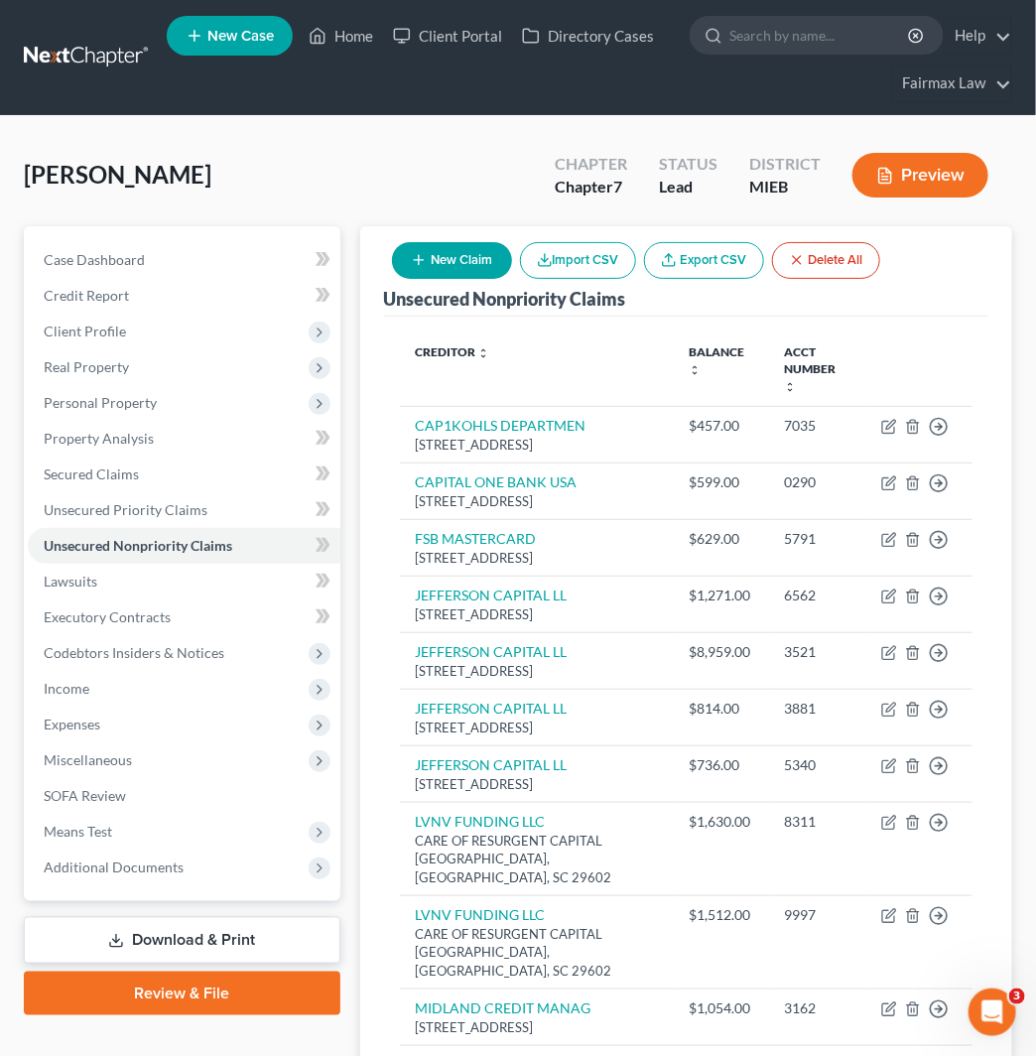
click at [467, 239] on div "New Claim Import CSV Export CSV Delete All" at bounding box center [636, 260] width 504 height 53
click at [481, 244] on button "New Claim" at bounding box center [452, 260] width 120 height 37
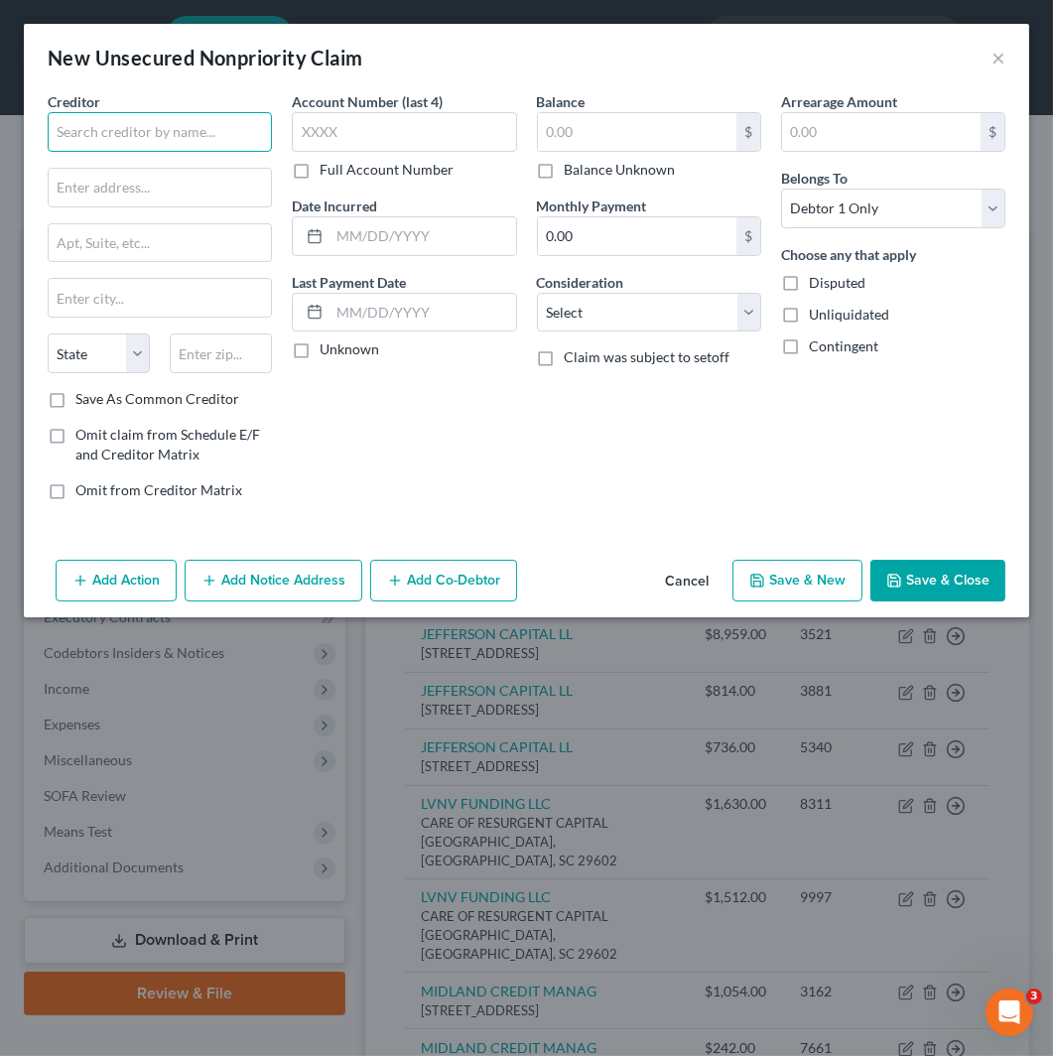
click at [231, 123] on input "text" at bounding box center [160, 132] width 224 height 40
click at [219, 134] on input "[PERSON_NAME] Family Law" at bounding box center [160, 132] width 224 height 40
paste input "AWSON FAMILY LAW, PLLC f/k/a [PERSON_NAME] & ST PIERRE, PLLC"
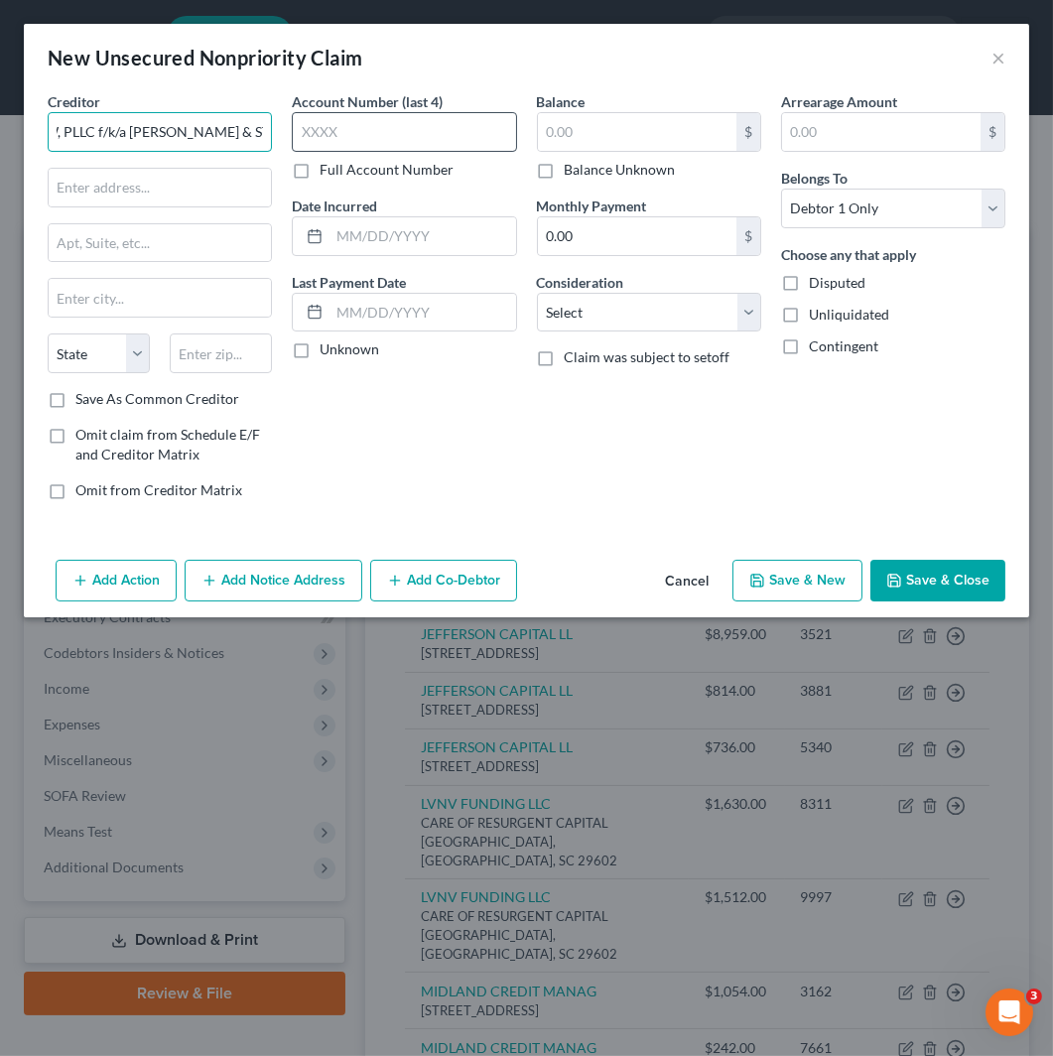
scroll to position [0, 240]
drag, startPoint x: 240, startPoint y: 122, endPoint x: 410, endPoint y: 151, distance: 172.2
click at [410, 151] on div "Creditor * [PERSON_NAME] FAMILY LAW, PLLC f/k/a [PERSON_NAME] & [GEOGRAPHIC_DAT…" at bounding box center [527, 303] width 978 height 425
click at [110, 184] on input "text" at bounding box center [160, 188] width 222 height 38
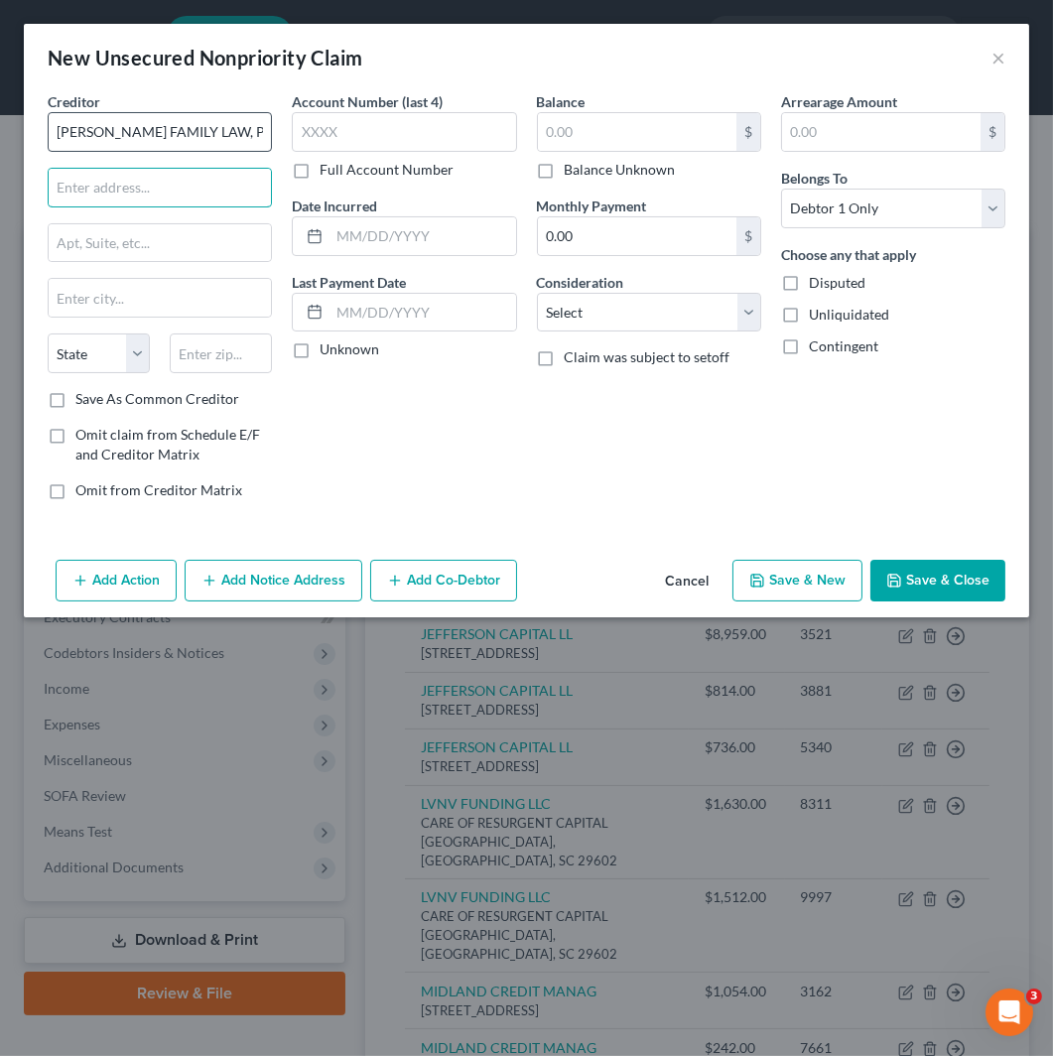
paste input "[STREET_ADDRESS][PERSON_NAME]"
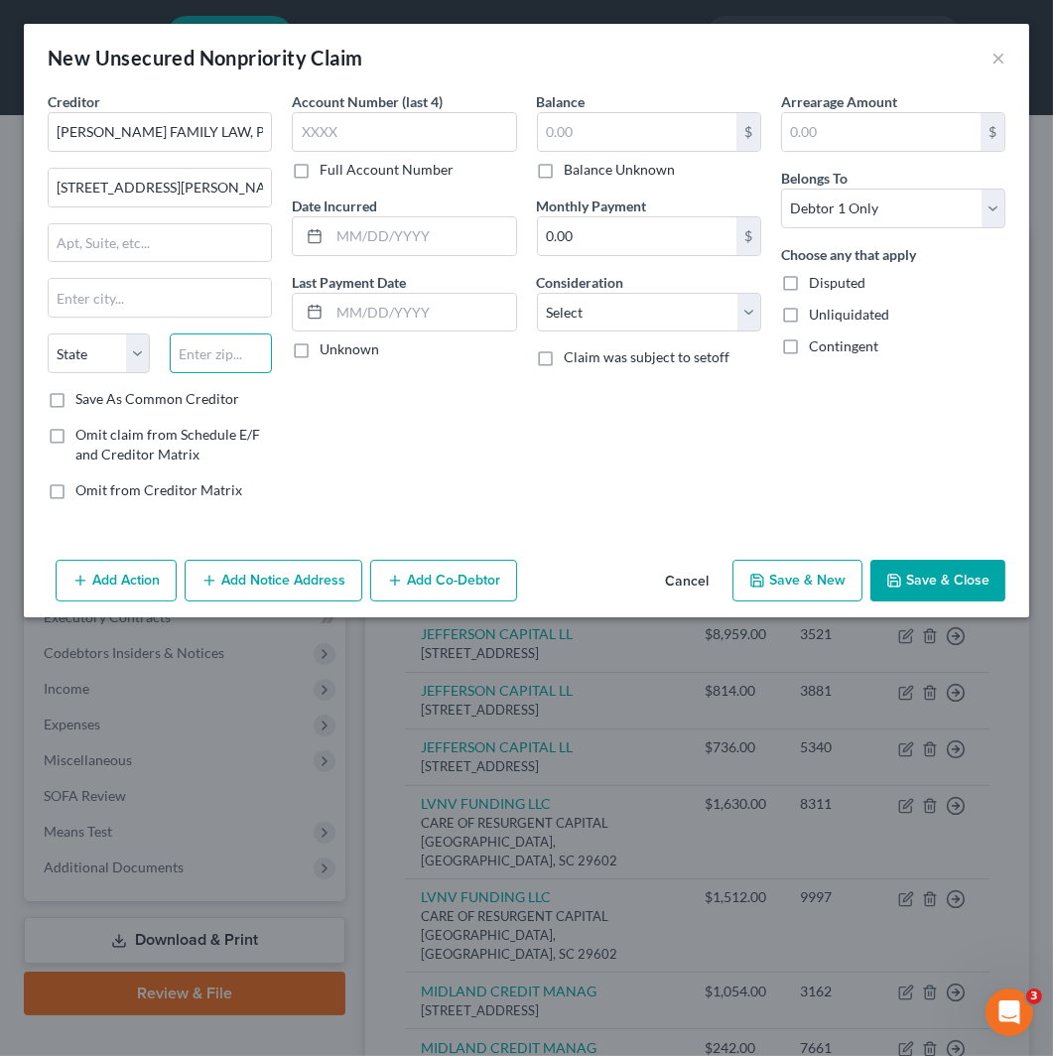
click at [187, 344] on input "text" at bounding box center [221, 354] width 102 height 40
paste input "48314"
click at [75, 400] on label "Save As Common Creditor" at bounding box center [157, 399] width 164 height 20
click at [83, 400] on input "Save As Common Creditor" at bounding box center [89, 395] width 13 height 13
click at [649, 136] on input "text" at bounding box center [637, 132] width 199 height 38
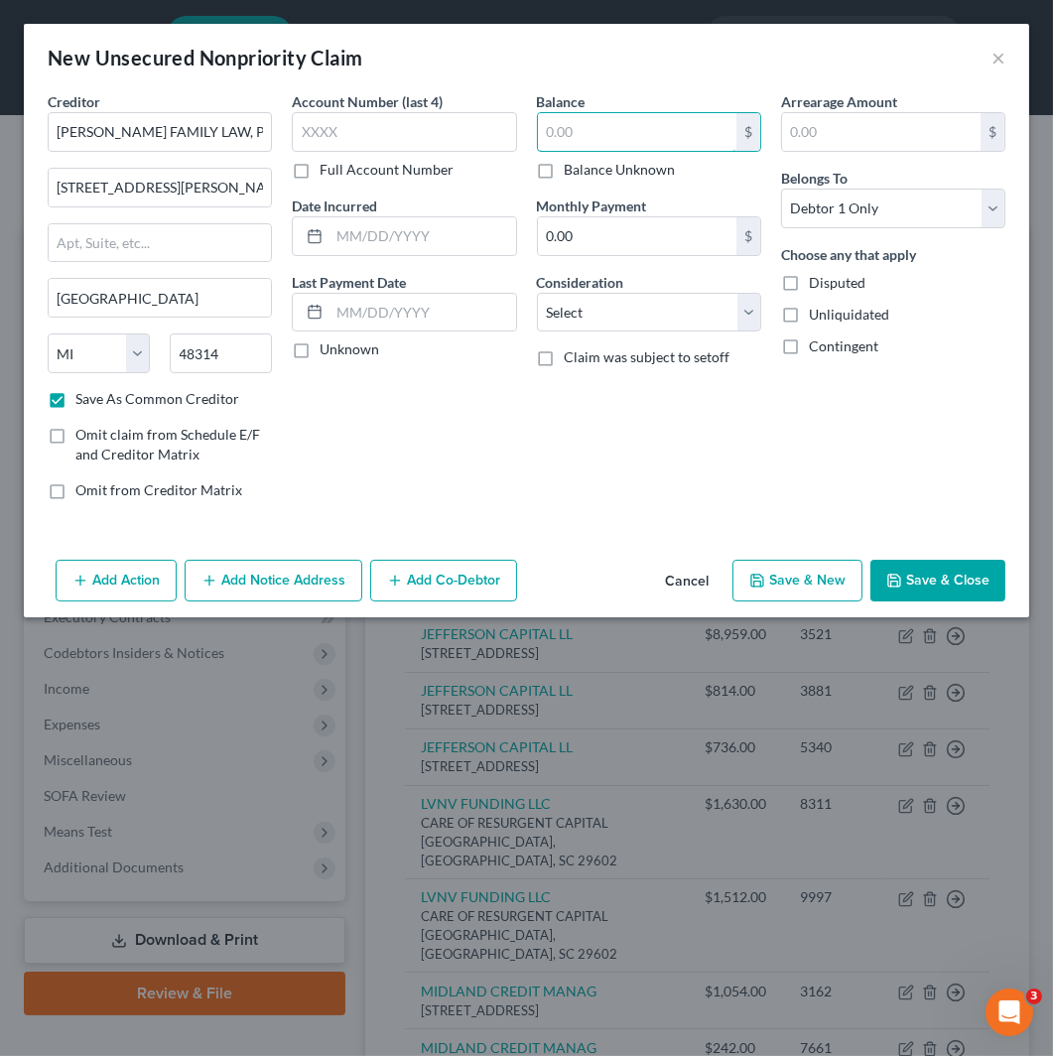
paste input "2195.2"
drag, startPoint x: 601, startPoint y: 305, endPoint x: 599, endPoint y: 319, distance: 14.0
click at [601, 305] on select "Select Cable / Satellite Services Collection Agency Credit Card Debt Debt Couns…" at bounding box center [649, 313] width 224 height 40
click at [537, 293] on select "Select Cable / Satellite Services Collection Agency Credit Card Debt Debt Couns…" at bounding box center [649, 313] width 224 height 40
drag, startPoint x: 658, startPoint y: 392, endPoint x: 659, endPoint y: 380, distance: 12.0
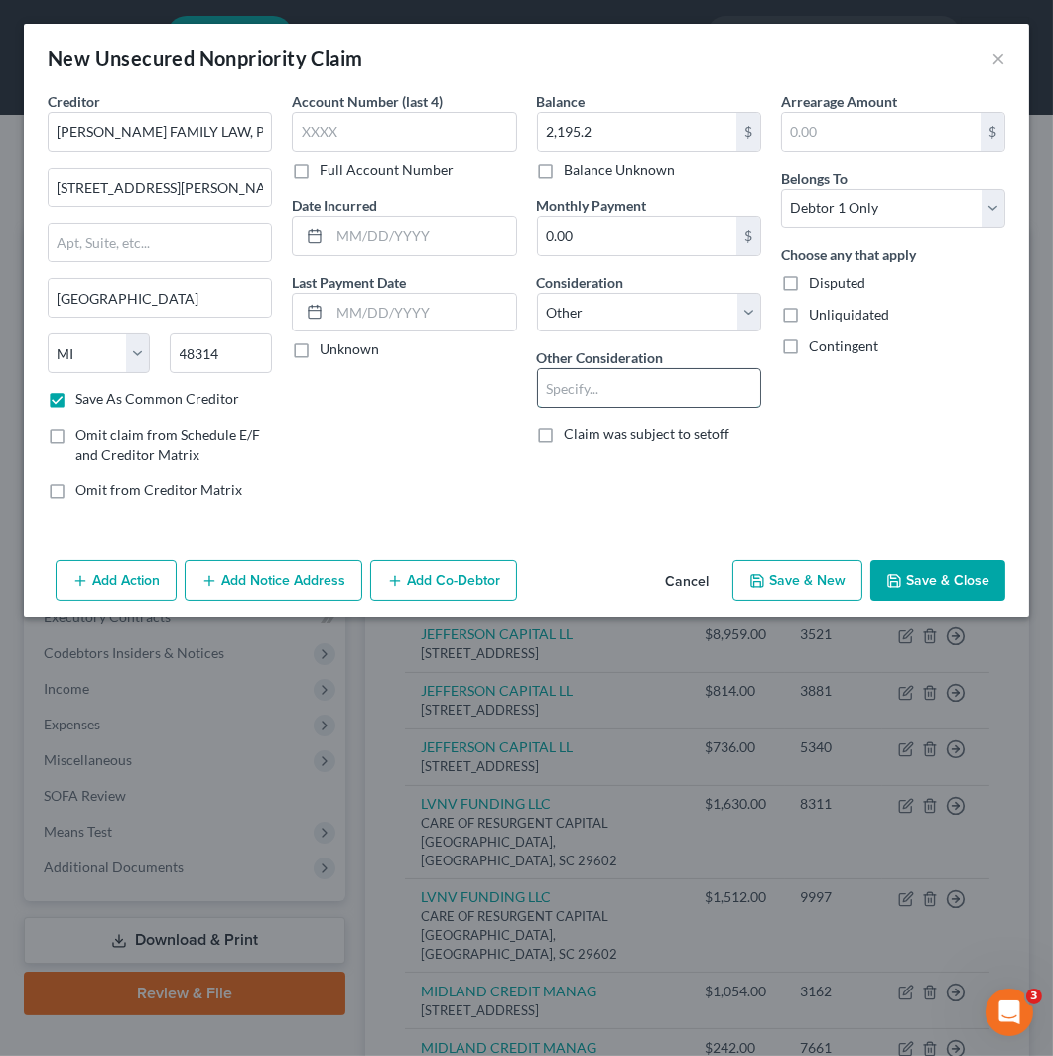
click at [658, 392] on input "text" at bounding box center [649, 388] width 222 height 38
click at [97, 574] on button "Add Action" at bounding box center [116, 581] width 121 height 42
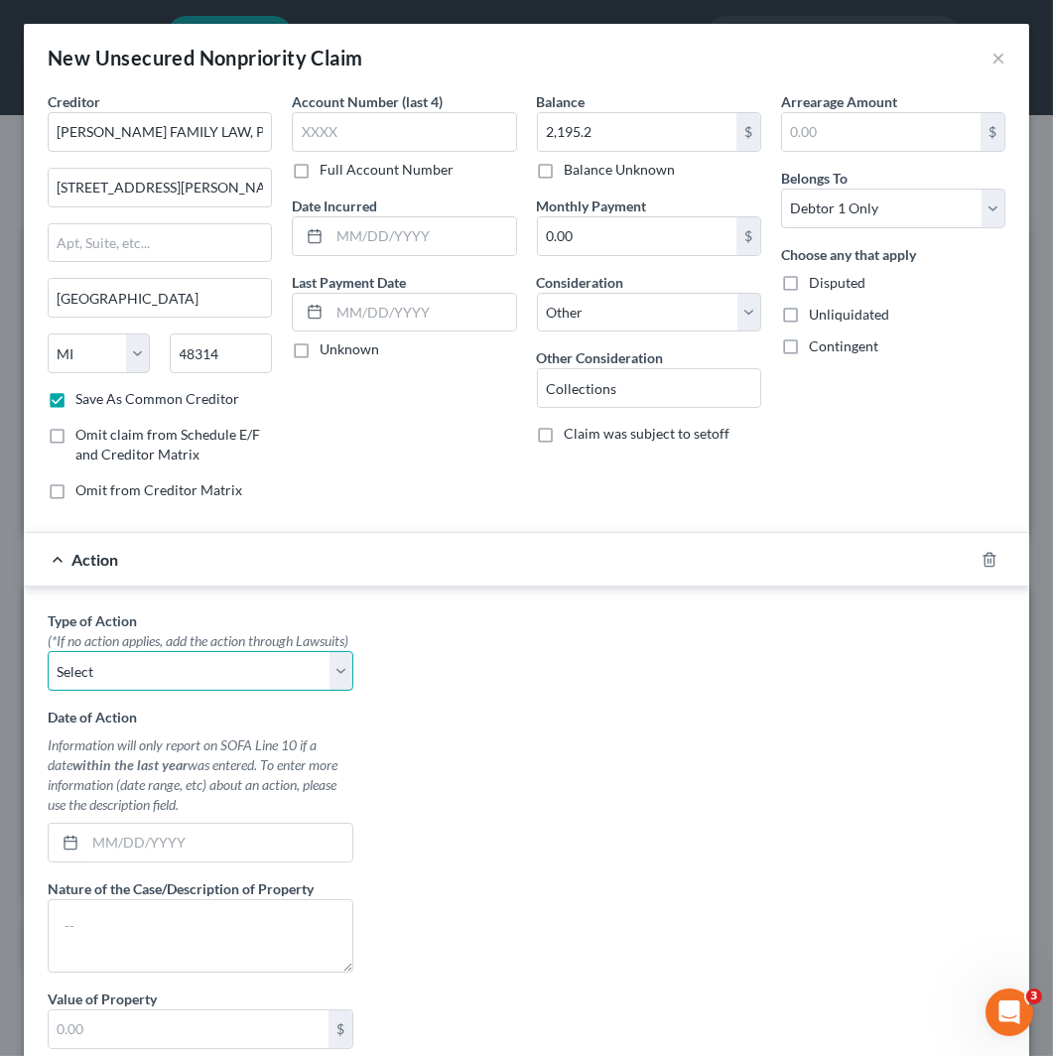
click at [175, 691] on select "Select Repossession Garnishment Foreclosure Personal Injury Attached, Seized, O…" at bounding box center [201, 671] width 306 height 40
click at [48, 672] on select "Select Repossession Garnishment Foreclosure Personal Injury Attached, Seized, O…" at bounding box center [201, 671] width 306 height 40
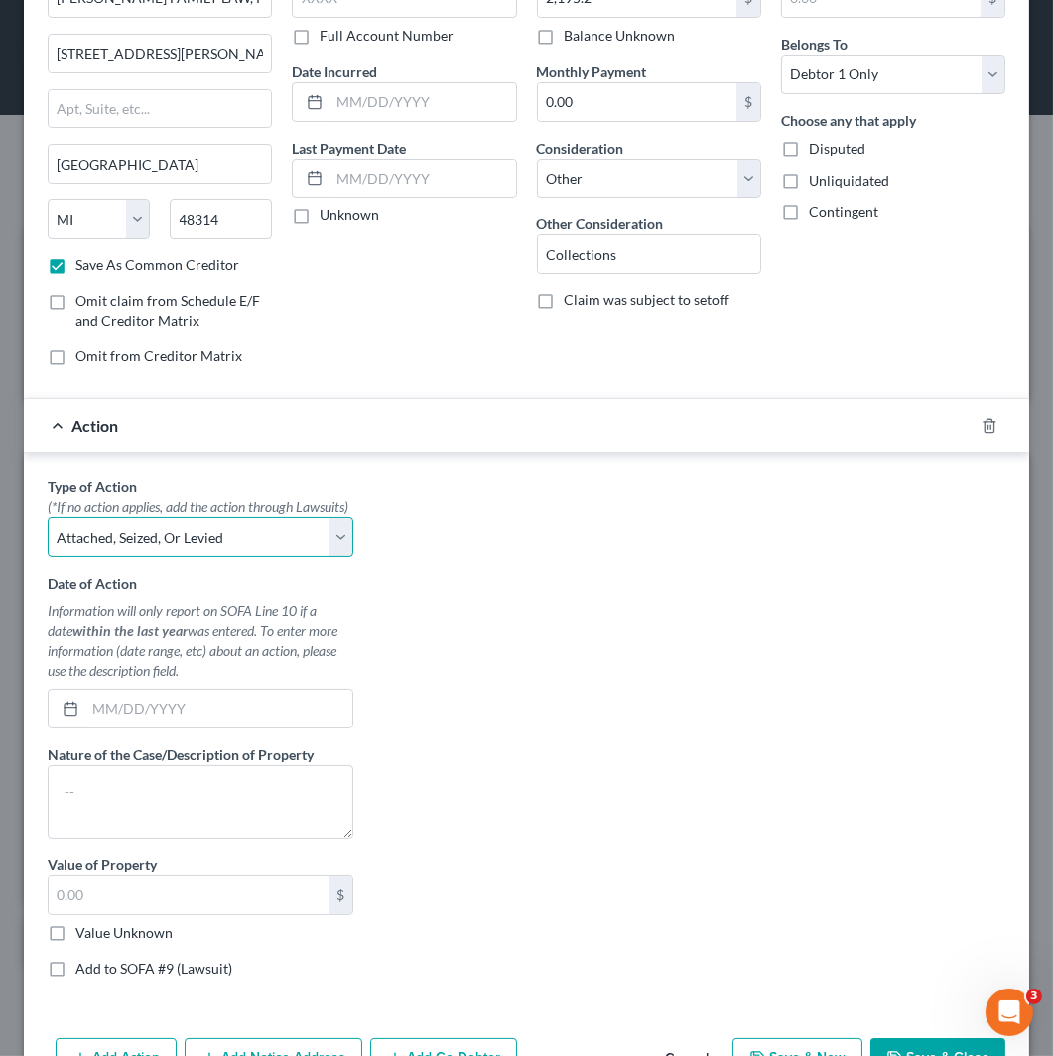
scroll to position [218, 0]
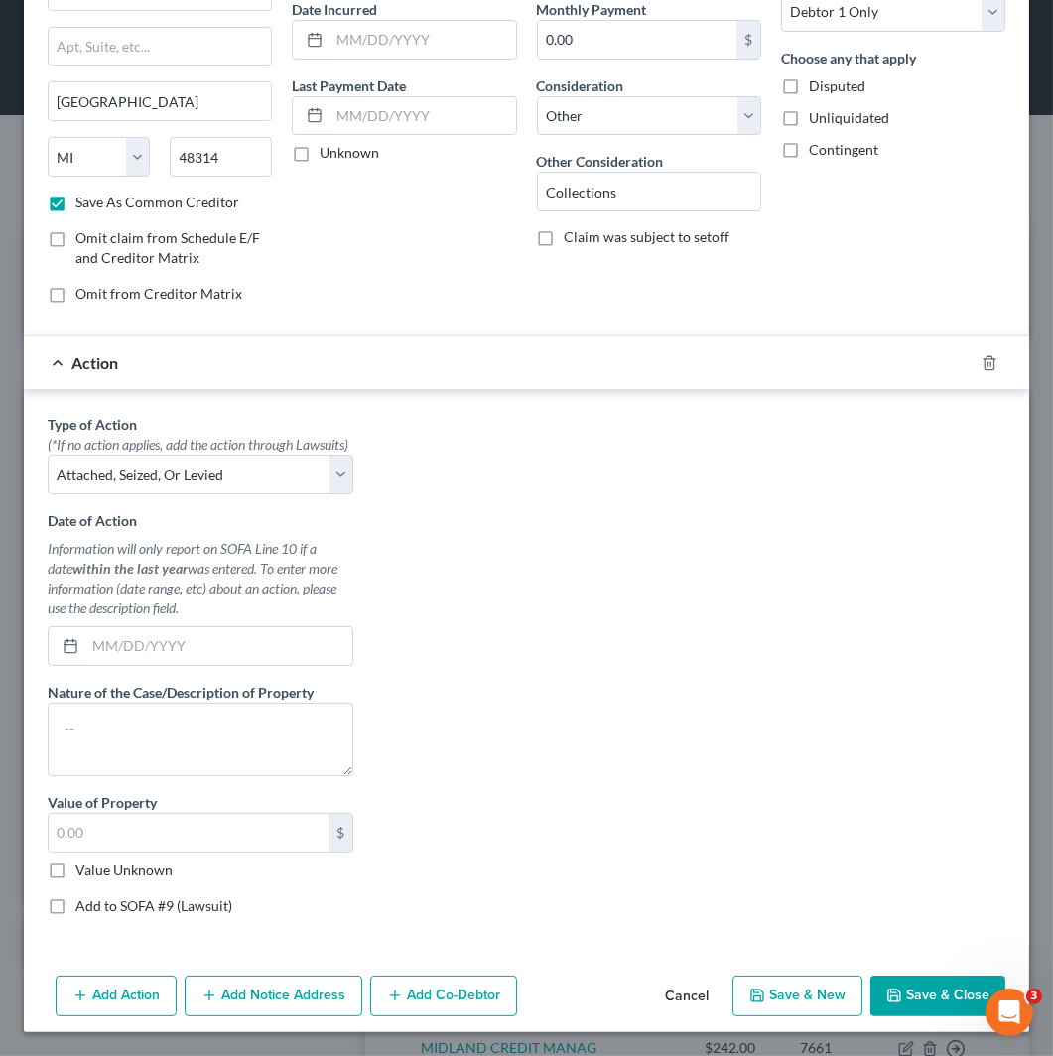
click at [162, 872] on label "Value Unknown" at bounding box center [123, 871] width 97 height 20
click at [96, 872] on input "Value Unknown" at bounding box center [89, 867] width 13 height 13
click at [179, 909] on label "Add to SOFA #9 (Lawsuit)" at bounding box center [153, 906] width 157 height 20
click at [96, 909] on input "Add to SOFA #9 (Lawsuit)" at bounding box center [89, 902] width 13 height 13
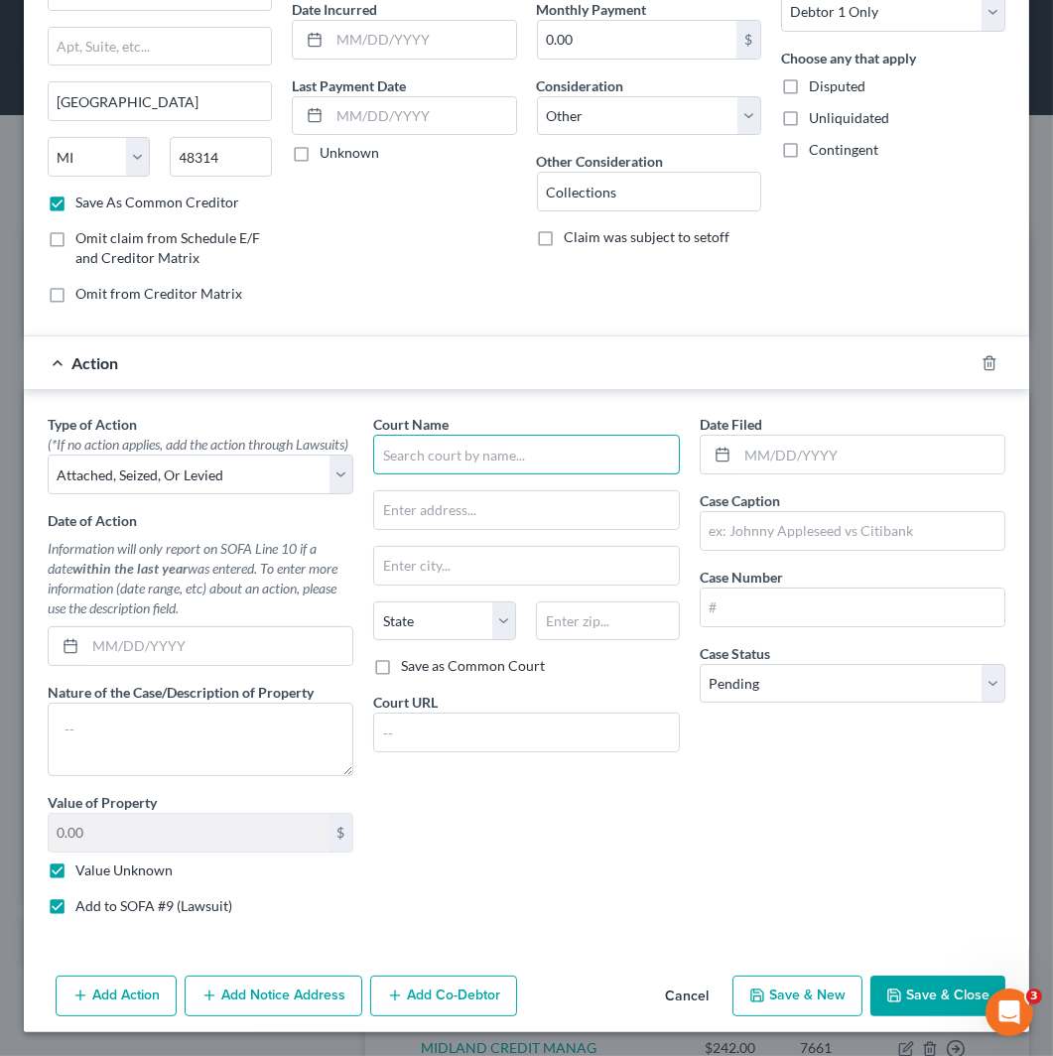
click at [499, 435] on input "text" at bounding box center [526, 455] width 306 height 40
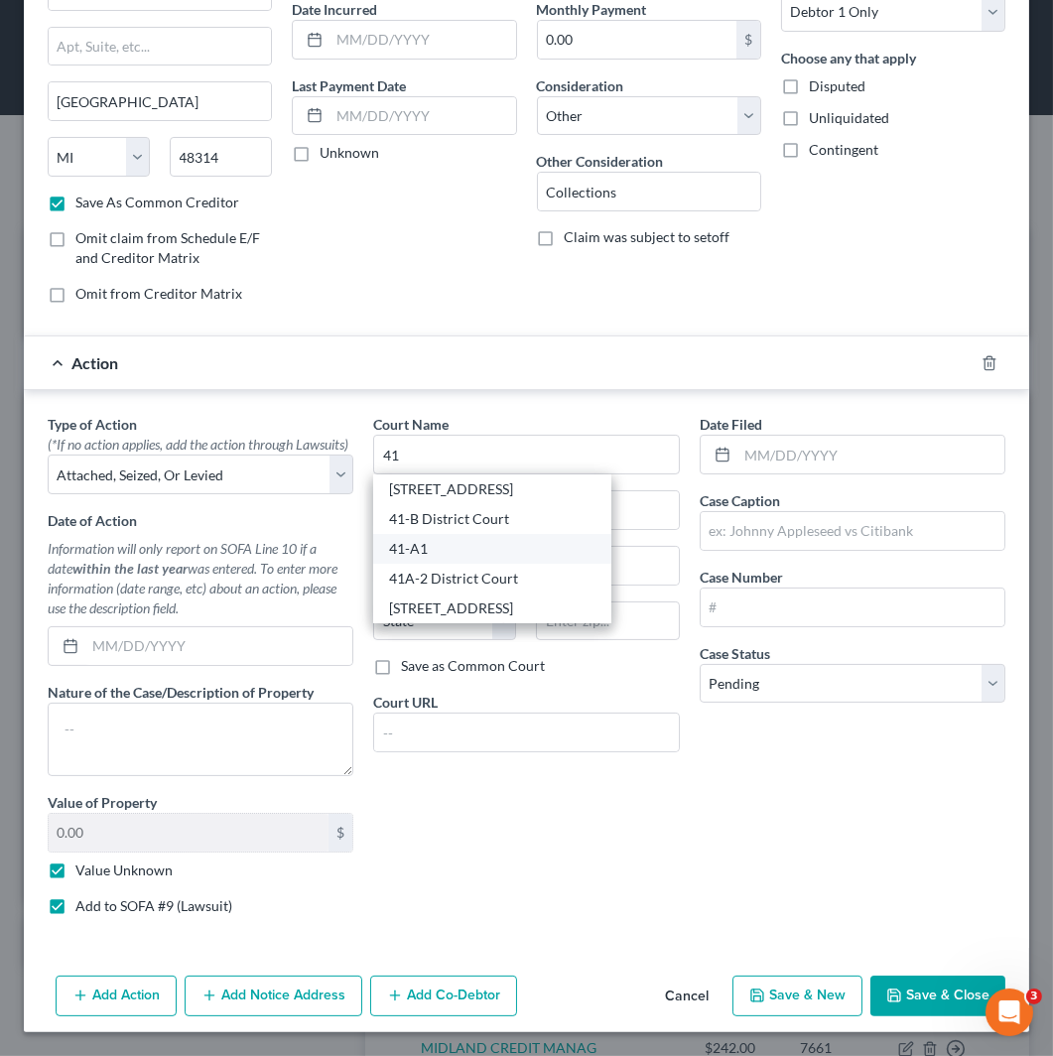
click at [489, 539] on div "41-A1" at bounding box center [492, 549] width 206 height 20
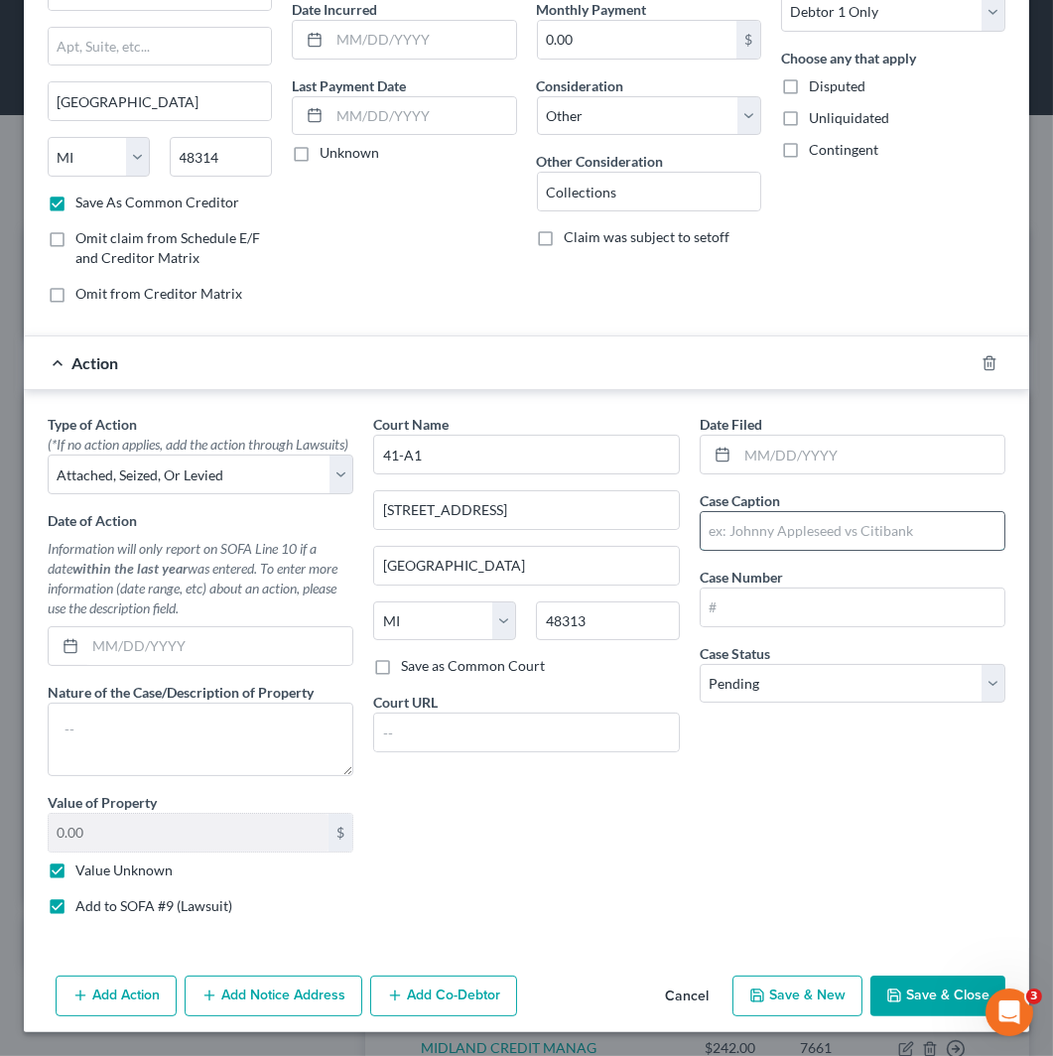
click at [769, 512] on input "text" at bounding box center [853, 531] width 304 height 38
paste input "[PERSON_NAME] FAMILY LAW PLLC V [PERSON_NAME]"
click at [896, 512] on input "[PERSON_NAME] FAMILY LAW PLLC V [PERSON_NAME]" at bounding box center [853, 531] width 304 height 38
click at [812, 436] on input "text" at bounding box center [871, 455] width 267 height 38
paste input "[DATE]"
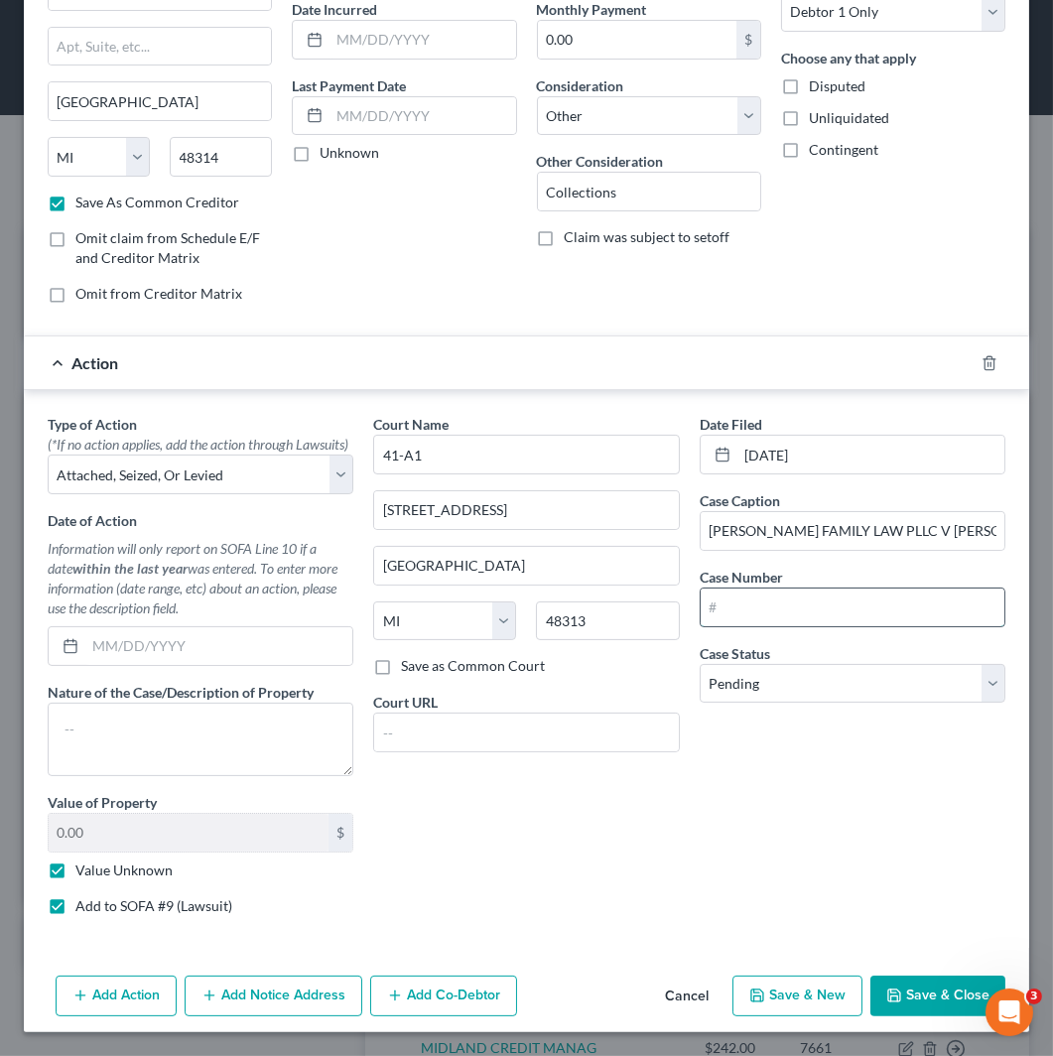
click at [866, 589] on input "text" at bounding box center [853, 608] width 304 height 38
paste input "2023-S233874-GC"
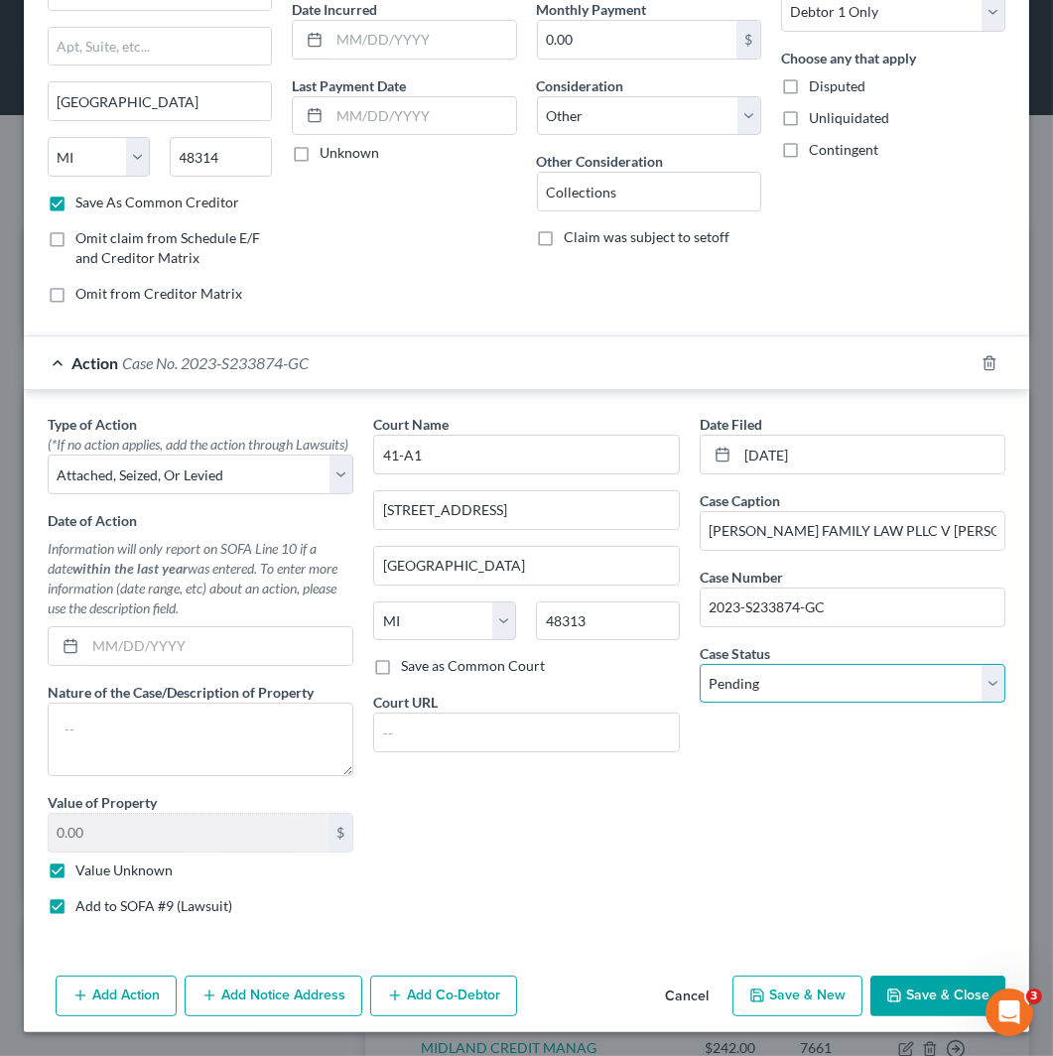
click at [842, 664] on select "Select Pending On Appeal Concluded" at bounding box center [853, 684] width 306 height 40
click at [700, 664] on select "Select Pending On Appeal Concluded" at bounding box center [853, 684] width 306 height 40
click at [931, 1008] on button "Save & Close" at bounding box center [938, 997] width 135 height 42
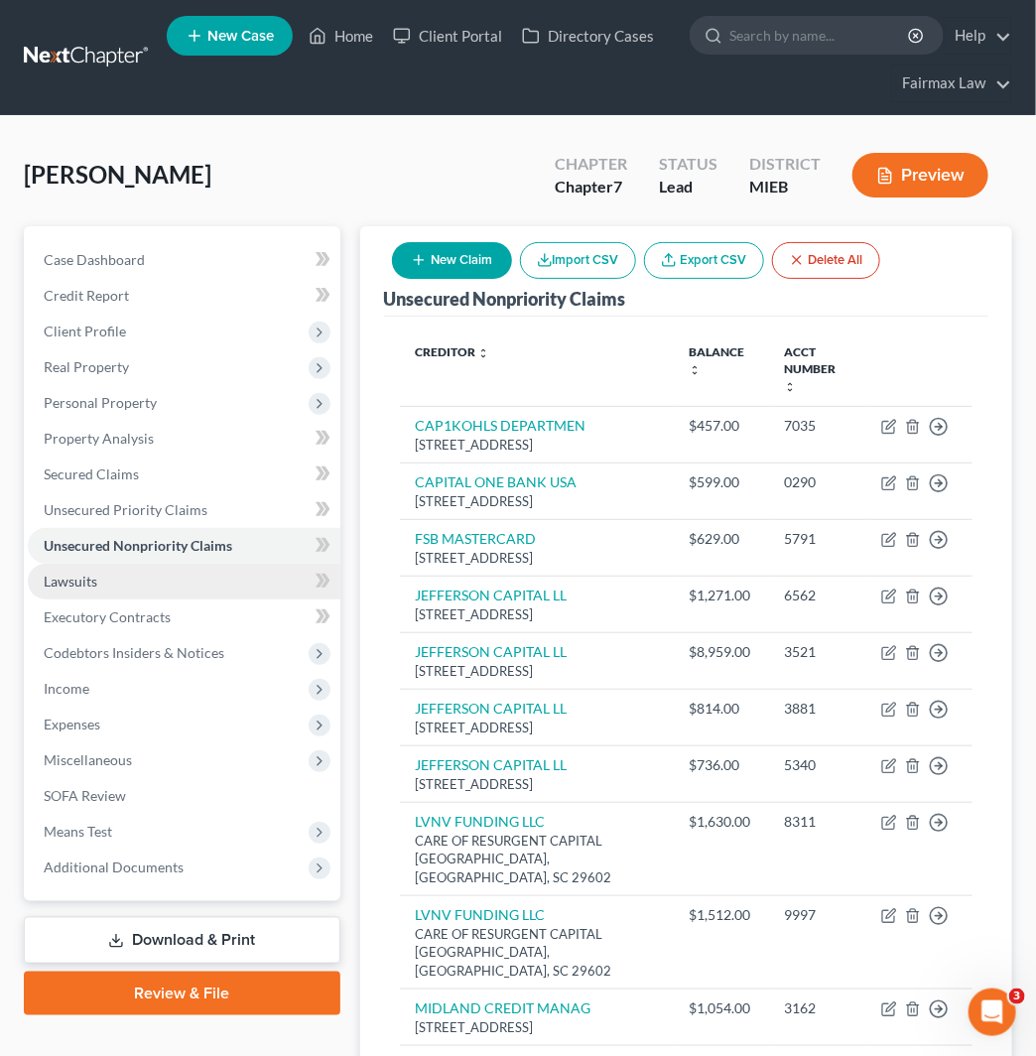
click at [185, 592] on link "Lawsuits" at bounding box center [184, 582] width 313 height 36
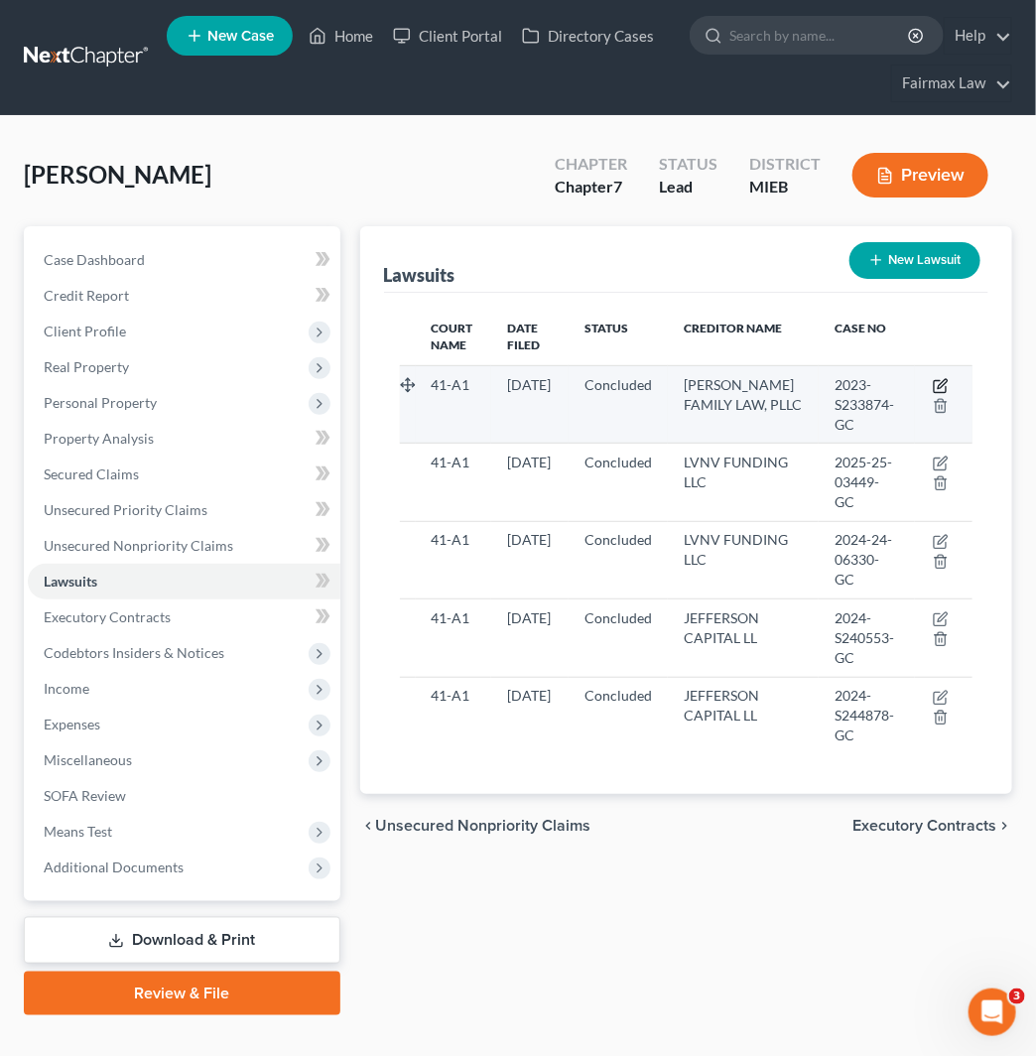
click at [936, 382] on icon "button" at bounding box center [941, 386] width 16 height 16
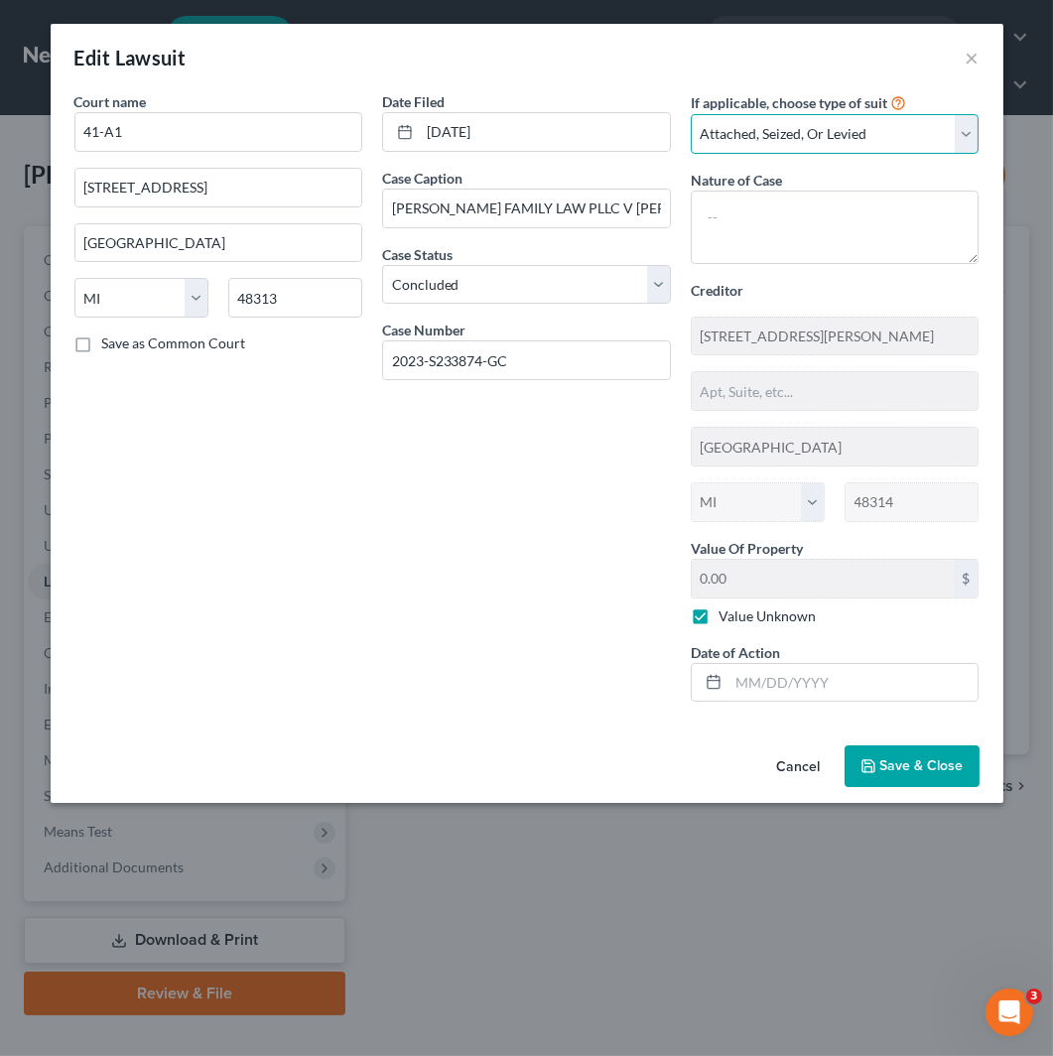
drag, startPoint x: 786, startPoint y: 125, endPoint x: 809, endPoint y: 151, distance: 34.5
click at [786, 125] on select "Select Repossession Garnishment Foreclosure Attached, Seized, Or Levied Other" at bounding box center [835, 134] width 289 height 40
click at [691, 114] on select "Select Repossession Garnishment Foreclosure Attached, Seized, Or Levied Other" at bounding box center [835, 134] width 289 height 40
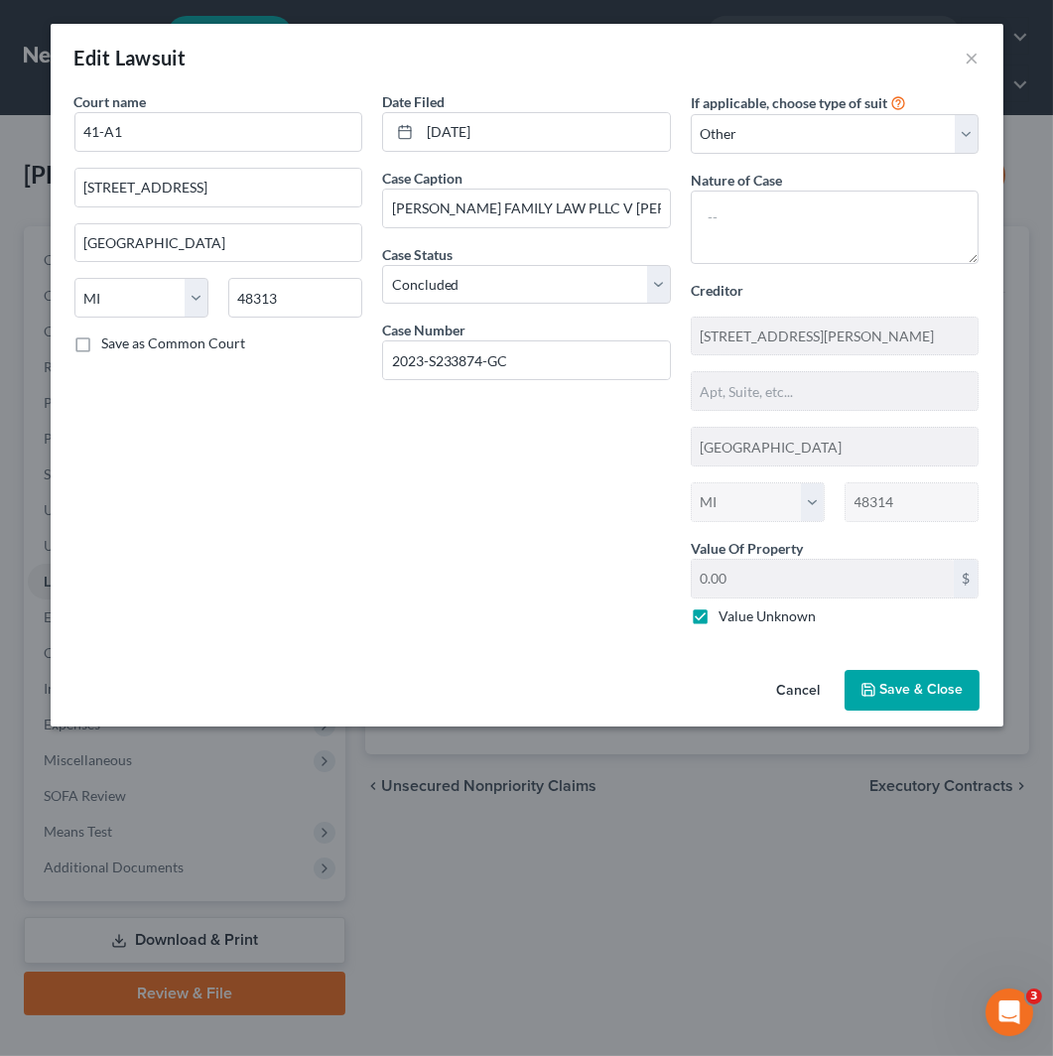
click at [931, 683] on span "Save & Close" at bounding box center [922, 690] width 83 height 17
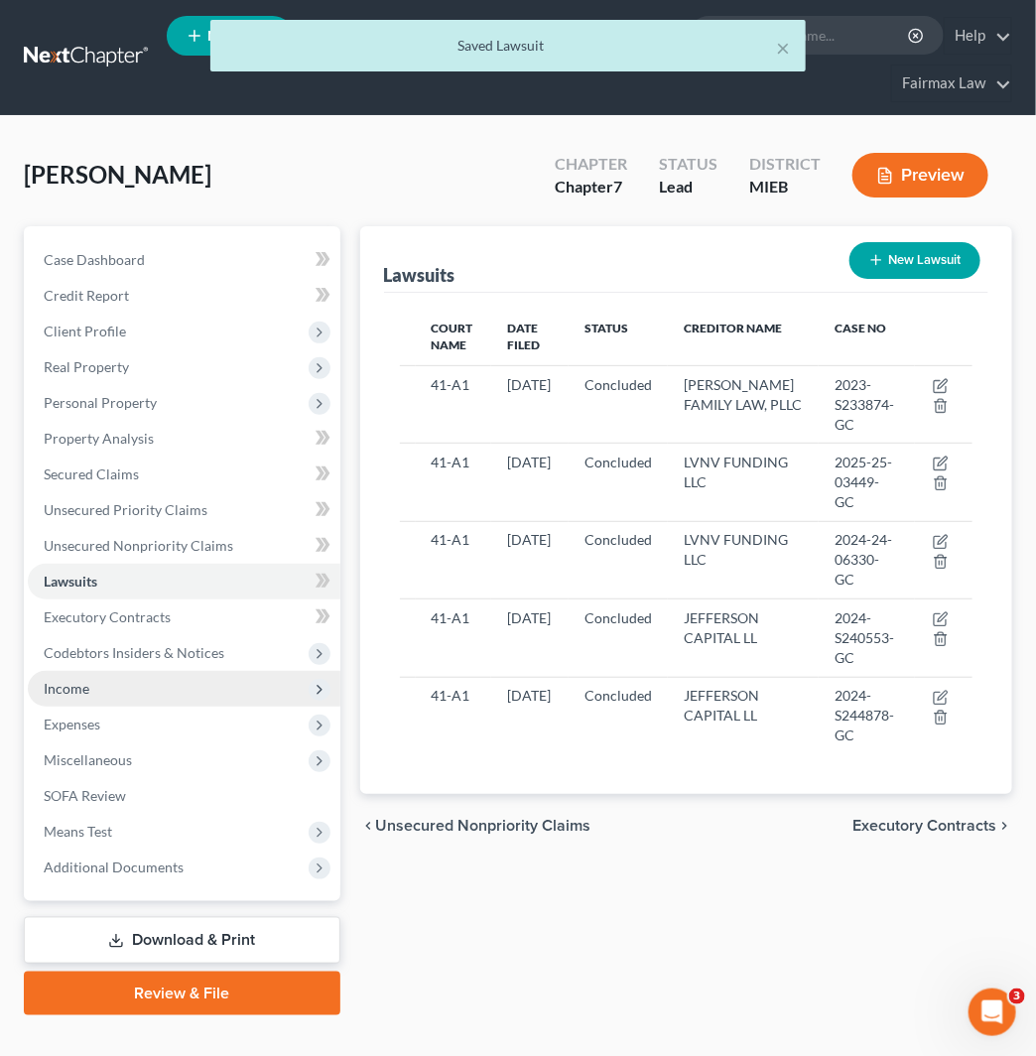
click at [206, 689] on span "Income" at bounding box center [184, 689] width 313 height 36
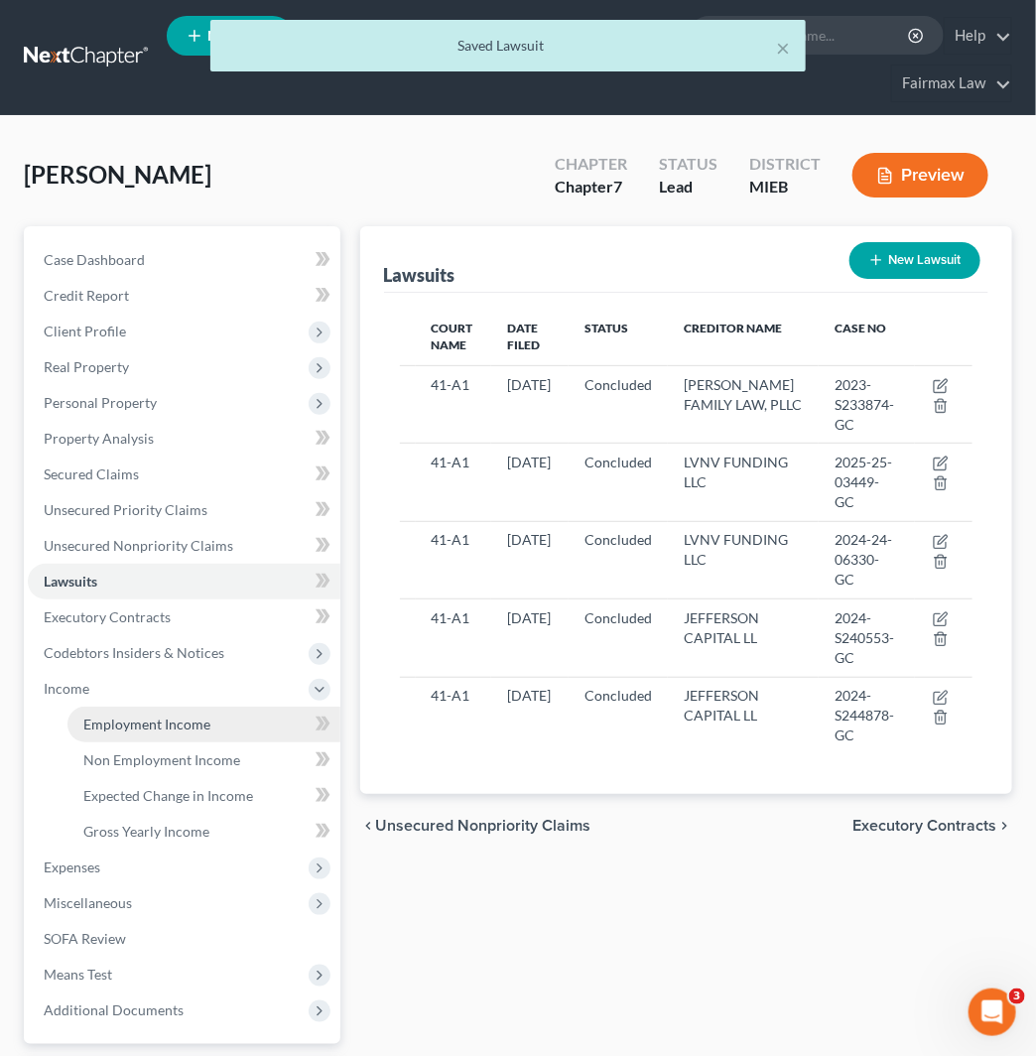
click at [213, 721] on link "Employment Income" at bounding box center [204, 725] width 273 height 36
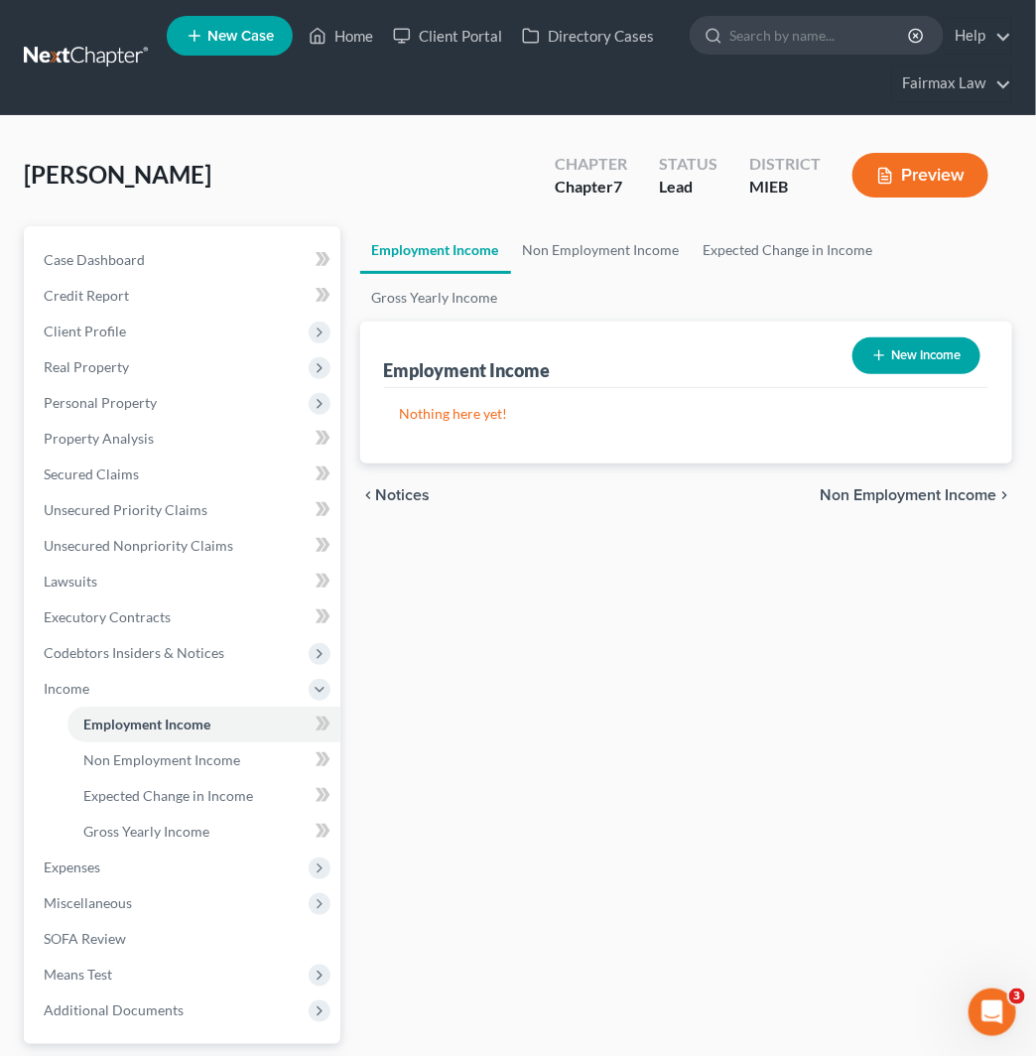
click at [944, 359] on button "New Income" at bounding box center [917, 356] width 128 height 37
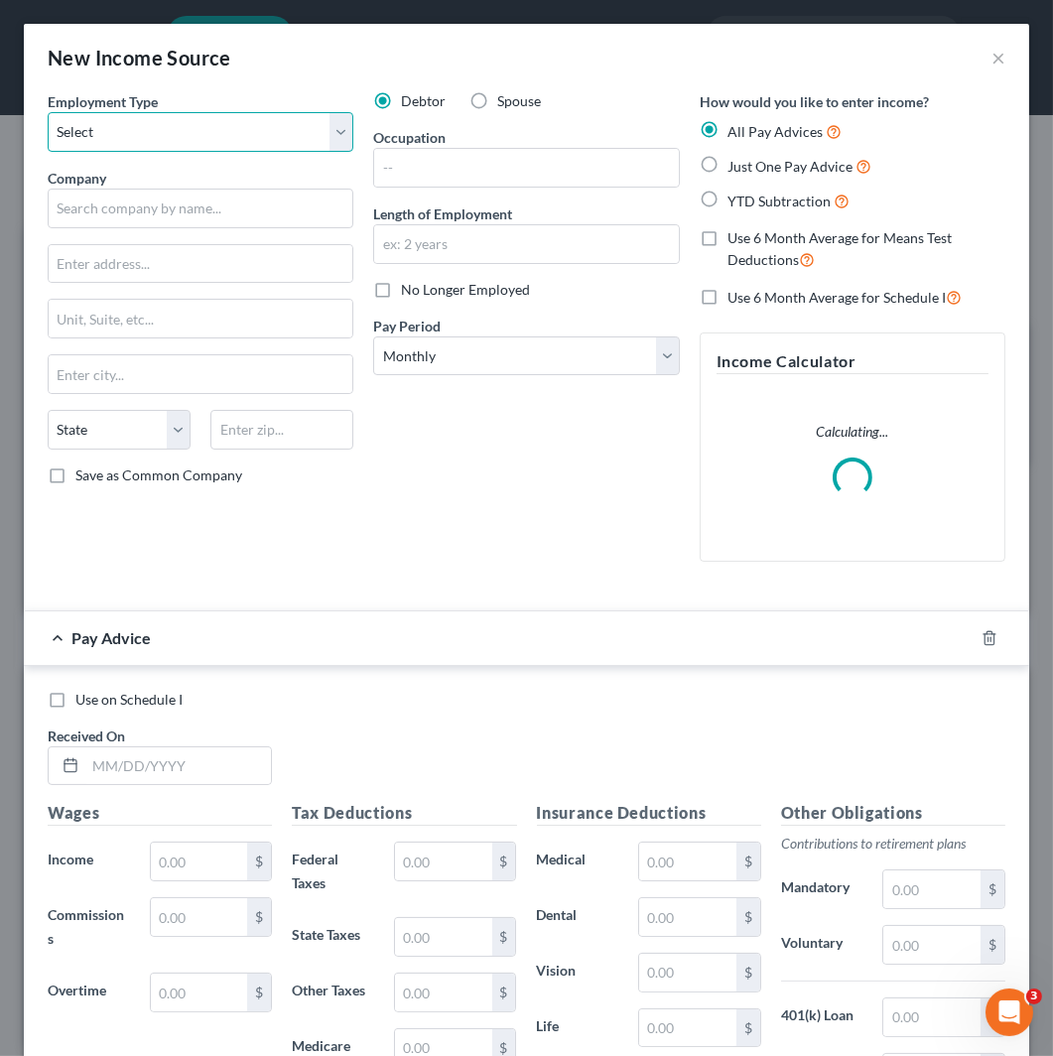
click at [254, 132] on select "Select Full or [DEMOGRAPHIC_DATA] Employment Self Employment" at bounding box center [201, 132] width 306 height 40
click at [48, 112] on select "Select Full or [DEMOGRAPHIC_DATA] Employment Self Employment" at bounding box center [201, 132] width 306 height 40
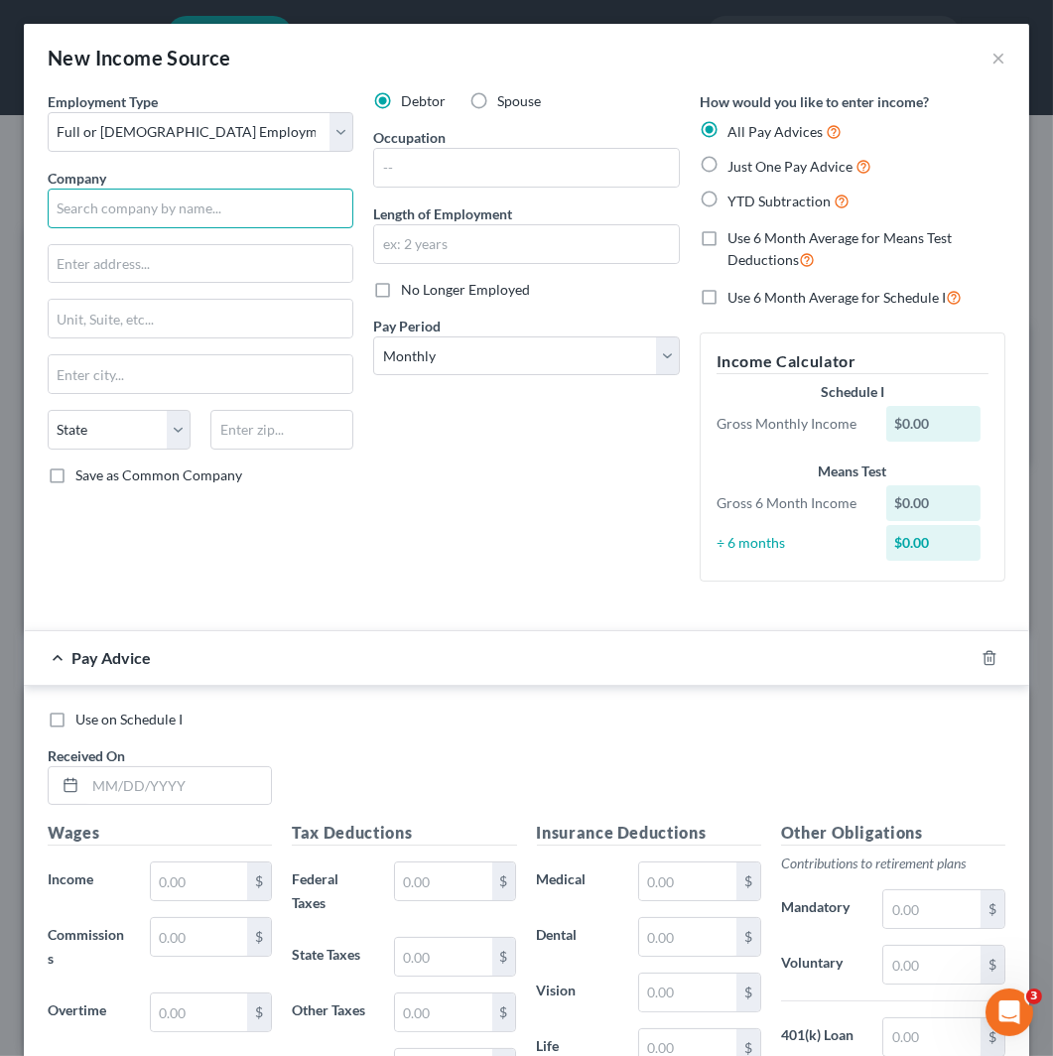
click at [239, 213] on input "text" at bounding box center [201, 209] width 306 height 40
paste input "iMbranded DBA: AUTOMOTIVE MEDIA LLC"
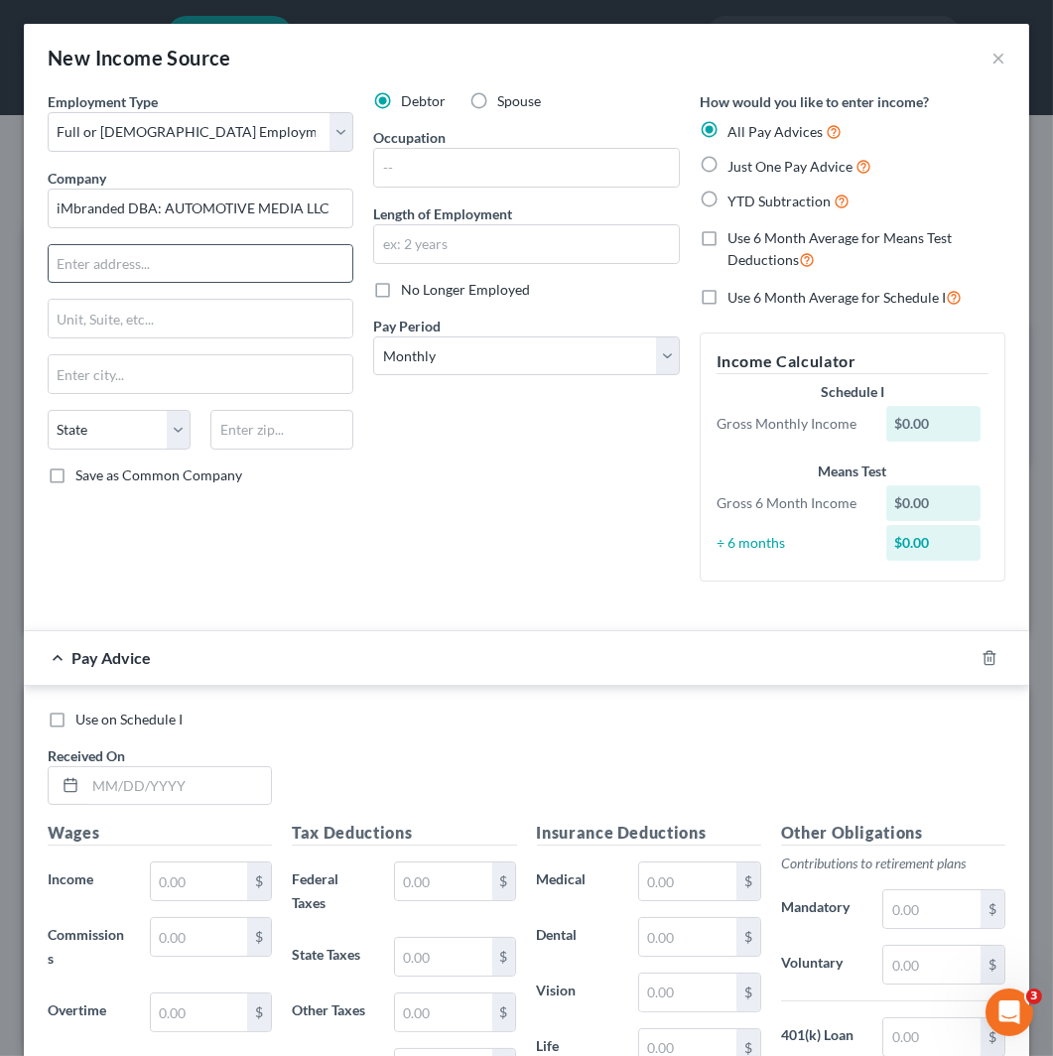
click at [220, 260] on input "text" at bounding box center [201, 264] width 304 height 38
paste input "[STREET_ADDRESS]"
click at [308, 433] on input "text" at bounding box center [281, 430] width 143 height 40
paste input "48310"
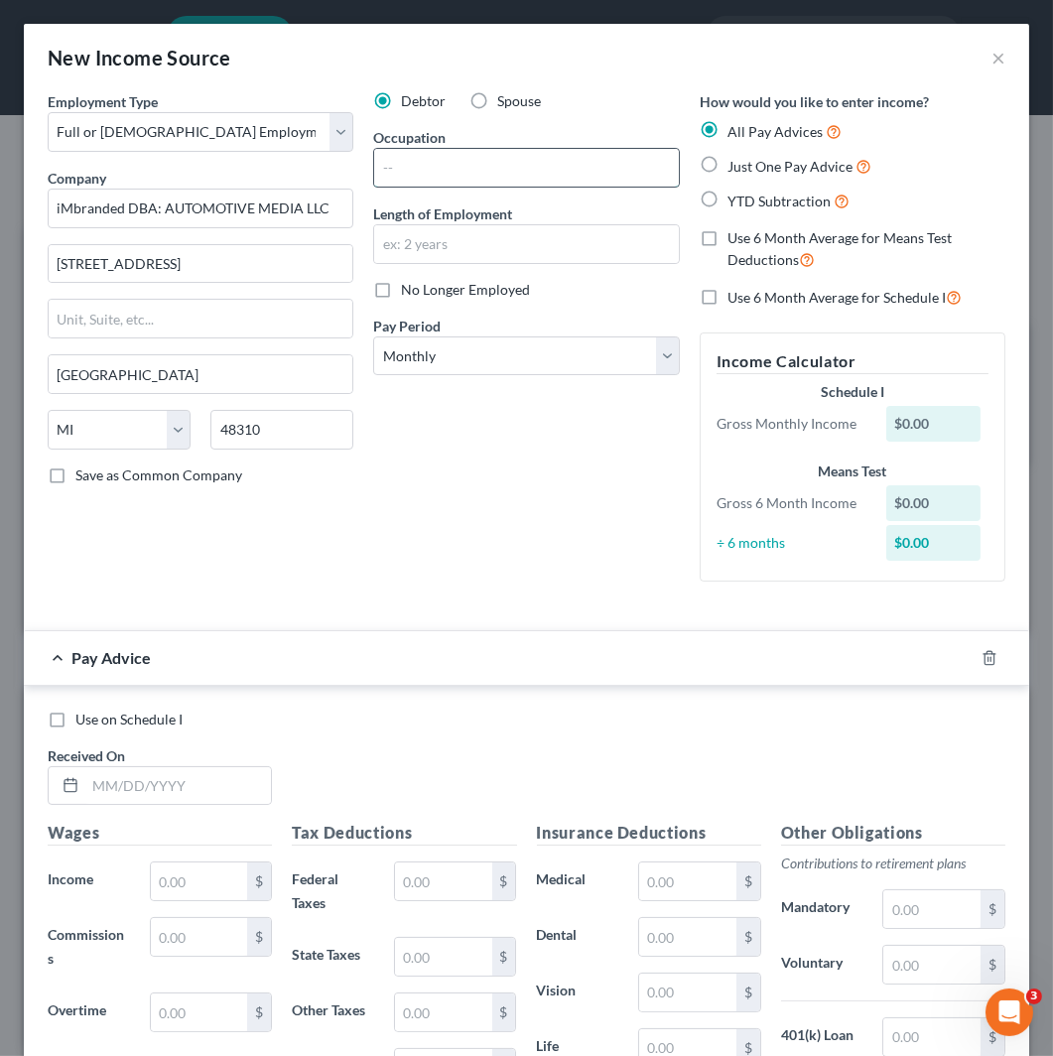
drag, startPoint x: 537, startPoint y: 163, endPoint x: 558, endPoint y: 184, distance: 29.5
click at [537, 163] on input "text" at bounding box center [526, 168] width 304 height 38
paste input "purchasing assistant"
click at [528, 251] on input "text" at bounding box center [526, 244] width 304 height 38
click at [484, 370] on select "Select Monthly Twice Monthly Every Other Week Weekly" at bounding box center [526, 357] width 306 height 40
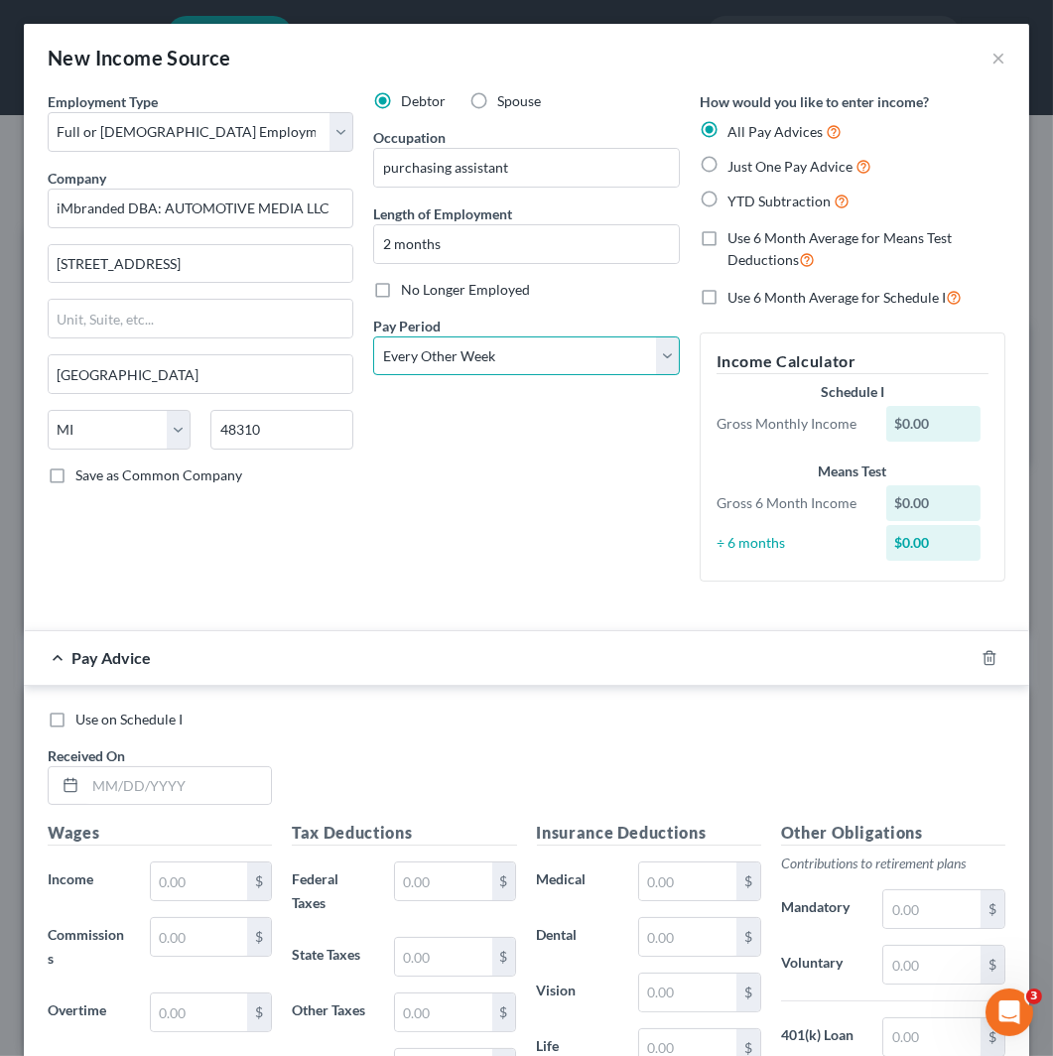
click at [373, 337] on select "Select Monthly Twice Monthly Every Other Week Weekly" at bounding box center [526, 357] width 306 height 40
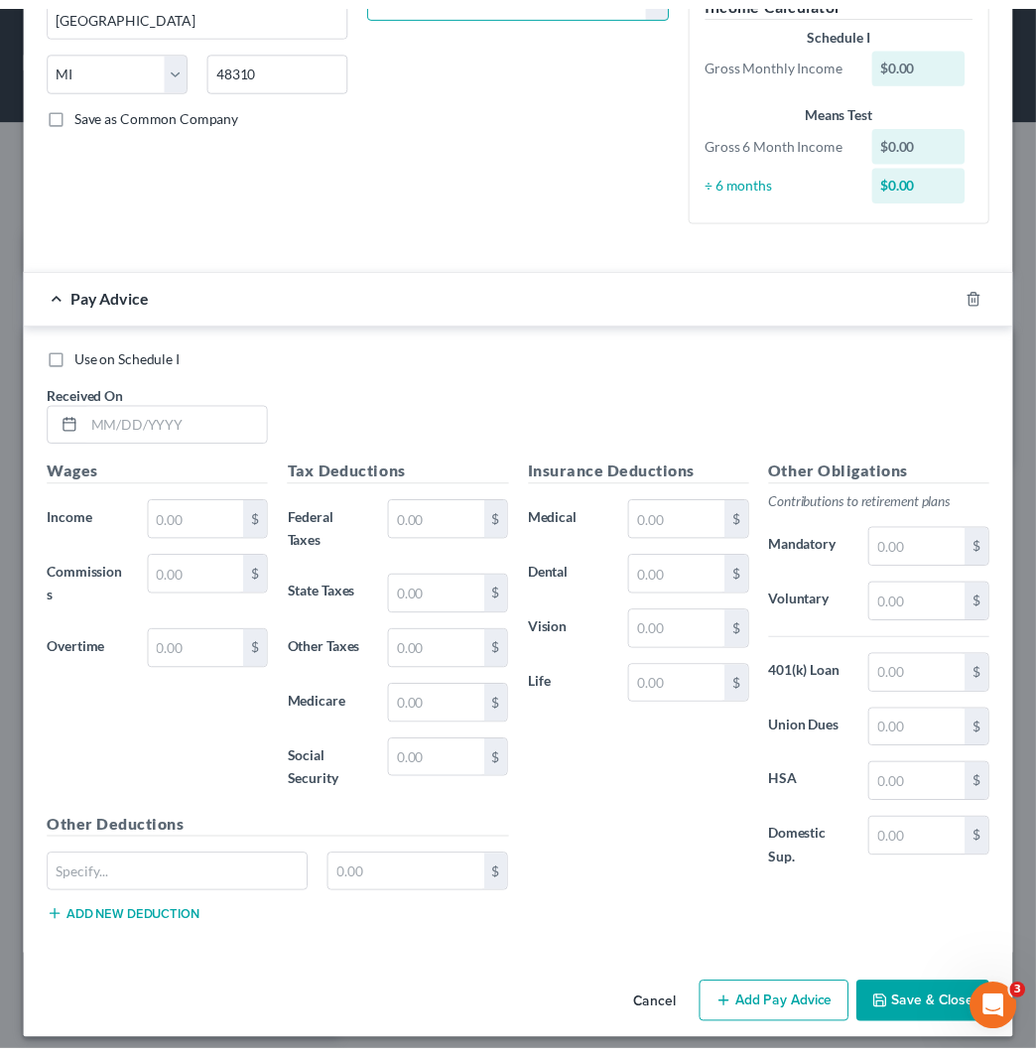
scroll to position [375, 0]
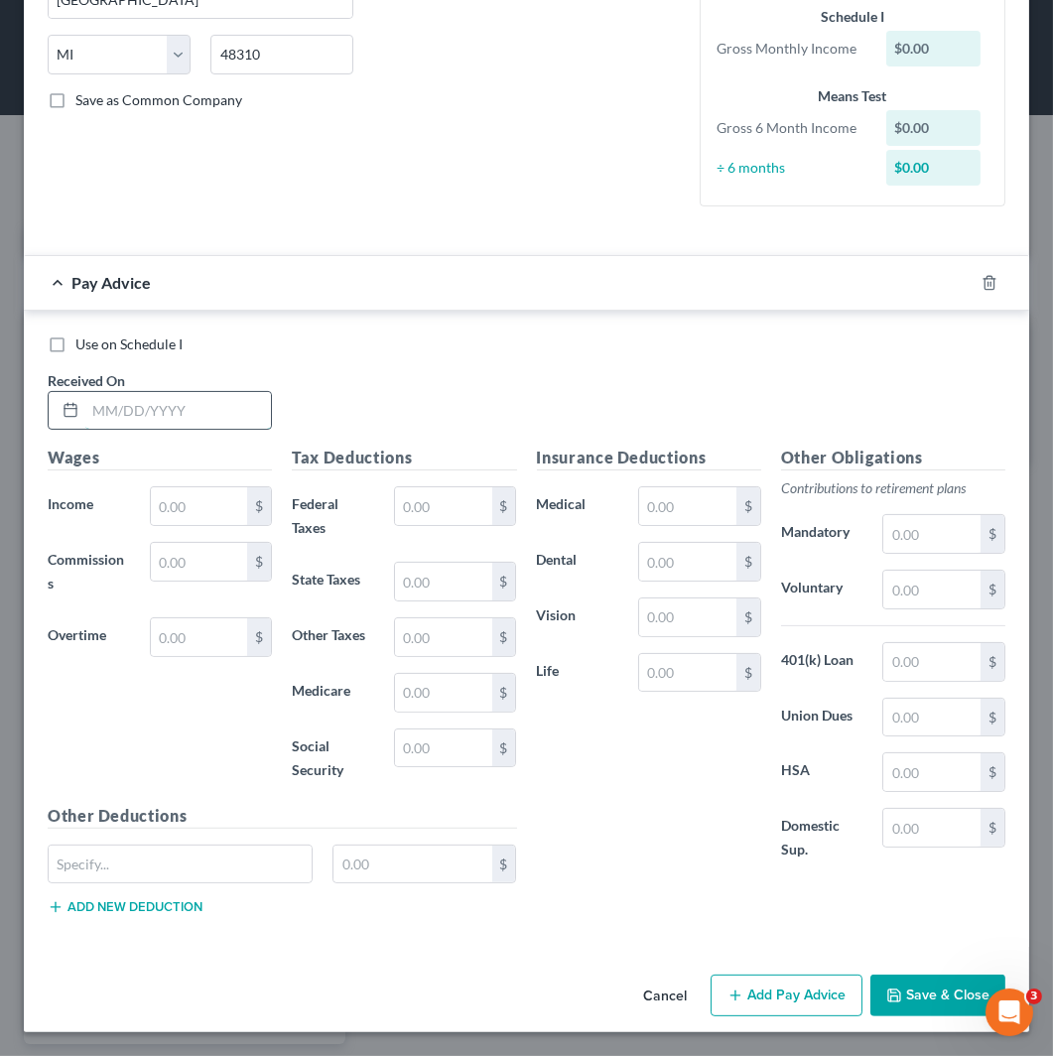
click at [193, 414] on input "text" at bounding box center [178, 411] width 186 height 38
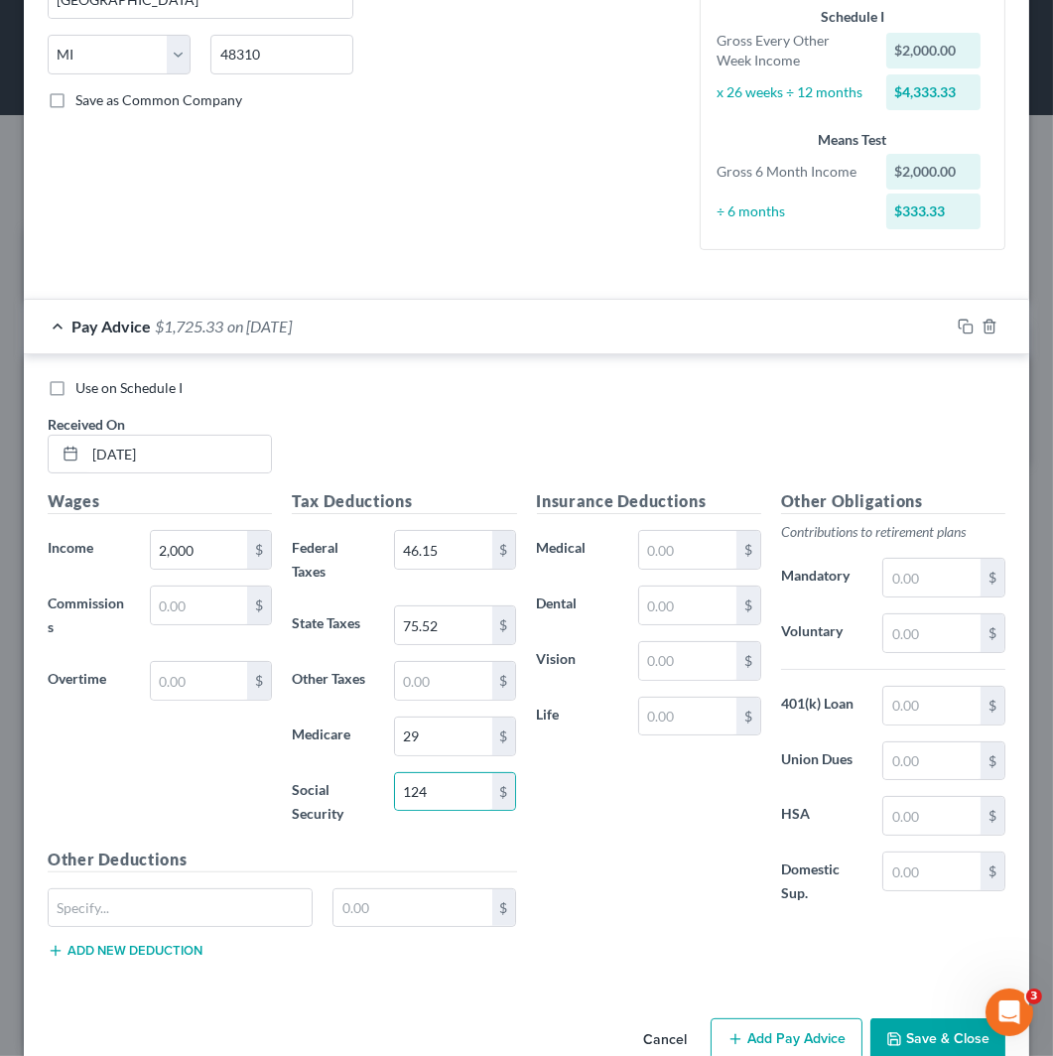
click at [918, 1034] on button "Save & Close" at bounding box center [938, 1040] width 135 height 42
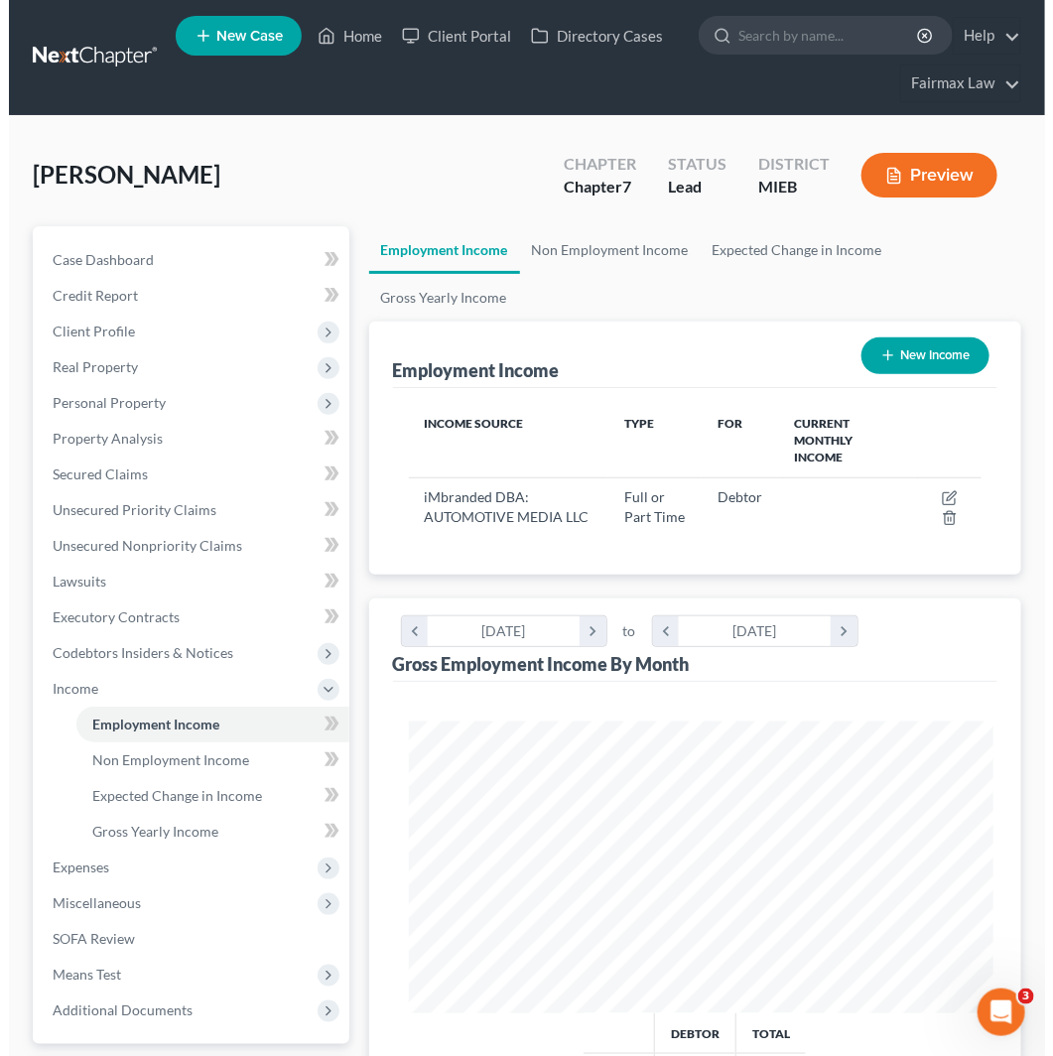
scroll to position [992494, 992167]
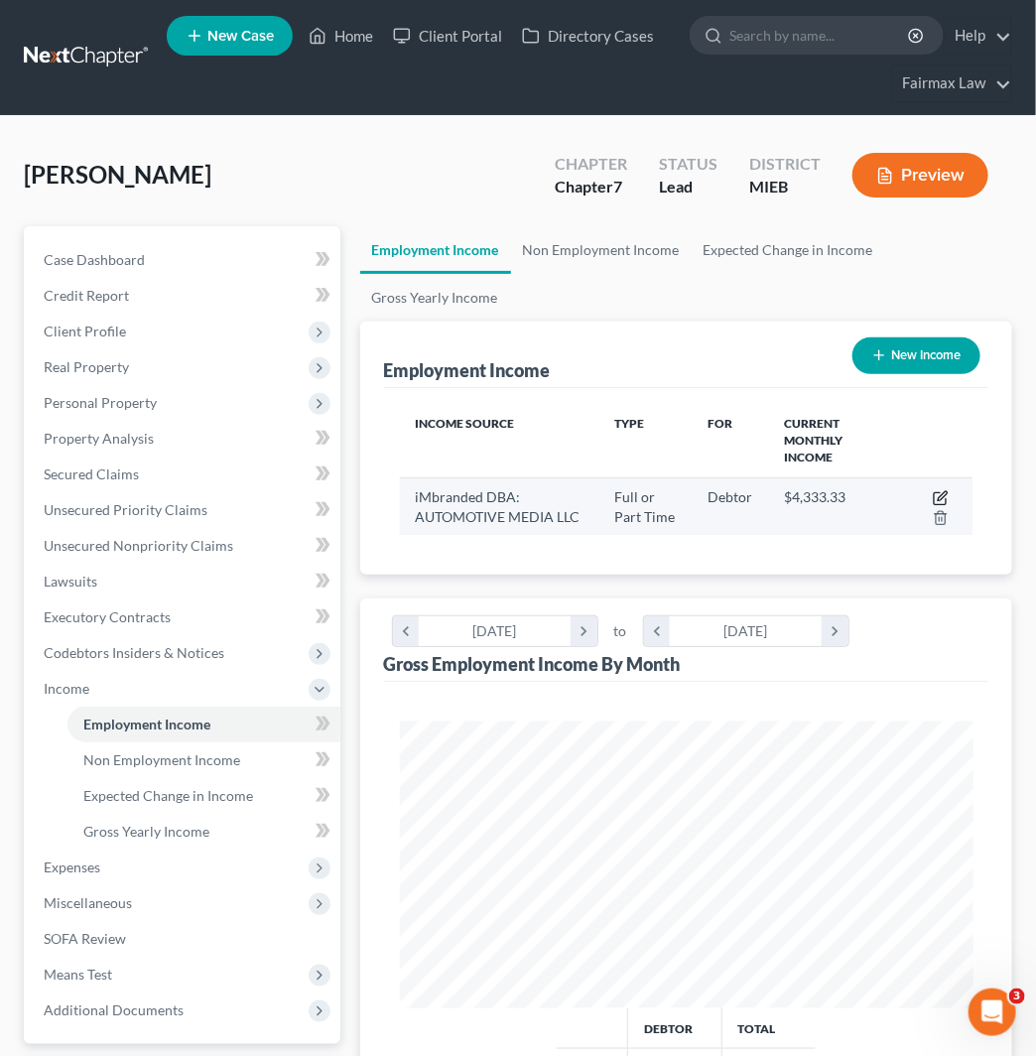
click at [941, 492] on icon "button" at bounding box center [941, 498] width 16 height 16
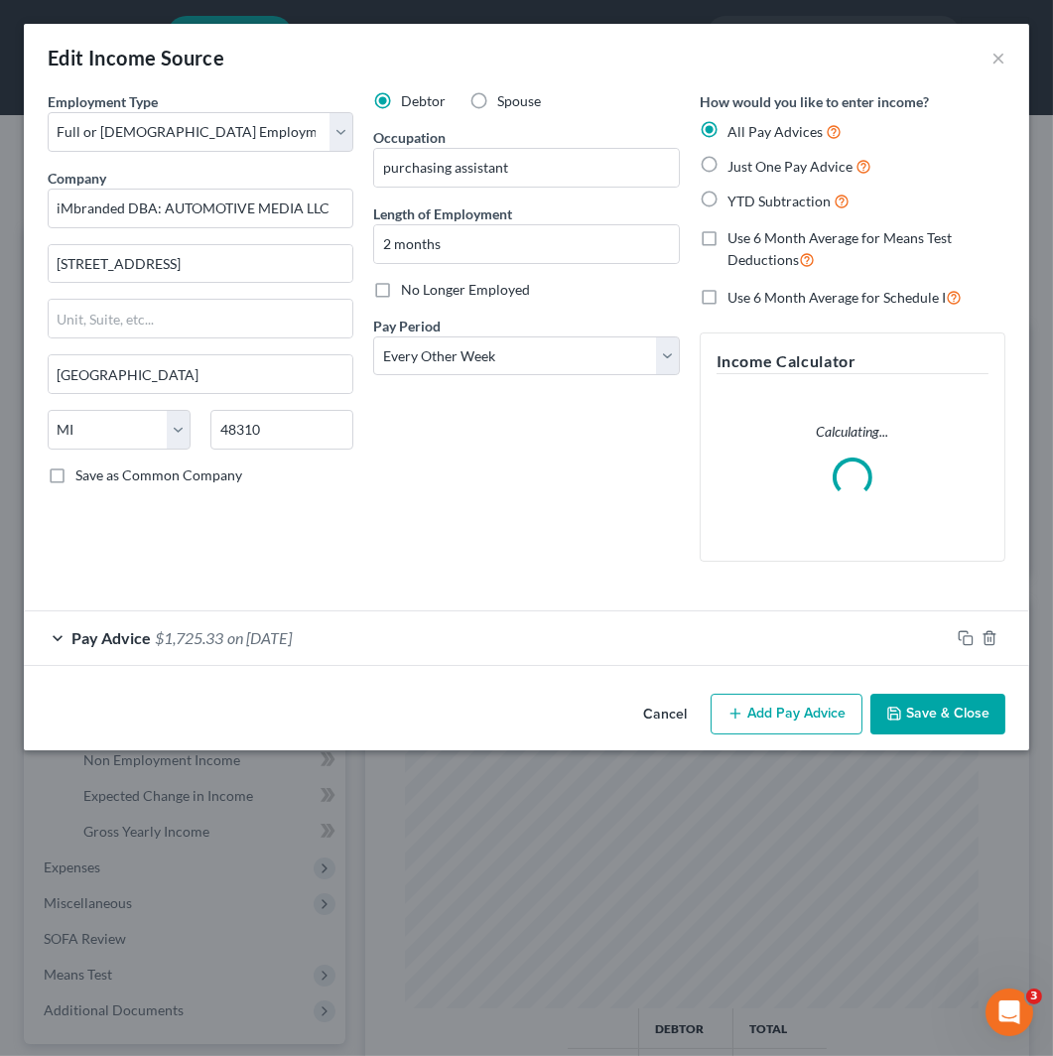
scroll to position [291, 623]
click at [788, 649] on div "Pay Advice $1,725.33 on [DATE]" at bounding box center [487, 638] width 926 height 53
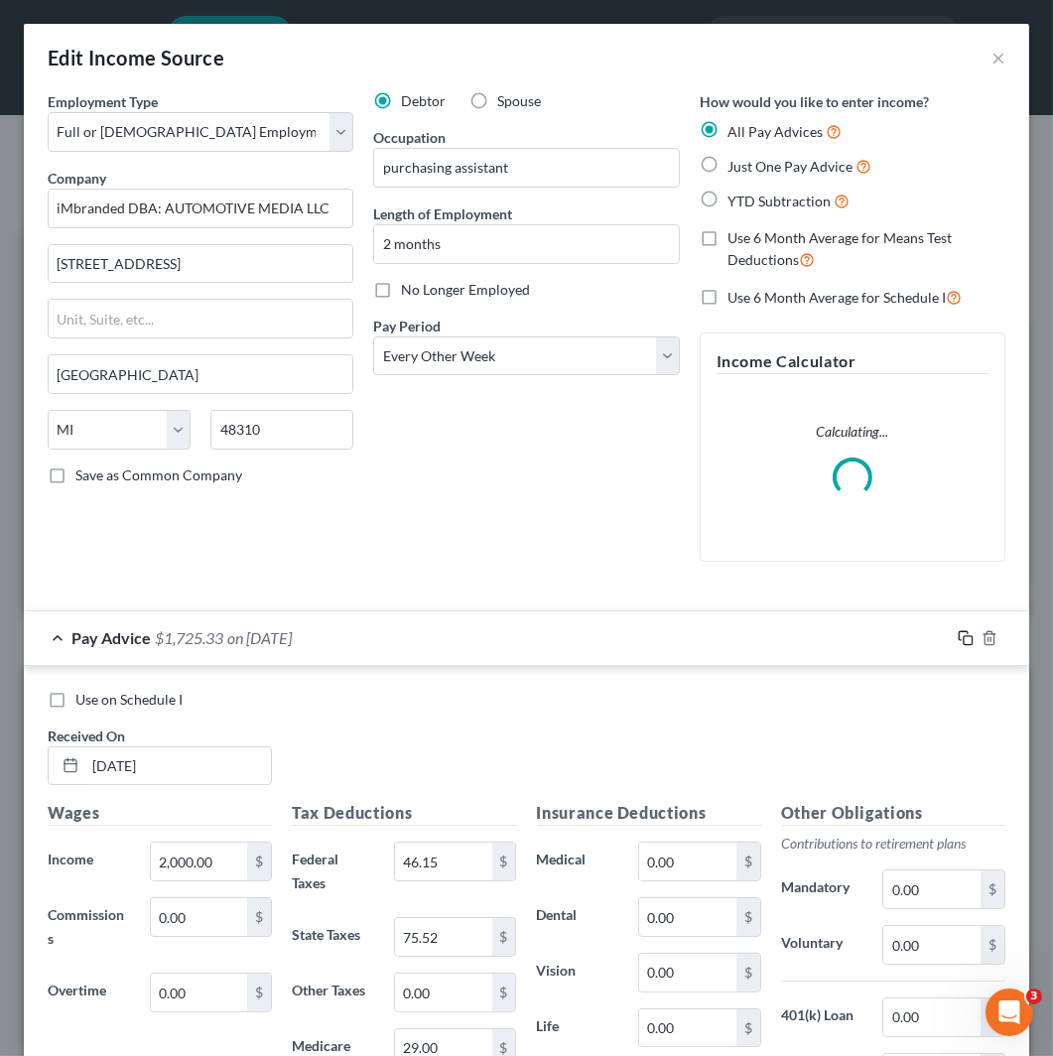
click at [958, 635] on icon "button" at bounding box center [966, 638] width 16 height 16
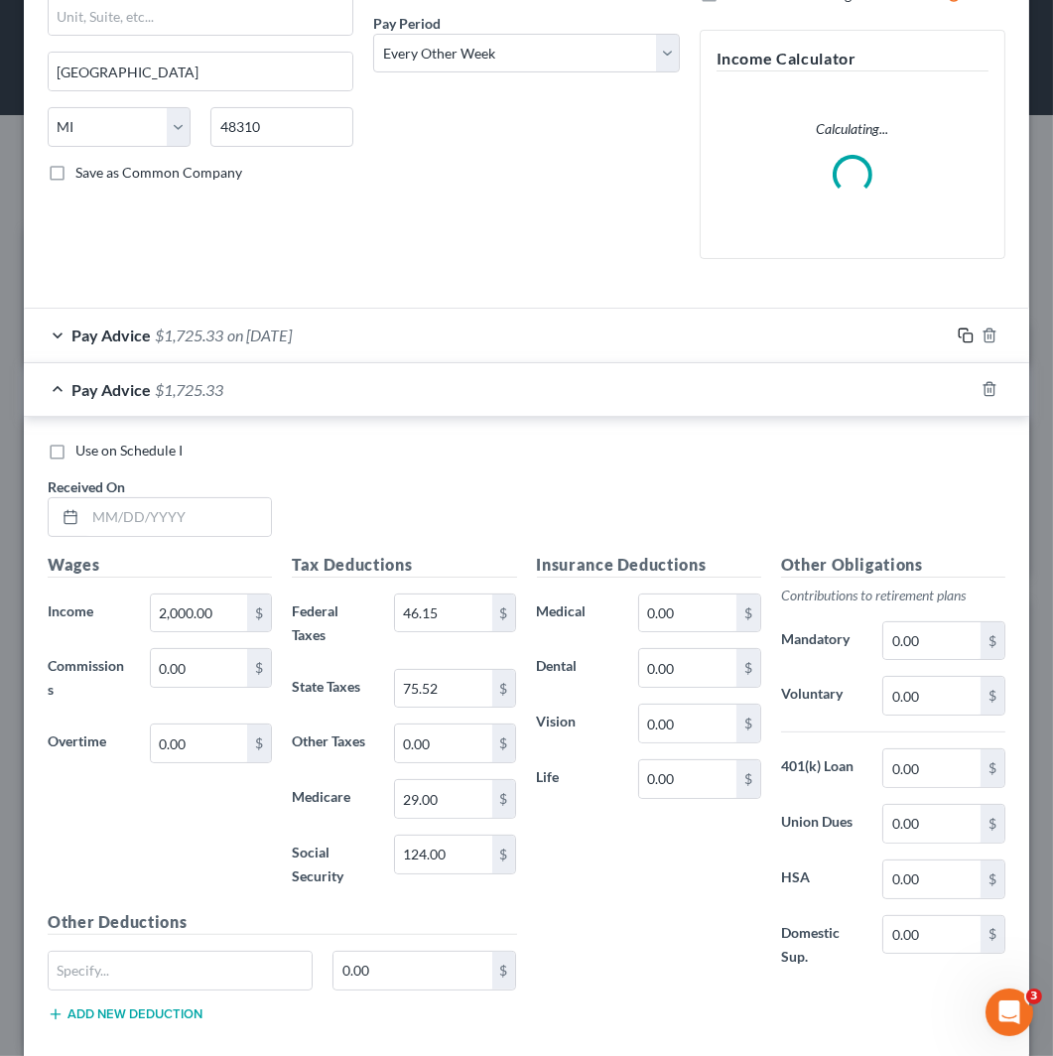
scroll to position [331, 0]
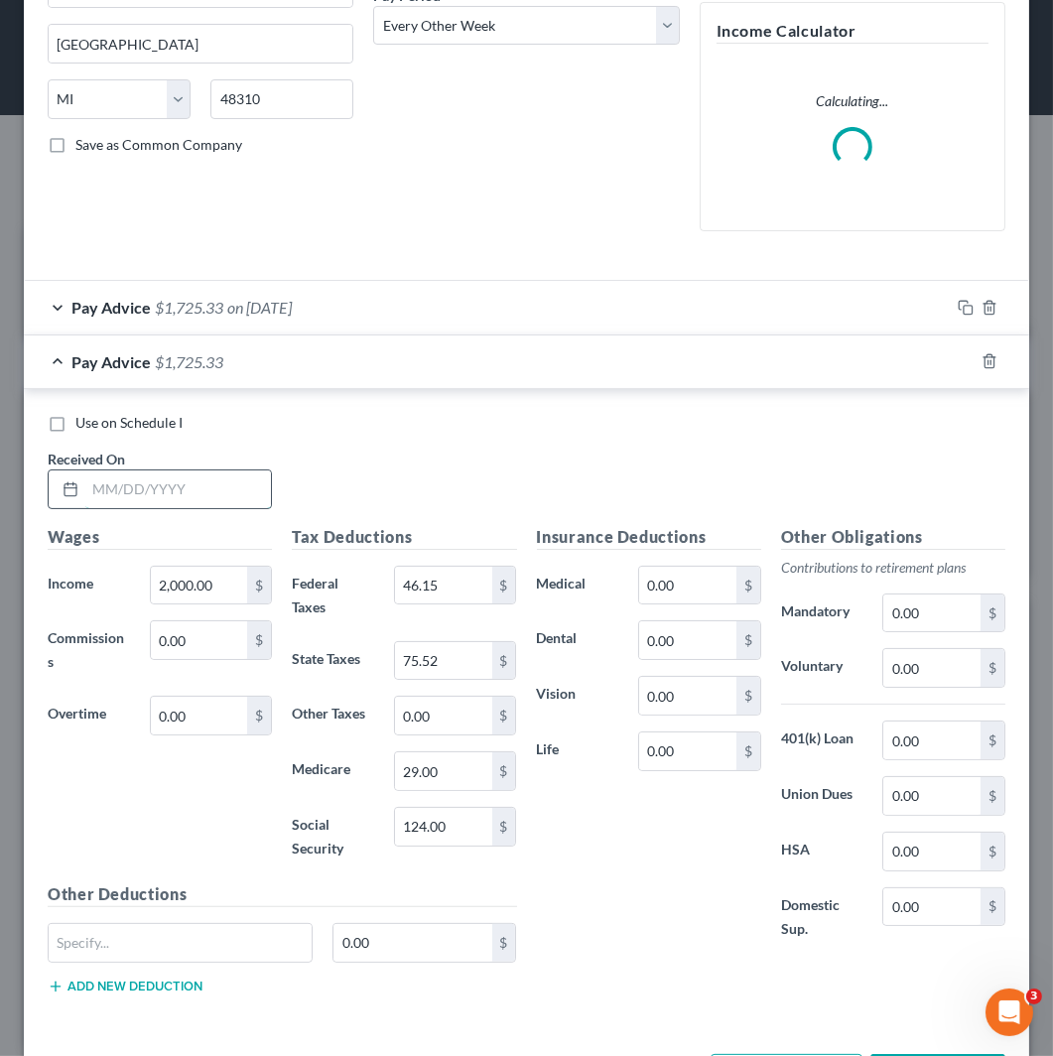
click at [223, 492] on input "text" at bounding box center [178, 490] width 186 height 38
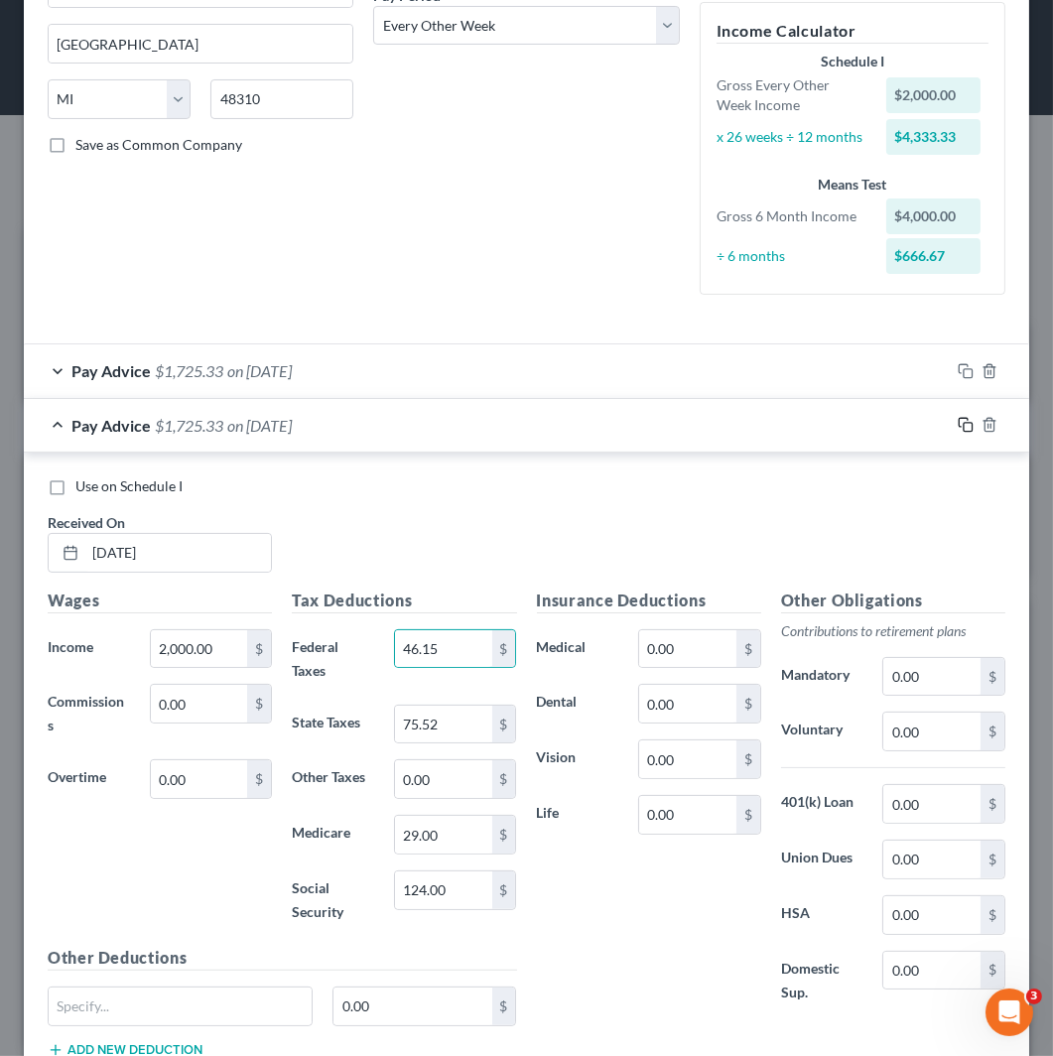
click at [958, 425] on icon "button" at bounding box center [966, 425] width 16 height 16
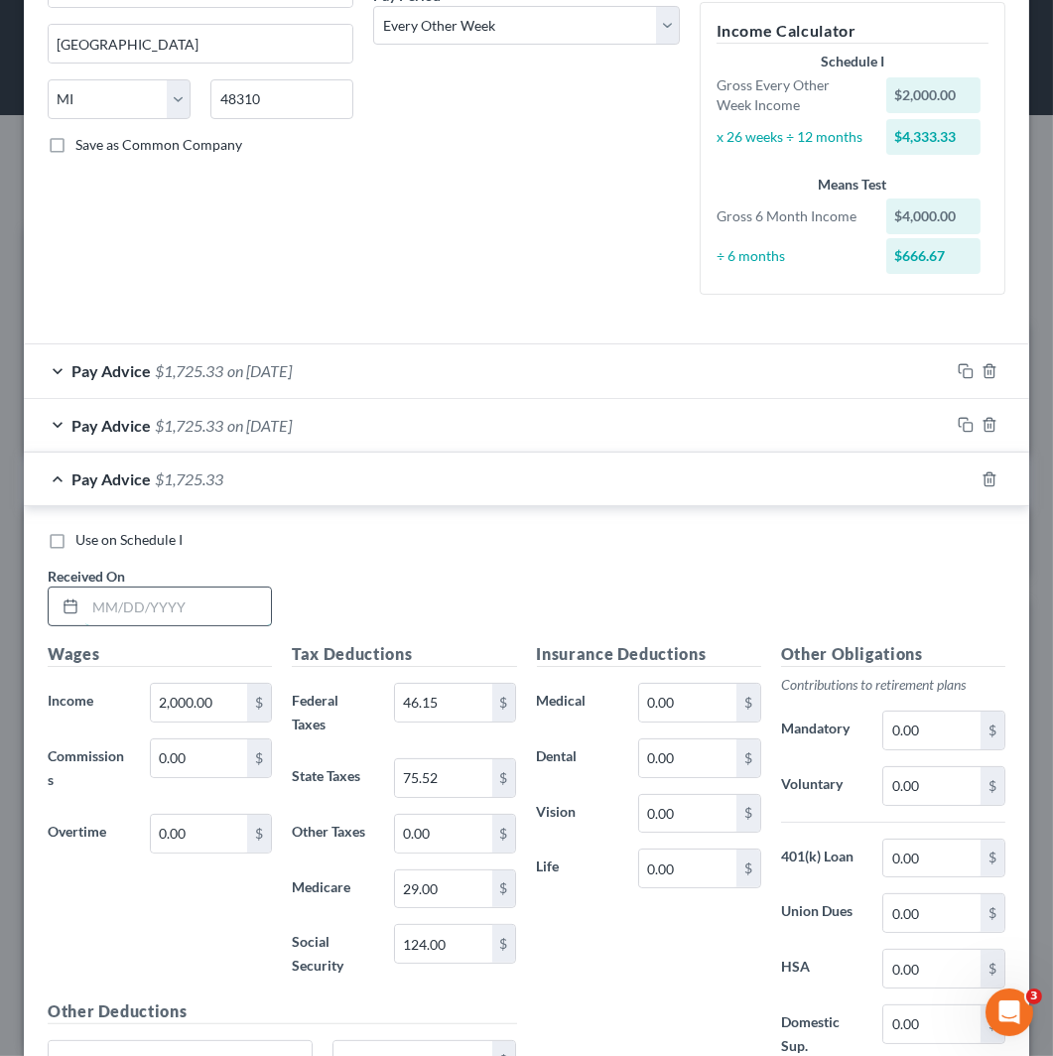
click at [180, 594] on input "text" at bounding box center [178, 607] width 186 height 38
click at [453, 778] on input "75.52" at bounding box center [443, 778] width 97 height 38
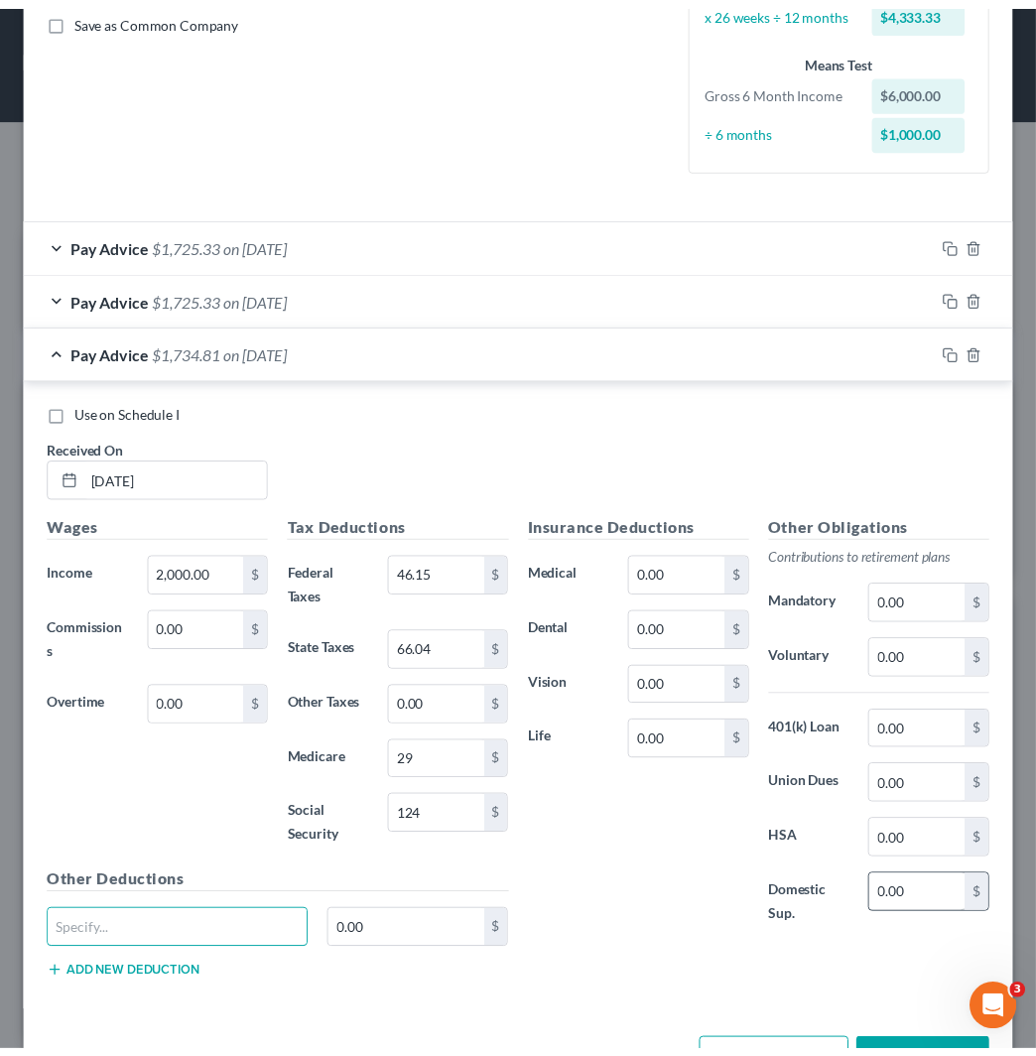
scroll to position [528, 0]
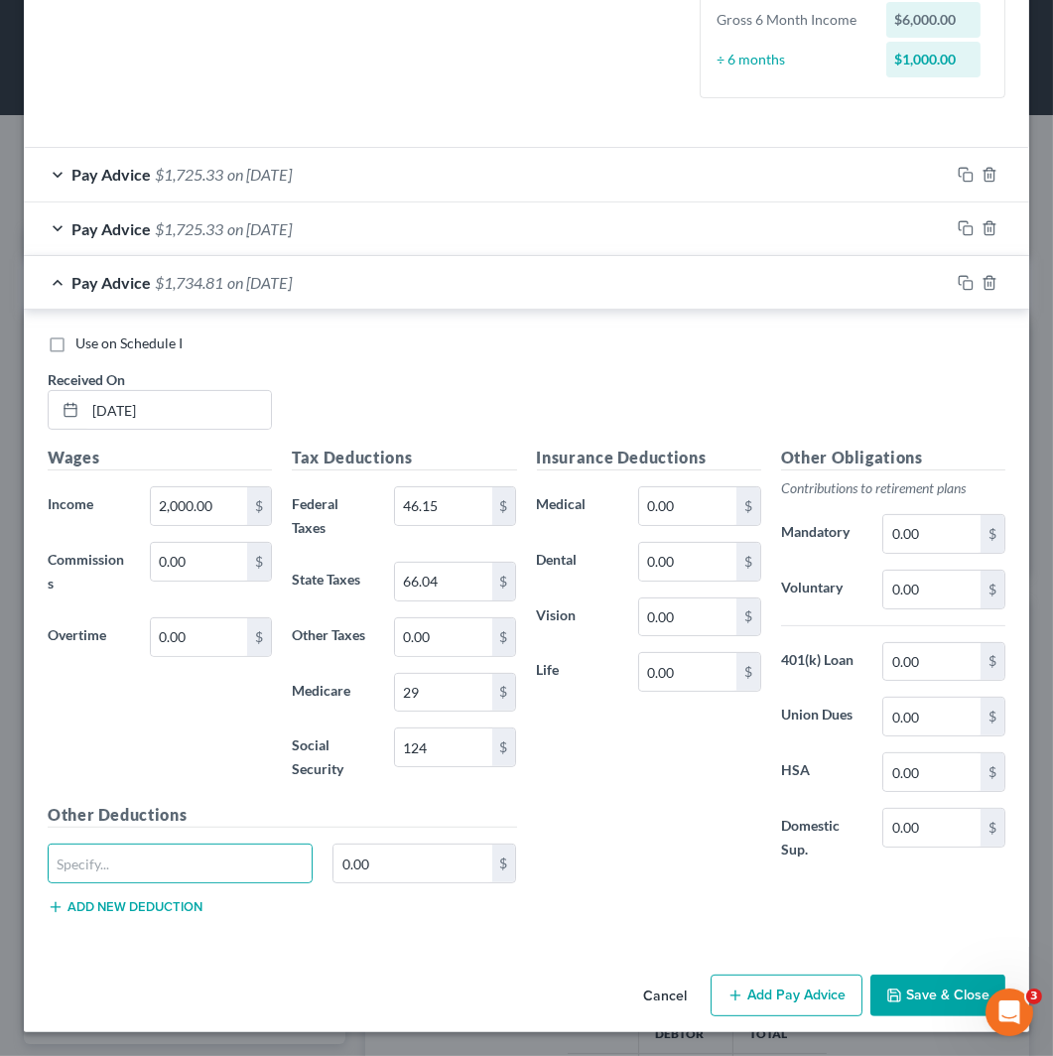
click at [939, 991] on button "Save & Close" at bounding box center [938, 996] width 135 height 42
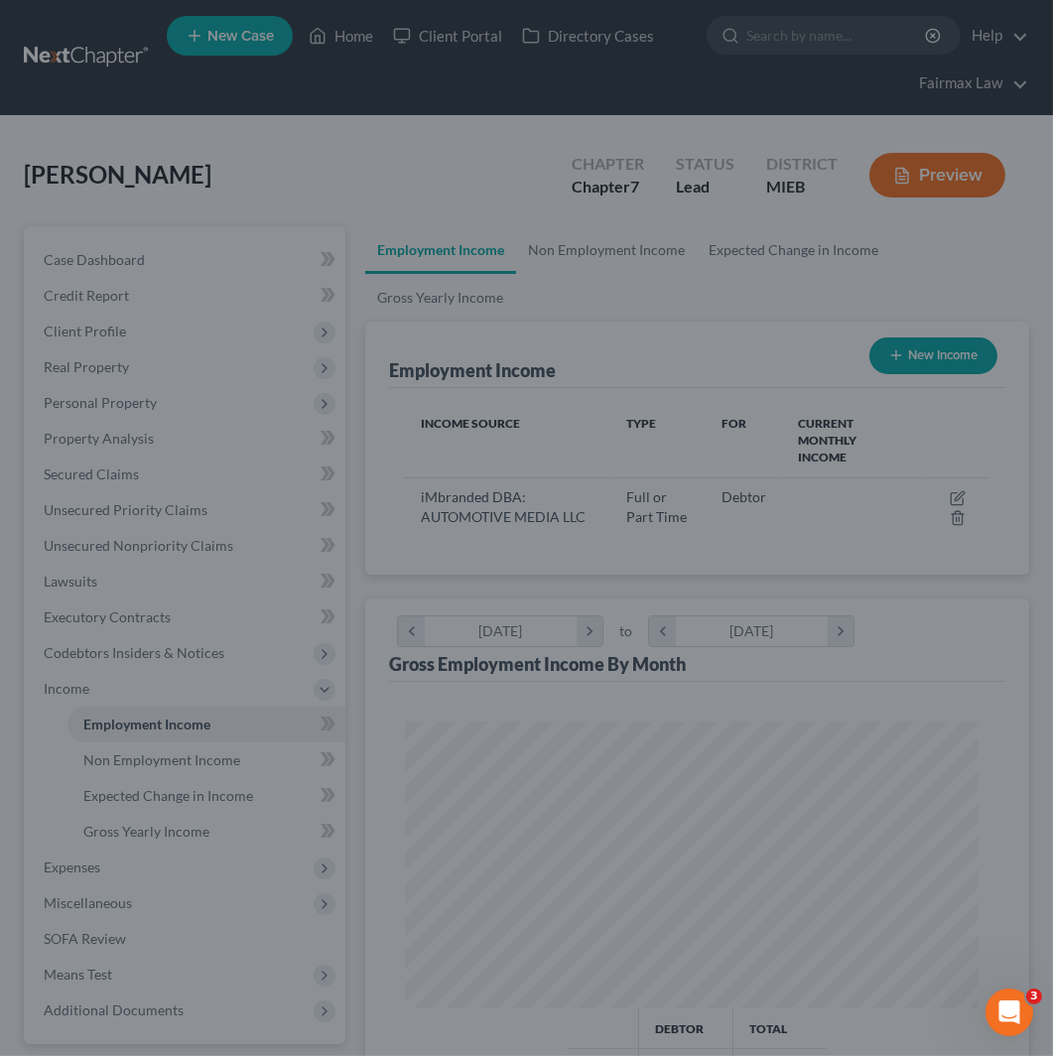
scroll to position [992494, 992167]
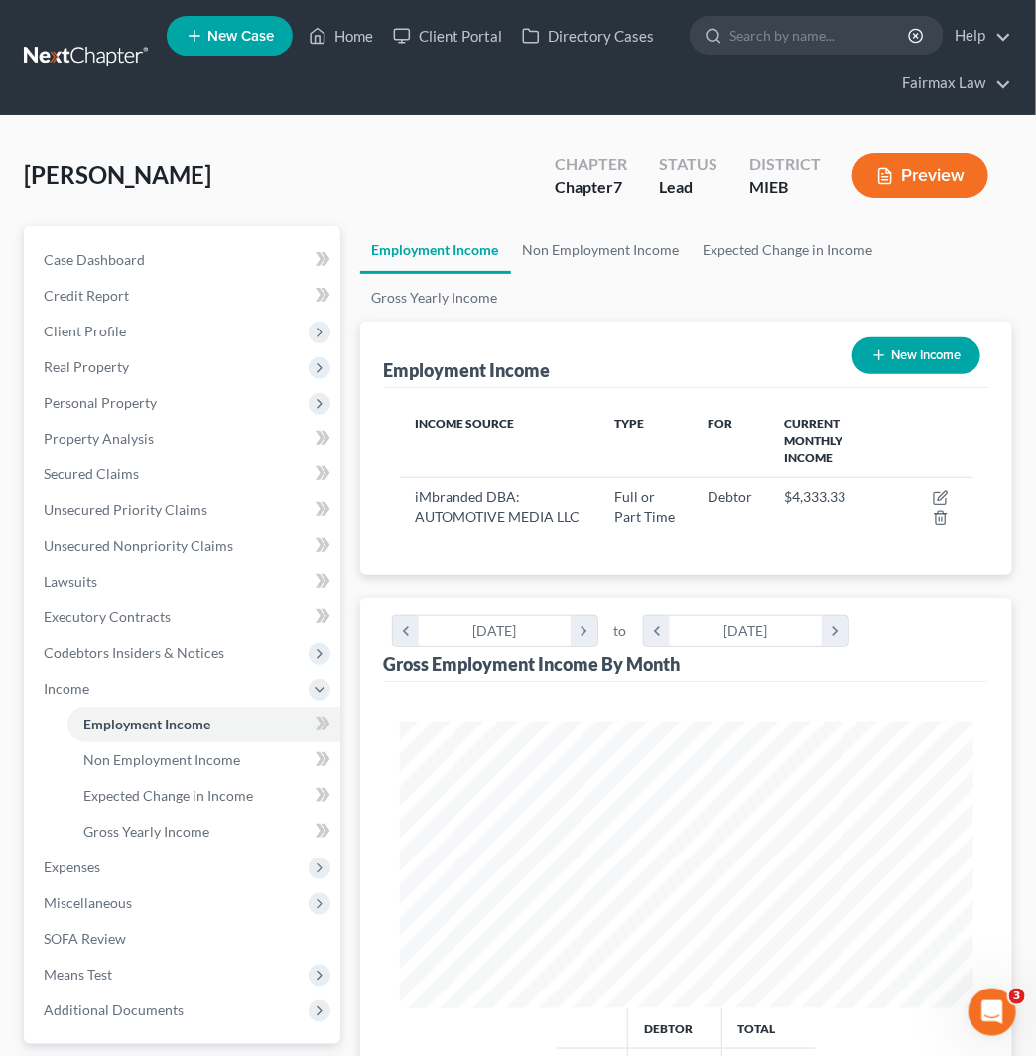
click at [947, 362] on button "New Income" at bounding box center [917, 356] width 128 height 37
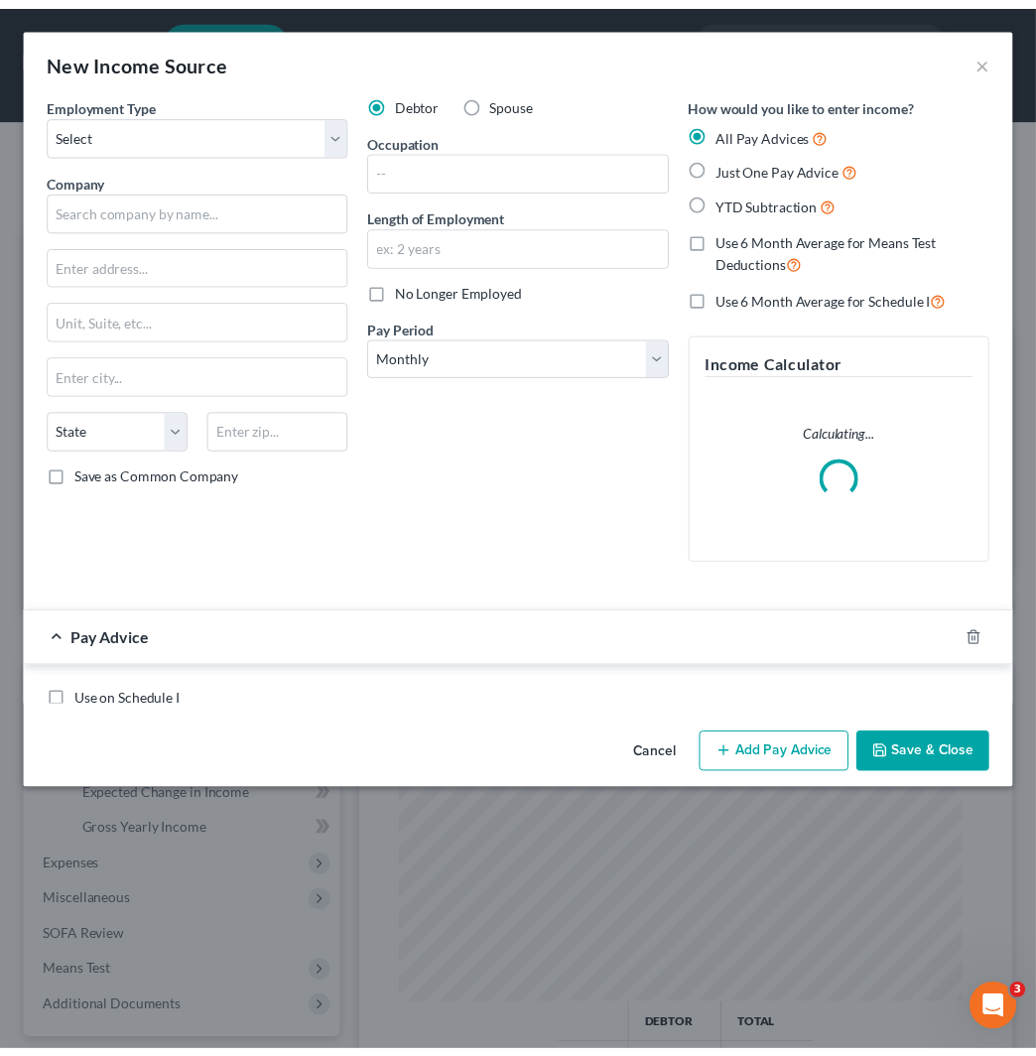
scroll to position [291, 623]
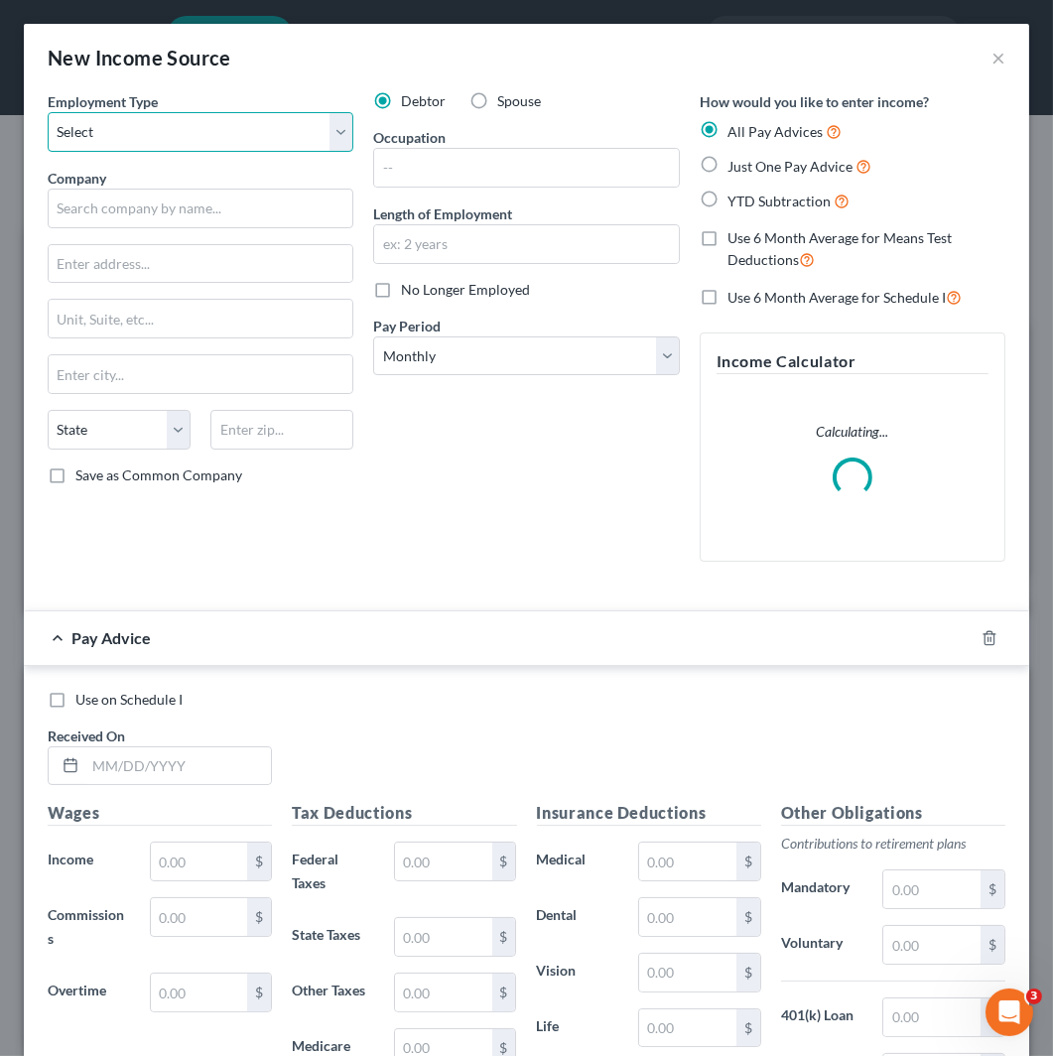
click at [189, 129] on select "Select Full or [DEMOGRAPHIC_DATA] Employment Self Employment" at bounding box center [201, 132] width 306 height 40
click at [992, 57] on button "×" at bounding box center [999, 58] width 14 height 24
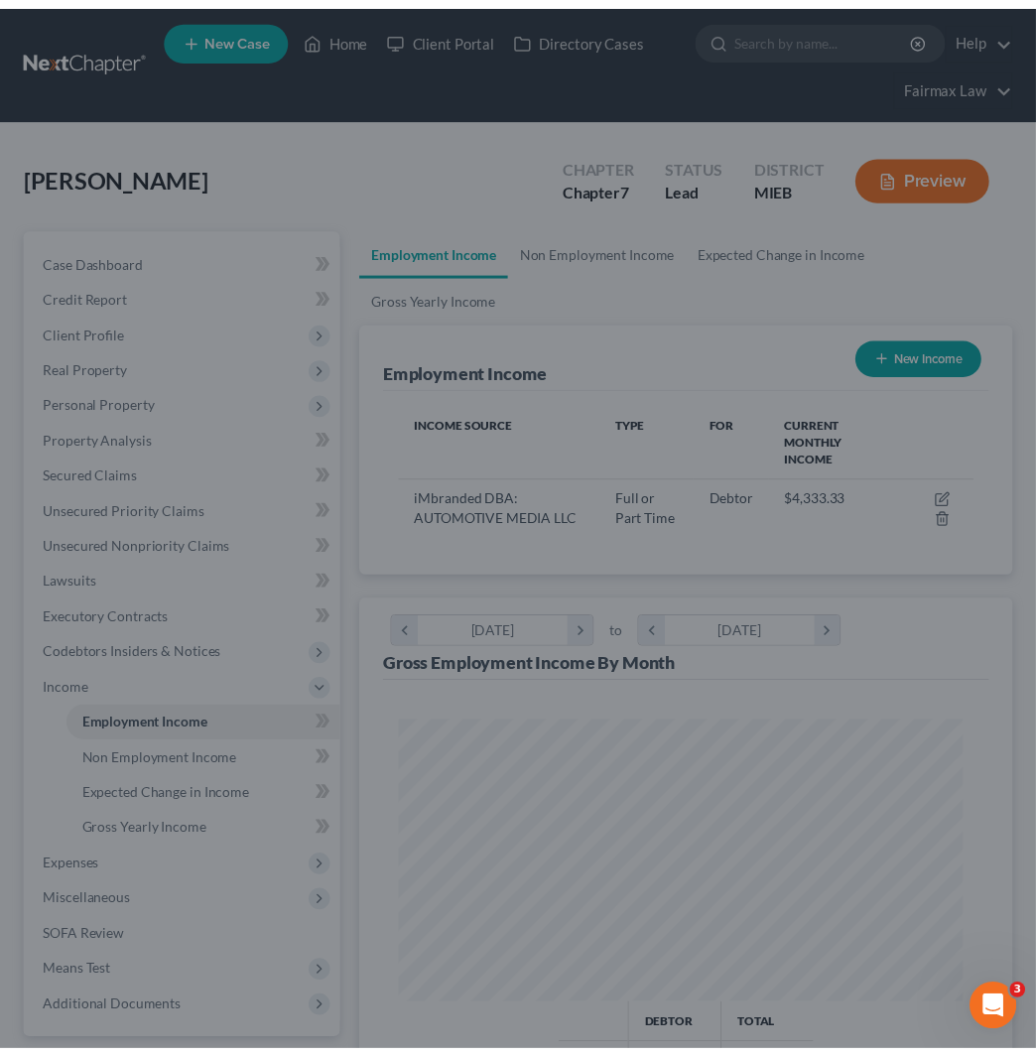
scroll to position [992494, 992167]
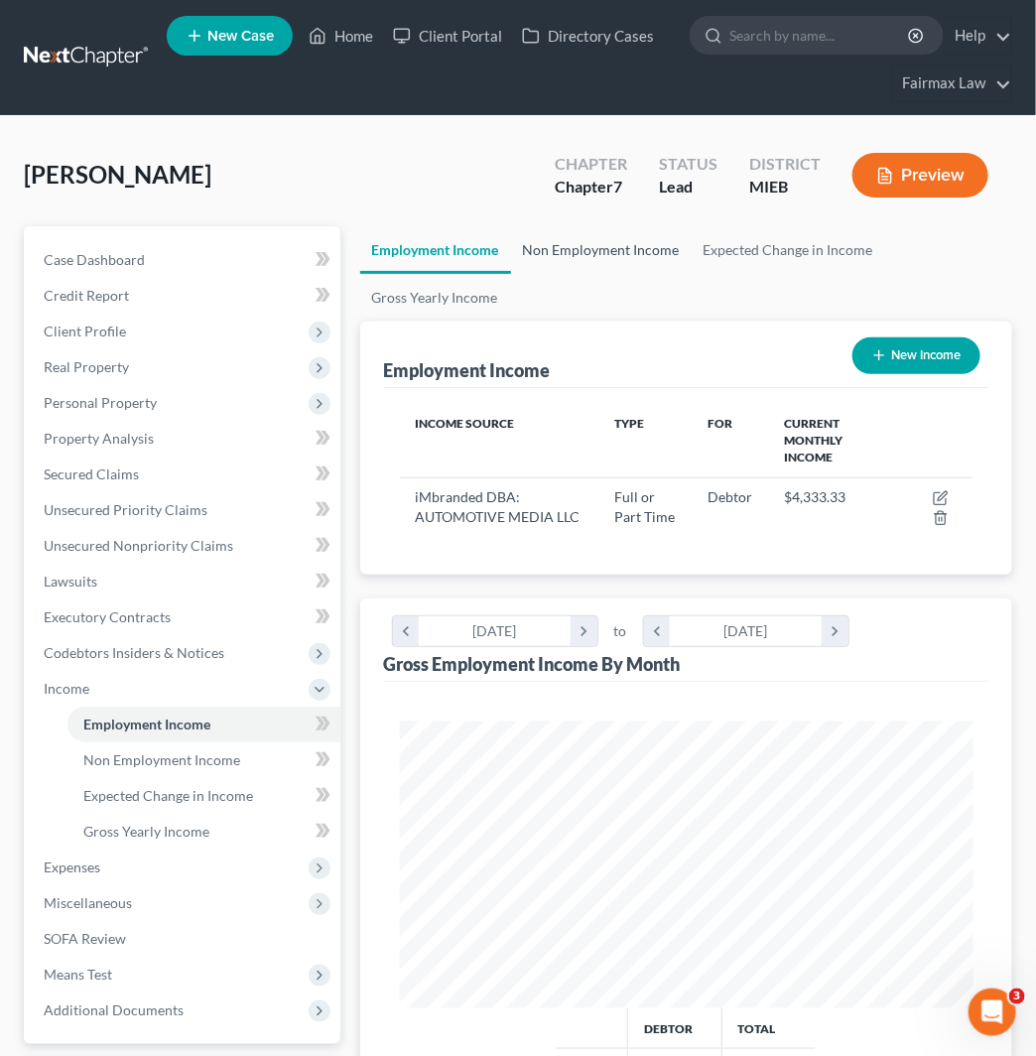
click at [611, 252] on link "Non Employment Income" at bounding box center [601, 250] width 181 height 48
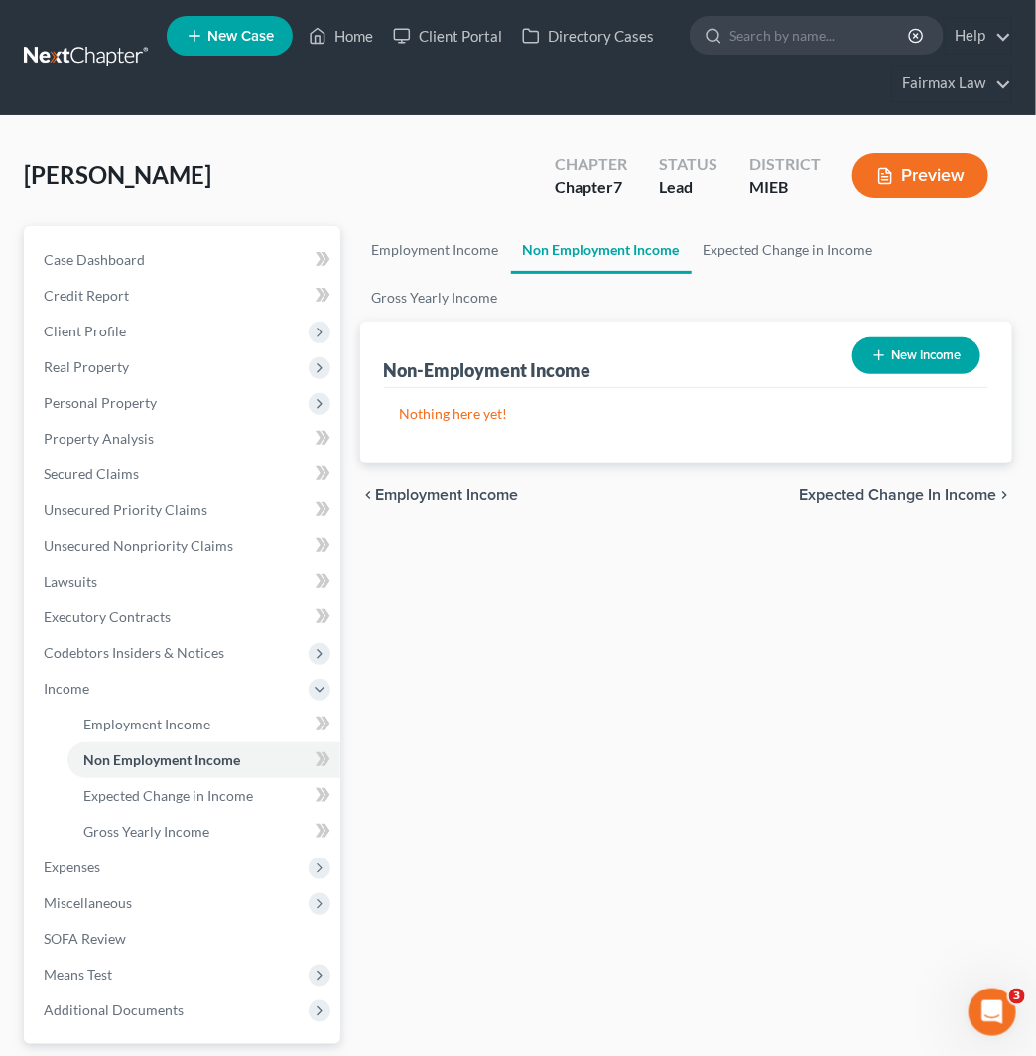
click at [933, 354] on button "New Income" at bounding box center [917, 356] width 128 height 37
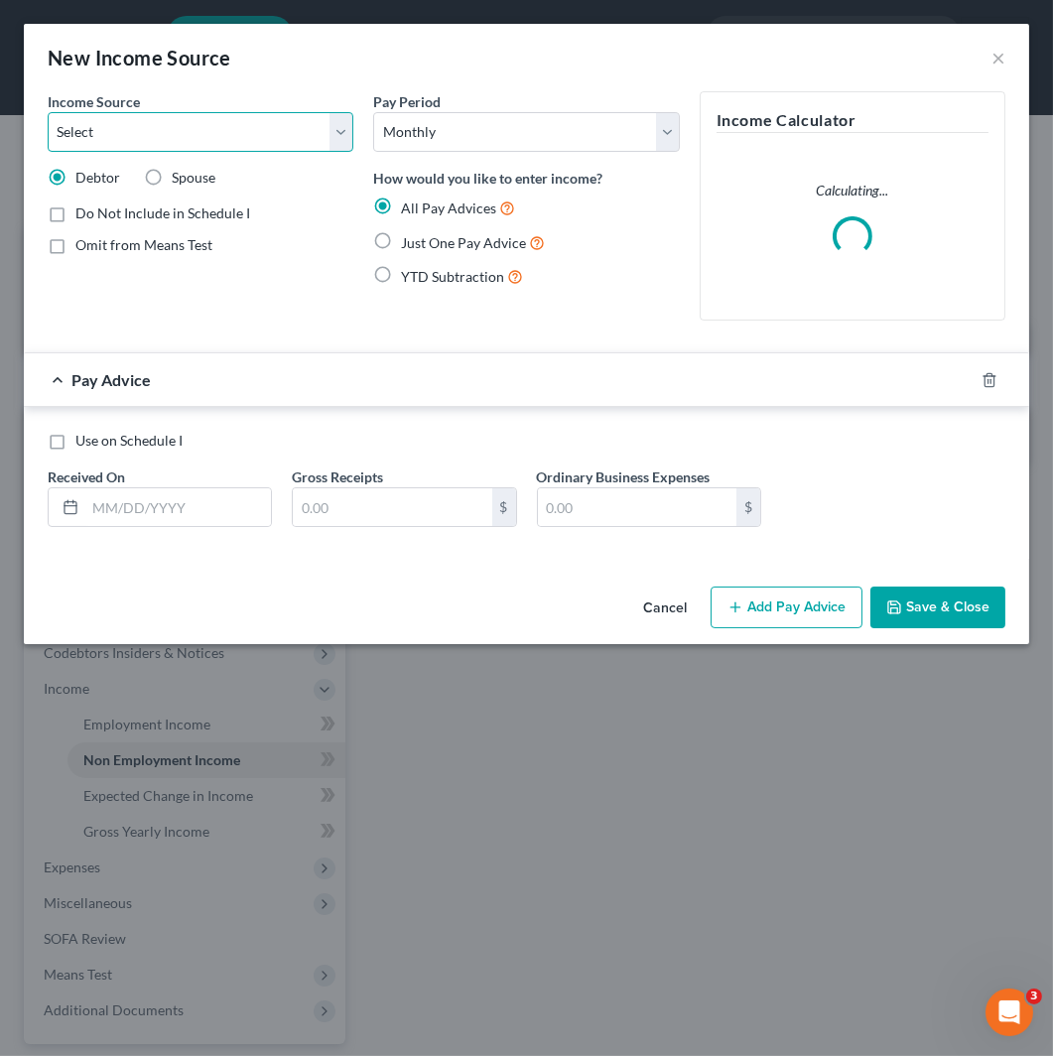
drag, startPoint x: 260, startPoint y: 114, endPoint x: 261, endPoint y: 130, distance: 15.9
click at [260, 114] on select "Select Unemployment Disability (from employer) Pension Retirement Social Securi…" at bounding box center [201, 132] width 306 height 40
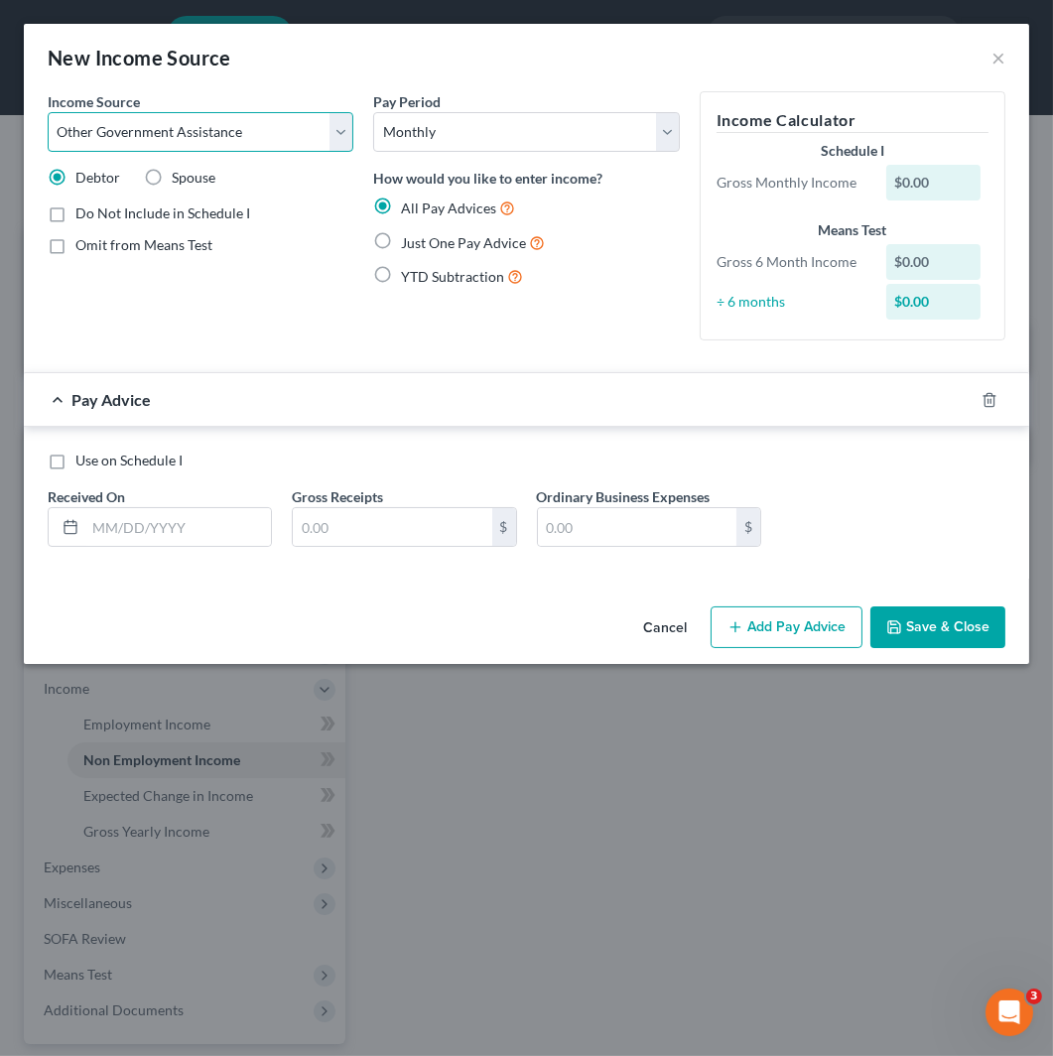
click at [48, 112] on select "Select Unemployment Disability (from employer) Pension Retirement Social Securi…" at bounding box center [201, 132] width 306 height 40
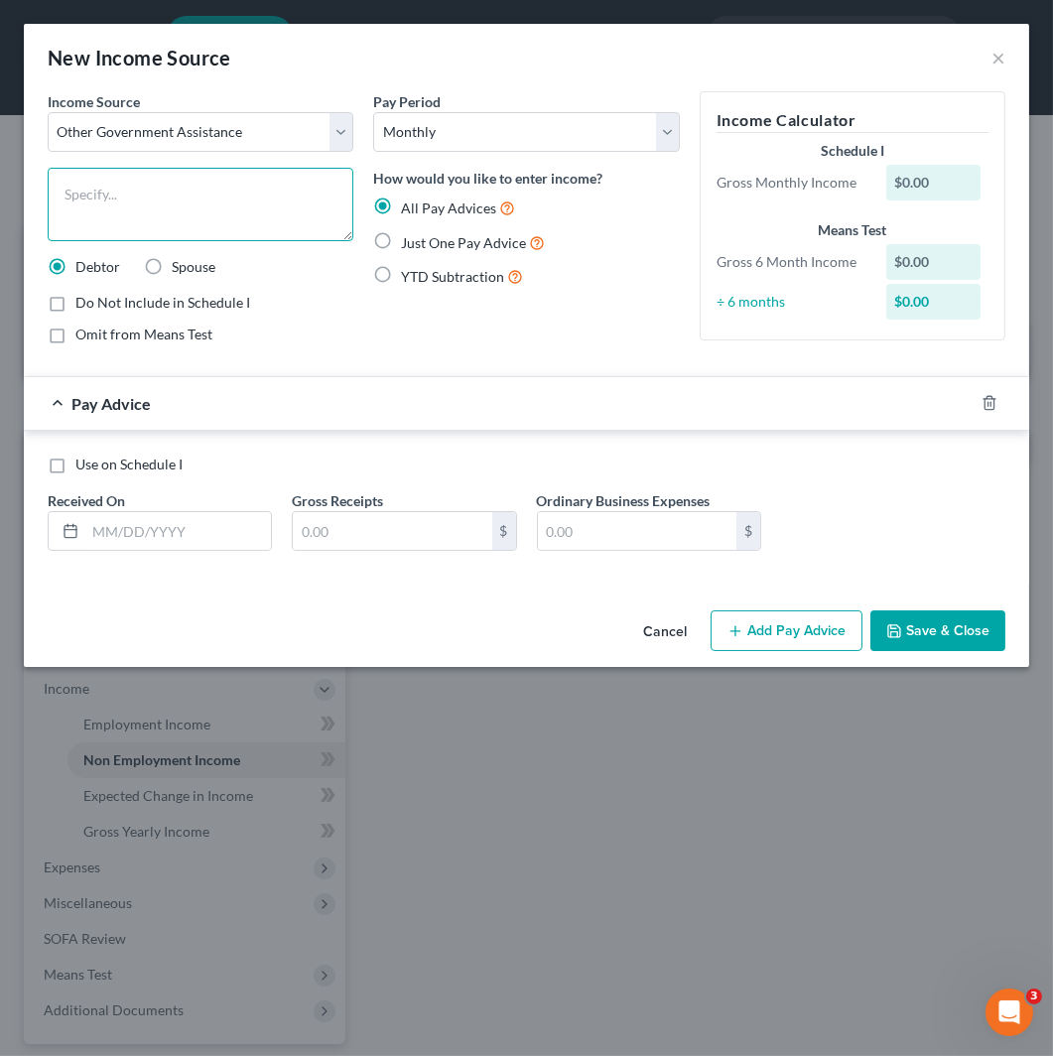
click at [232, 200] on textarea at bounding box center [201, 204] width 306 height 73
click at [458, 252] on label "Just One Pay Advice" at bounding box center [473, 242] width 144 height 23
click at [422, 244] on input "Just One Pay Advice" at bounding box center [415, 237] width 13 height 13
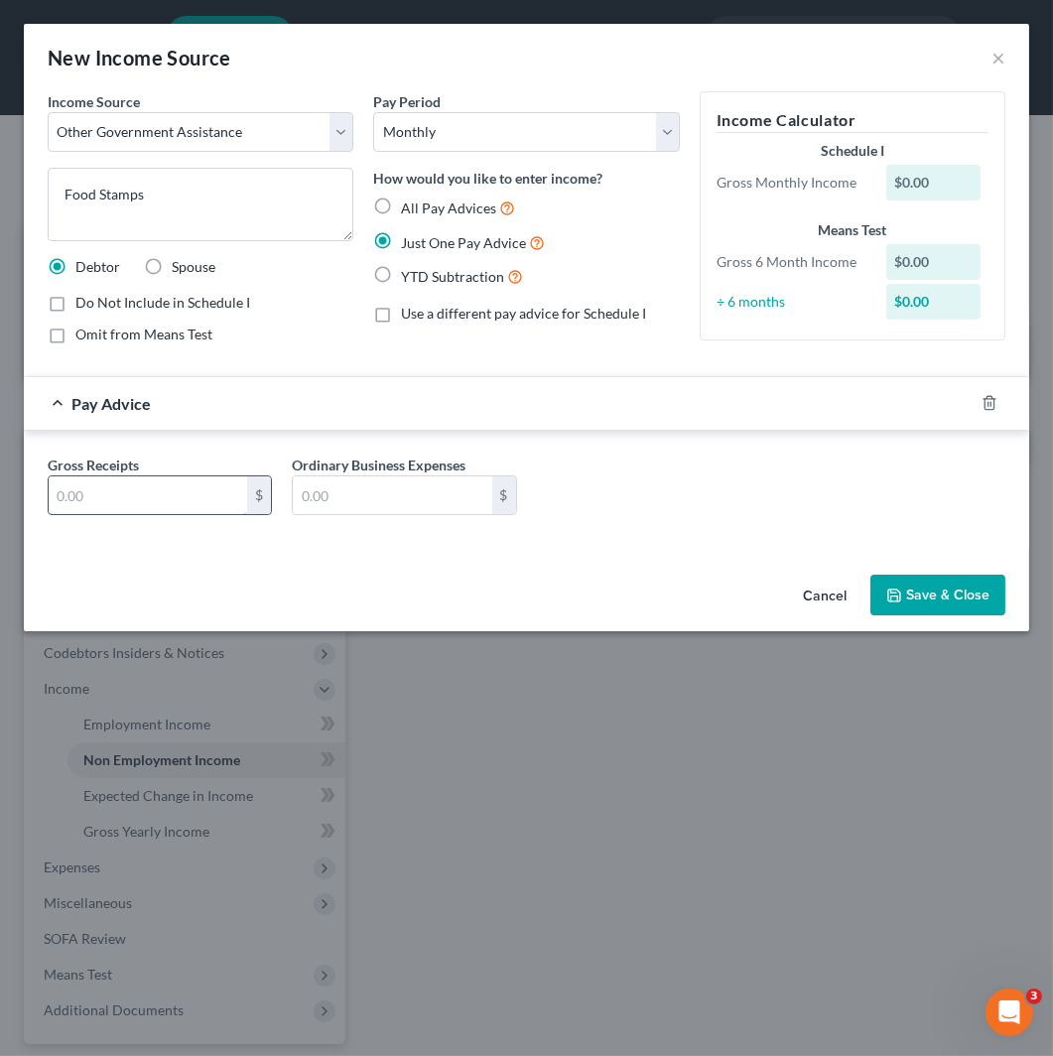
click at [120, 487] on input "text" at bounding box center [148, 496] width 199 height 38
click at [967, 587] on button "Save & Close" at bounding box center [938, 596] width 135 height 42
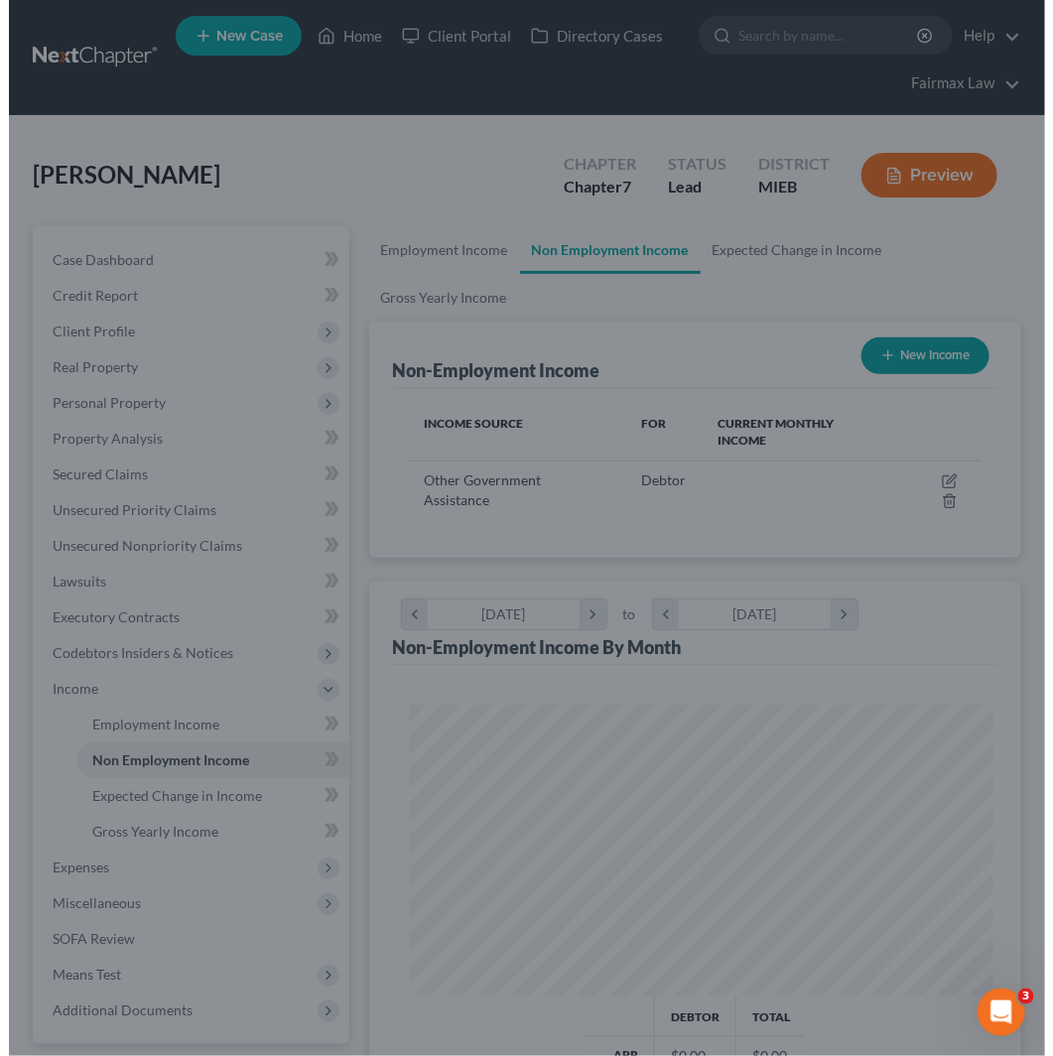
scroll to position [992494, 992167]
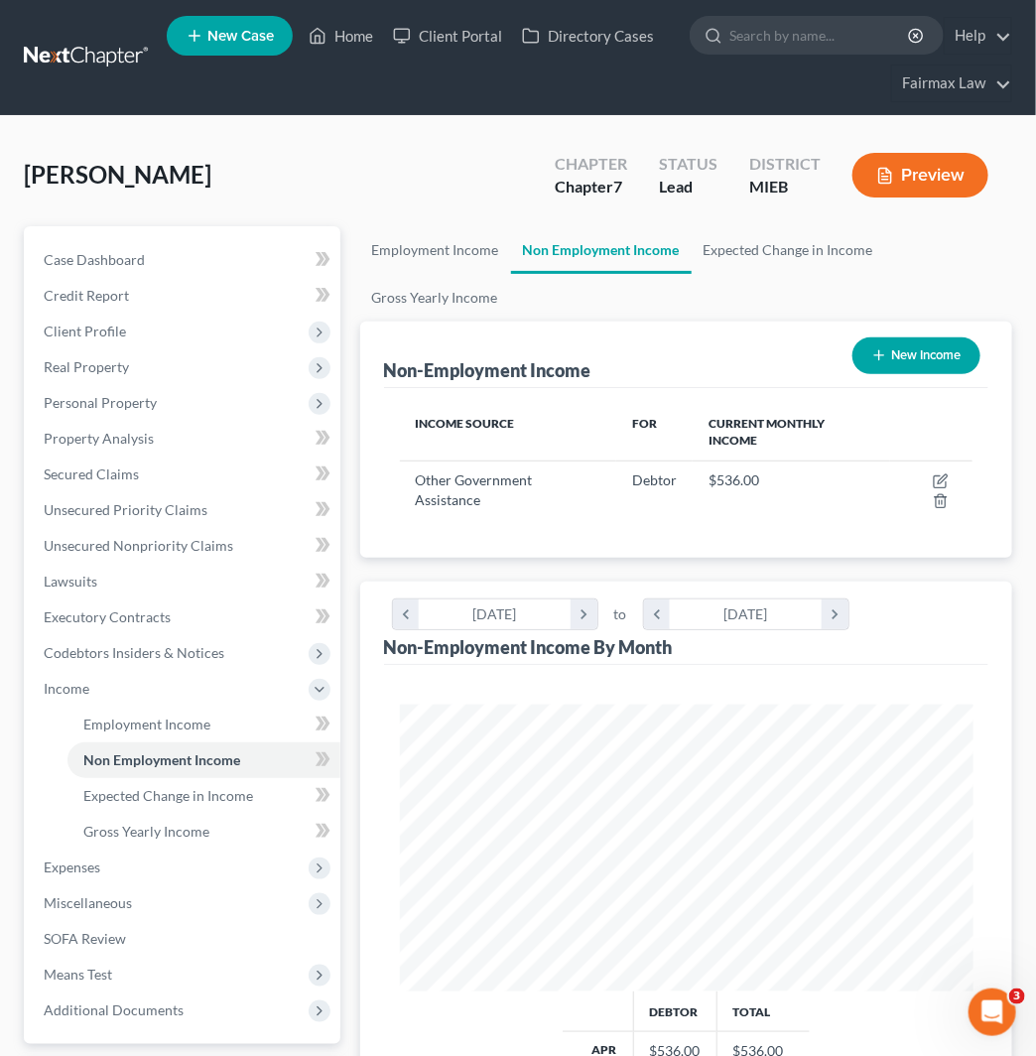
click at [866, 665] on div "Debtor Total Apr $536.00 $536.00 May $536.00 $536.00 Jun $536.00 $536.00 [DATE]…" at bounding box center [686, 1030] width 605 height 730
click at [910, 365] on button "New Income" at bounding box center [917, 356] width 128 height 37
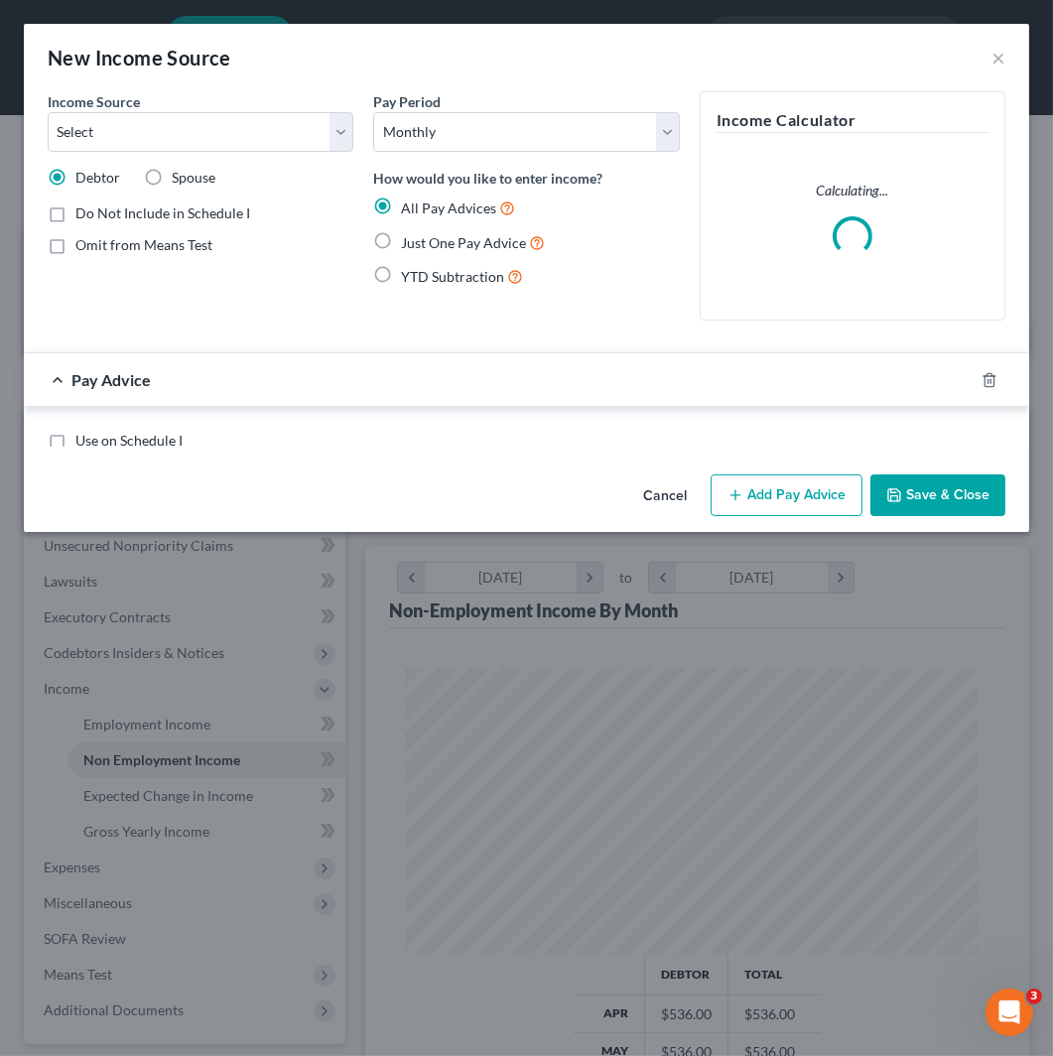
scroll to position [291, 623]
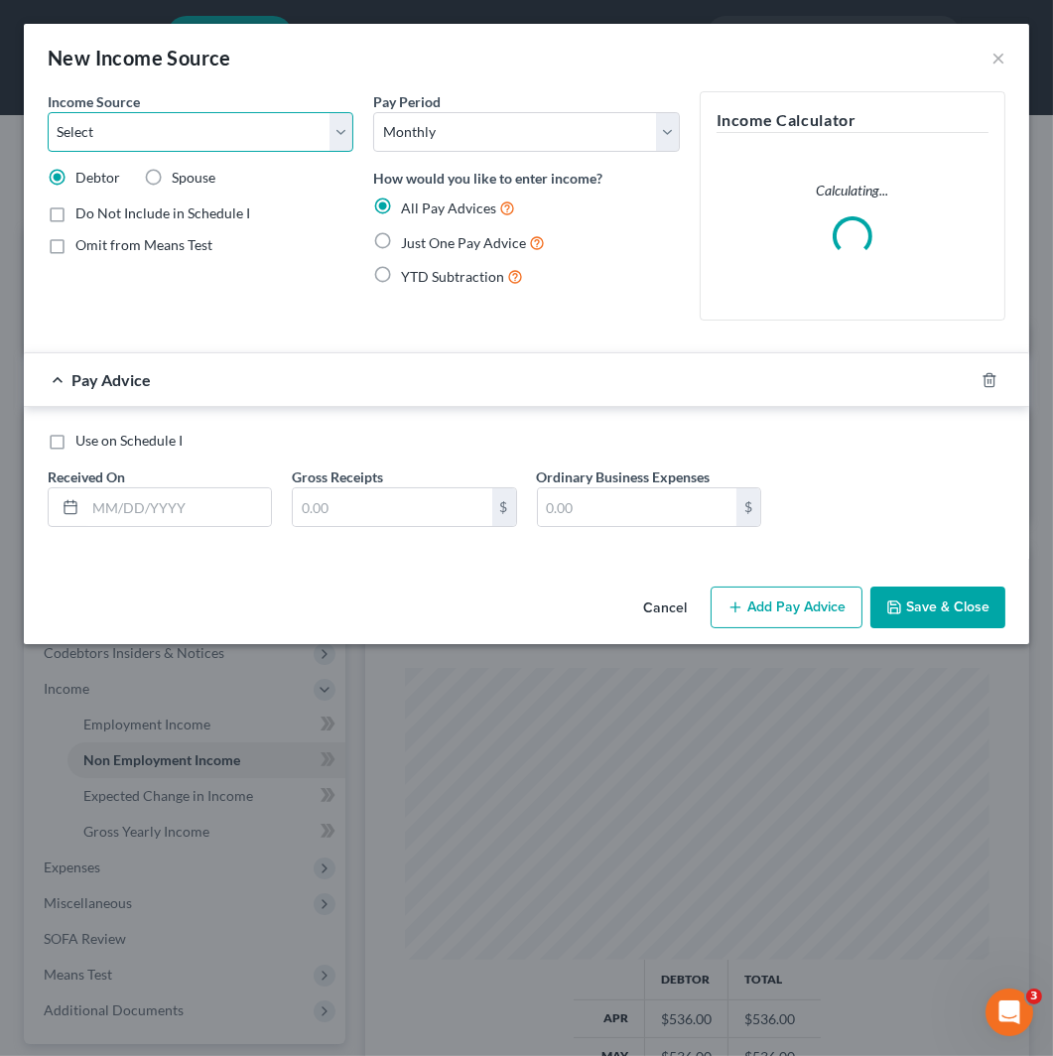
click at [266, 122] on select "Select Unemployment Disability (from employer) Pension Retirement Social Securi…" at bounding box center [201, 132] width 306 height 40
click at [48, 112] on select "Select Unemployment Disability (from employer) Pension Retirement Social Securi…" at bounding box center [201, 132] width 306 height 40
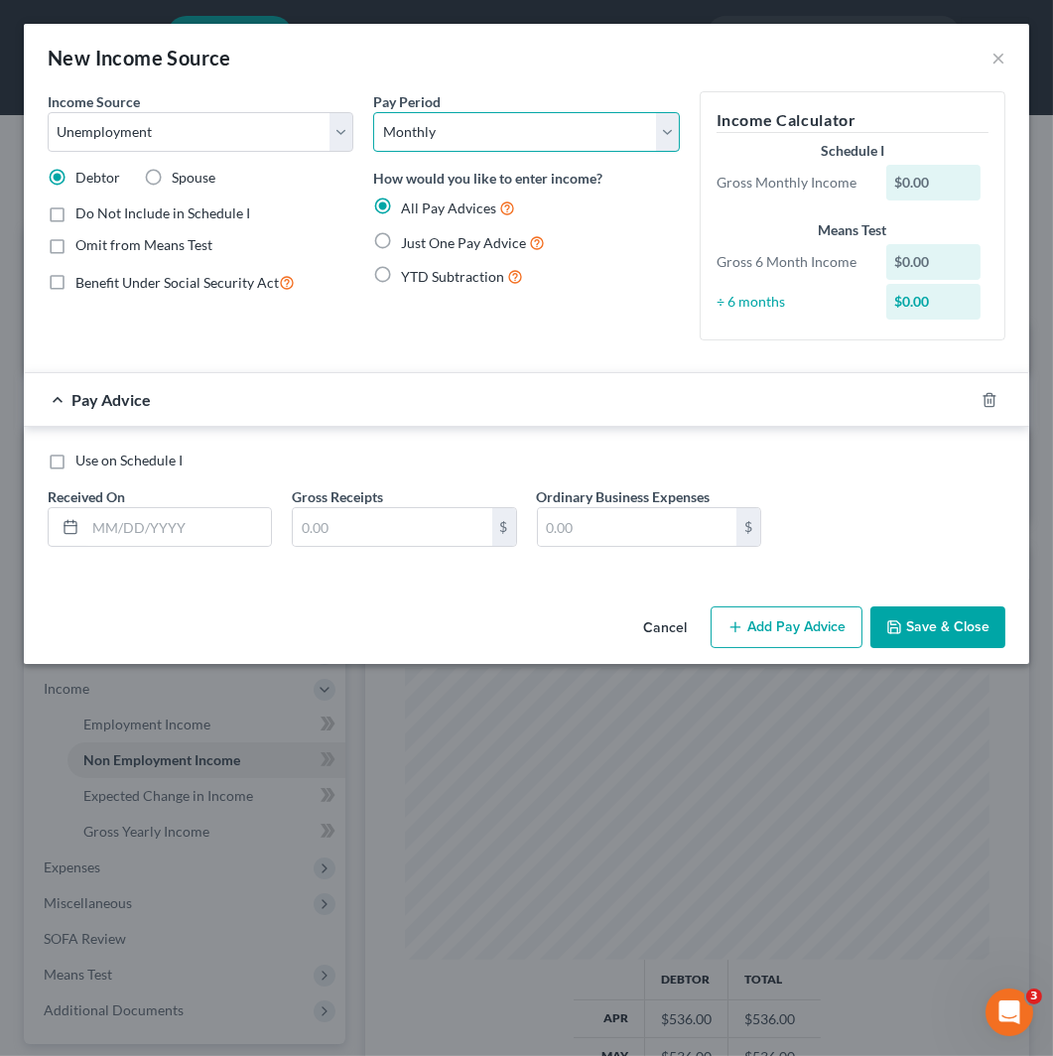
click at [497, 139] on select "Select Monthly Twice Monthly Every Other Week Weekly" at bounding box center [526, 132] width 306 height 40
click at [373, 112] on select "Select Monthly Twice Monthly Every Other Week Weekly" at bounding box center [526, 132] width 306 height 40
click at [171, 514] on input "text" at bounding box center [178, 527] width 186 height 38
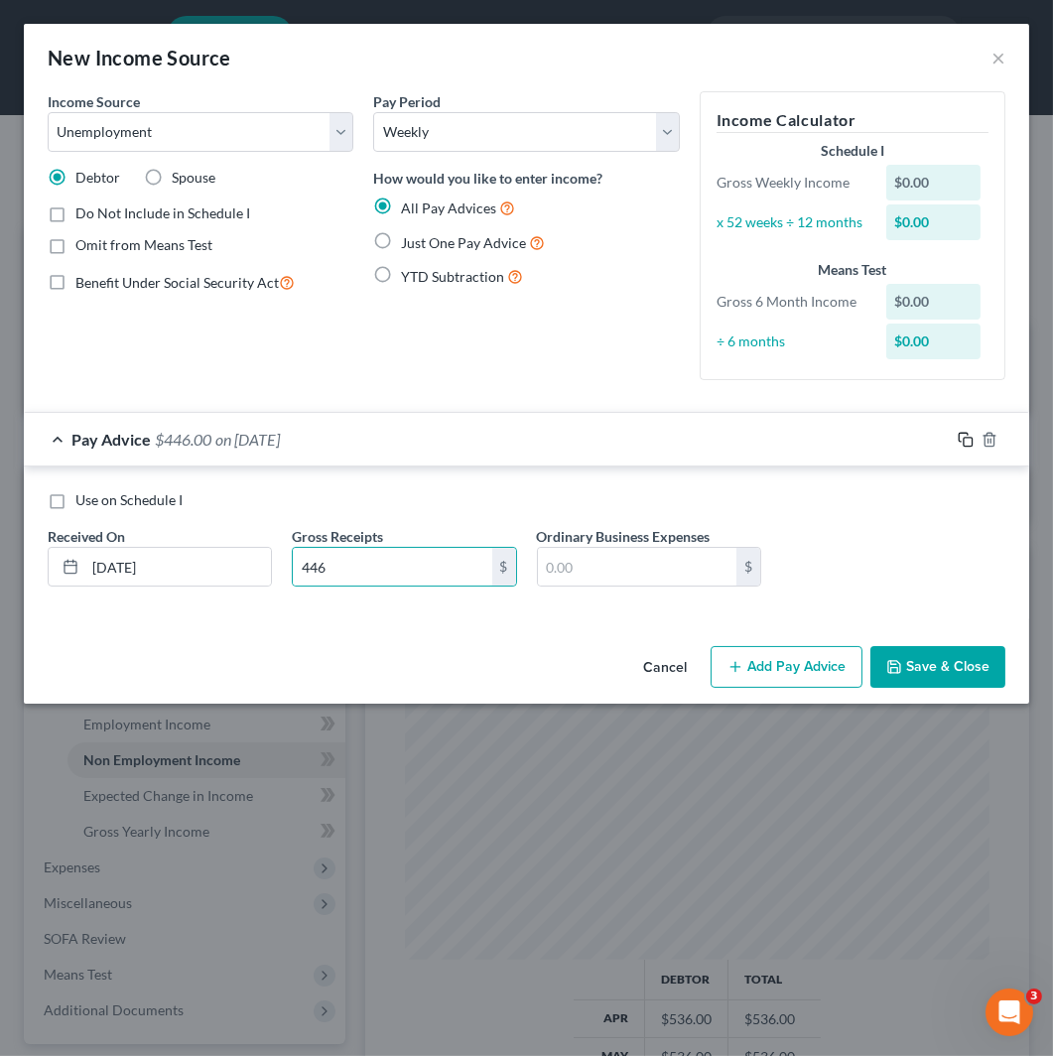
click at [960, 439] on icon "button" at bounding box center [966, 440] width 16 height 16
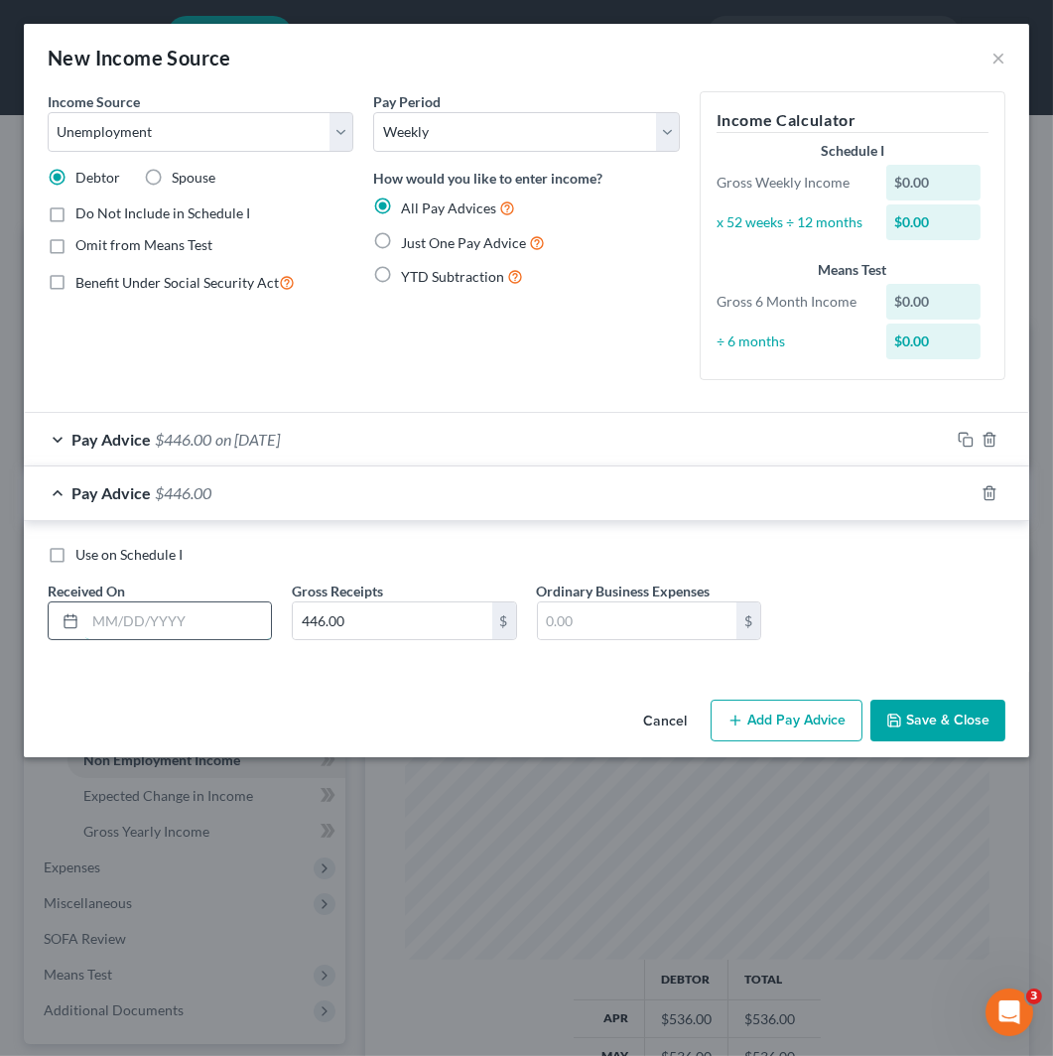
click at [185, 621] on input "text" at bounding box center [178, 622] width 186 height 38
click at [967, 492] on icon "button" at bounding box center [966, 493] width 16 height 16
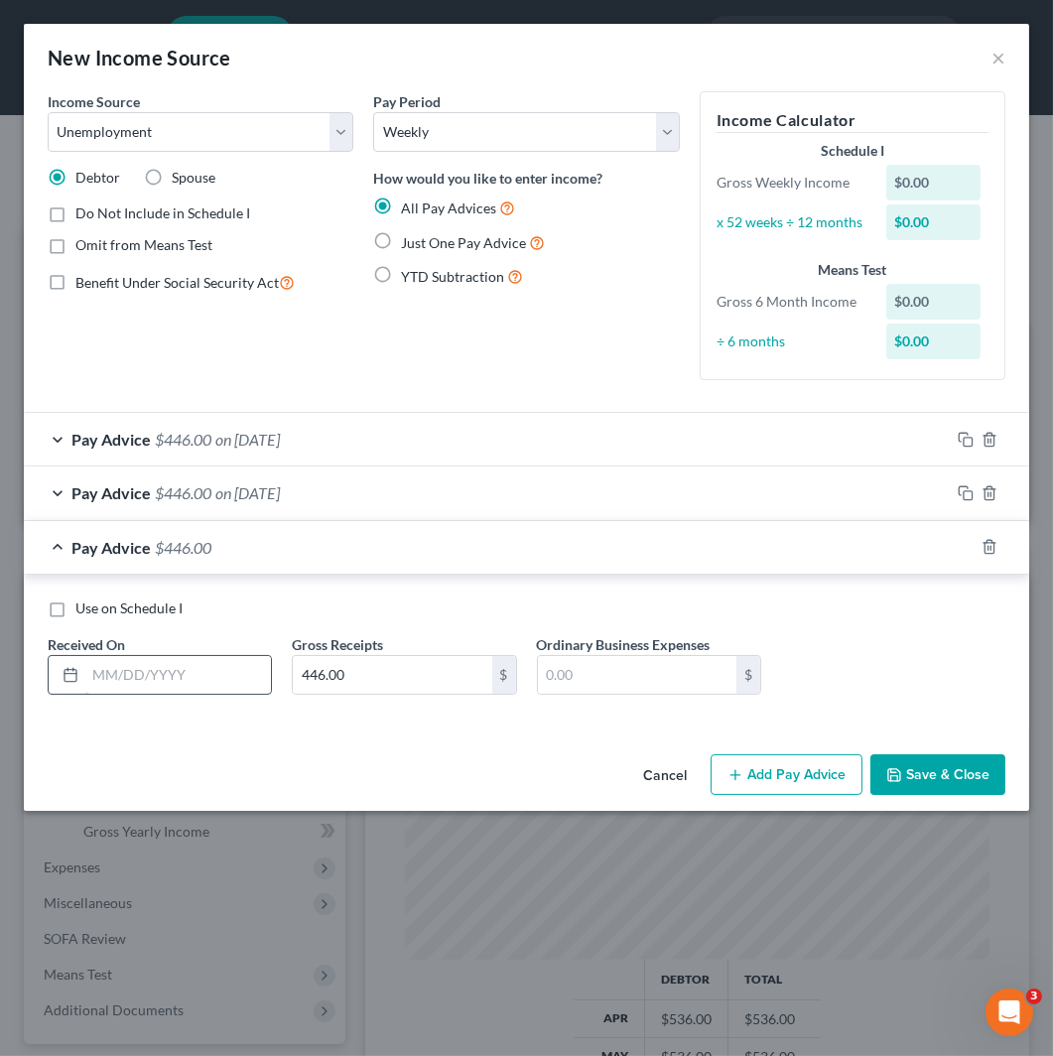
click at [130, 670] on input "text" at bounding box center [178, 675] width 186 height 38
click at [964, 559] on div at bounding box center [989, 547] width 79 height 32
click at [970, 543] on icon "button" at bounding box center [966, 547] width 16 height 16
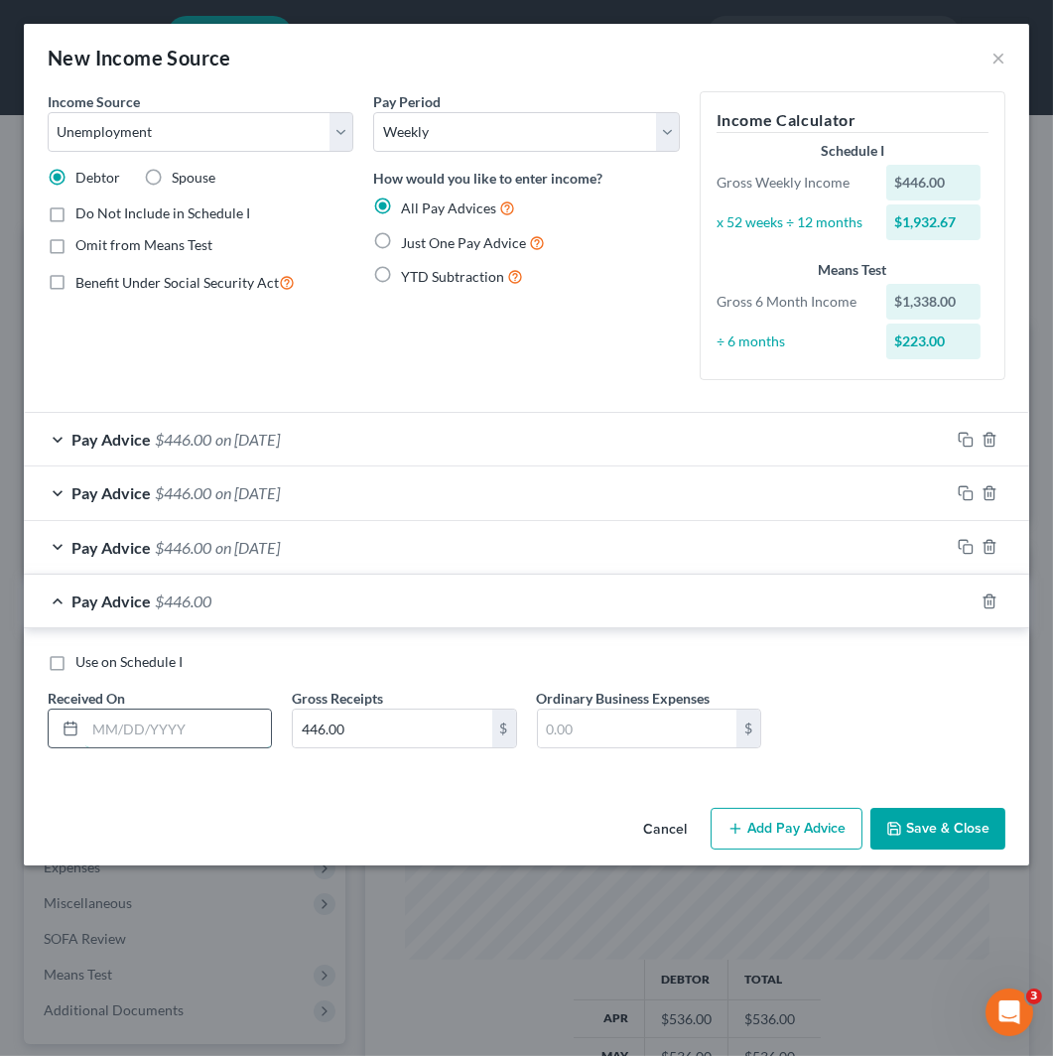
click at [260, 717] on input "text" at bounding box center [178, 729] width 186 height 38
click at [974, 603] on icon "button" at bounding box center [966, 602] width 16 height 16
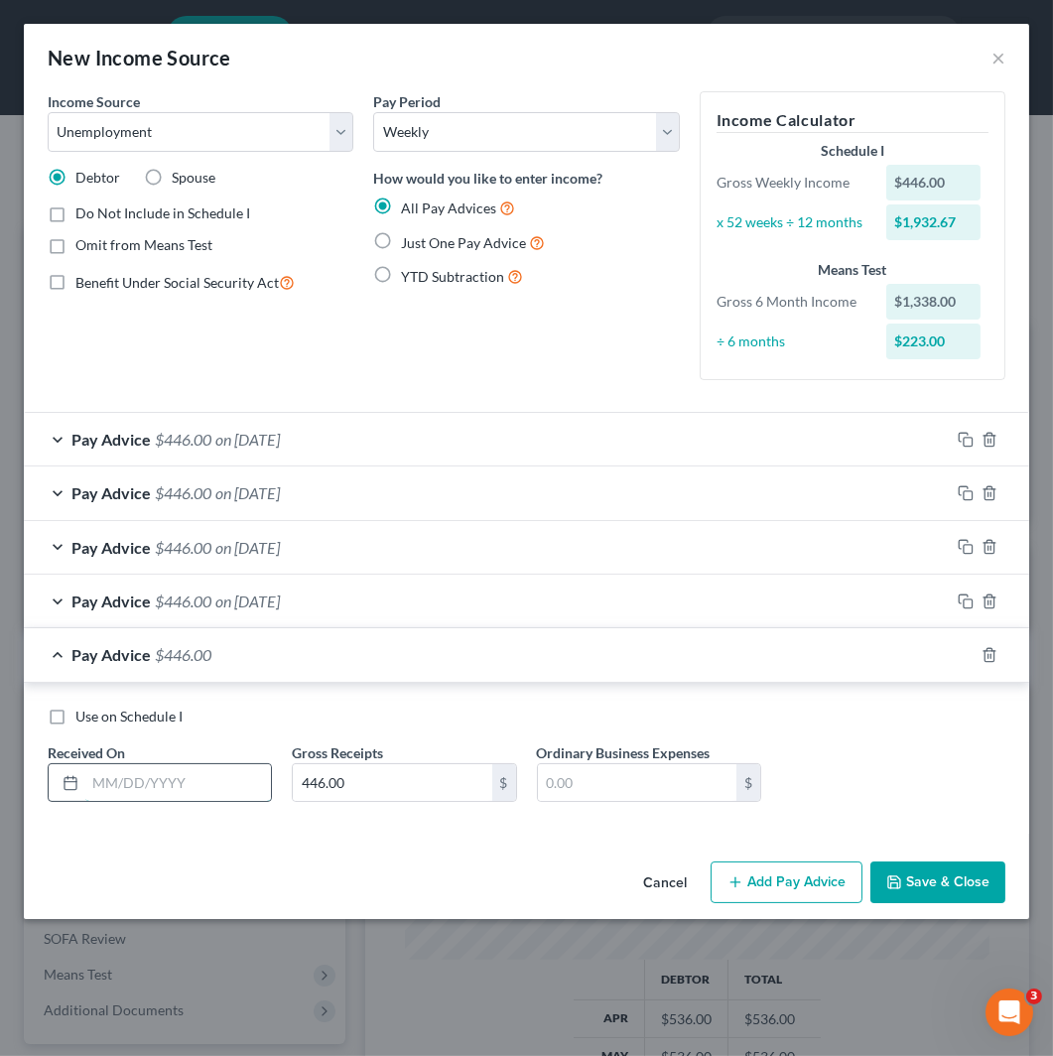
click at [184, 772] on input "text" at bounding box center [178, 783] width 186 height 38
click at [969, 658] on icon "button" at bounding box center [966, 655] width 16 height 16
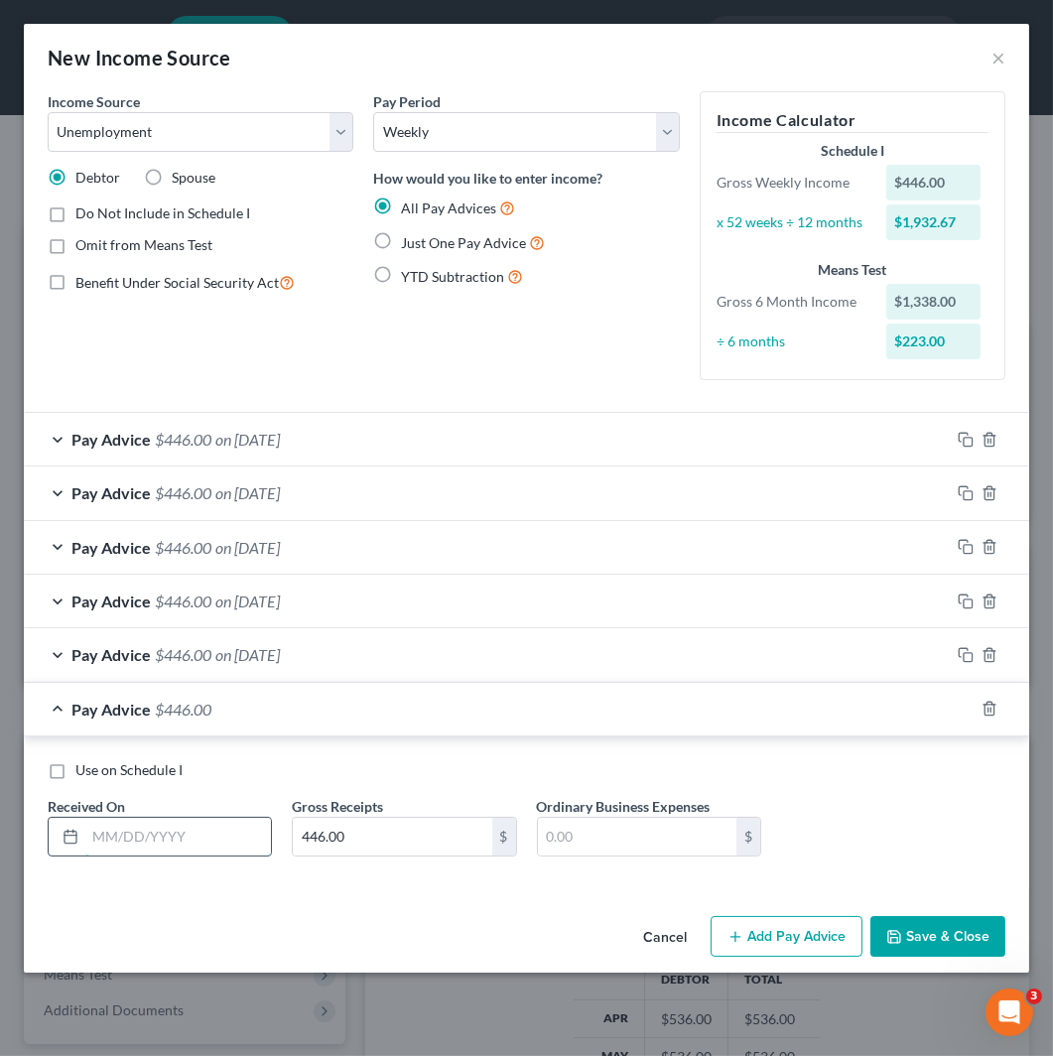
click at [195, 852] on input "text" at bounding box center [178, 837] width 186 height 38
click at [961, 716] on icon "button" at bounding box center [966, 709] width 16 height 16
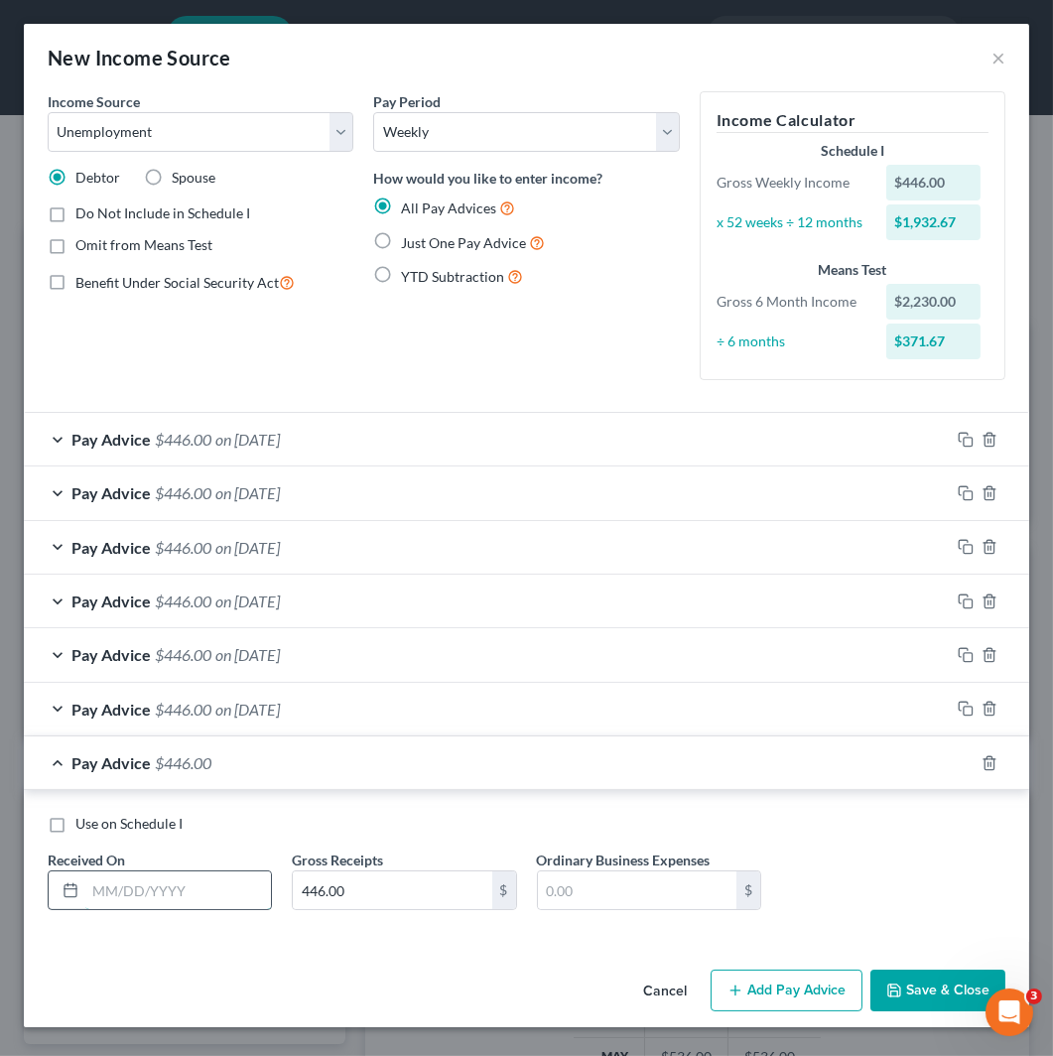
click at [216, 909] on input "text" at bounding box center [178, 891] width 186 height 38
click at [971, 757] on icon "button" at bounding box center [966, 764] width 16 height 16
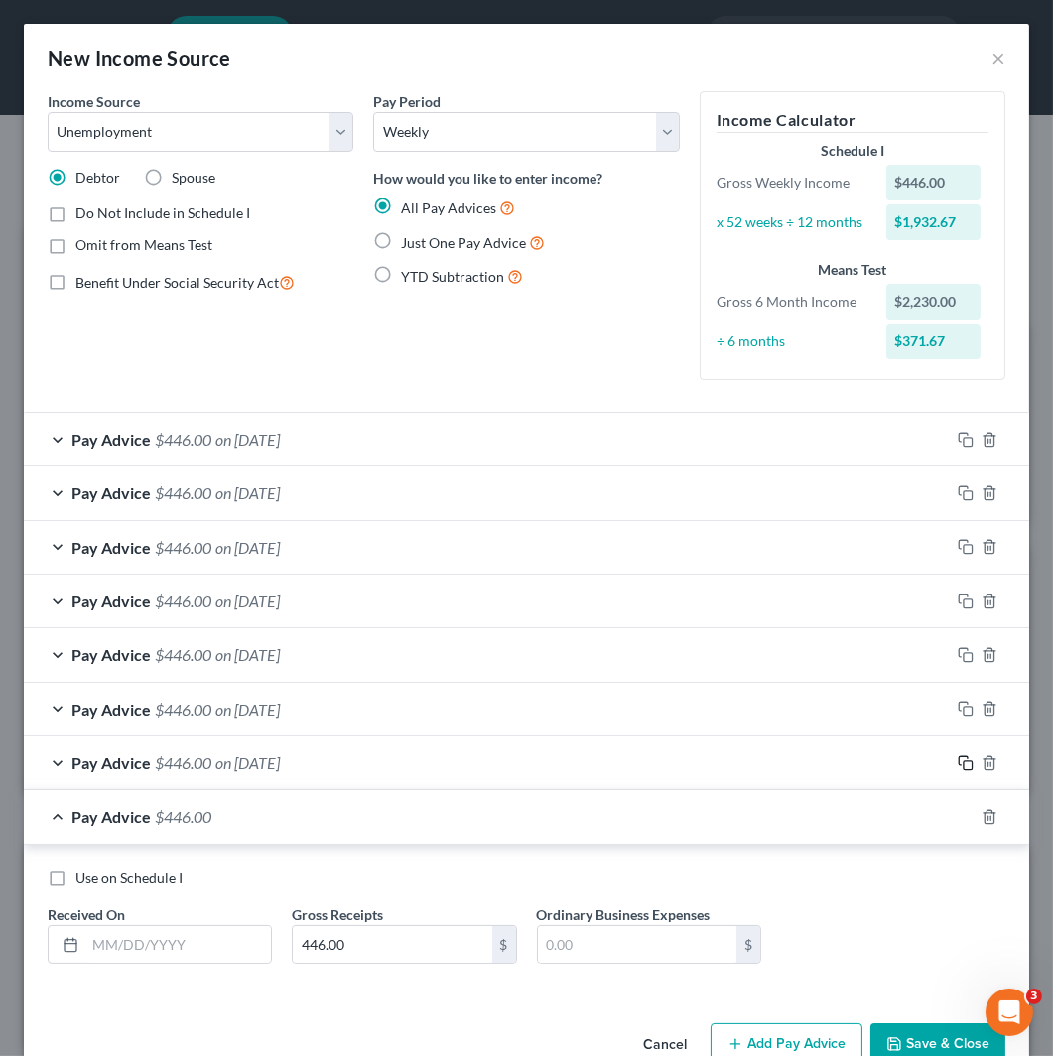
scroll to position [50, 0]
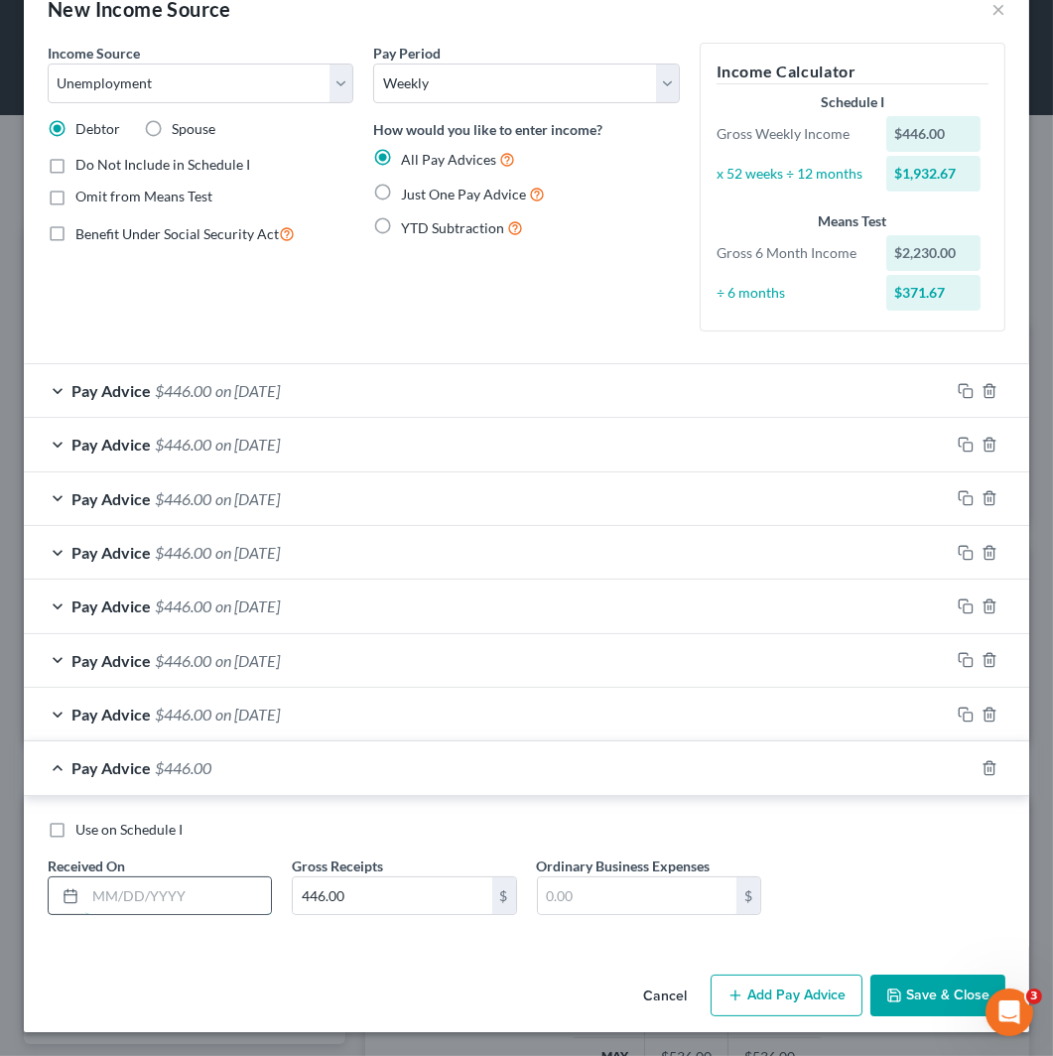
click at [177, 901] on input "text" at bounding box center [178, 897] width 186 height 38
click at [950, 761] on div at bounding box center [989, 769] width 79 height 32
click at [958, 764] on icon "button" at bounding box center [966, 768] width 16 height 16
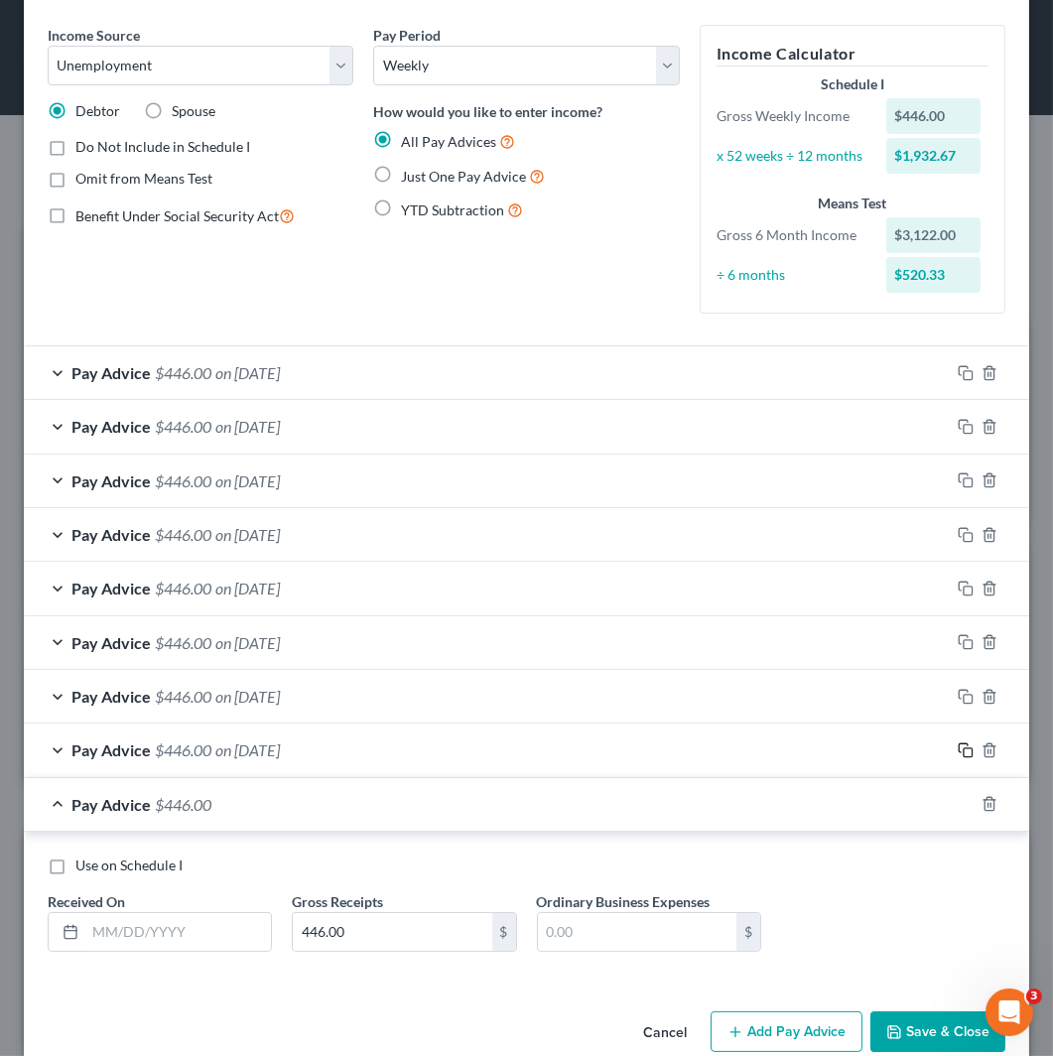
scroll to position [103, 0]
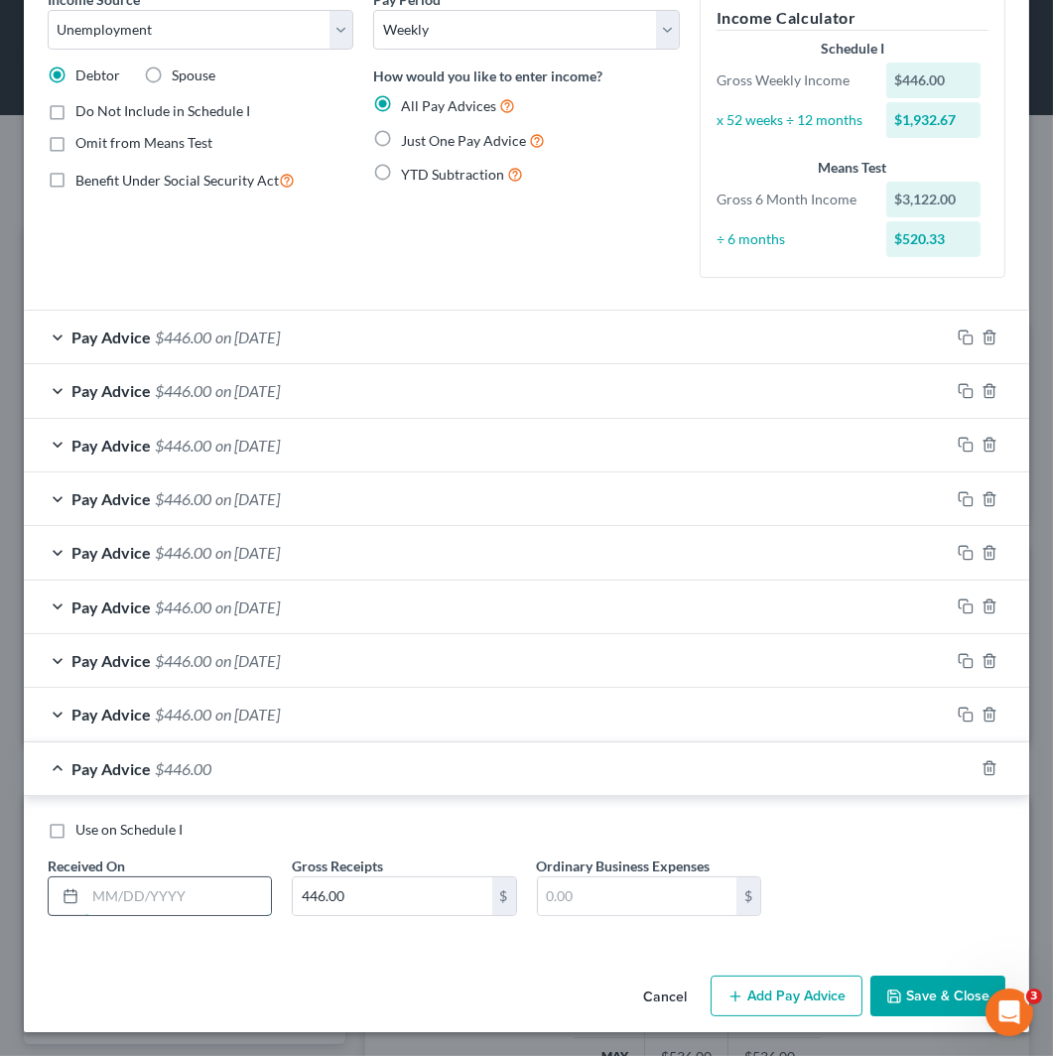
click at [242, 882] on input "text" at bounding box center [178, 897] width 186 height 38
click at [156, 905] on input "text" at bounding box center [178, 897] width 186 height 38
click at [964, 771] on rect "button" at bounding box center [968, 770] width 9 height 9
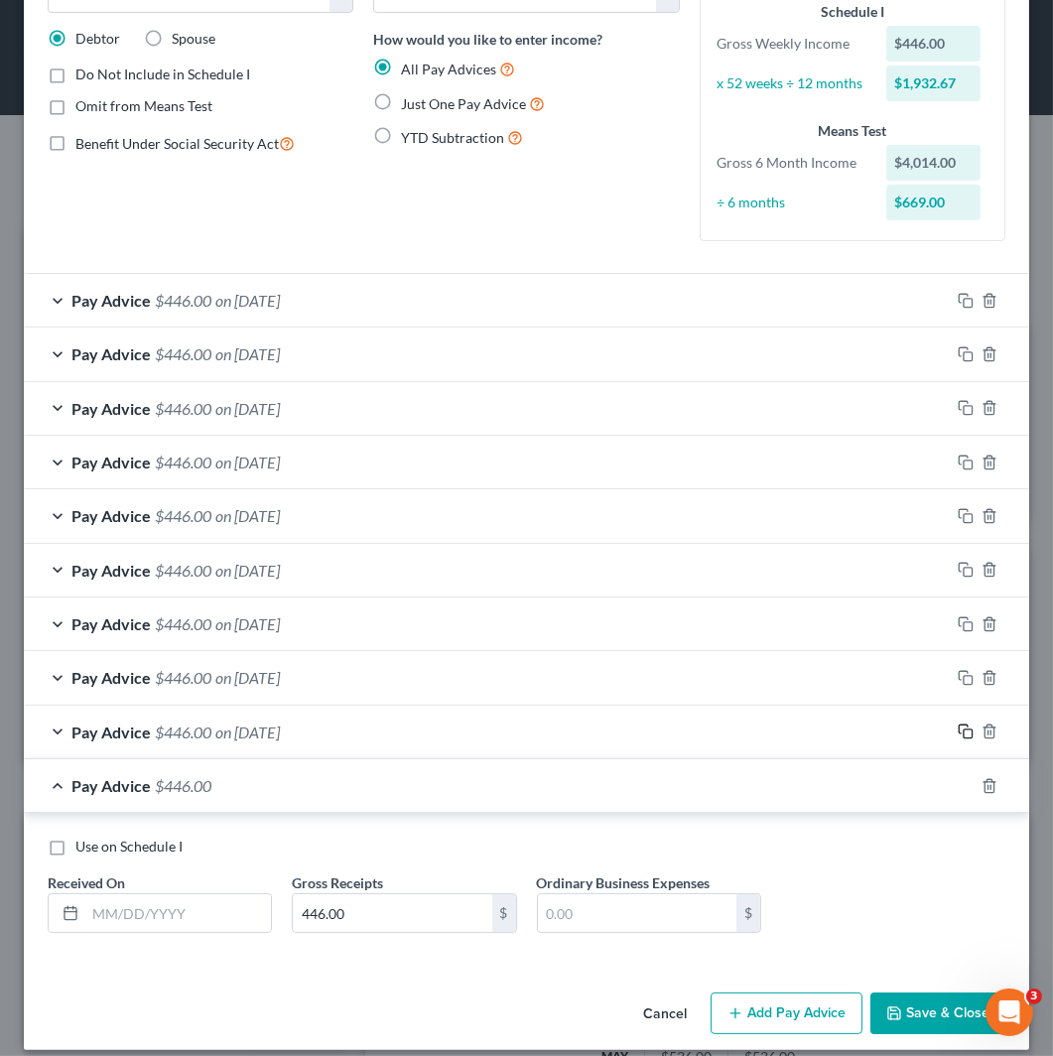
scroll to position [157, 0]
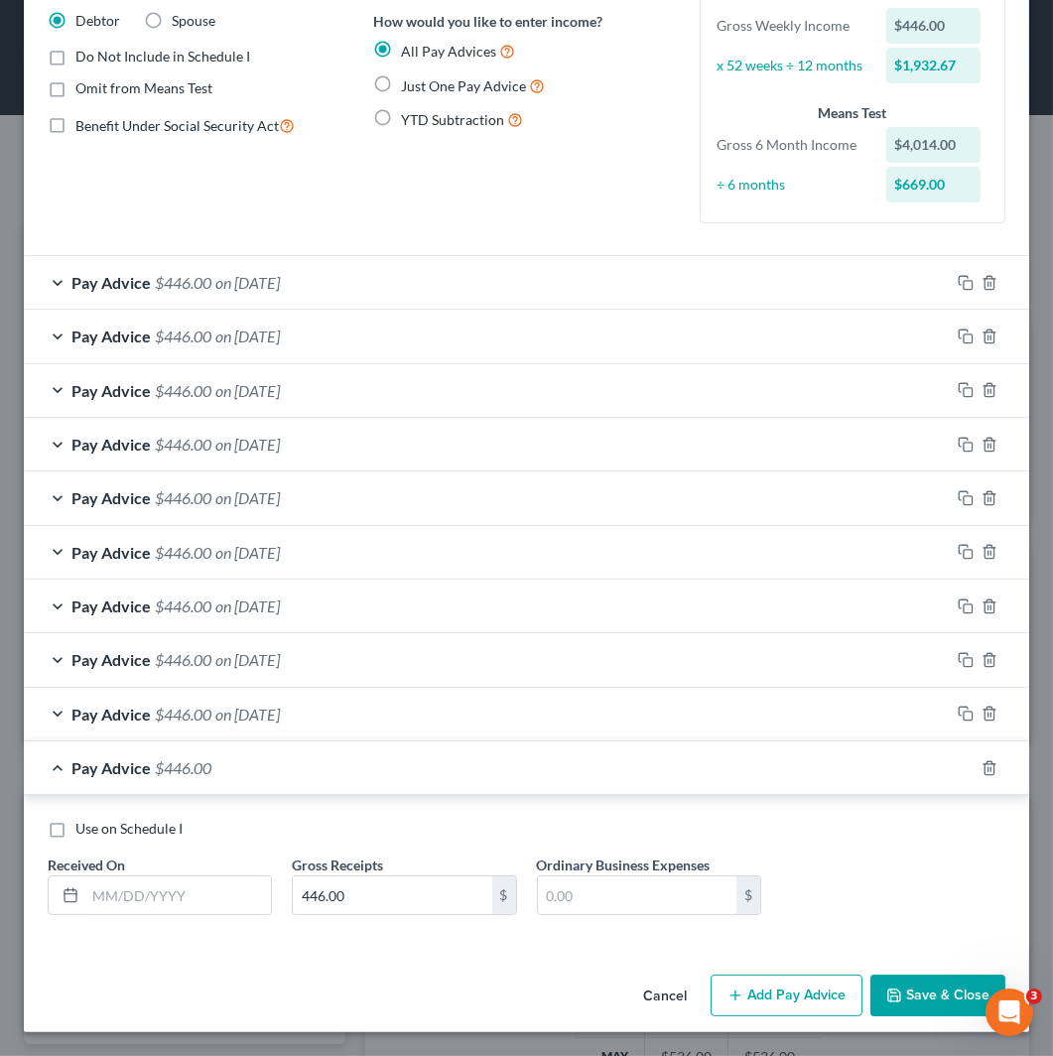
click at [461, 90] on span "Just One Pay Advice" at bounding box center [463, 85] width 125 height 17
click at [422, 87] on input "Just One Pay Advice" at bounding box center [415, 80] width 13 height 13
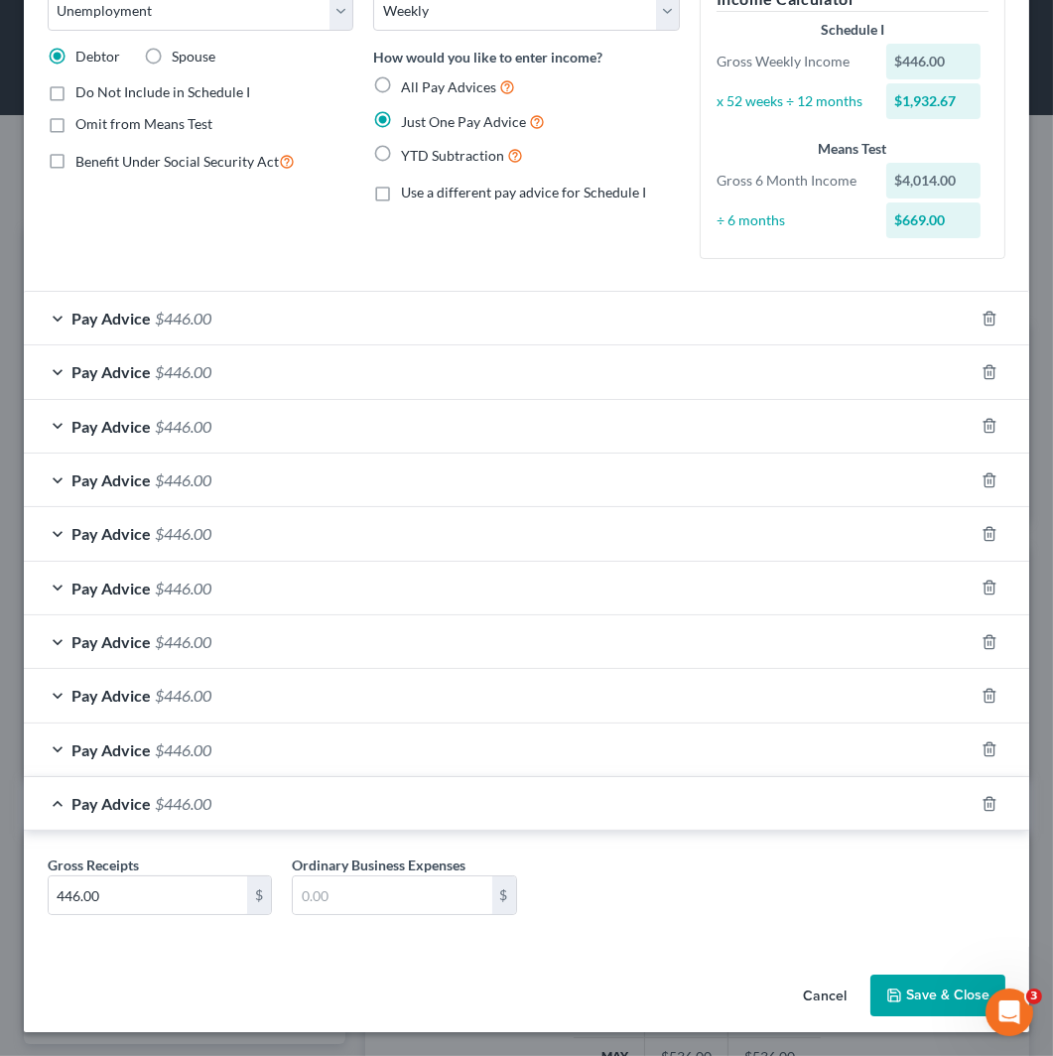
scroll to position [121, 0]
click at [984, 315] on polyline "button" at bounding box center [990, 315] width 12 height 0
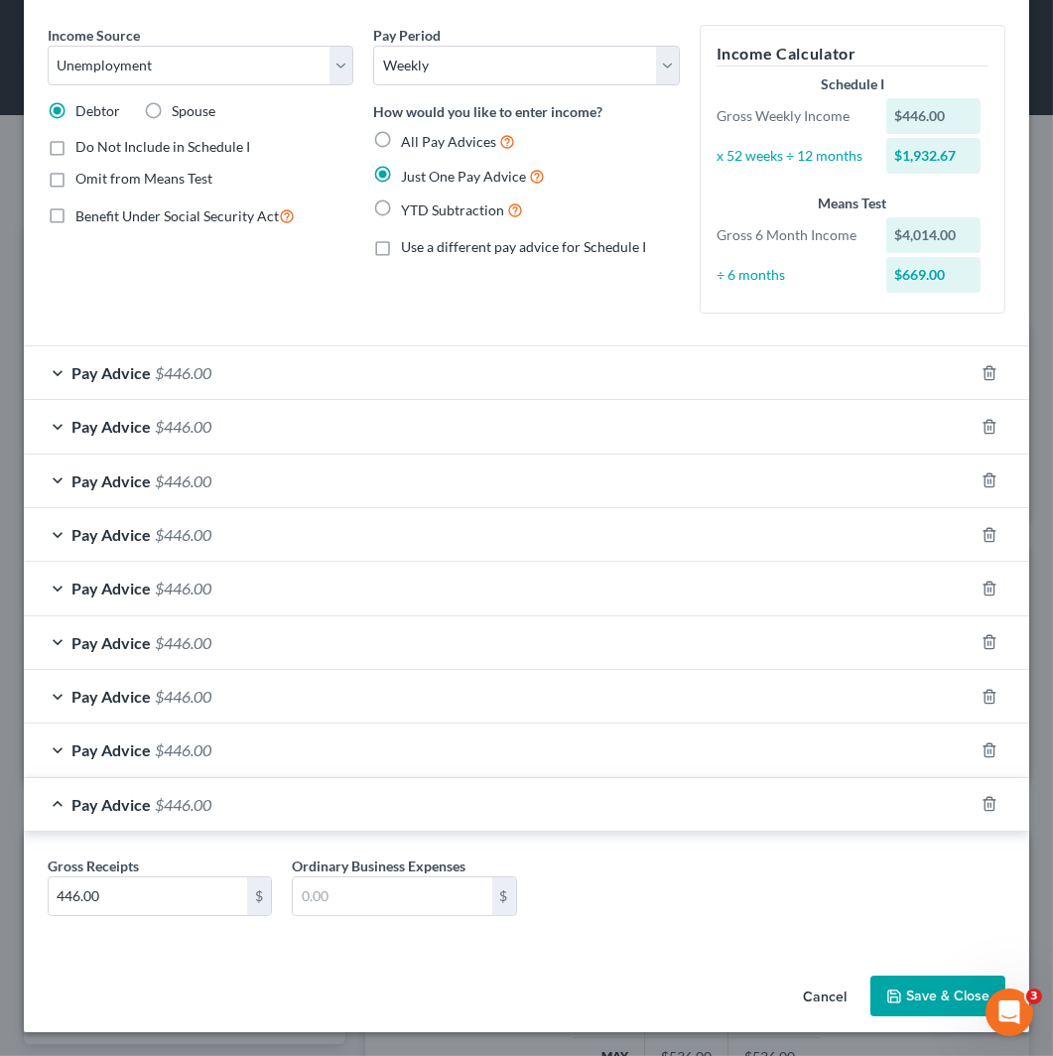
scroll to position [67, 0]
click at [975, 314] on div "Income Calculator Schedule I Gross Weekly Income $446.00 x 52 weeks ÷ 12 months…" at bounding box center [853, 177] width 326 height 305
click at [982, 370] on icon "button" at bounding box center [990, 373] width 16 height 16
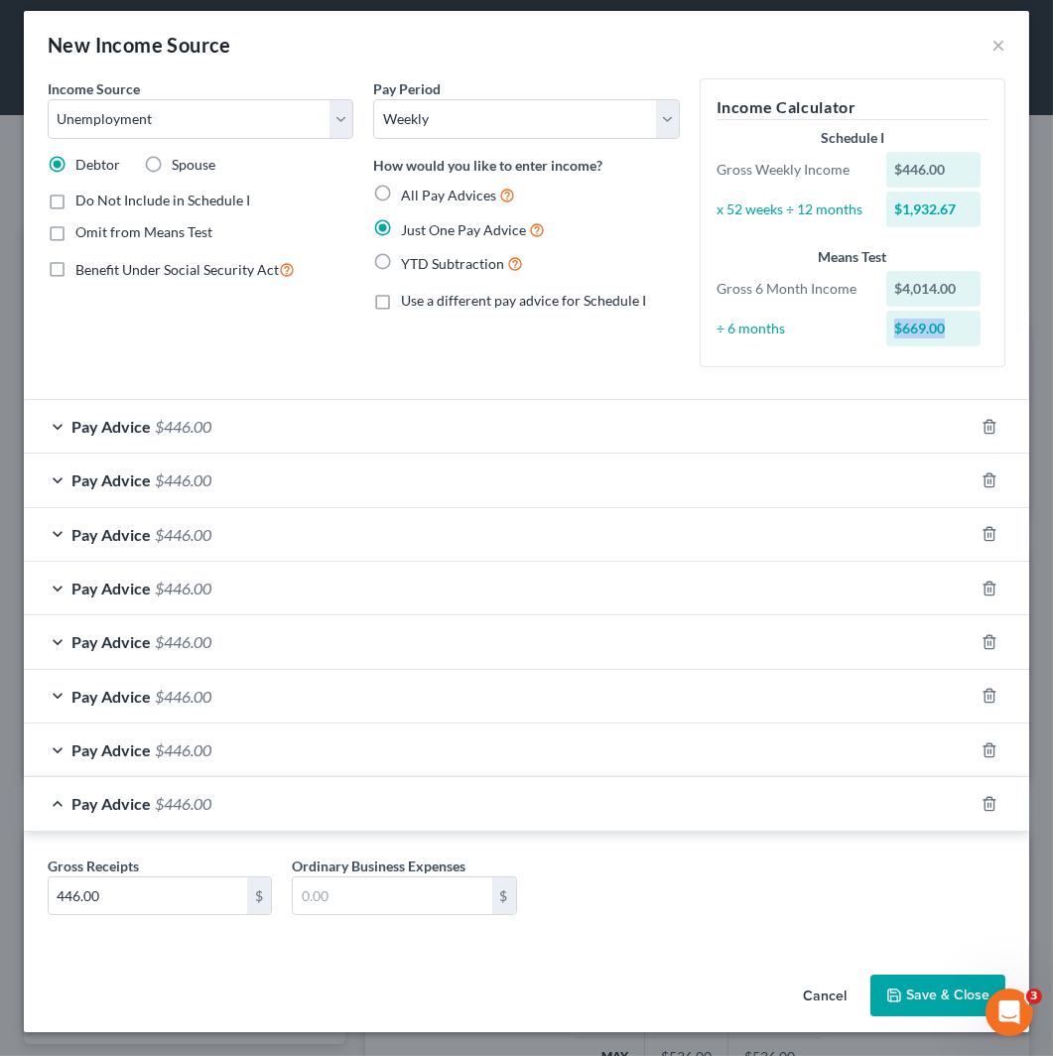
scroll to position [13, 0]
click at [974, 417] on div at bounding box center [1002, 427] width 56 height 32
click at [974, 437] on div at bounding box center [1002, 427] width 56 height 32
click at [985, 432] on icon "button" at bounding box center [989, 426] width 9 height 13
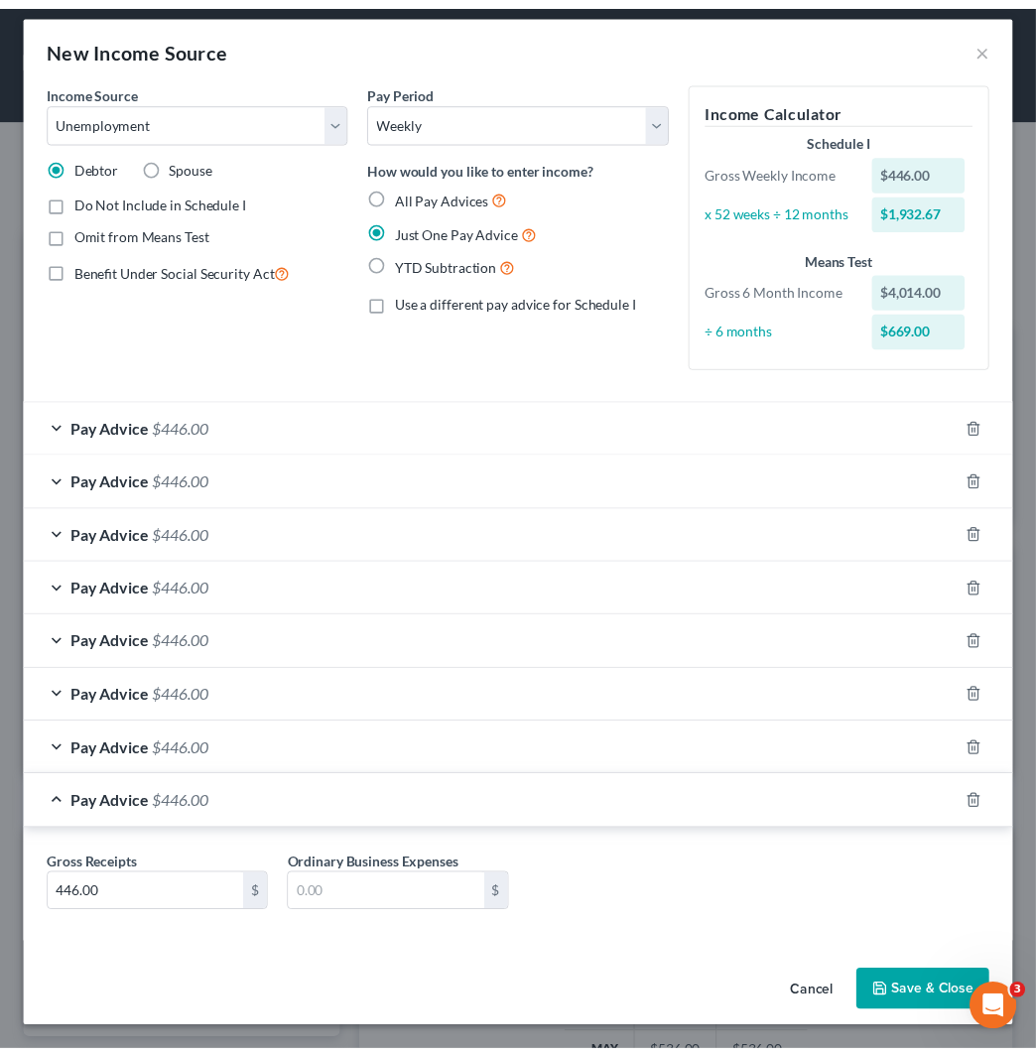
scroll to position [0, 0]
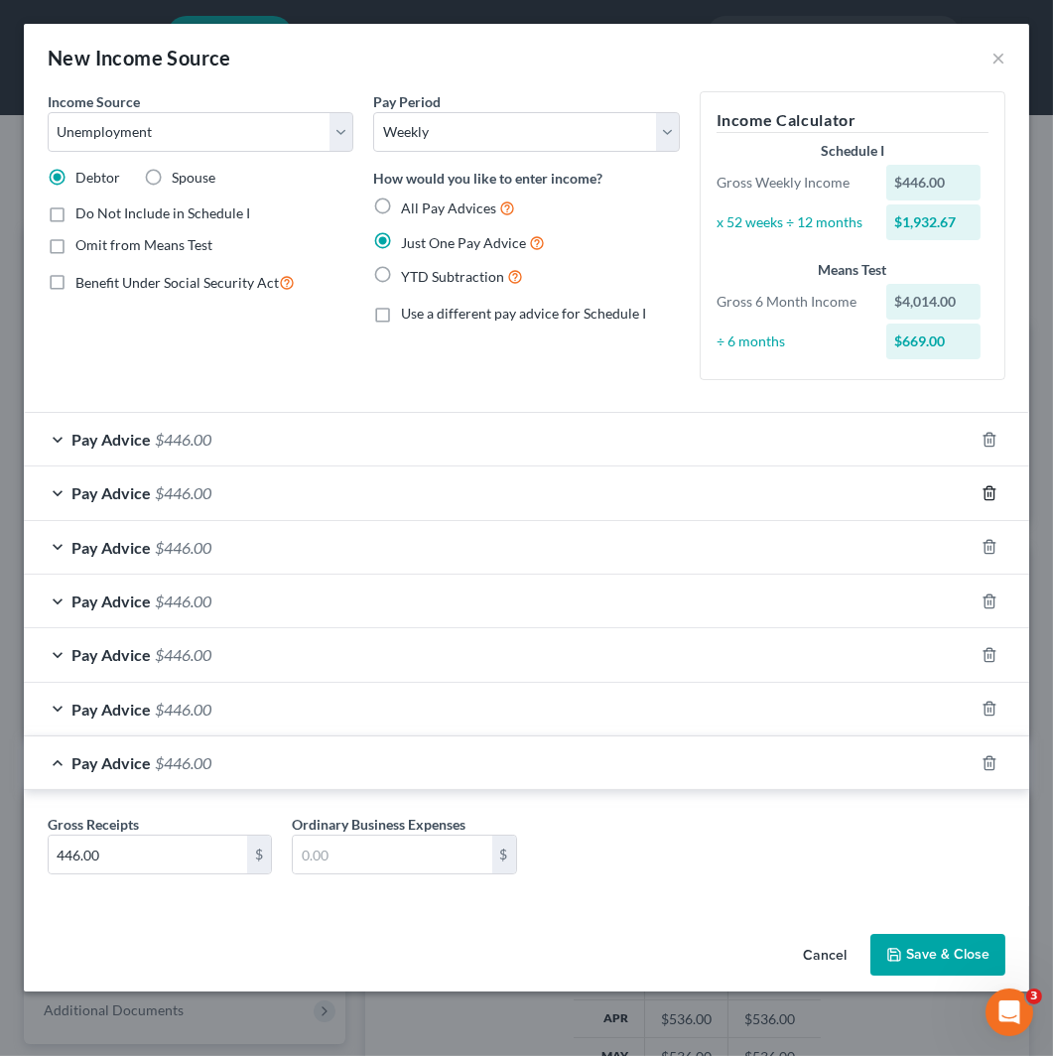
click at [984, 488] on icon "button" at bounding box center [990, 493] width 16 height 16
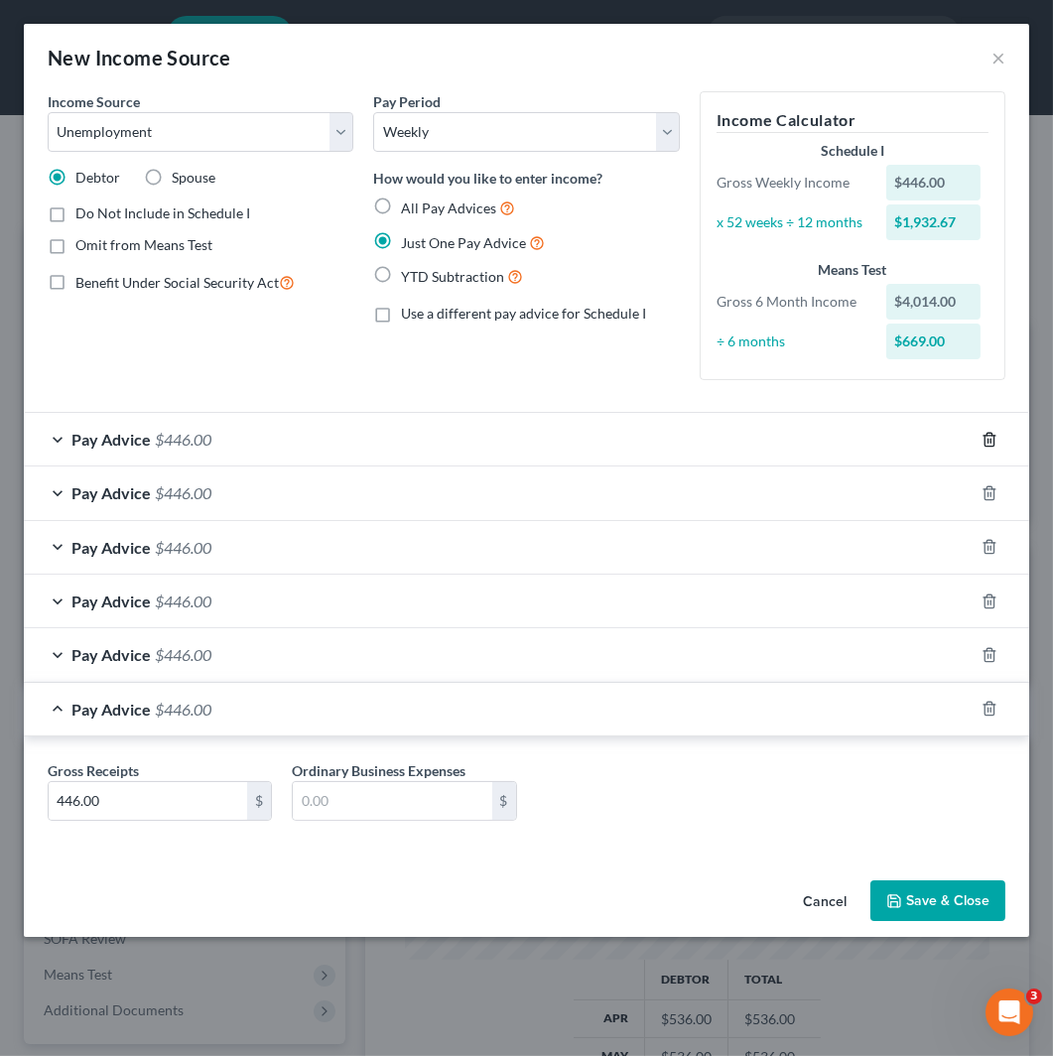
click at [989, 446] on icon "button" at bounding box center [989, 439] width 9 height 13
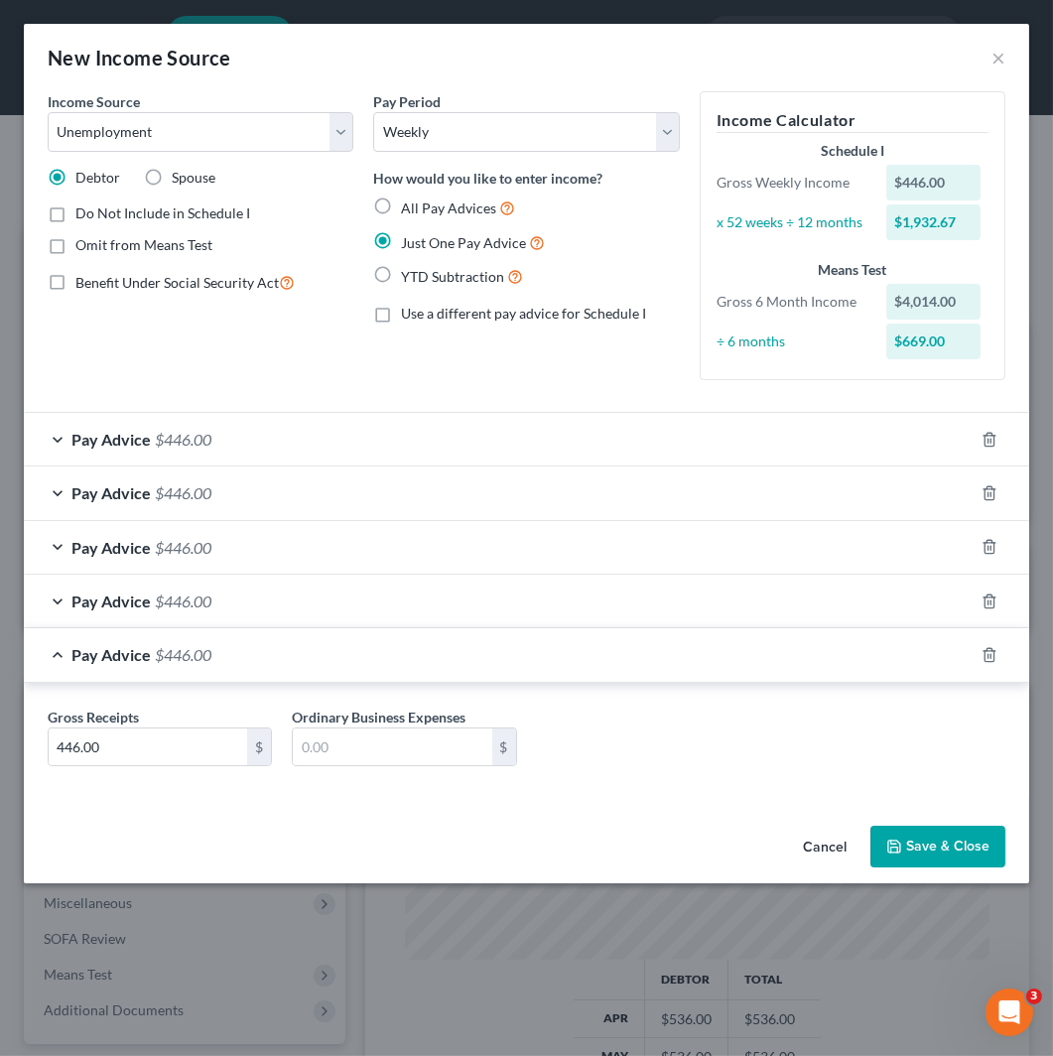
click at [994, 472] on div "Pay Advice $446.00" at bounding box center [527, 494] width 1006 height 54
click at [983, 440] on icon "button" at bounding box center [990, 440] width 16 height 16
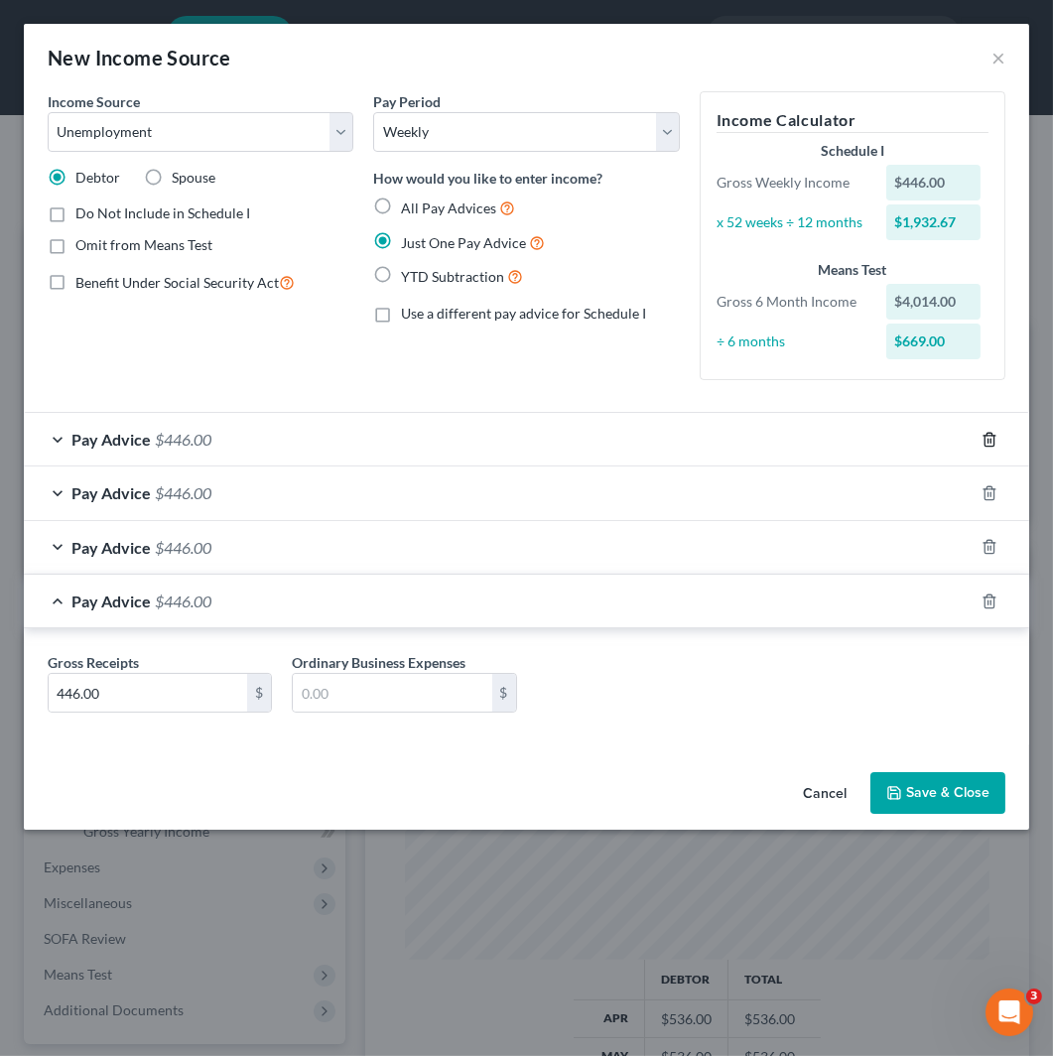
click at [985, 440] on icon "button" at bounding box center [989, 439] width 9 height 13
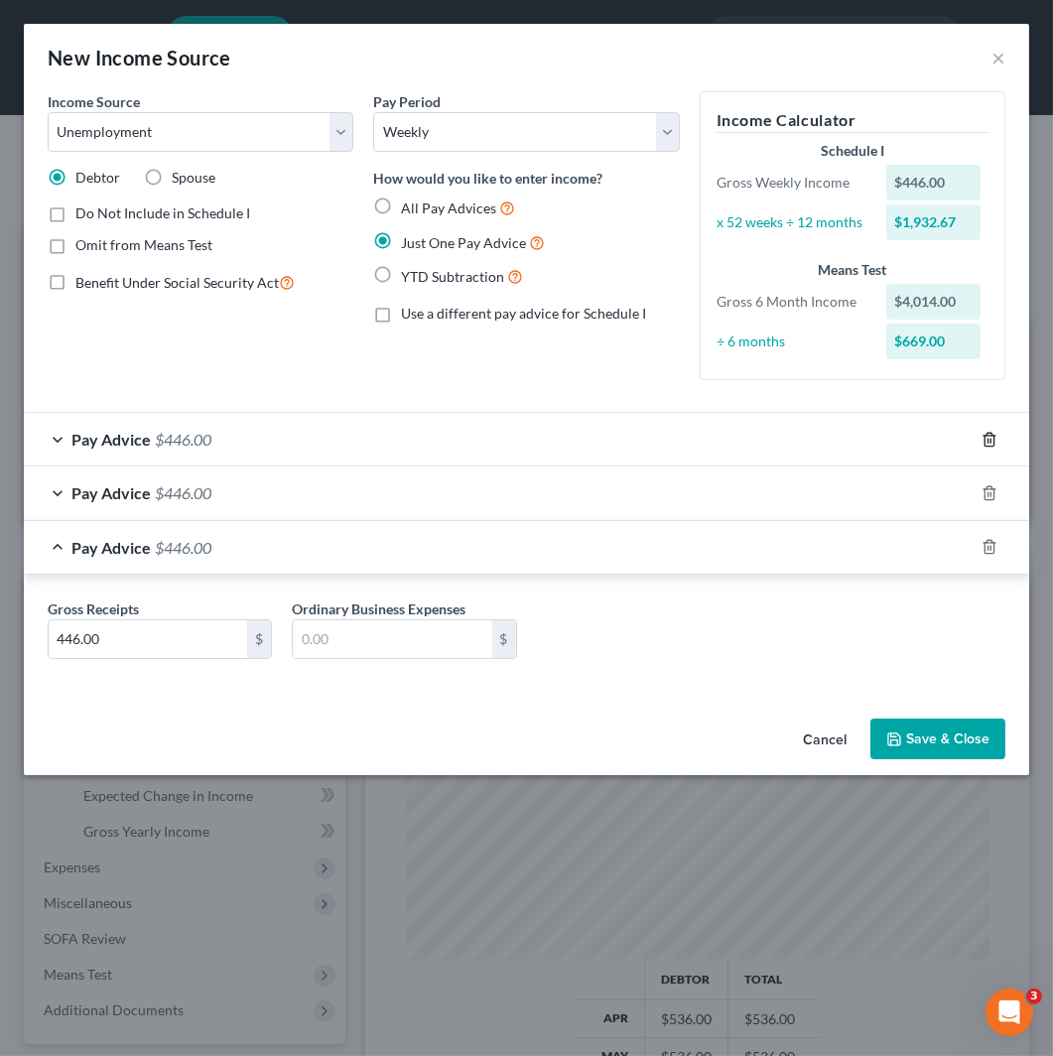
click at [985, 440] on icon "button" at bounding box center [989, 439] width 9 height 13
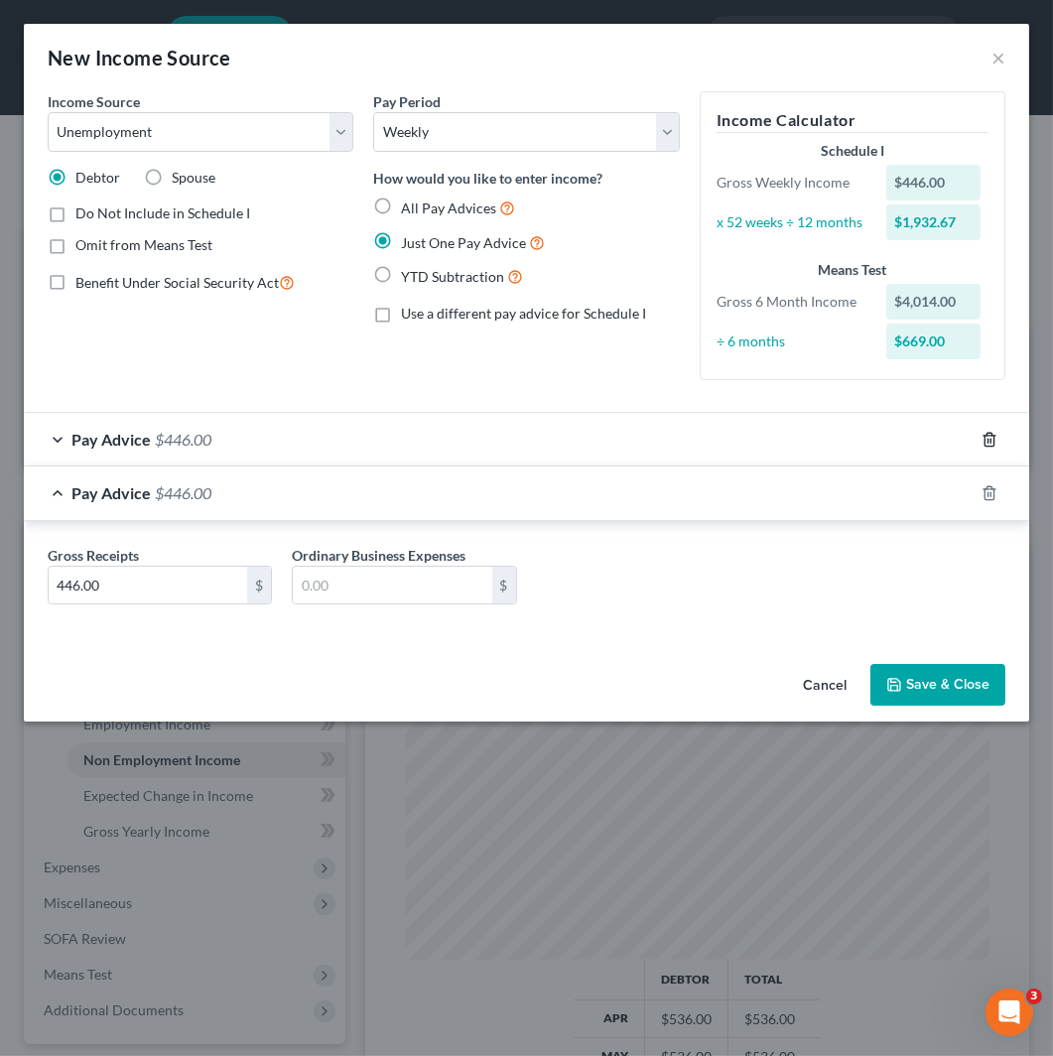
click at [985, 440] on icon "button" at bounding box center [989, 439] width 9 height 13
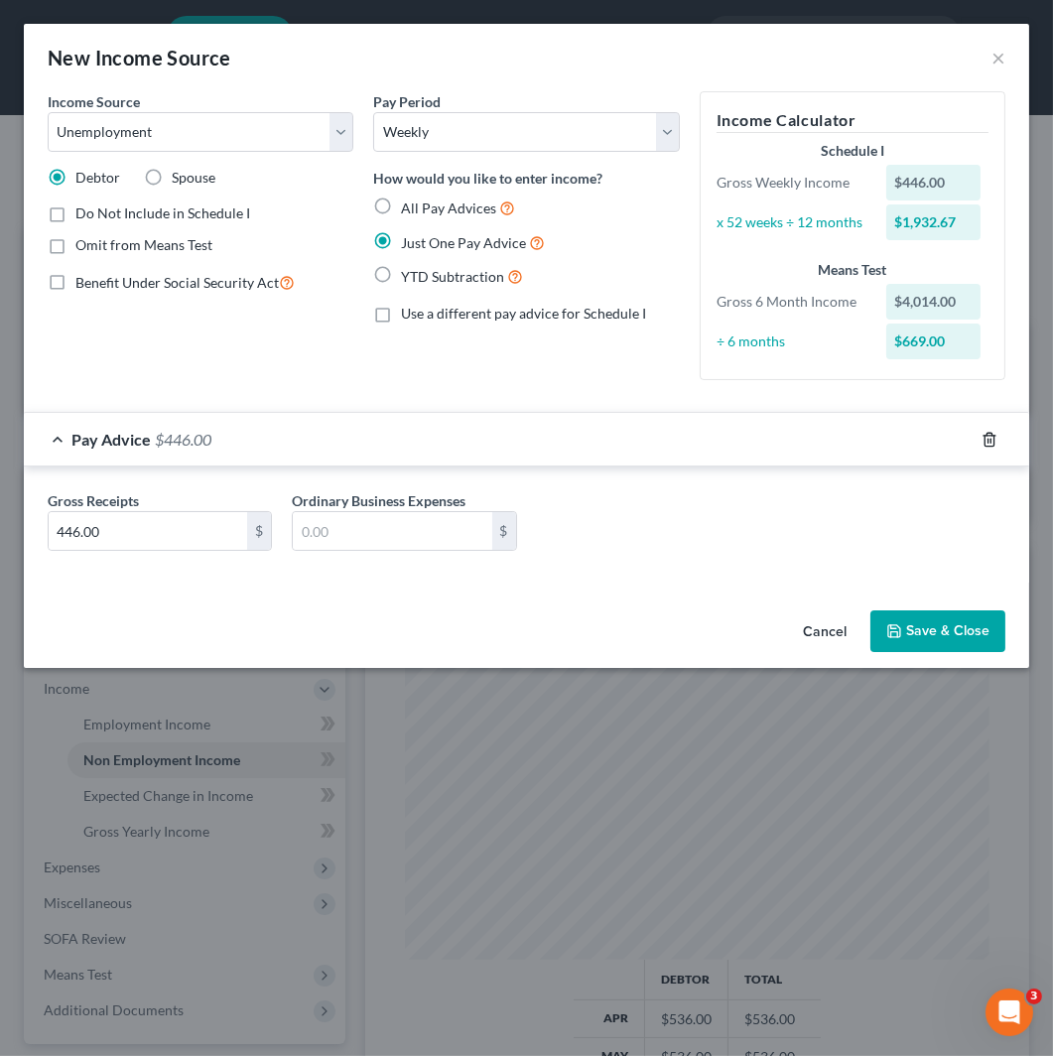
click at [985, 440] on icon "button" at bounding box center [989, 439] width 9 height 13
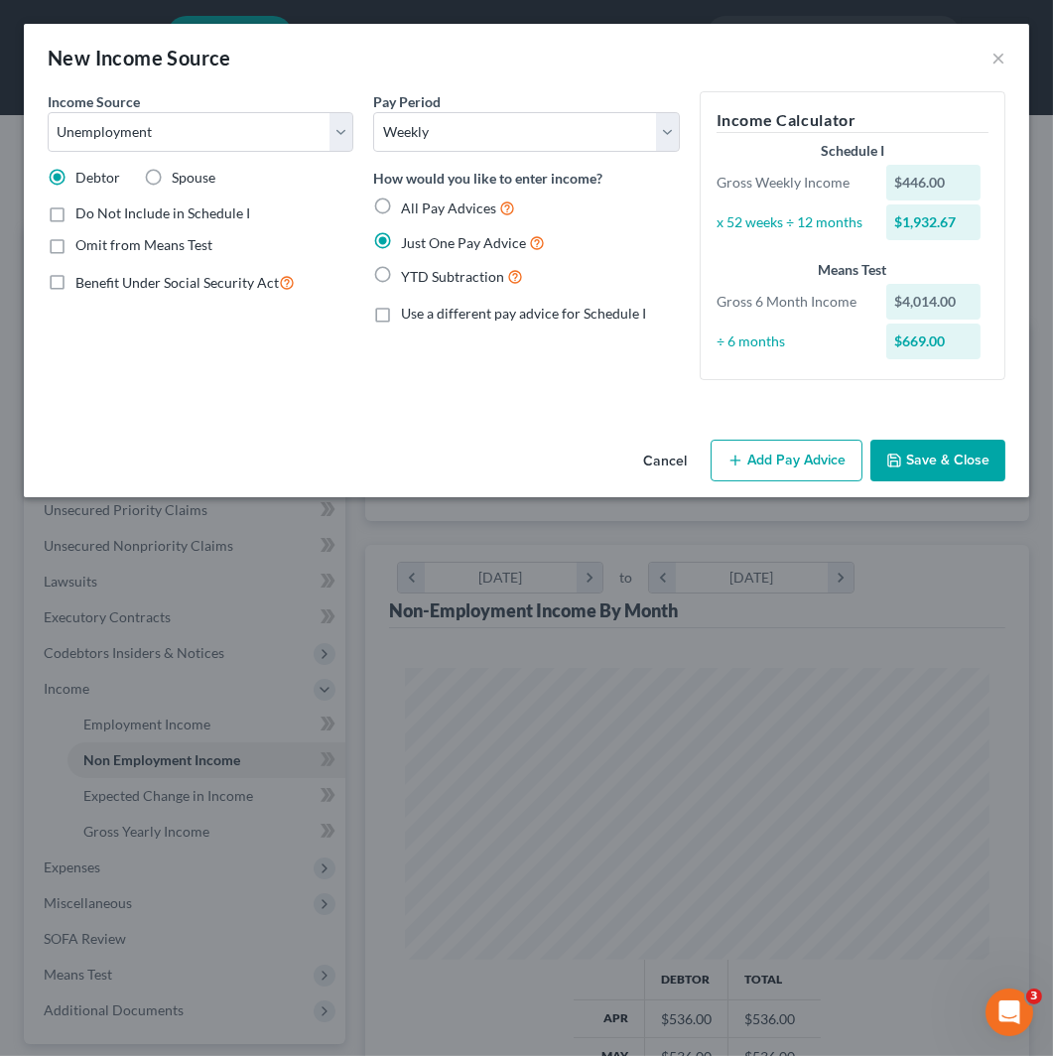
click at [473, 240] on span "Just One Pay Advice" at bounding box center [463, 242] width 125 height 17
click at [422, 240] on input "Just One Pay Advice" at bounding box center [415, 237] width 13 height 13
click at [750, 470] on button "Add Pay Advice" at bounding box center [787, 461] width 152 height 42
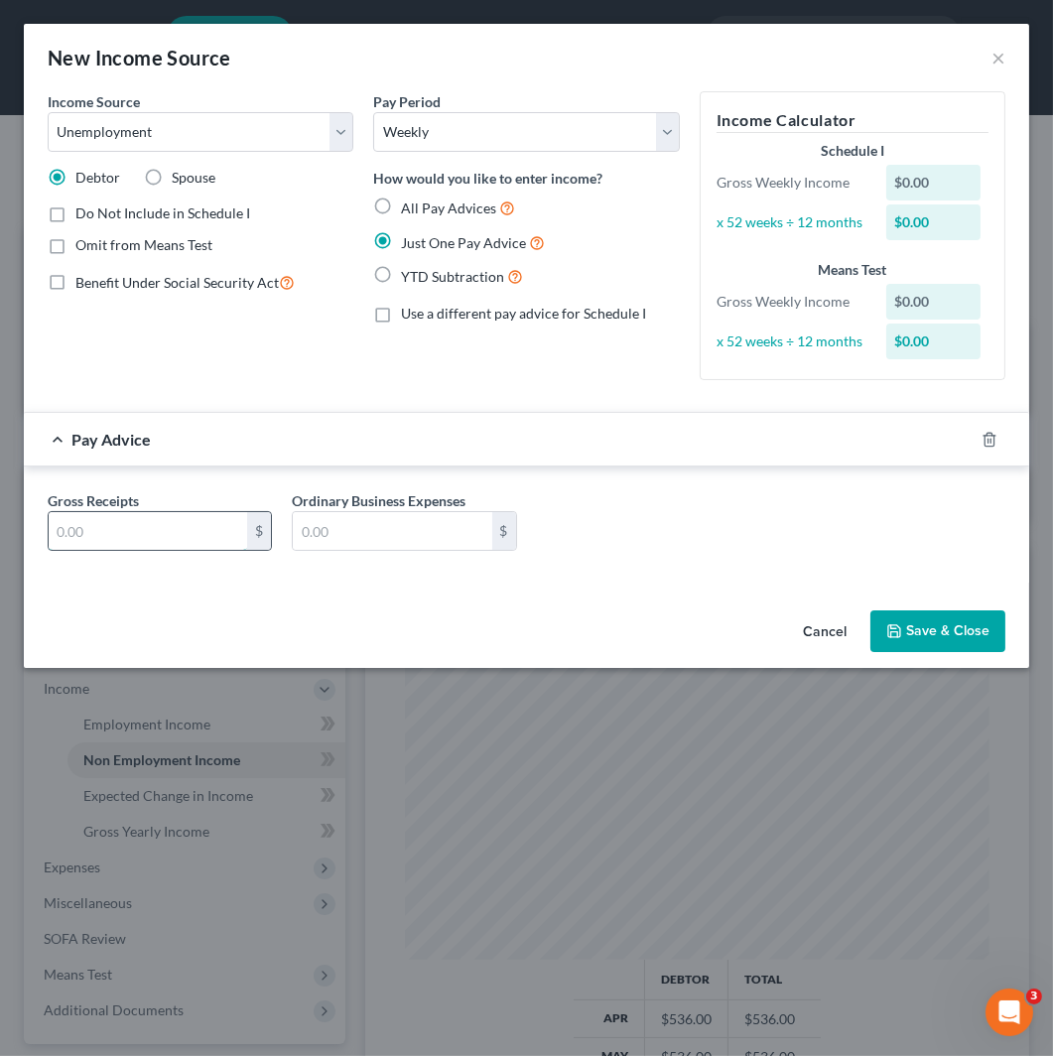
click at [179, 523] on input "text" at bounding box center [148, 531] width 199 height 38
click at [957, 631] on button "Save & Close" at bounding box center [938, 632] width 135 height 42
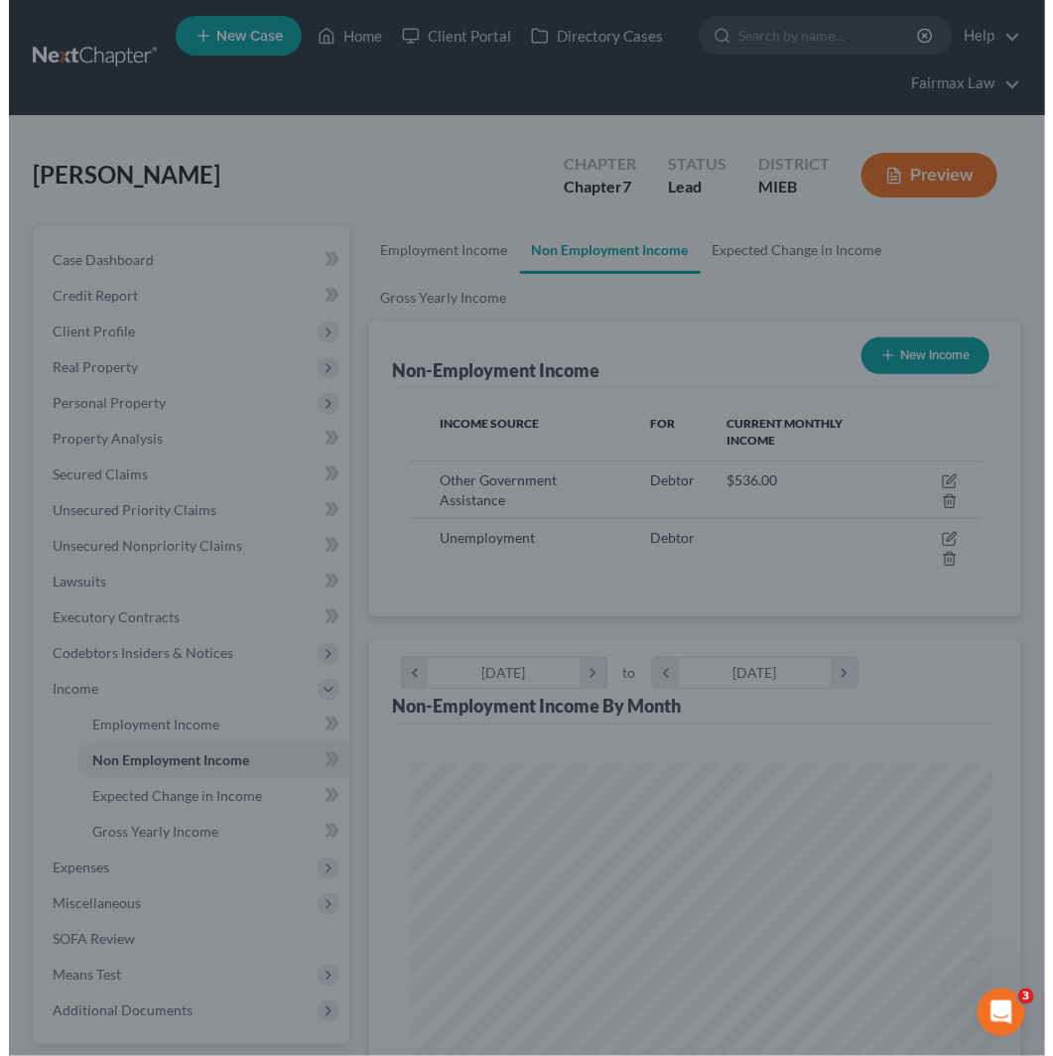
scroll to position [992494, 992167]
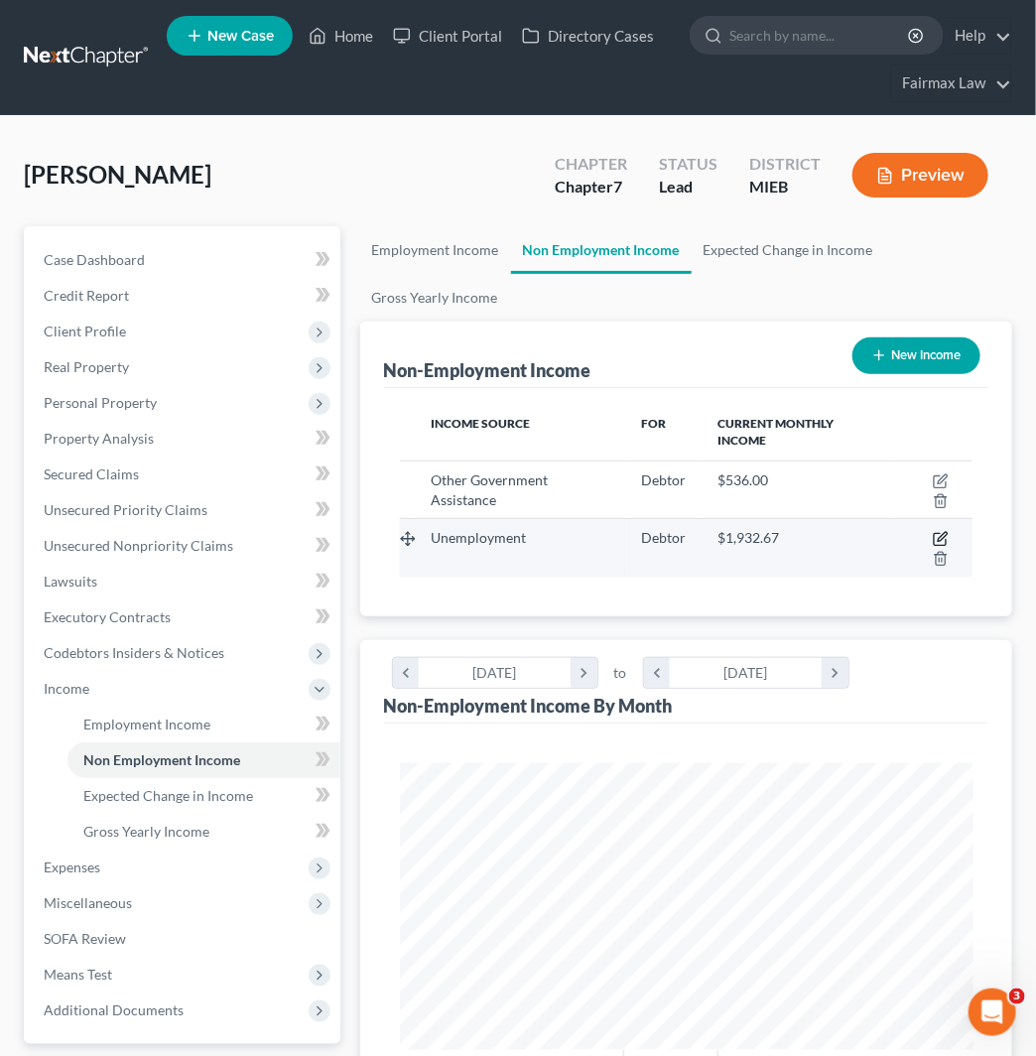
click at [938, 536] on icon "button" at bounding box center [941, 539] width 16 height 16
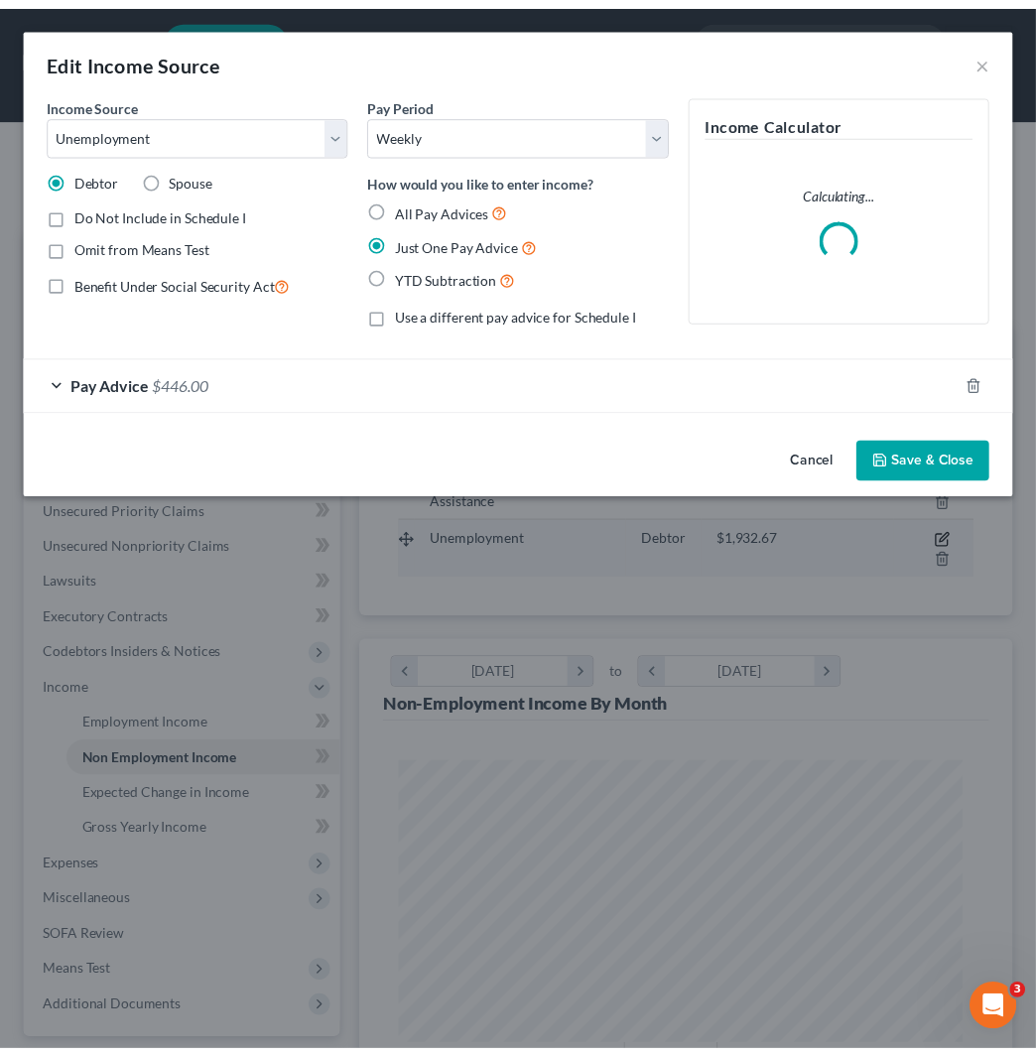
scroll to position [291, 623]
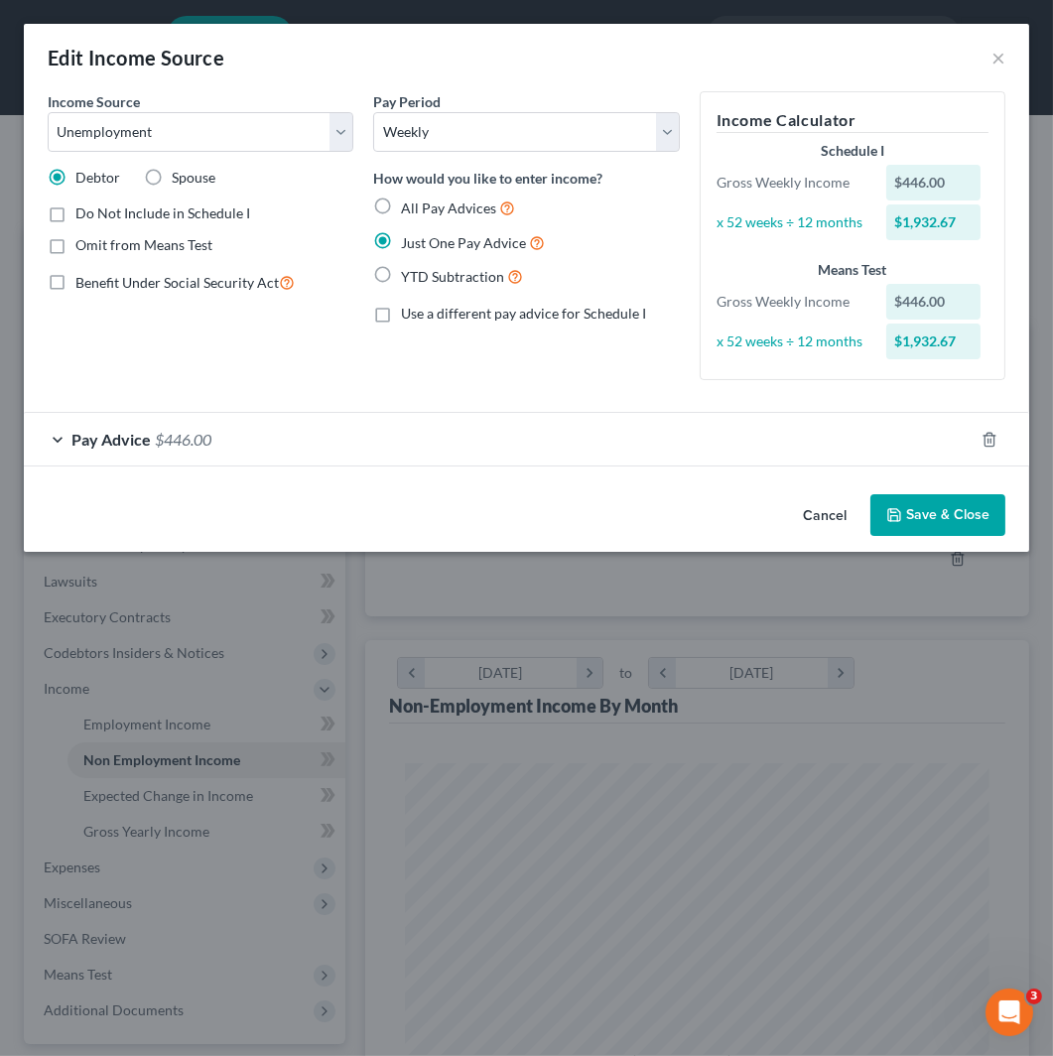
drag, startPoint x: 649, startPoint y: 454, endPoint x: 950, endPoint y: 537, distance: 312.2
click at [652, 454] on div "Pay Advice $446.00" at bounding box center [499, 439] width 950 height 53
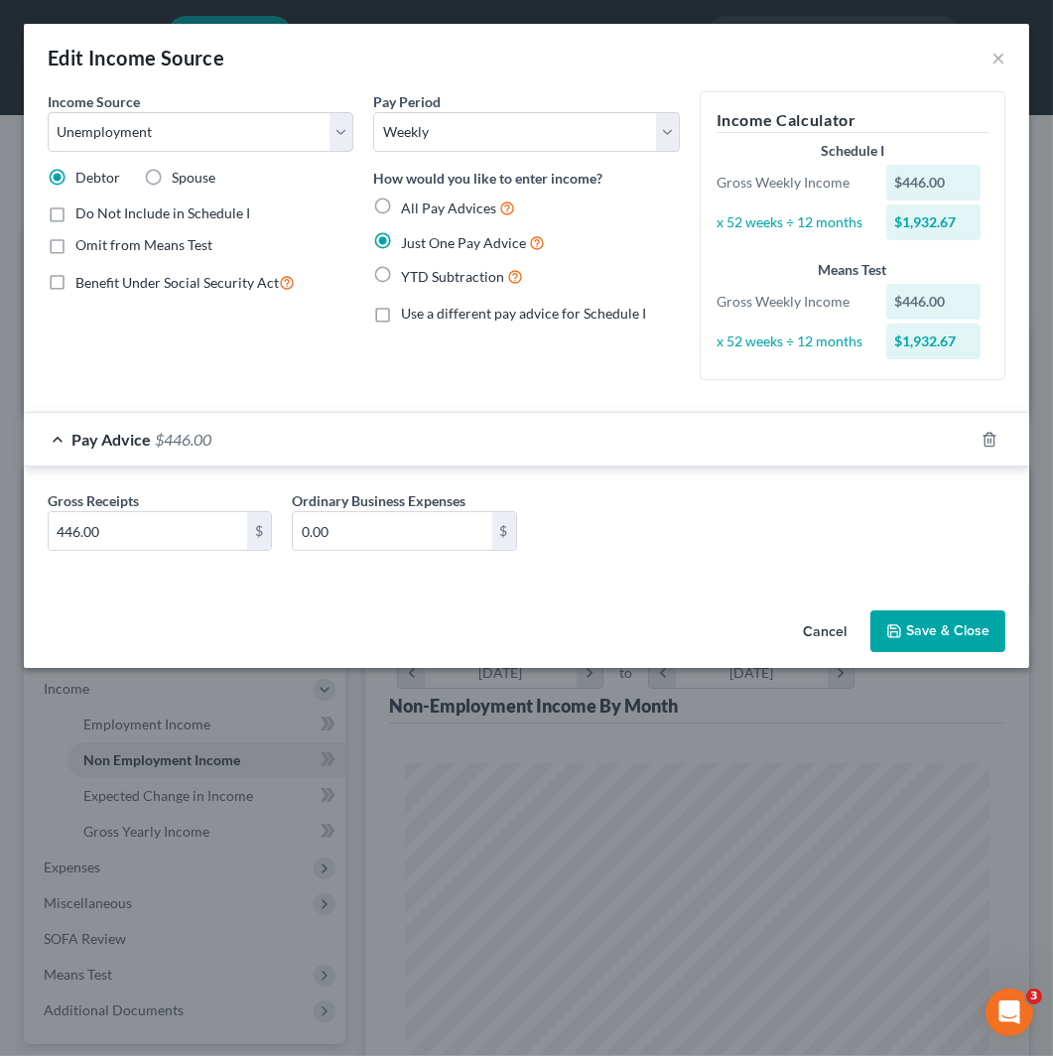
click at [930, 620] on button "Save & Close" at bounding box center [938, 632] width 135 height 42
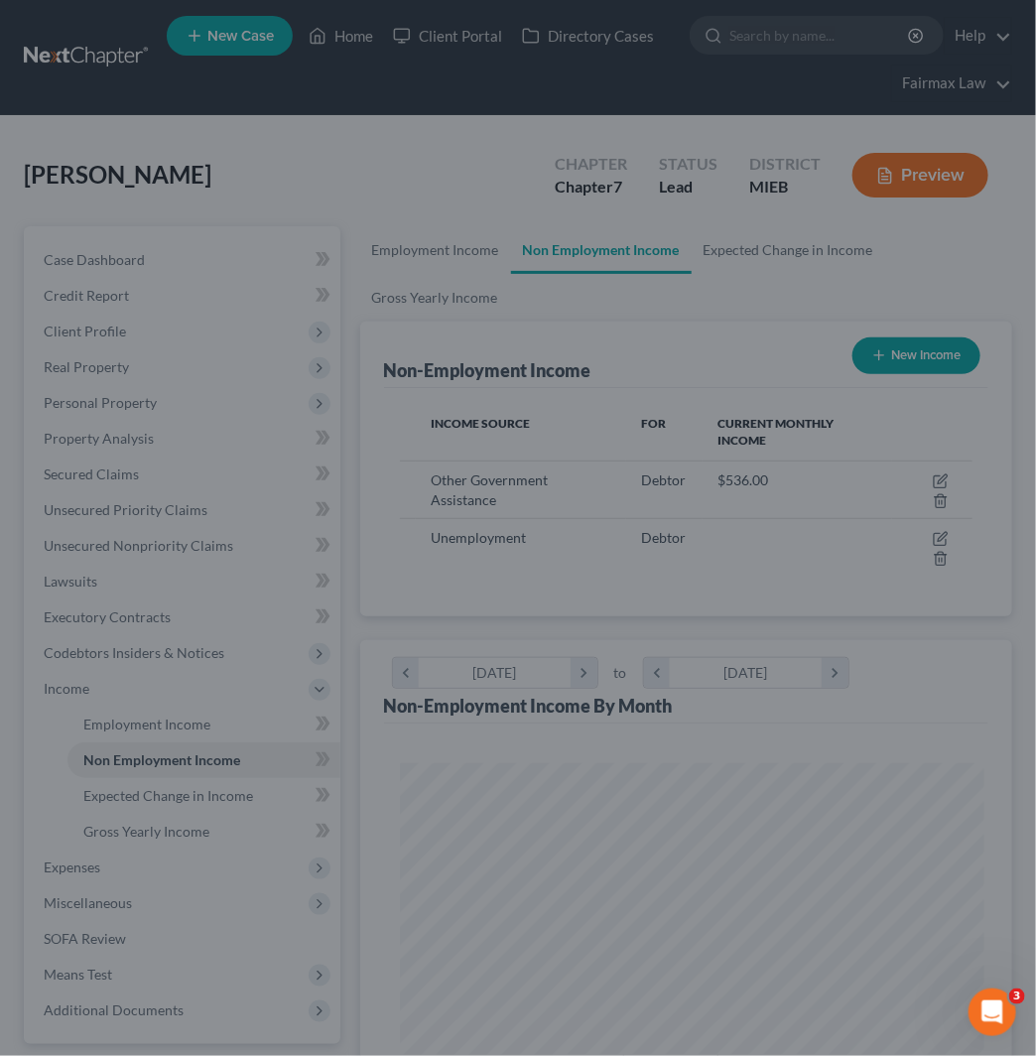
scroll to position [992494, 992167]
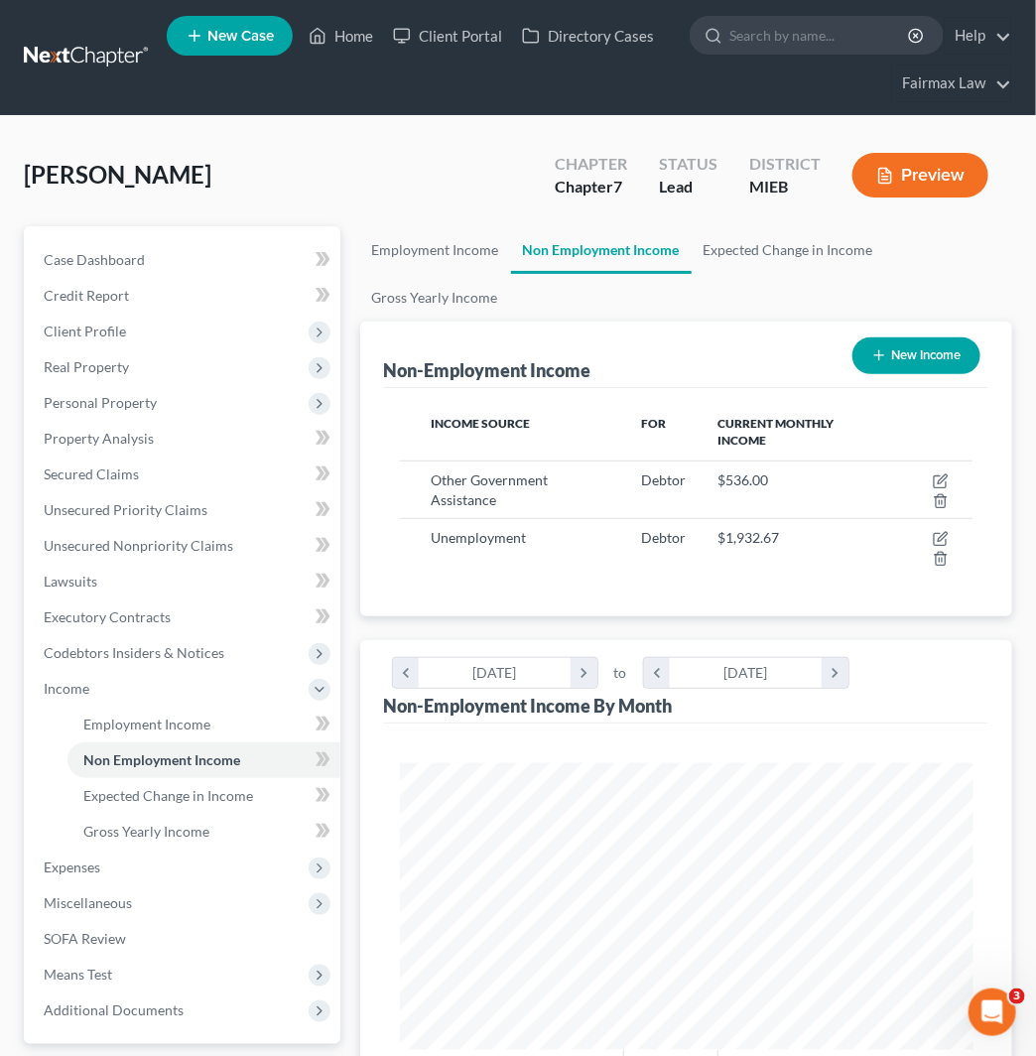
click at [720, 293] on ul "Employment Income Non Employment Income Expected Change in Income Gross Yearly …" at bounding box center [686, 273] width 652 height 95
click at [475, 293] on link "Gross Yearly Income" at bounding box center [435, 298] width 150 height 48
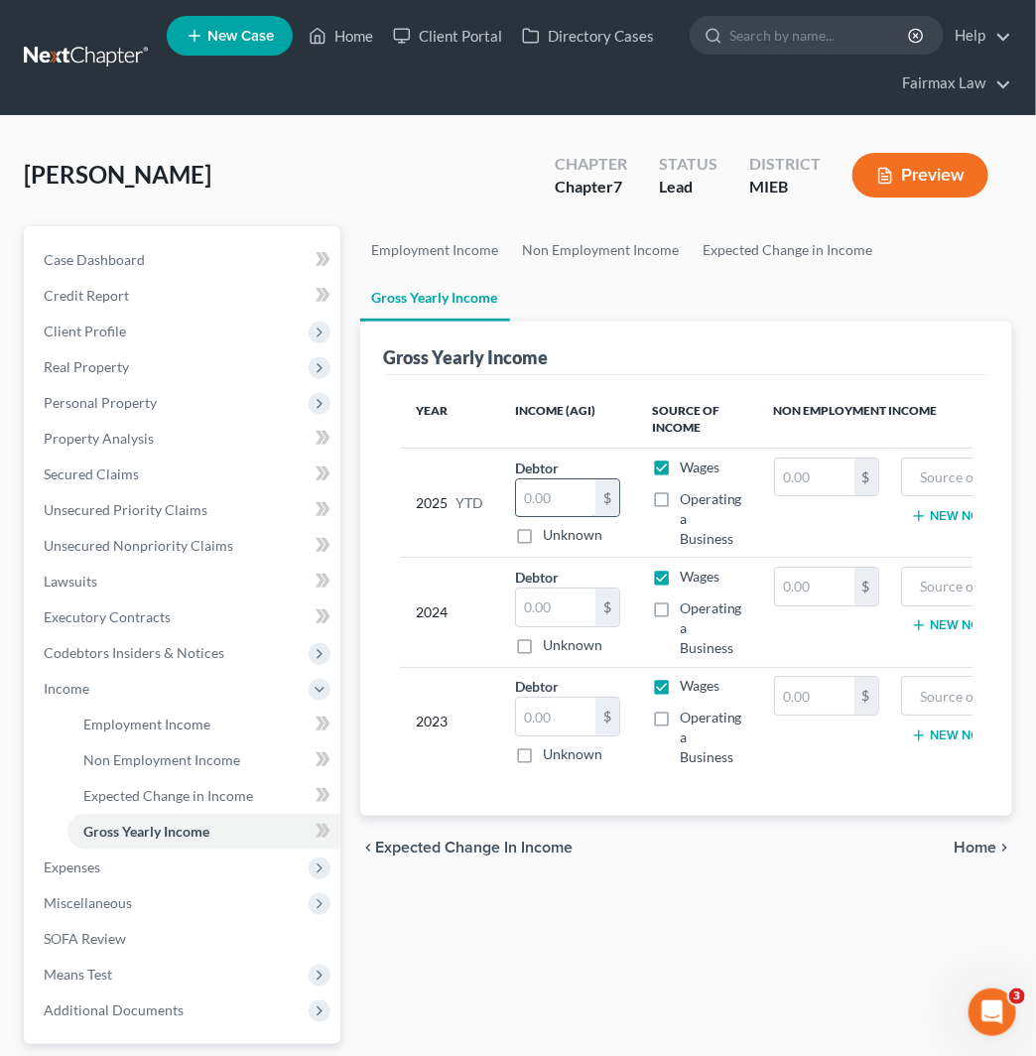
drag, startPoint x: 561, startPoint y: 512, endPoint x: 561, endPoint y: 501, distance: 10.9
click at [561, 507] on input "text" at bounding box center [555, 499] width 79 height 38
click at [810, 473] on input "text" at bounding box center [814, 478] width 79 height 38
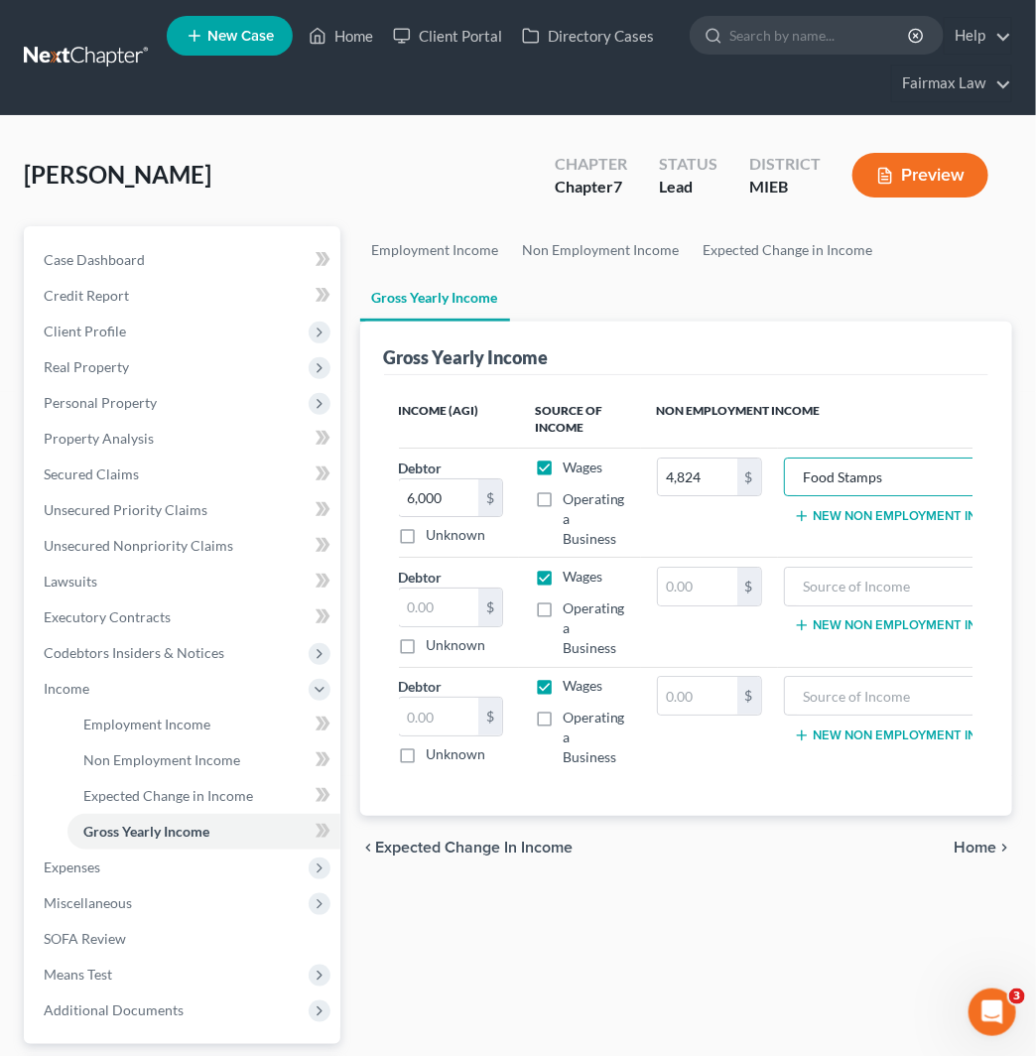
click at [887, 513] on button "New Non Employment Income" at bounding box center [904, 516] width 221 height 16
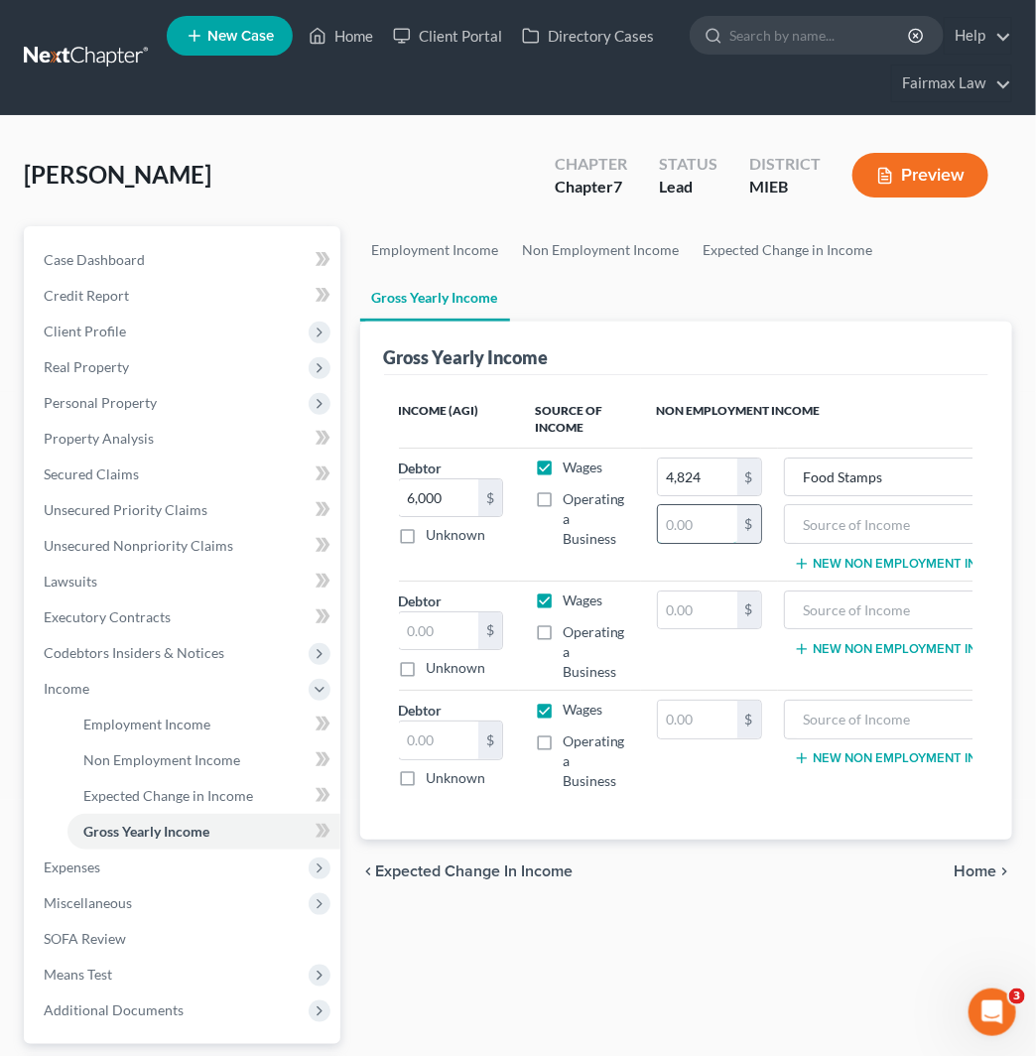
click at [717, 536] on input "text" at bounding box center [697, 524] width 79 height 38
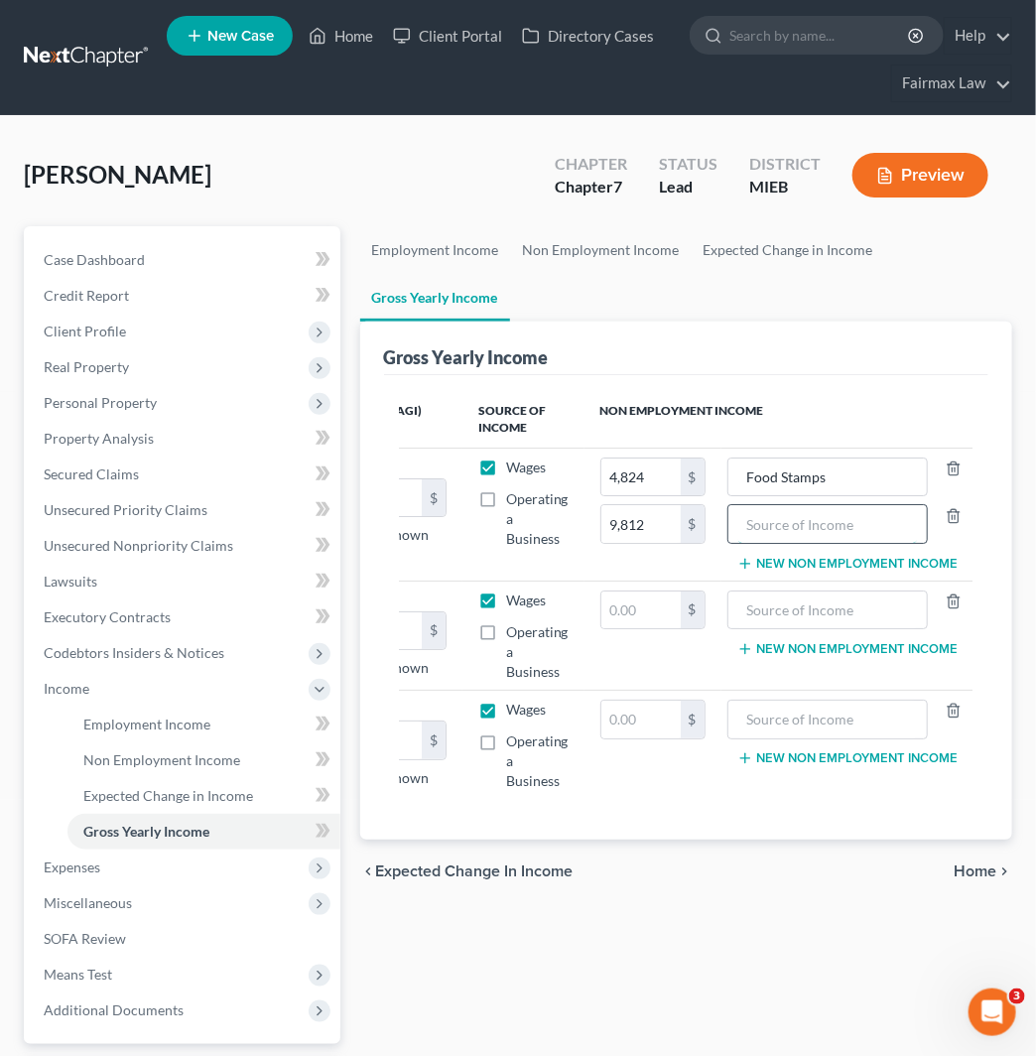
click at [768, 523] on input "text" at bounding box center [829, 524] width 180 height 38
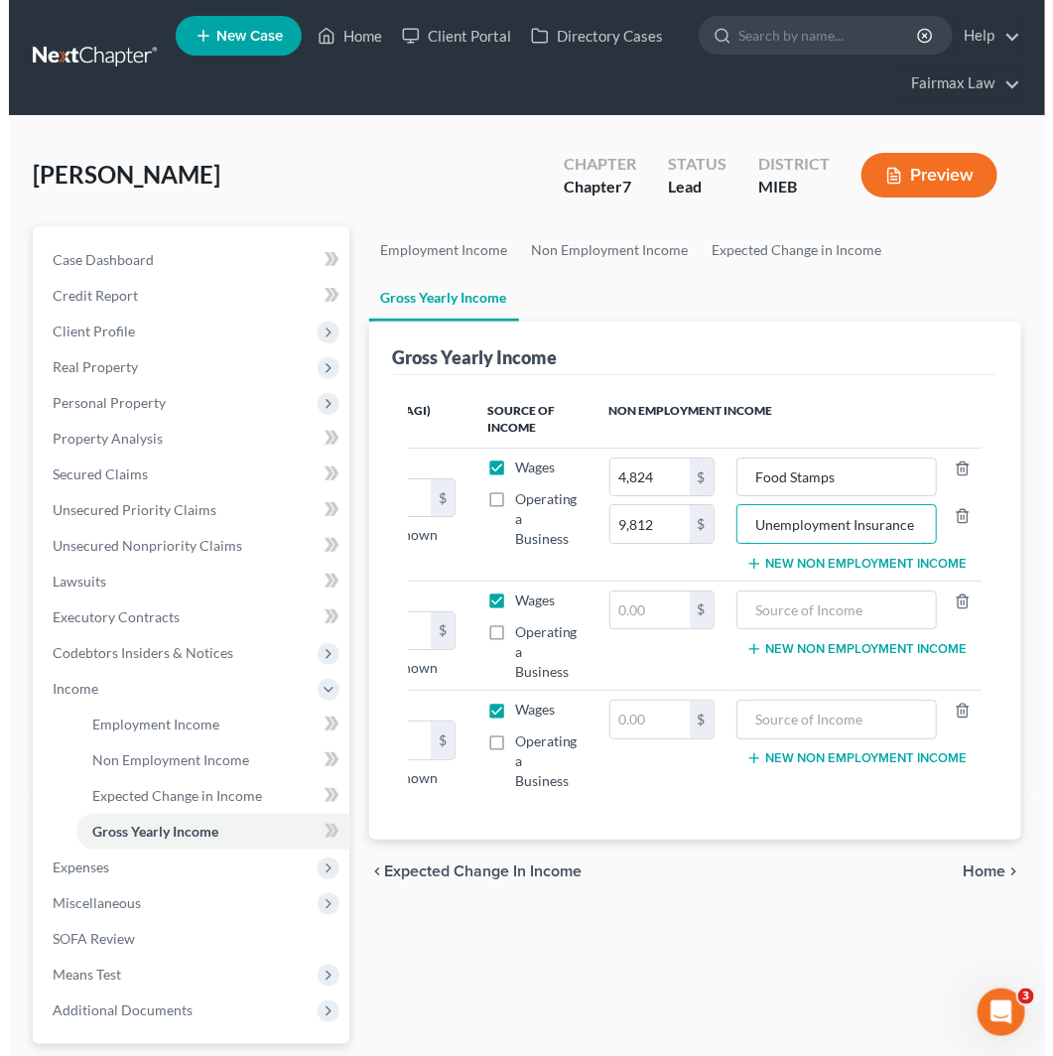
scroll to position [0, 0]
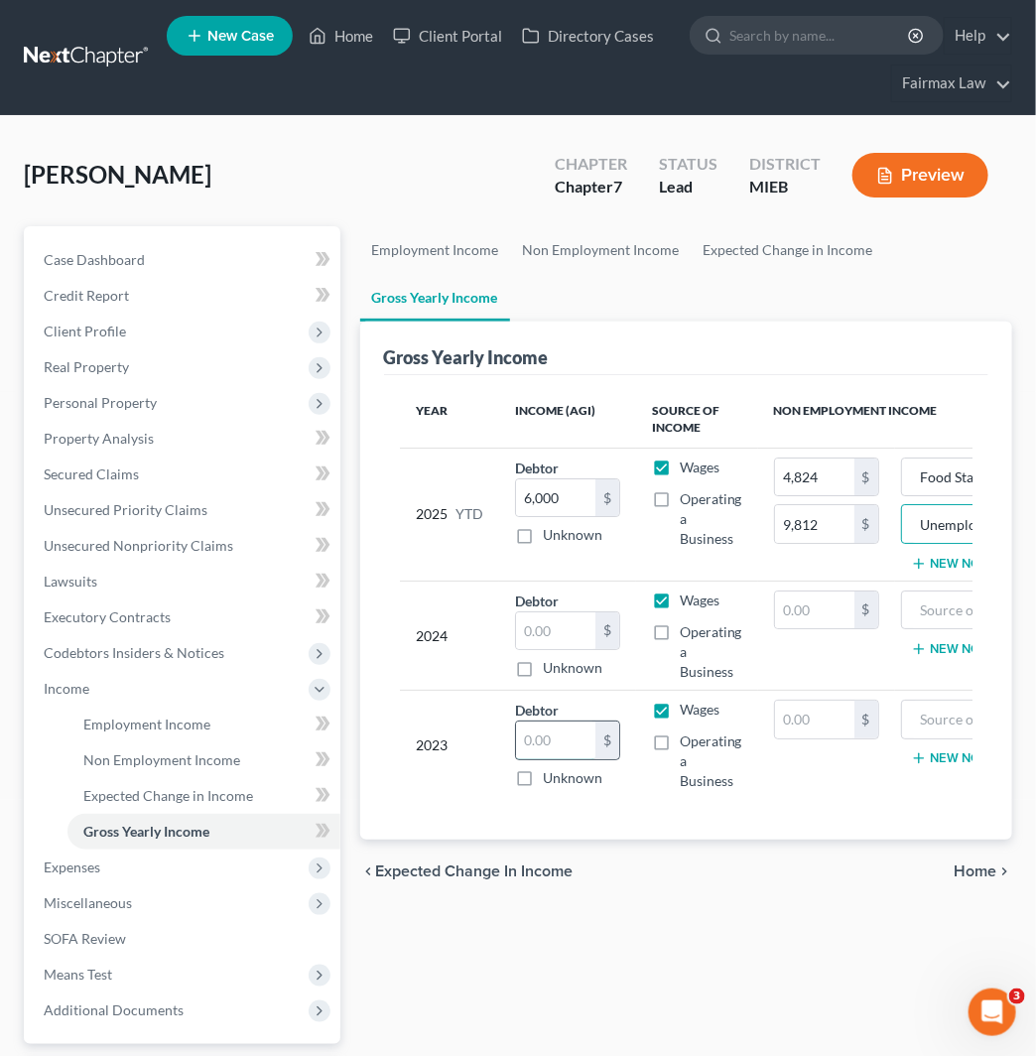
click at [543, 741] on input "text" at bounding box center [555, 741] width 79 height 38
click at [572, 631] on input "text" at bounding box center [555, 632] width 79 height 38
click at [176, 414] on span "Personal Property" at bounding box center [184, 403] width 313 height 36
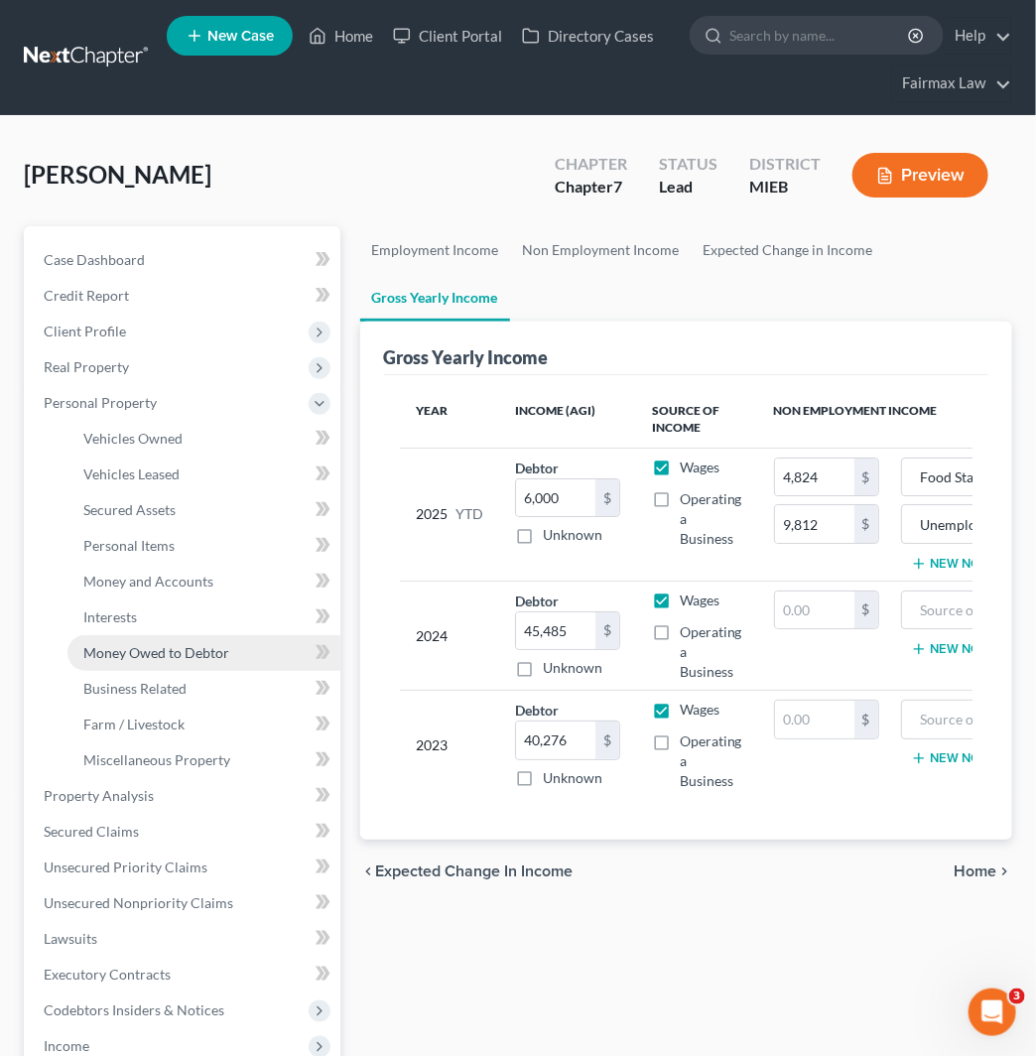
click at [202, 658] on span "Money Owed to Debtor" at bounding box center [156, 652] width 146 height 17
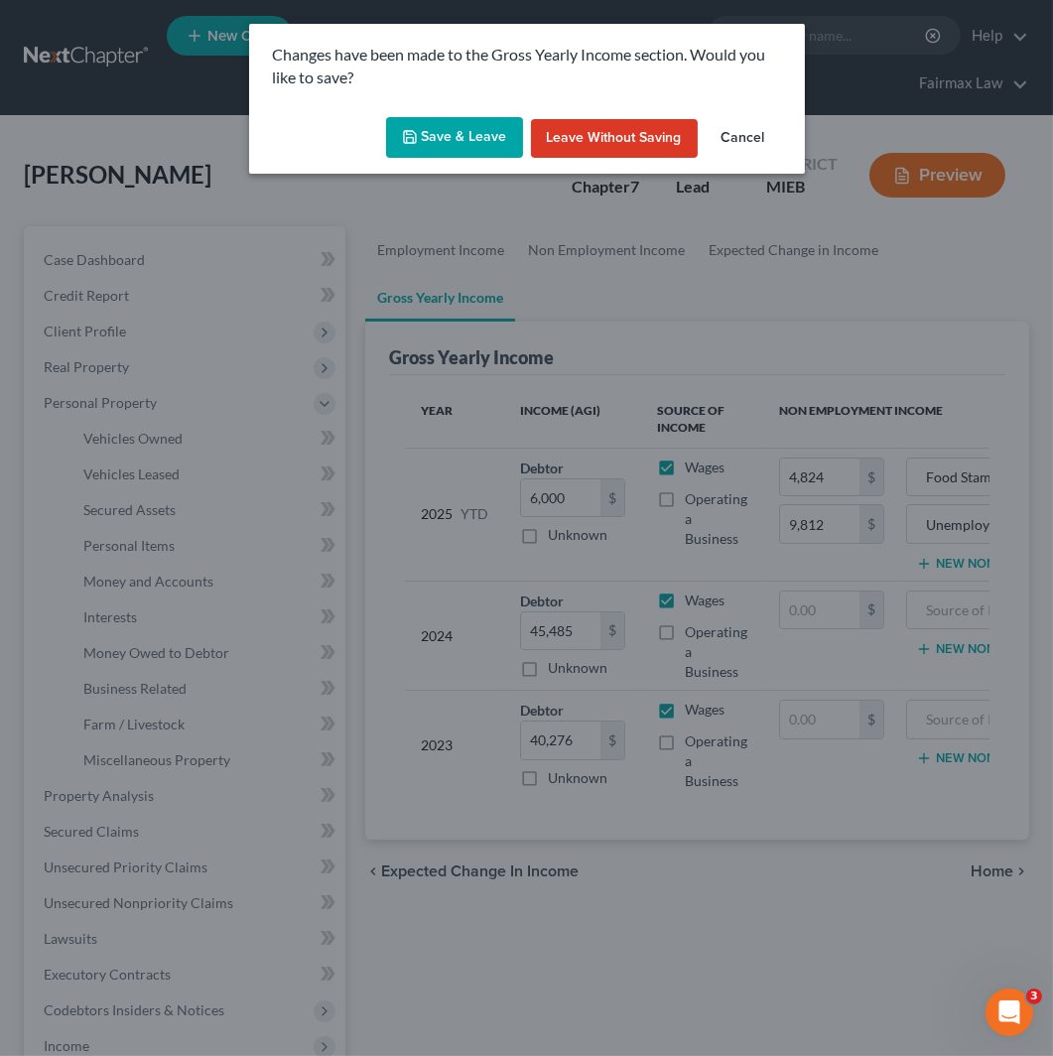
click at [424, 136] on button "Save & Leave" at bounding box center [454, 138] width 137 height 42
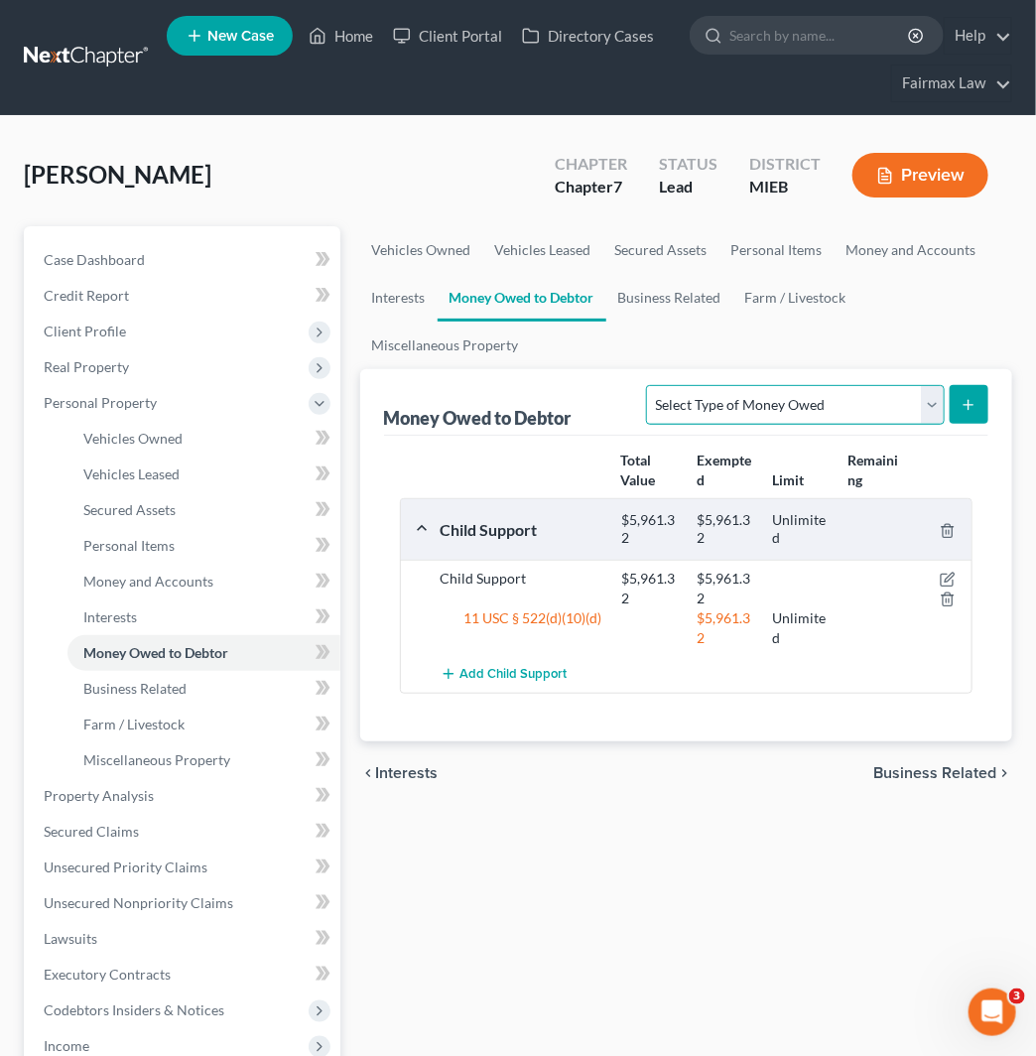
click at [906, 413] on select "Select Type of Money Owed Accounts Receivable Alimony Child Support Claims Agai…" at bounding box center [795, 405] width 298 height 40
click at [646, 385] on select "Select Type of Money Owed Accounts Receivable Alimony Child Support Claims Agai…" at bounding box center [795, 405] width 298 height 40
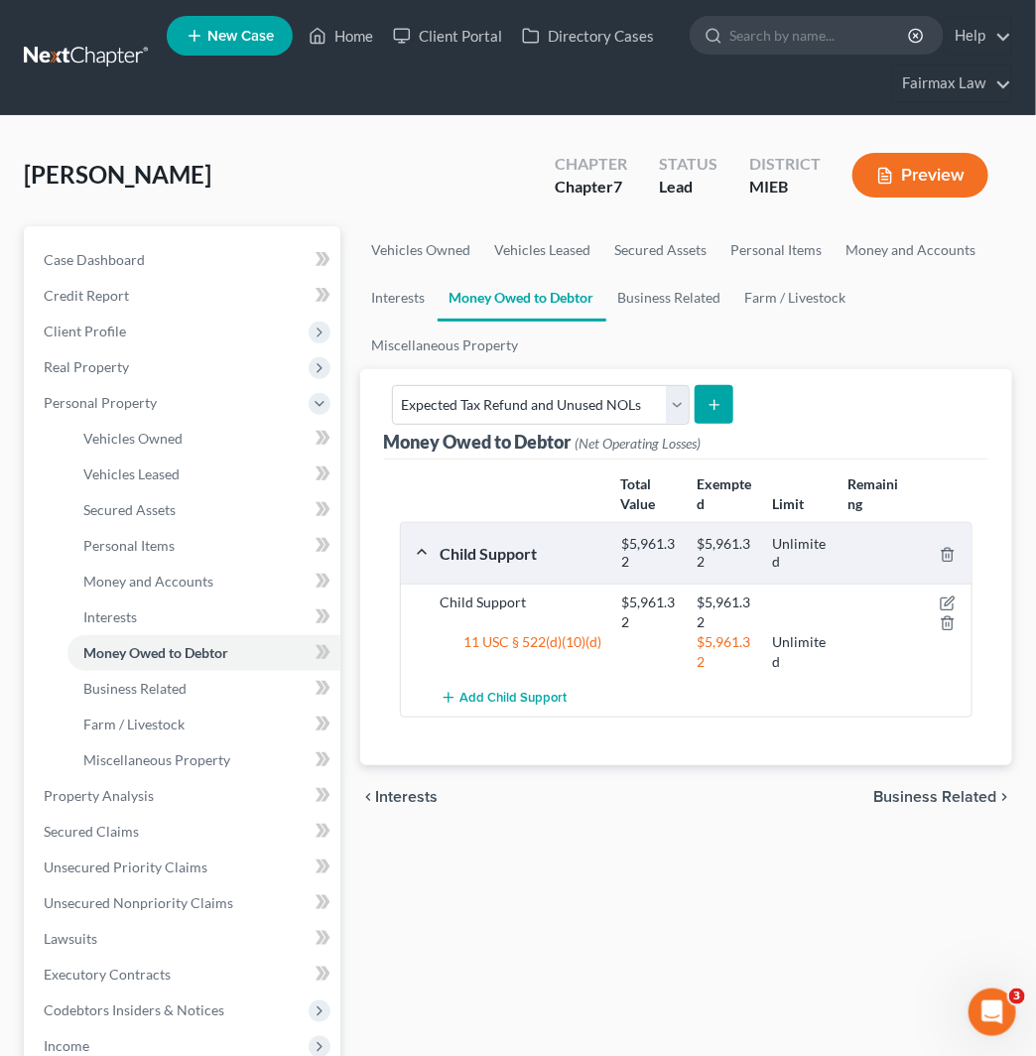
click at [707, 410] on icon "submit" at bounding box center [715, 405] width 16 height 16
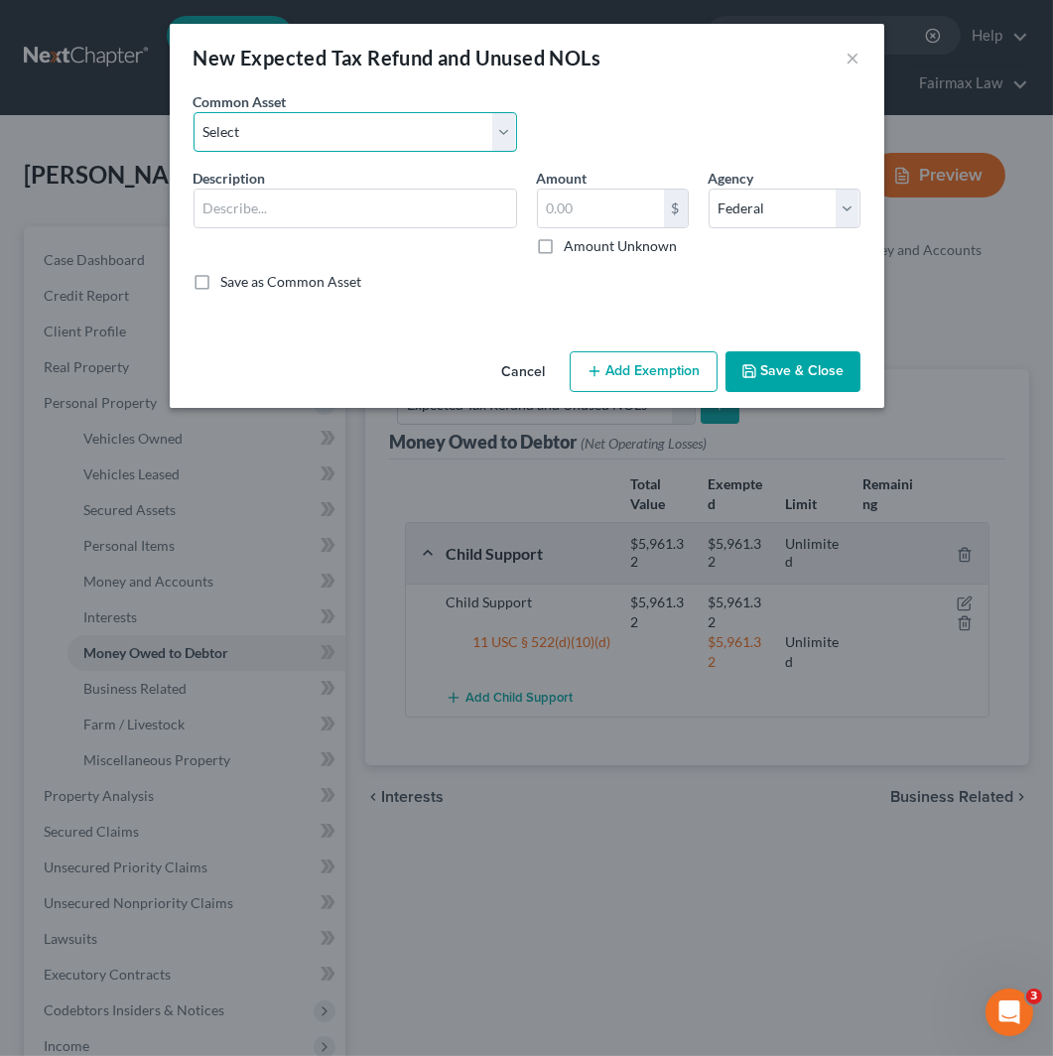
click at [371, 131] on select "Select Potential 2025 tax refunds - estimated and prorated for September Potent…" at bounding box center [356, 132] width 324 height 40
click at [194, 112] on select "Select Potential 2025 tax refunds - estimated and prorated for September Potent…" at bounding box center [356, 132] width 324 height 40
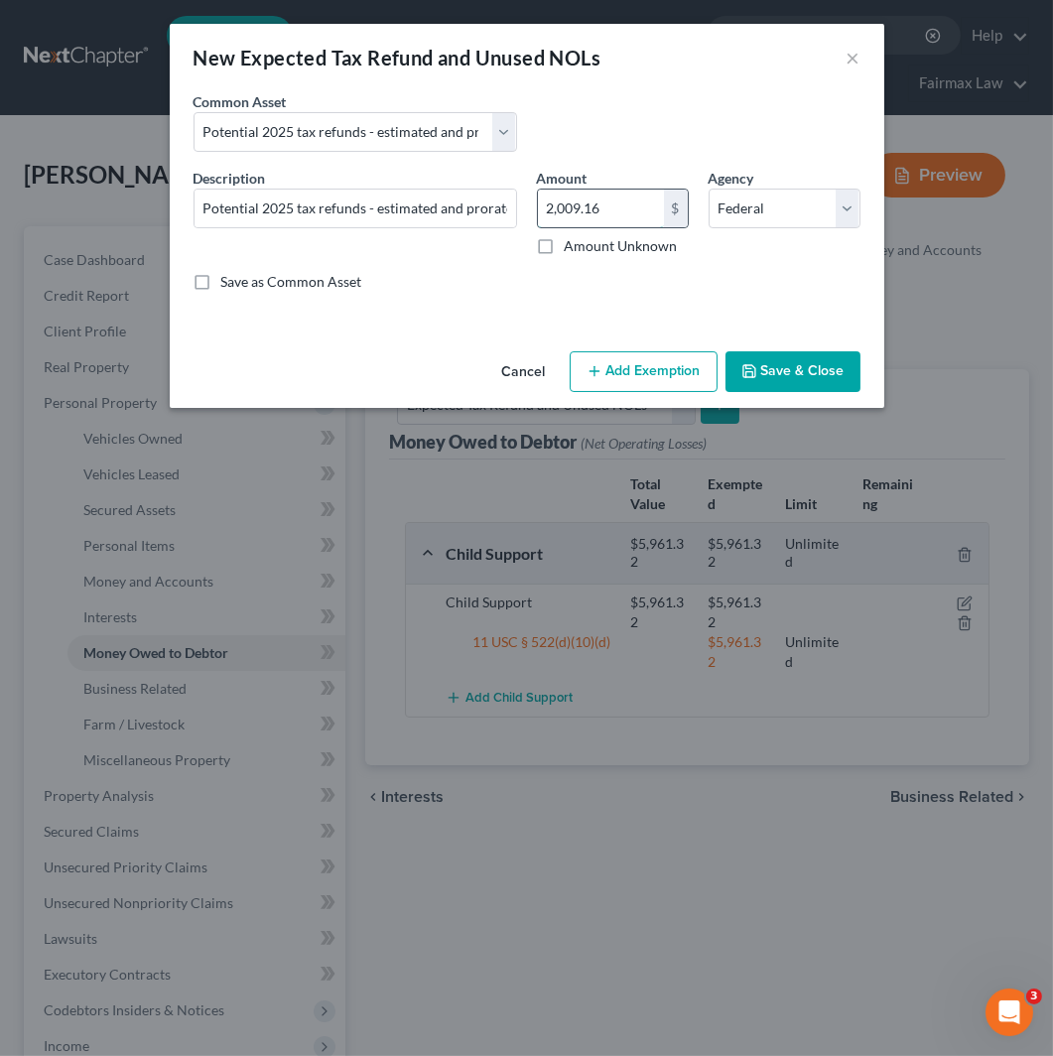
click at [596, 212] on input "2,009.16" at bounding box center [601, 209] width 126 height 38
paste input "516.6666666666667"
click at [689, 367] on button "Add Exemption" at bounding box center [644, 372] width 148 height 42
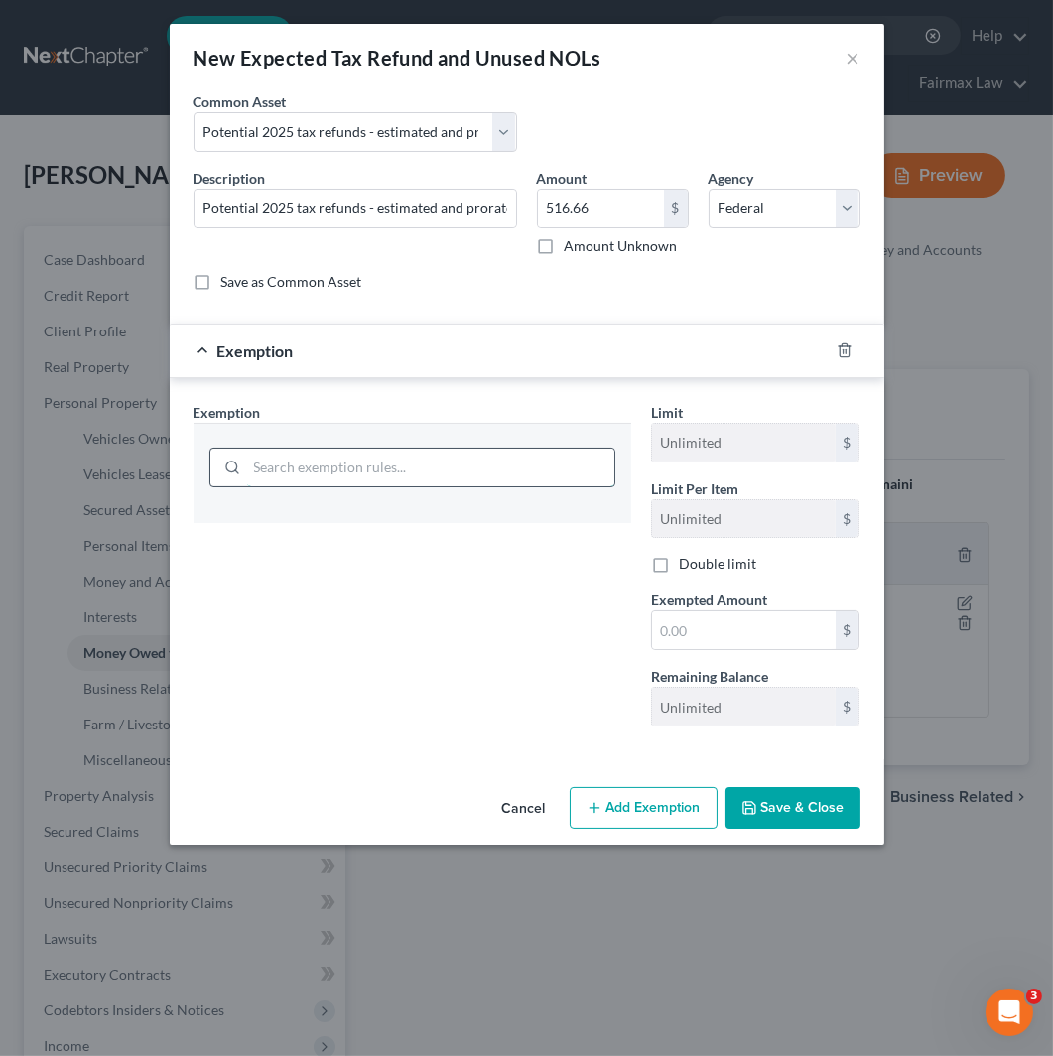
click at [369, 472] on input "search" at bounding box center [430, 468] width 367 height 38
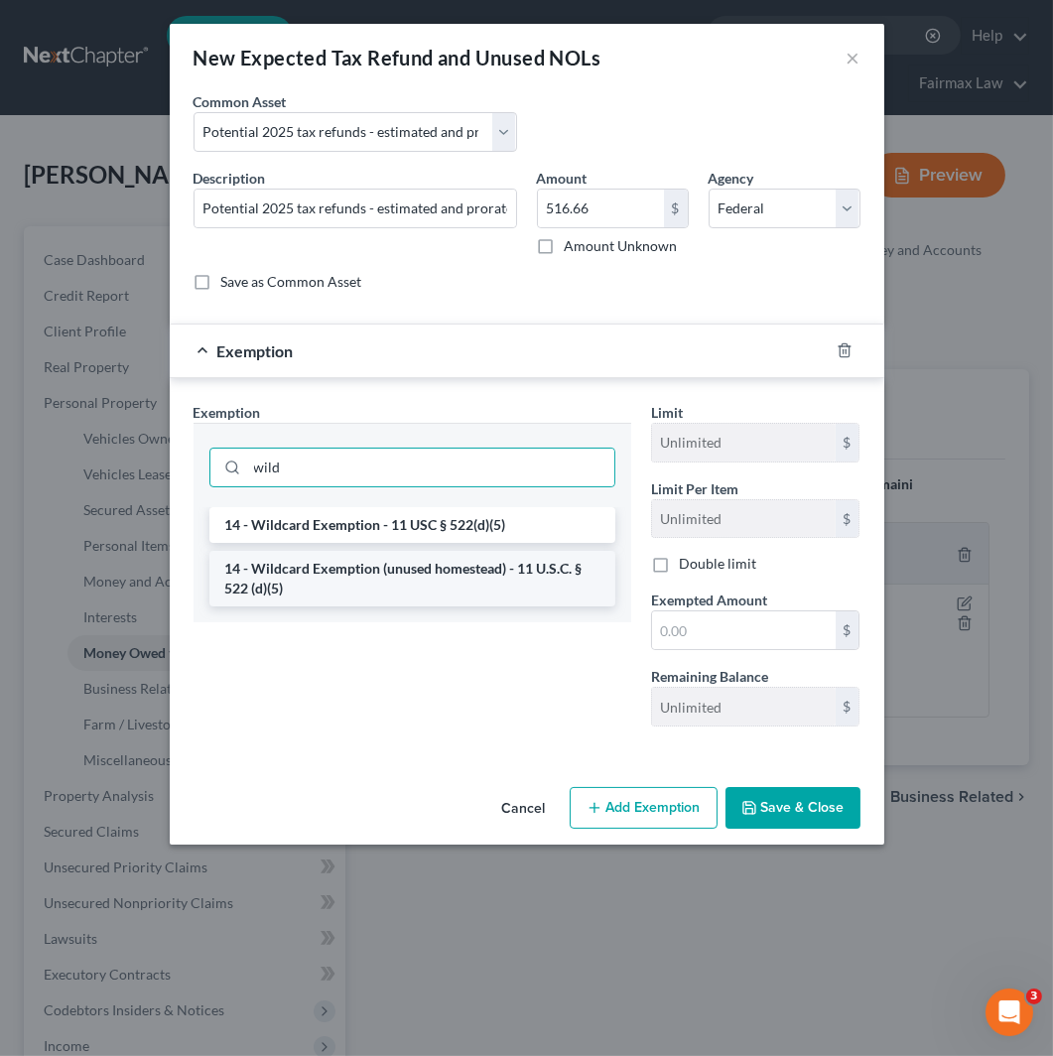
click at [458, 574] on li "14 - Wildcard Exemption (unused homestead) - 11 U.S.C. § 522 (d)(5)" at bounding box center [412, 579] width 406 height 56
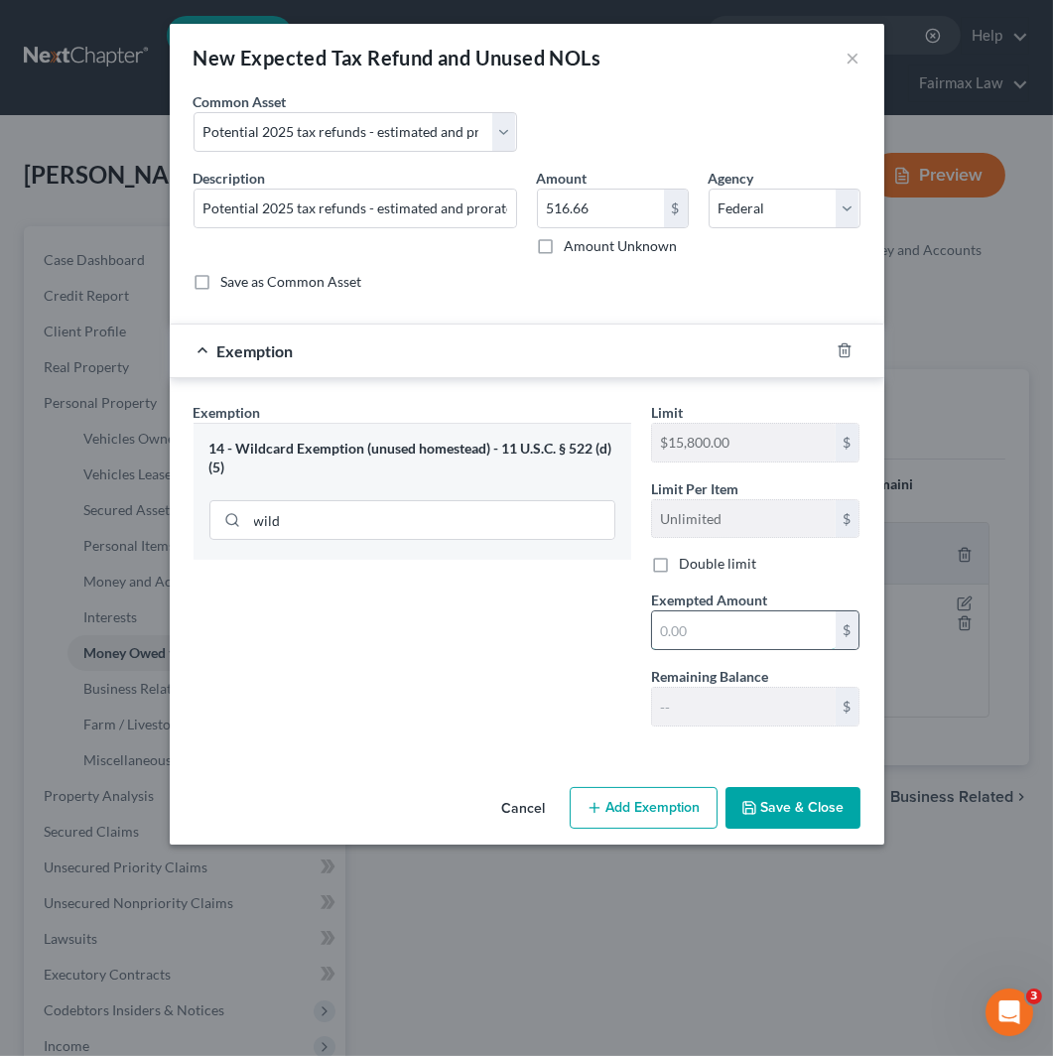
click at [766, 618] on input "text" at bounding box center [744, 631] width 184 height 38
paste input "516.6666666666667"
click at [807, 796] on button "Save & Close" at bounding box center [793, 808] width 135 height 42
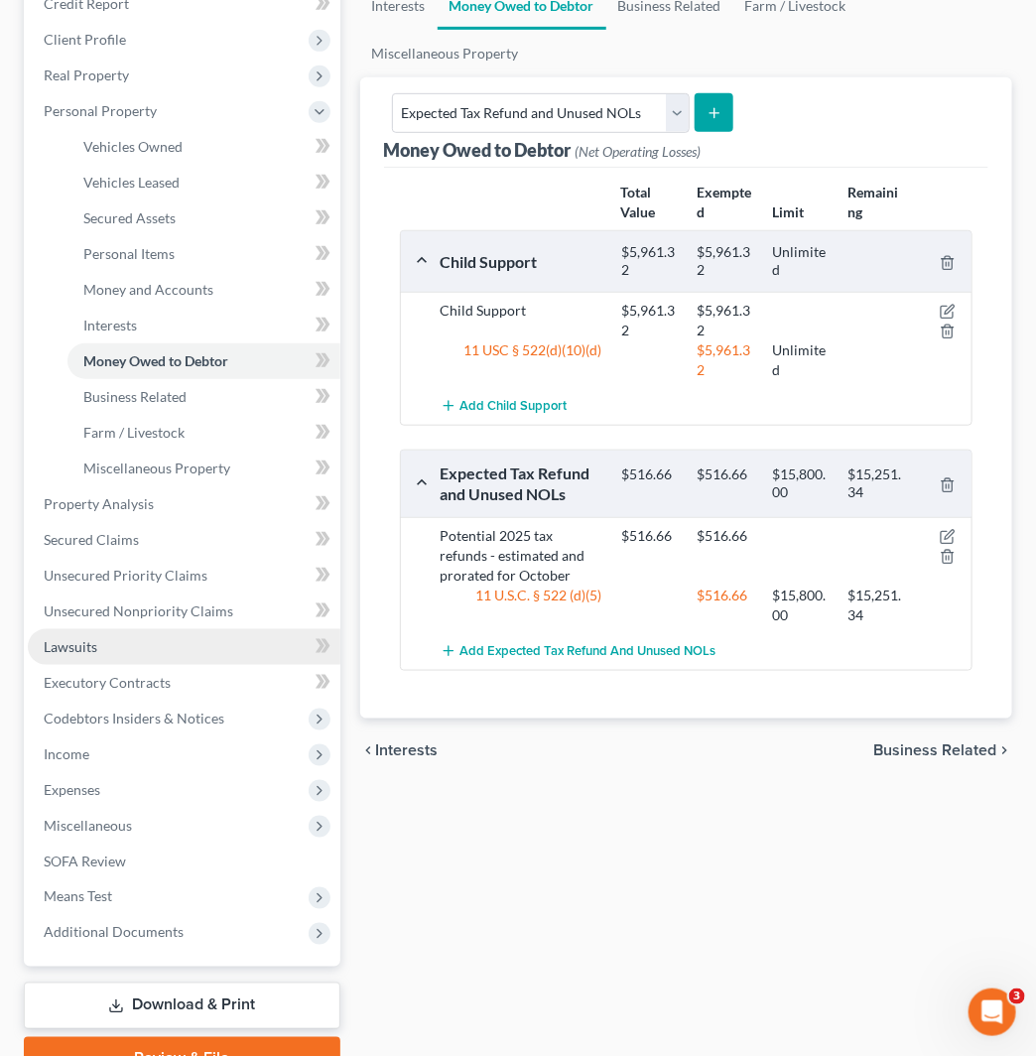
scroll to position [389, 0]
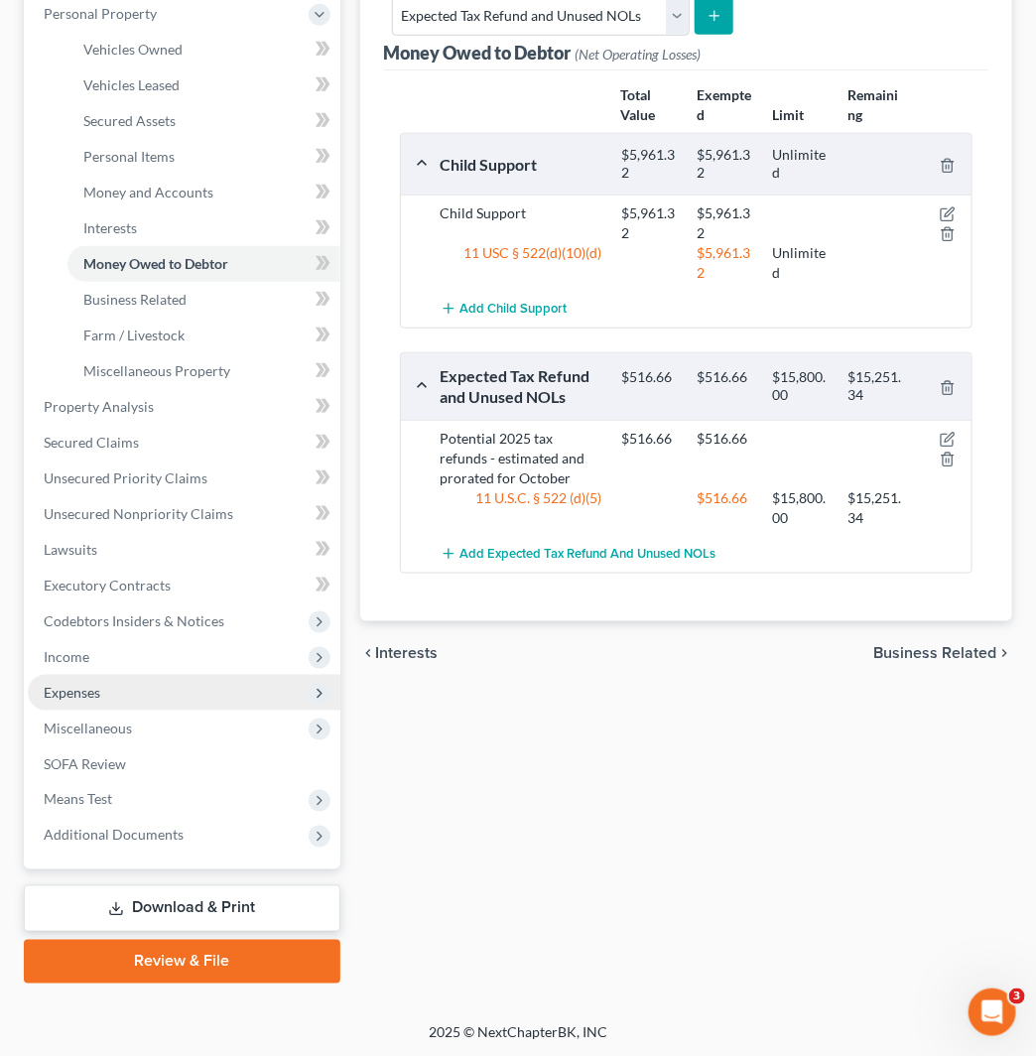
click at [180, 685] on span "Expenses" at bounding box center [184, 693] width 313 height 36
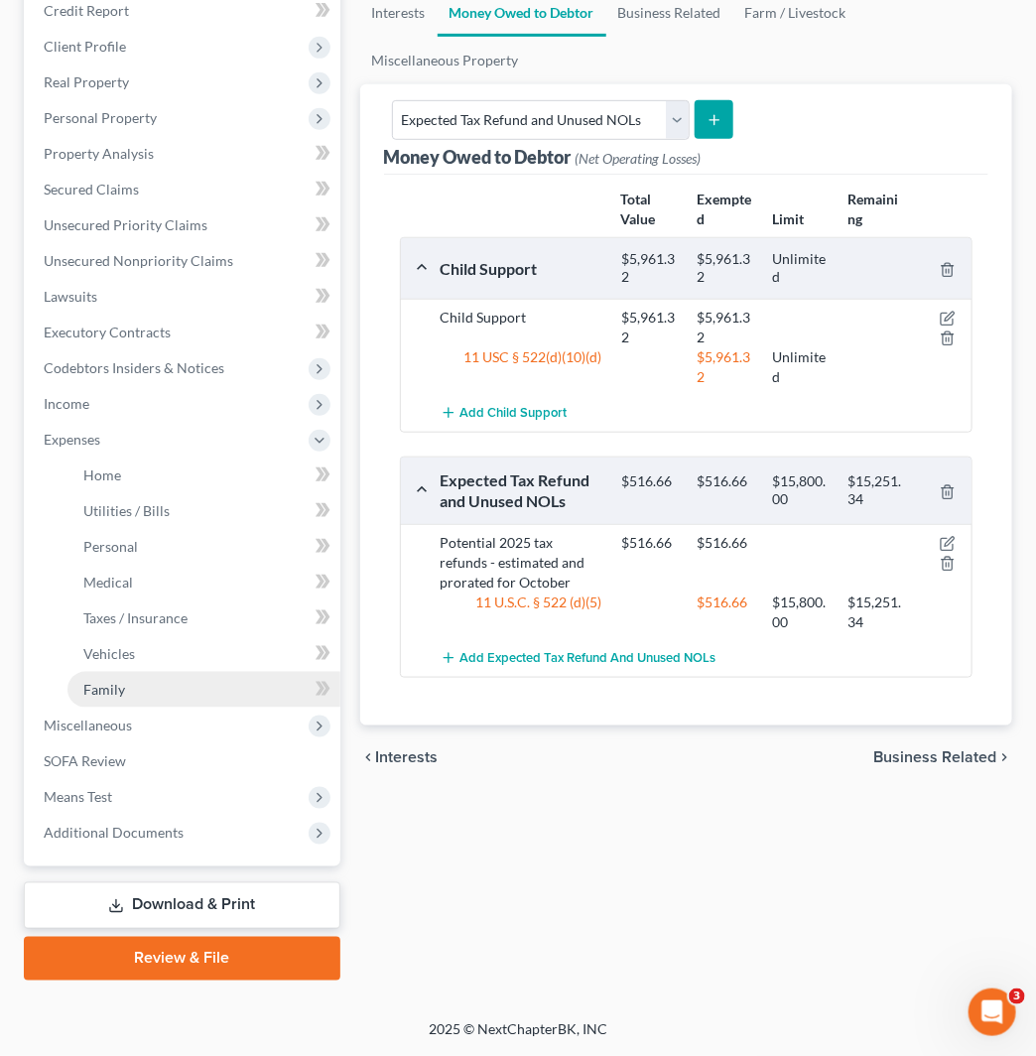
scroll to position [282, 0]
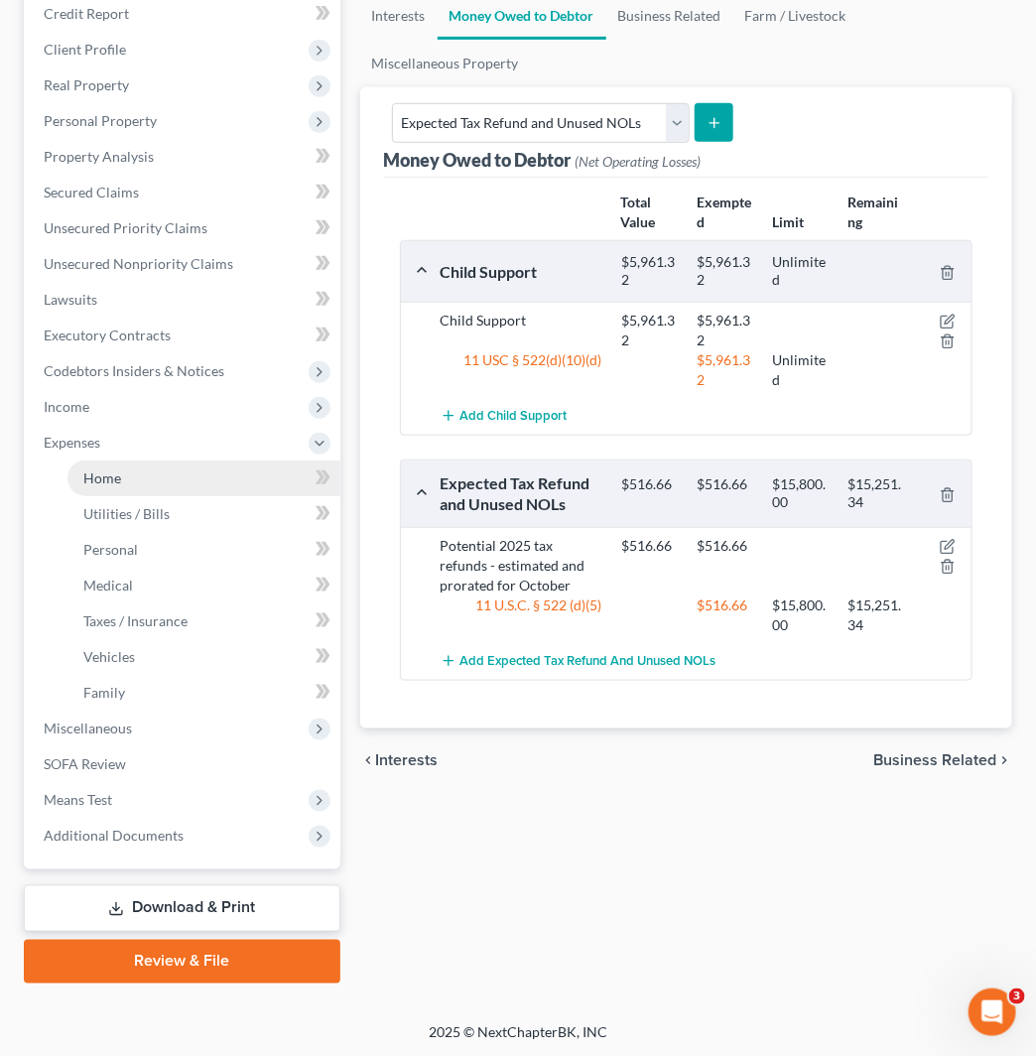
click at [241, 471] on link "Home" at bounding box center [204, 479] width 273 height 36
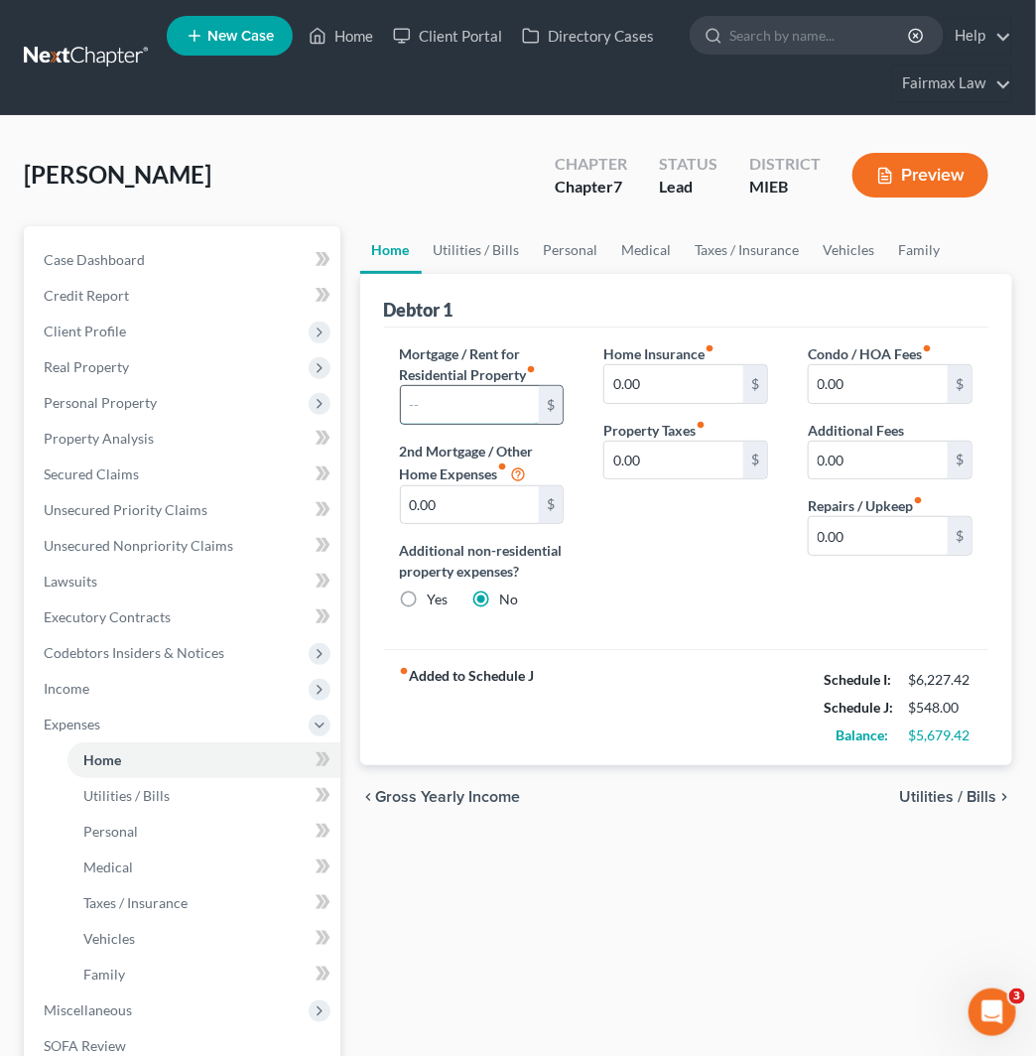
click at [468, 420] on input "text" at bounding box center [470, 405] width 139 height 38
click at [514, 258] on link "Utilities / Bills" at bounding box center [477, 250] width 110 height 48
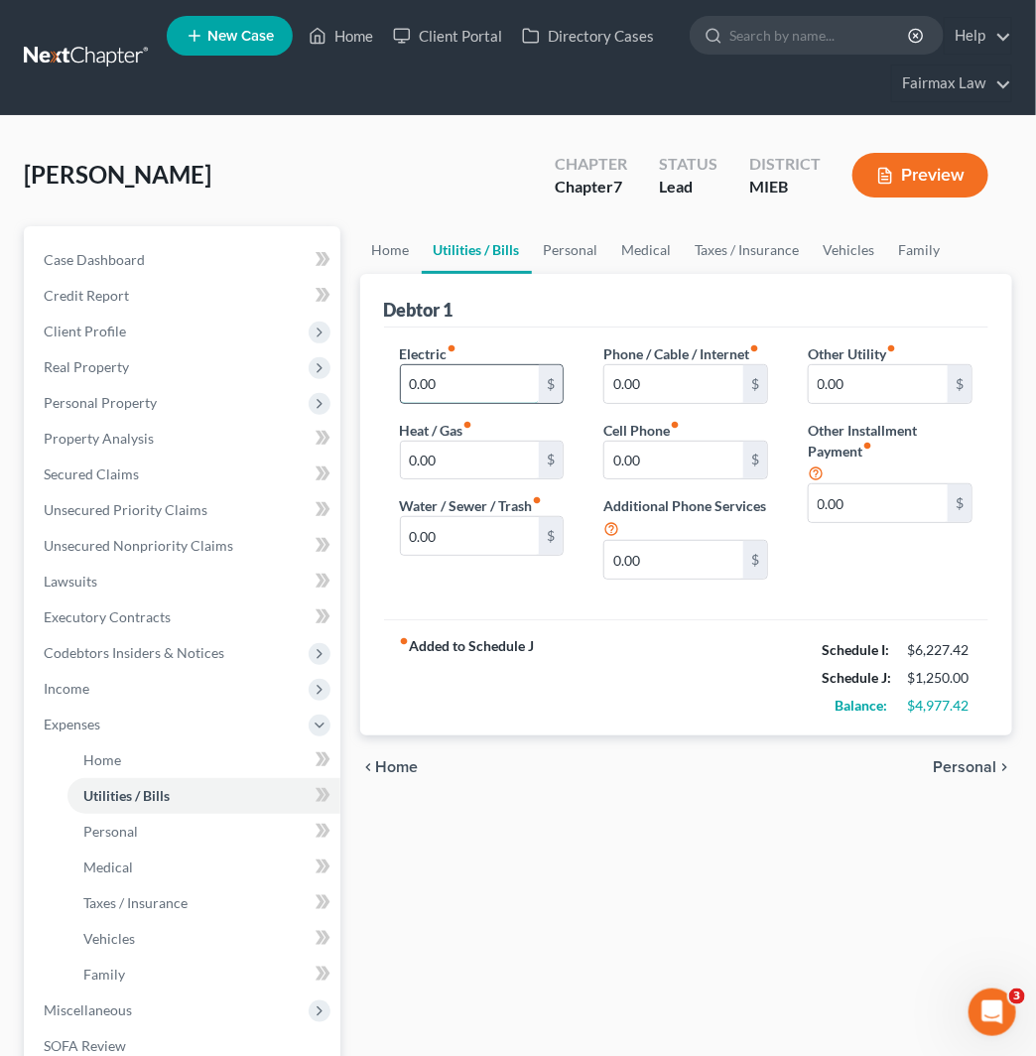
click at [514, 385] on input "0.00" at bounding box center [470, 384] width 139 height 38
click at [831, 258] on link "Vehicles" at bounding box center [849, 250] width 75 height 48
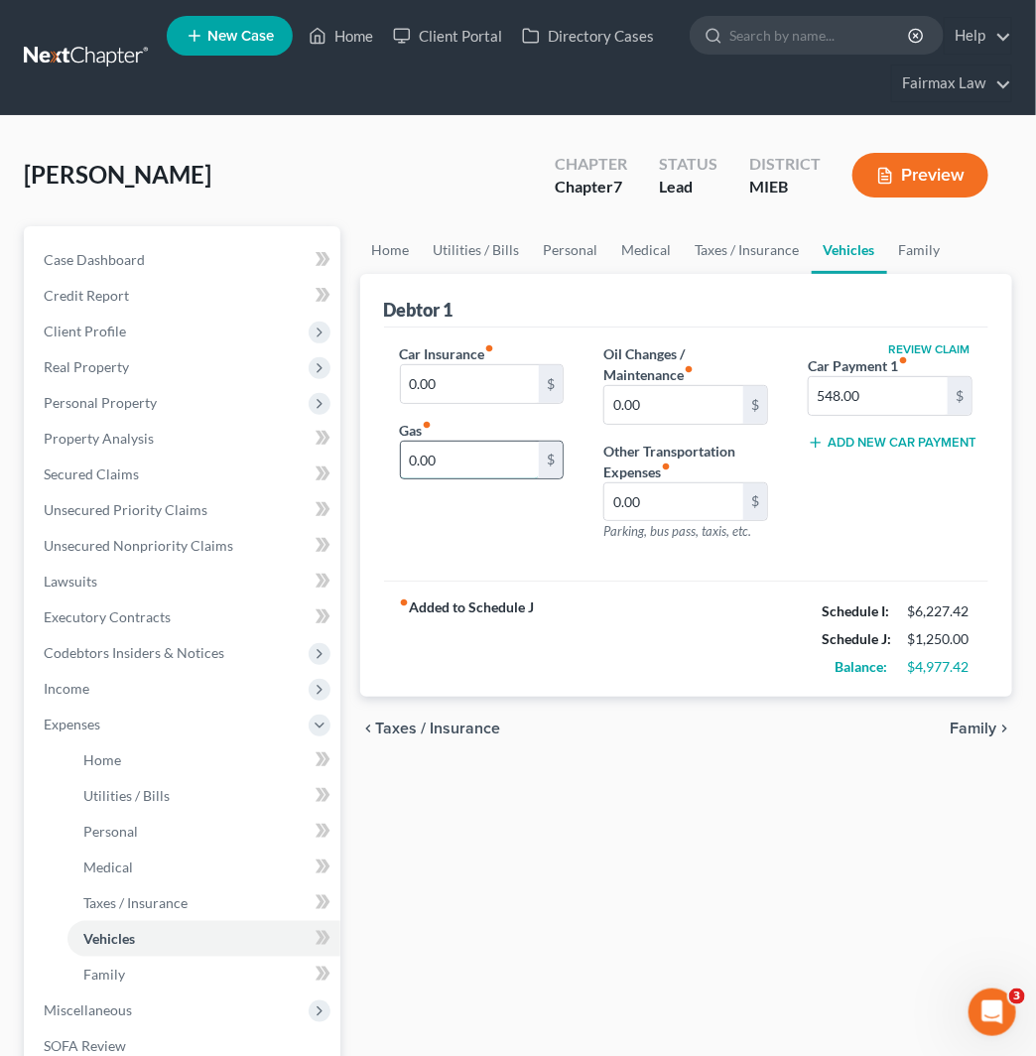
click at [459, 470] on input "0.00" at bounding box center [470, 461] width 139 height 38
click at [498, 368] on input "0.00" at bounding box center [470, 384] width 139 height 38
click at [722, 250] on link "Taxes / Insurance" at bounding box center [748, 250] width 128 height 48
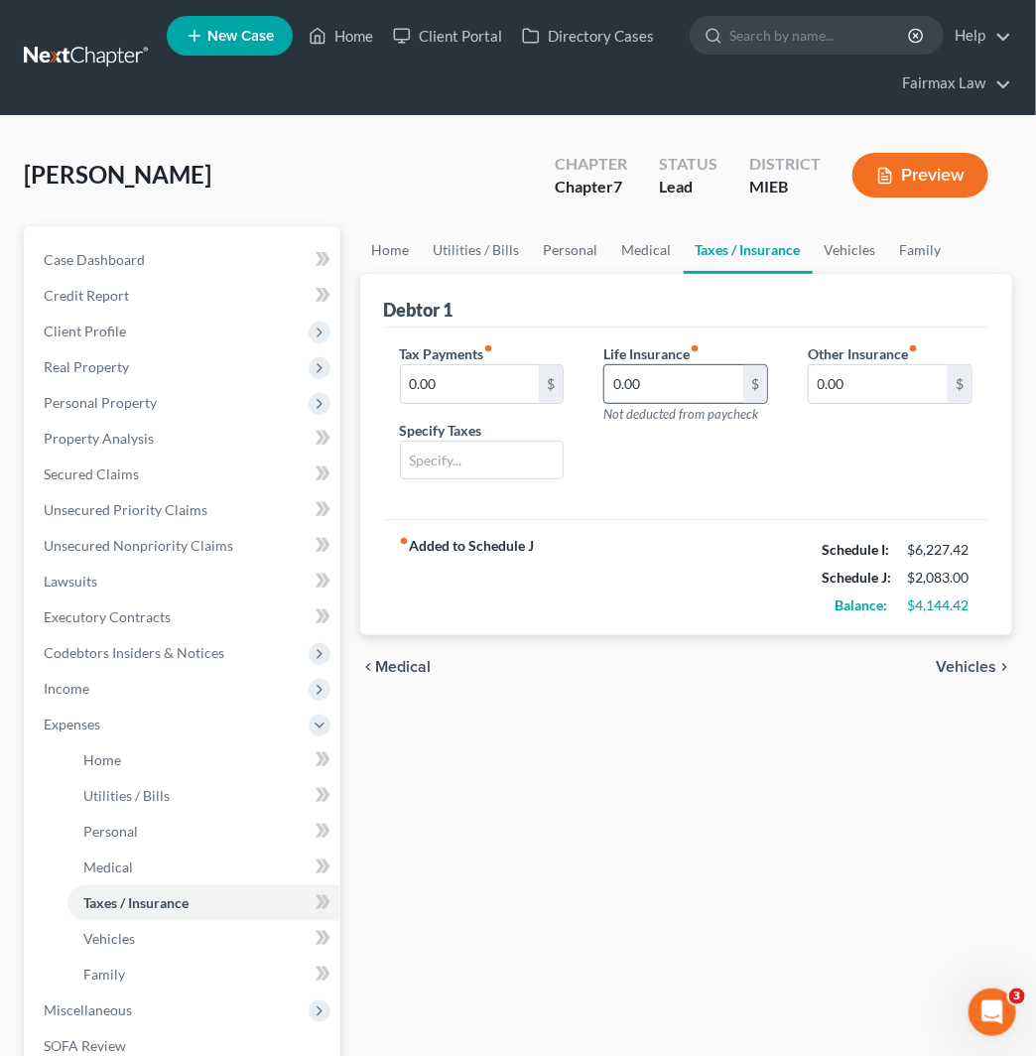
click at [697, 383] on input "0.00" at bounding box center [674, 384] width 139 height 38
click at [878, 393] on input "0.00" at bounding box center [878, 384] width 139 height 38
drag, startPoint x: 930, startPoint y: 432, endPoint x: 928, endPoint y: 442, distance: 10.1
click at [930, 429] on input "text" at bounding box center [890, 440] width 163 height 38
click at [650, 239] on link "Medical" at bounding box center [647, 250] width 73 height 48
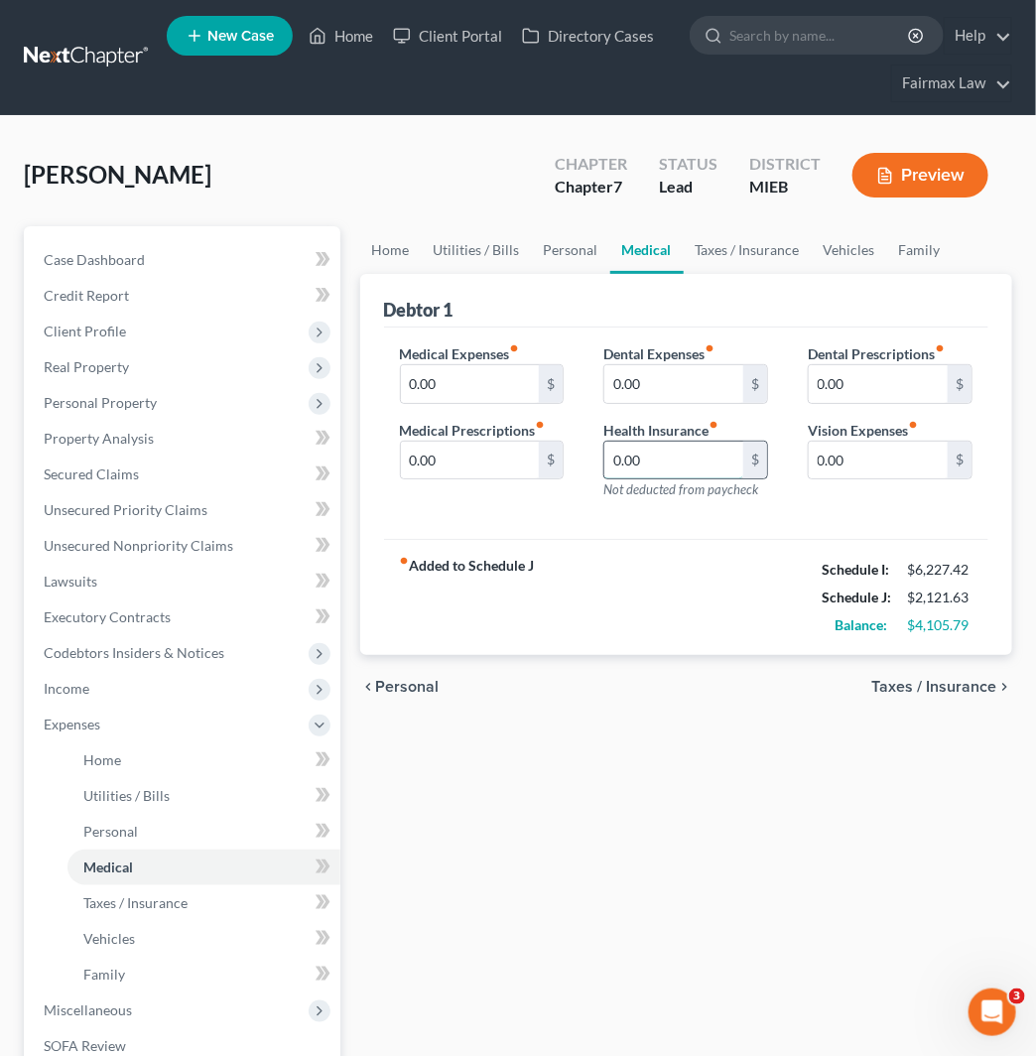
click at [685, 471] on input "0.00" at bounding box center [674, 461] width 139 height 38
click at [508, 262] on link "Utilities / Bills" at bounding box center [477, 250] width 110 height 48
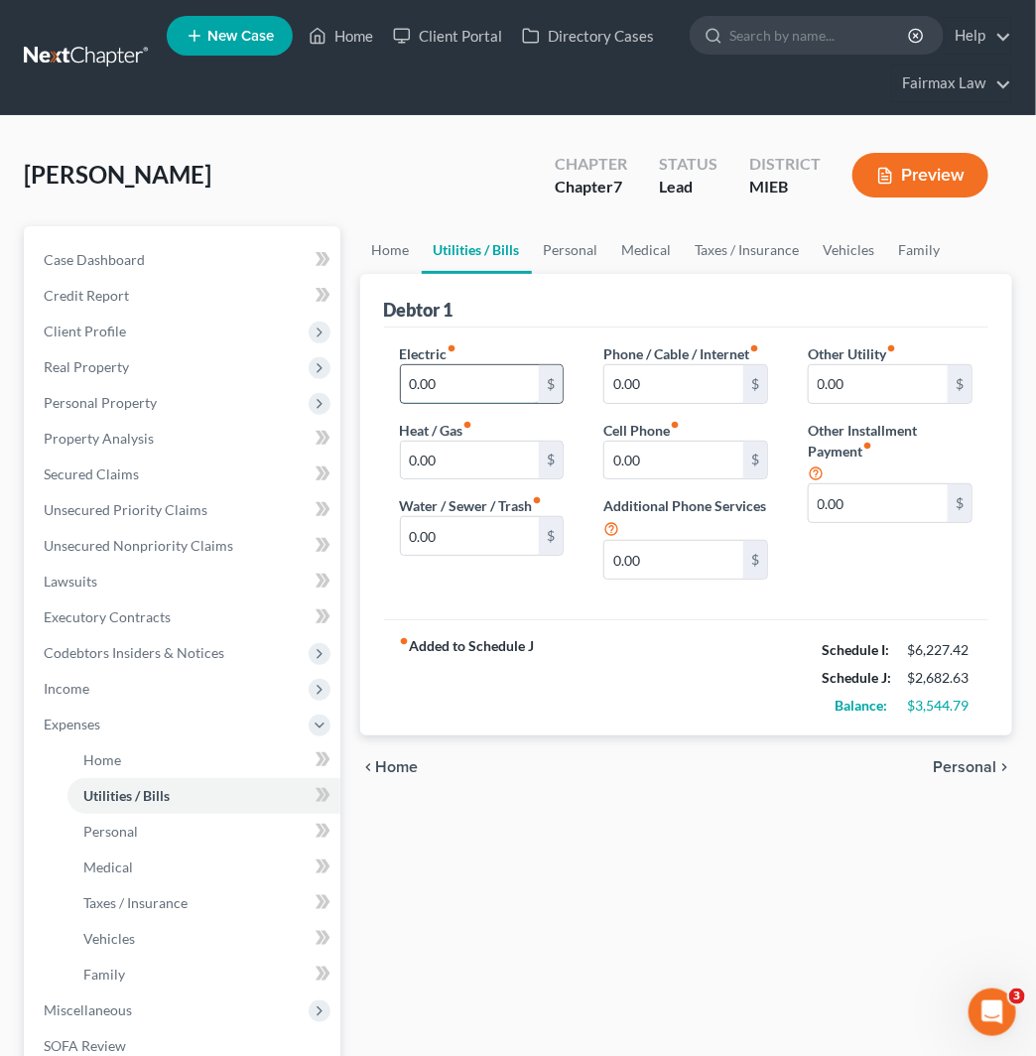
click at [523, 364] on div "0.00 $" at bounding box center [482, 384] width 165 height 40
click at [647, 236] on link "Medical" at bounding box center [647, 250] width 73 height 48
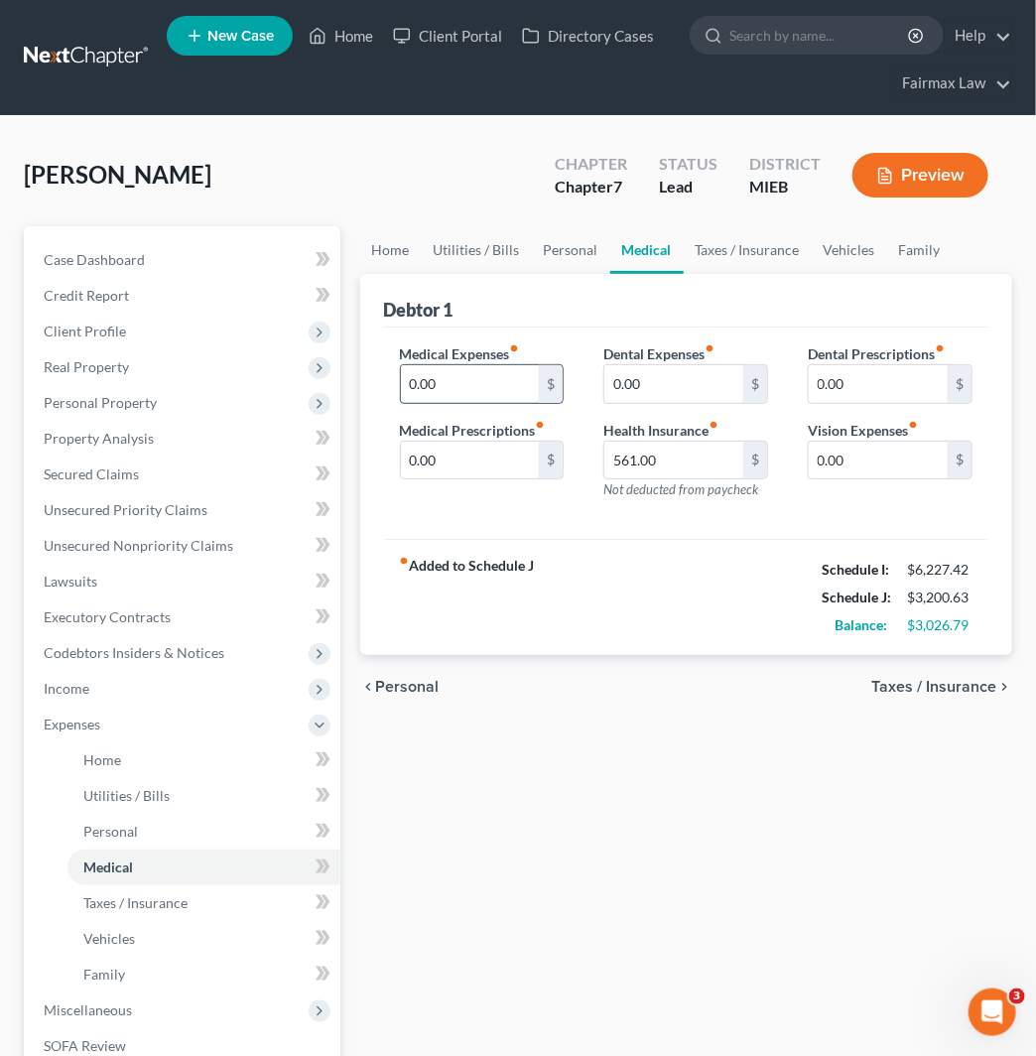
click at [480, 381] on input "0.00" at bounding box center [470, 384] width 139 height 38
click at [895, 253] on link "Family" at bounding box center [921, 250] width 66 height 48
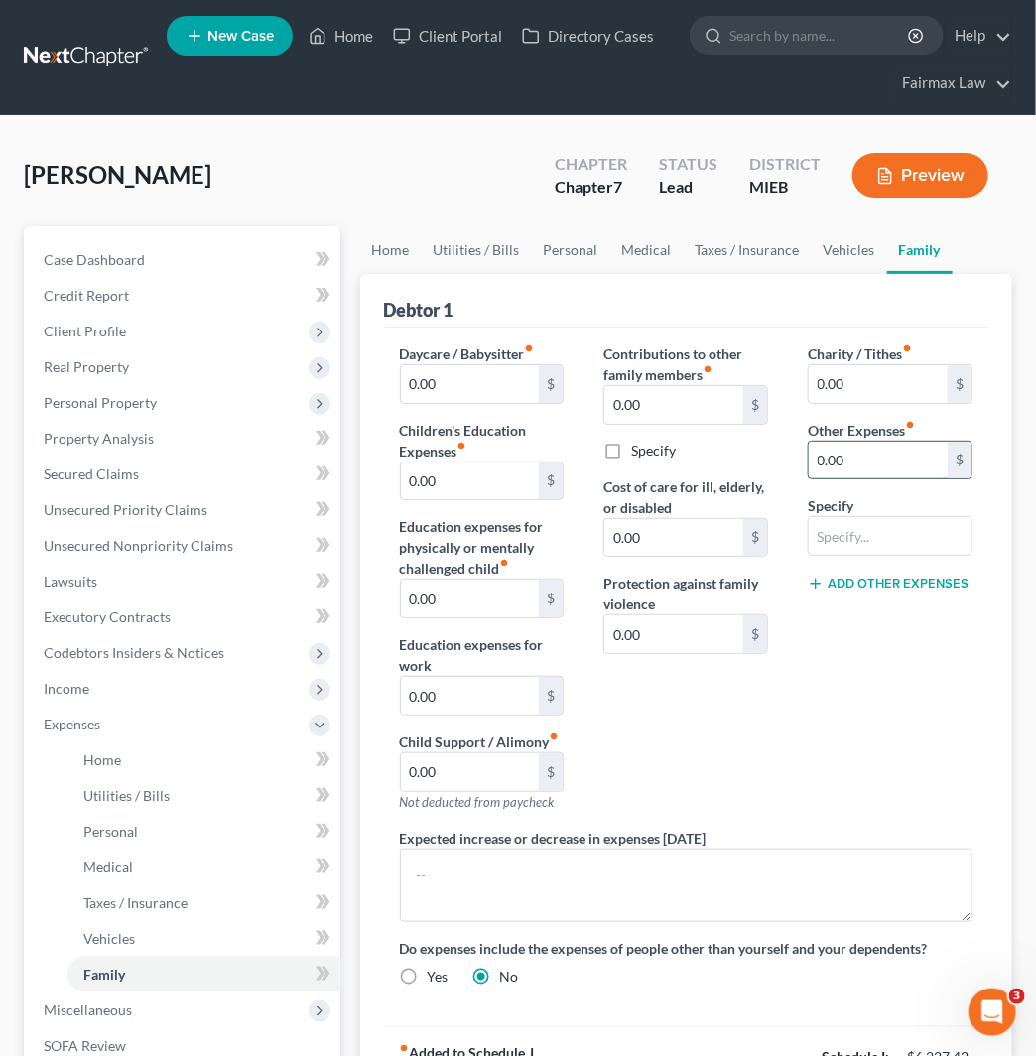
click at [880, 480] on div "0.00 $" at bounding box center [890, 461] width 165 height 40
click at [901, 526] on input "text" at bounding box center [890, 536] width 163 height 38
click at [891, 576] on button "Add Other Expenses" at bounding box center [888, 584] width 161 height 16
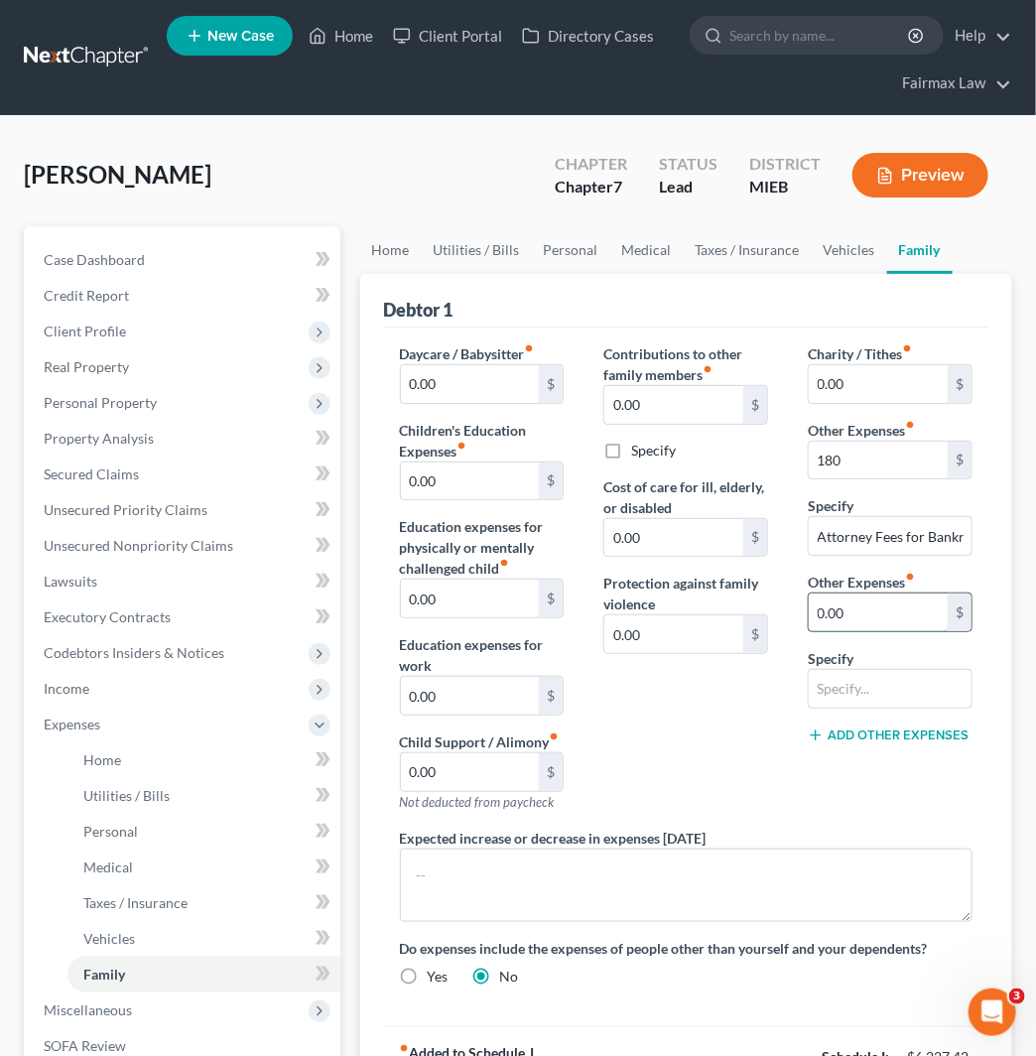
click at [867, 623] on input "0.00" at bounding box center [878, 613] width 139 height 38
click at [834, 700] on input "text" at bounding box center [890, 689] width 163 height 38
click at [144, 816] on link "Personal" at bounding box center [204, 832] width 273 height 36
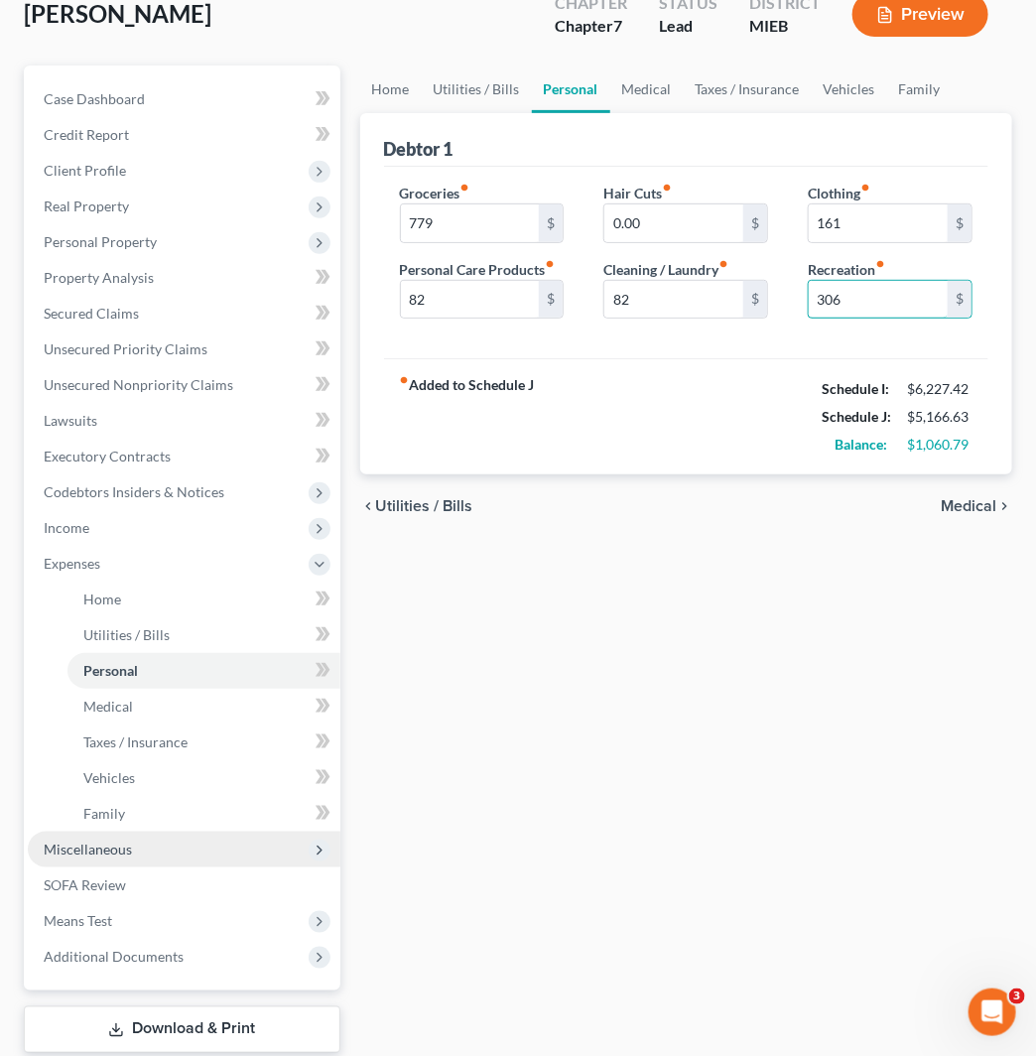
scroll to position [282, 0]
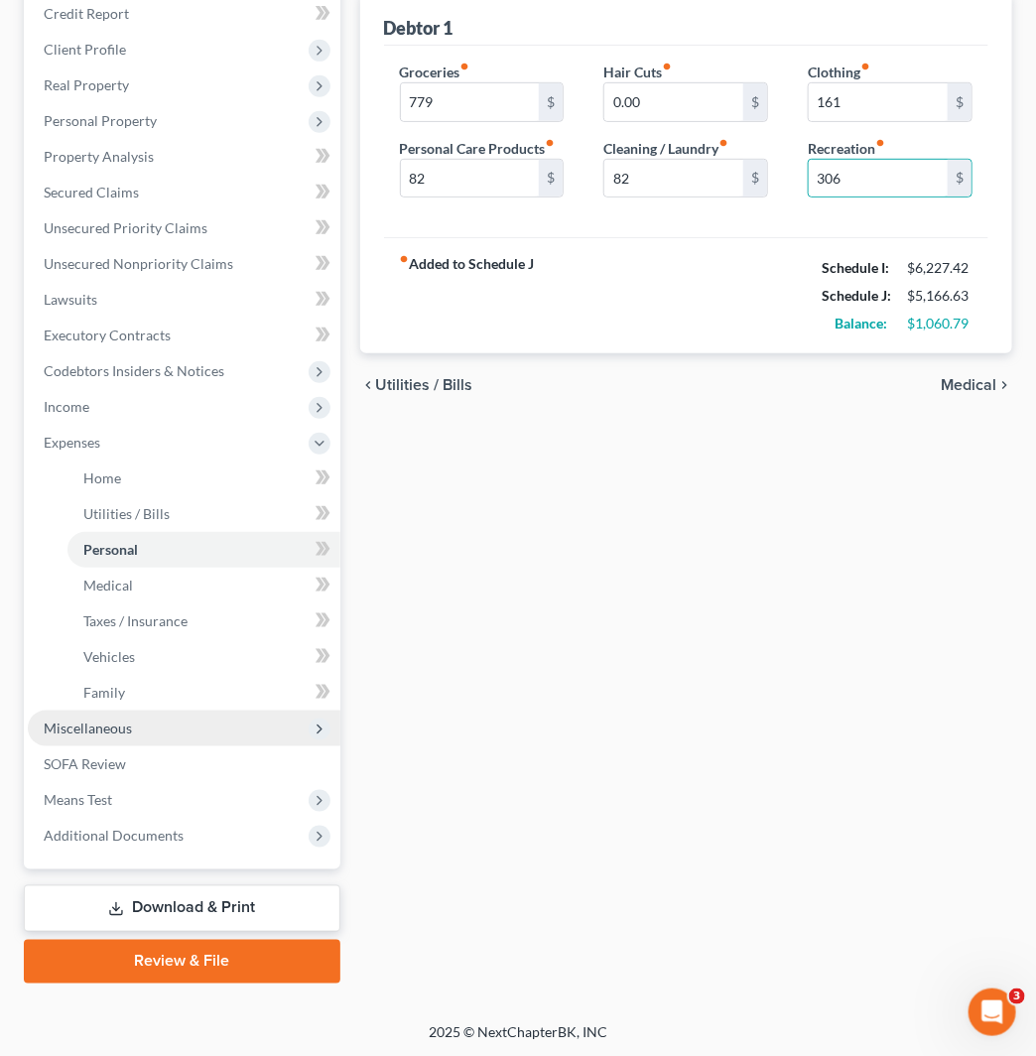
click at [263, 722] on span "Miscellaneous" at bounding box center [184, 729] width 313 height 36
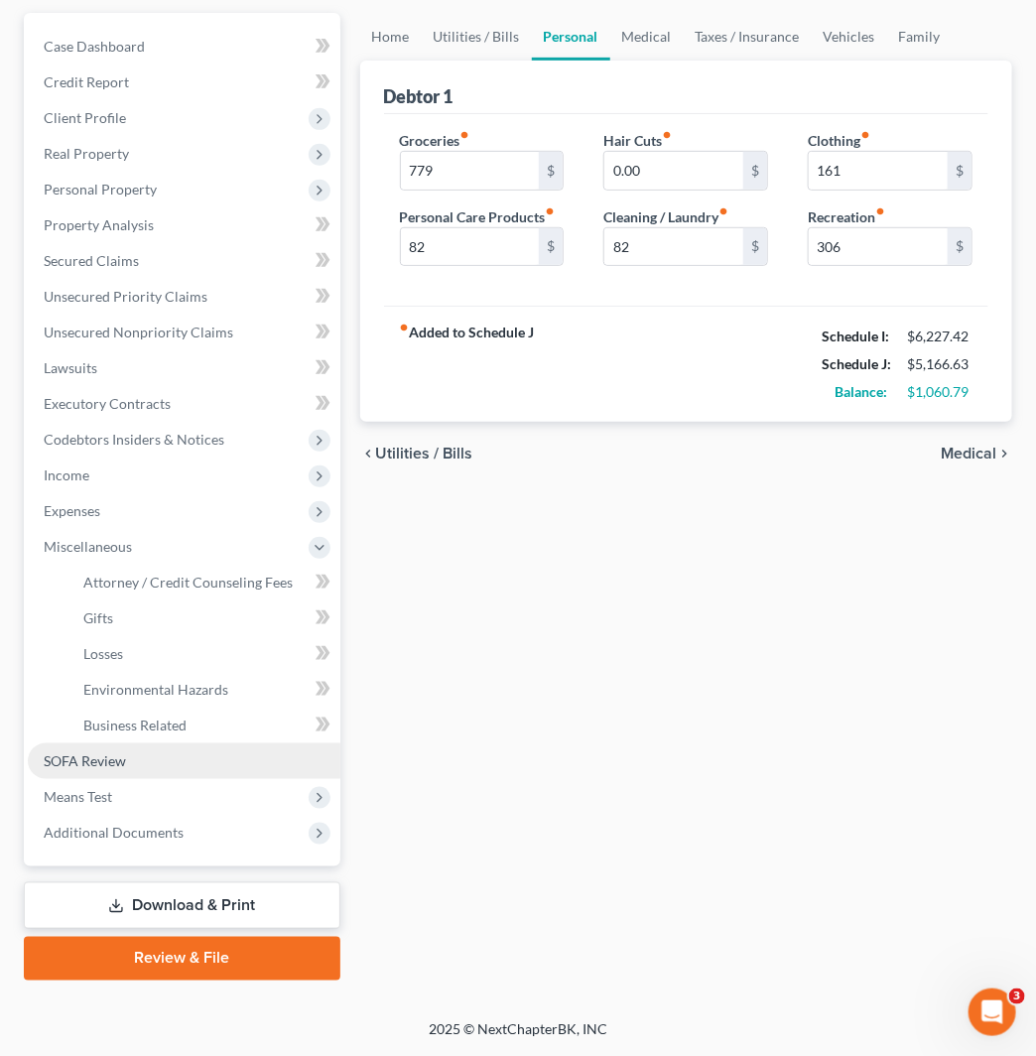
scroll to position [210, 0]
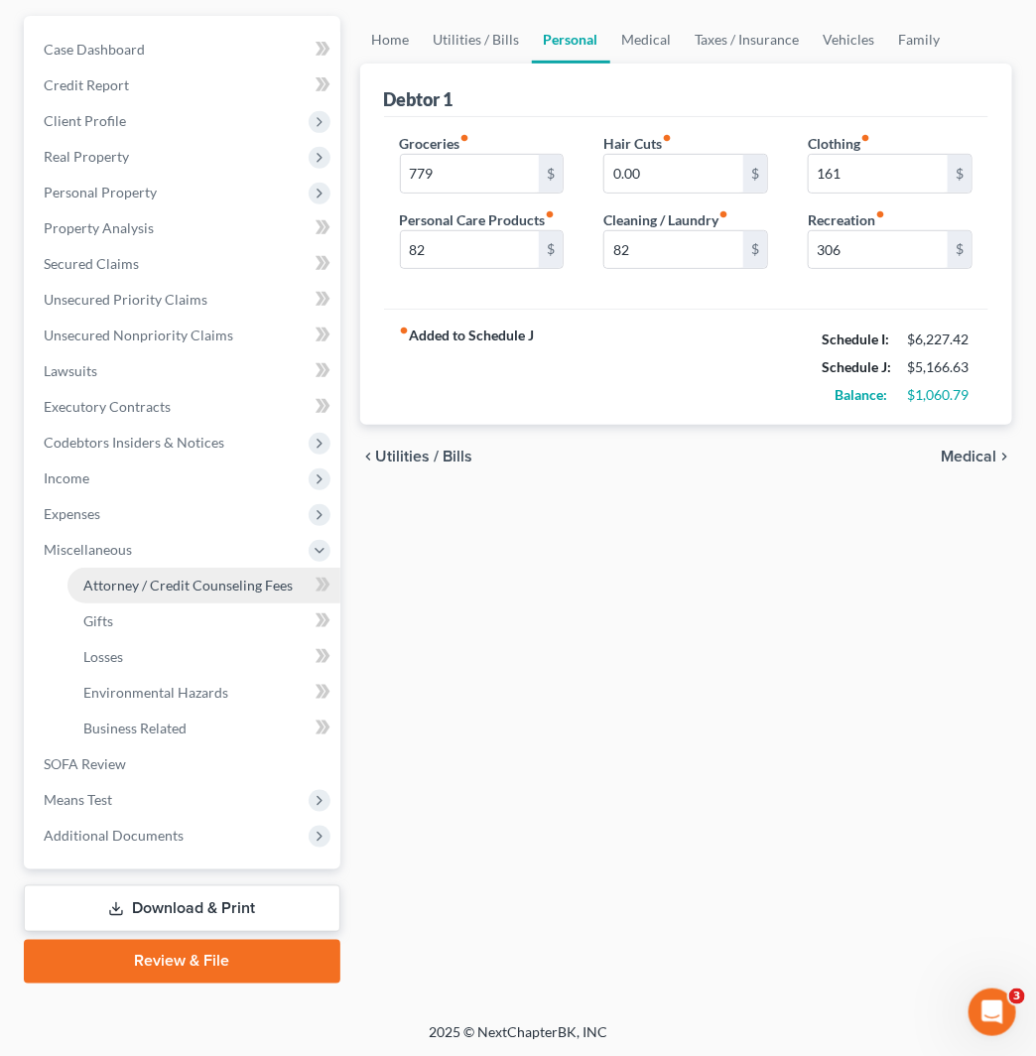
click at [281, 583] on span "Attorney / Credit Counseling Fees" at bounding box center [187, 585] width 209 height 17
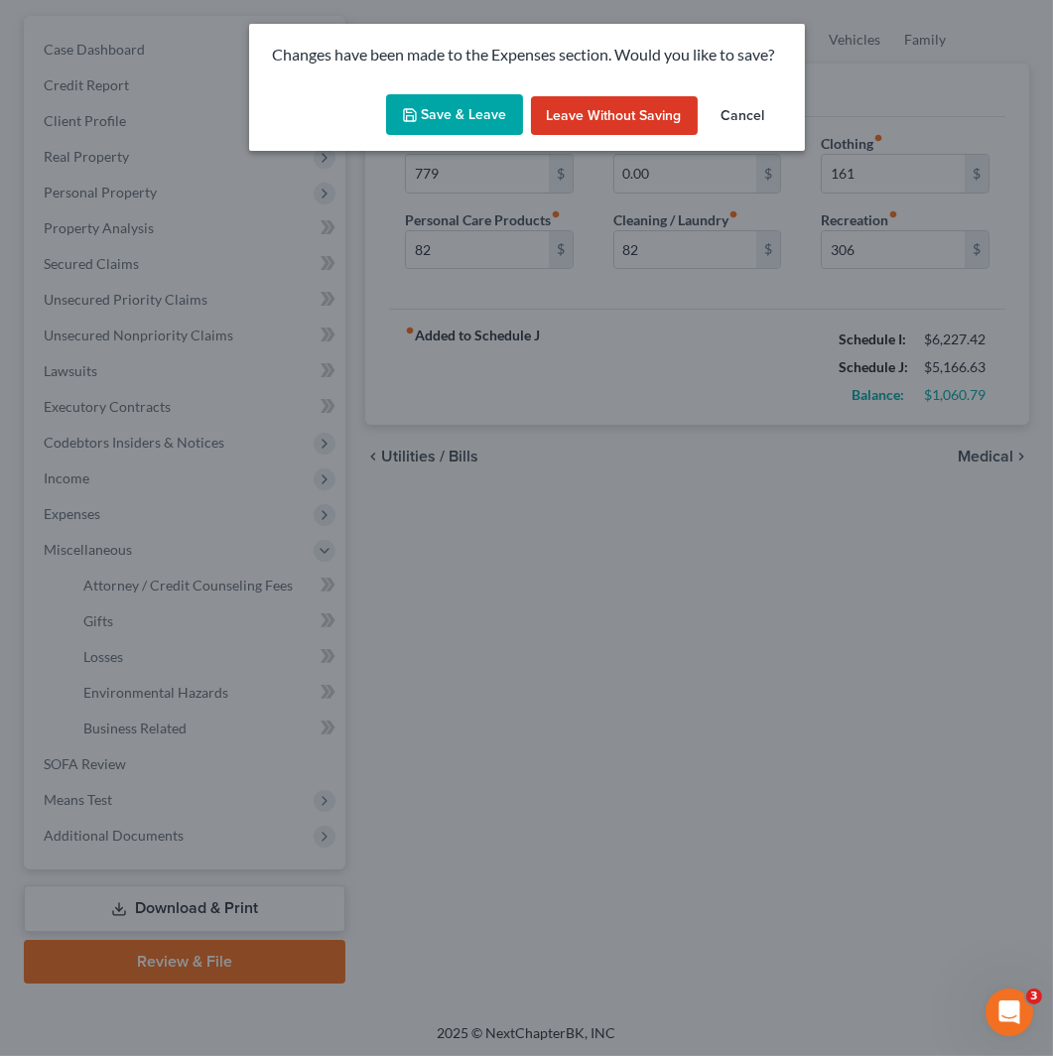
click at [457, 105] on button "Save & Leave" at bounding box center [454, 115] width 137 height 42
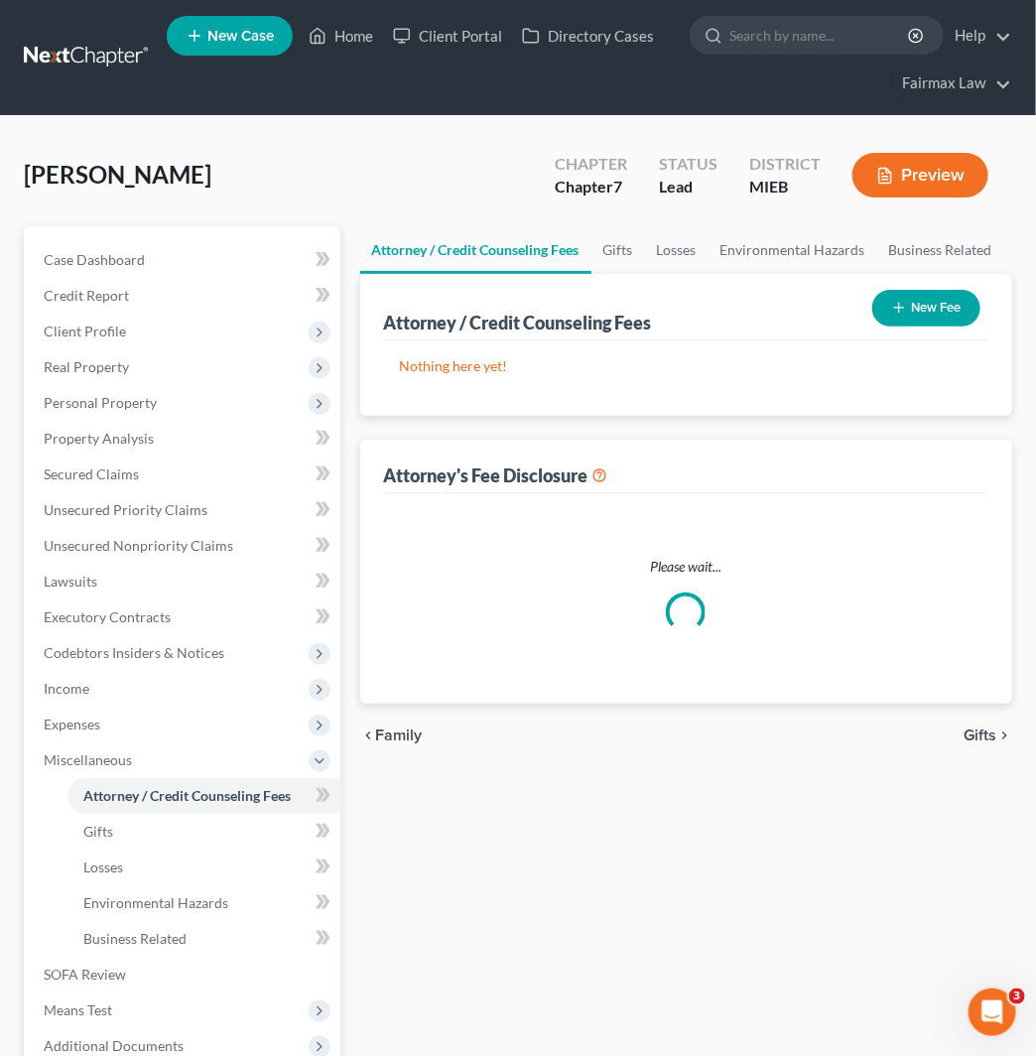
click at [903, 298] on button "New Fee" at bounding box center [927, 308] width 108 height 37
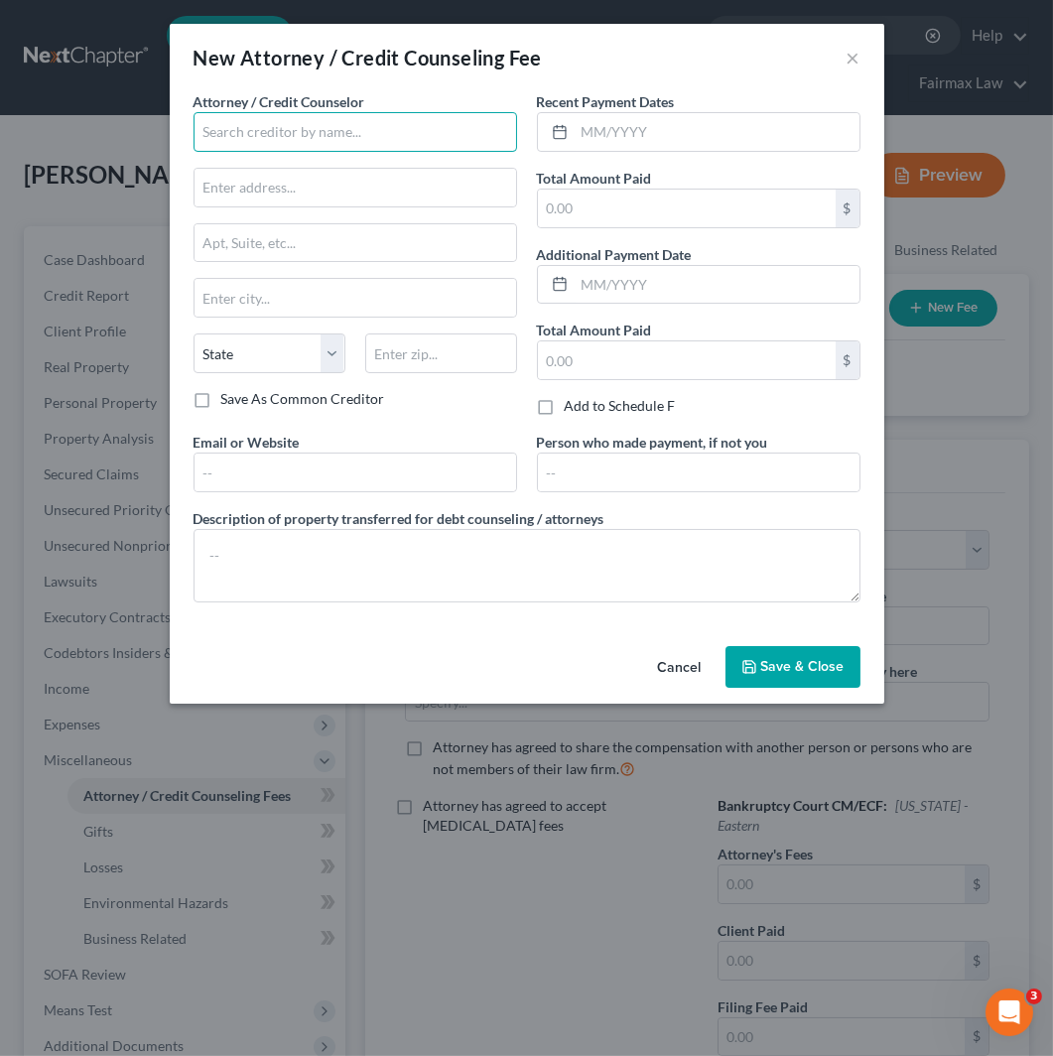
click at [471, 115] on input "text" at bounding box center [356, 132] width 324 height 40
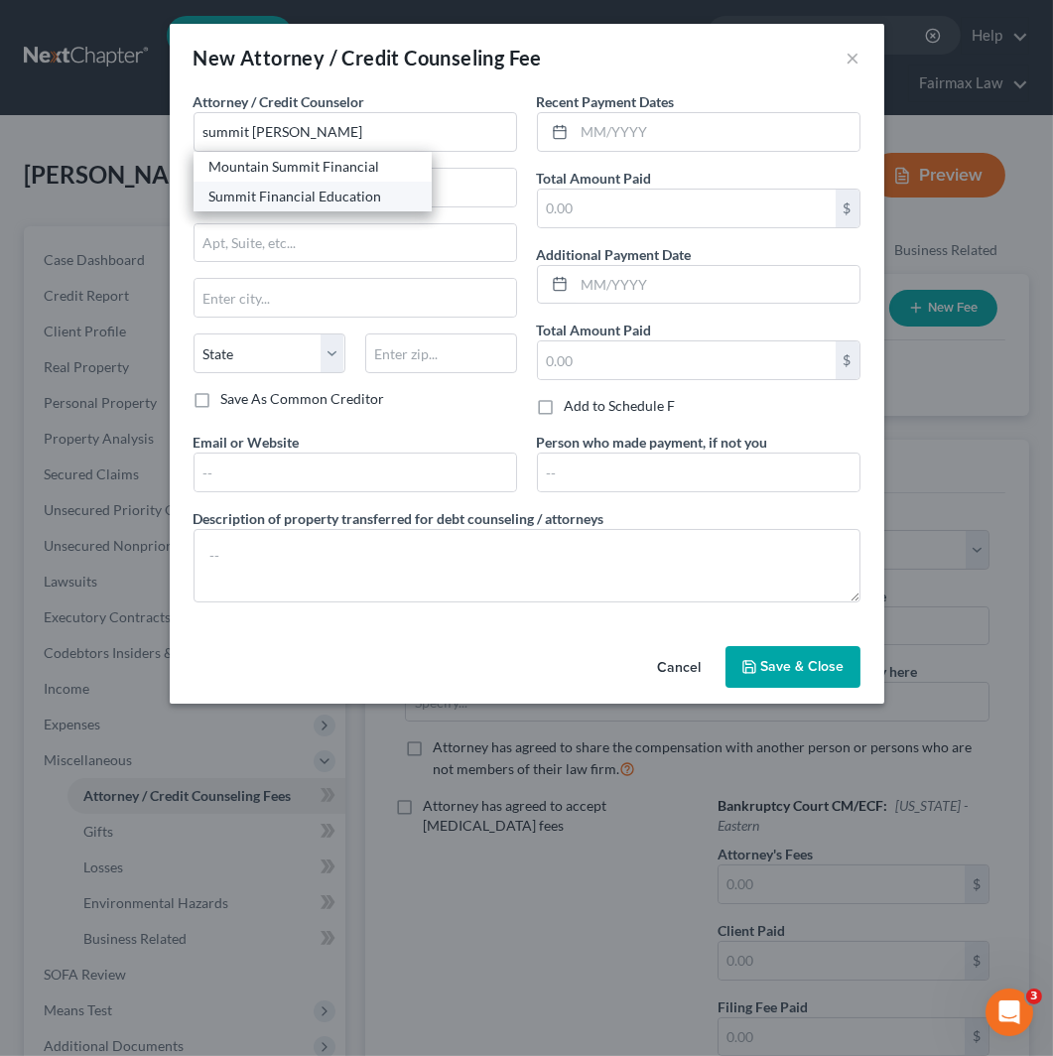
click at [363, 199] on div "Summit Financial Education" at bounding box center [312, 197] width 206 height 20
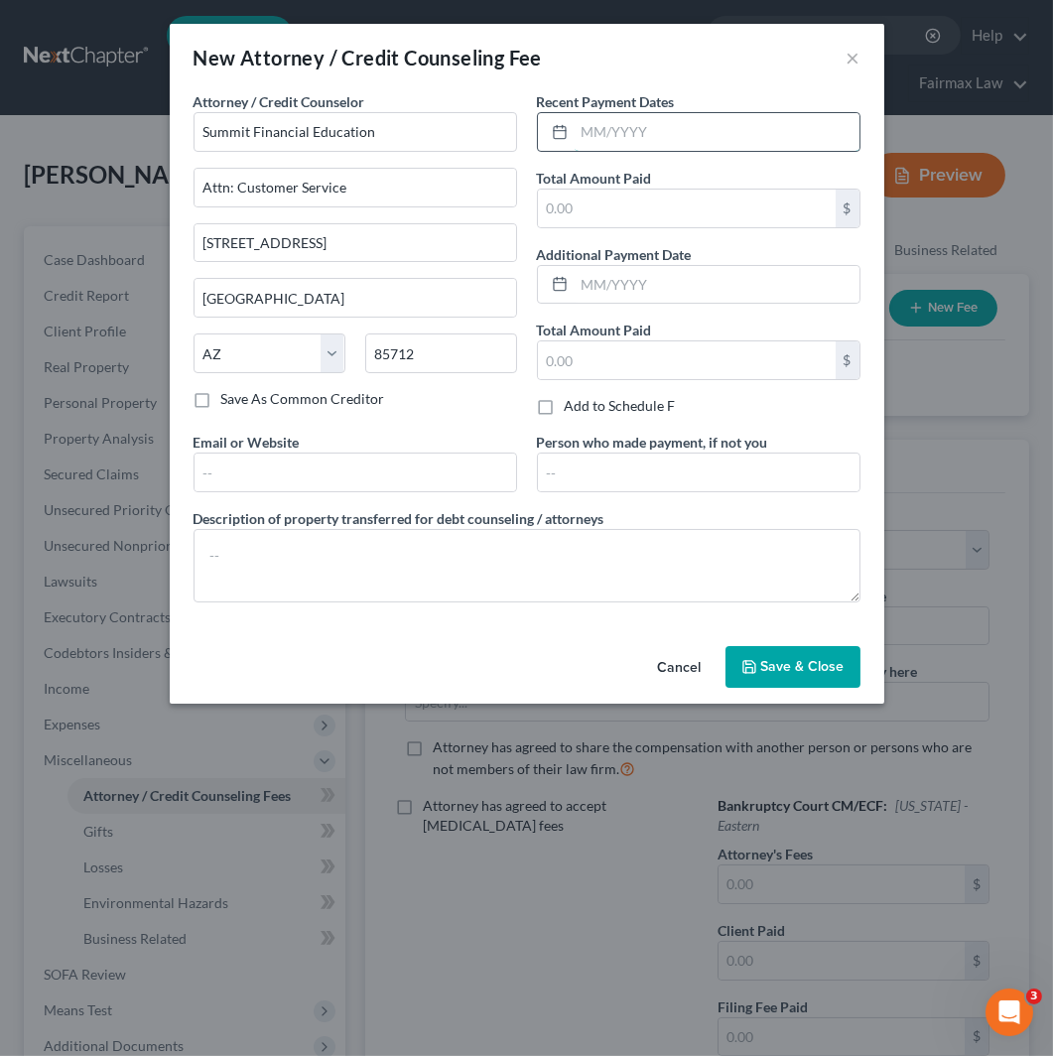
click at [650, 127] on input "text" at bounding box center [717, 132] width 285 height 38
click at [708, 206] on input "text" at bounding box center [687, 209] width 298 height 38
click at [797, 670] on span "Save & Close" at bounding box center [802, 666] width 83 height 17
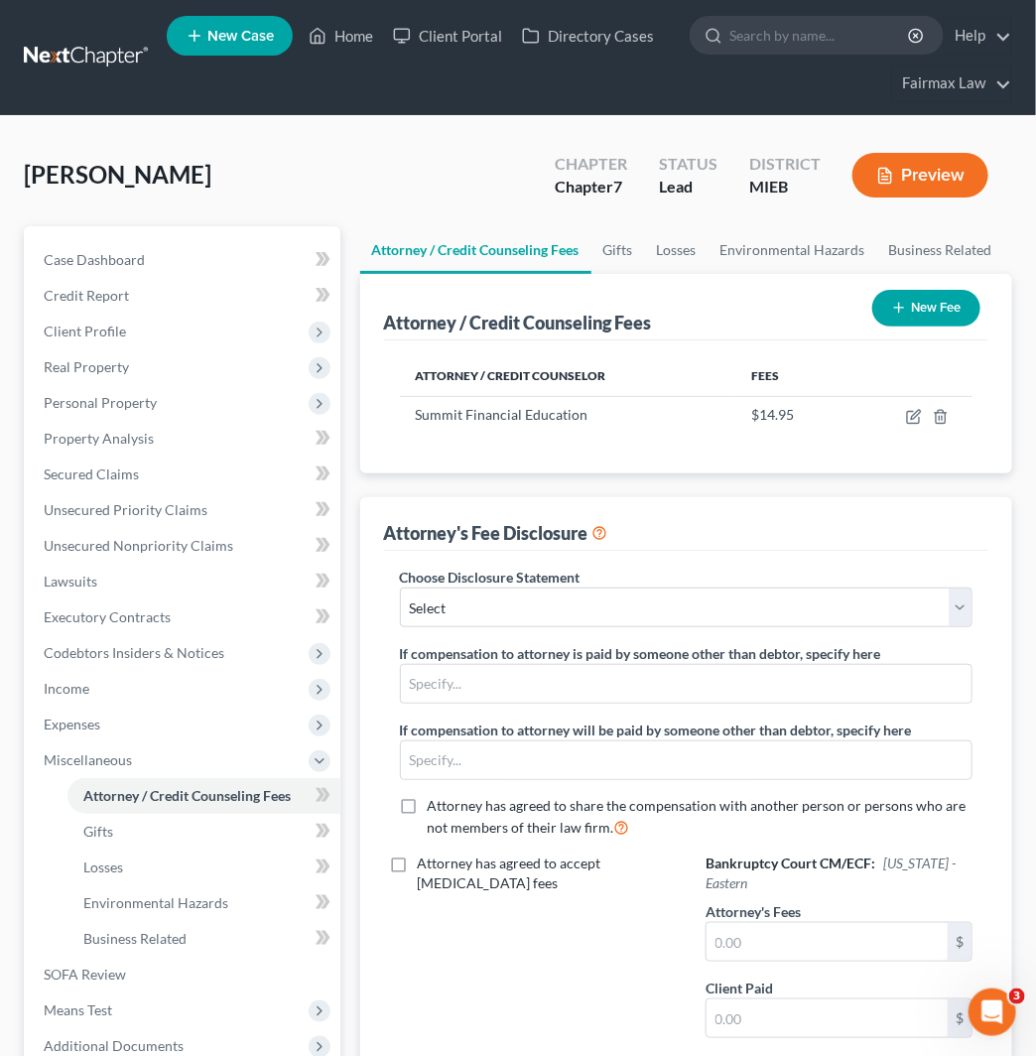
click at [906, 305] on icon "button" at bounding box center [900, 308] width 16 height 16
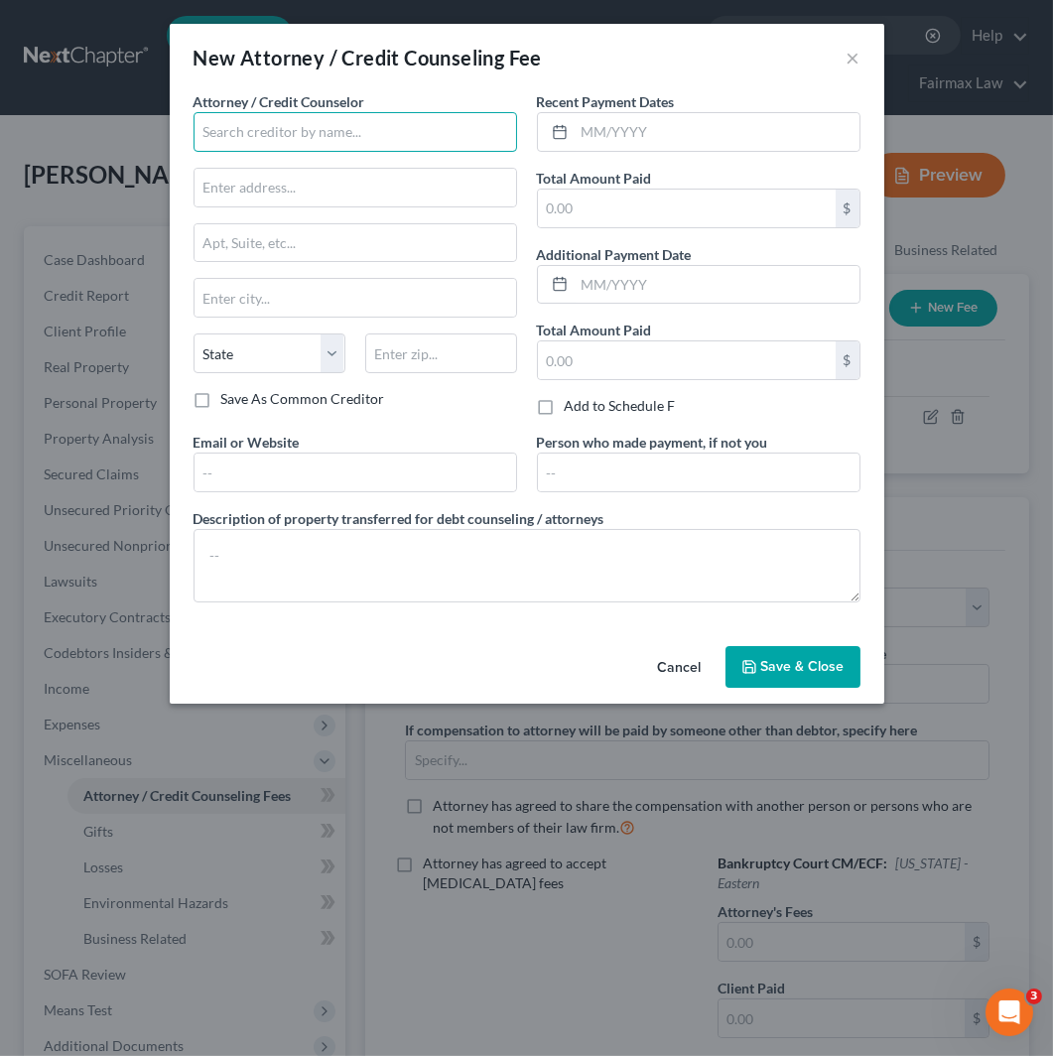
click at [421, 125] on input "text" at bounding box center [356, 132] width 324 height 40
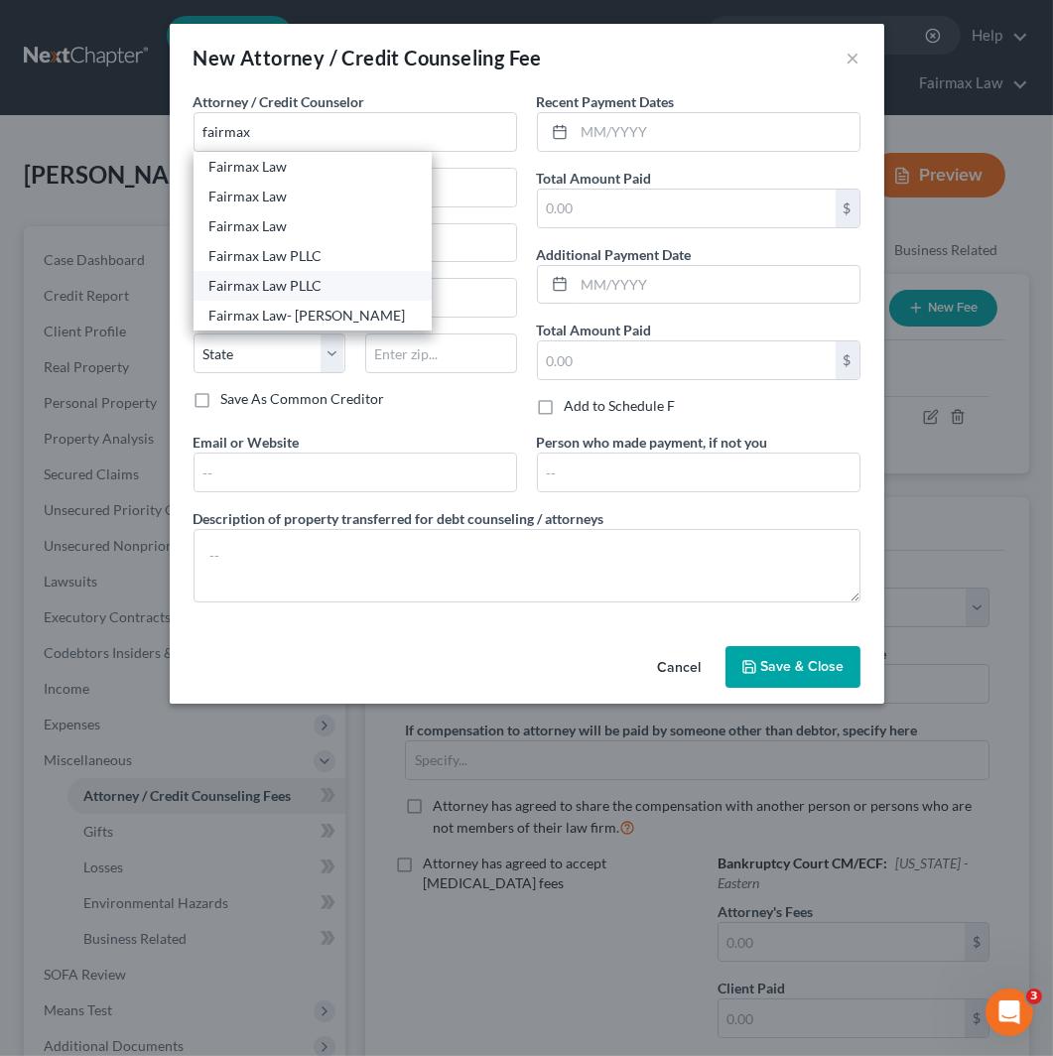
click at [341, 291] on div "Fairmax Law PLLC" at bounding box center [312, 286] width 206 height 20
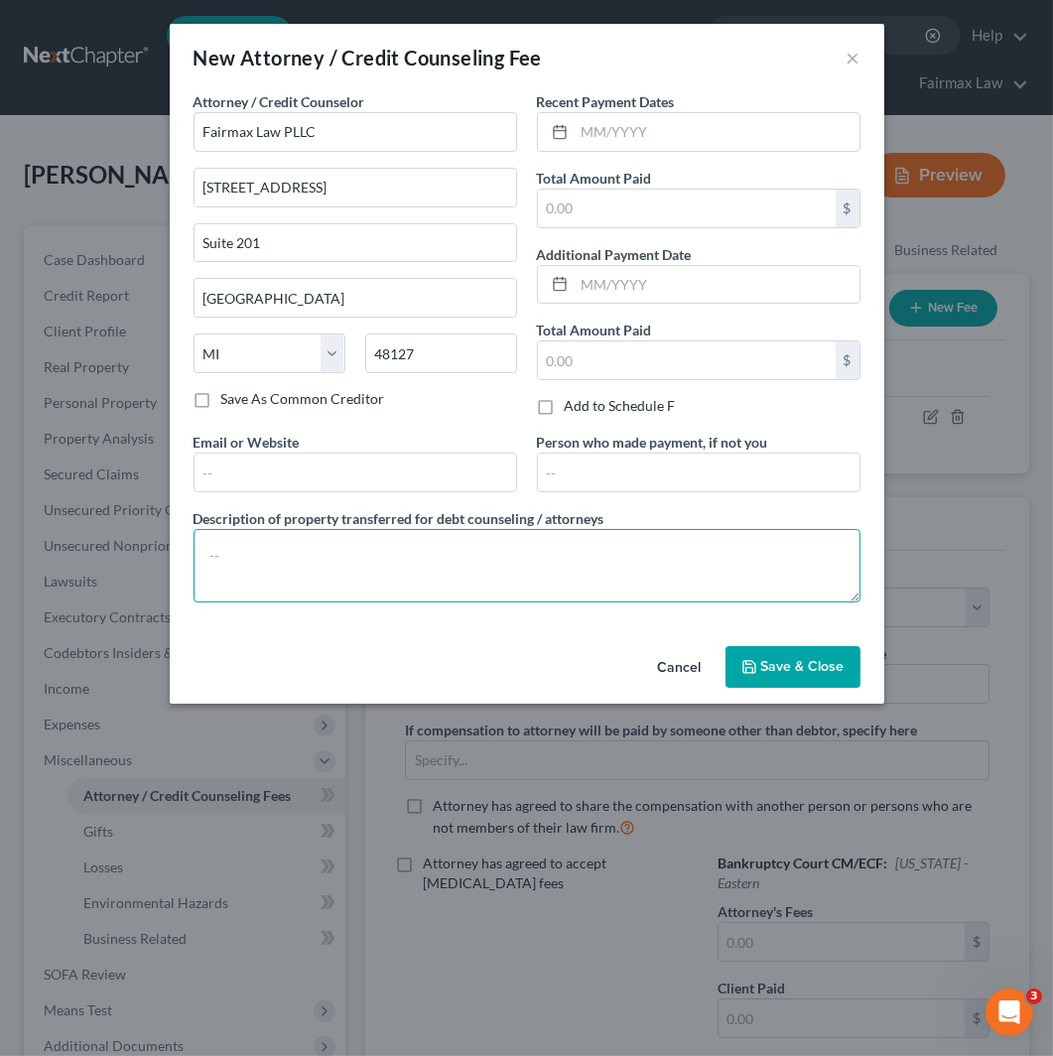
click at [339, 580] on textarea at bounding box center [527, 565] width 667 height 73
paste textarea "Due to the debtor’s limited monthly budget surplus, they are unable to reasonab…"
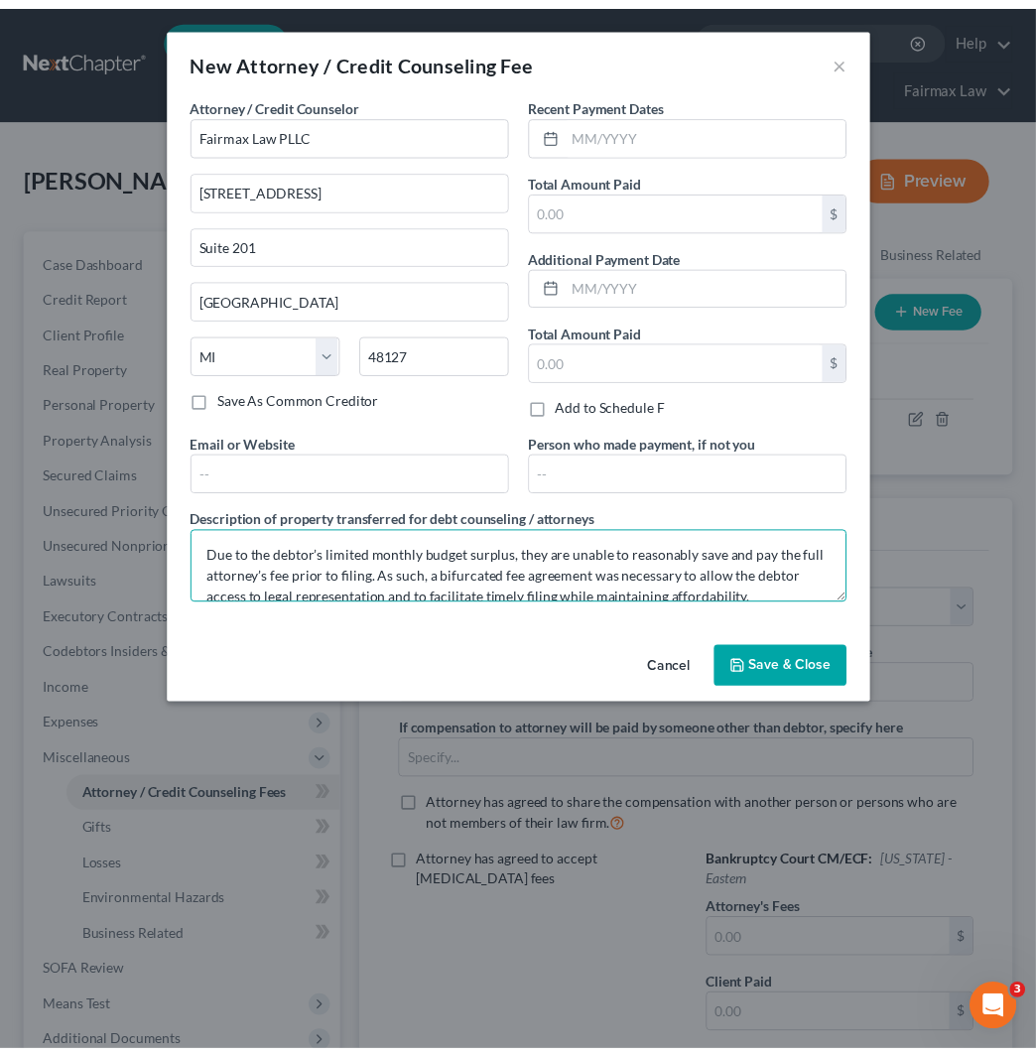
scroll to position [129, 0]
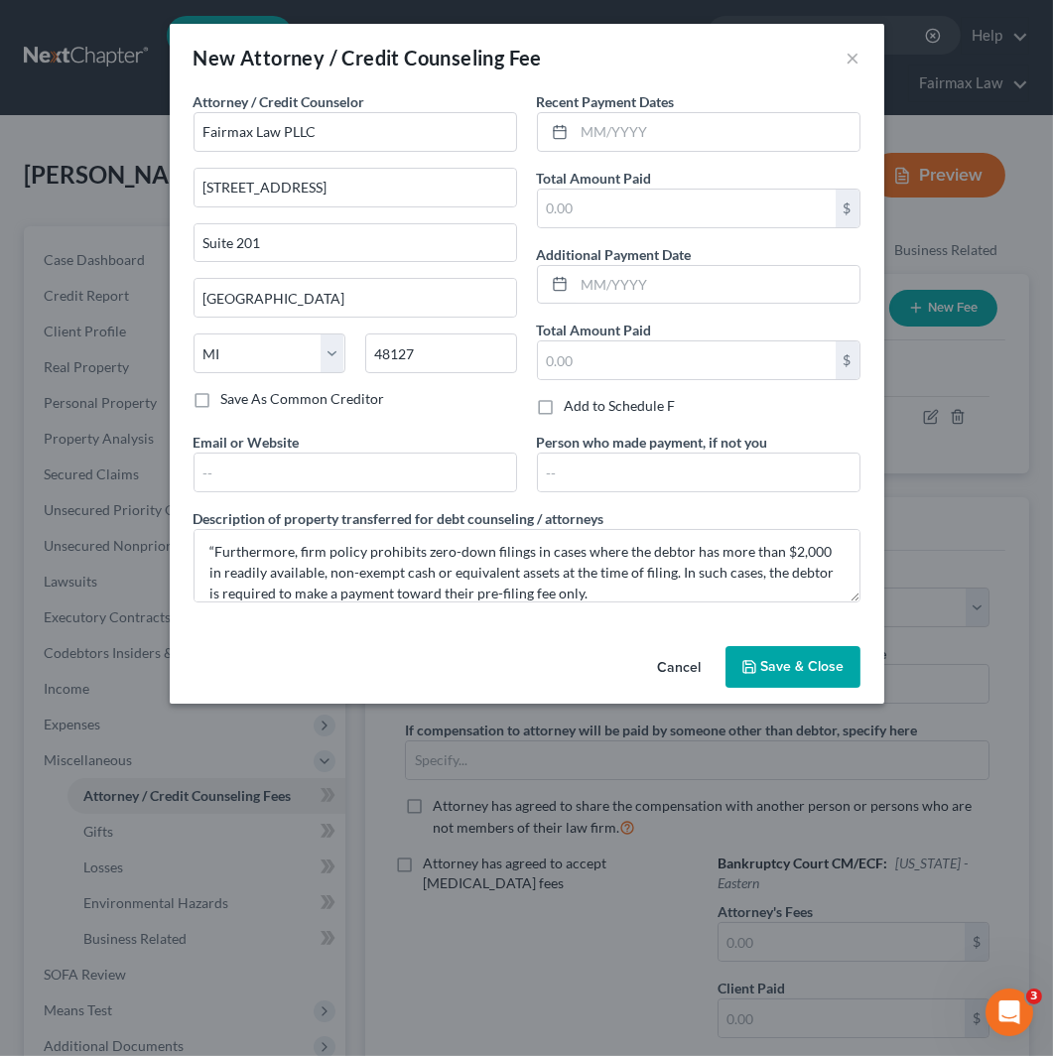
click at [814, 653] on button "Save & Close" at bounding box center [793, 667] width 135 height 42
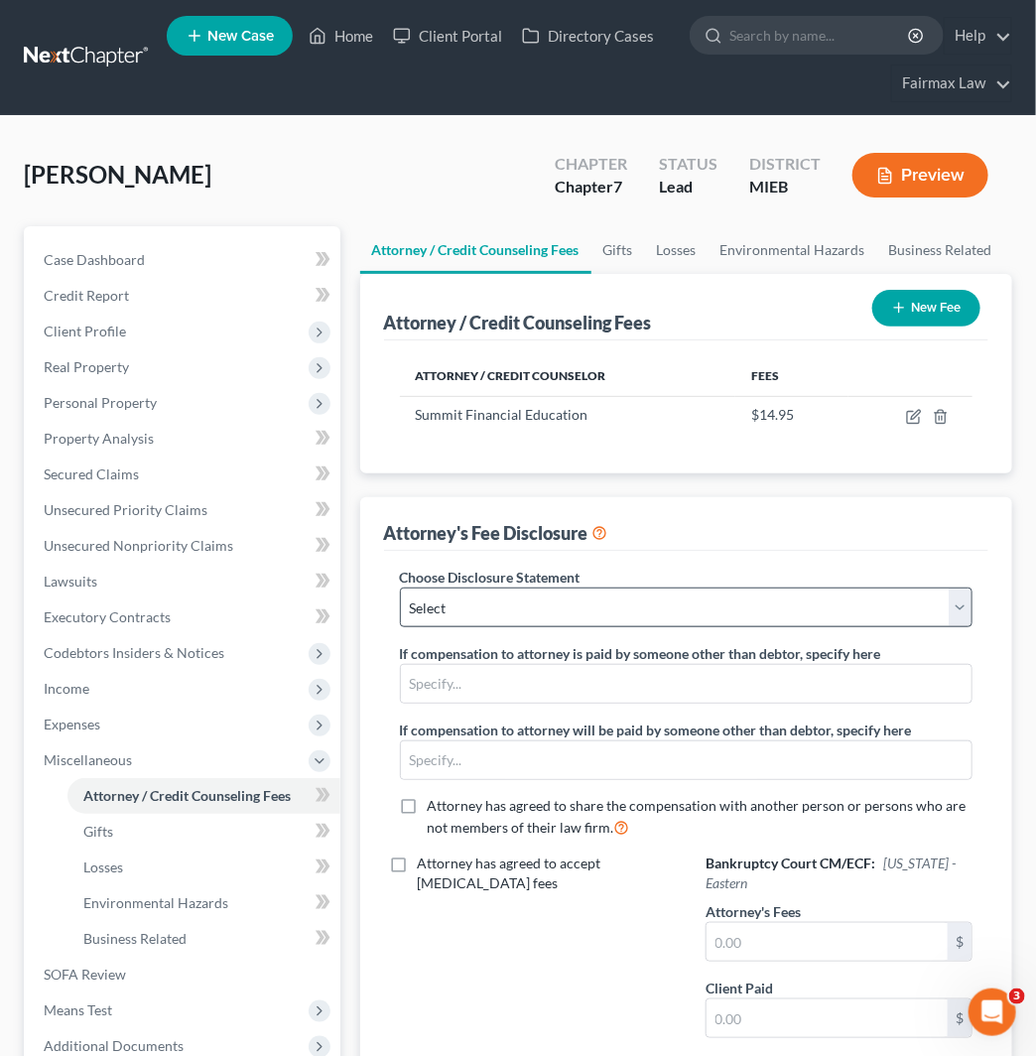
click at [784, 594] on div "Choose Disclosure Statement Select WDMI - Chapter 13 - Disclosure of Attorney C…" at bounding box center [686, 890] width 605 height 679
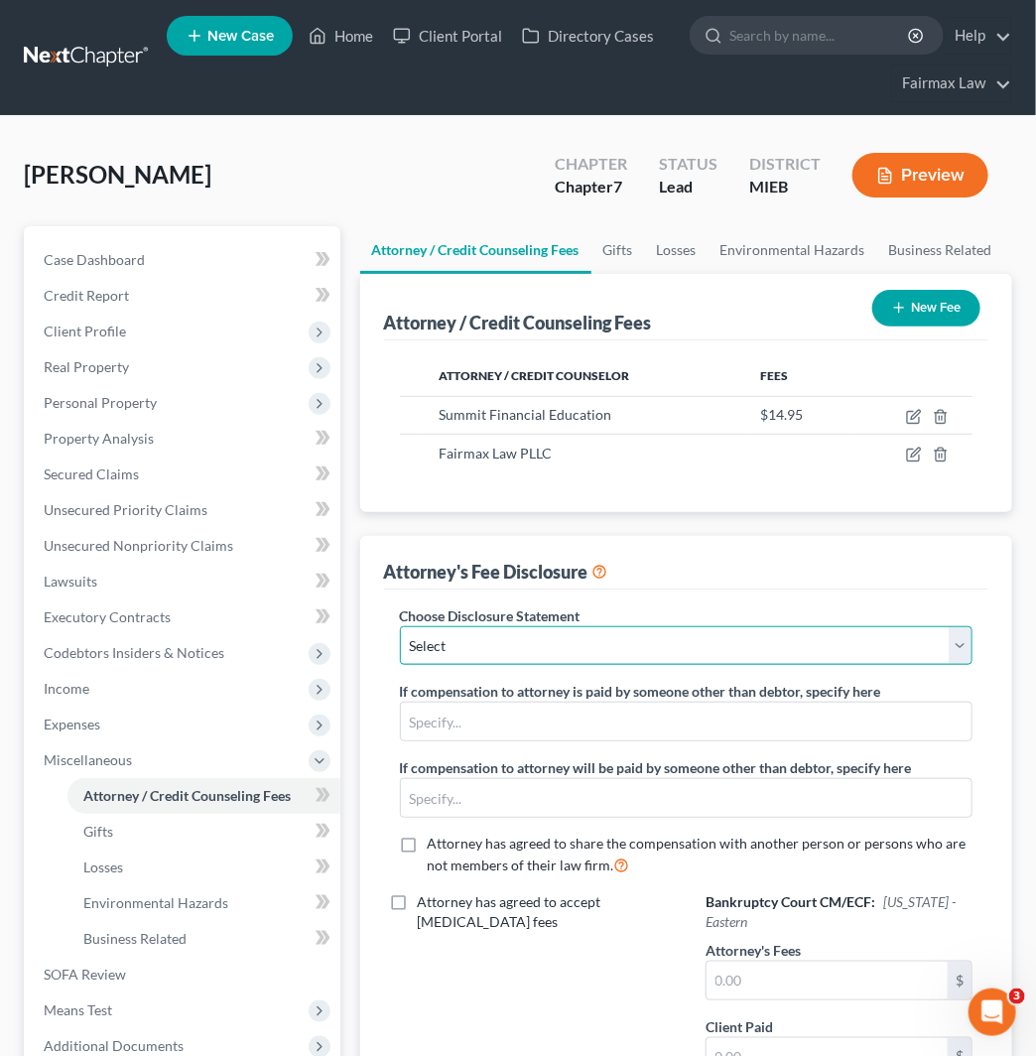
click at [757, 631] on select "Select WDMI - Chapter 13 - Disclosure of Attorney Compensation OHNB & MIWB Disc…" at bounding box center [686, 646] width 573 height 40
click at [400, 626] on select "Select WDMI - Chapter 13 - Disclosure of Attorney Compensation OHNB & MIWB Disc…" at bounding box center [686, 646] width 573 height 40
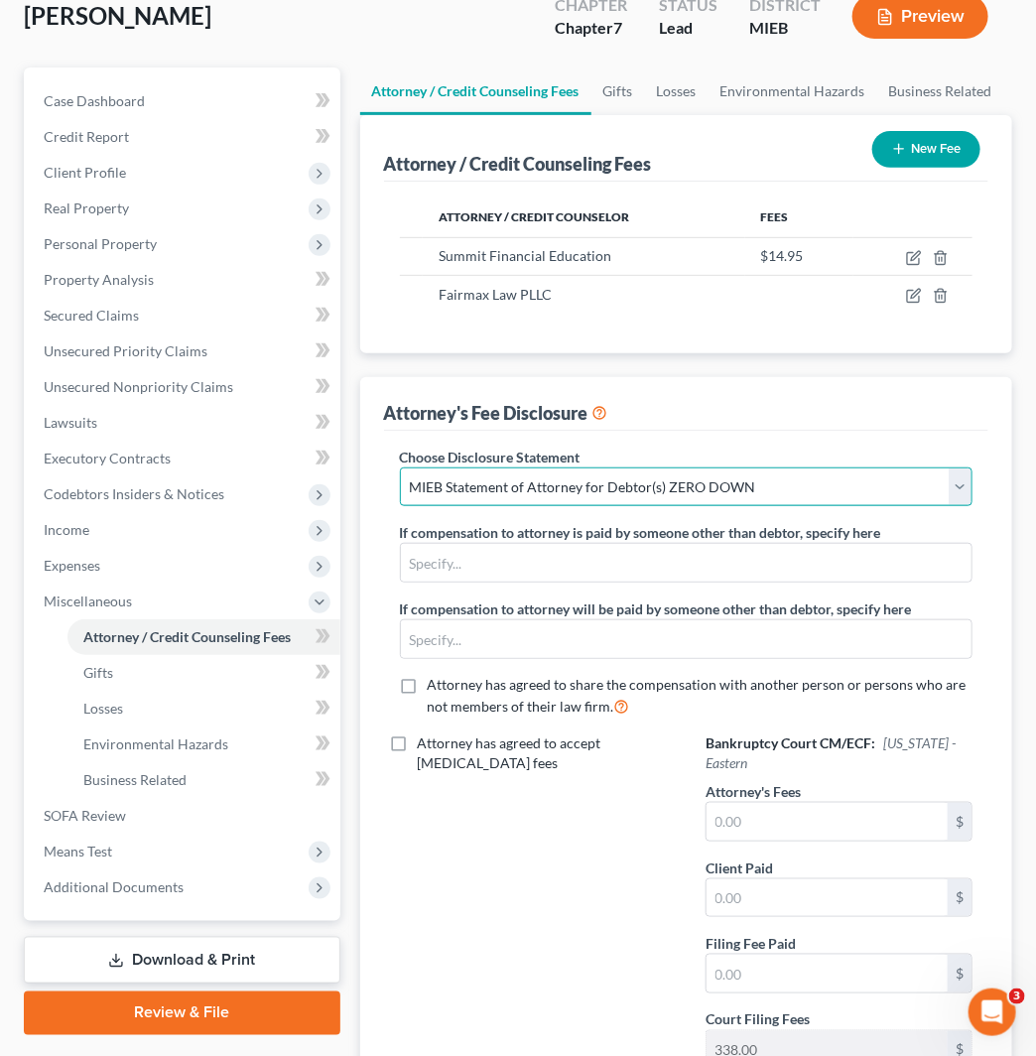
scroll to position [351, 0]
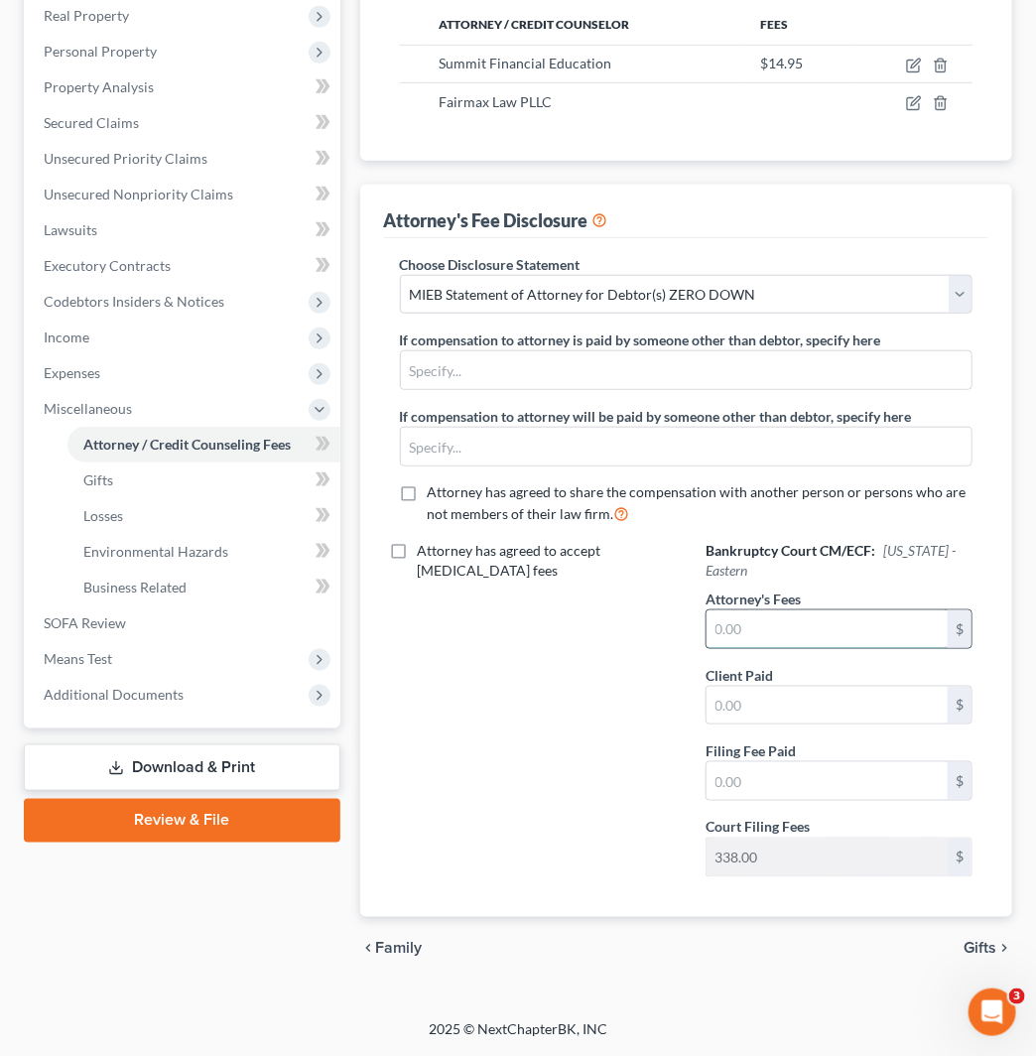
click at [822, 622] on input "text" at bounding box center [827, 630] width 241 height 38
click at [213, 652] on span "Means Test" at bounding box center [184, 659] width 313 height 36
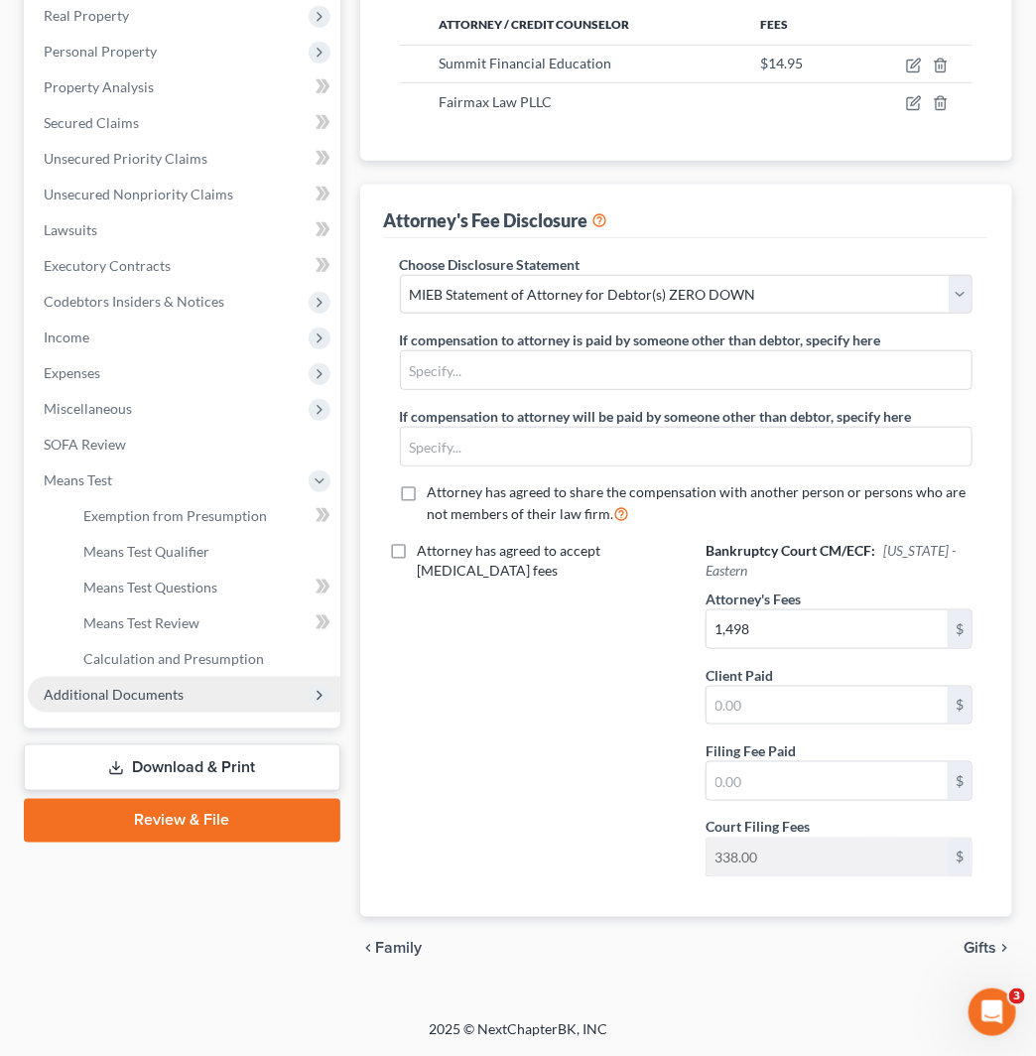
click at [219, 692] on span "Additional Documents" at bounding box center [184, 695] width 313 height 36
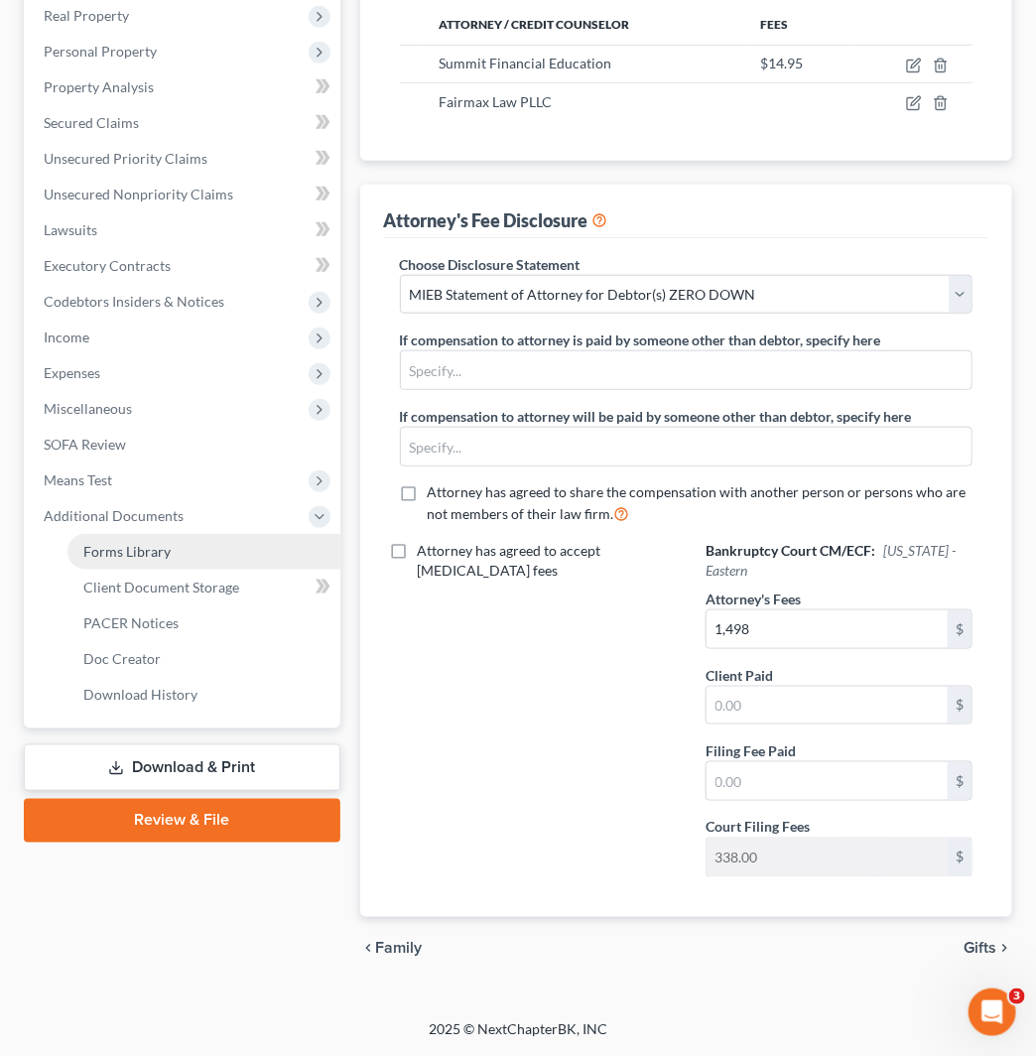
click at [228, 556] on link "Forms Library" at bounding box center [204, 552] width 273 height 36
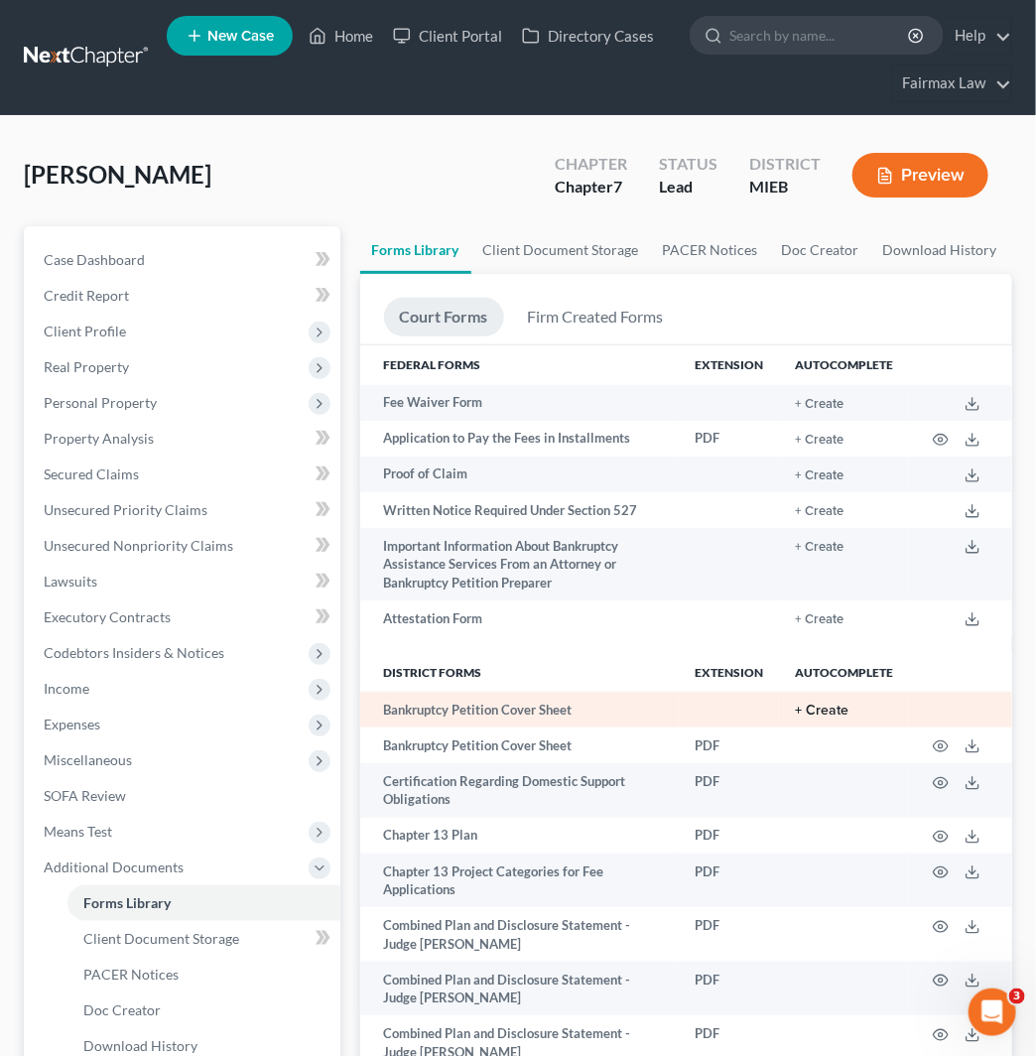
click at [812, 713] on button "+ Create" at bounding box center [822, 711] width 54 height 14
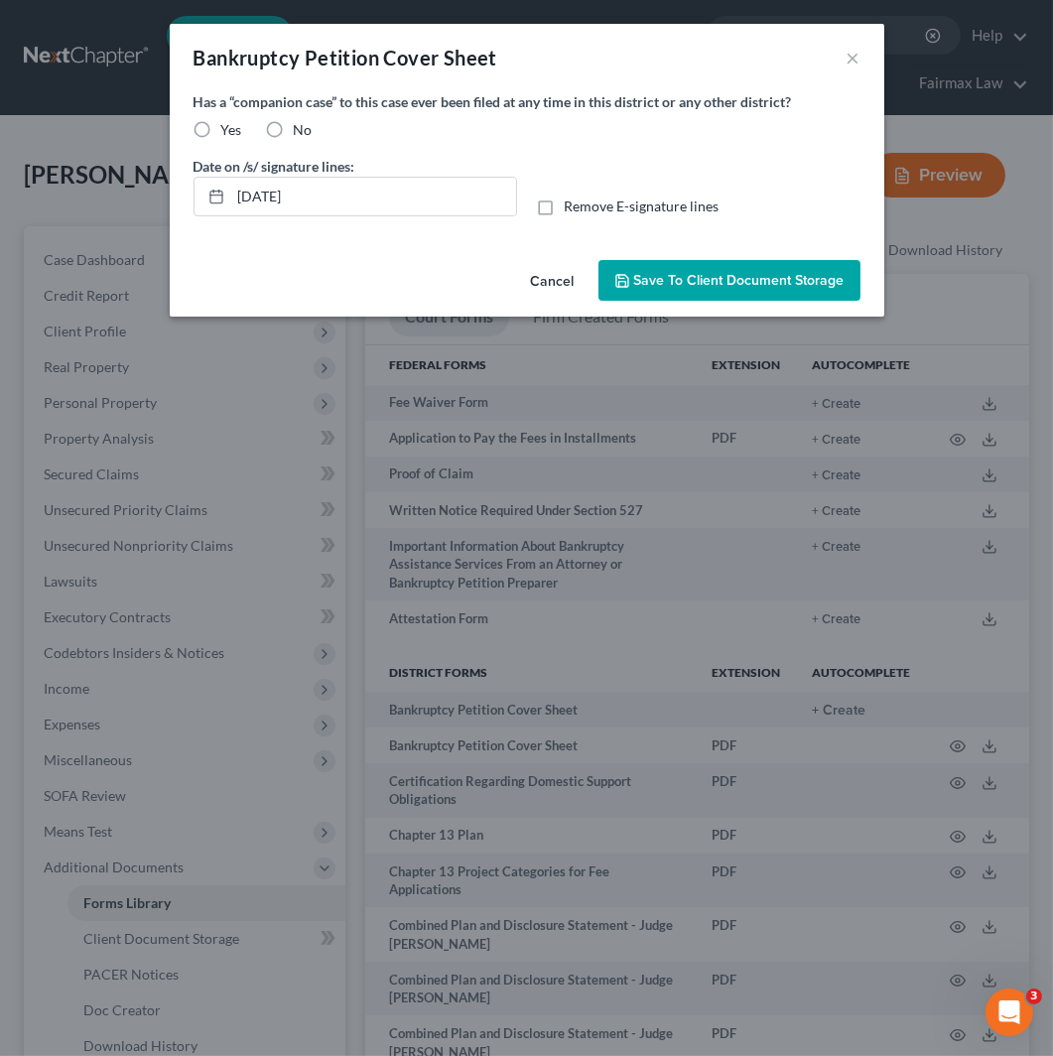
click at [294, 135] on label "No" at bounding box center [303, 130] width 19 height 20
click at [302, 133] on input "No" at bounding box center [308, 126] width 13 height 13
click at [741, 288] on span "Save to Client Document Storage" at bounding box center [739, 280] width 210 height 17
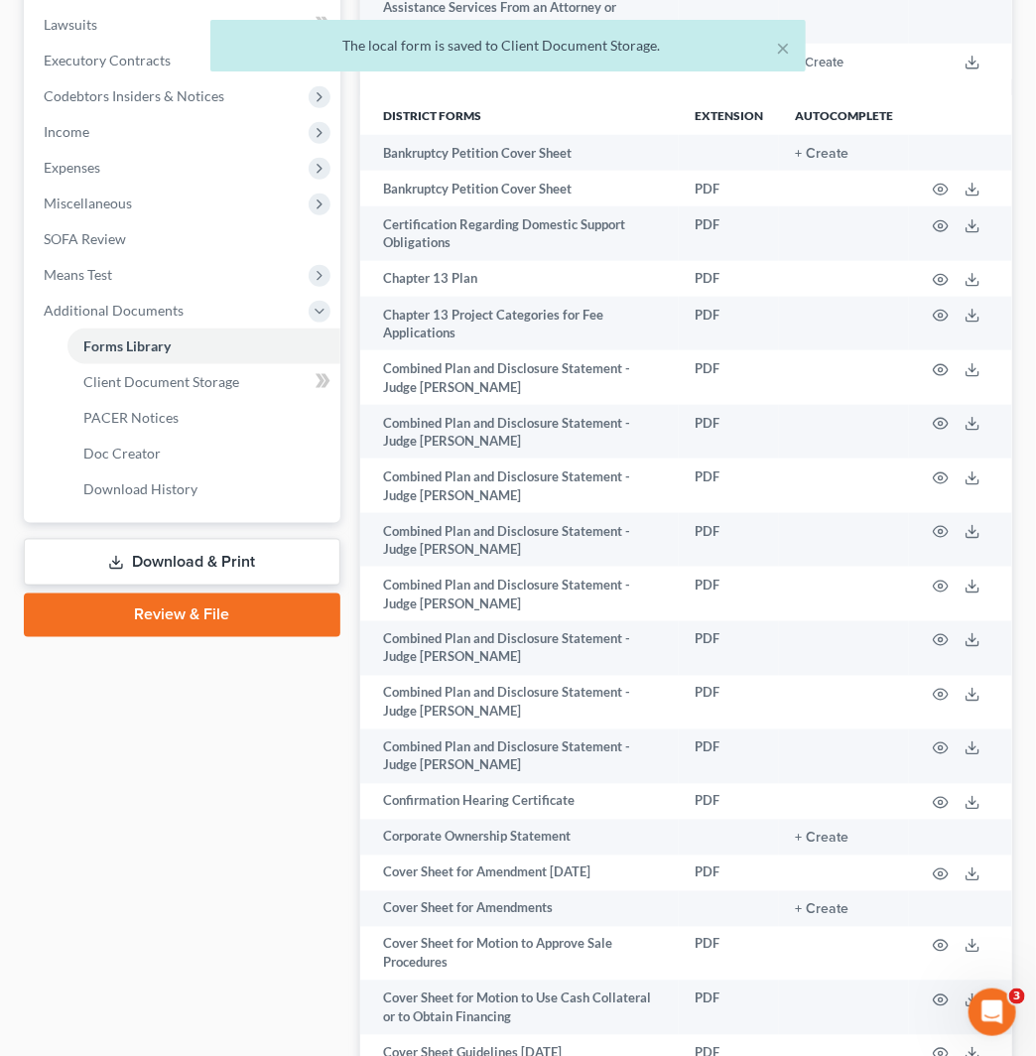
scroll to position [661, 0]
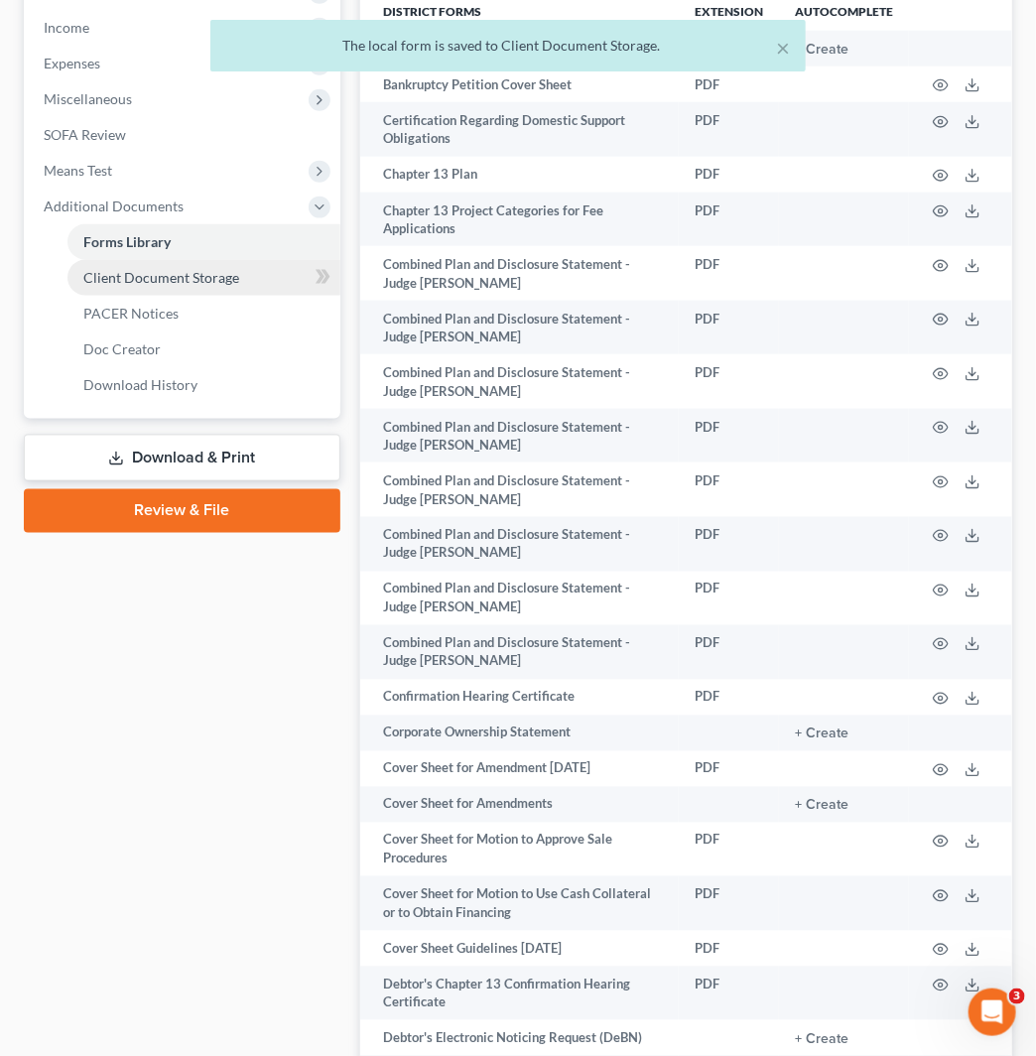
click at [235, 286] on link "Client Document Storage" at bounding box center [204, 278] width 273 height 36
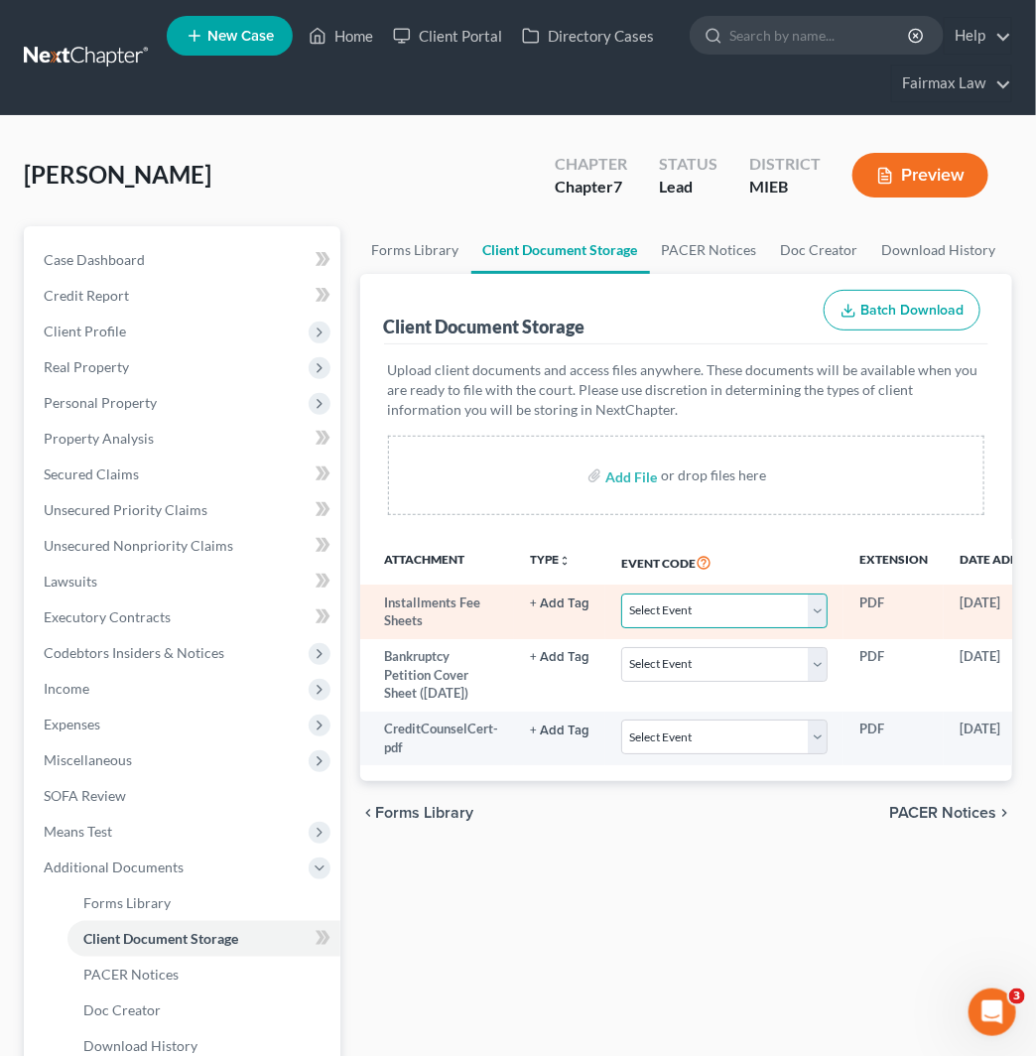
click at [726, 612] on select "Select Event 20 Largest Unsecured Creditors Amended Chapter 11 Plan Amended Cha…" at bounding box center [724, 611] width 207 height 35
click at [621, 594] on select "Select Event 20 Largest Unsecured Creditors Amended Chapter 11 Plan Amended Cha…" at bounding box center [724, 611] width 207 height 35
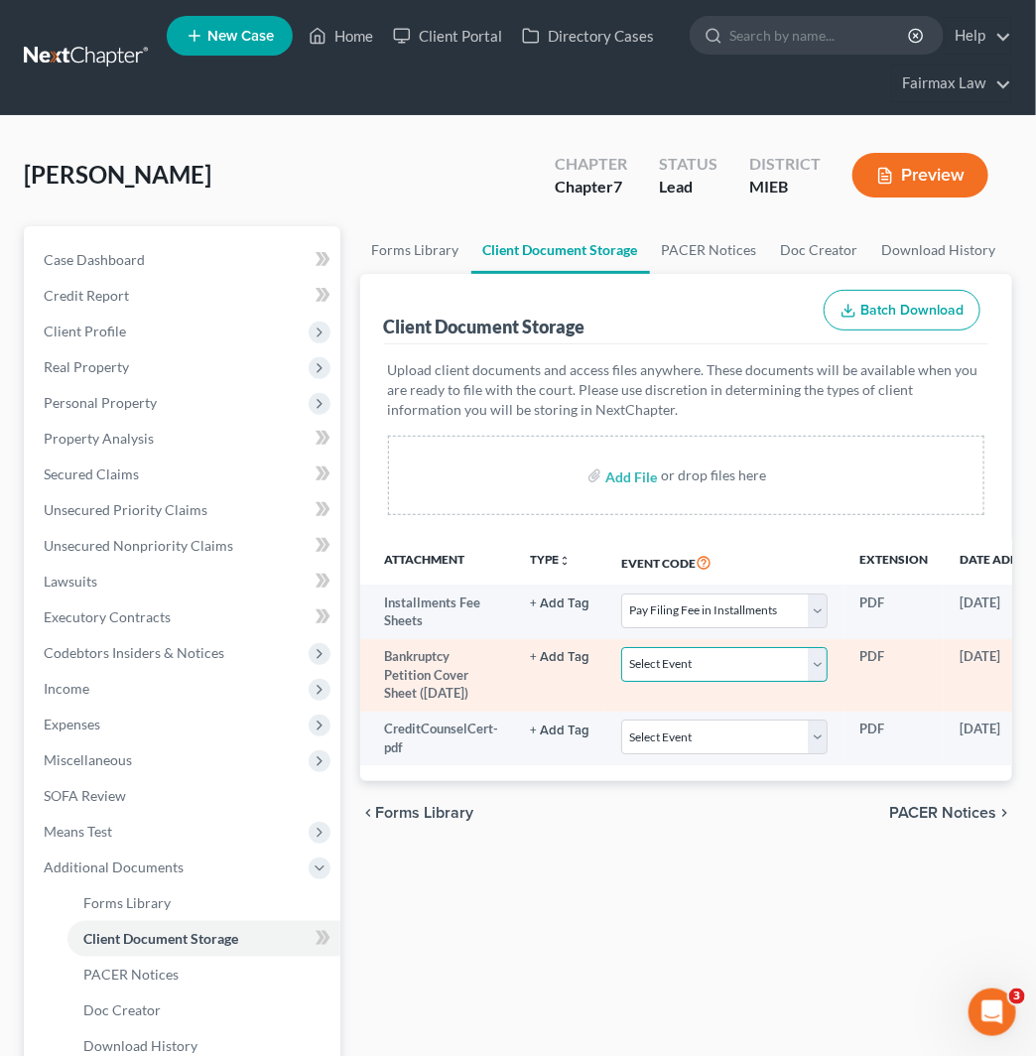
click at [752, 653] on select "Select Event 20 Largest Unsecured Creditors Amended Chapter 11 Plan Amended Cha…" at bounding box center [724, 664] width 207 height 35
click at [621, 647] on select "Select Event 20 Largest Unsecured Creditors Amended Chapter 11 Plan Amended Cha…" at bounding box center [724, 664] width 207 height 35
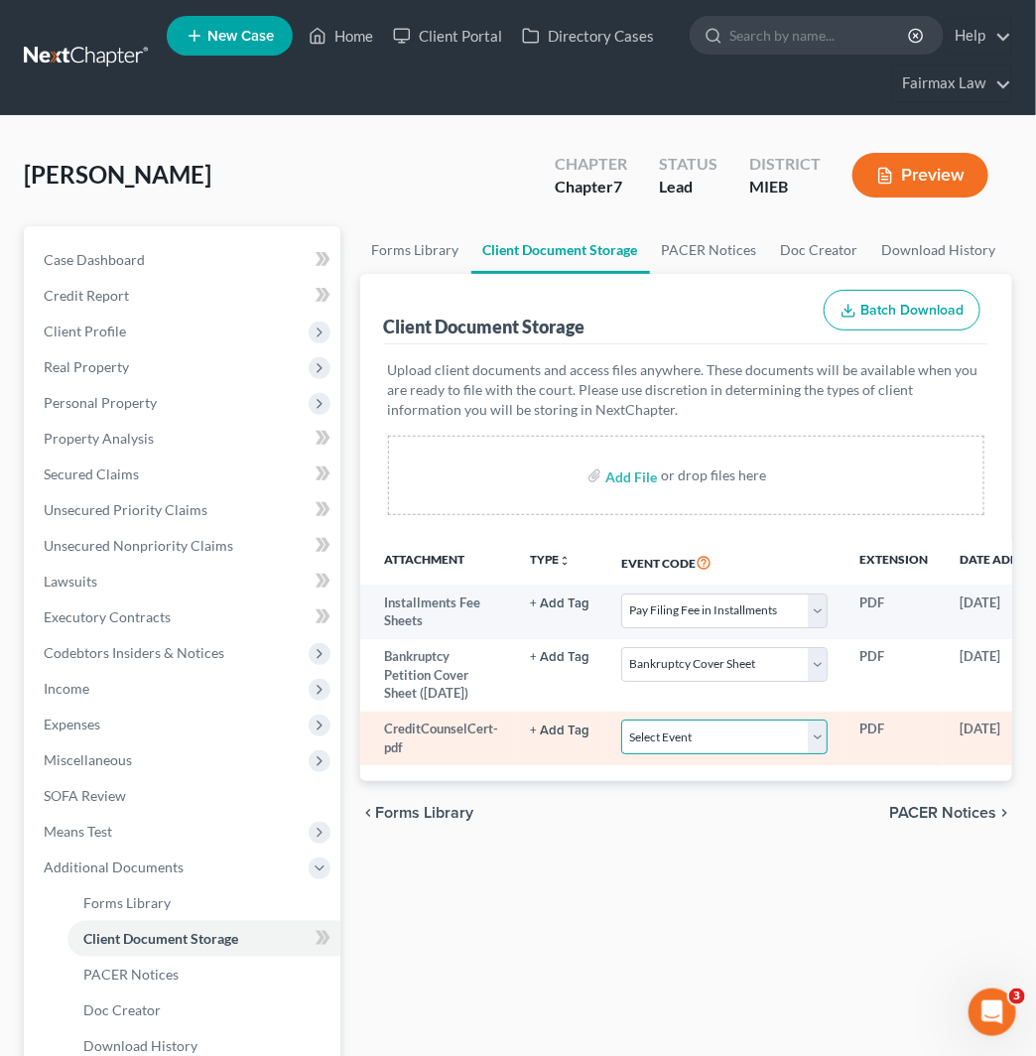
click at [765, 737] on select "Select Event 20 Largest Unsecured Creditors Amended Chapter 11 Plan Amended Cha…" at bounding box center [724, 737] width 207 height 35
click at [621, 720] on select "Select Event 20 Largest Unsecured Creditors Amended Chapter 11 Plan Amended Cha…" at bounding box center [724, 737] width 207 height 35
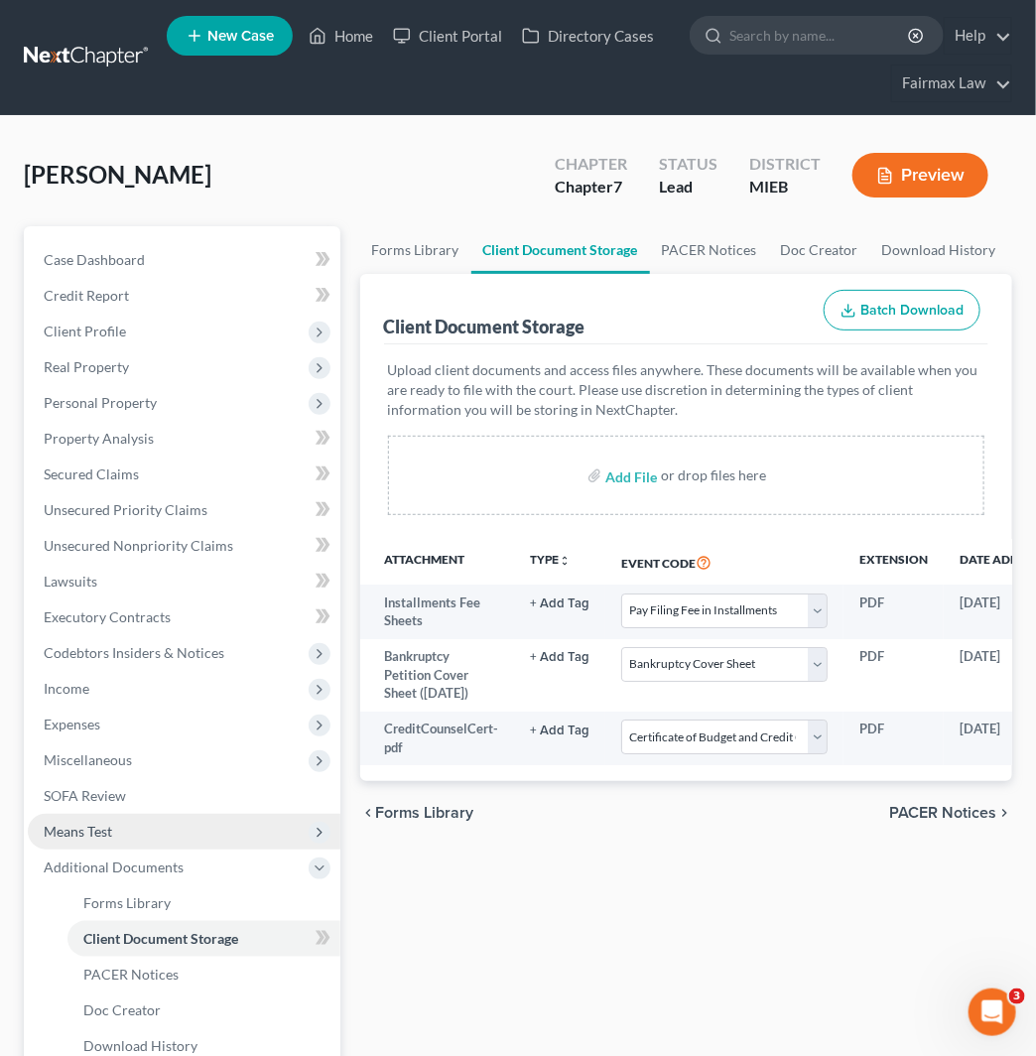
click at [221, 822] on span "Means Test" at bounding box center [184, 832] width 313 height 36
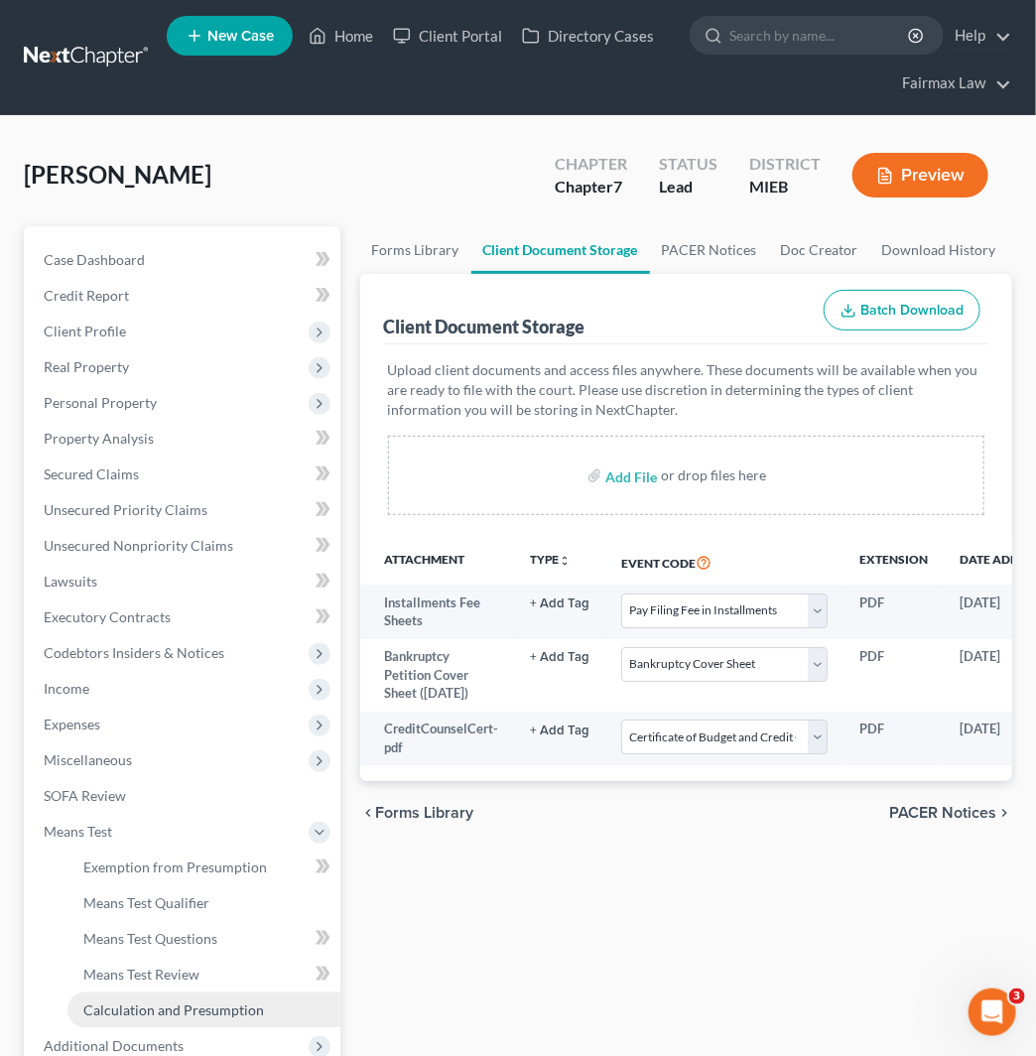
click at [214, 994] on link "Calculation and Presumption" at bounding box center [204, 1011] width 273 height 36
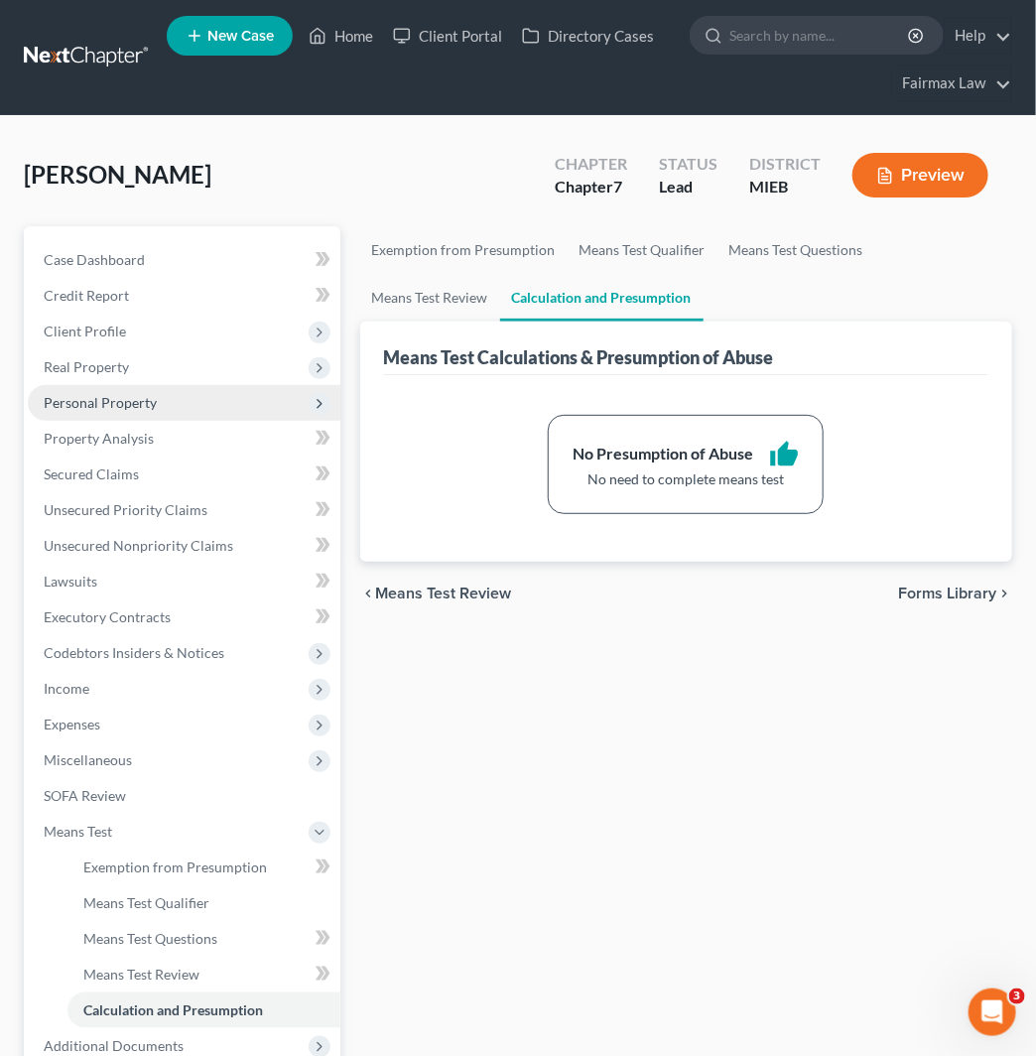
drag, startPoint x: 180, startPoint y: 392, endPoint x: 186, endPoint y: 405, distance: 14.2
click at [180, 392] on span "Personal Property" at bounding box center [184, 403] width 313 height 36
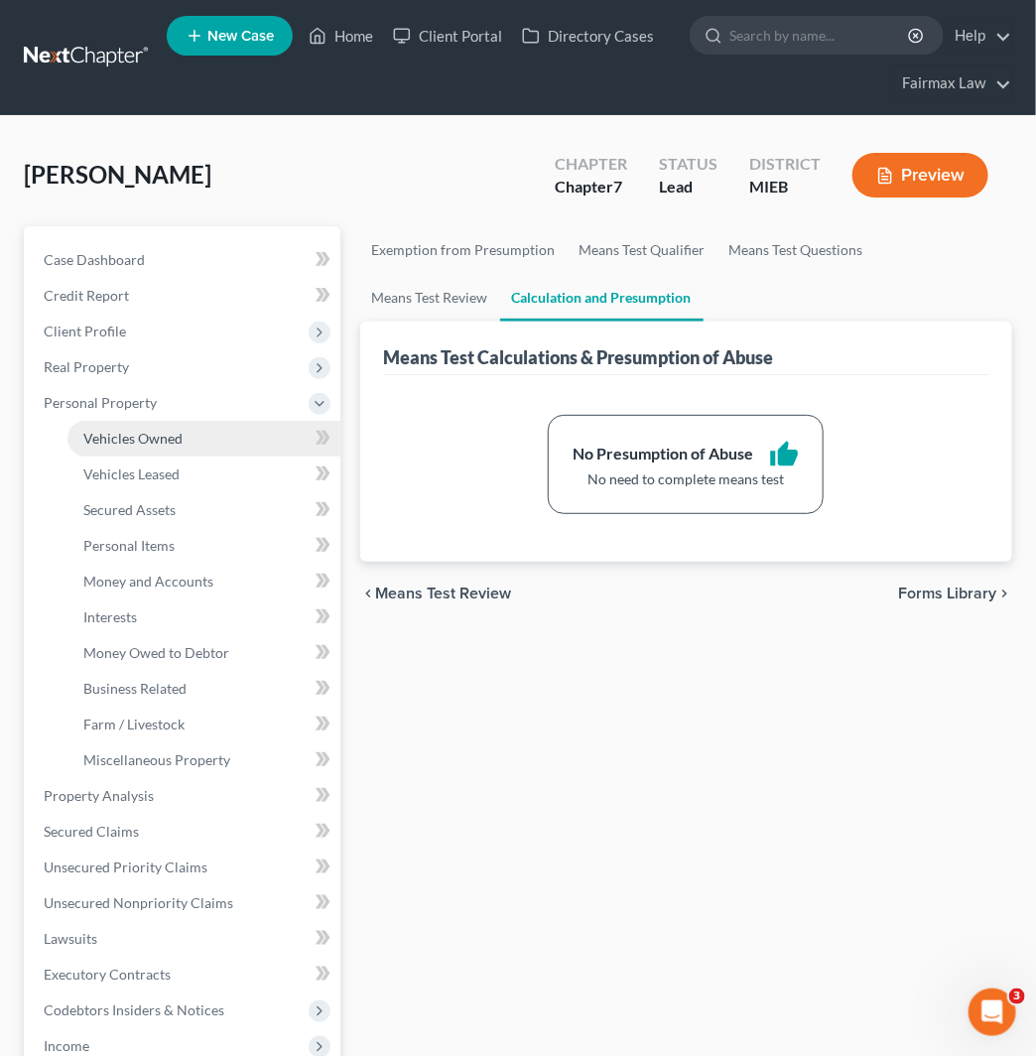
click at [209, 430] on link "Vehicles Owned" at bounding box center [204, 439] width 273 height 36
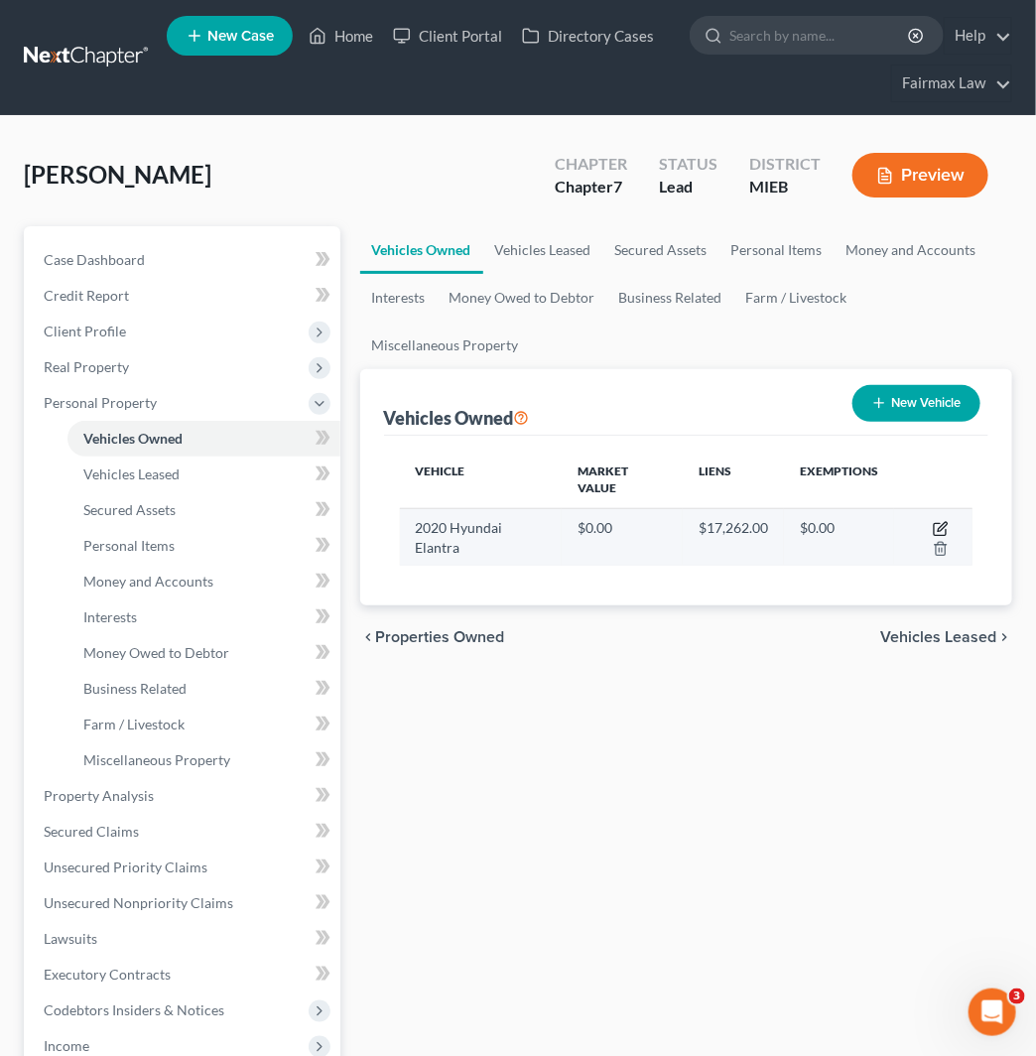
click at [944, 523] on icon "button" at bounding box center [942, 526] width 9 height 9
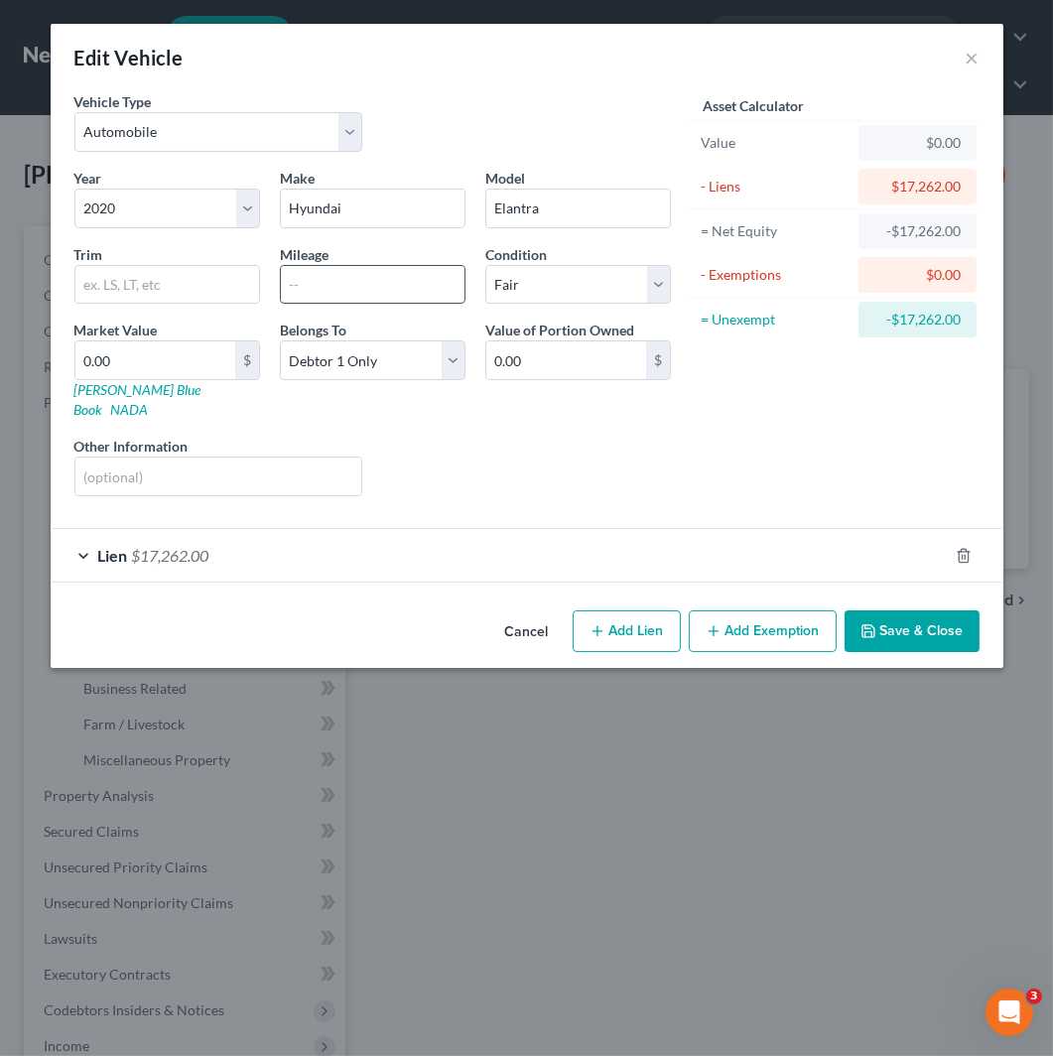
click at [368, 290] on input "text" at bounding box center [373, 285] width 184 height 38
paste input "106,673"
drag, startPoint x: 580, startPoint y: 278, endPoint x: 578, endPoint y: 299, distance: 20.9
click at [580, 278] on select "Select Excellent Very Good Good Fair Poor" at bounding box center [578, 285] width 186 height 40
click at [485, 265] on select "Select Excellent Very Good Good Fair Poor" at bounding box center [578, 285] width 186 height 40
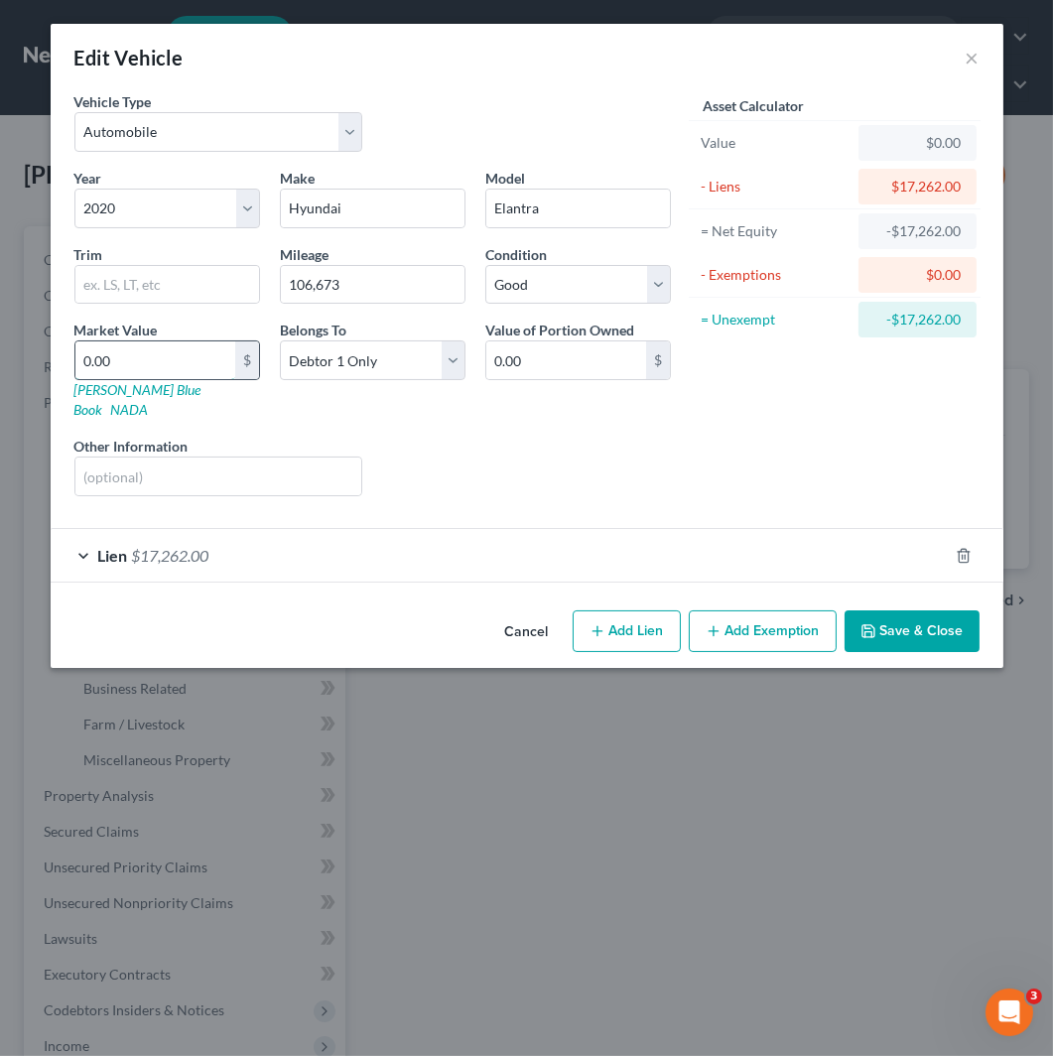
drag, startPoint x: 222, startPoint y: 371, endPoint x: 233, endPoint y: 359, distance: 16.2
click at [224, 371] on input "0.00" at bounding box center [155, 361] width 160 height 38
click at [730, 625] on button "Add Exemption" at bounding box center [763, 632] width 148 height 42
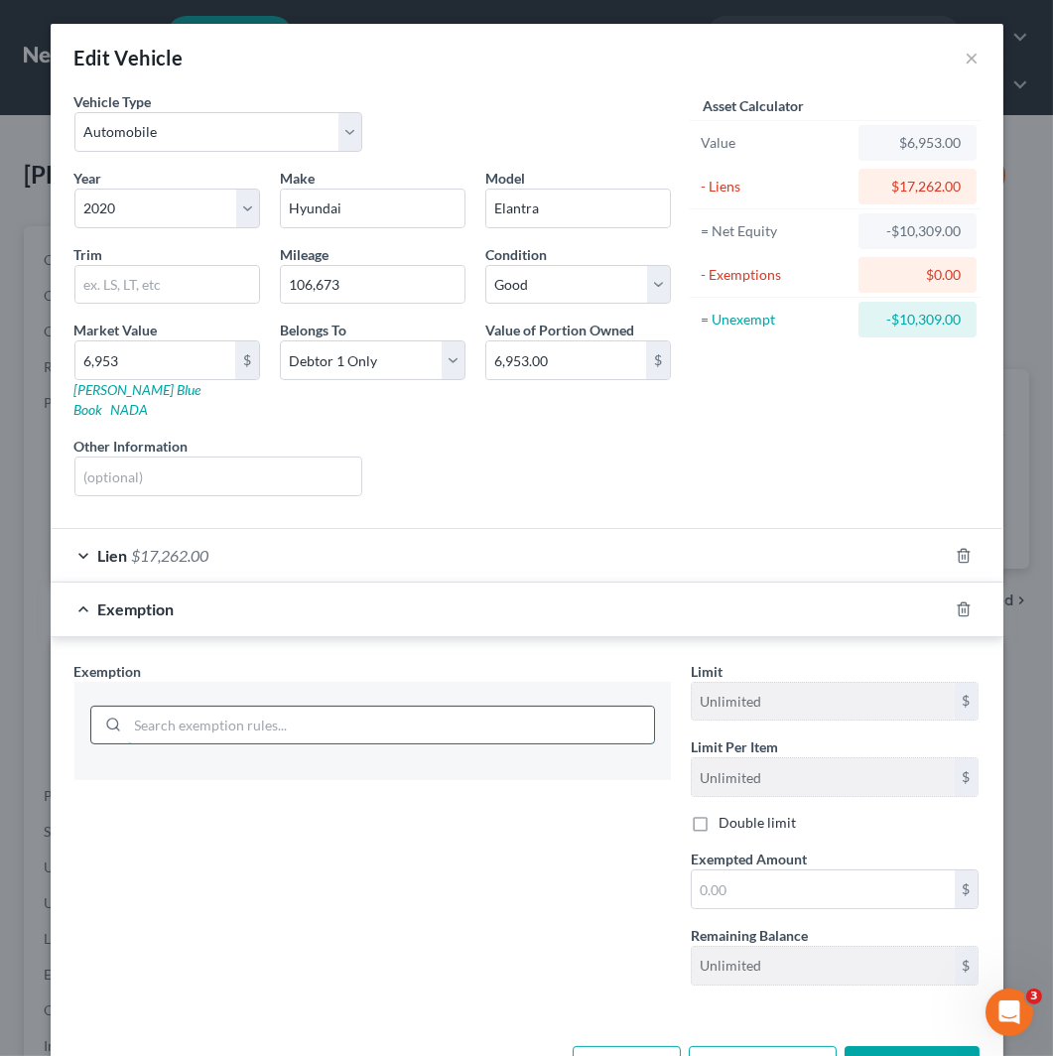
click at [354, 720] on input "search" at bounding box center [391, 726] width 526 height 38
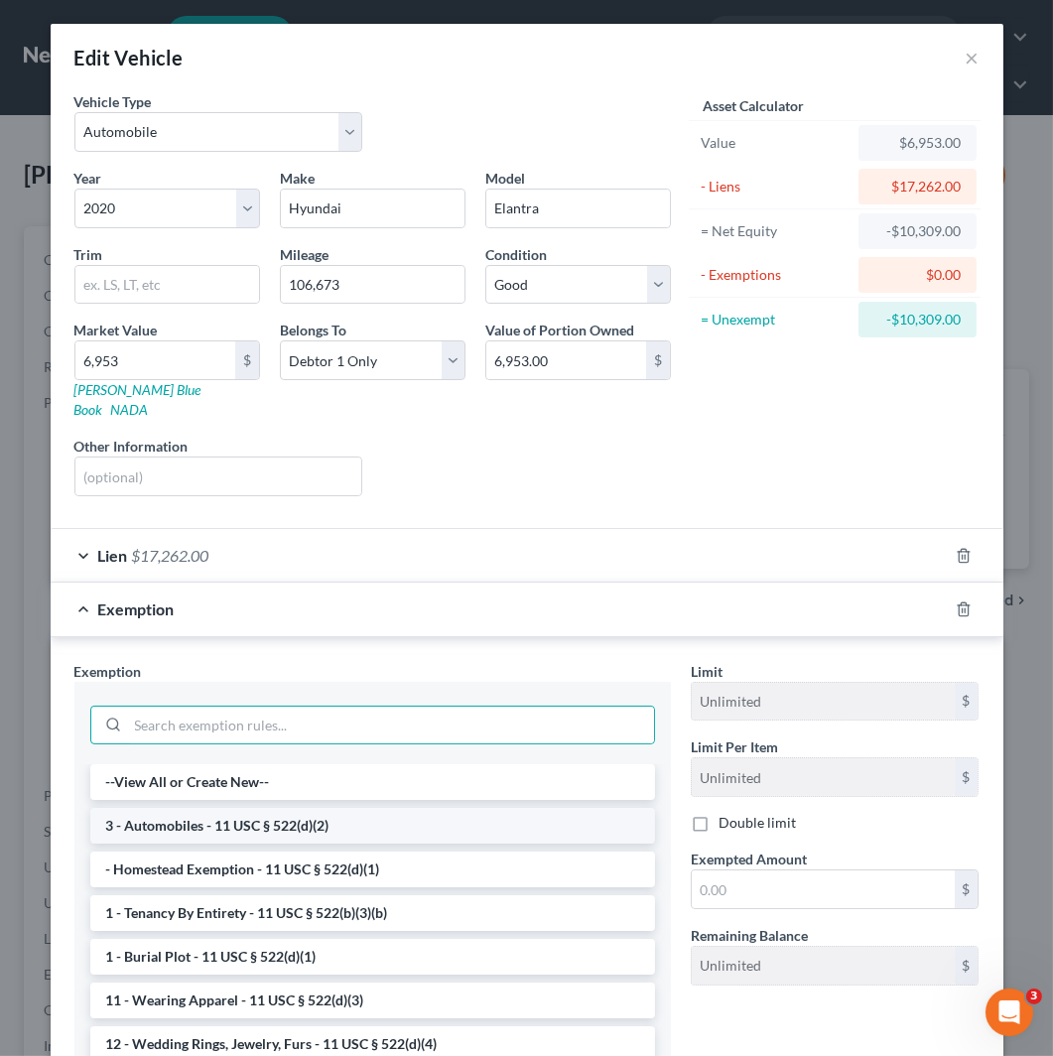
click at [390, 808] on li "3 - Automobiles - 11 USC § 522(d)(2)" at bounding box center [372, 826] width 565 height 36
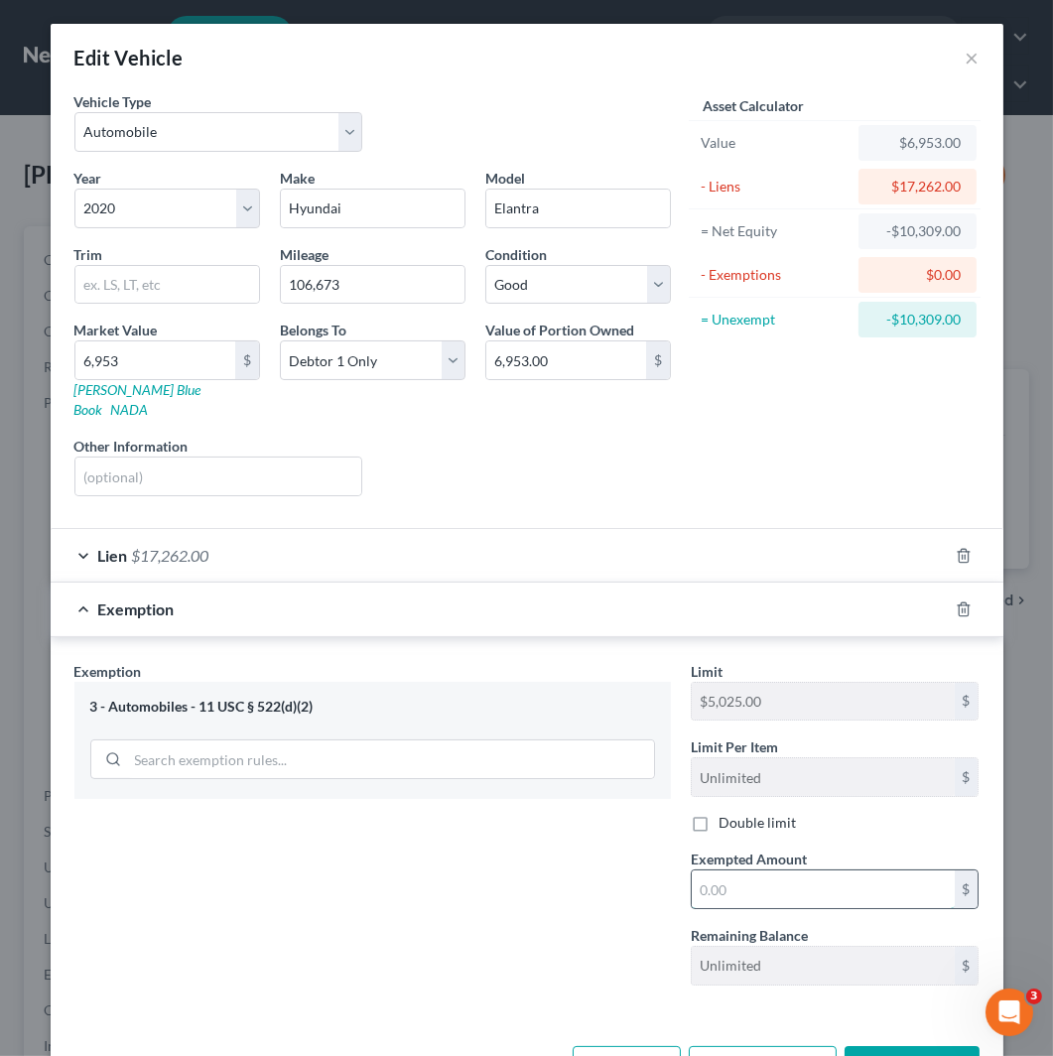
click at [827, 871] on input "text" at bounding box center [823, 890] width 263 height 38
click at [931, 1046] on button "Save & Close" at bounding box center [912, 1067] width 135 height 42
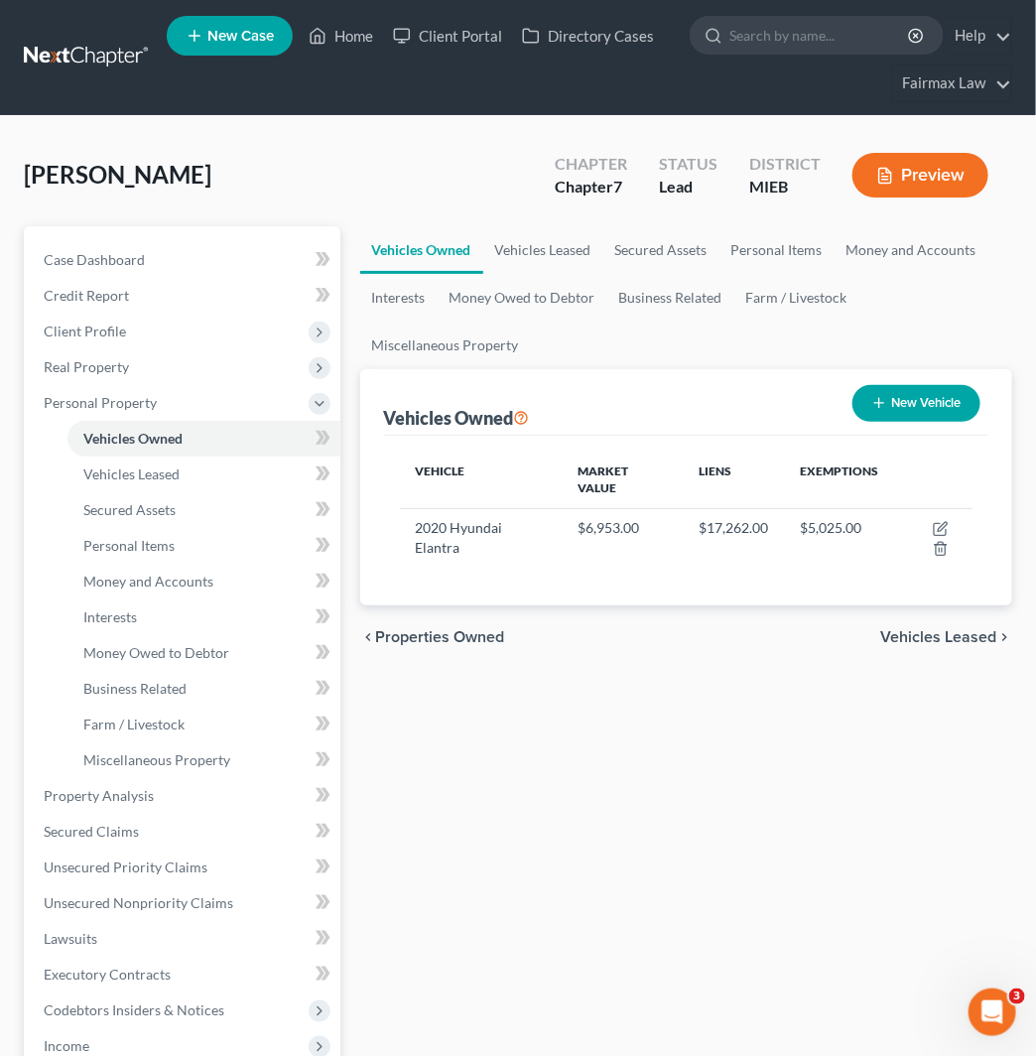
click at [87, 70] on link at bounding box center [87, 58] width 127 height 36
